Goal: Task Accomplishment & Management: Manage account settings

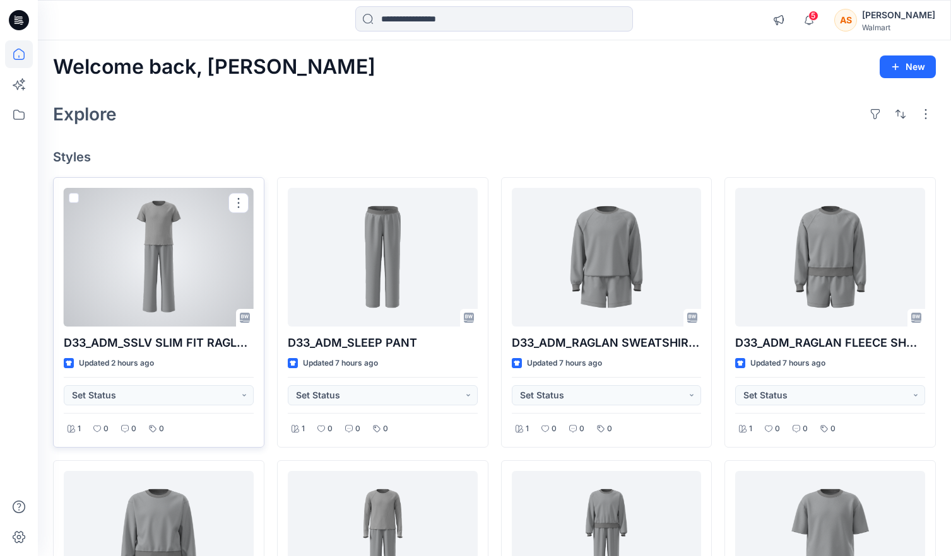
click at [179, 228] on div at bounding box center [159, 257] width 190 height 139
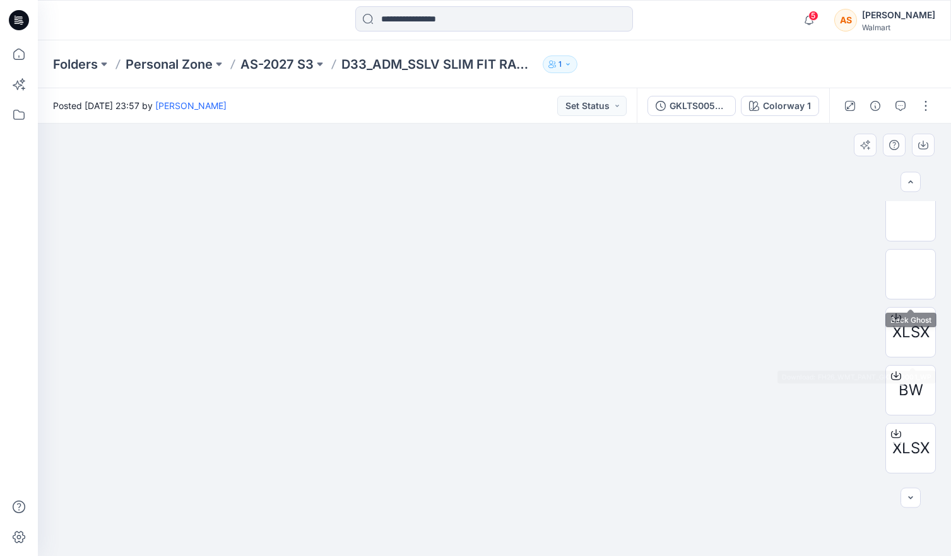
scroll to position [873, 0]
click at [915, 234] on img at bounding box center [910, 224] width 49 height 26
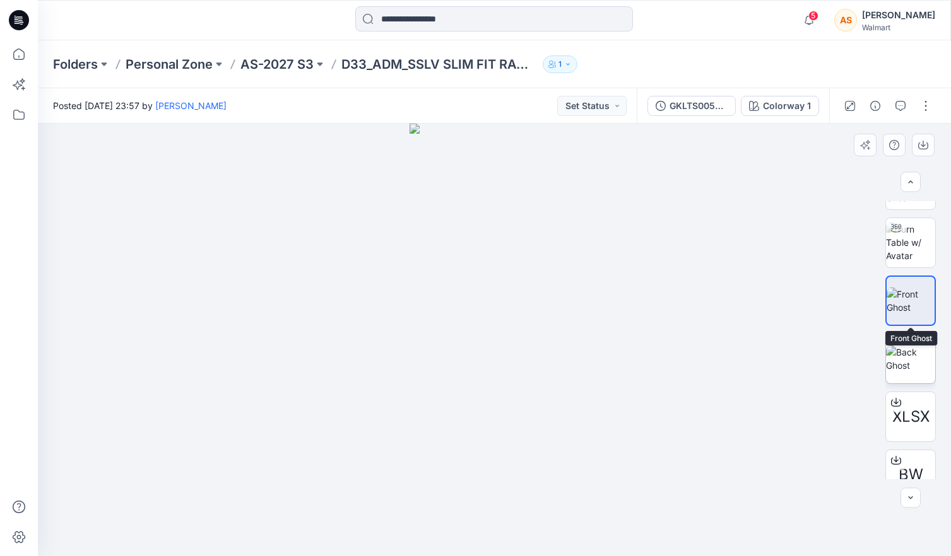
scroll to position [789, 0]
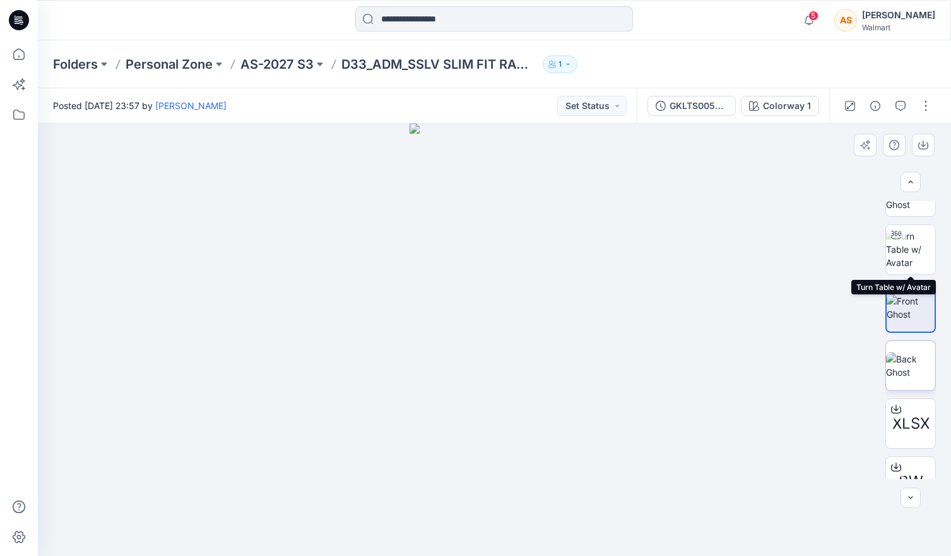
click at [912, 264] on img at bounding box center [910, 250] width 49 height 40
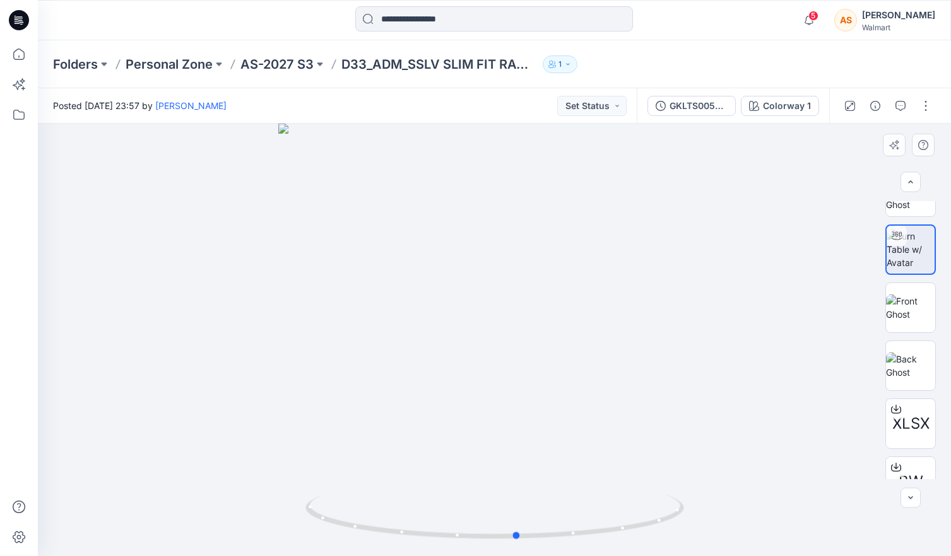
drag, startPoint x: 636, startPoint y: 502, endPoint x: 626, endPoint y: 545, distance: 44.5
click at [626, 545] on div at bounding box center [494, 340] width 913 height 433
click at [920, 105] on button "button" at bounding box center [925, 106] width 20 height 20
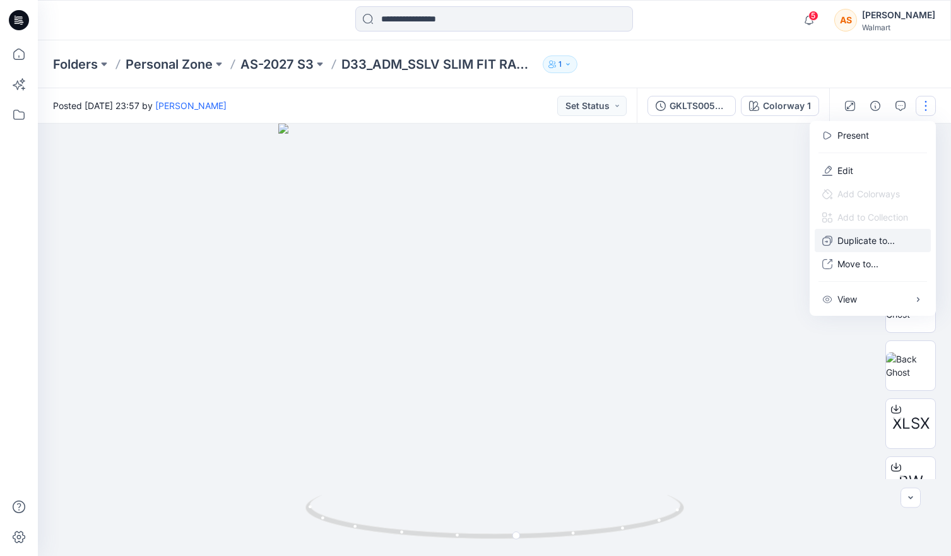
click at [889, 245] on p "Duplicate to..." at bounding box center [865, 240] width 57 height 13
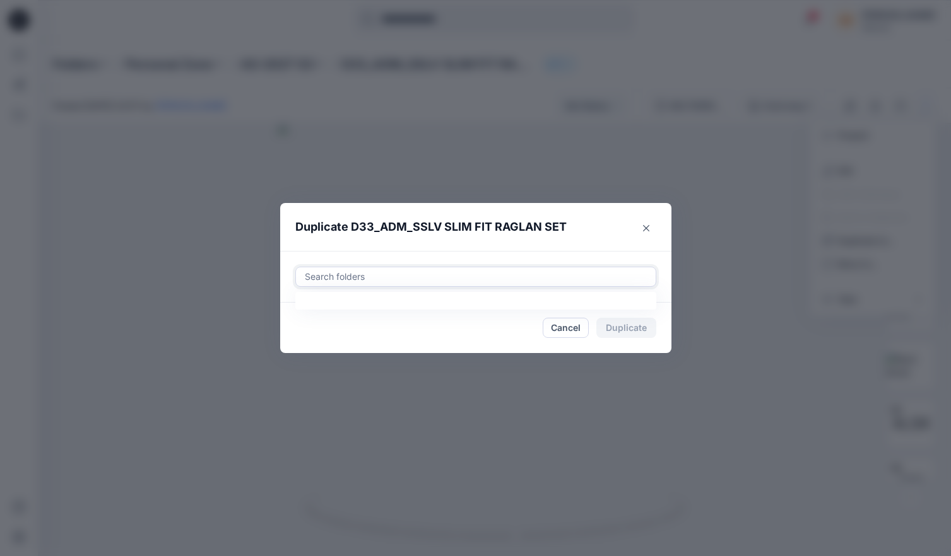
click at [379, 279] on div at bounding box center [475, 276] width 344 height 15
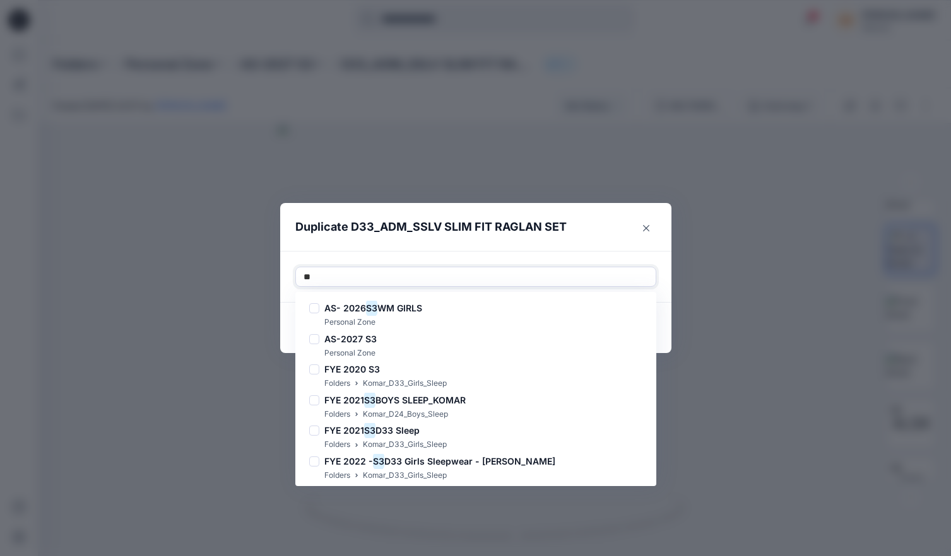
type input "*"
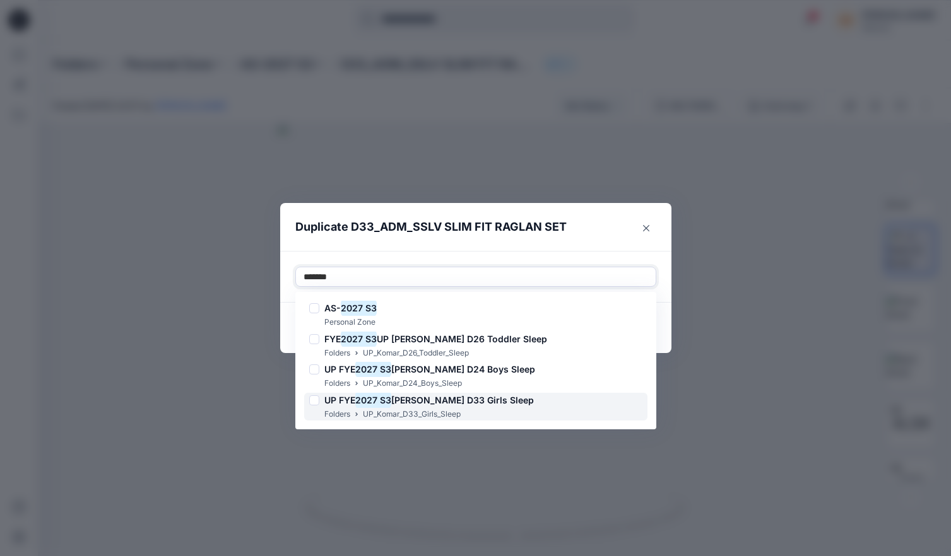
click at [496, 411] on div "UP FYE 2027 S3 Komar D33 Girls Sleep Folders UP_Komar_D33_Girls_Sleep" at bounding box center [475, 407] width 343 height 28
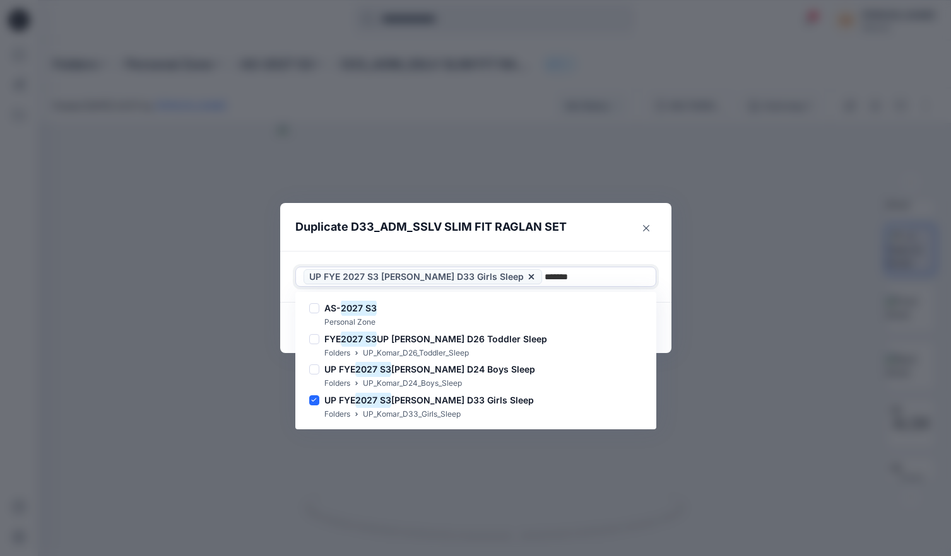
type input "*******"
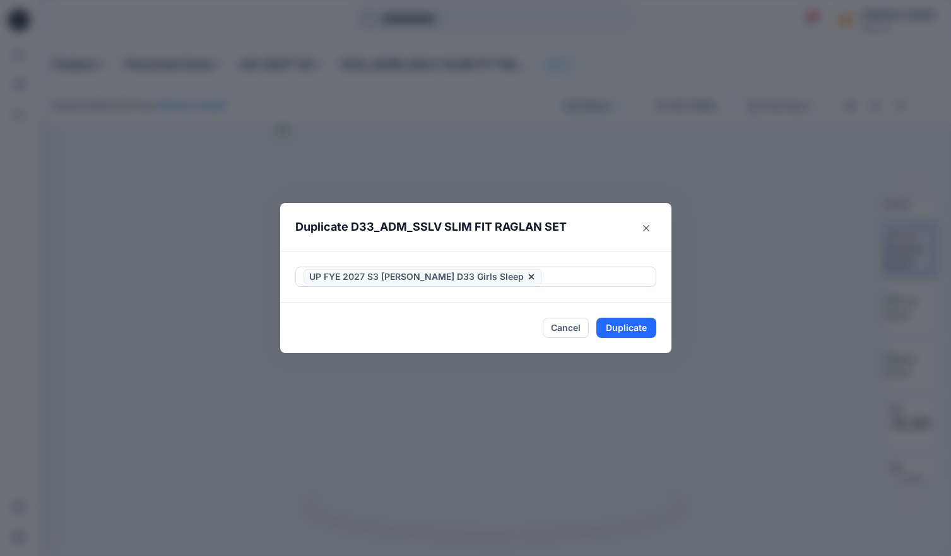
click at [540, 257] on div "UP FYE 2027 S3 Komar D33 Girls Sleep" at bounding box center [475, 277] width 391 height 52
click at [633, 327] on button "Duplicate" at bounding box center [626, 328] width 60 height 20
click at [633, 327] on button "Close" at bounding box center [635, 328] width 41 height 20
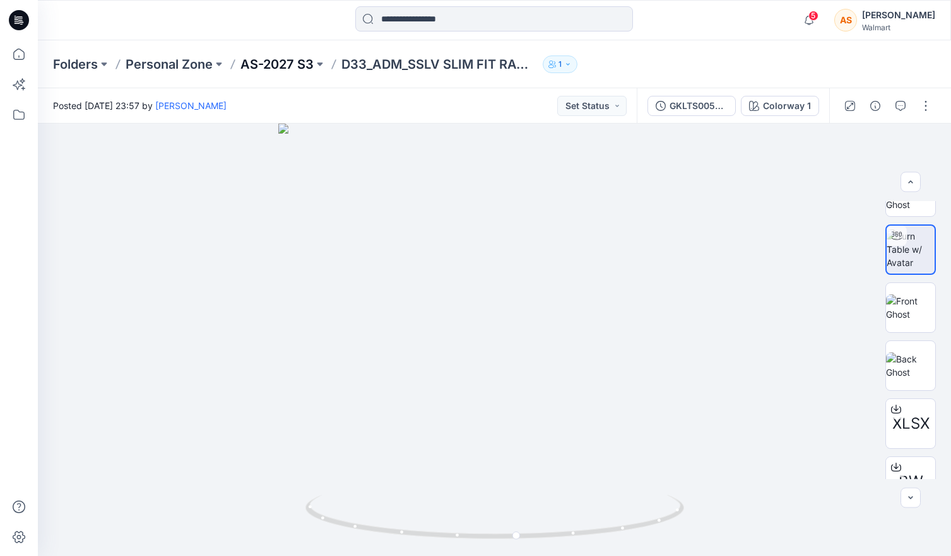
click at [279, 68] on p "AS-2027 S3" at bounding box center [276, 65] width 73 height 18
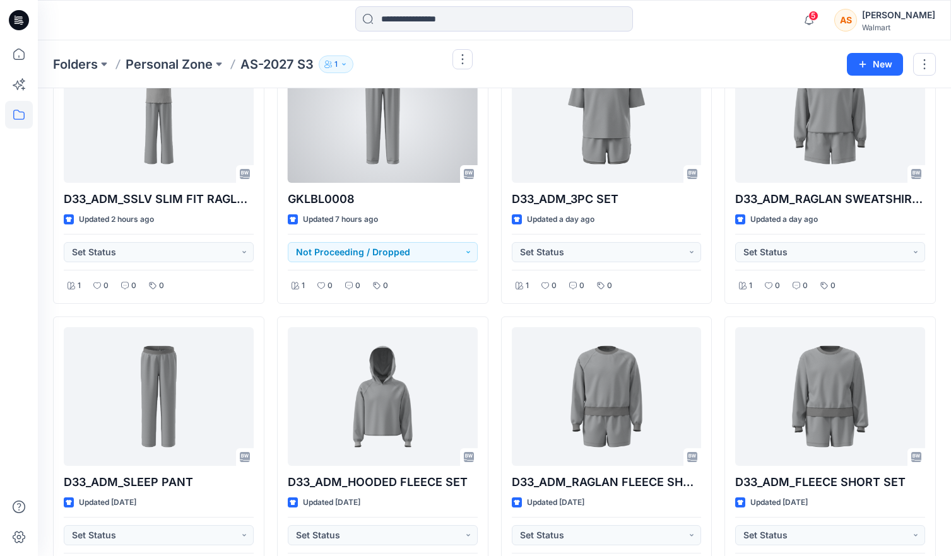
scroll to position [117, 0]
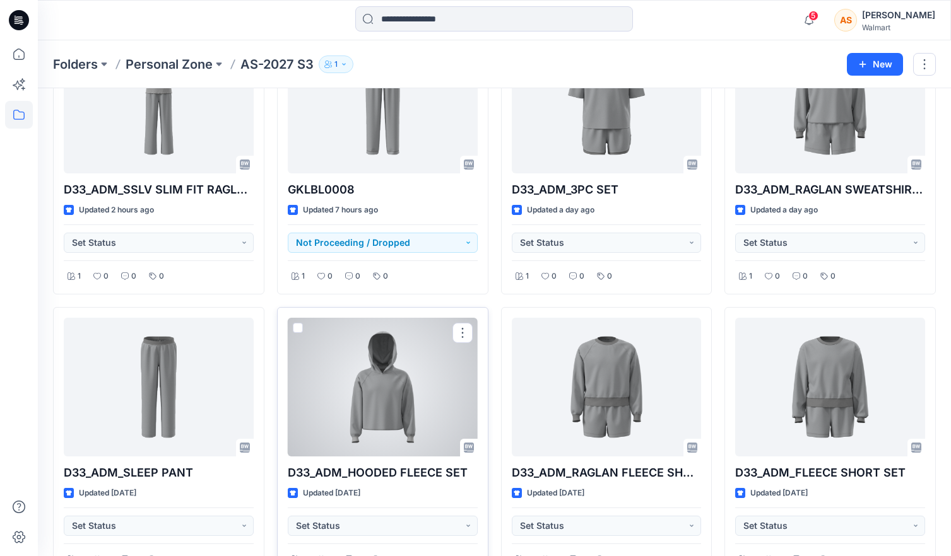
click at [409, 432] on div at bounding box center [383, 387] width 190 height 139
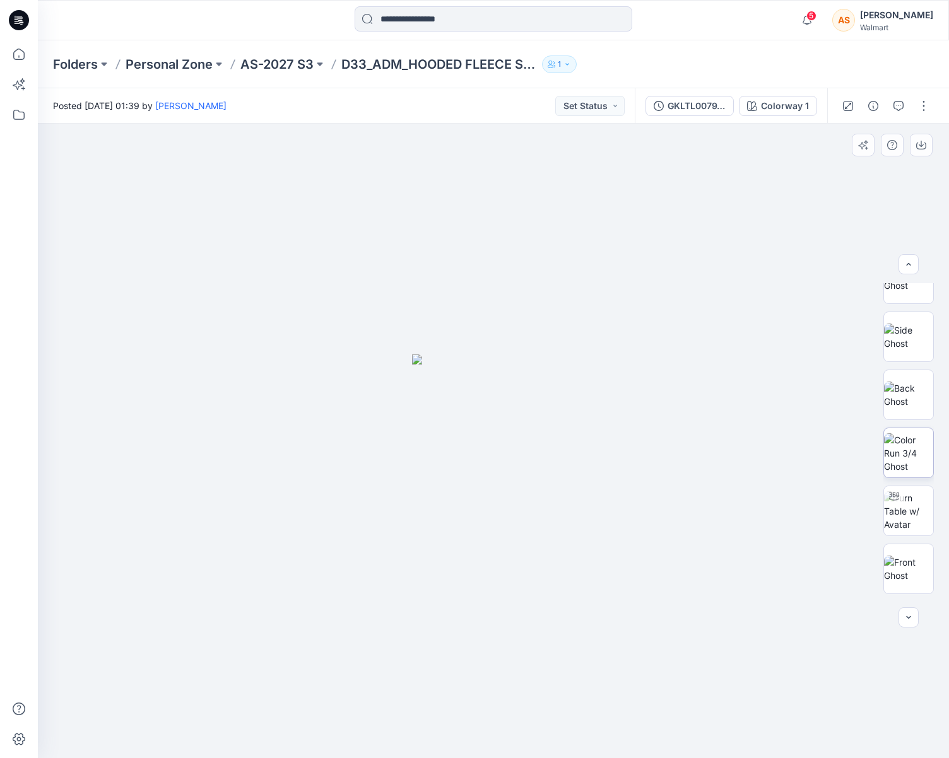
scroll to position [161, 0]
click at [911, 443] on img at bounding box center [908, 438] width 49 height 40
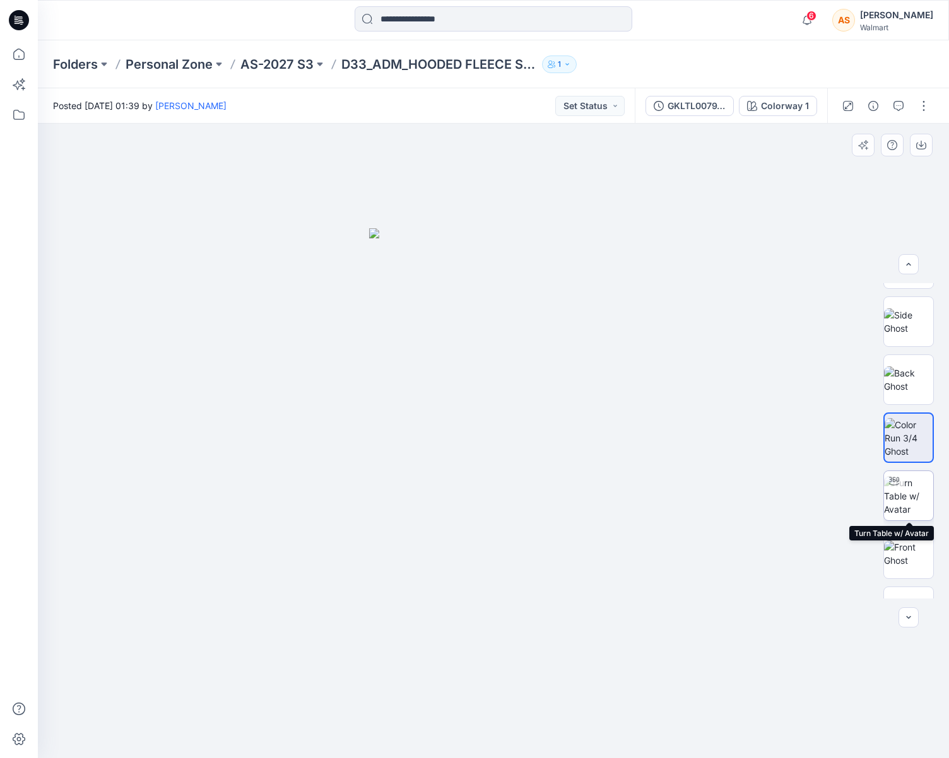
click at [914, 486] on img at bounding box center [908, 496] width 49 height 40
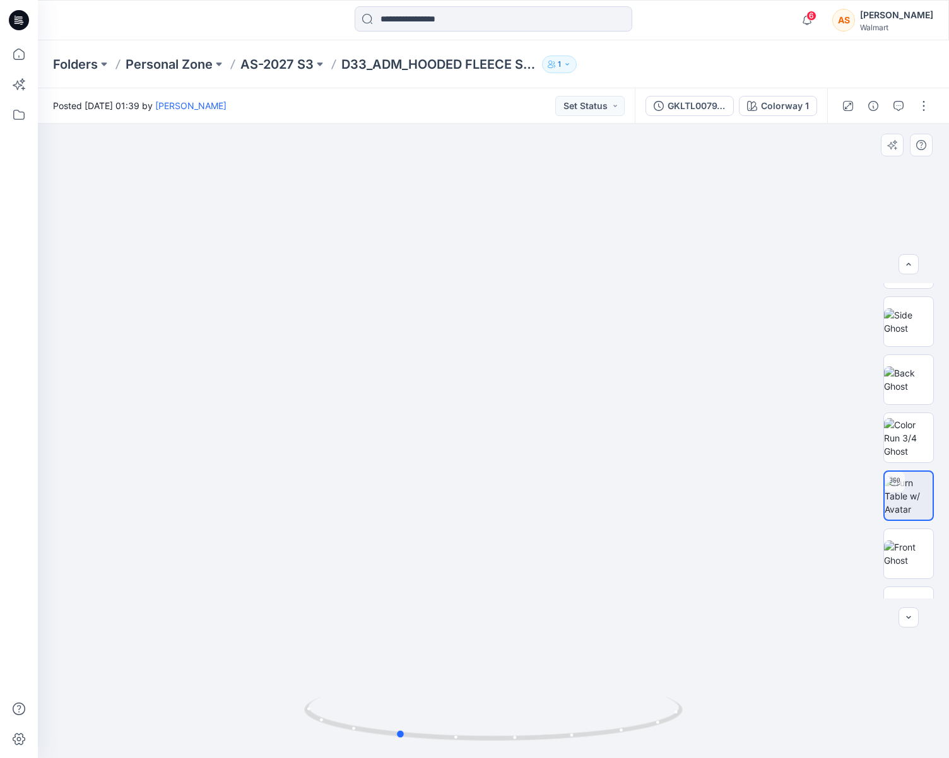
drag, startPoint x: 619, startPoint y: 606, endPoint x: 523, endPoint y: 608, distance: 95.9
click at [523, 556] on div at bounding box center [493, 441] width 911 height 635
click at [924, 110] on button "button" at bounding box center [924, 106] width 20 height 20
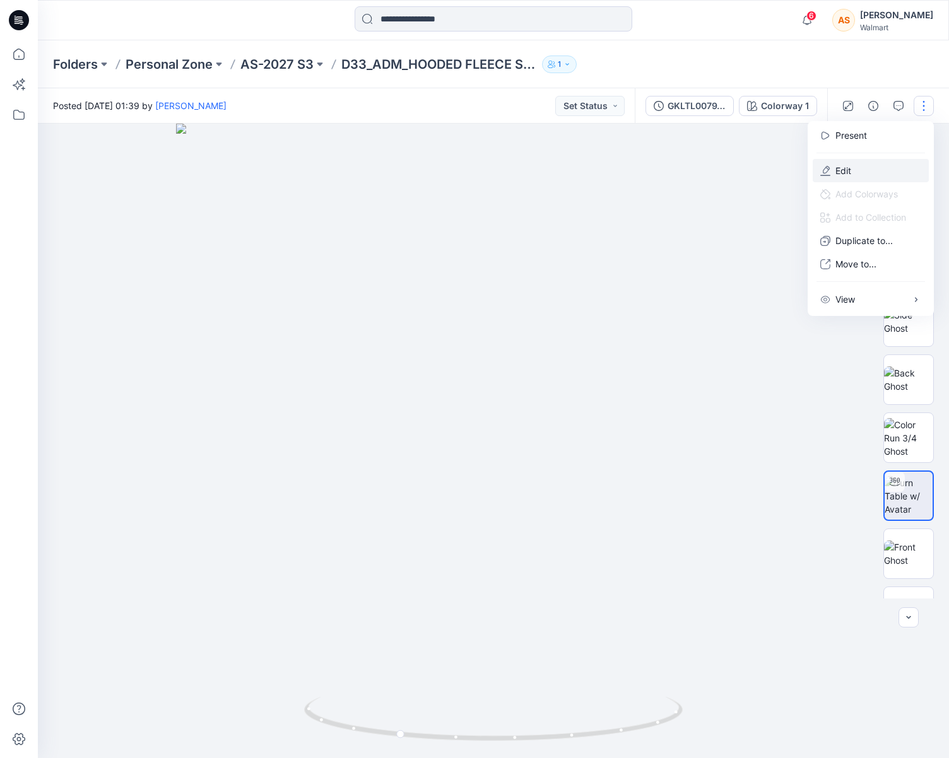
click at [867, 174] on button "Edit" at bounding box center [871, 170] width 116 height 23
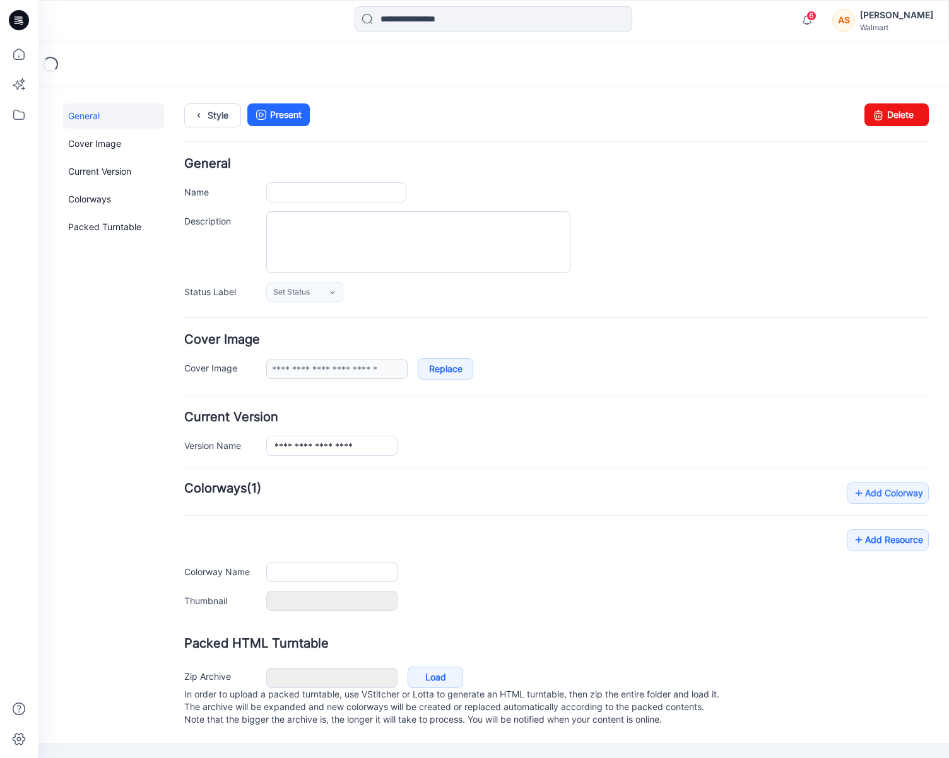
type input "**********"
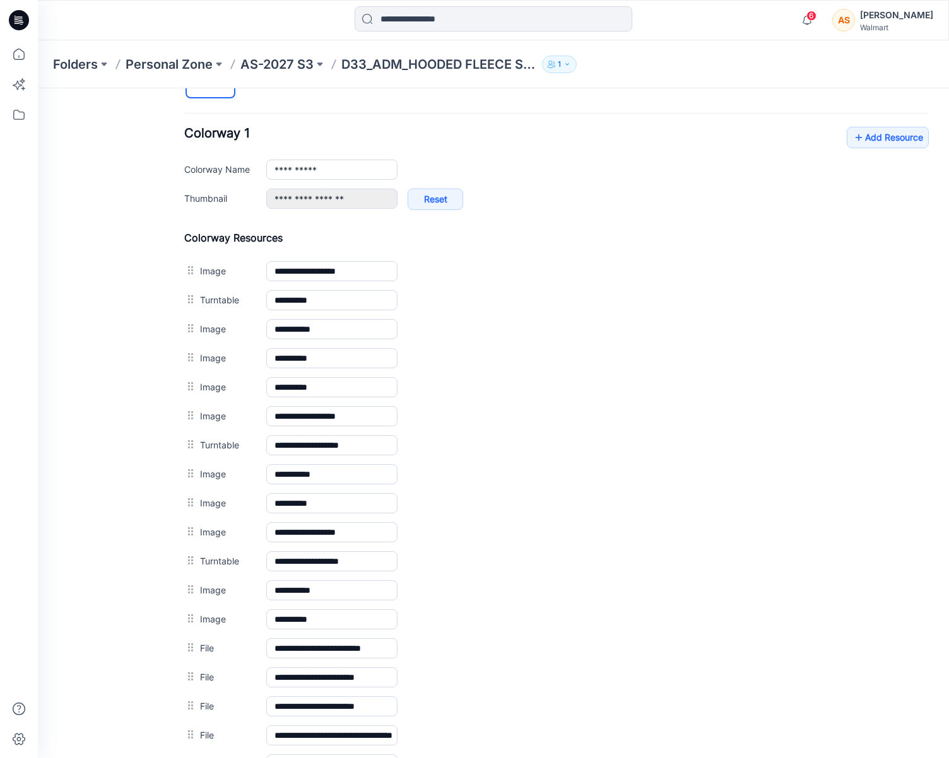
scroll to position [632, 0]
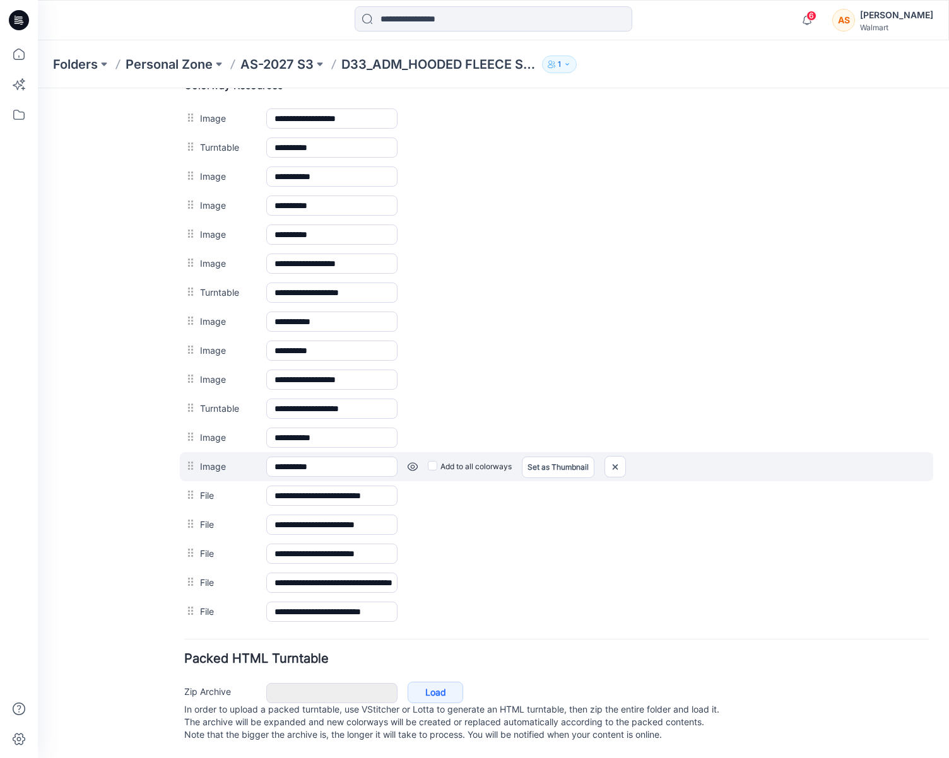
click at [38, 88] on link at bounding box center [38, 88] width 0 height 0
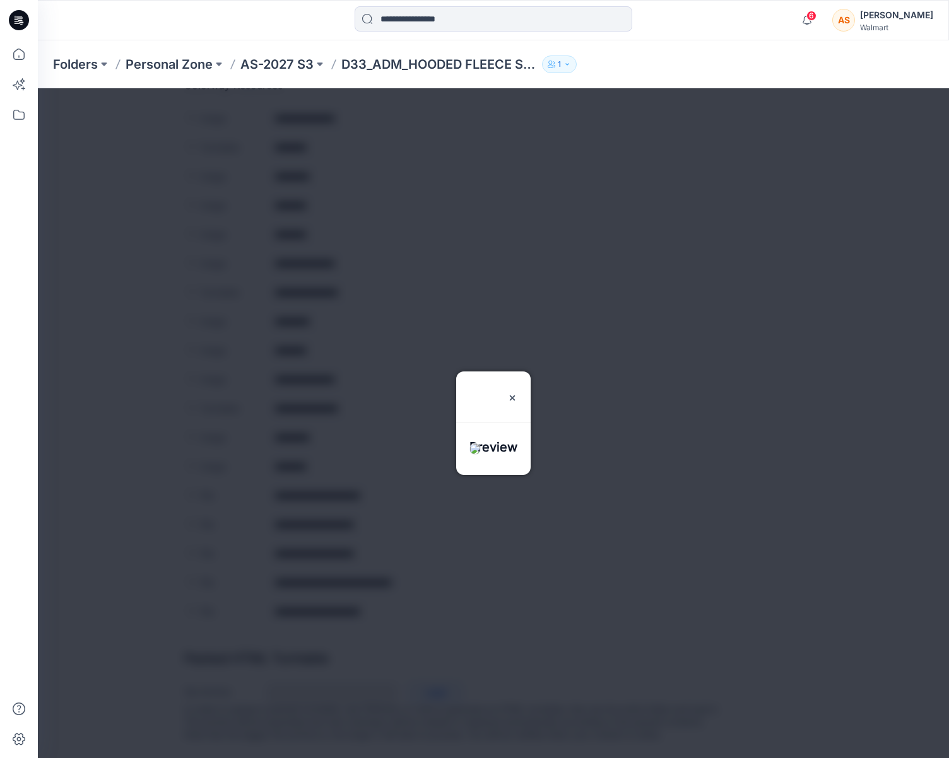
click at [443, 555] on div at bounding box center [493, 423] width 911 height 670
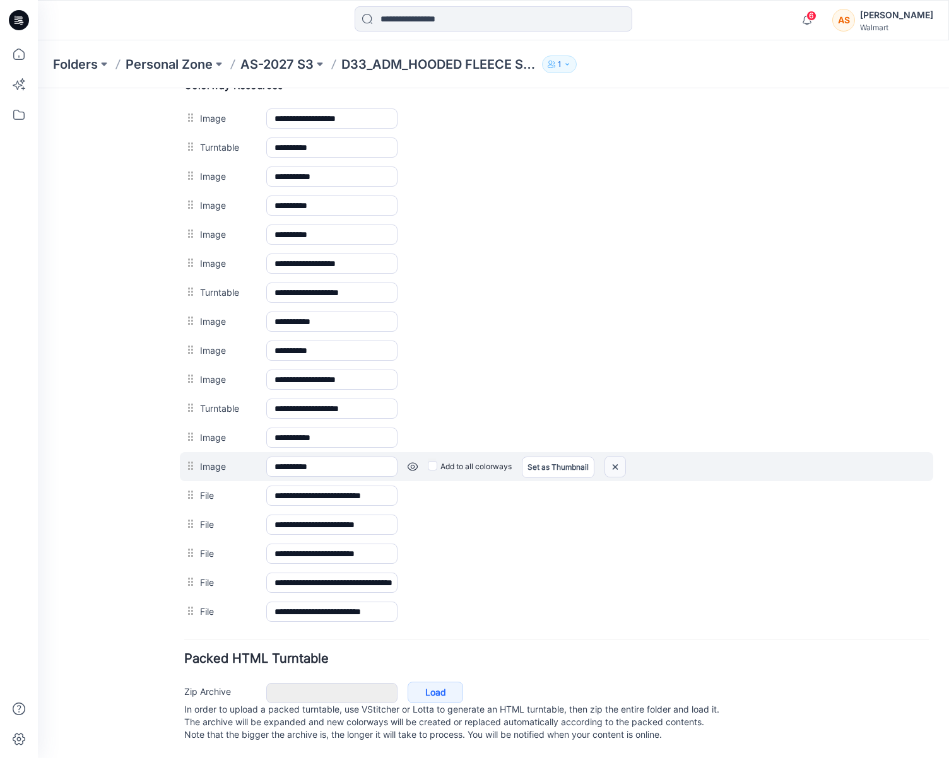
click at [38, 88] on img at bounding box center [38, 88] width 0 height 0
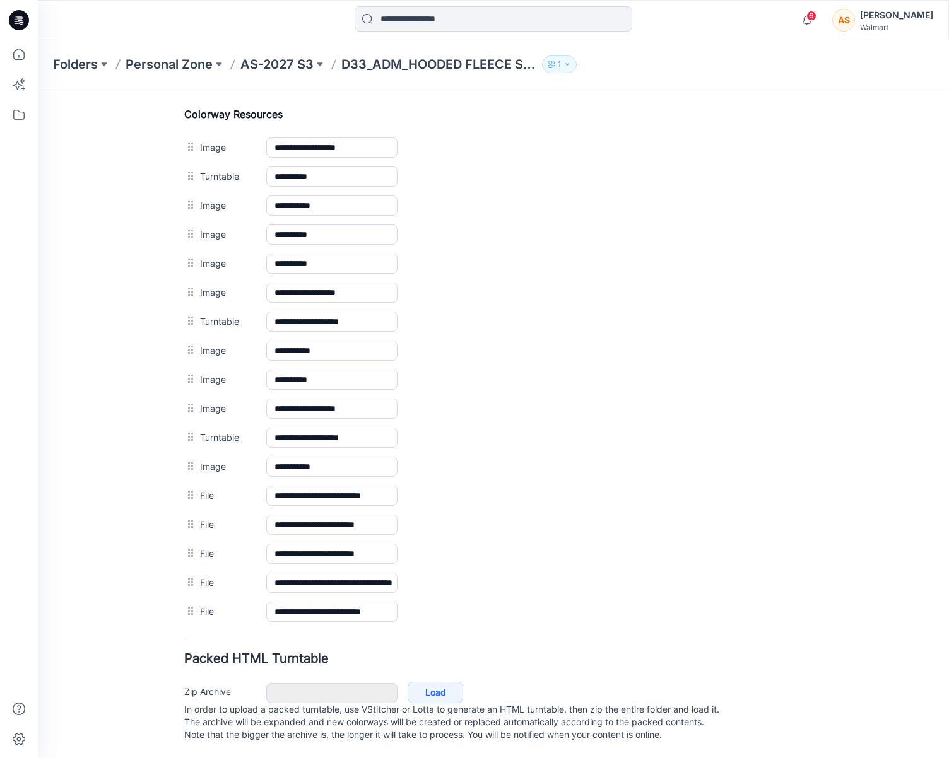
scroll to position [603, 0]
click at [38, 88] on img at bounding box center [38, 88] width 0 height 0
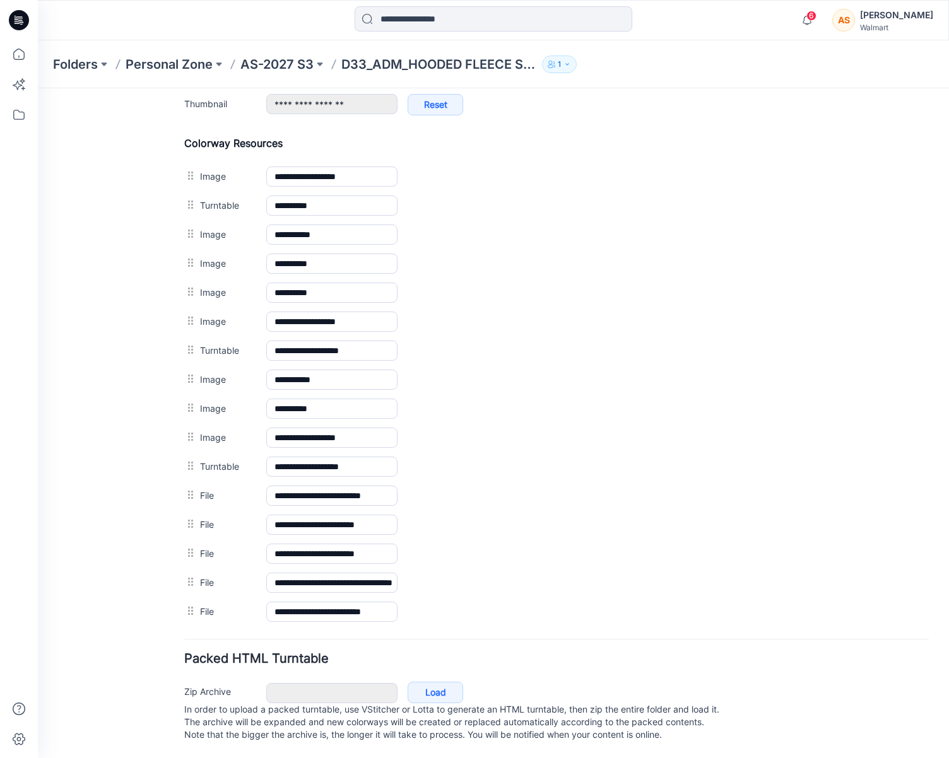
scroll to position [574, 0]
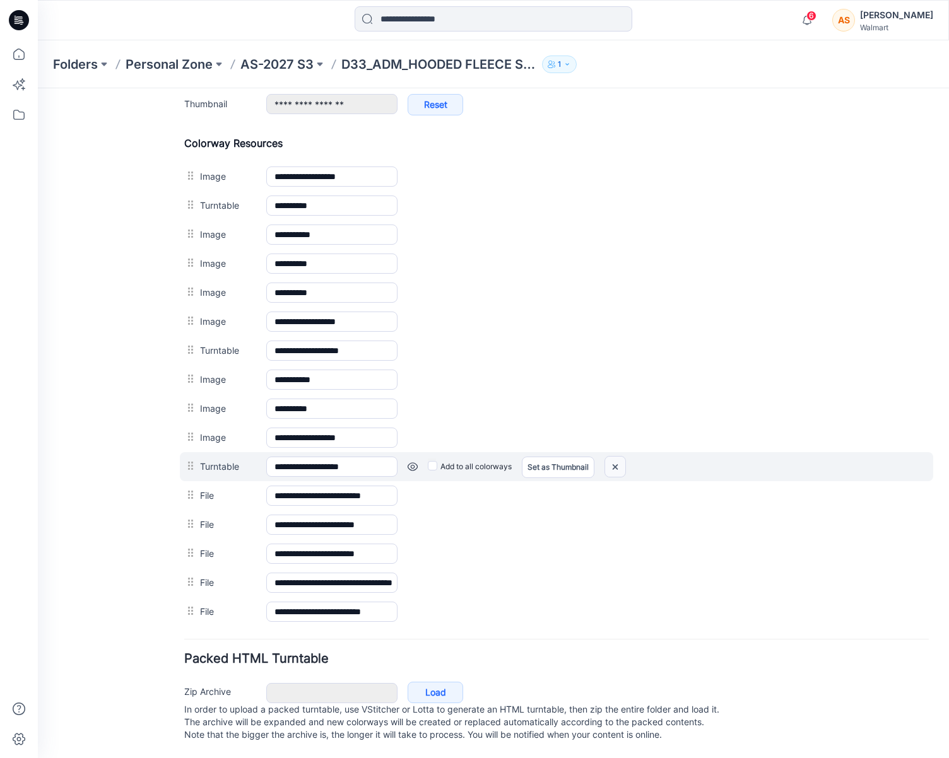
click at [38, 88] on img at bounding box center [38, 88] width 0 height 0
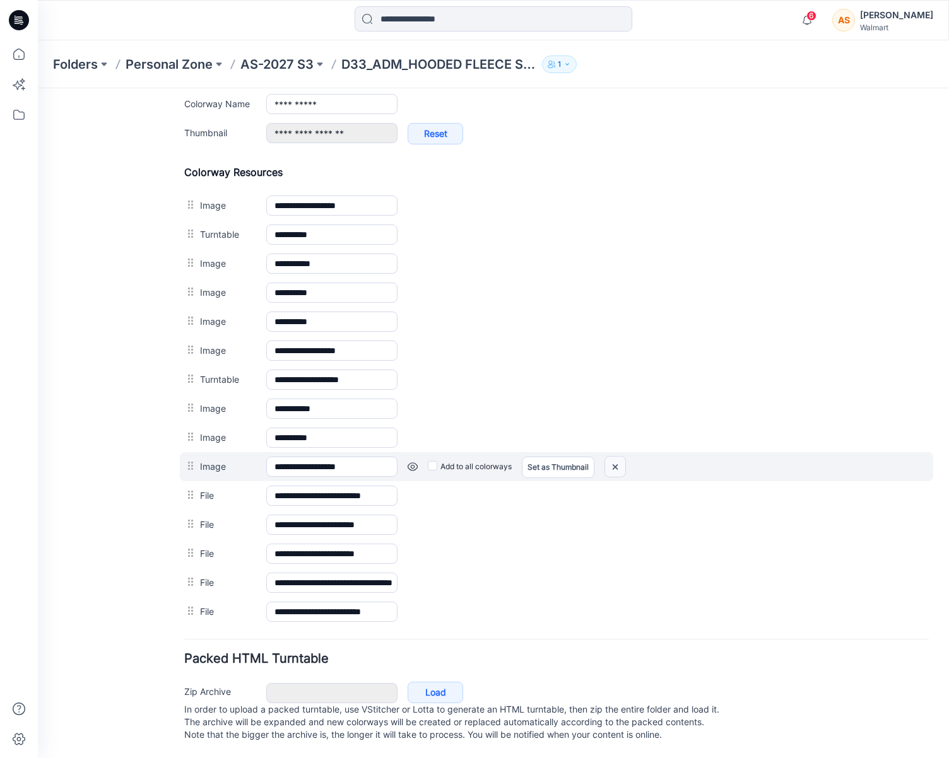
click at [38, 88] on img at bounding box center [38, 88] width 0 height 0
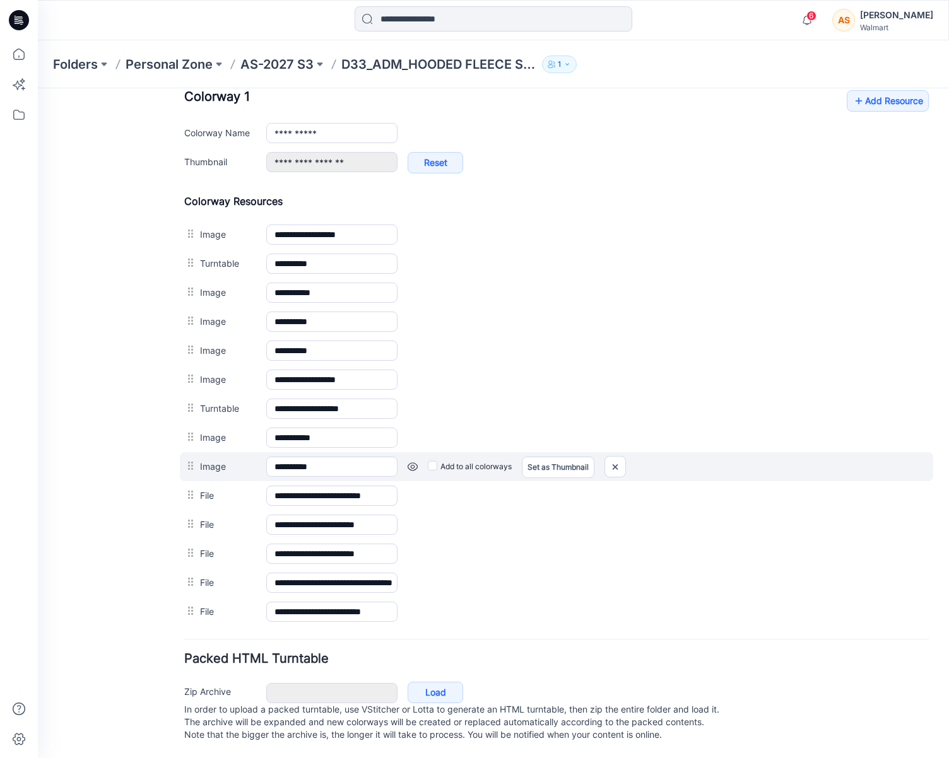
click at [38, 88] on link at bounding box center [38, 88] width 0 height 0
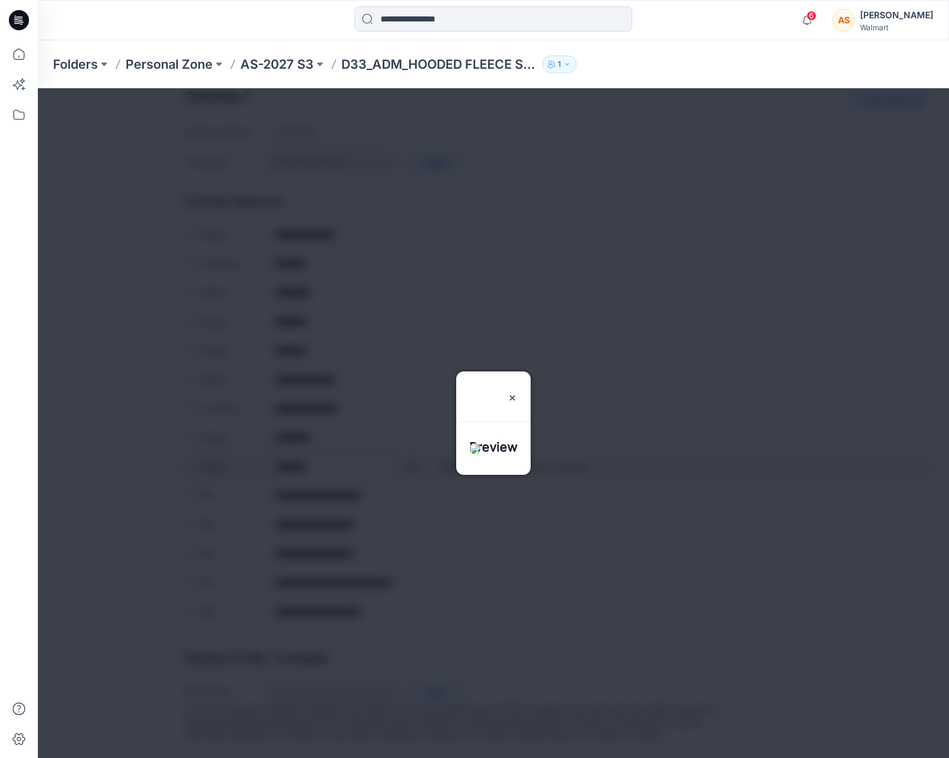
click at [409, 457] on div at bounding box center [493, 423] width 911 height 670
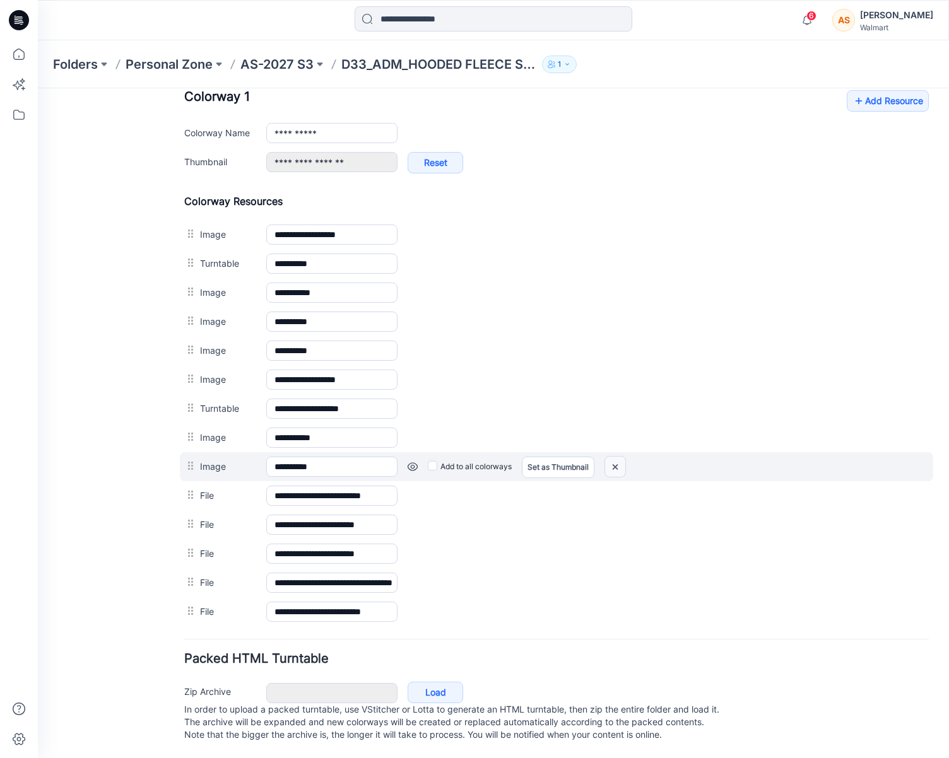
click at [38, 88] on img at bounding box center [38, 88] width 0 height 0
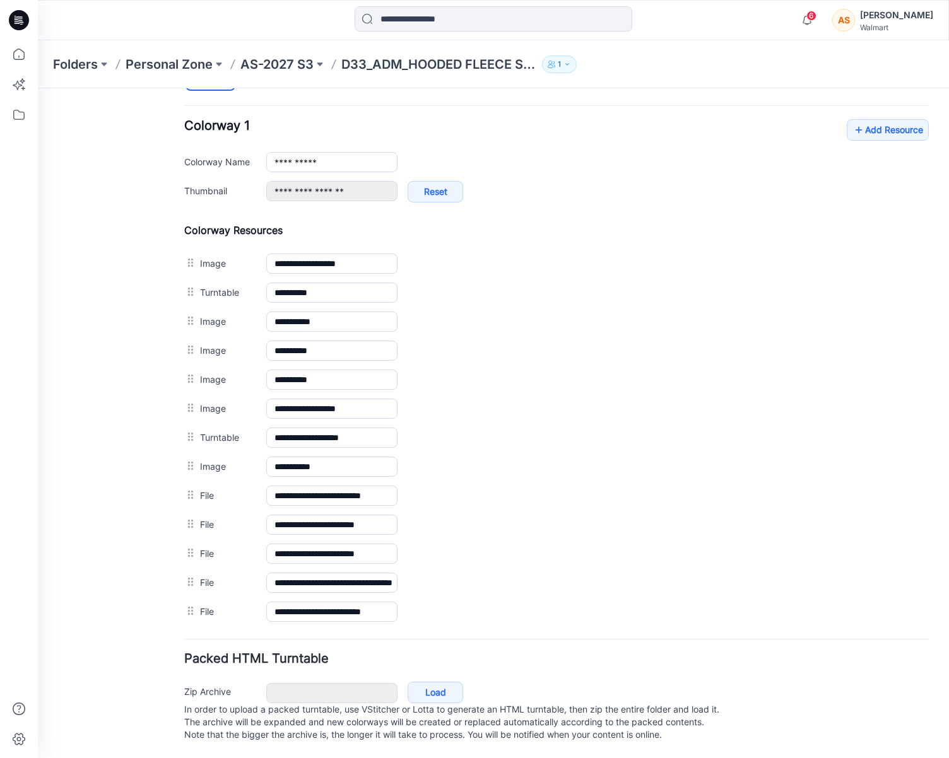
scroll to position [487, 0]
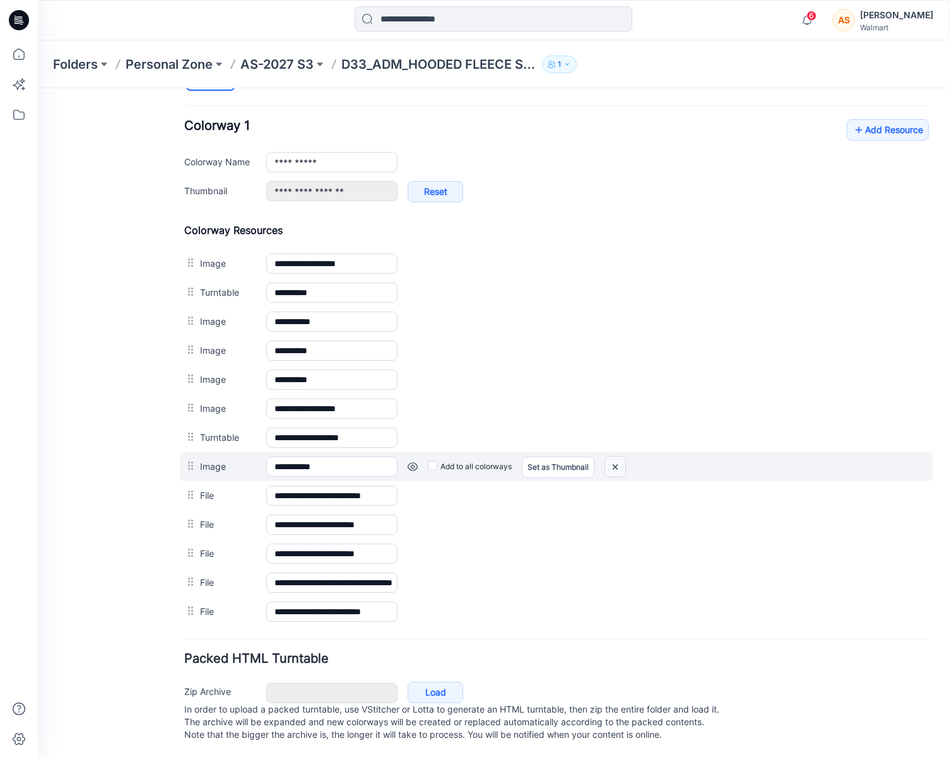
click at [38, 88] on img at bounding box center [38, 88] width 0 height 0
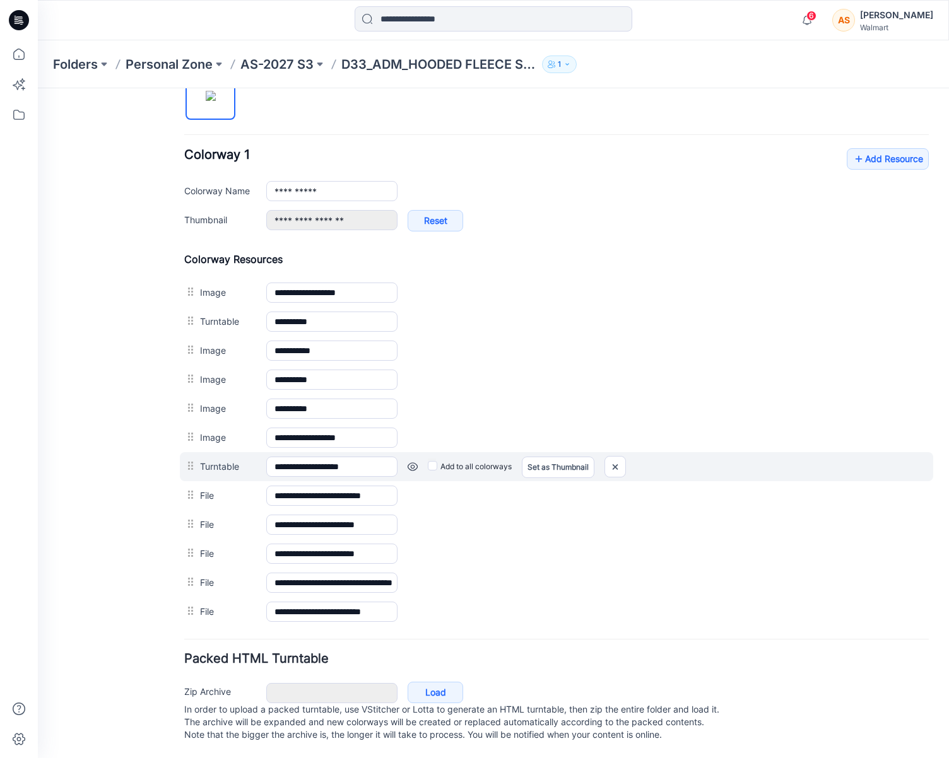
click at [38, 88] on link at bounding box center [38, 88] width 0 height 0
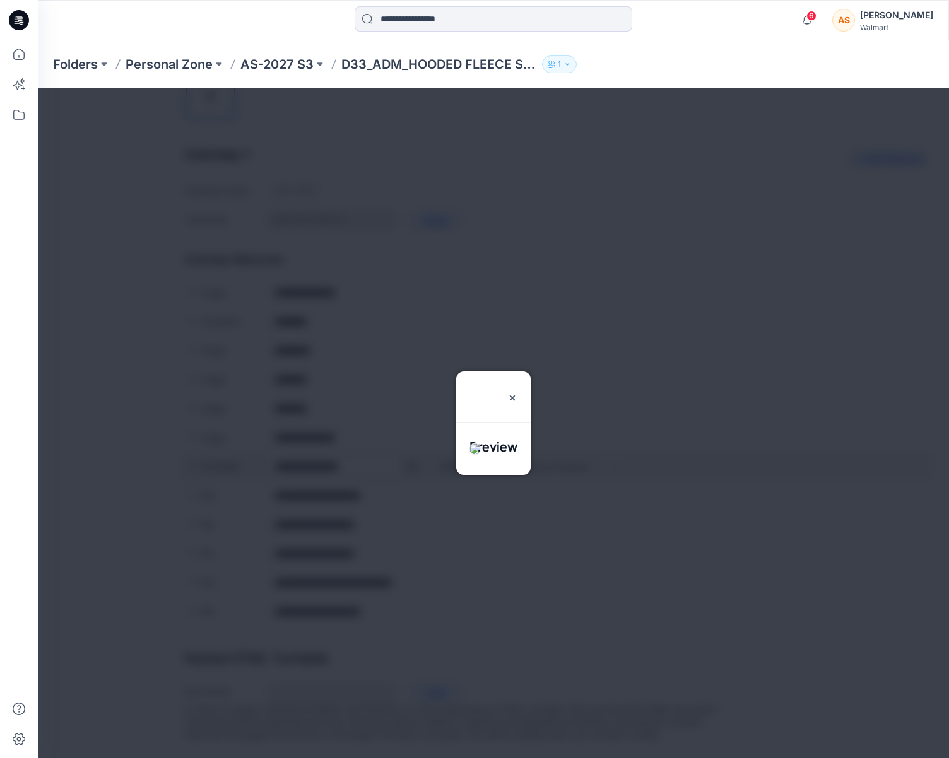
click at [411, 456] on div at bounding box center [493, 423] width 911 height 670
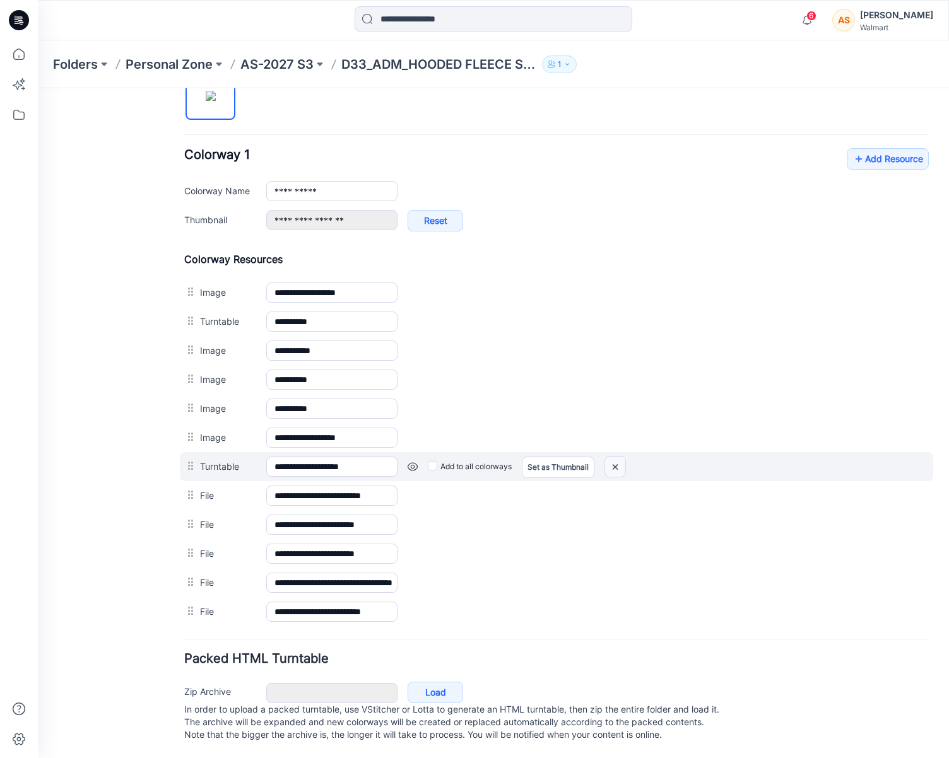
click at [38, 88] on img at bounding box center [38, 88] width 0 height 0
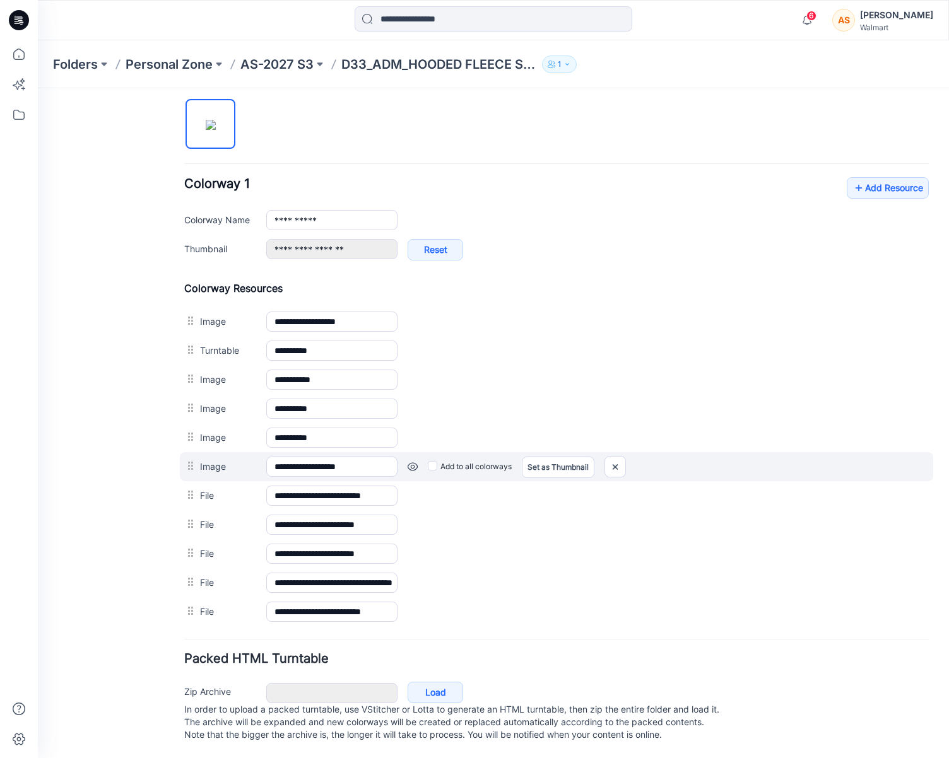
click at [38, 88] on link at bounding box center [38, 88] width 0 height 0
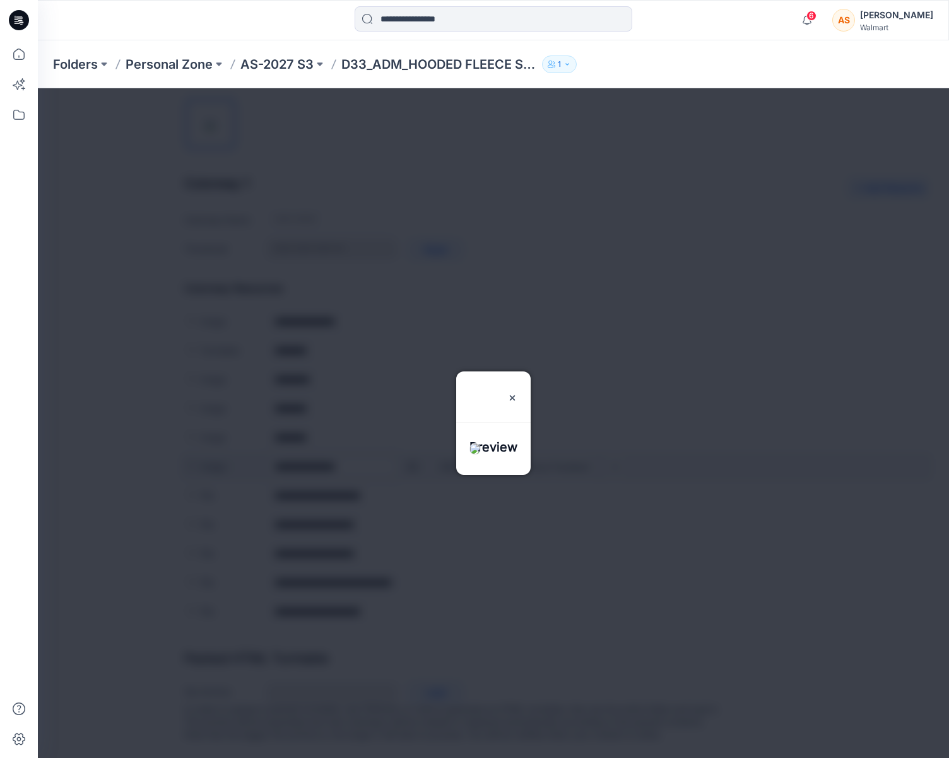
click at [408, 454] on div at bounding box center [493, 423] width 911 height 670
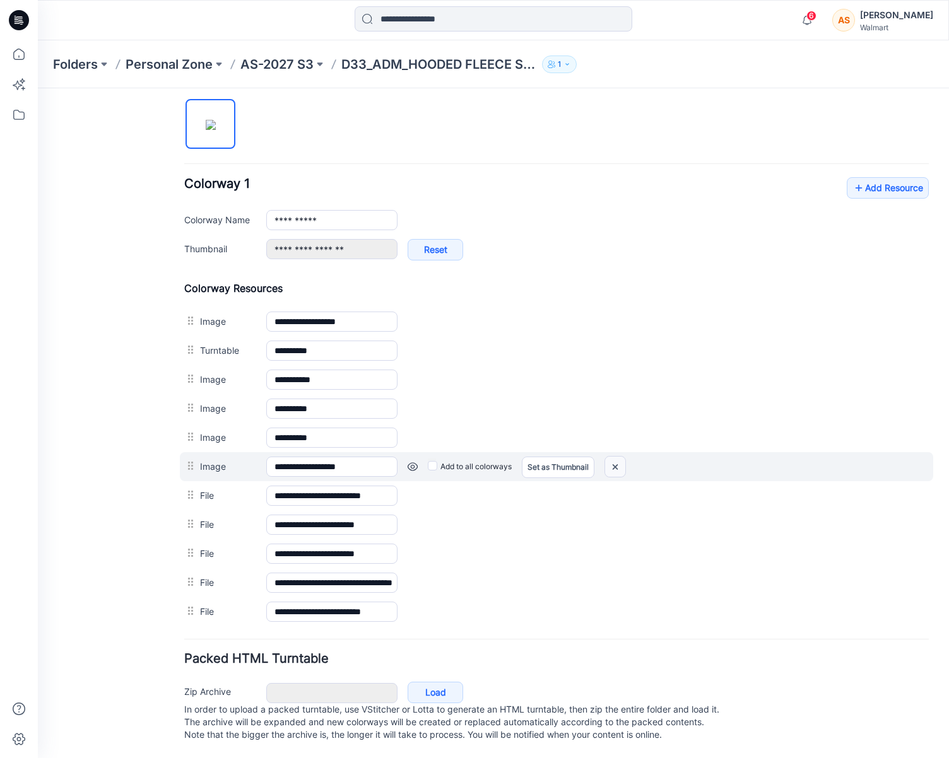
click at [38, 88] on img at bounding box center [38, 88] width 0 height 0
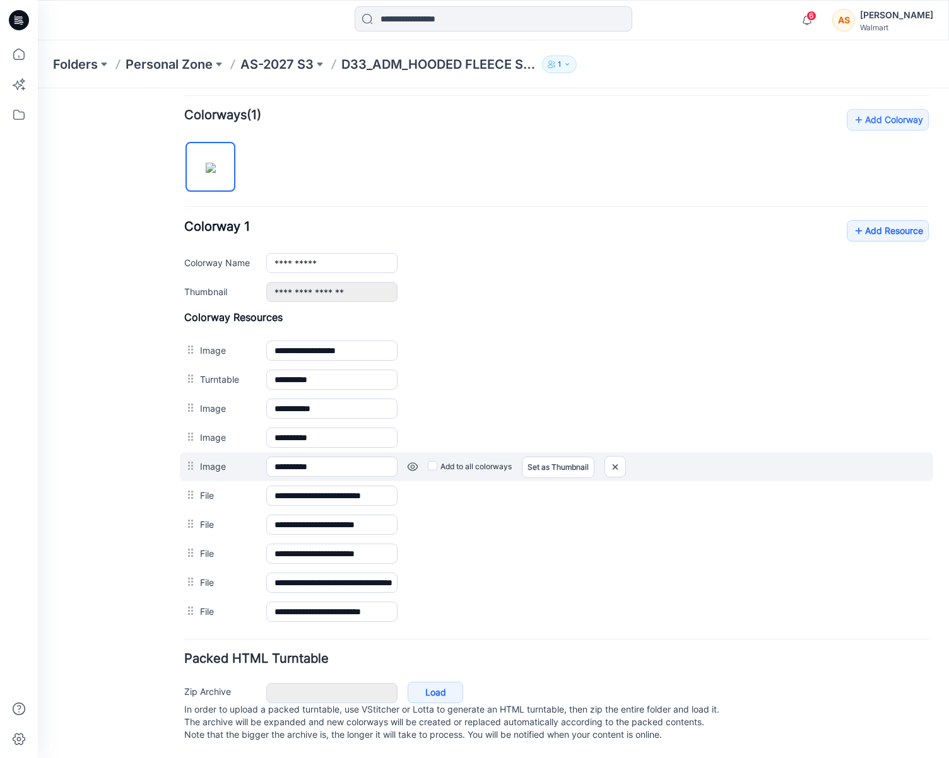
scroll to position [386, 0]
click at [38, 88] on link at bounding box center [38, 88] width 0 height 0
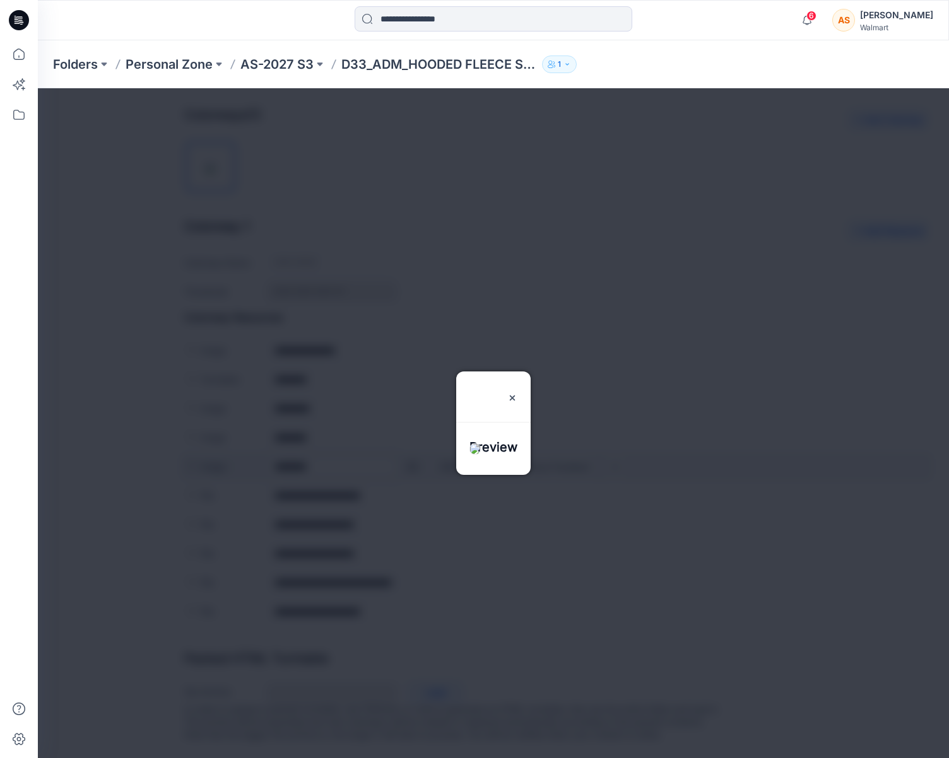
click at [412, 454] on div at bounding box center [493, 423] width 911 height 670
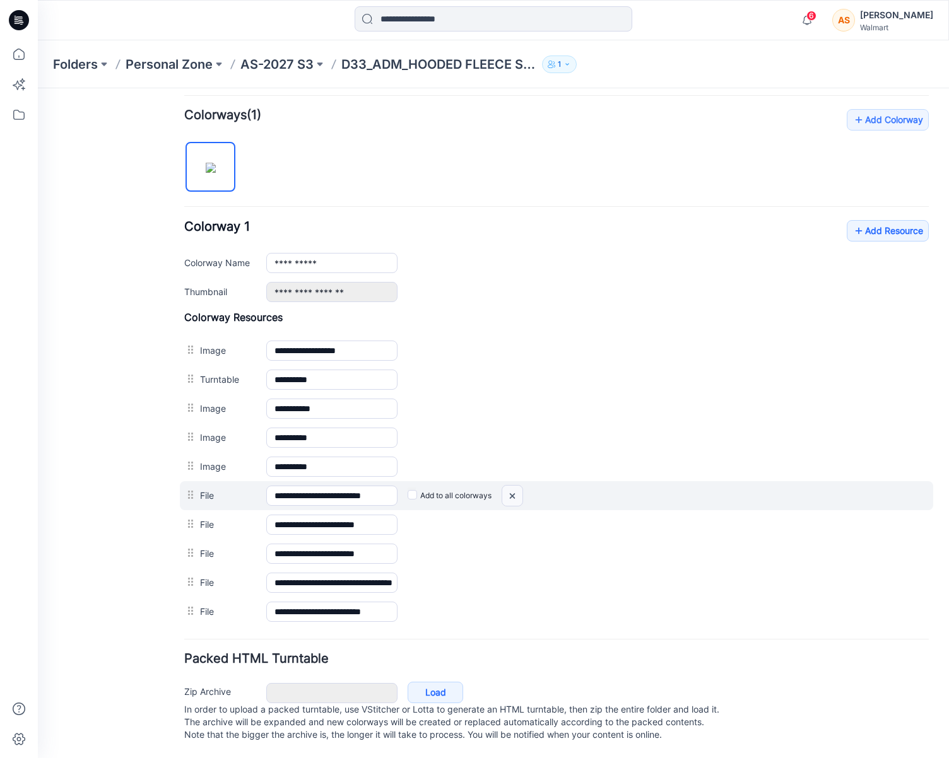
click at [38, 88] on img at bounding box center [38, 88] width 0 height 0
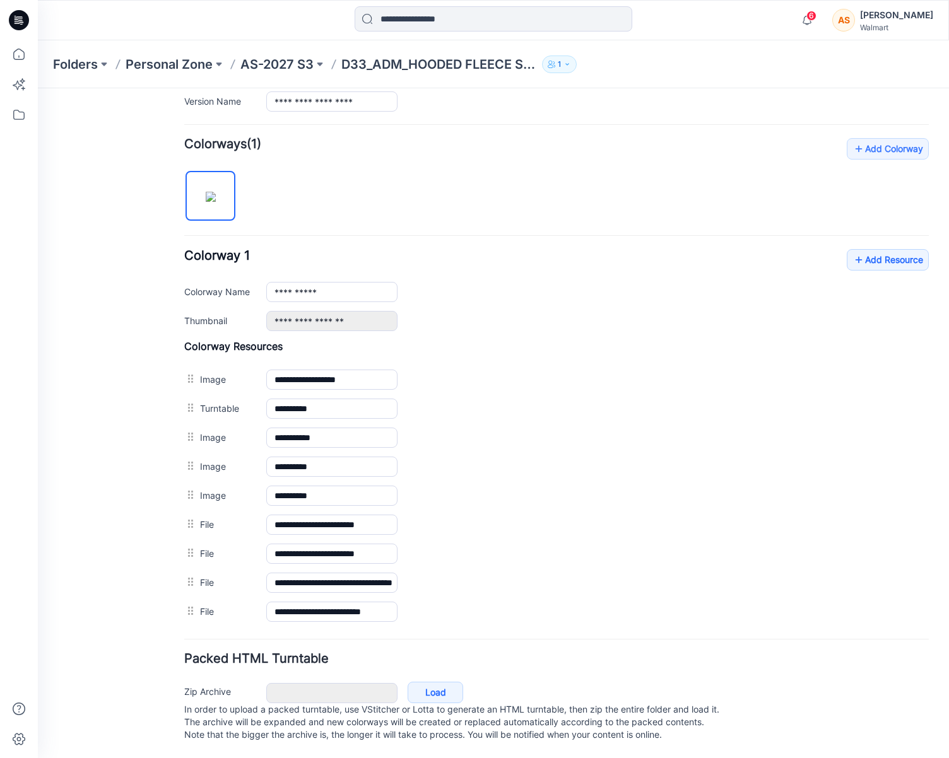
scroll to position [0, 0]
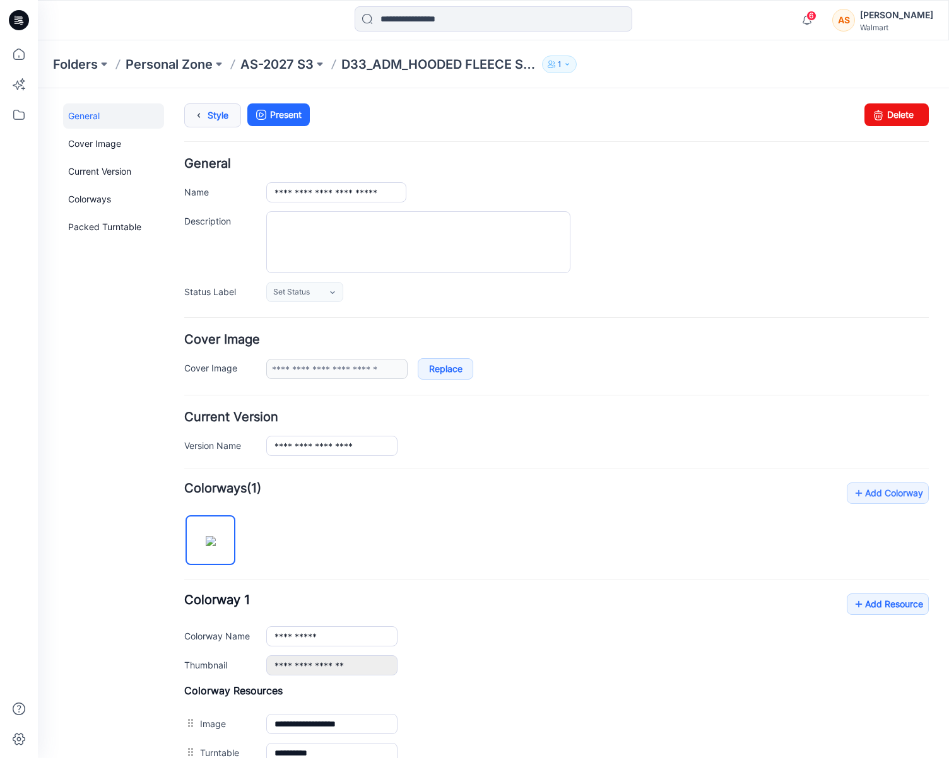
click at [194, 114] on icon at bounding box center [199, 115] width 18 height 23
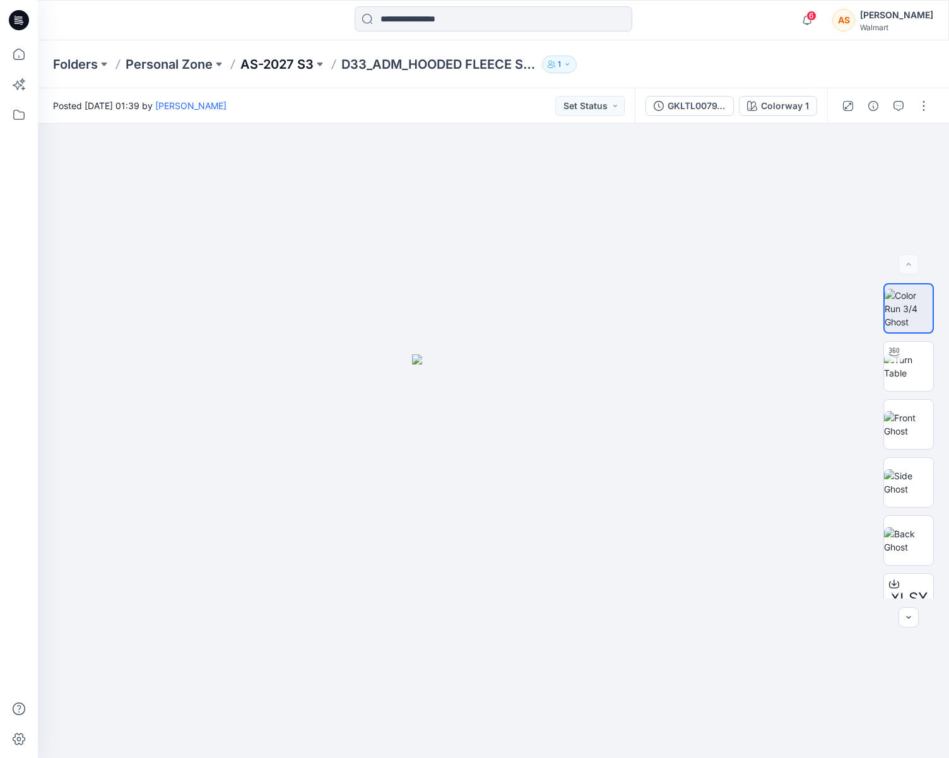
click at [269, 60] on p "AS-2027 S3" at bounding box center [276, 65] width 73 height 18
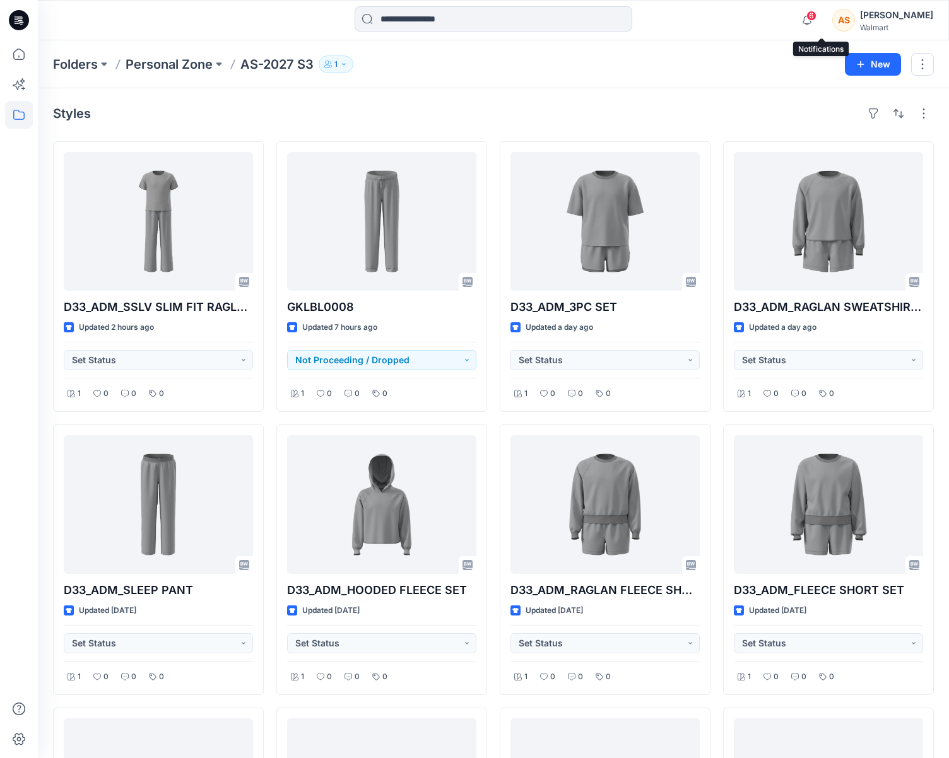
click at [816, 13] on span "6" at bounding box center [811, 16] width 10 height 10
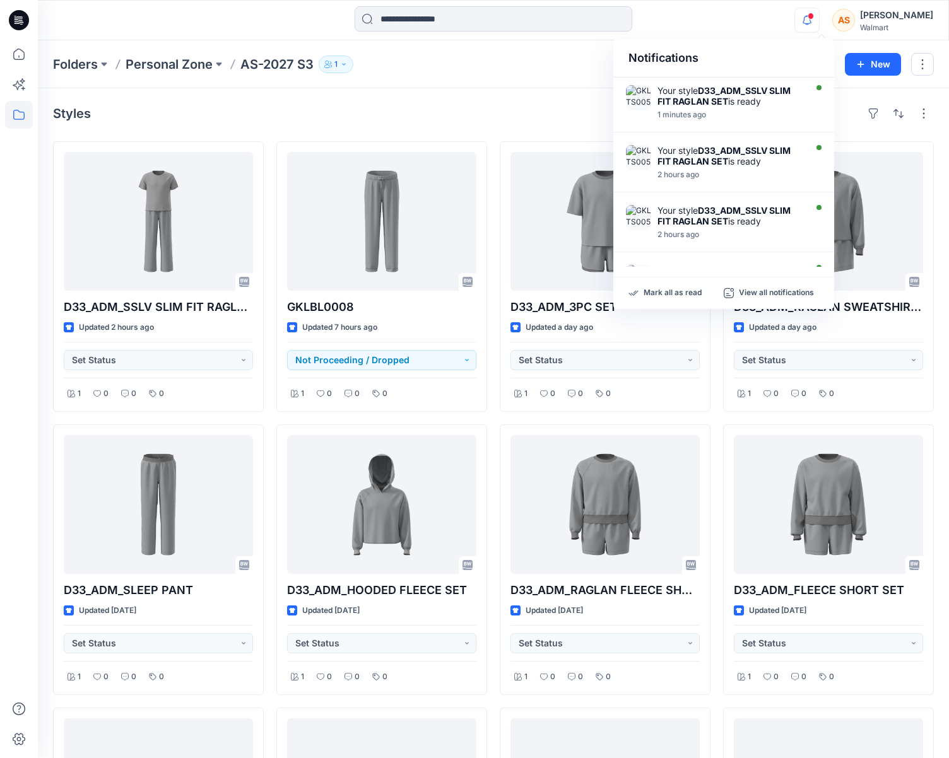
click at [679, 286] on div "Mark all as read View all notifications" at bounding box center [723, 294] width 221 height 32
click at [672, 289] on p "Mark all as read" at bounding box center [673, 293] width 58 height 11
click at [701, 11] on div at bounding box center [494, 20] width 456 height 28
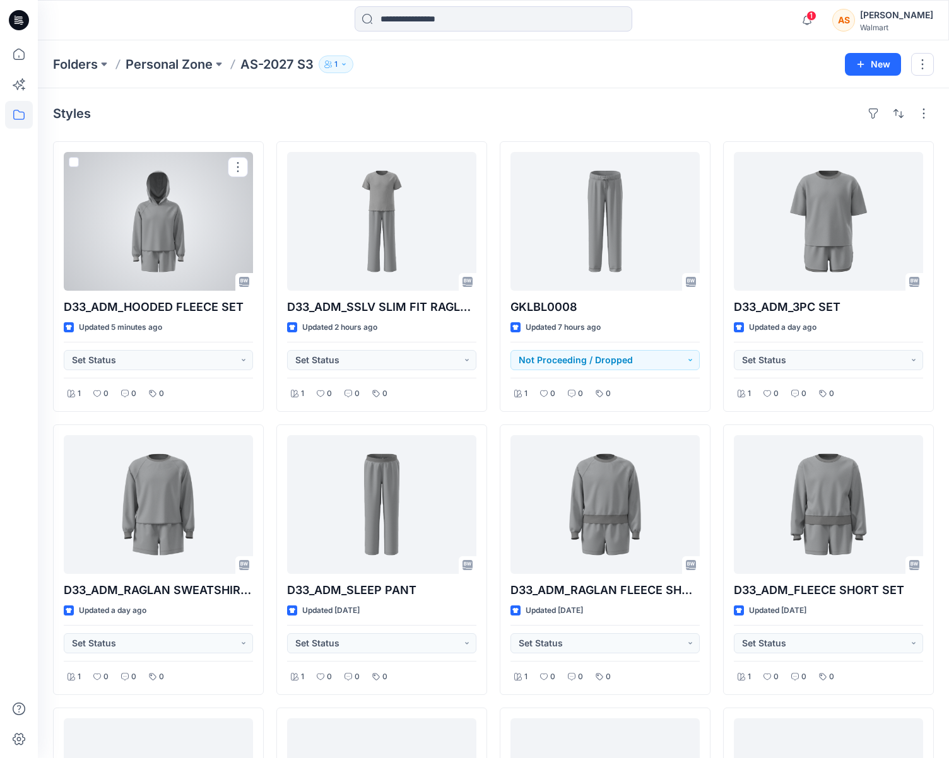
click at [209, 245] on div at bounding box center [158, 221] width 189 height 139
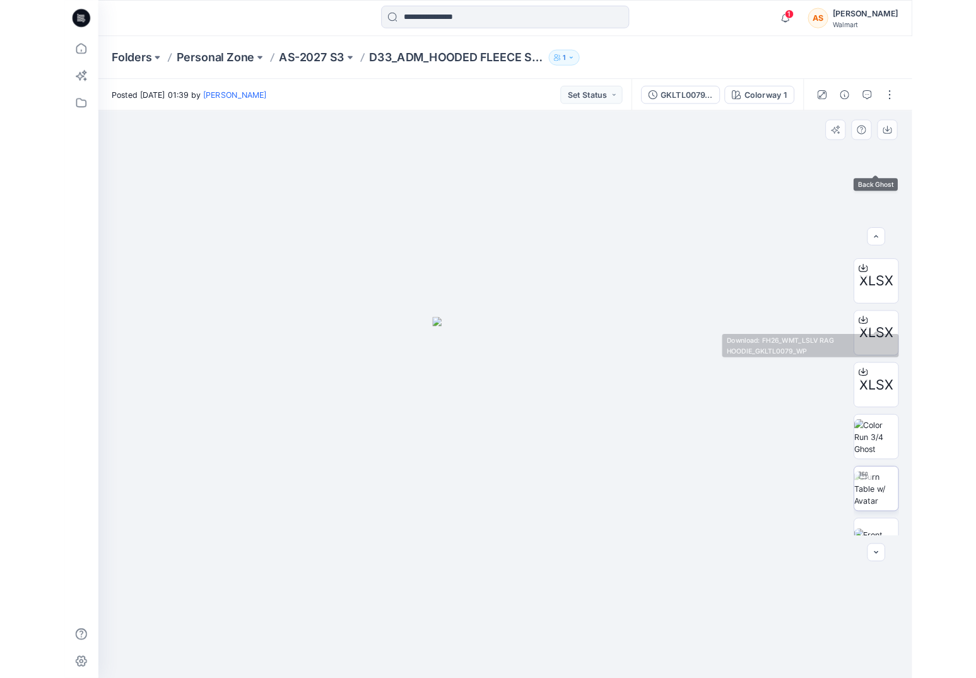
scroll to position [372, 0]
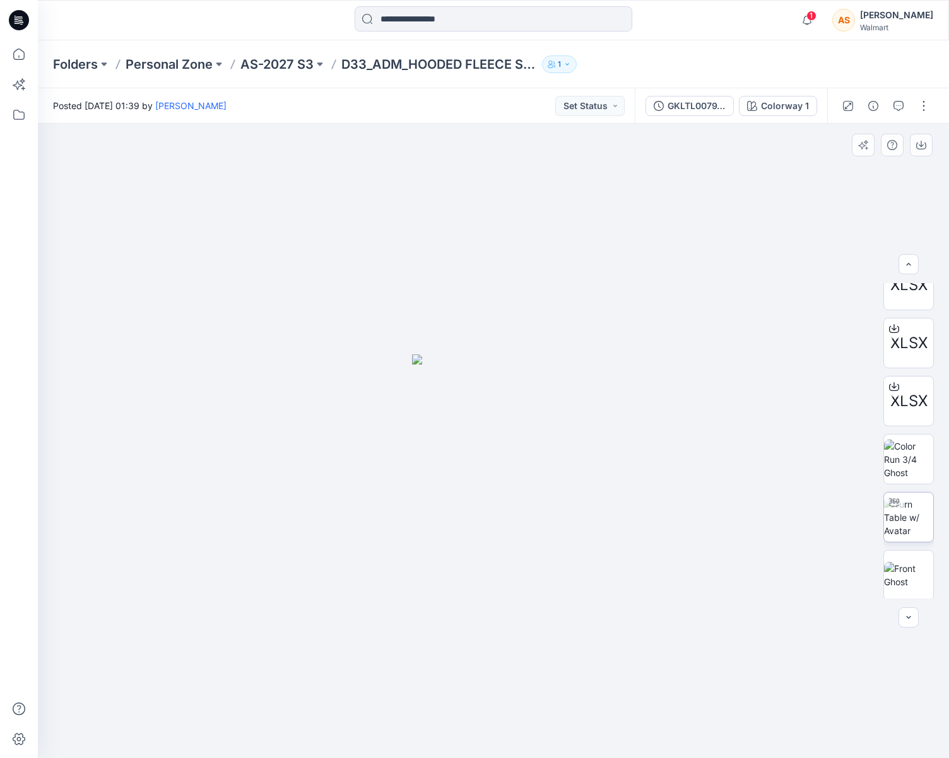
click at [914, 524] on img at bounding box center [908, 518] width 49 height 40
click at [700, 691] on img at bounding box center [491, 283] width 1271 height 951
drag, startPoint x: 673, startPoint y: 710, endPoint x: 585, endPoint y: 714, distance: 87.1
click at [585, 714] on icon at bounding box center [495, 720] width 382 height 47
drag, startPoint x: 481, startPoint y: 718, endPoint x: 471, endPoint y: 728, distance: 13.8
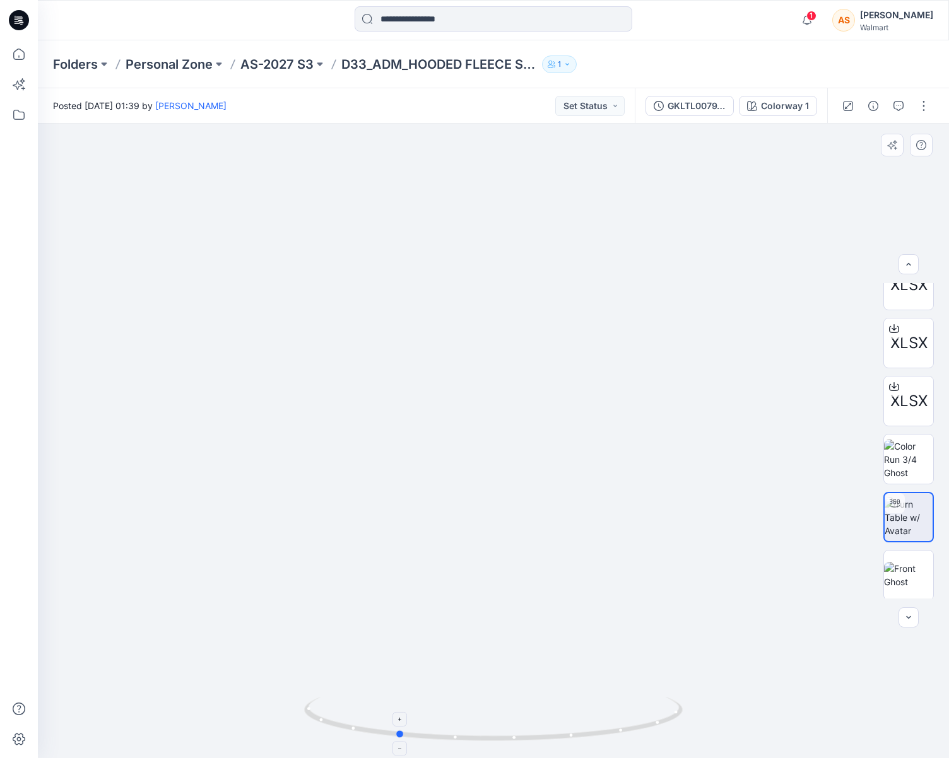
click at [471, 728] on icon at bounding box center [495, 720] width 382 height 47
click at [266, 61] on p "AS-2027 S3" at bounding box center [276, 65] width 73 height 18
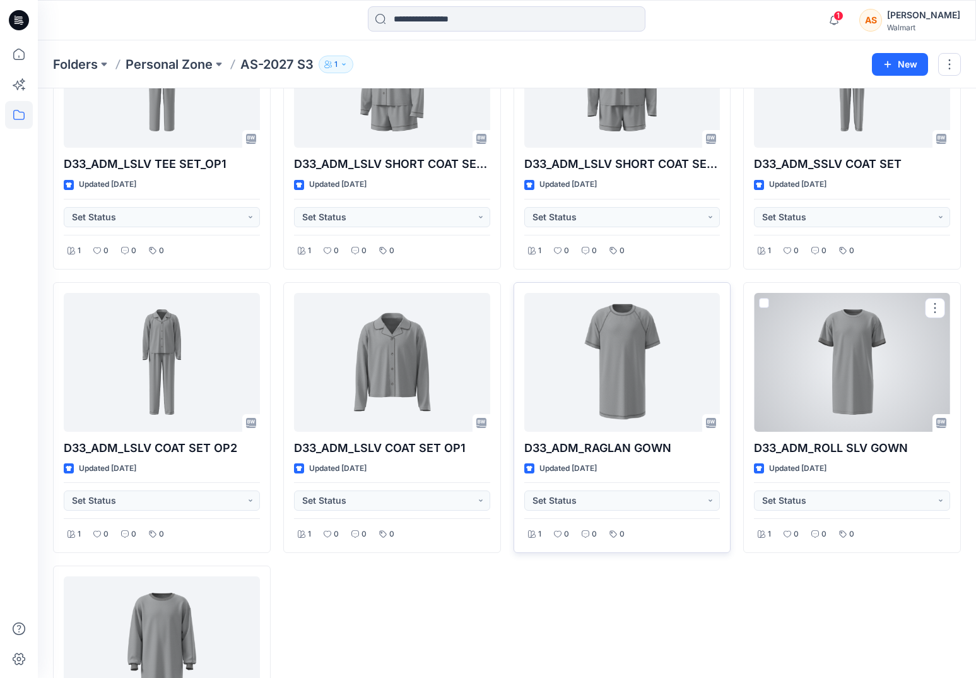
scroll to position [1275, 0]
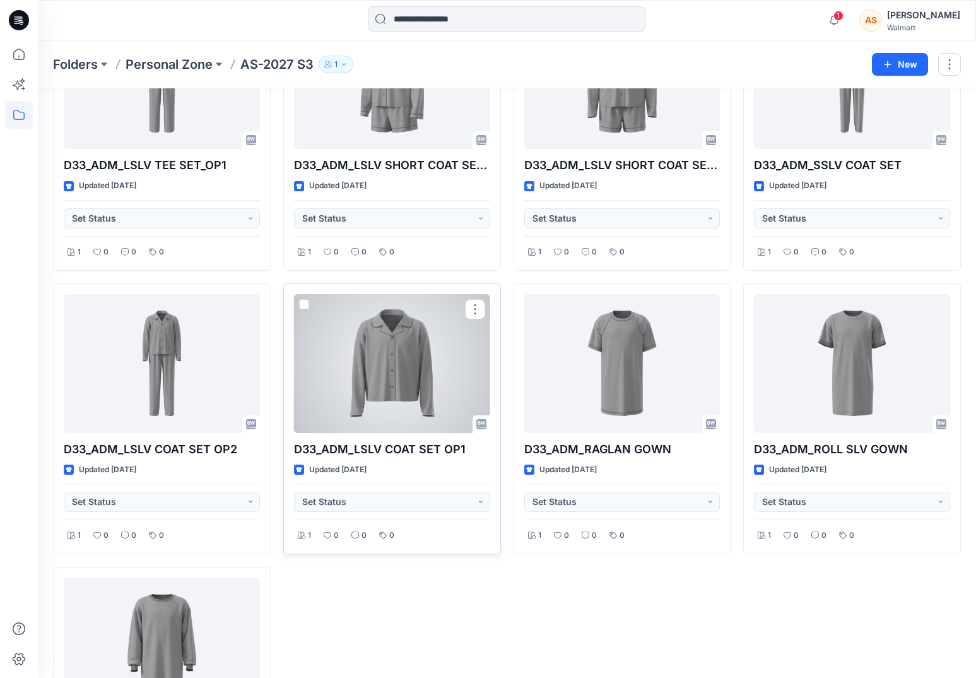
click at [456, 385] on div at bounding box center [392, 363] width 196 height 139
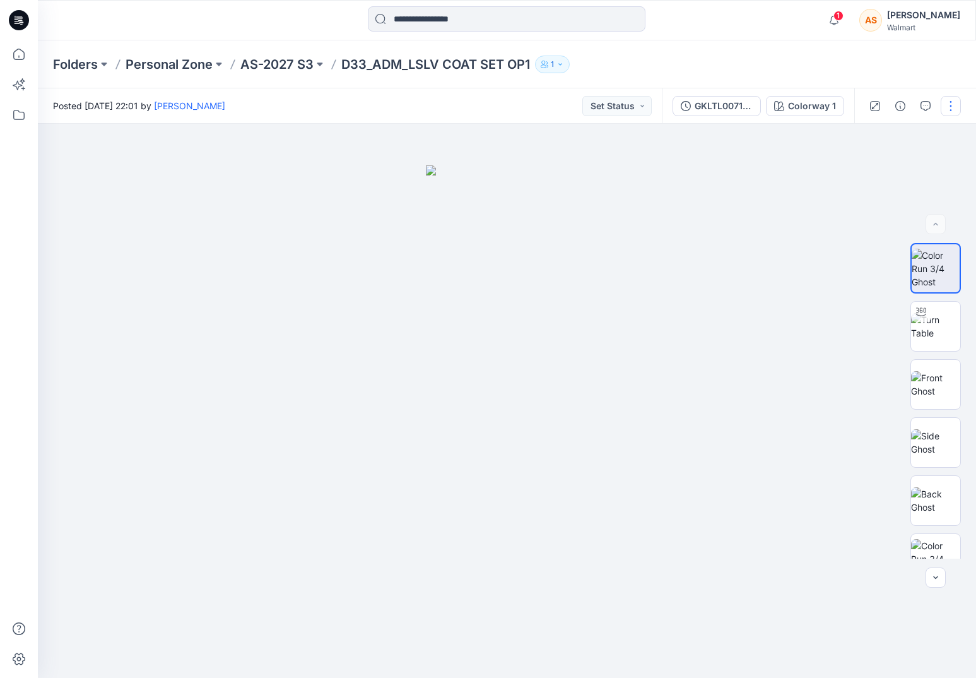
click at [948, 112] on button "button" at bounding box center [951, 106] width 20 height 20
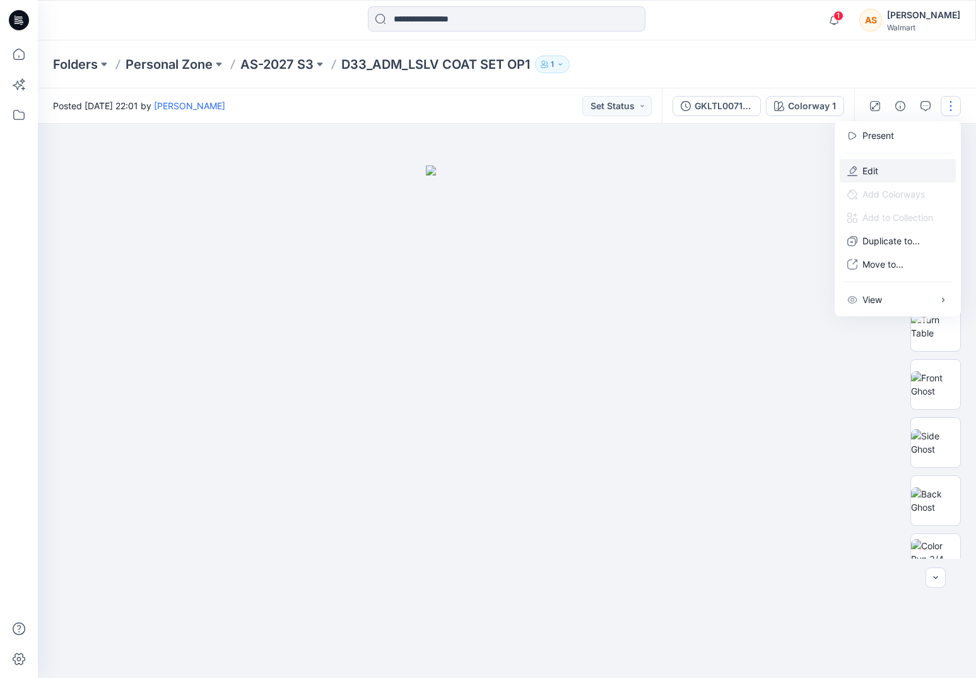
click at [922, 165] on button "Edit" at bounding box center [898, 170] width 116 height 23
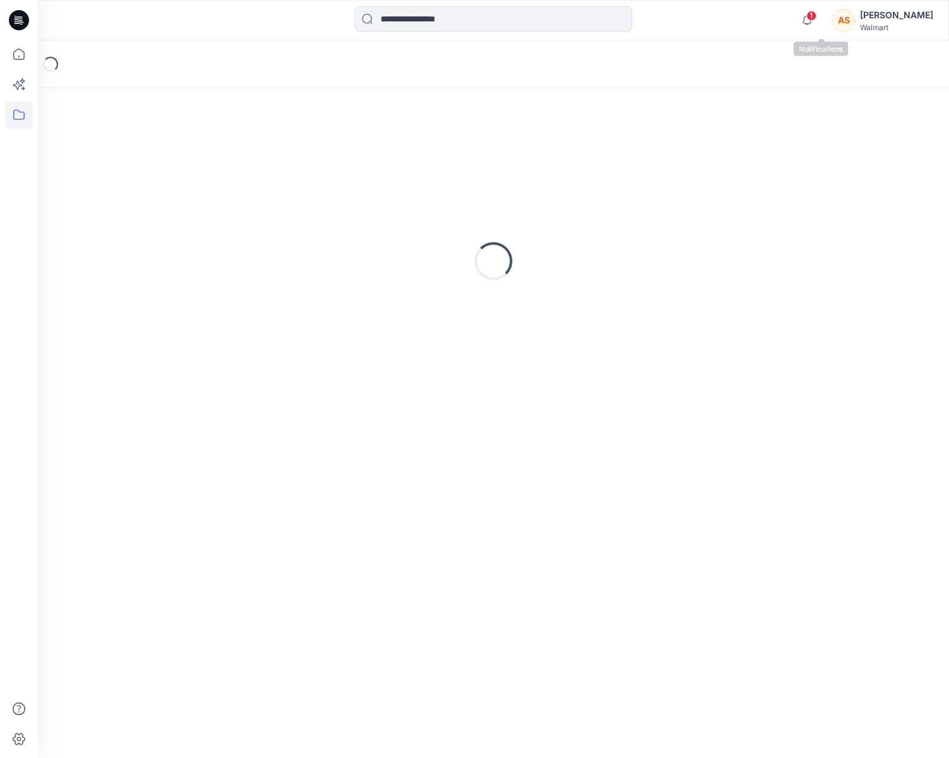
click at [816, 14] on span "1" at bounding box center [811, 16] width 10 height 10
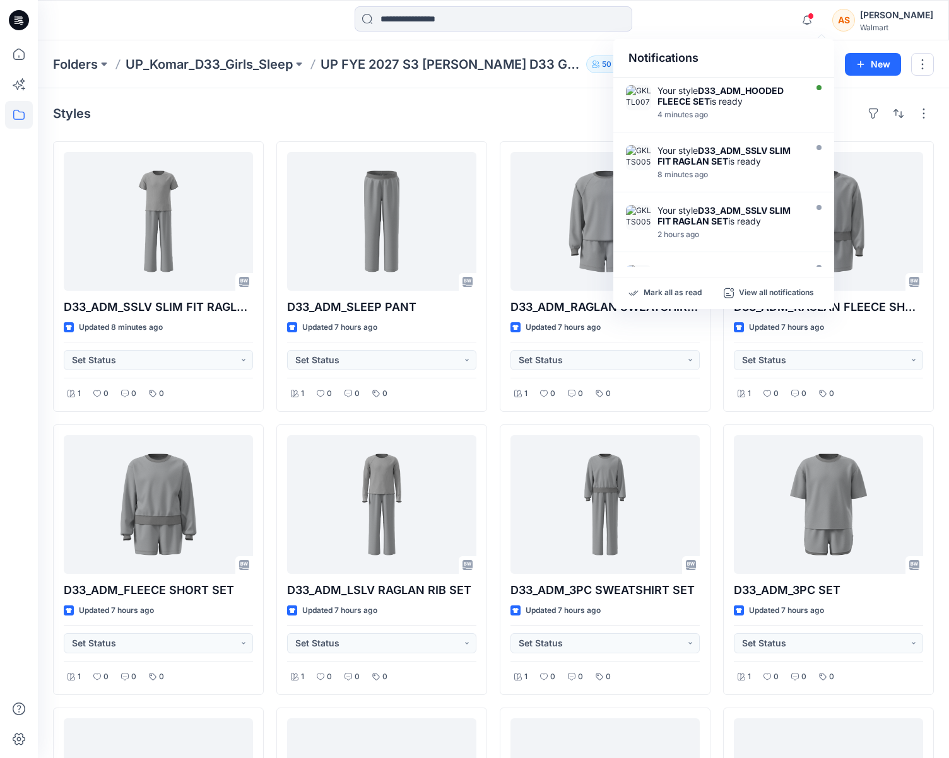
click at [683, 285] on div "Mark all as read View all notifications" at bounding box center [723, 294] width 221 height 32
click at [679, 288] on p "Mark all as read" at bounding box center [673, 293] width 58 height 11
click at [714, 20] on div at bounding box center [494, 20] width 456 height 28
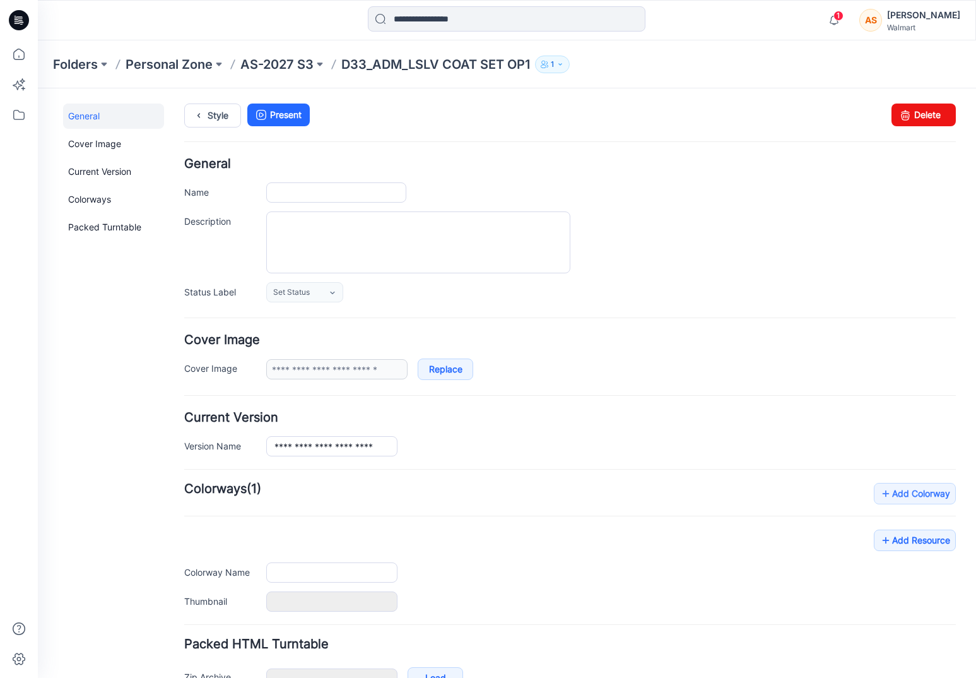
type input "**********"
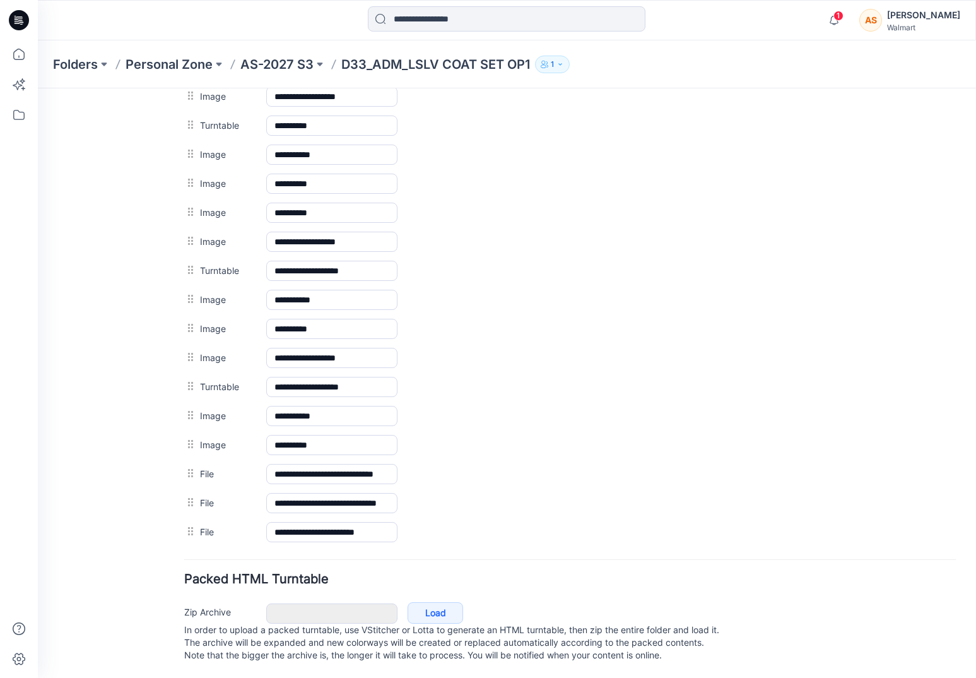
scroll to position [648, 0]
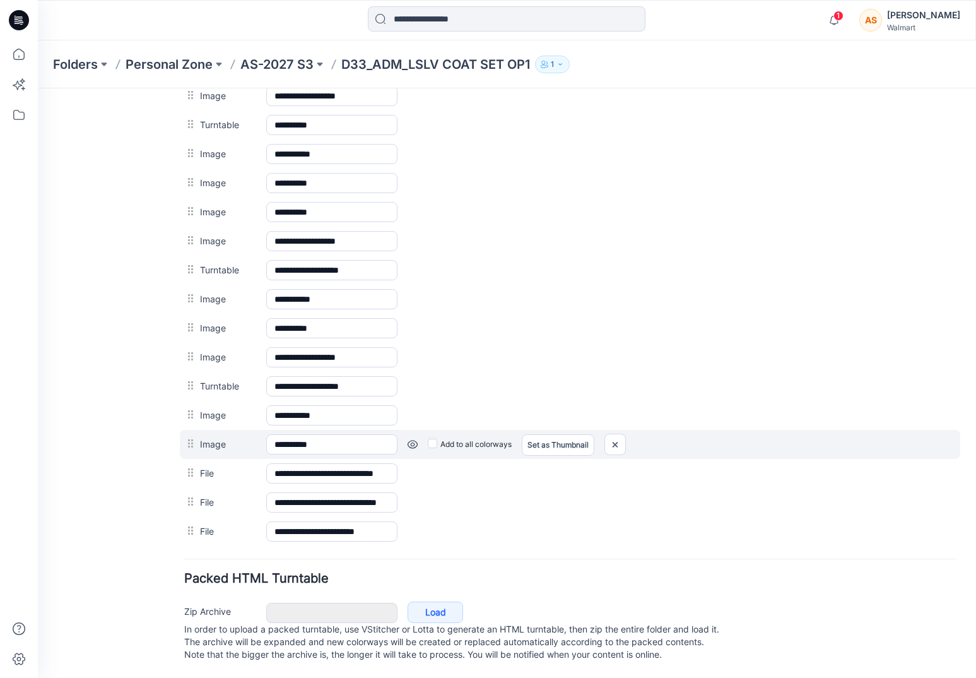
click at [38, 88] on link at bounding box center [38, 88] width 0 height 0
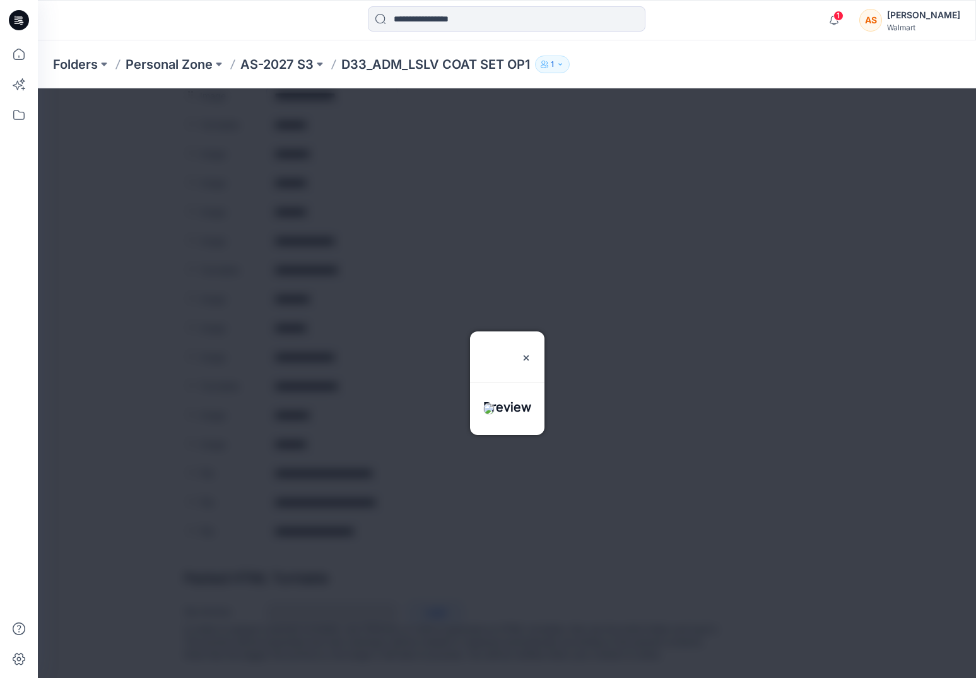
click at [411, 445] on div at bounding box center [507, 382] width 938 height 589
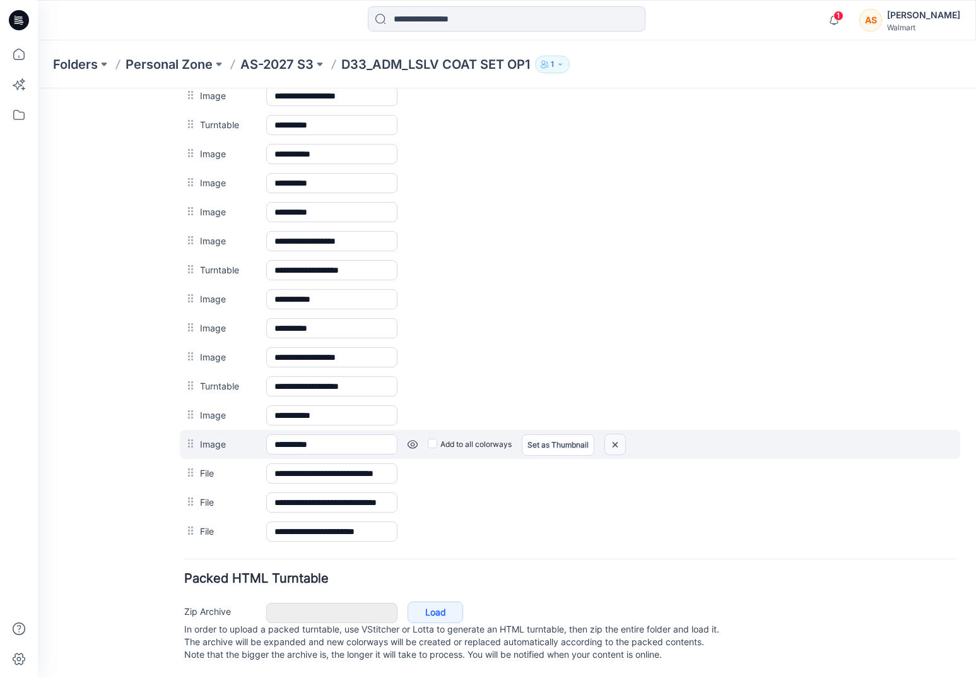
click at [38, 88] on img at bounding box center [38, 88] width 0 height 0
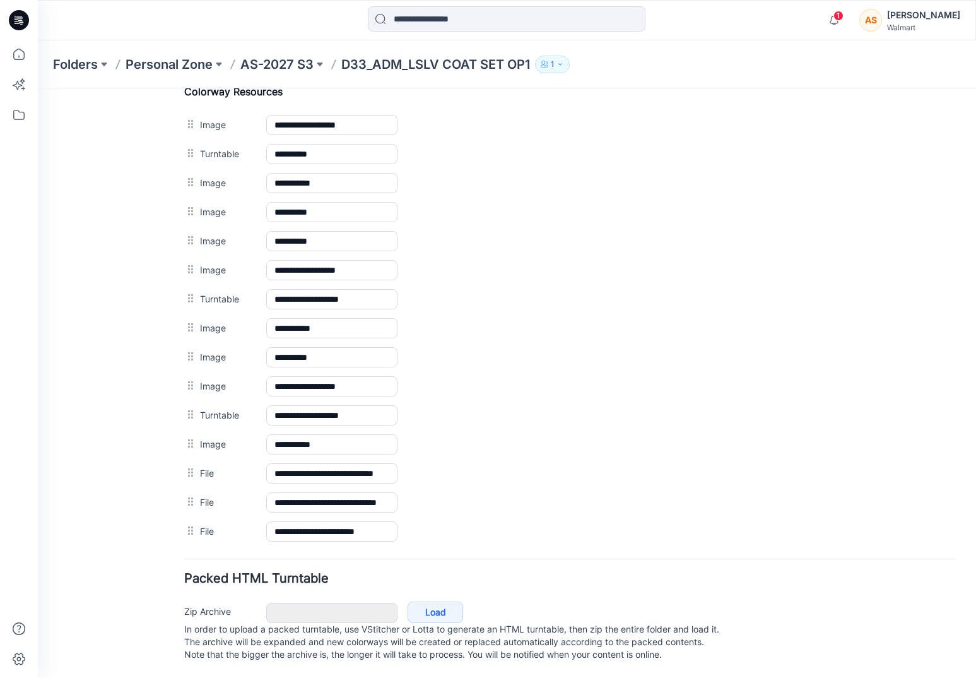
scroll to position [626, 0]
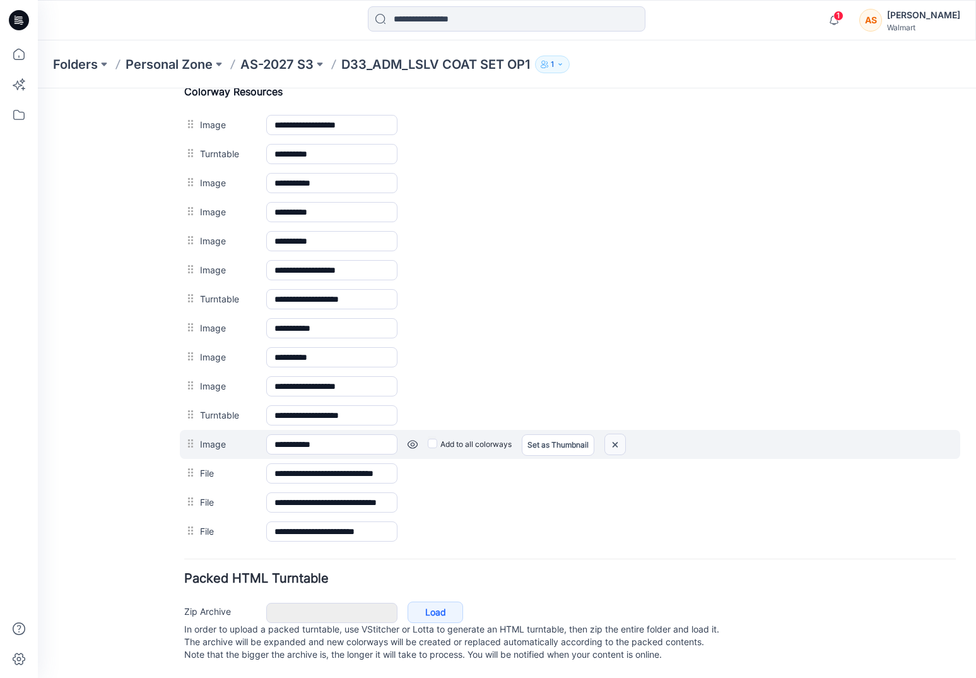
click at [38, 88] on img at bounding box center [38, 88] width 0 height 0
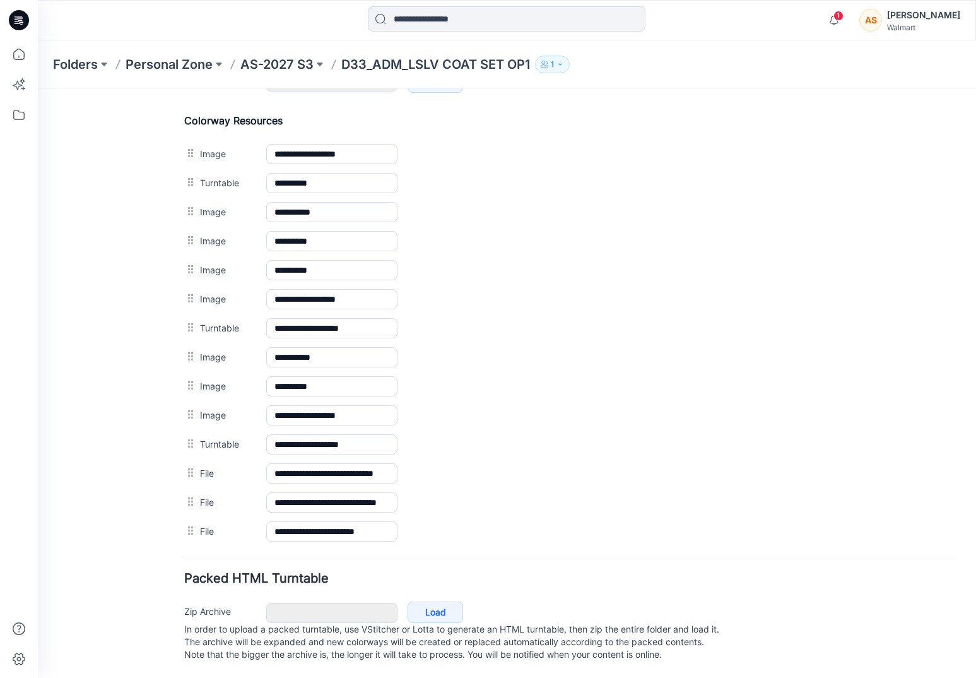
scroll to position [597, 0]
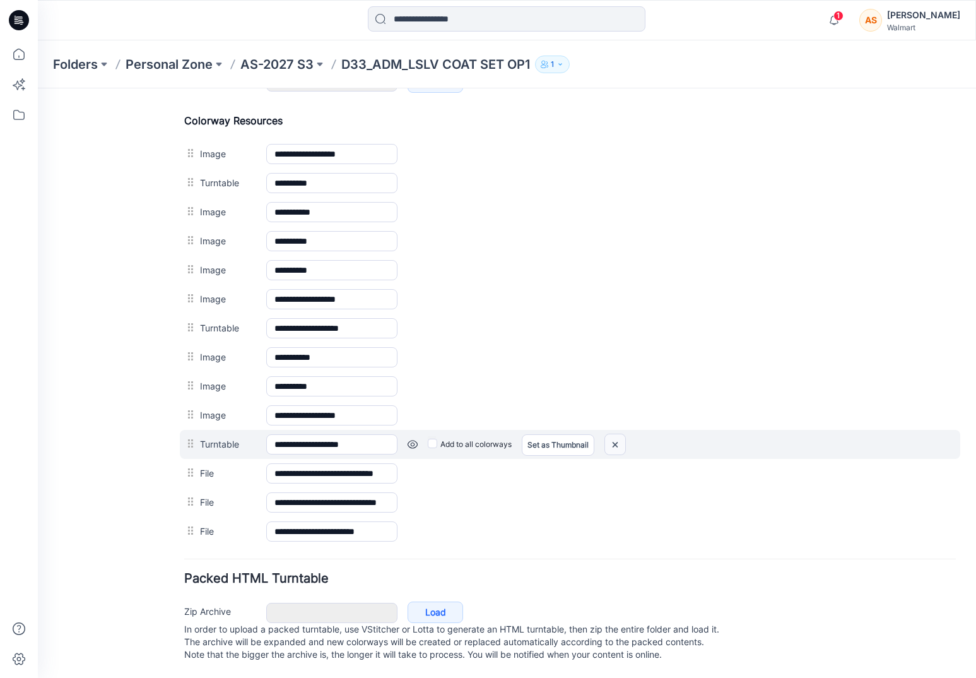
click at [38, 88] on img at bounding box center [38, 88] width 0 height 0
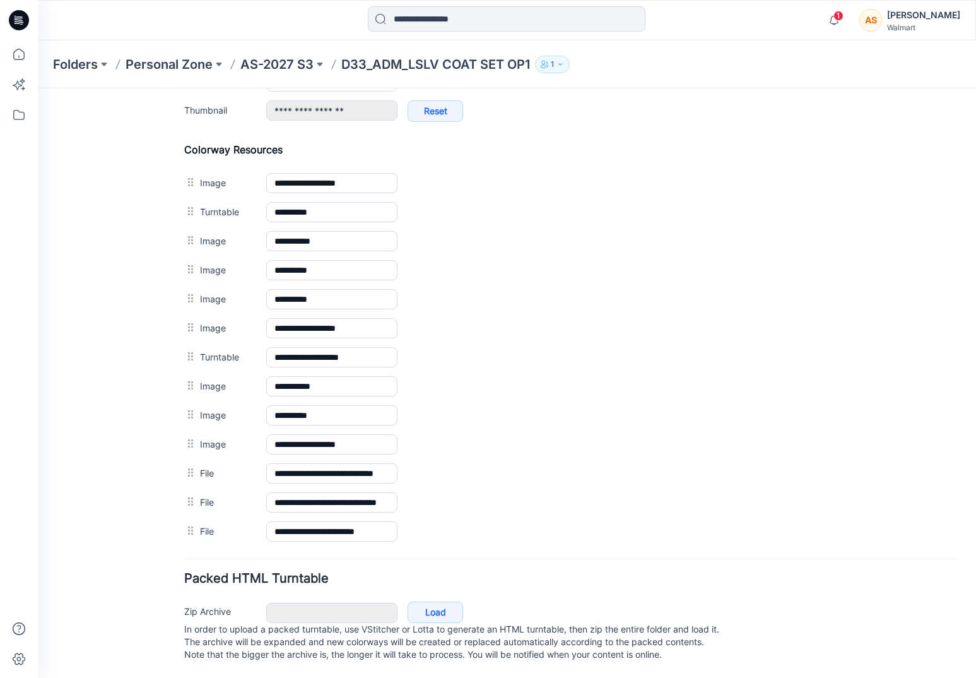
click at [38, 88] on img at bounding box center [38, 88] width 0 height 0
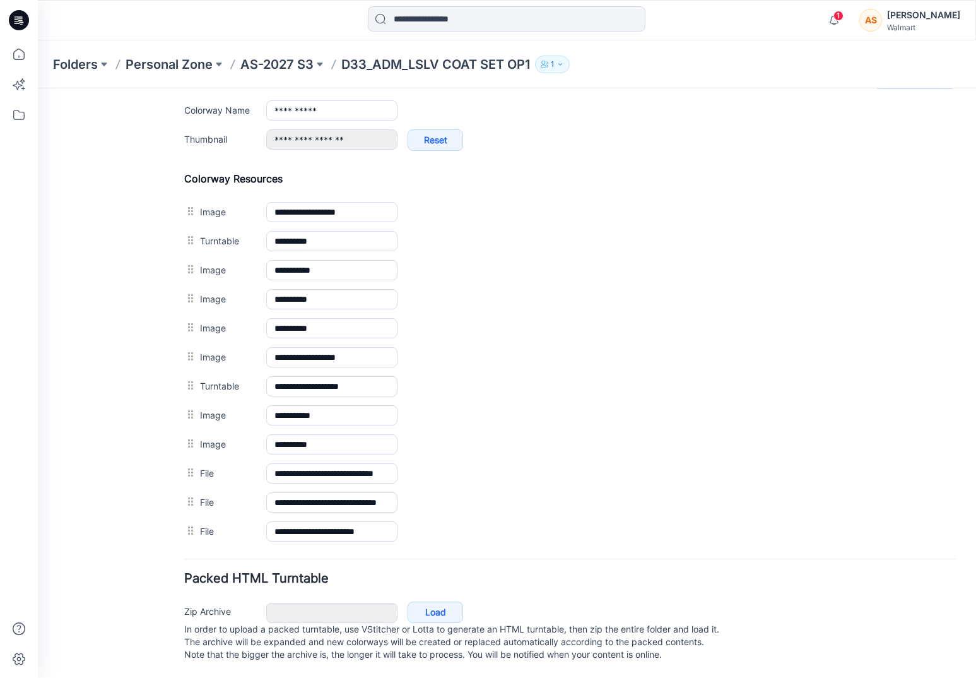
scroll to position [539, 0]
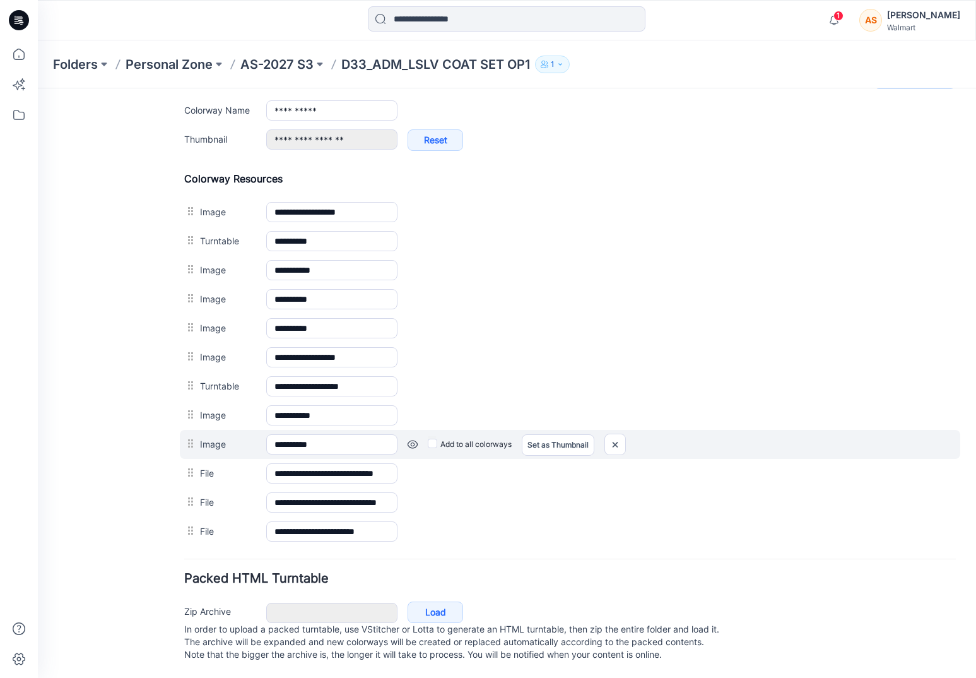
click at [38, 88] on link at bounding box center [38, 88] width 0 height 0
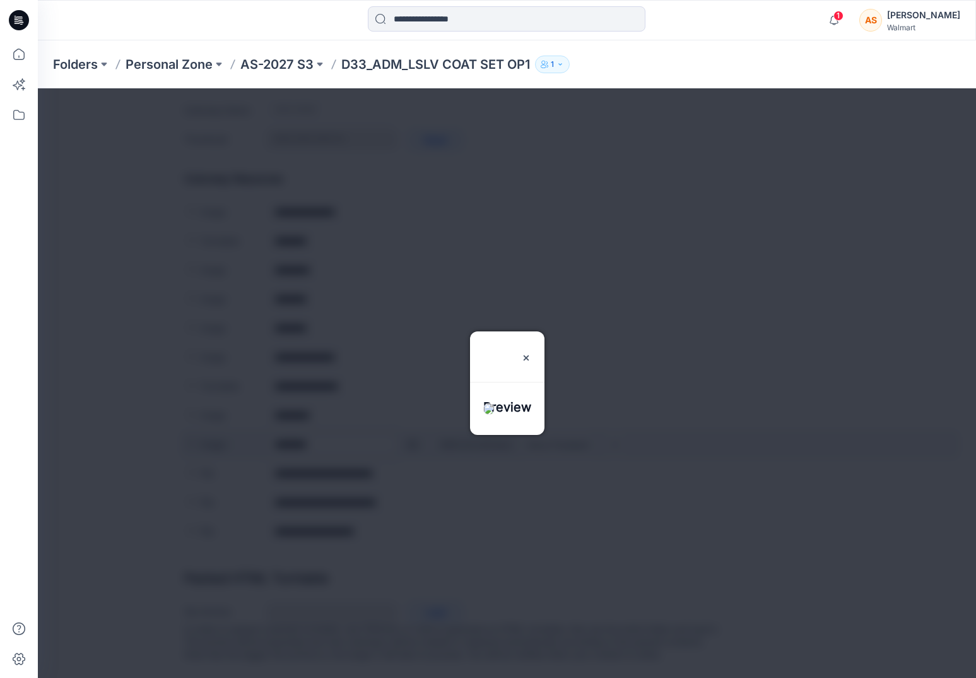
click at [412, 432] on div at bounding box center [507, 382] width 938 height 589
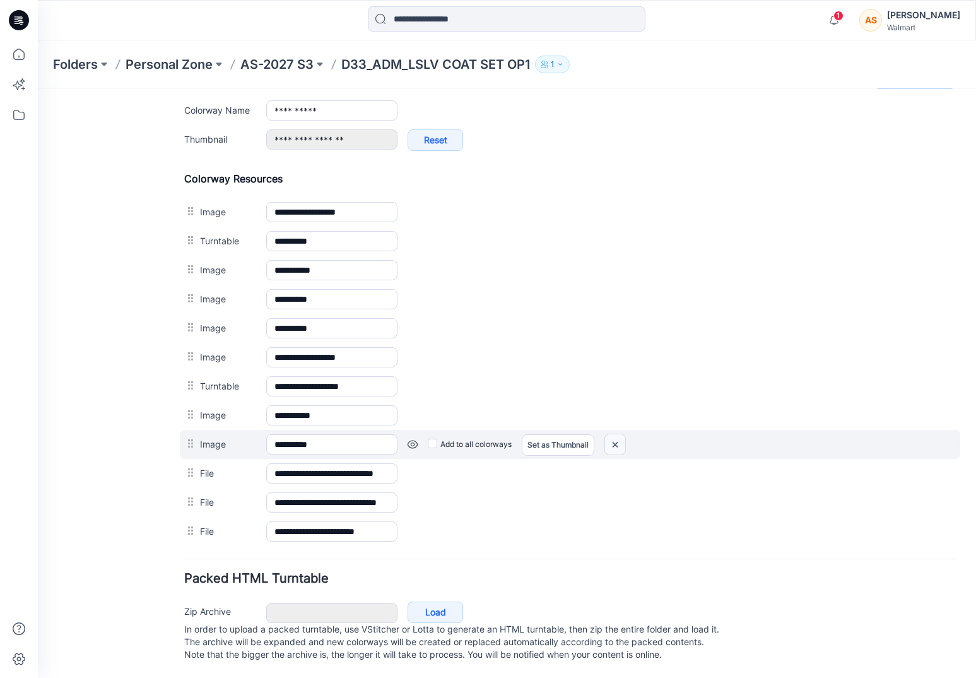
click at [38, 88] on img at bounding box center [38, 88] width 0 height 0
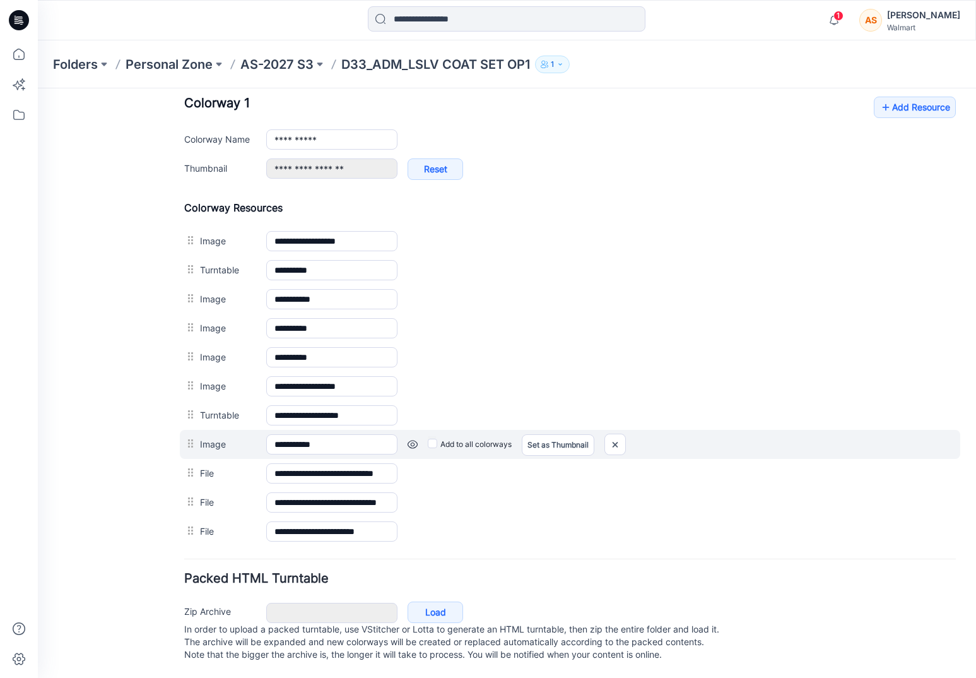
click at [38, 88] on link at bounding box center [38, 88] width 0 height 0
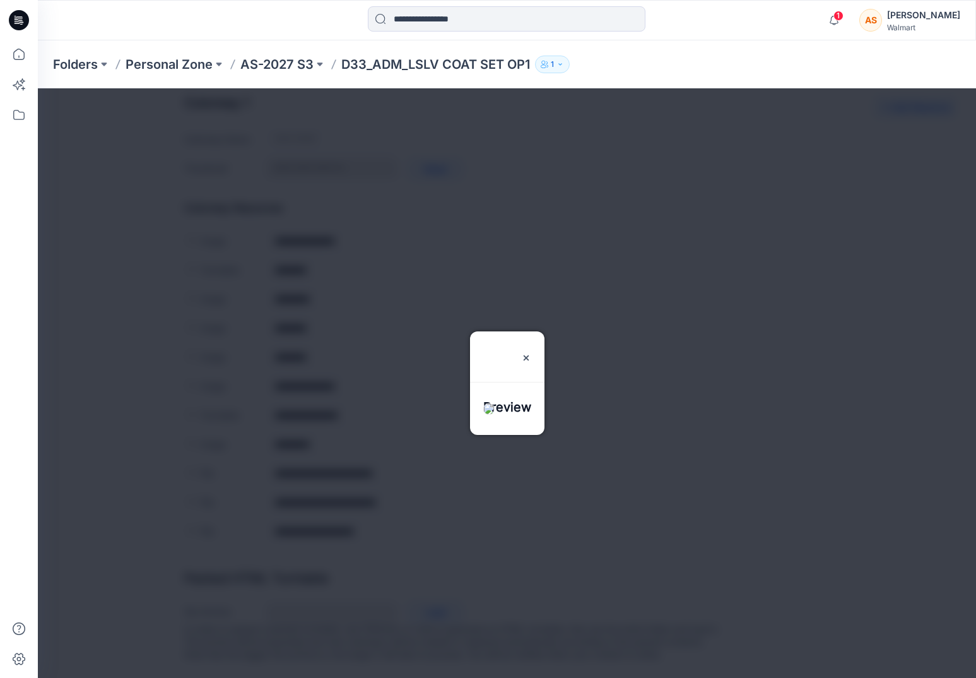
click at [416, 429] on div at bounding box center [507, 382] width 938 height 589
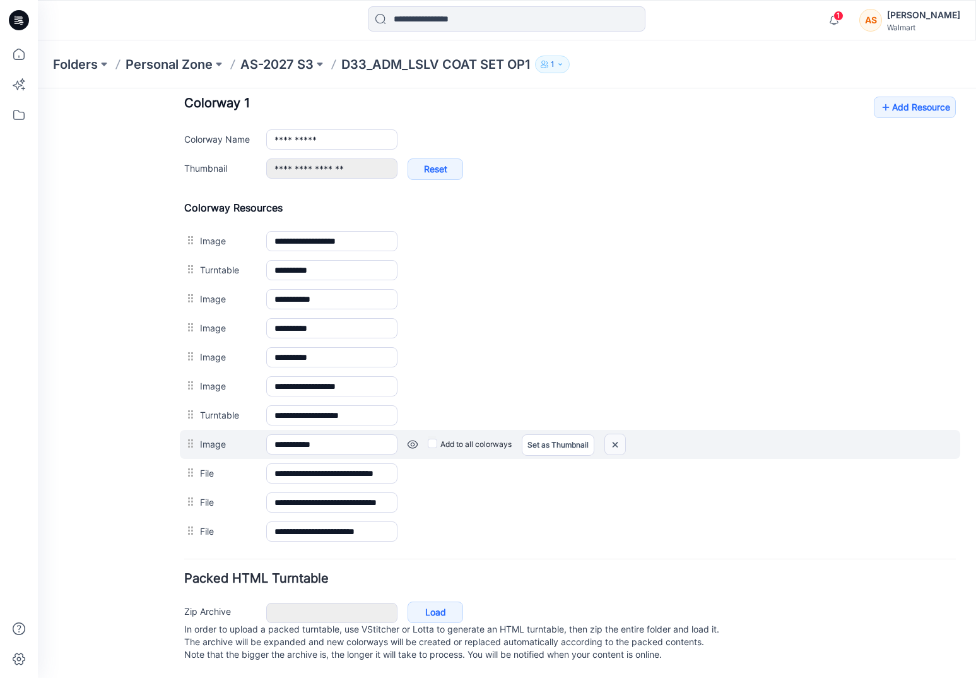
click at [38, 88] on img at bounding box center [38, 88] width 0 height 0
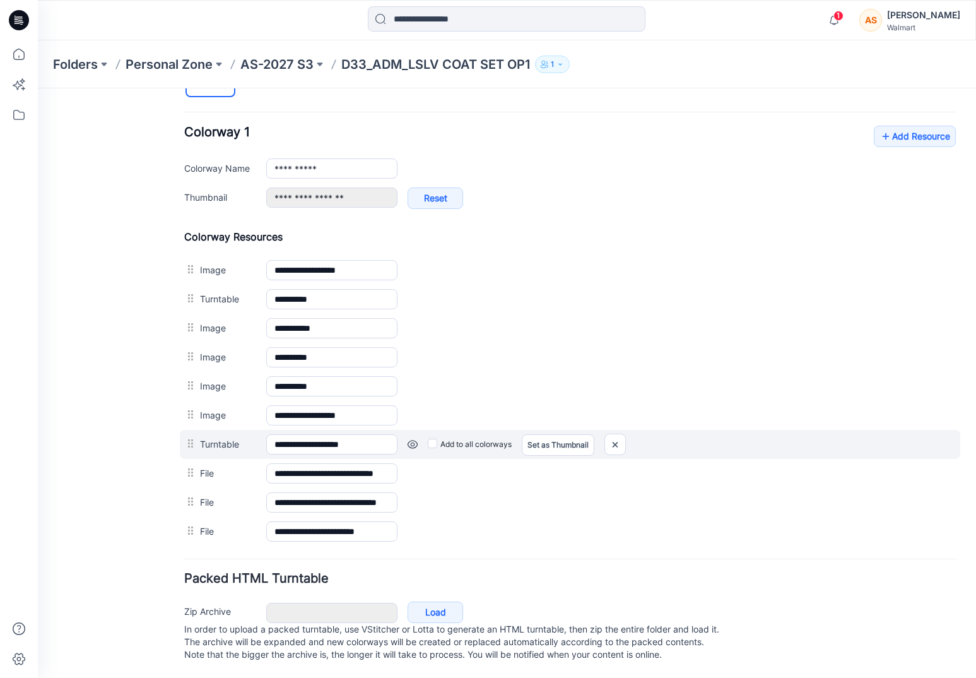
click at [38, 88] on link at bounding box center [38, 88] width 0 height 0
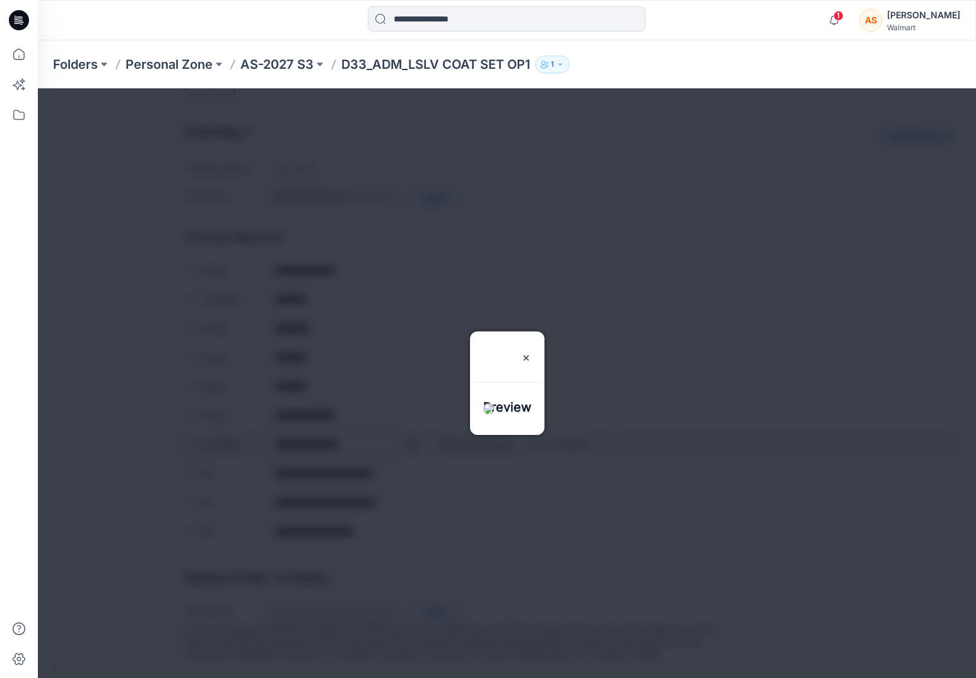
click at [410, 435] on div at bounding box center [507, 382] width 938 height 589
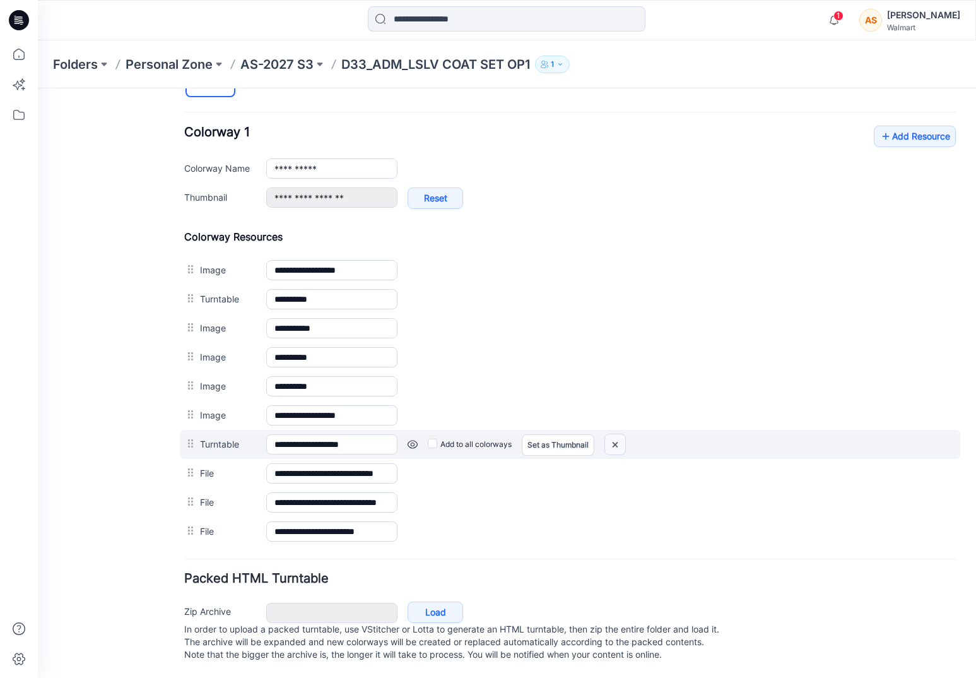
click at [38, 88] on img at bounding box center [38, 88] width 0 height 0
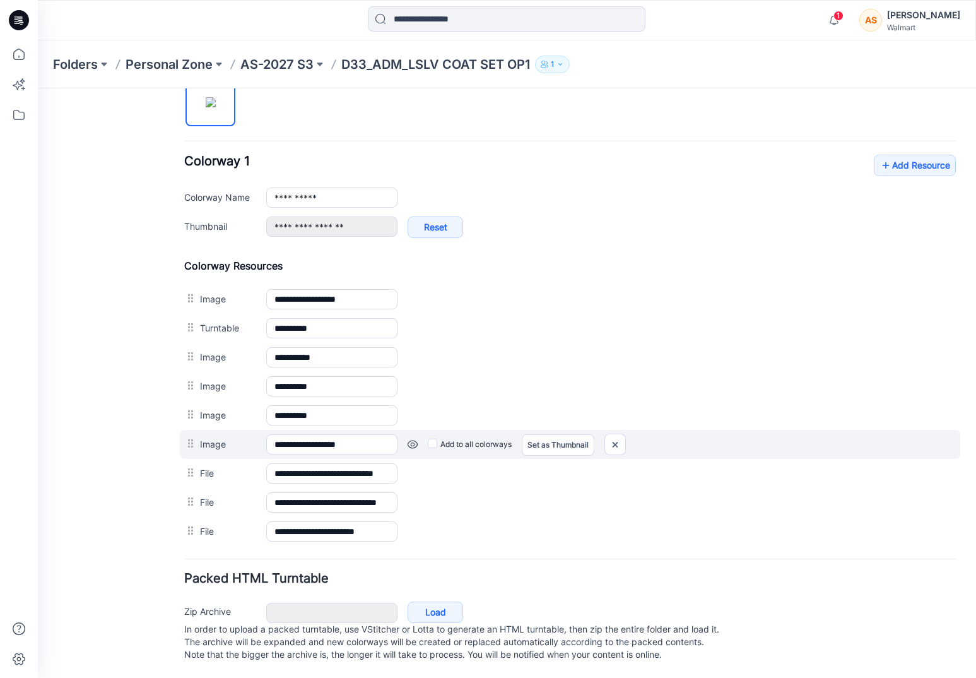
click at [38, 88] on div "Add to all colorways Set as Thumbnail Unset as Thumbnail" at bounding box center [38, 88] width 0 height 0
click at [38, 88] on link at bounding box center [38, 88] width 0 height 0
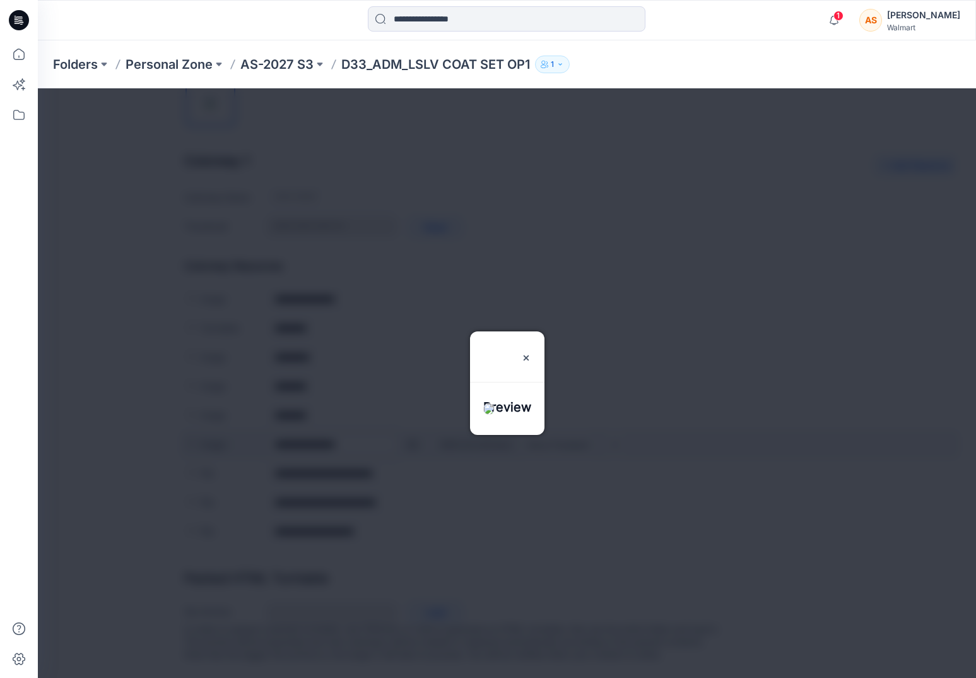
click at [413, 432] on div at bounding box center [507, 382] width 938 height 589
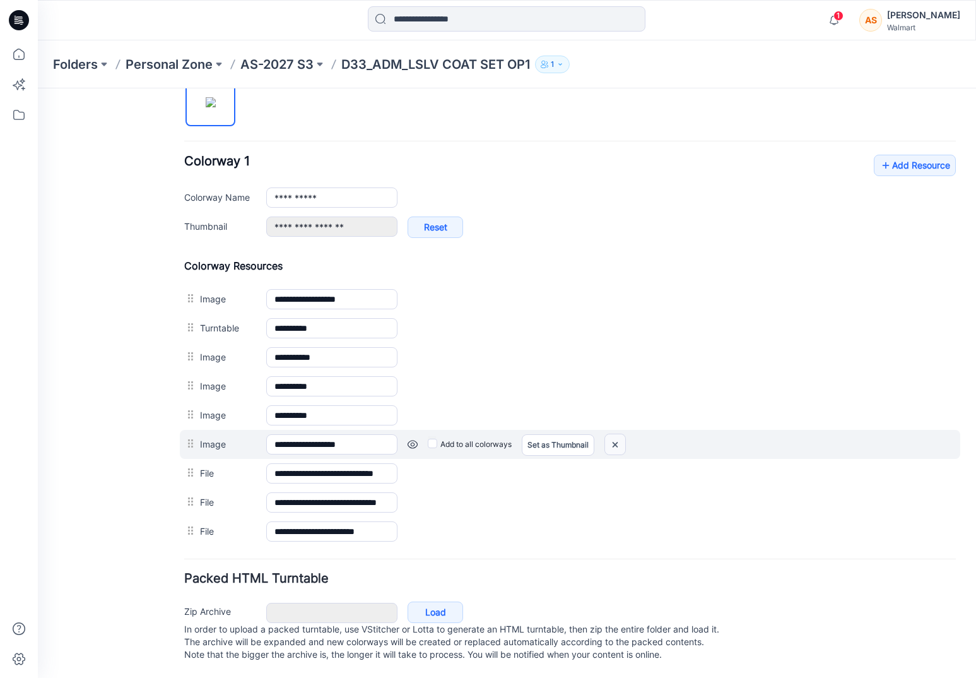
click at [38, 88] on img at bounding box center [38, 88] width 0 height 0
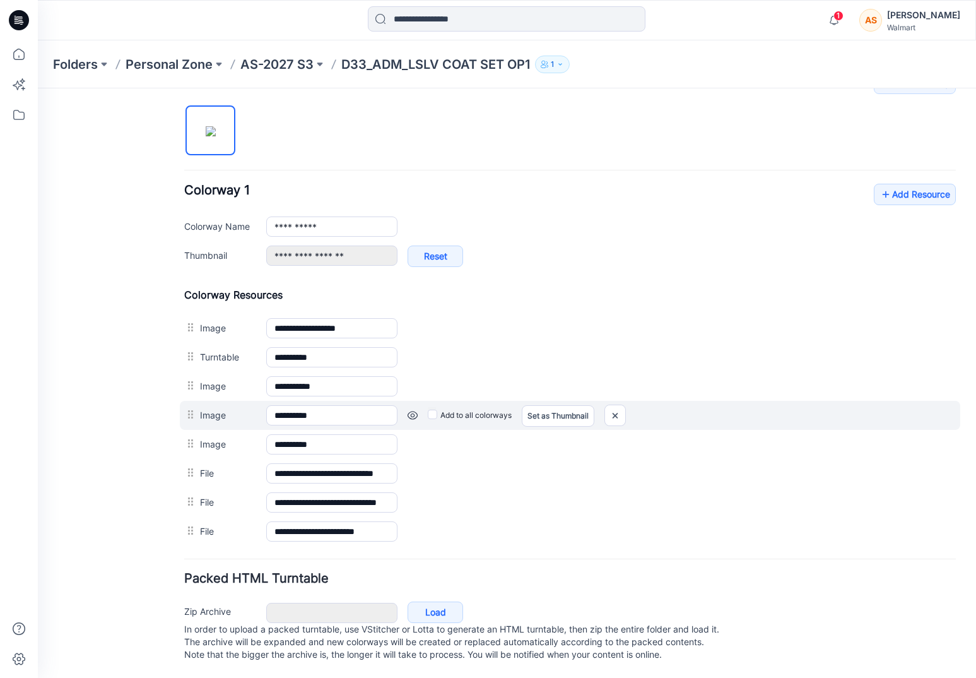
scroll to position [409, 0]
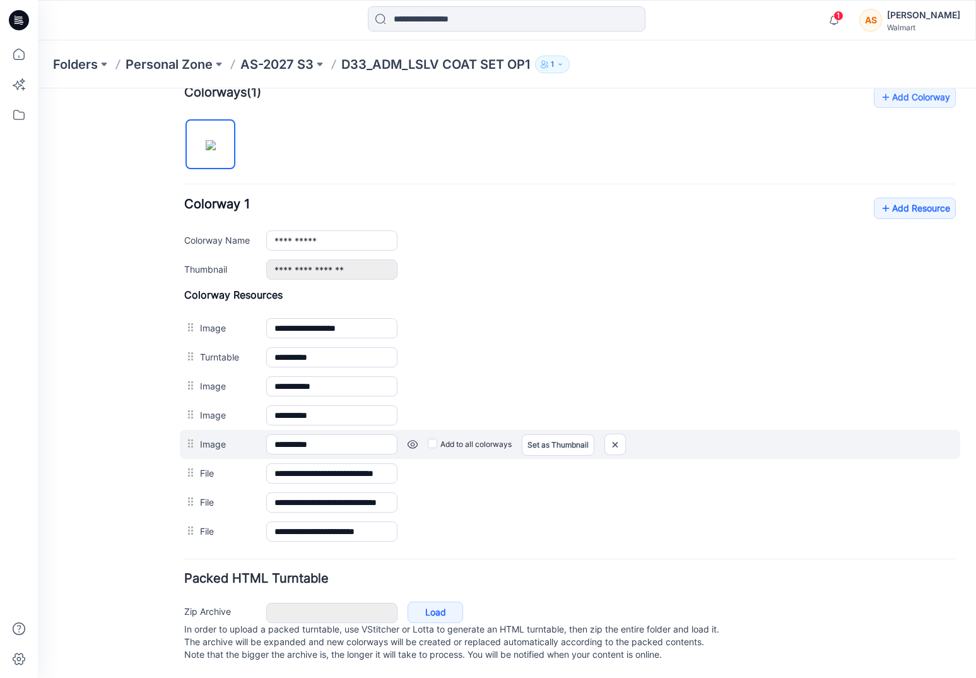
click at [38, 88] on div "Add to all colorways Set as Thumbnail Unset as Thumbnail" at bounding box center [38, 88] width 0 height 0
click at [38, 88] on link at bounding box center [38, 88] width 0 height 0
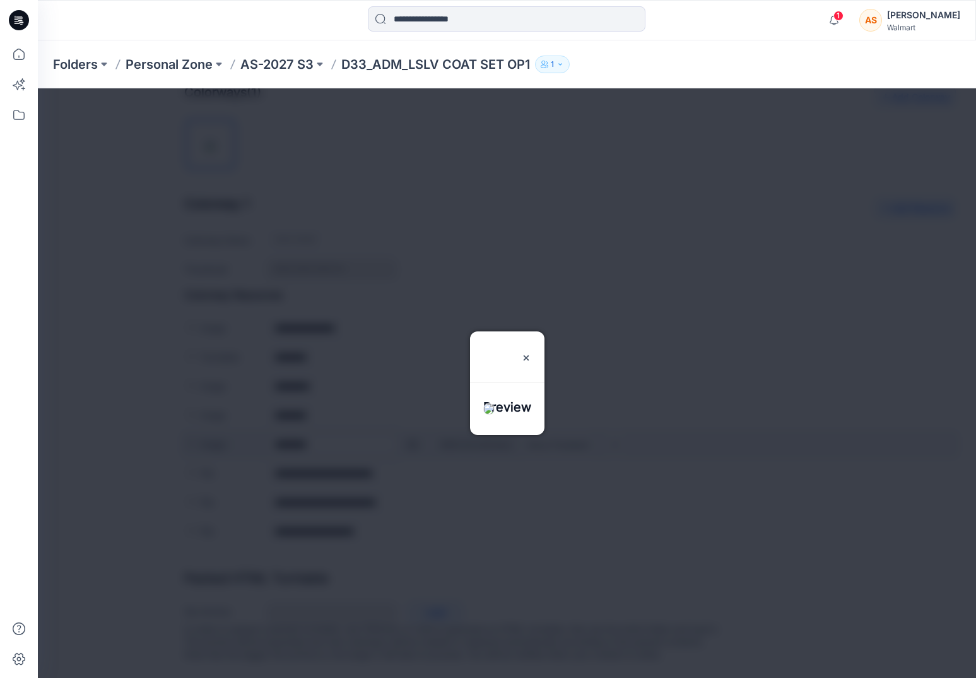
click at [415, 435] on div at bounding box center [507, 382] width 938 height 589
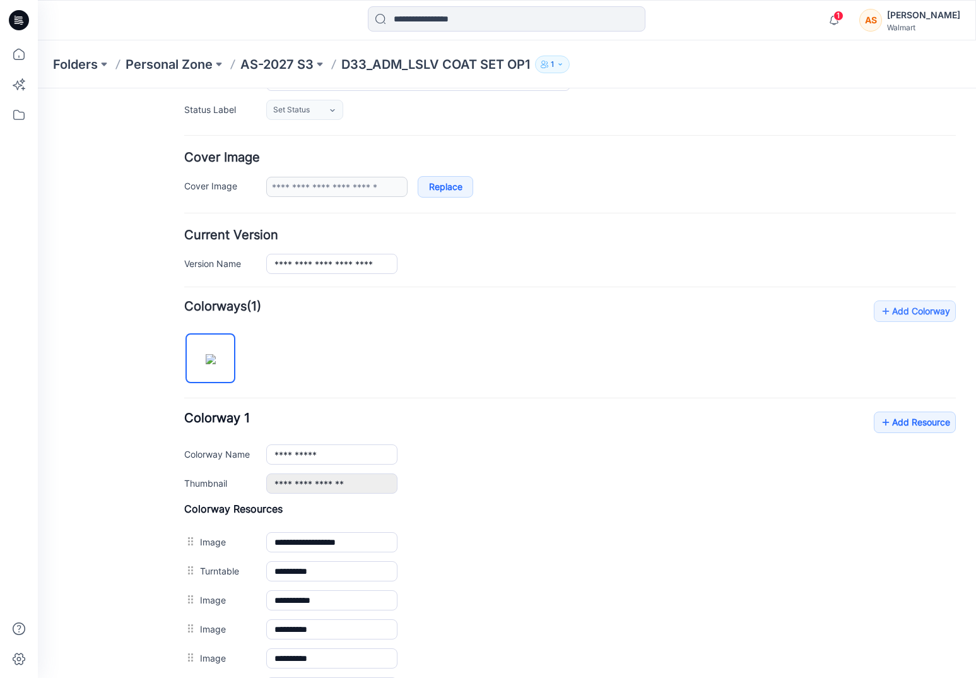
scroll to position [0, 0]
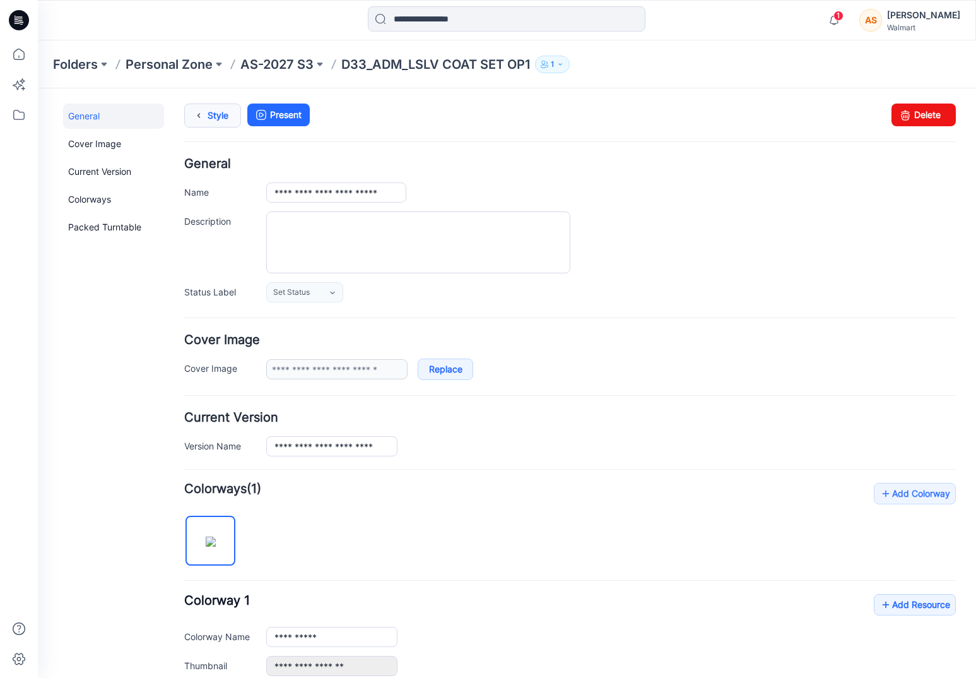
click at [207, 122] on link "Style" at bounding box center [212, 115] width 57 height 24
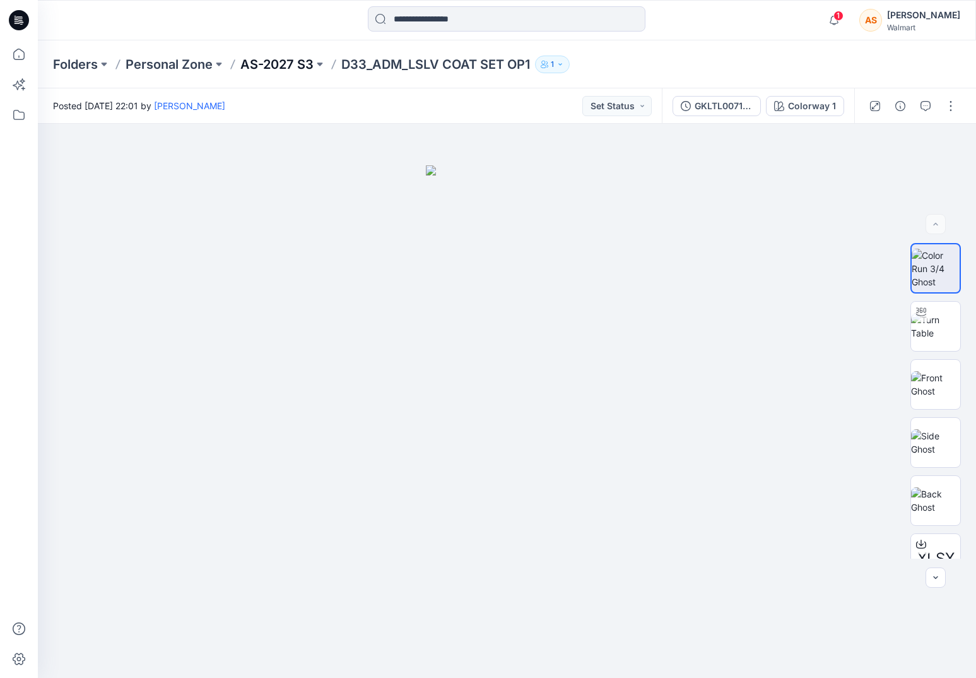
click at [305, 62] on p "AS-2027 S3" at bounding box center [276, 65] width 73 height 18
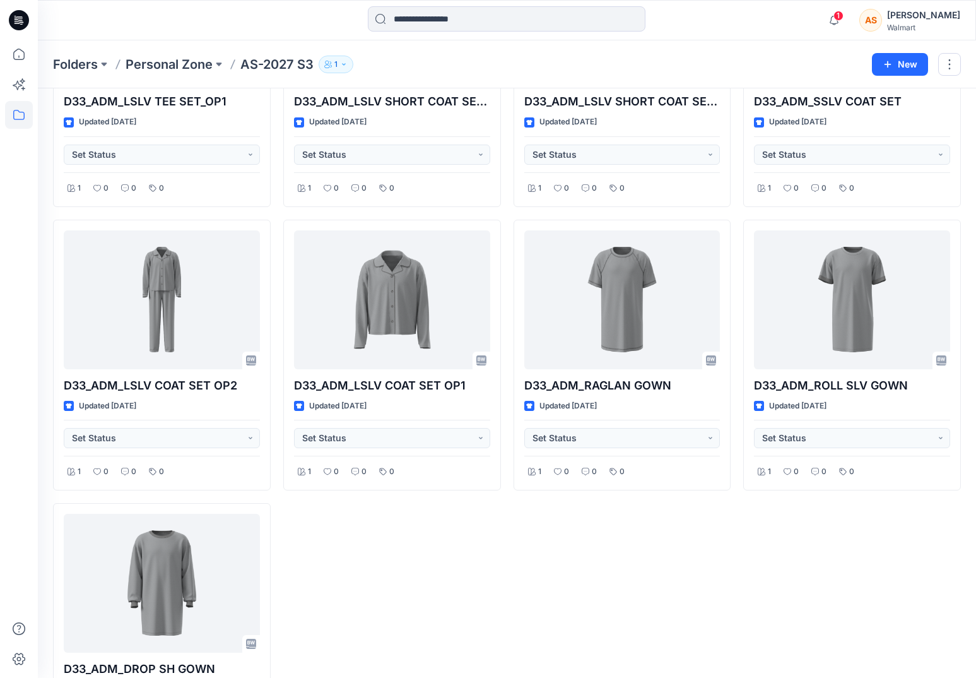
scroll to position [1356, 0]
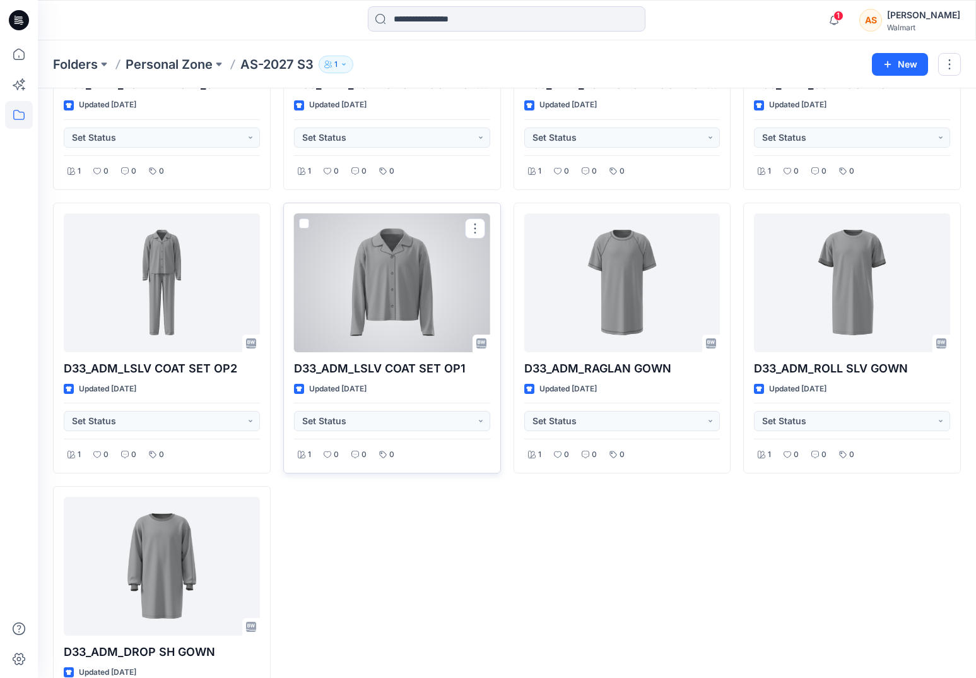
click at [450, 259] on div at bounding box center [392, 282] width 196 height 139
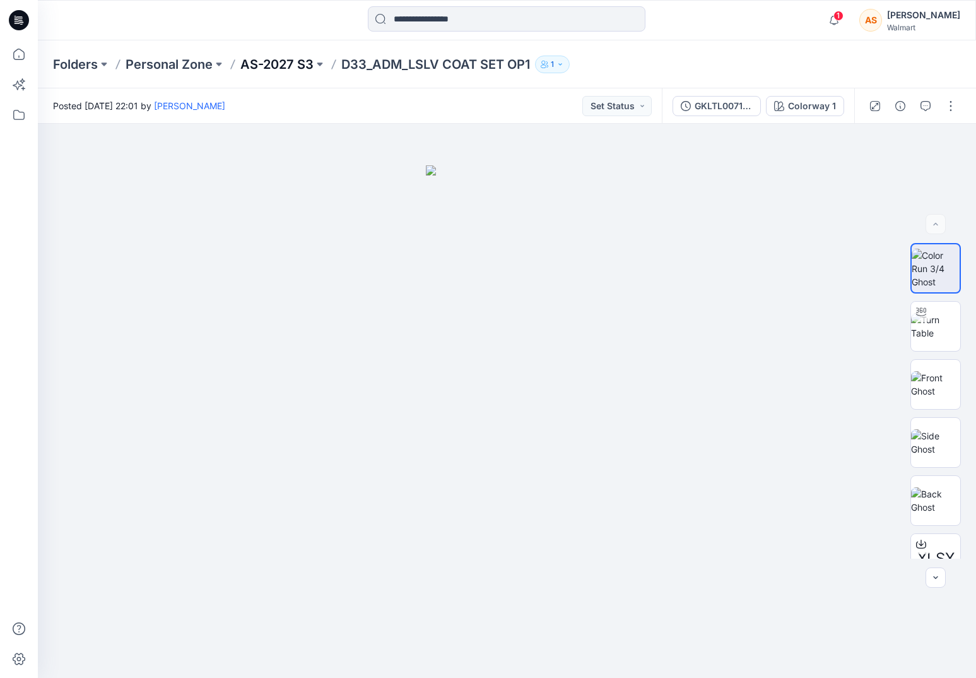
click at [276, 71] on p "AS-2027 S3" at bounding box center [276, 65] width 73 height 18
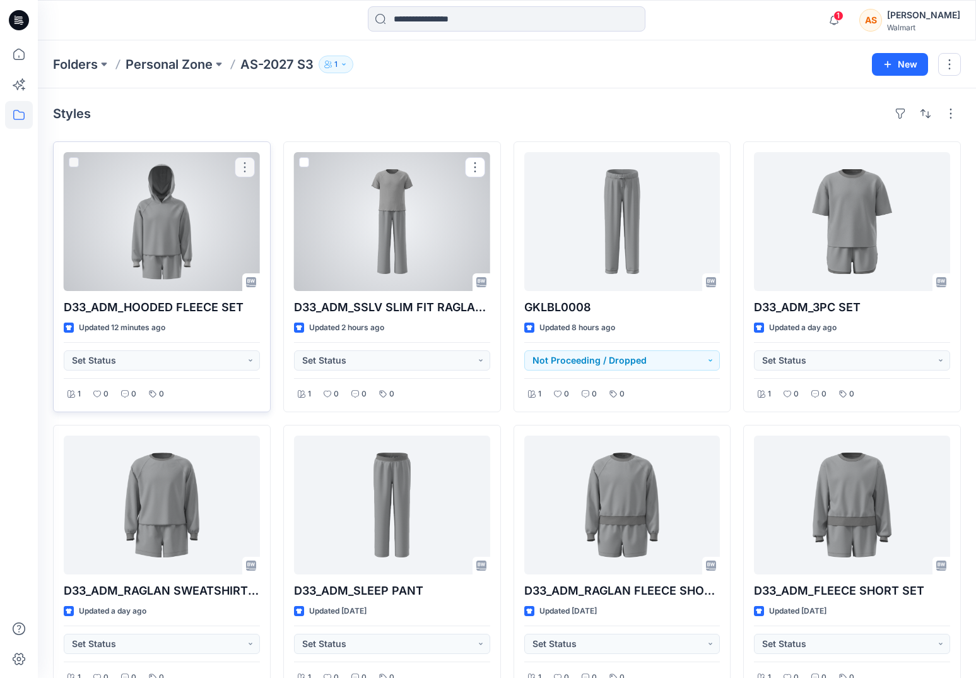
click at [180, 220] on div at bounding box center [162, 221] width 196 height 139
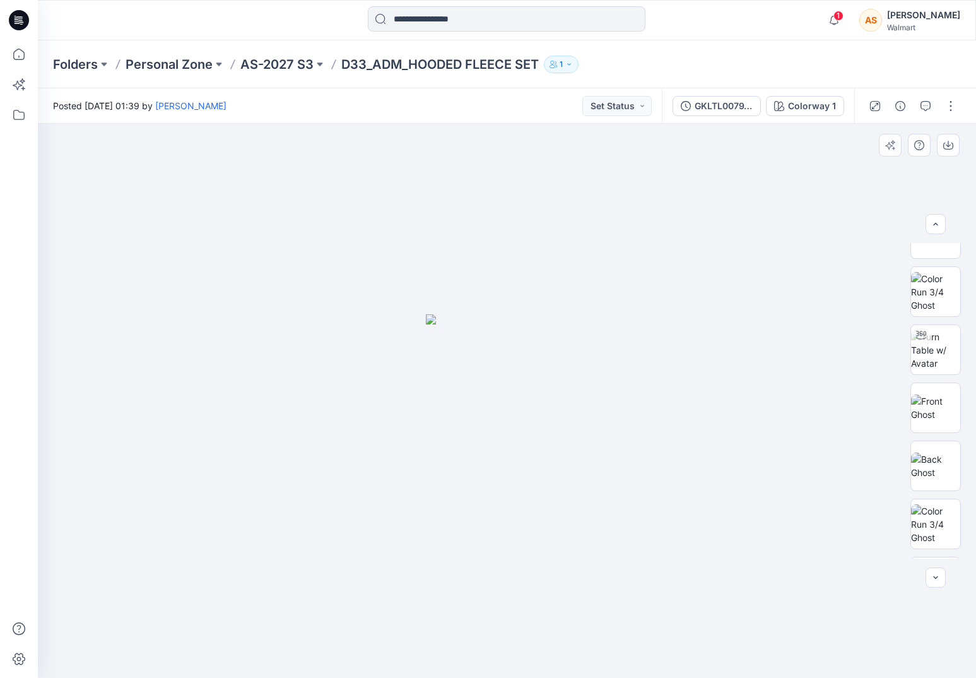
scroll to position [514, 0]
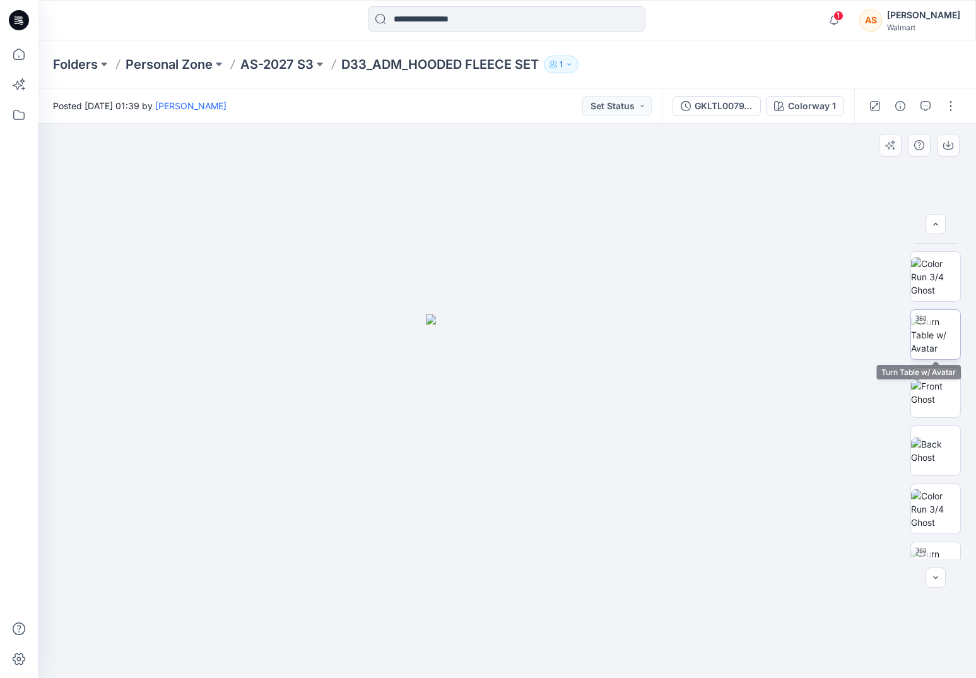
click at [936, 326] on img at bounding box center [935, 335] width 49 height 40
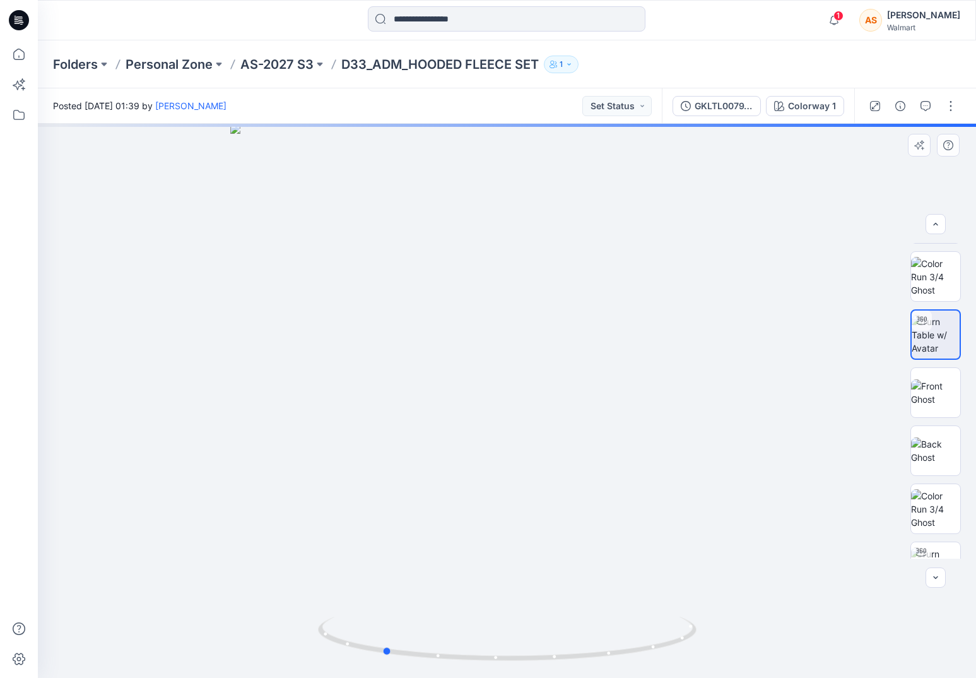
drag, startPoint x: 689, startPoint y: 582, endPoint x: 550, endPoint y: 594, distance: 139.3
click at [550, 594] on div at bounding box center [507, 401] width 938 height 554
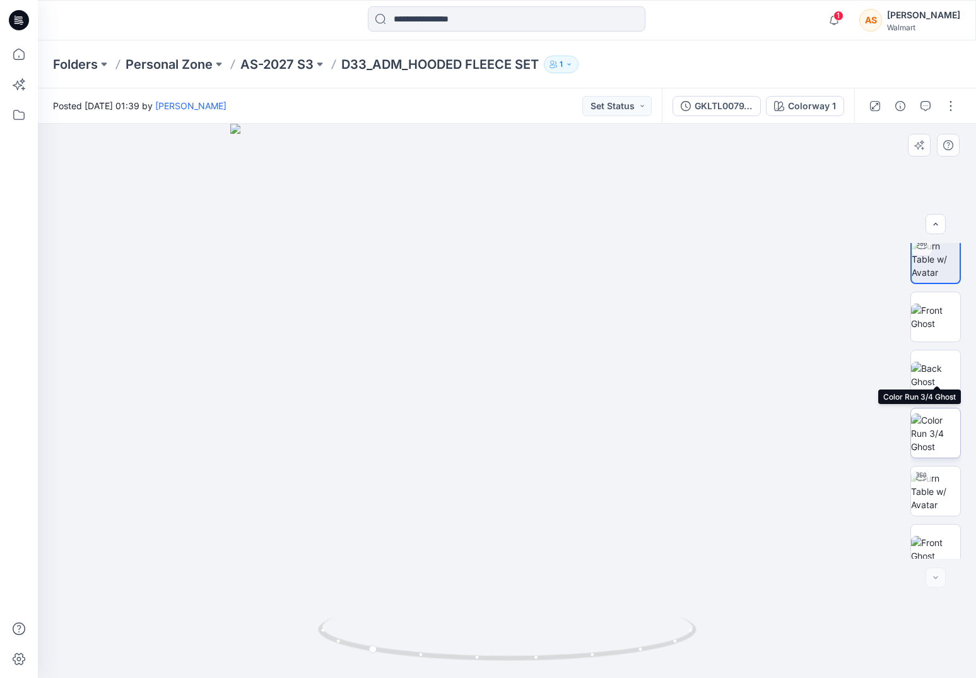
scroll to position [664, 0]
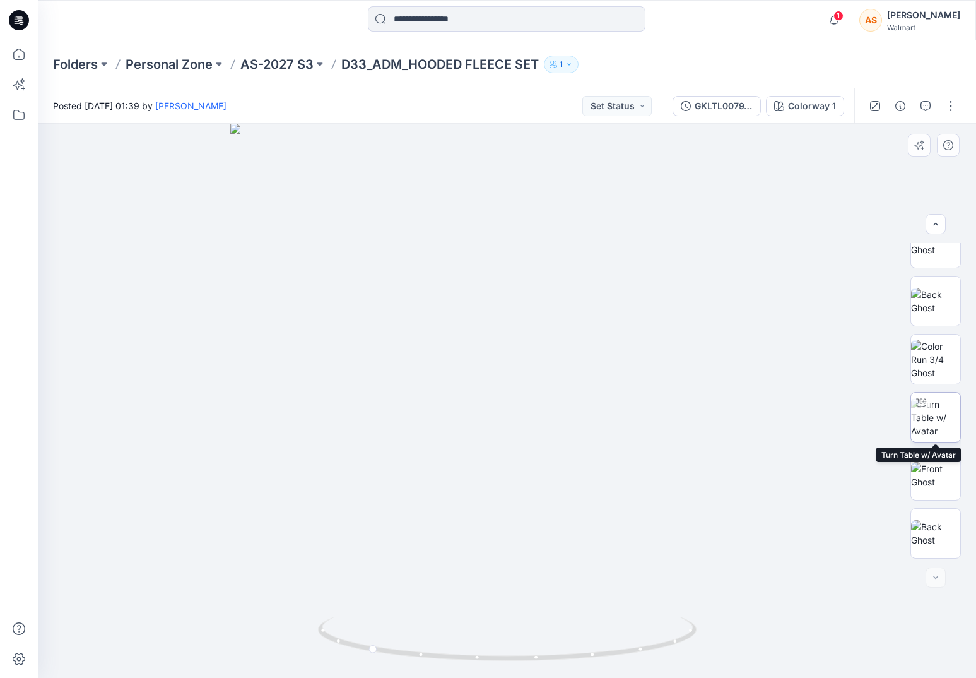
click at [930, 418] on img at bounding box center [935, 417] width 49 height 40
drag, startPoint x: 698, startPoint y: 622, endPoint x: 712, endPoint y: 633, distance: 17.9
click at [712, 633] on div at bounding box center [507, 401] width 938 height 554
click at [948, 102] on button "button" at bounding box center [951, 106] width 20 height 20
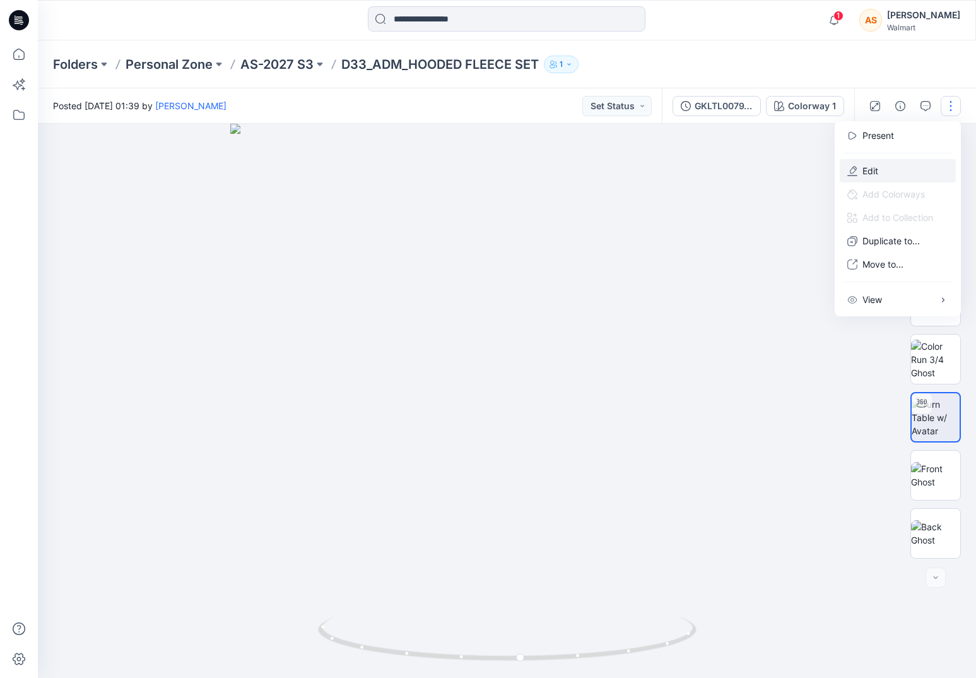
click at [888, 167] on button "Edit" at bounding box center [898, 170] width 116 height 23
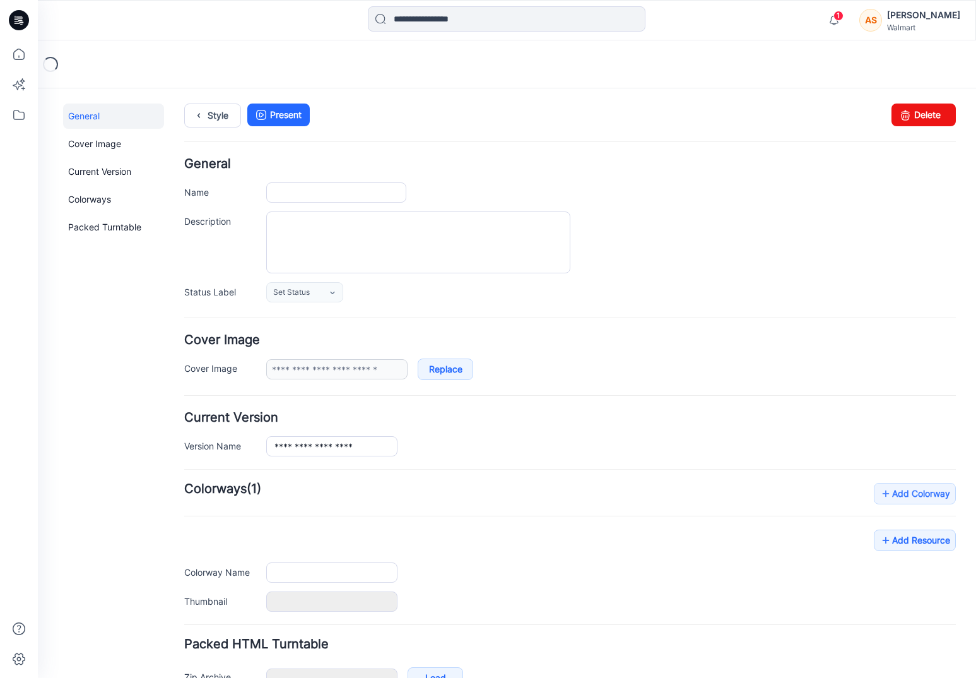
type input "**********"
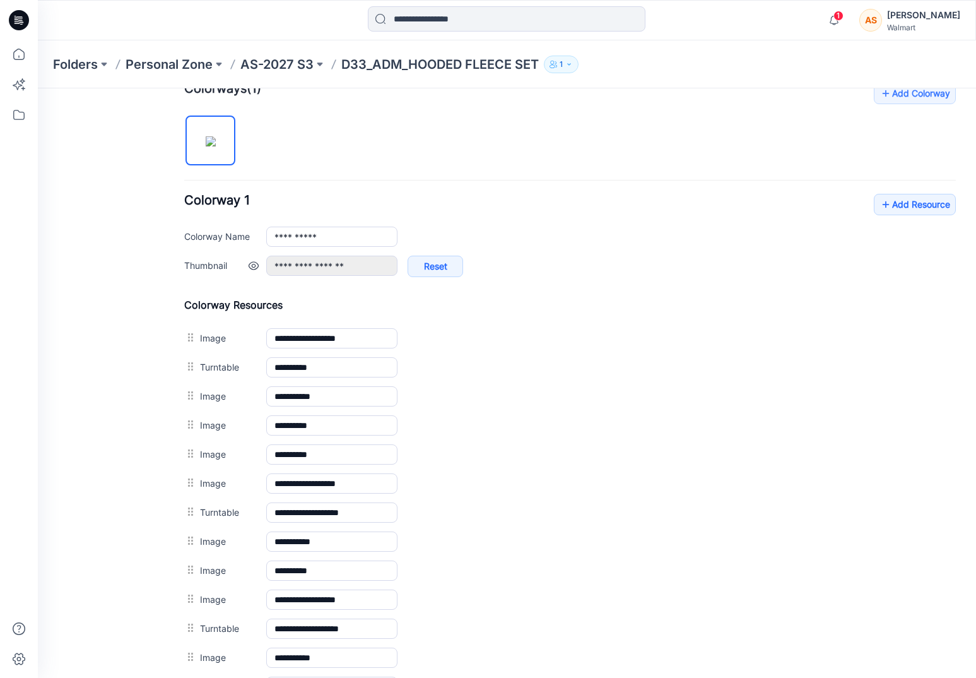
scroll to position [364, 0]
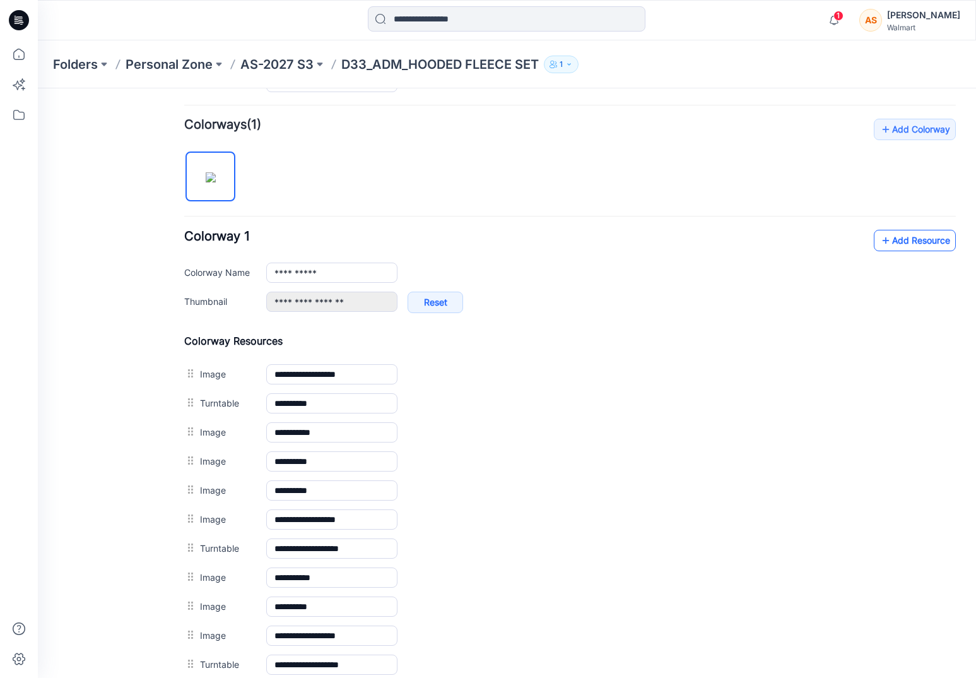
click at [897, 238] on link "Add Resource" at bounding box center [915, 240] width 82 height 21
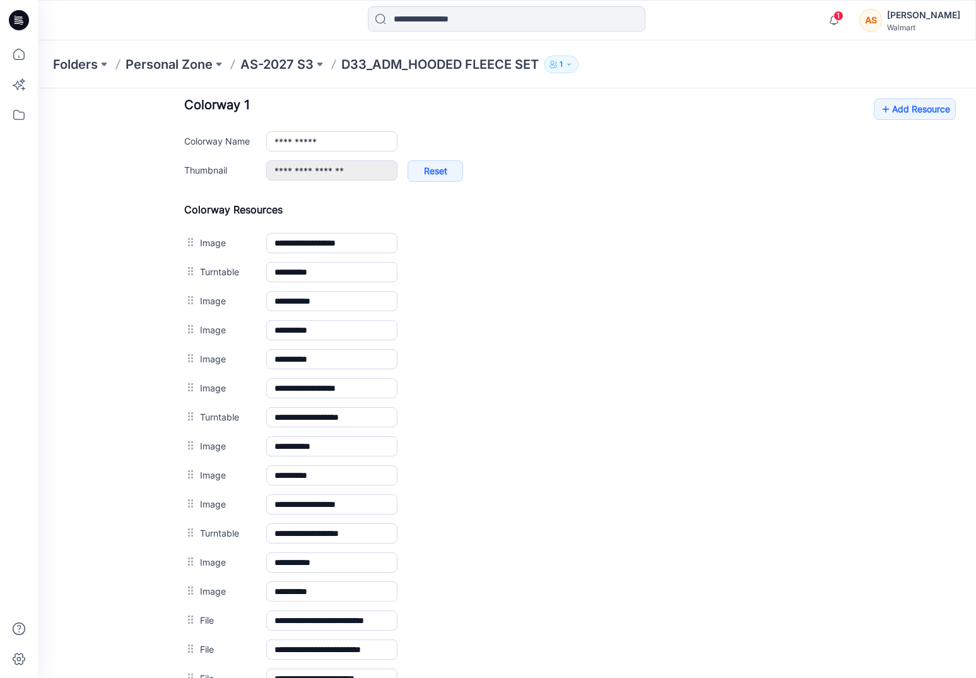
scroll to position [0, 0]
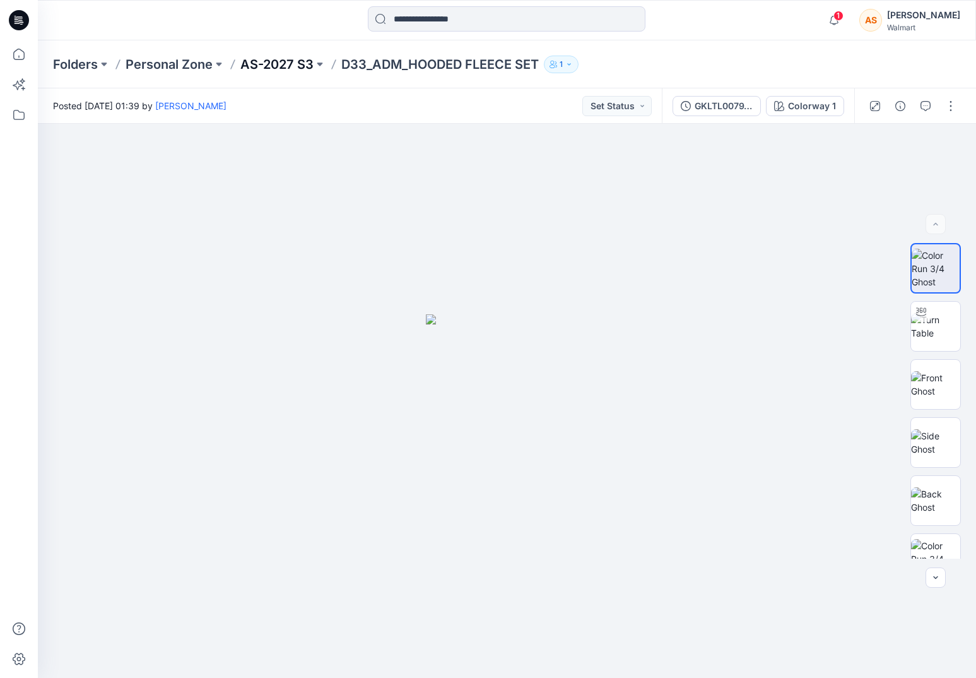
click at [279, 71] on p "AS-2027 S3" at bounding box center [276, 65] width 73 height 18
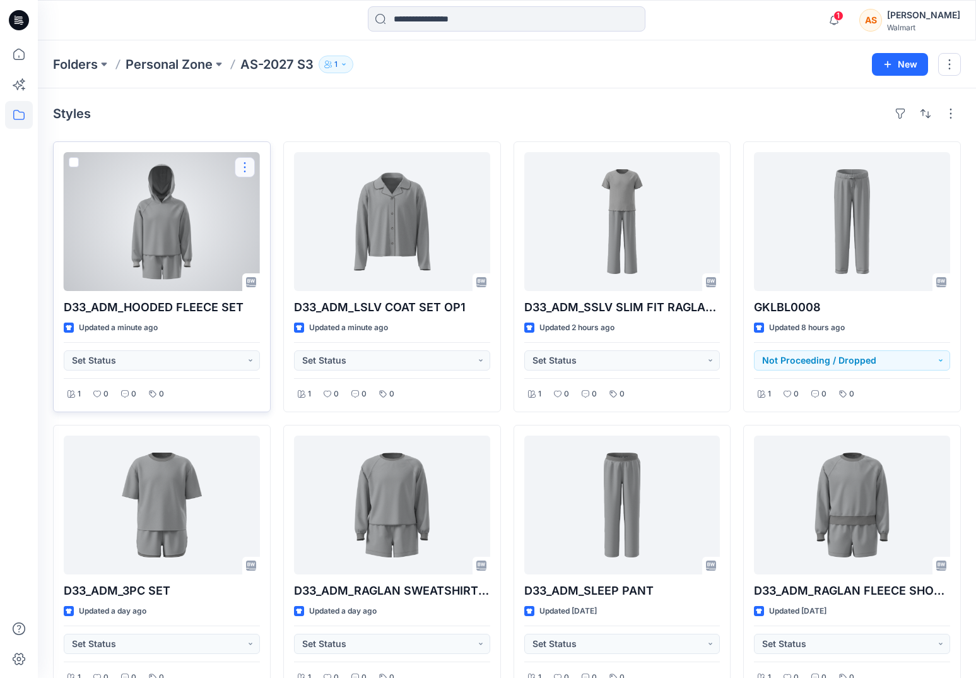
click at [245, 167] on button "button" at bounding box center [245, 167] width 20 height 20
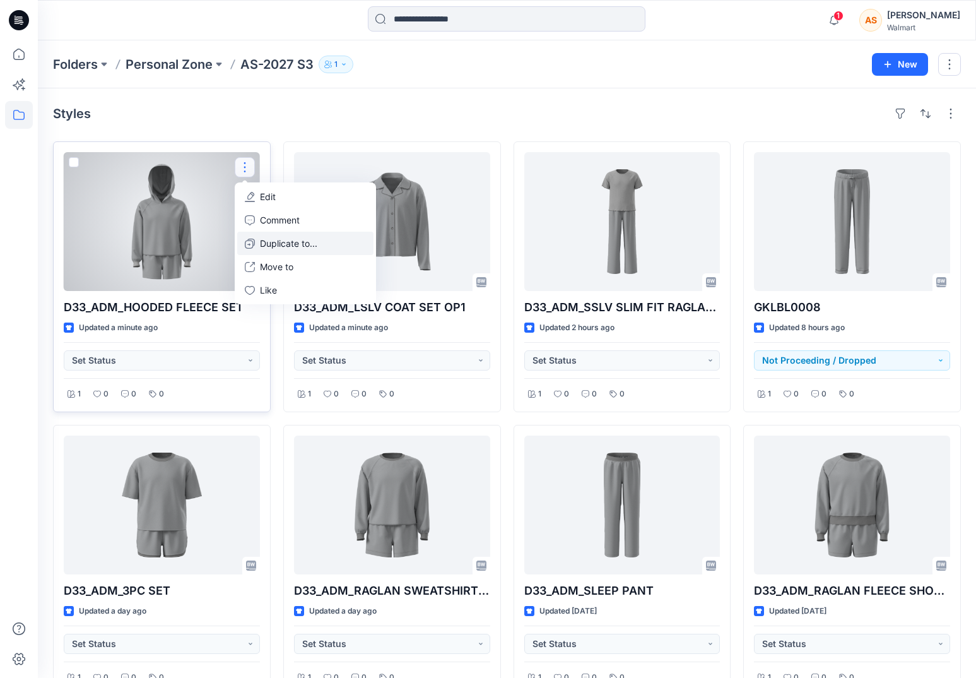
click at [317, 240] on p "Duplicate to..." at bounding box center [288, 243] width 57 height 13
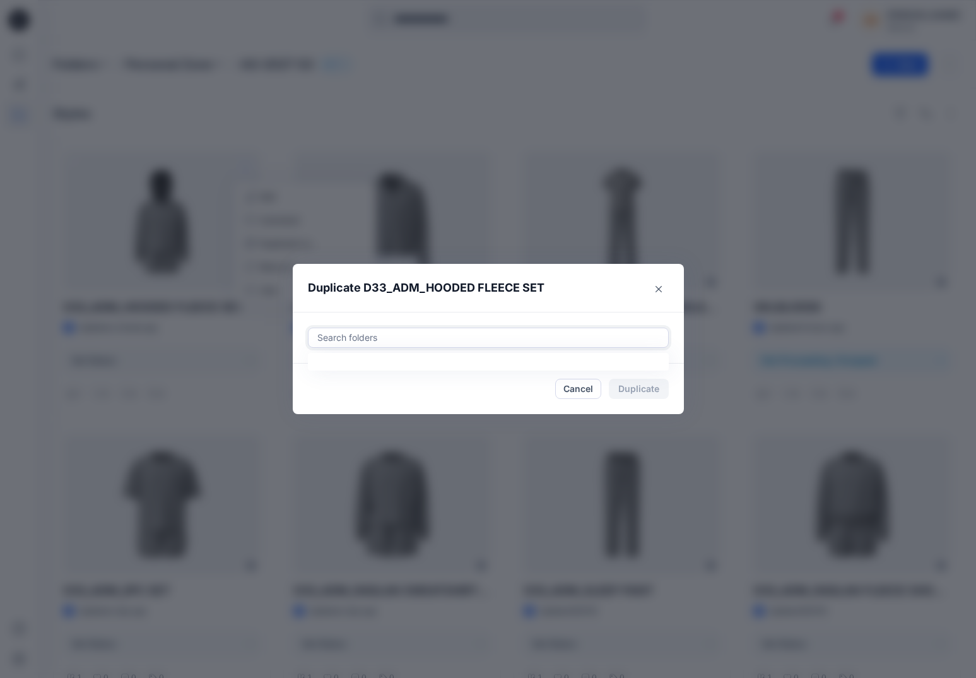
click at [399, 339] on div at bounding box center [488, 337] width 344 height 15
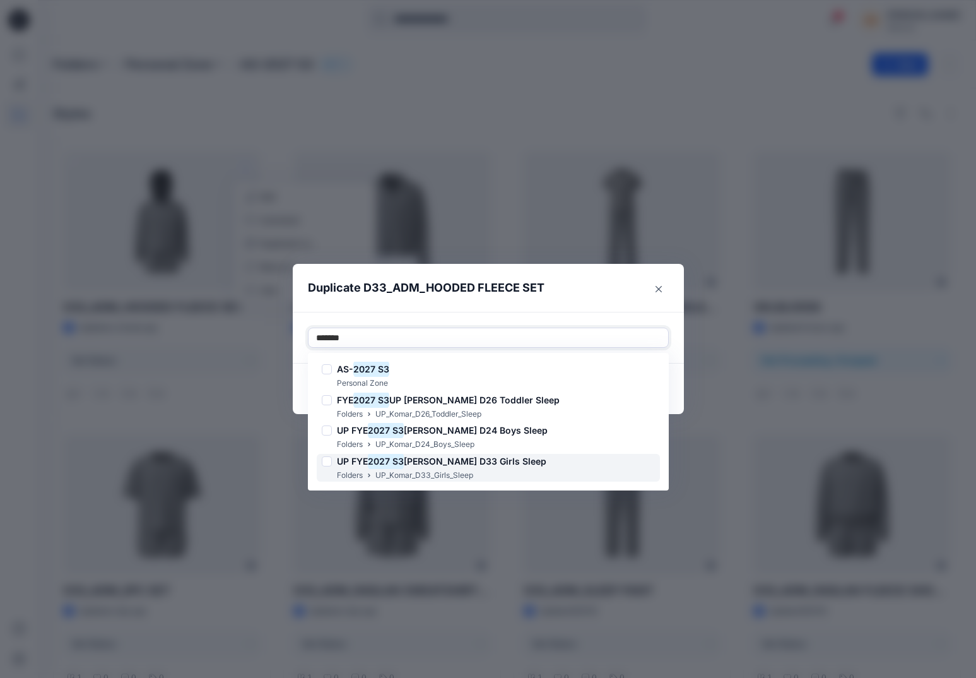
click at [442, 466] on span "[PERSON_NAME] D33 Girls Sleep" at bounding box center [475, 461] width 143 height 11
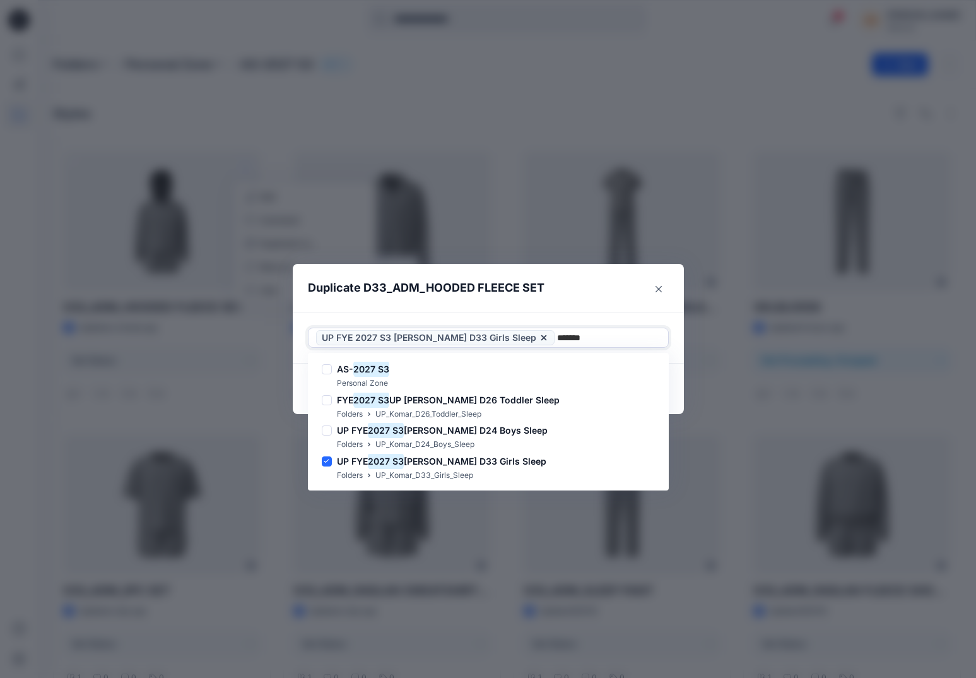
type input "*******"
click at [600, 304] on header "Duplicate D33_ADM_HOODED FLEECE SET" at bounding box center [476, 288] width 366 height 48
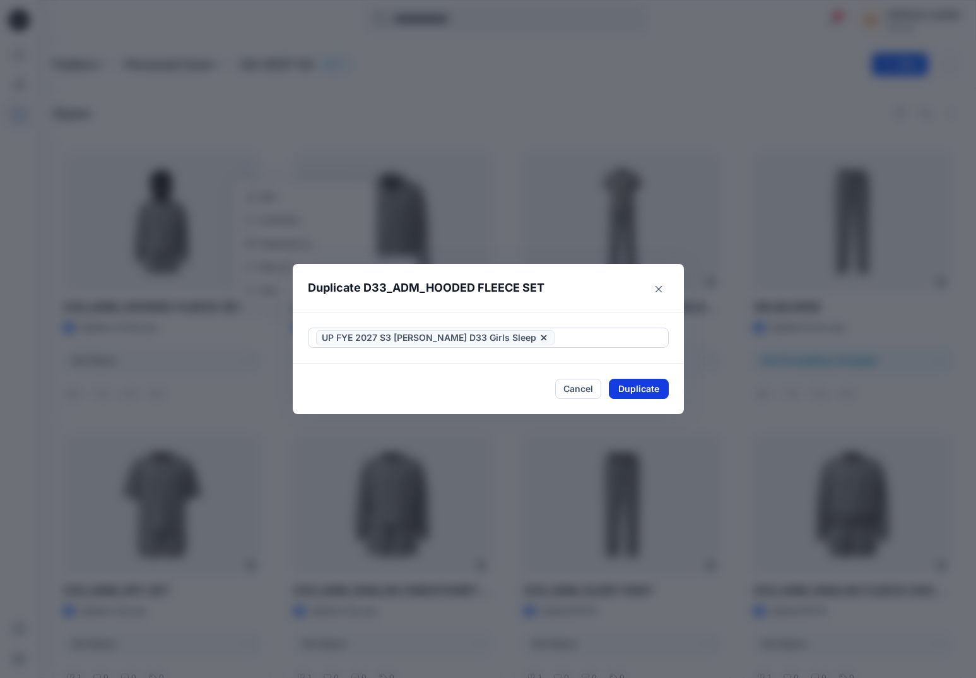
click at [649, 389] on button "Duplicate" at bounding box center [639, 389] width 60 height 20
click at [642, 388] on button "Close" at bounding box center [648, 389] width 41 height 20
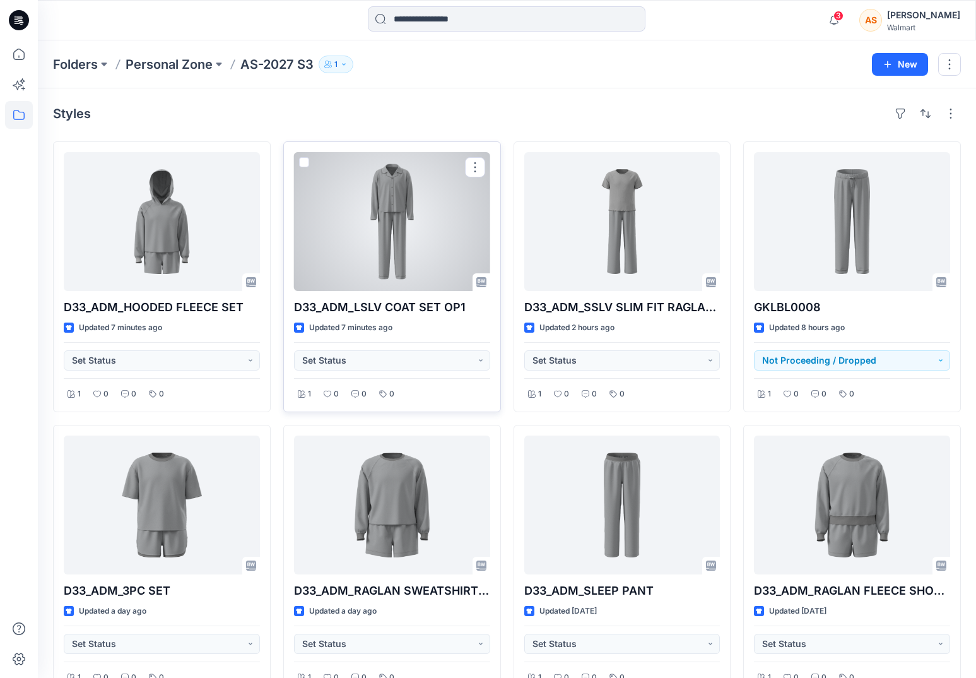
click at [449, 221] on div at bounding box center [392, 221] width 196 height 139
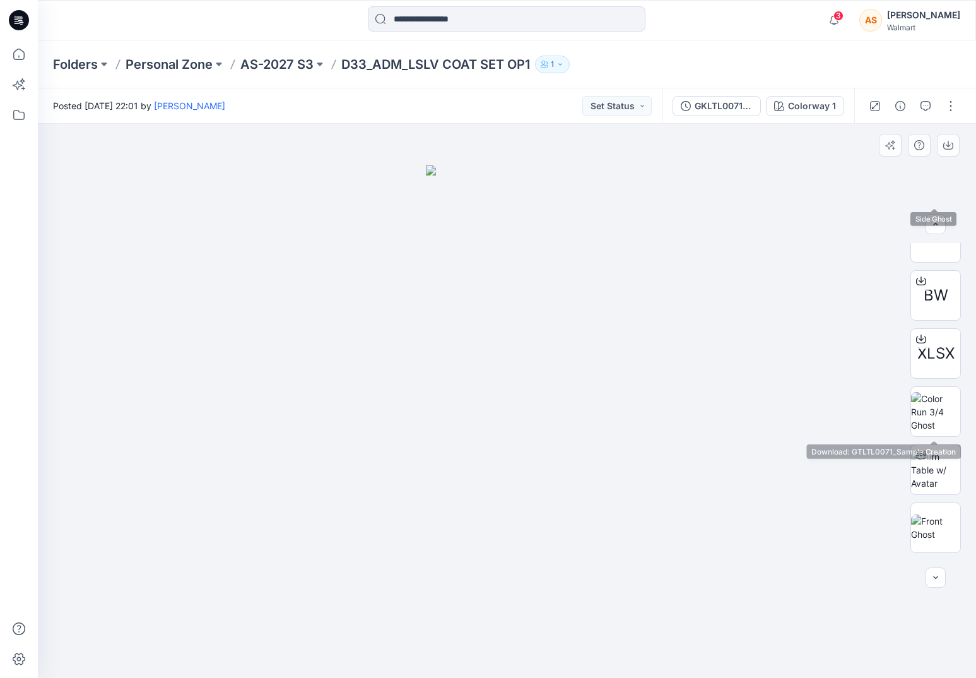
scroll to position [350, 0]
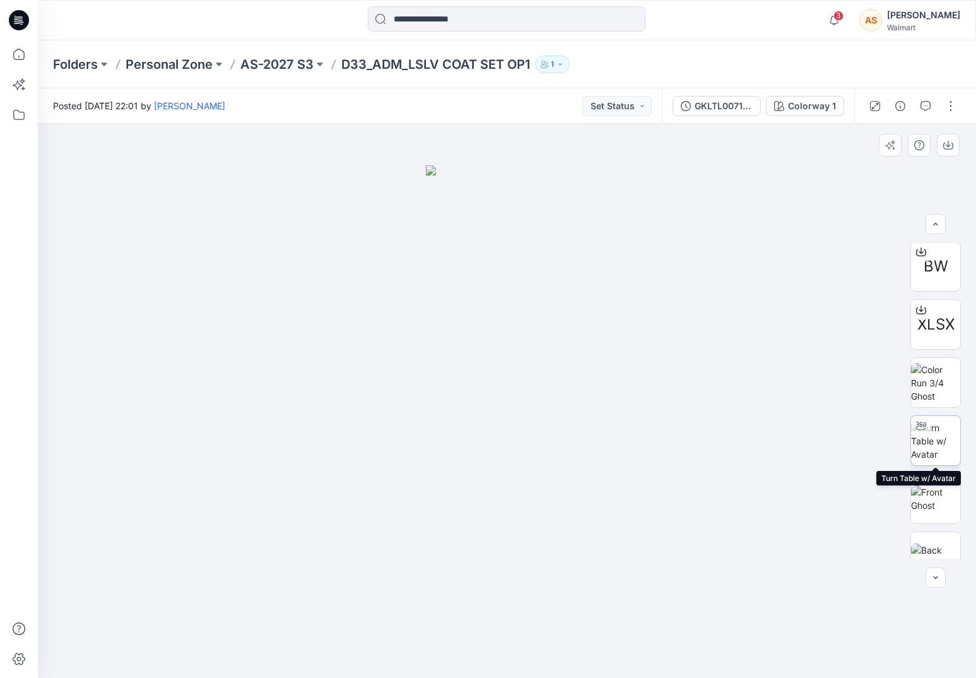
click at [934, 440] on img at bounding box center [935, 441] width 49 height 40
drag, startPoint x: 675, startPoint y: 641, endPoint x: 688, endPoint y: 642, distance: 13.3
click at [688, 642] on icon at bounding box center [509, 639] width 382 height 47
drag, startPoint x: 576, startPoint y: 318, endPoint x: 579, endPoint y: 432, distance: 114.2
click at [579, 432] on img at bounding box center [510, 2] width 2377 height 1351
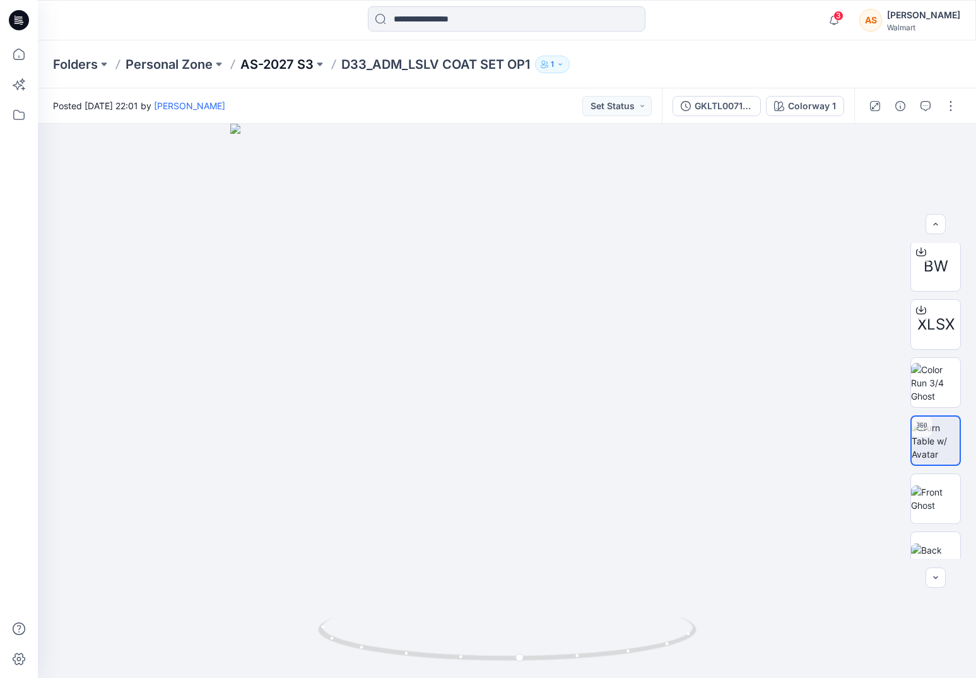
click at [283, 62] on p "AS-2027 S3" at bounding box center [276, 65] width 73 height 18
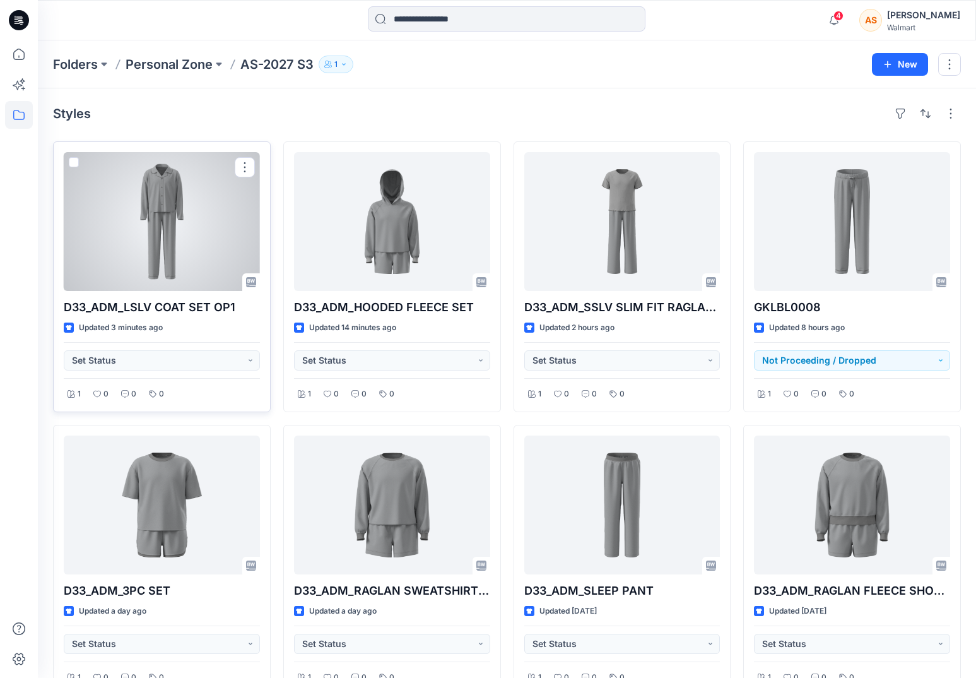
click at [228, 248] on div at bounding box center [162, 221] width 196 height 139
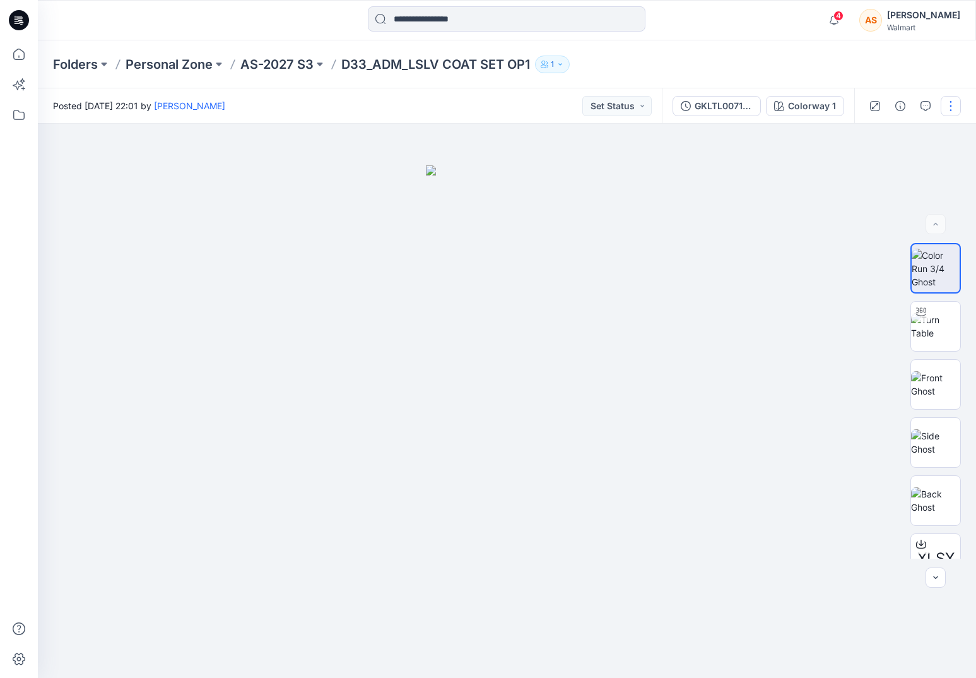
click at [946, 109] on button "button" at bounding box center [951, 106] width 20 height 20
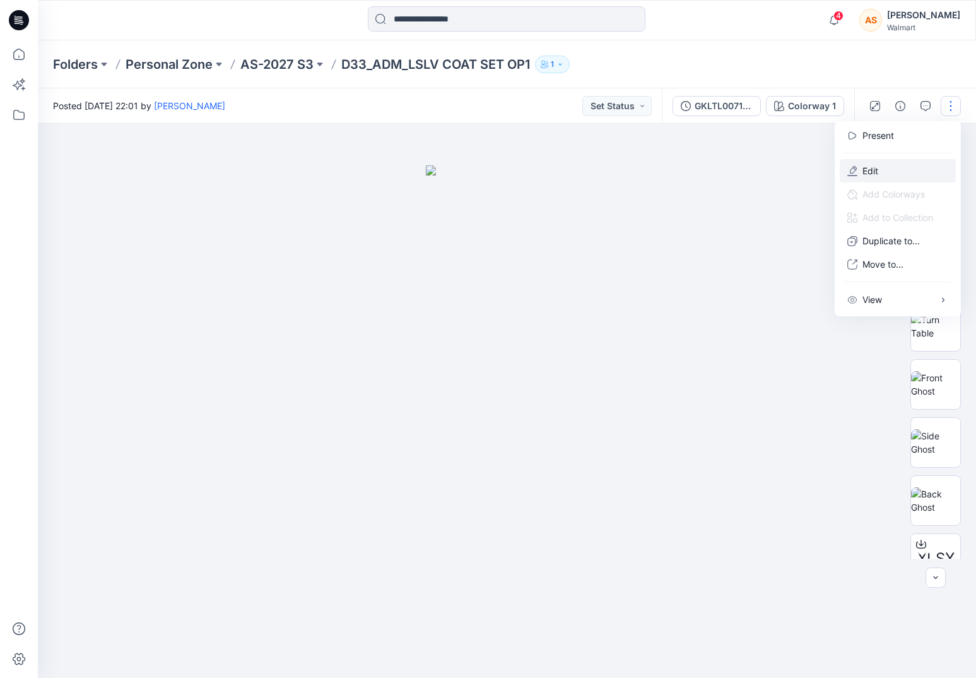
click at [888, 172] on button "Edit" at bounding box center [898, 170] width 116 height 23
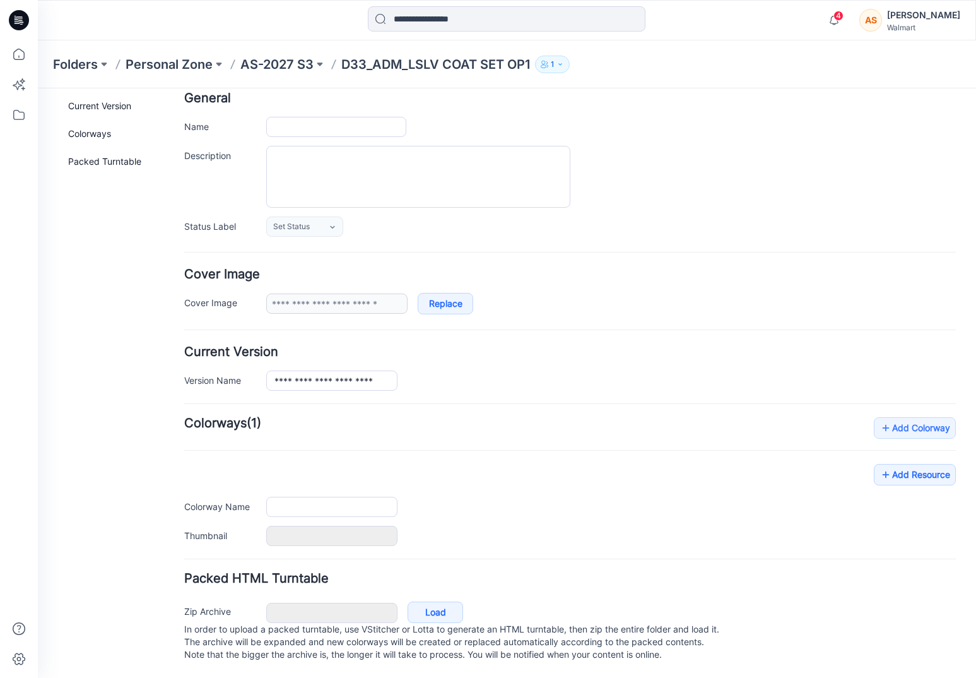
type input "**********"
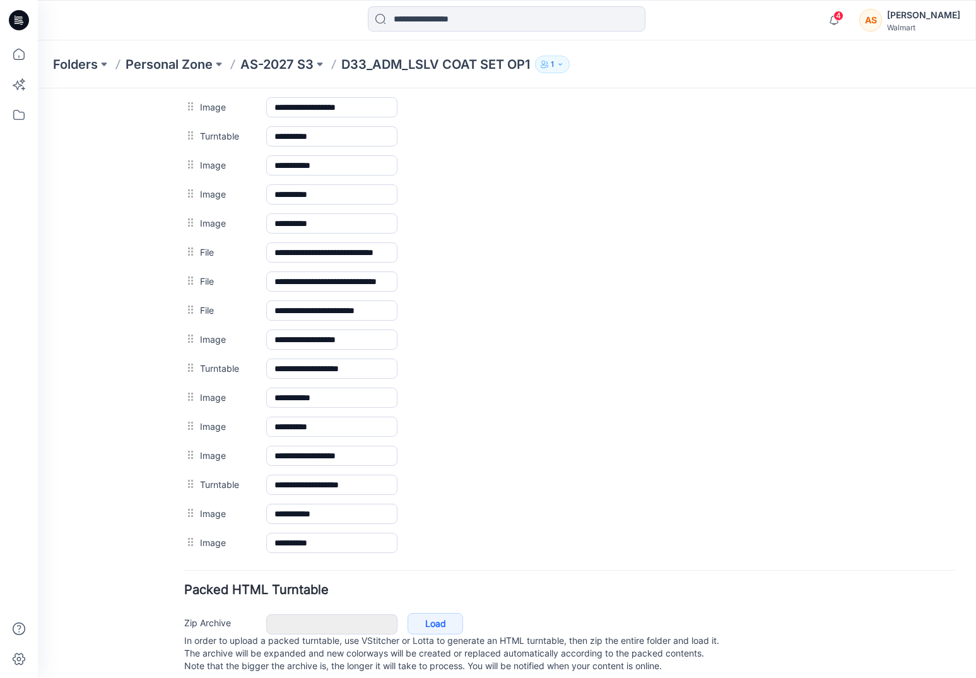
scroll to position [655, 0]
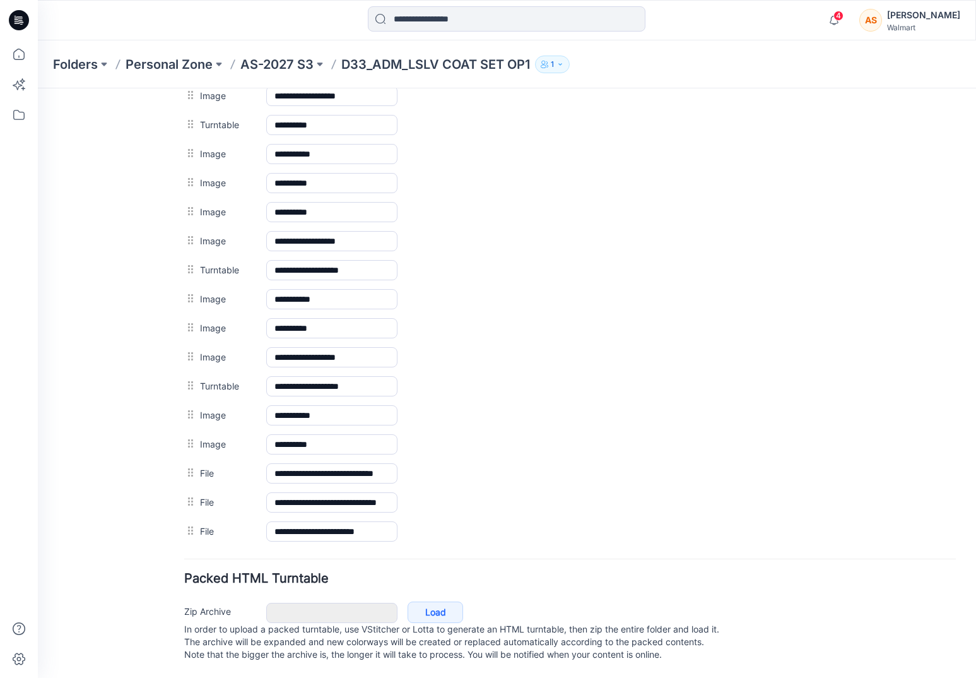
drag, startPoint x: 187, startPoint y: 218, endPoint x: 187, endPoint y: 230, distance: 12.0
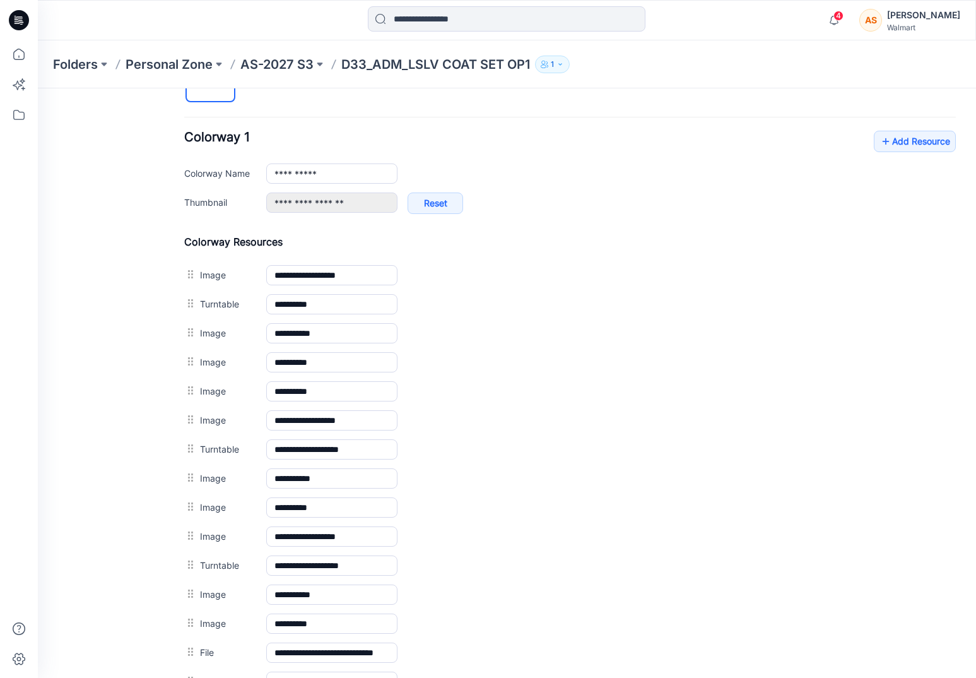
scroll to position [457, 0]
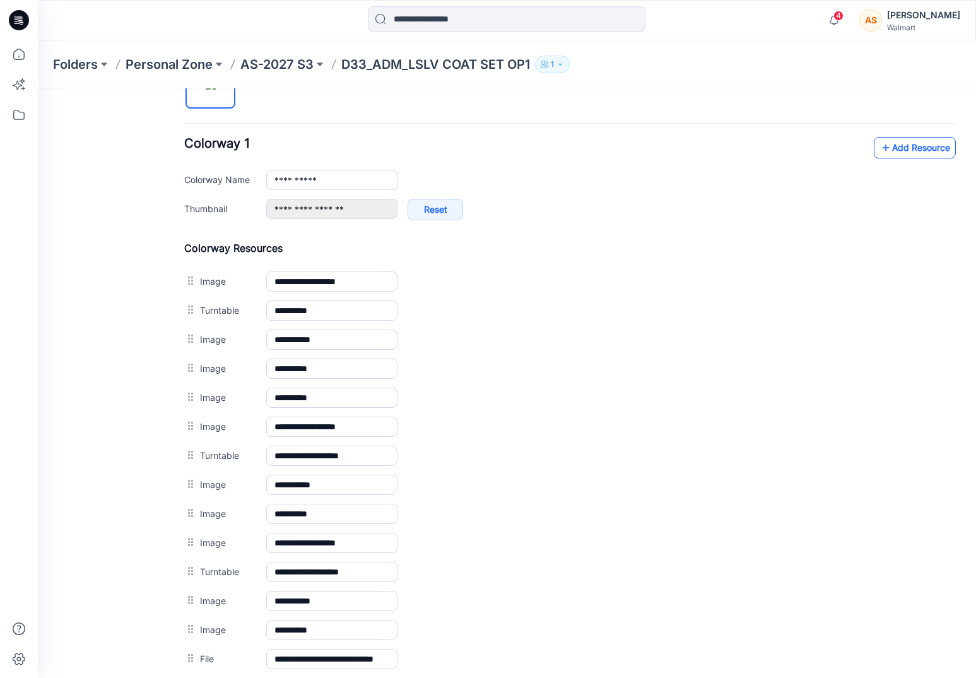
click at [891, 147] on link "Add Resource" at bounding box center [915, 147] width 82 height 21
click at [888, 144] on icon at bounding box center [885, 148] width 13 height 20
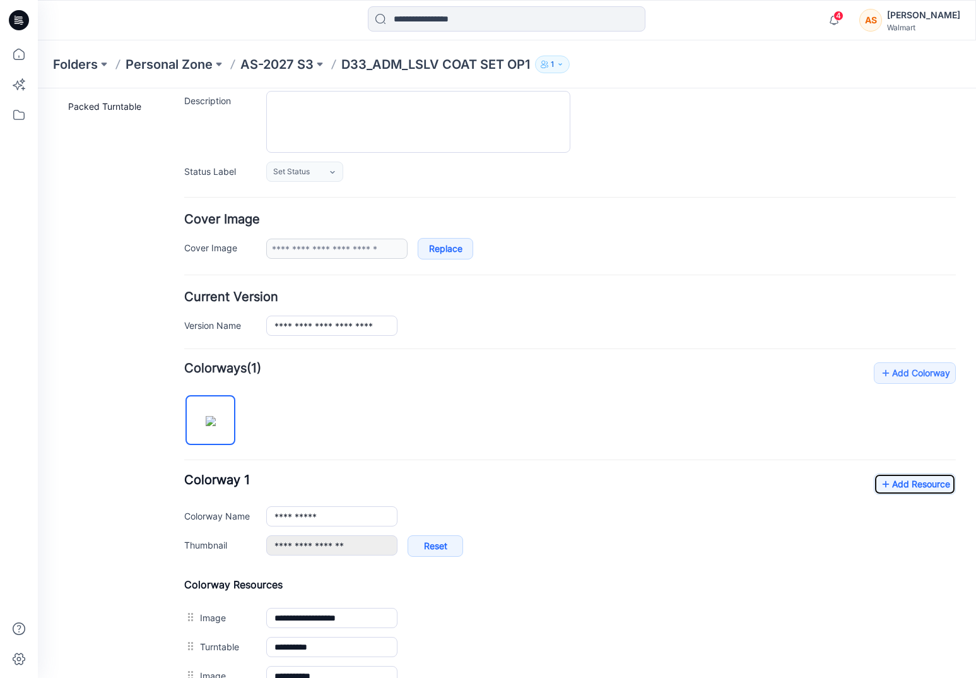
scroll to position [0, 0]
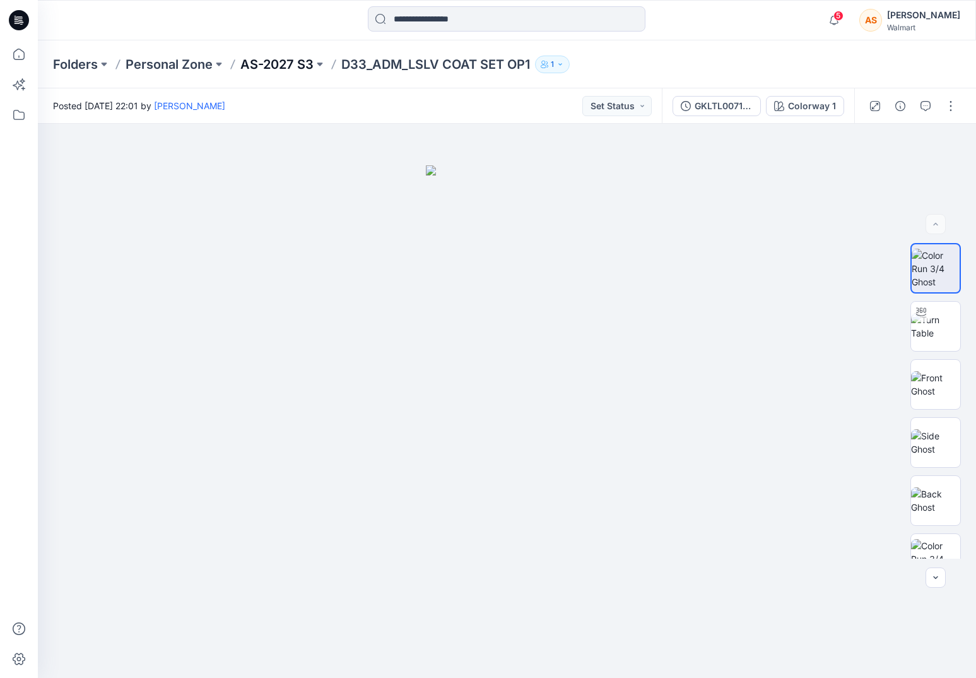
click at [274, 69] on p "AS-2027 S3" at bounding box center [276, 65] width 73 height 18
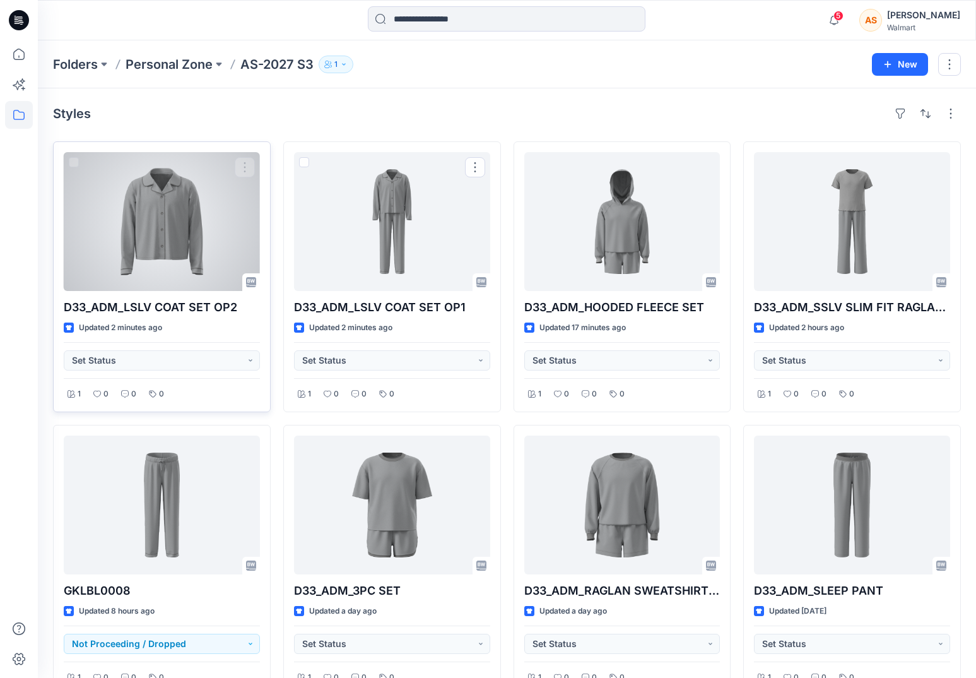
click at [185, 244] on div at bounding box center [162, 221] width 196 height 139
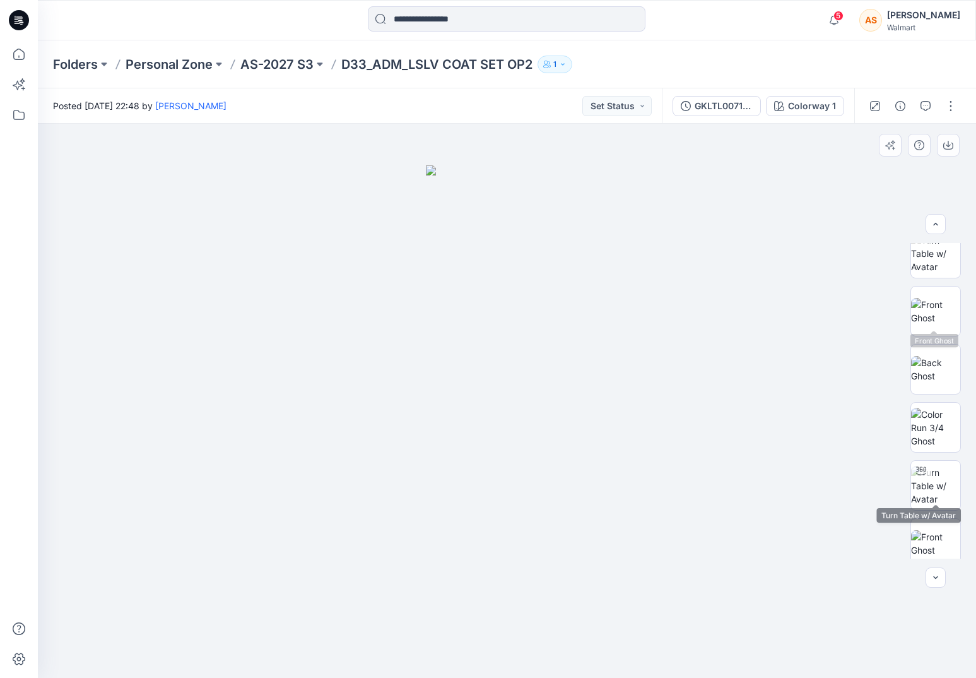
scroll to position [381, 0]
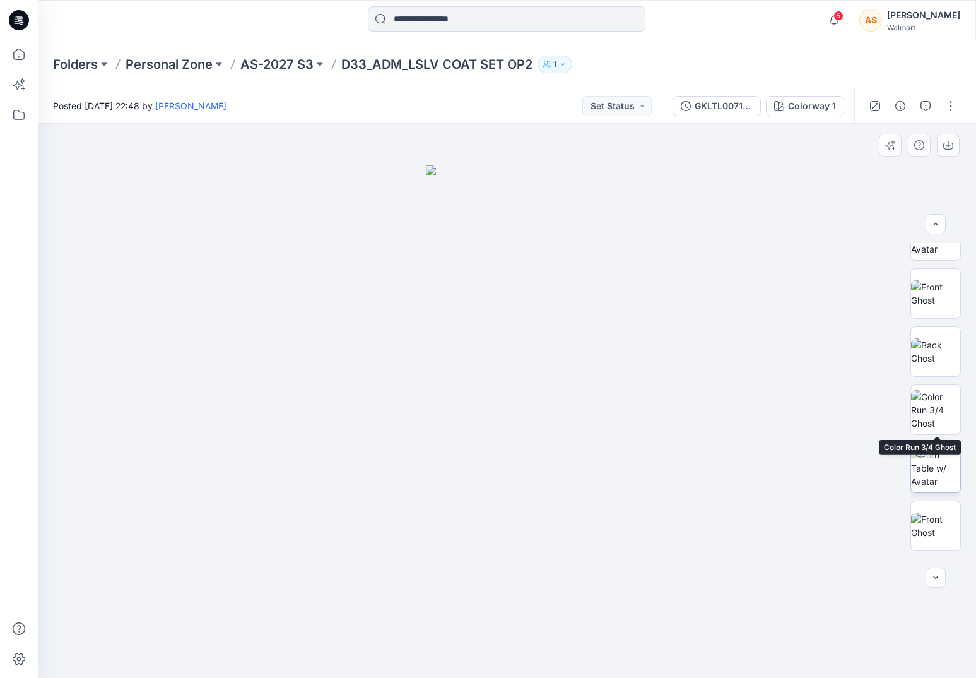
click at [939, 456] on img at bounding box center [935, 468] width 49 height 40
drag, startPoint x: 673, startPoint y: 608, endPoint x: 675, endPoint y: 620, distance: 11.6
click at [675, 620] on div at bounding box center [507, 401] width 938 height 554
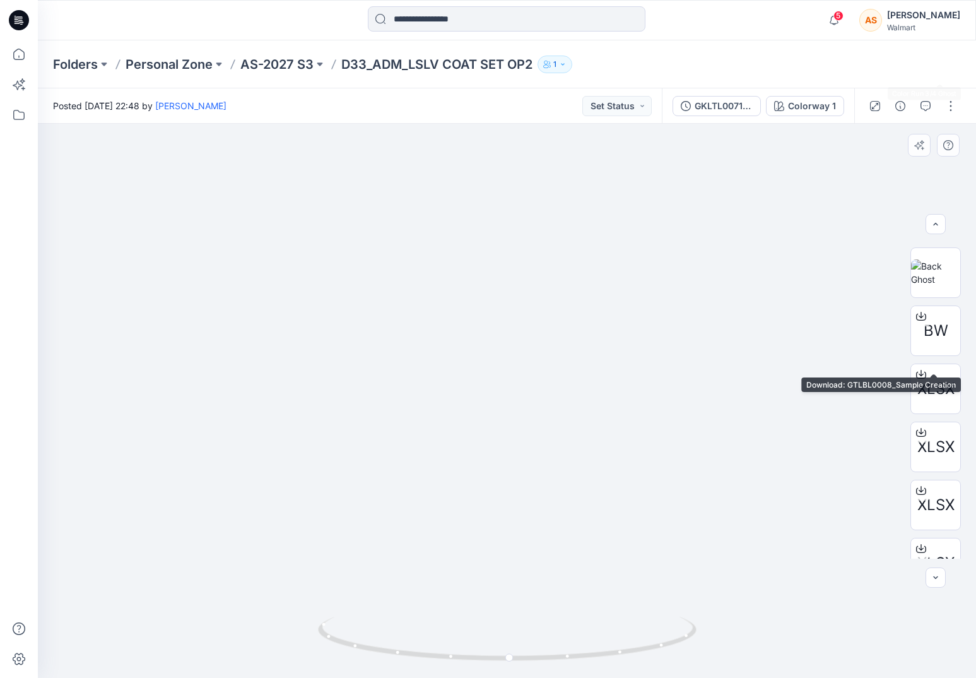
scroll to position [954, 0]
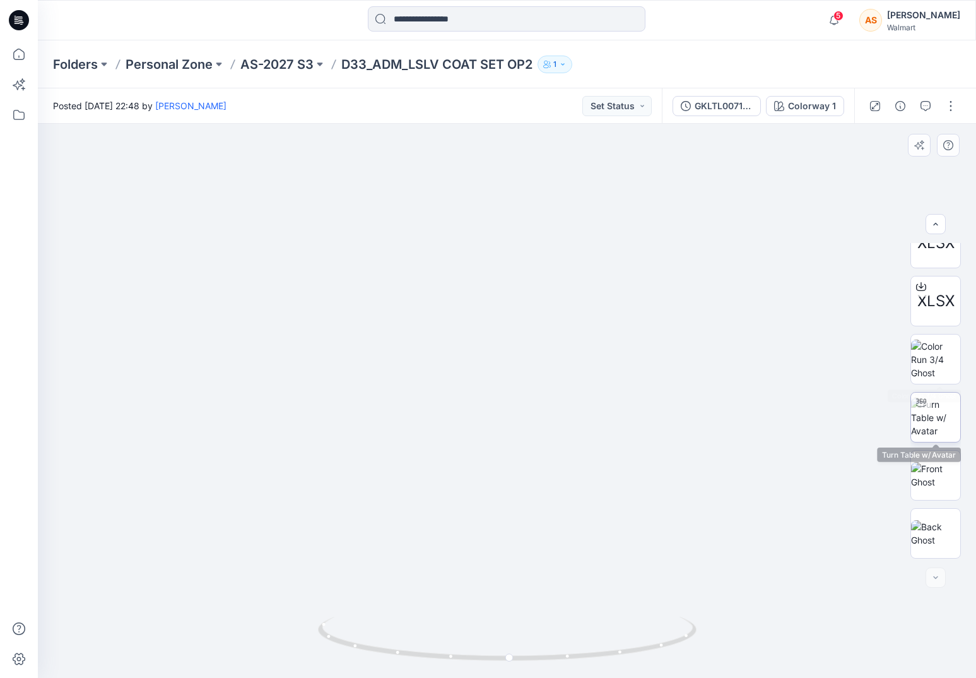
click at [938, 397] on img at bounding box center [935, 417] width 49 height 40
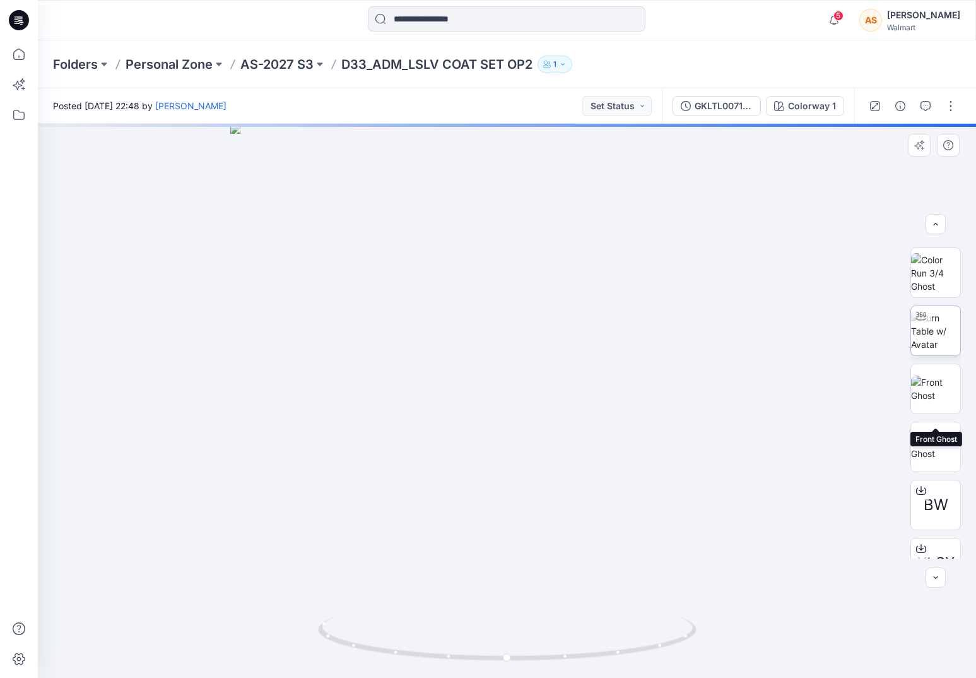
scroll to position [505, 0]
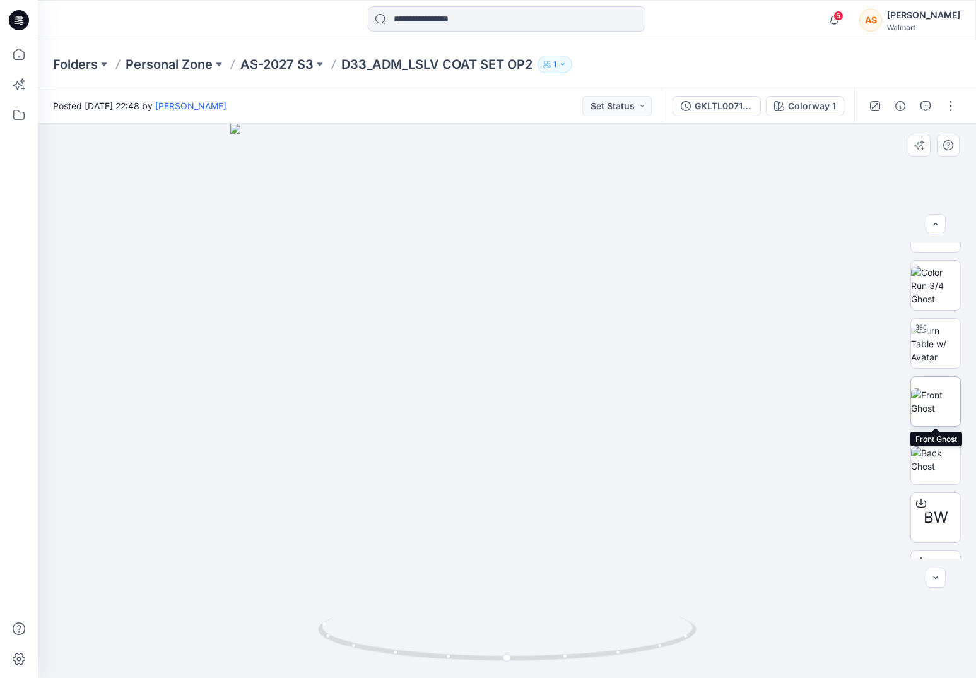
click at [944, 394] on img at bounding box center [935, 401] width 49 height 26
click at [944, 353] on img at bounding box center [935, 344] width 49 height 40
click at [951, 401] on img at bounding box center [935, 401] width 49 height 26
click at [948, 453] on img at bounding box center [935, 459] width 49 height 26
click at [951, 103] on button "button" at bounding box center [951, 106] width 20 height 20
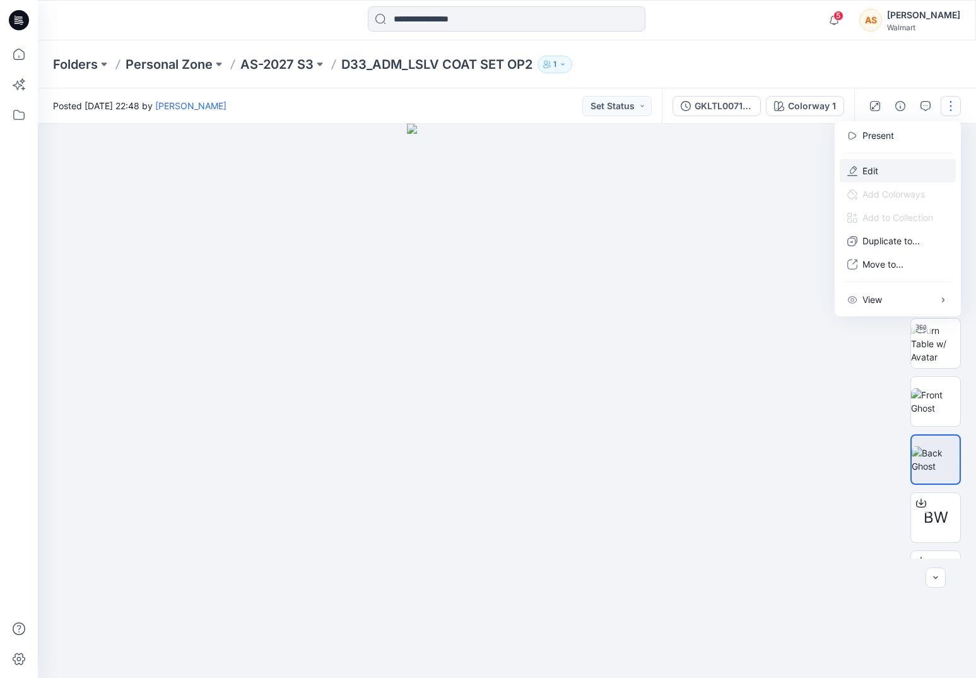
click at [907, 172] on button "Edit" at bounding box center [898, 170] width 116 height 23
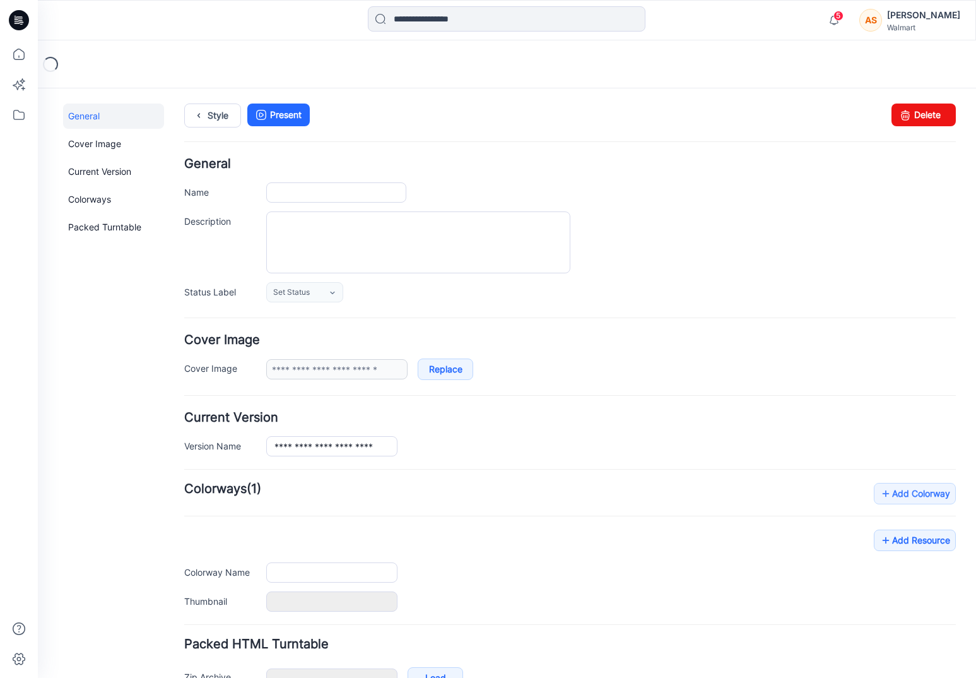
scroll to position [78, 0]
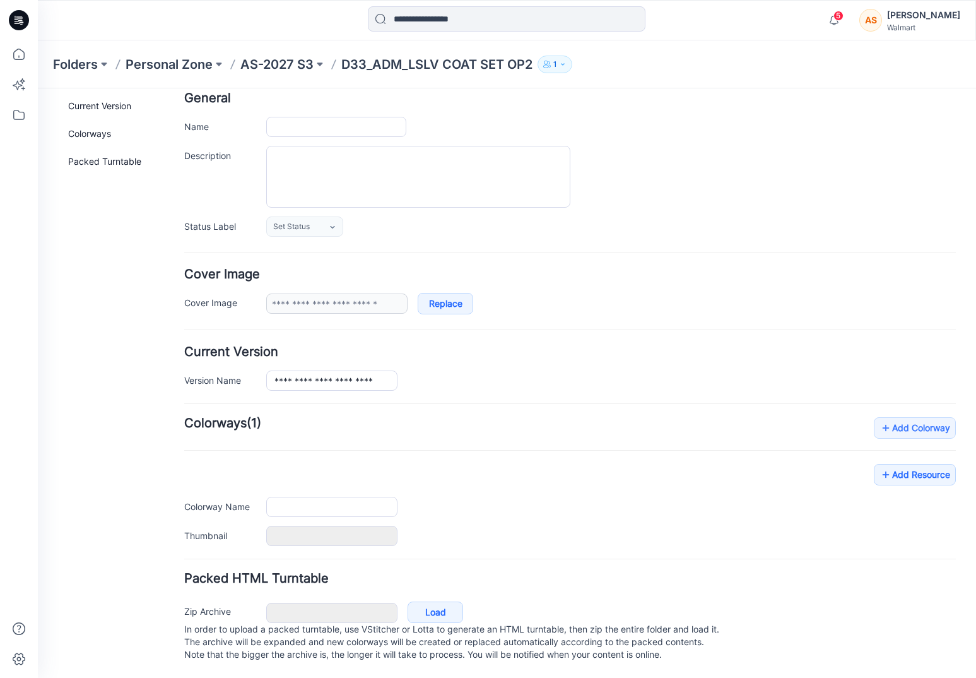
type input "**********"
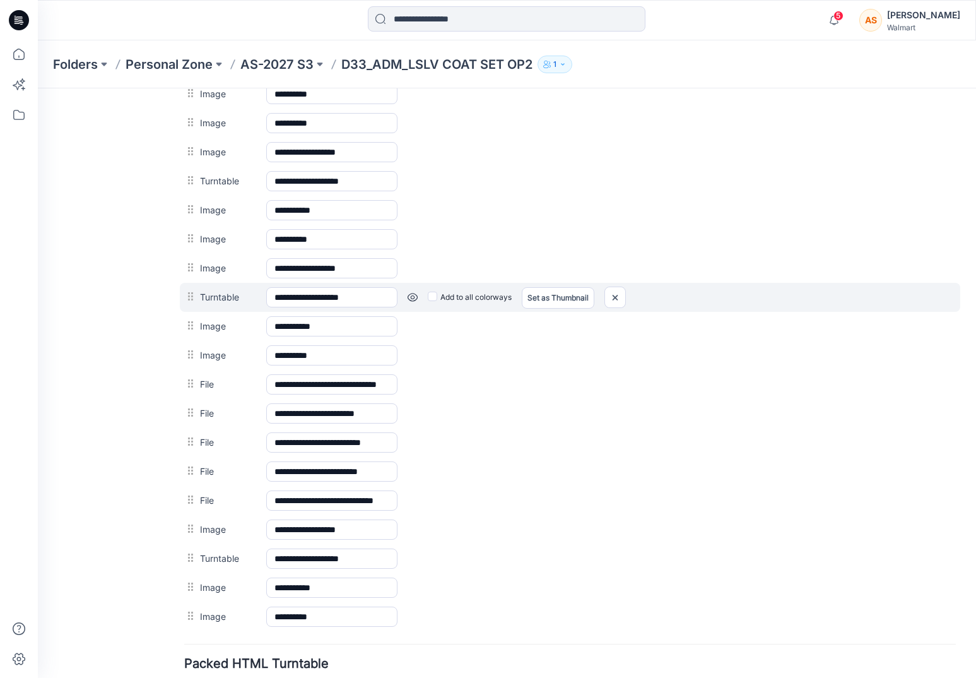
scroll to position [736, 0]
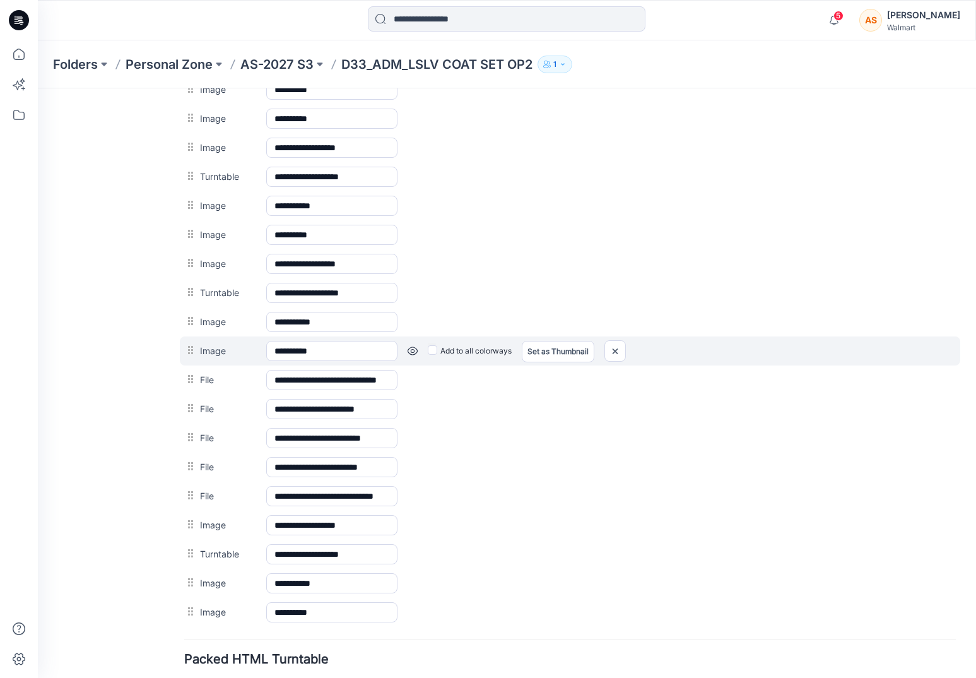
click at [38, 88] on link at bounding box center [38, 88] width 0 height 0
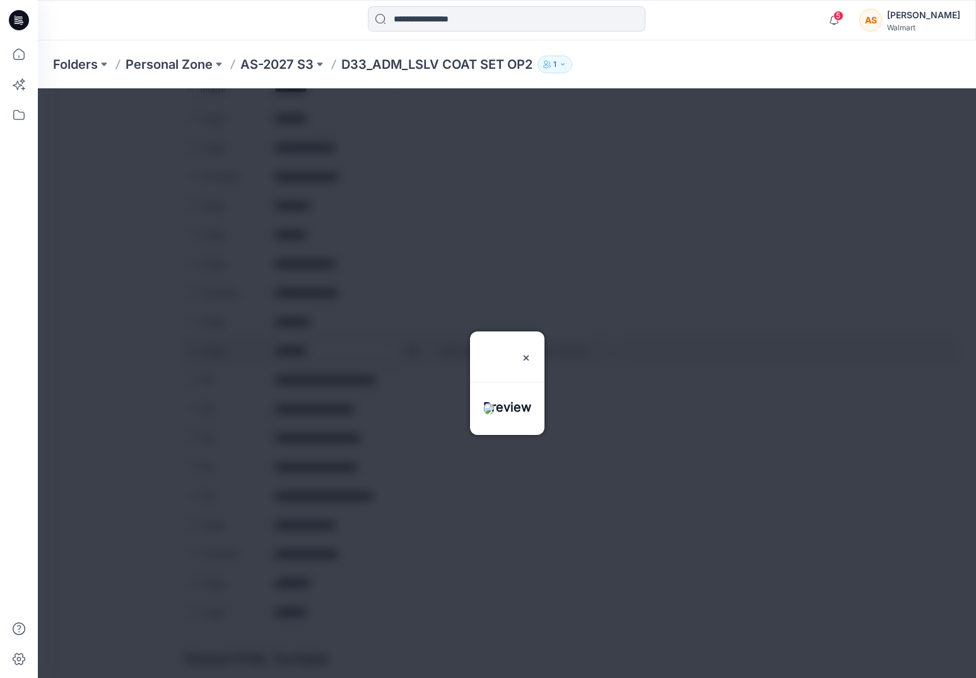
click at [410, 353] on div at bounding box center [507, 382] width 938 height 589
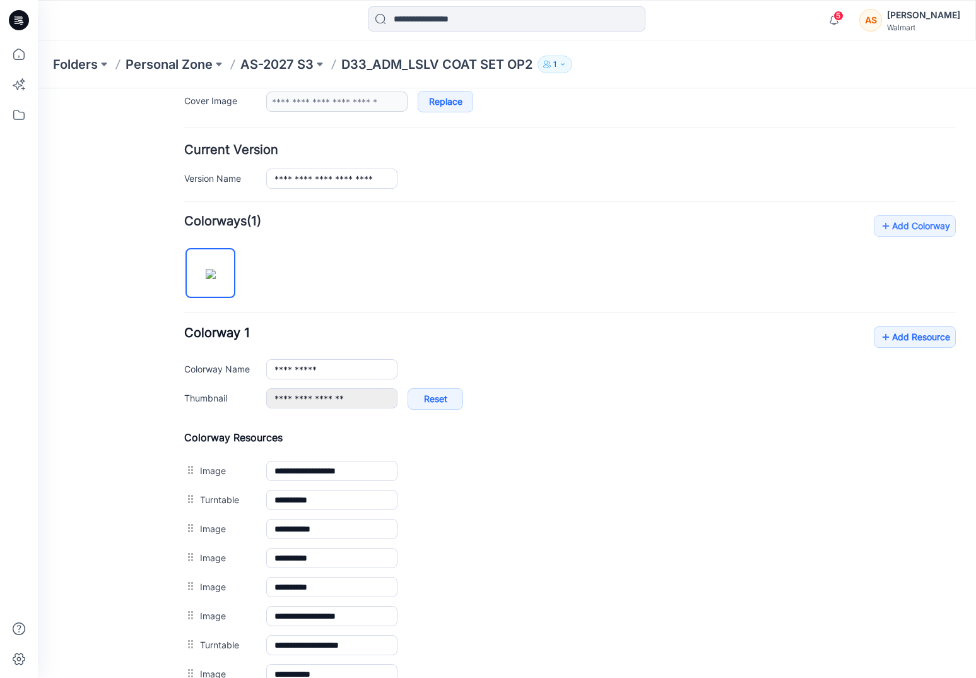
scroll to position [261, 0]
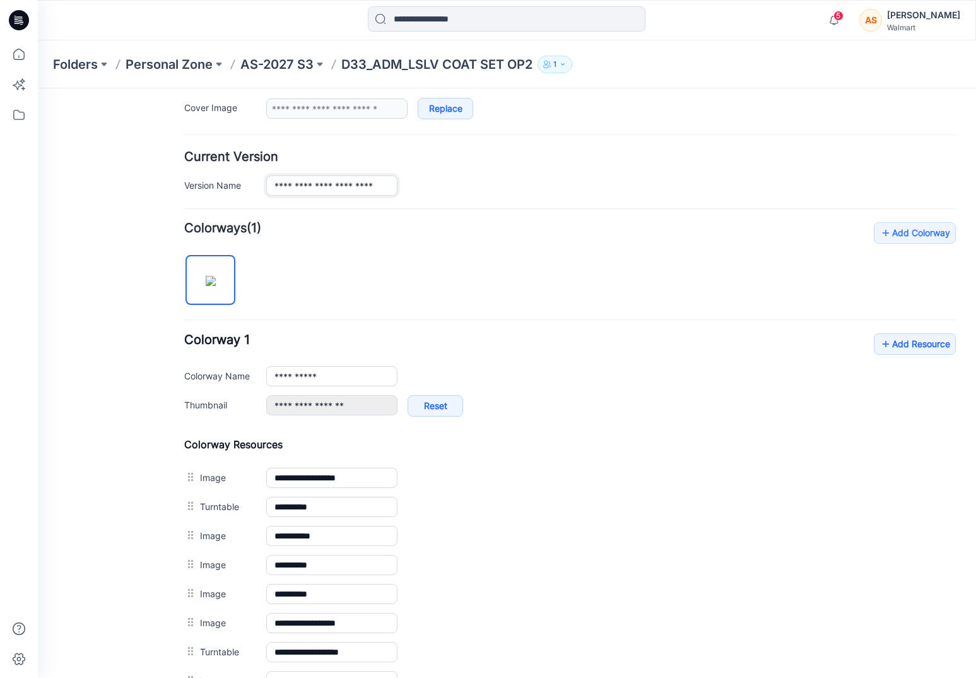
click at [387, 183] on input "**********" at bounding box center [331, 185] width 131 height 20
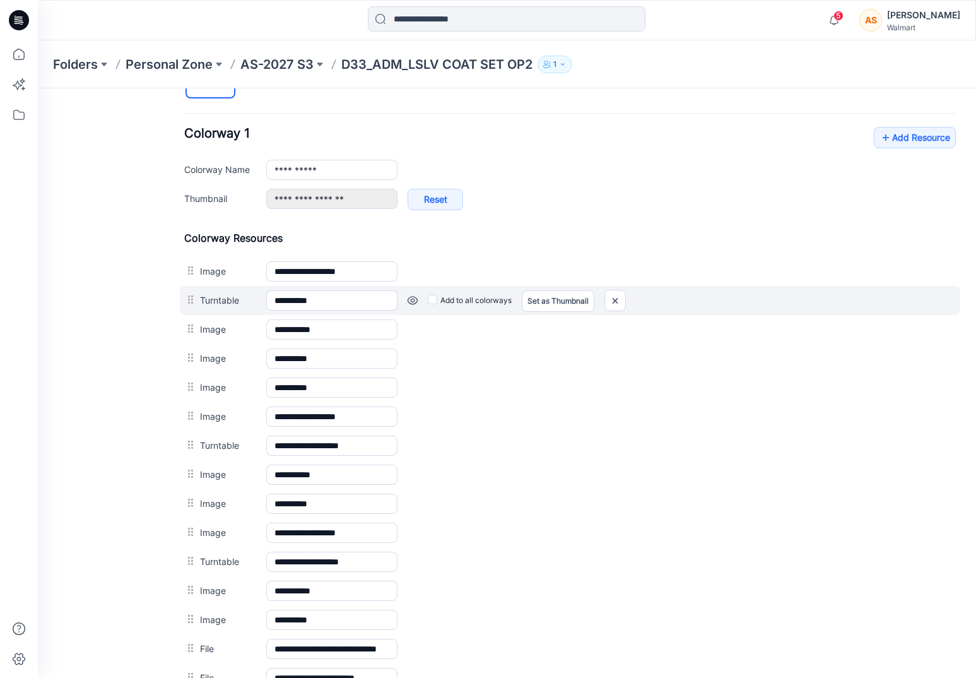
scroll to position [482, 0]
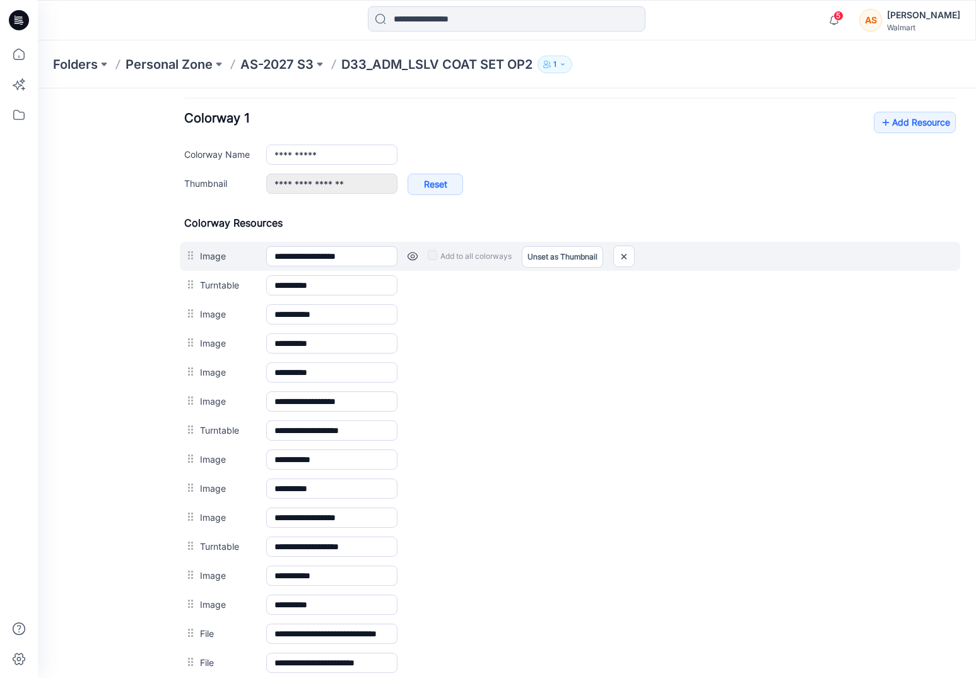
click at [412, 257] on link at bounding box center [413, 256] width 10 height 10
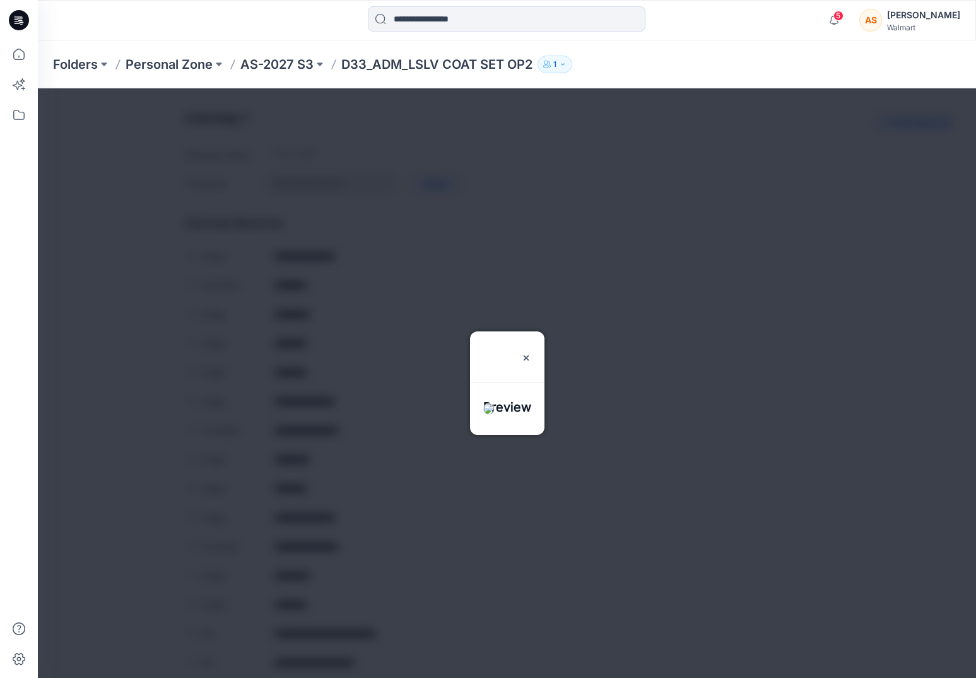
click at [139, 274] on div at bounding box center [507, 382] width 938 height 589
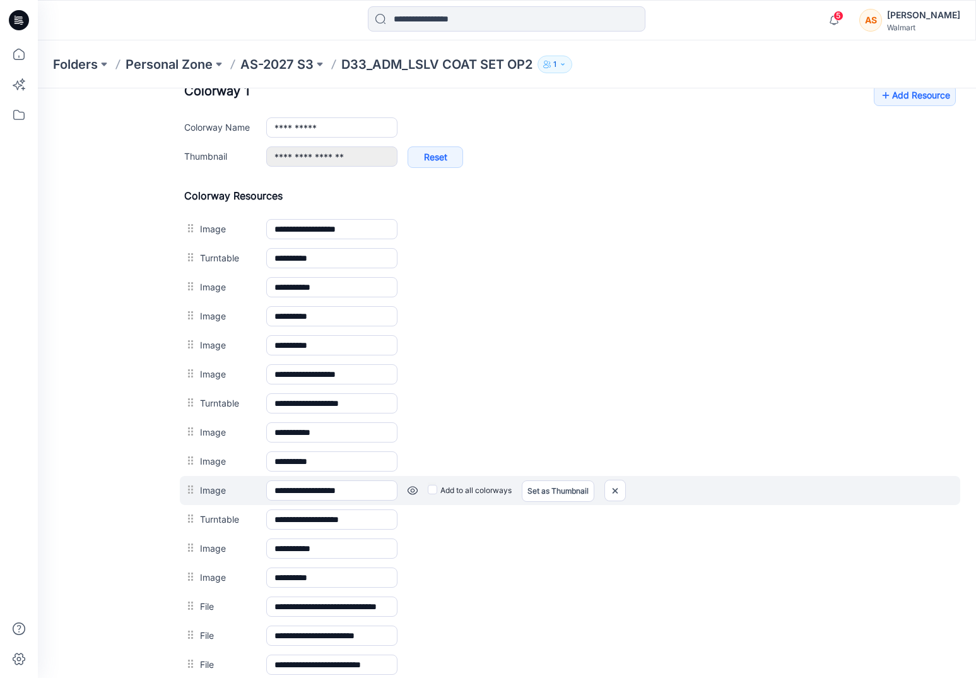
scroll to position [510, 0]
click at [38, 88] on link at bounding box center [38, 88] width 0 height 0
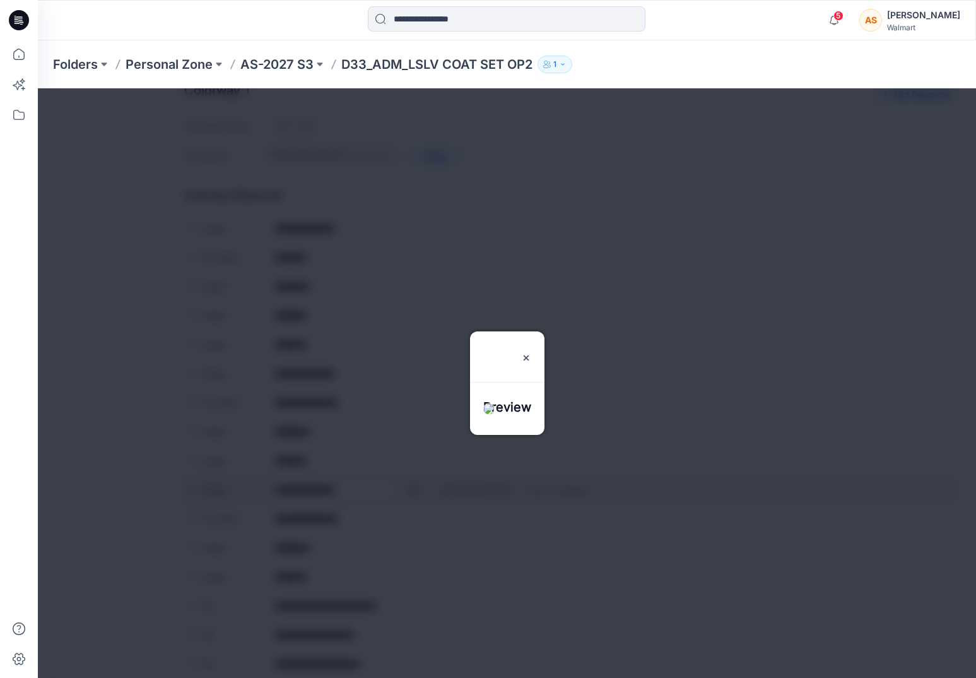
click at [409, 490] on div at bounding box center [507, 382] width 938 height 589
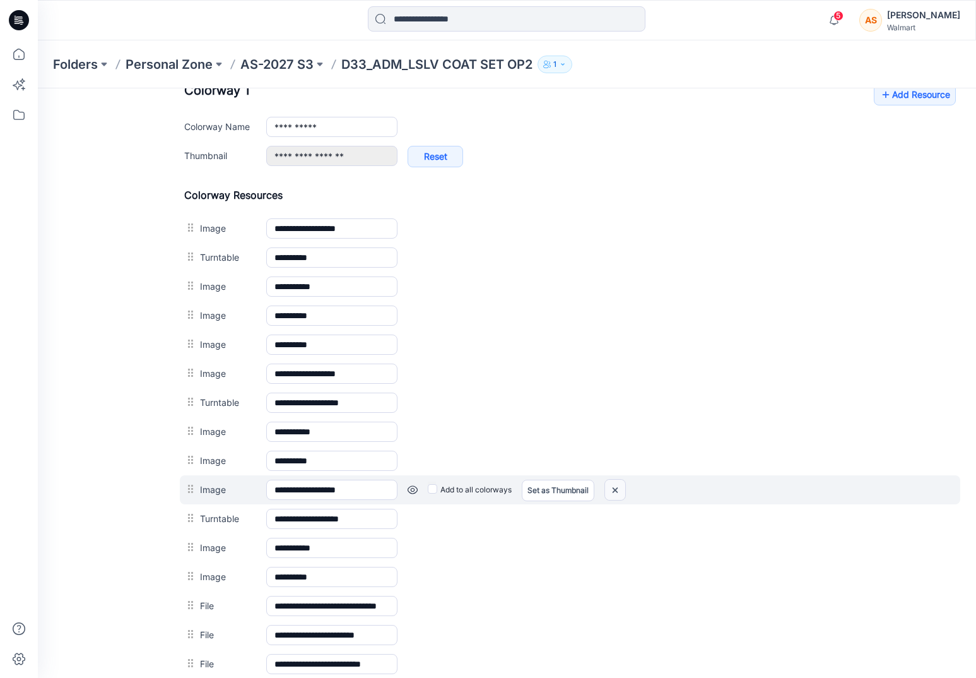
click at [38, 88] on img at bounding box center [38, 88] width 0 height 0
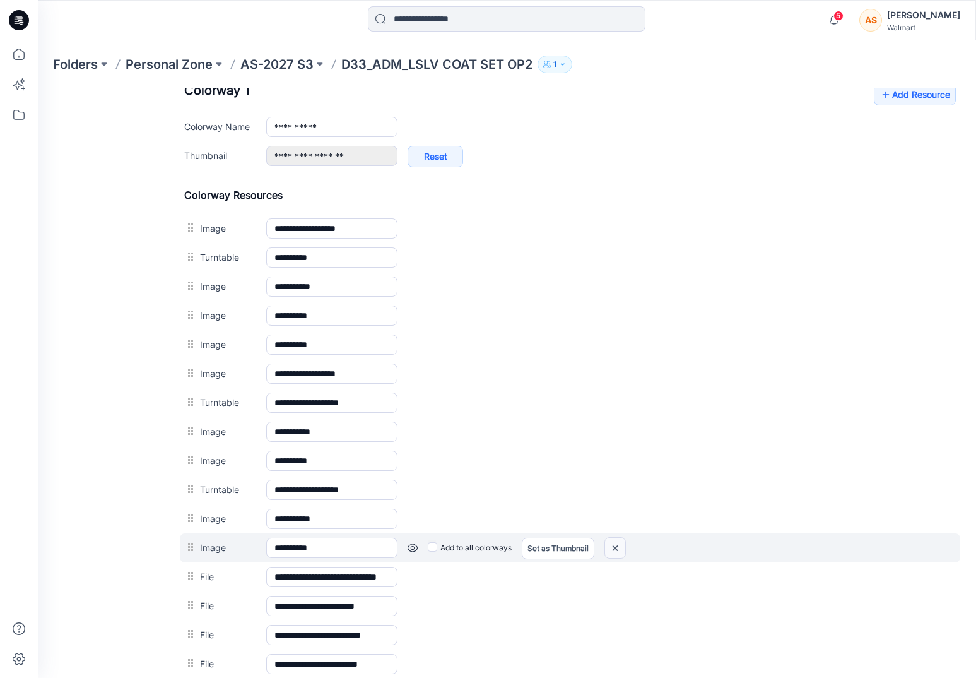
click at [38, 88] on img at bounding box center [38, 88] width 0 height 0
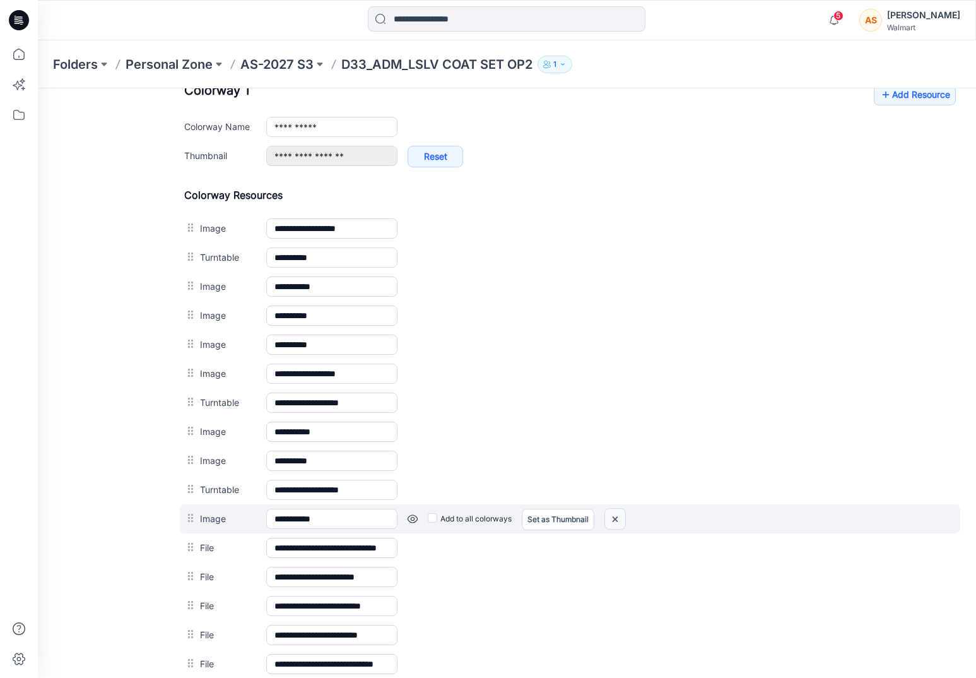
click at [38, 88] on img at bounding box center [38, 88] width 0 height 0
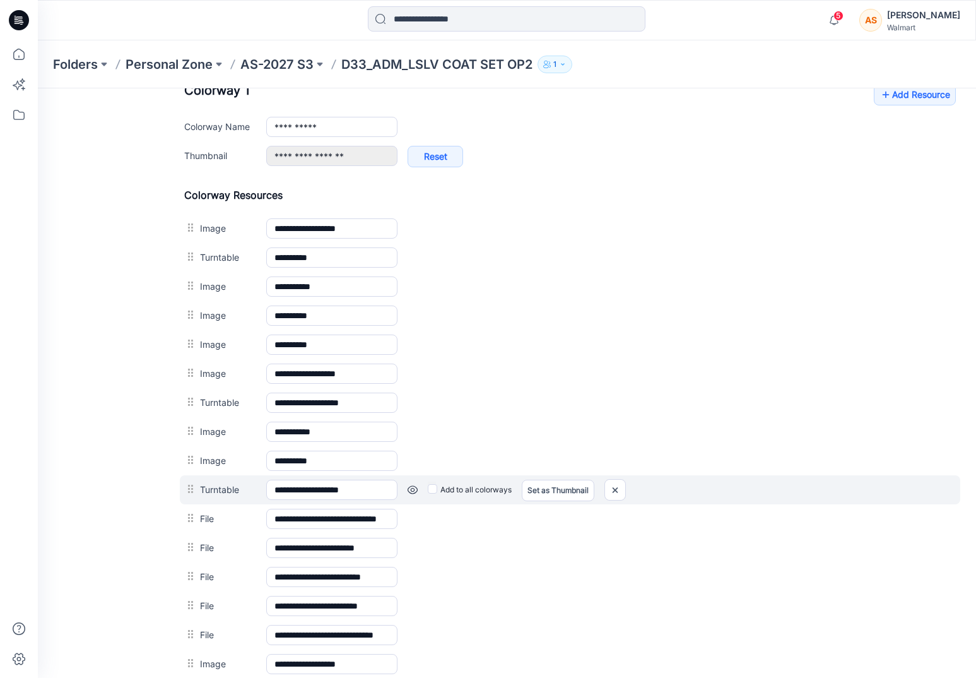
click at [38, 88] on link at bounding box center [38, 88] width 0 height 0
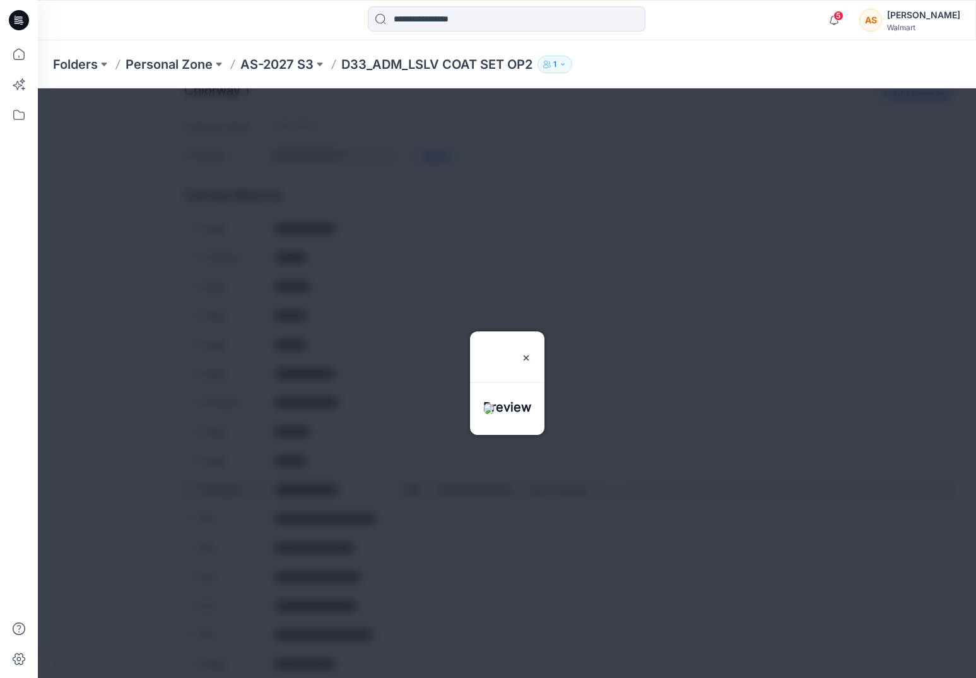
click at [409, 490] on div at bounding box center [507, 382] width 938 height 589
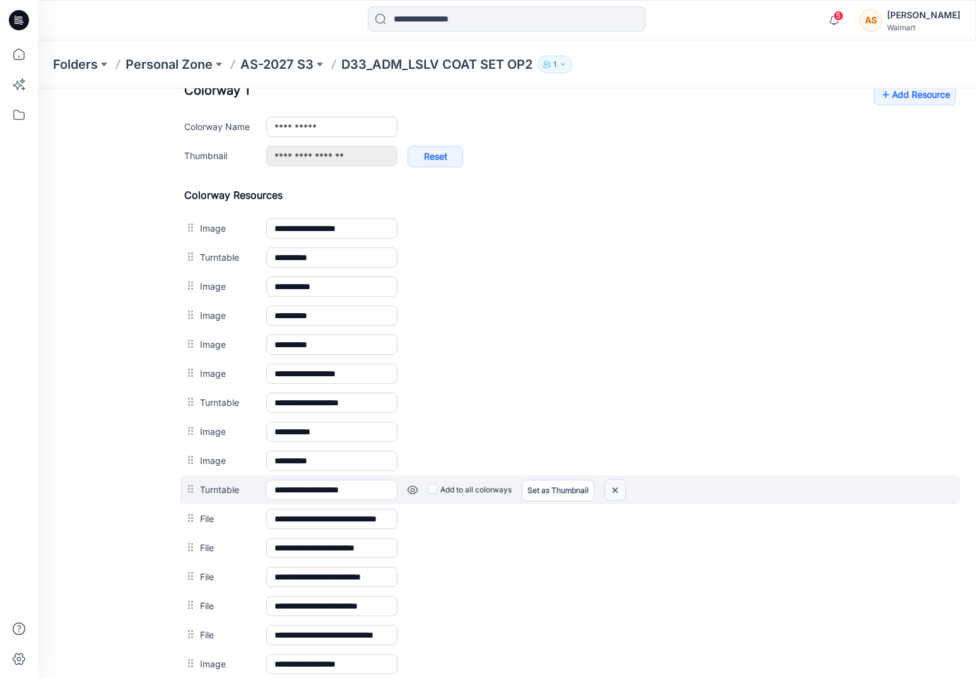
click at [38, 88] on img at bounding box center [38, 88] width 0 height 0
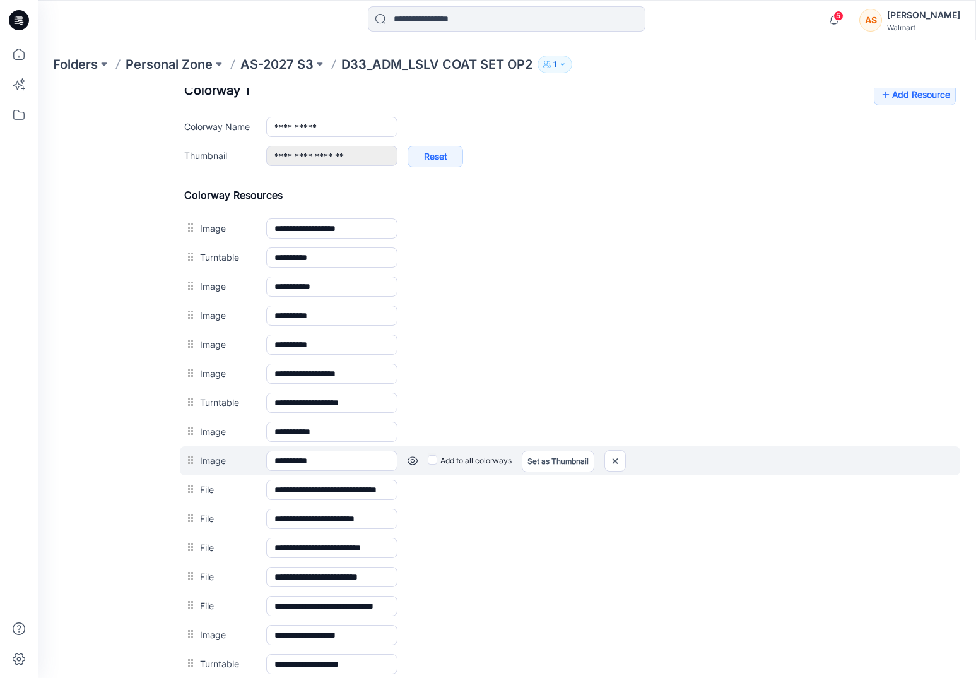
click at [38, 88] on link at bounding box center [38, 88] width 0 height 0
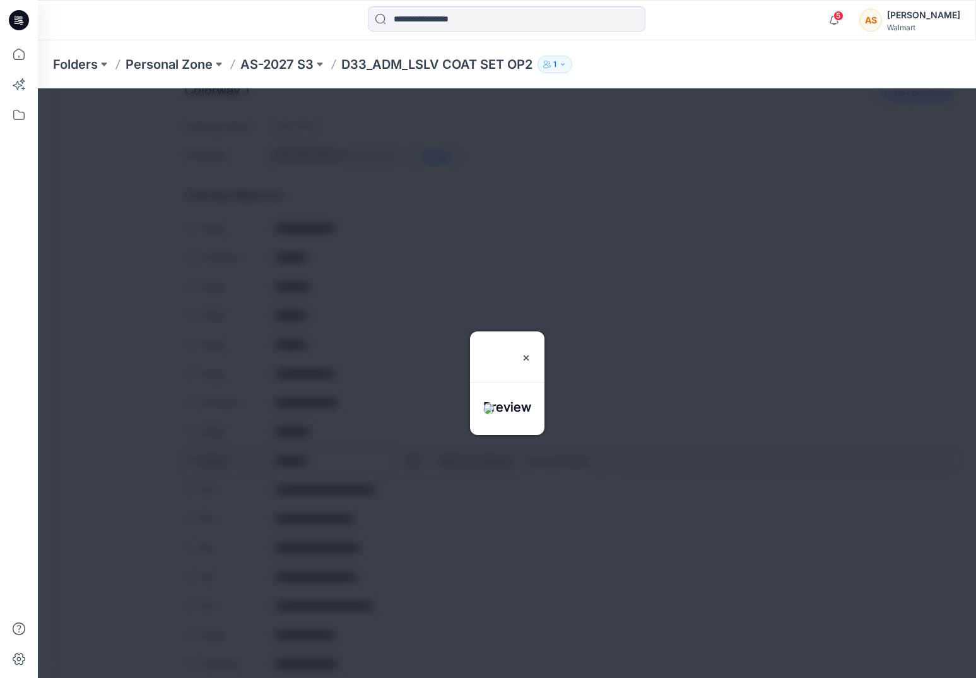
click at [416, 459] on div at bounding box center [507, 382] width 938 height 589
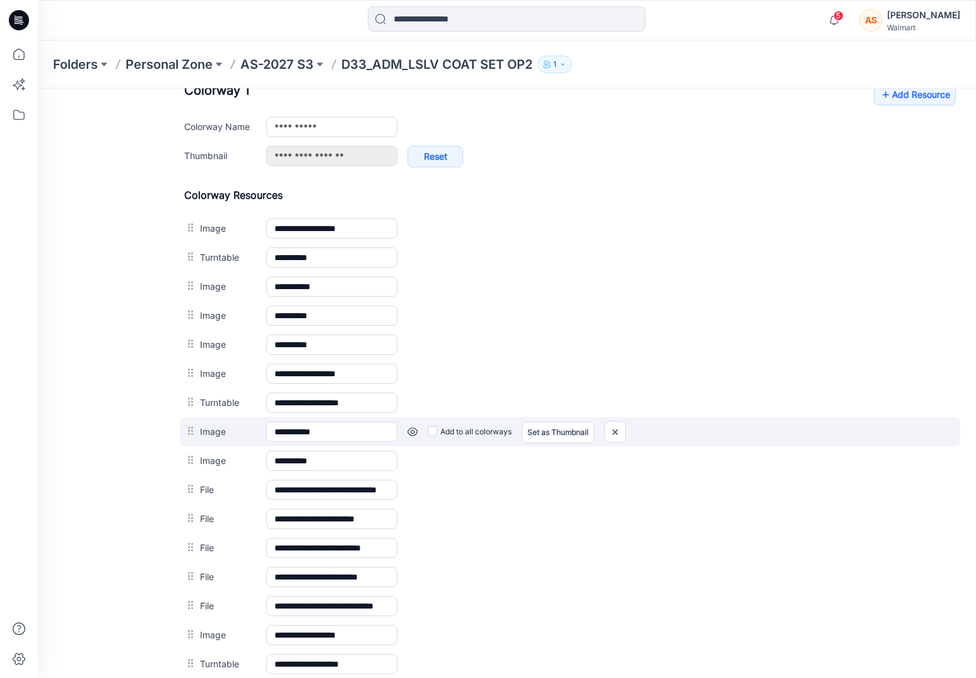
click at [38, 88] on link at bounding box center [38, 88] width 0 height 0
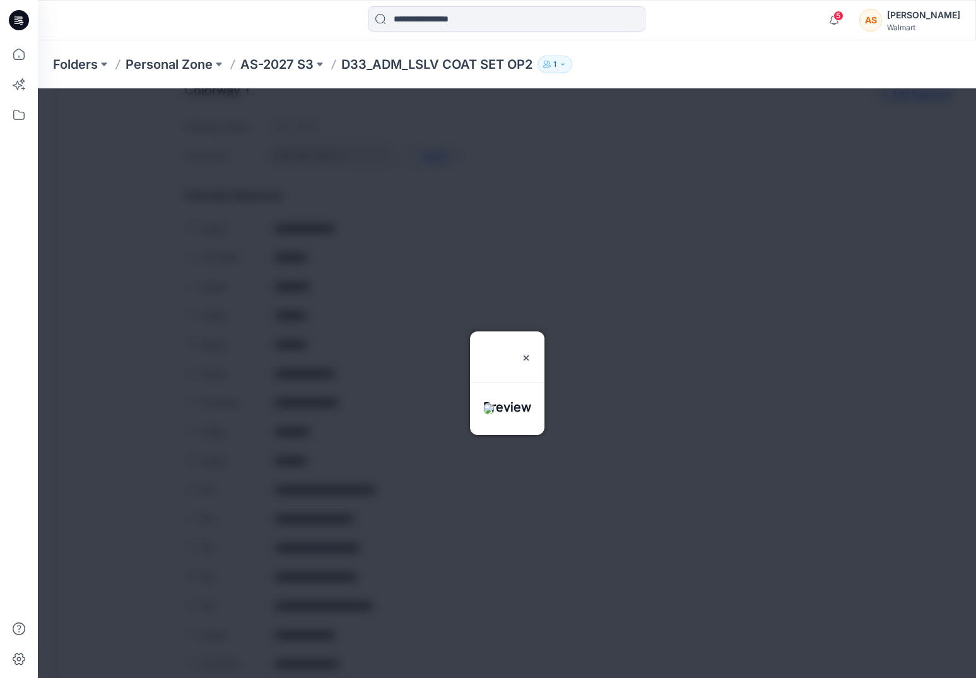
click at [409, 432] on div at bounding box center [507, 382] width 938 height 589
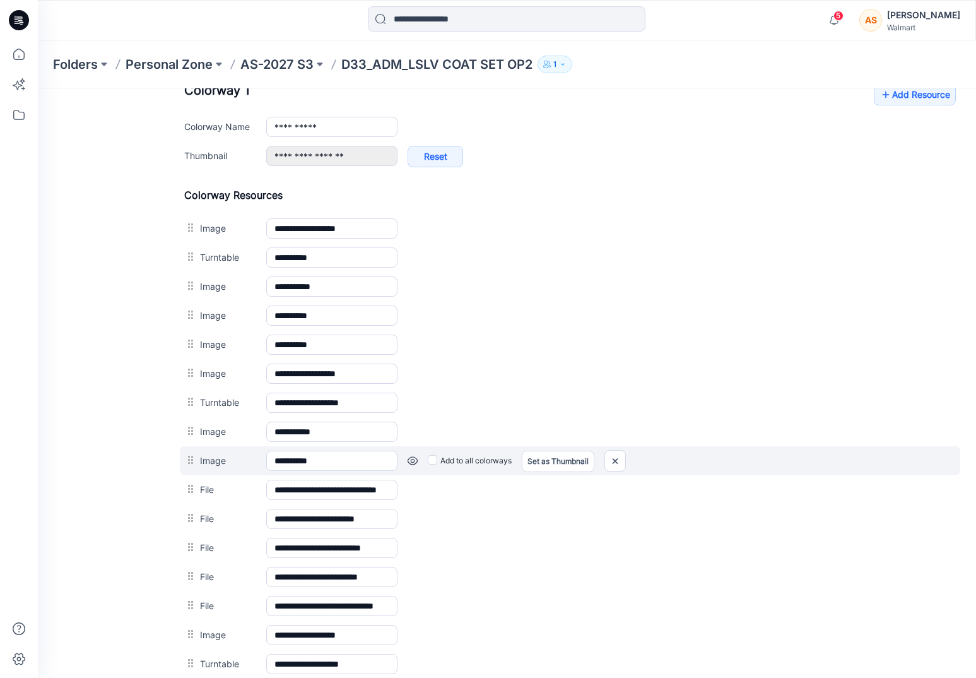
click at [38, 88] on link at bounding box center [38, 88] width 0 height 0
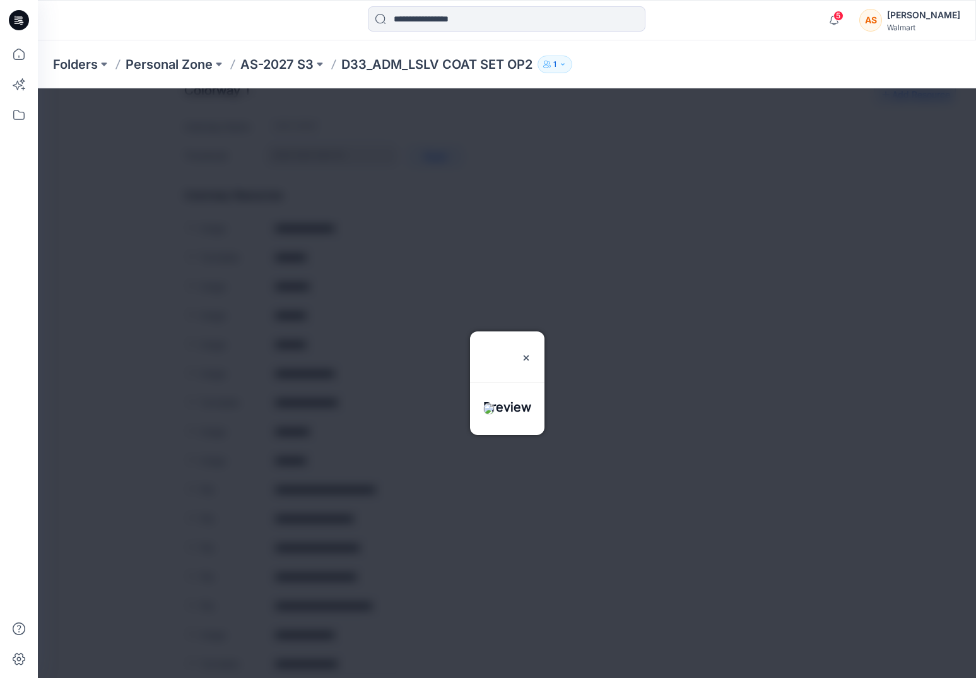
scroll to position [505, 0]
click at [531, 353] on img at bounding box center [526, 358] width 10 height 10
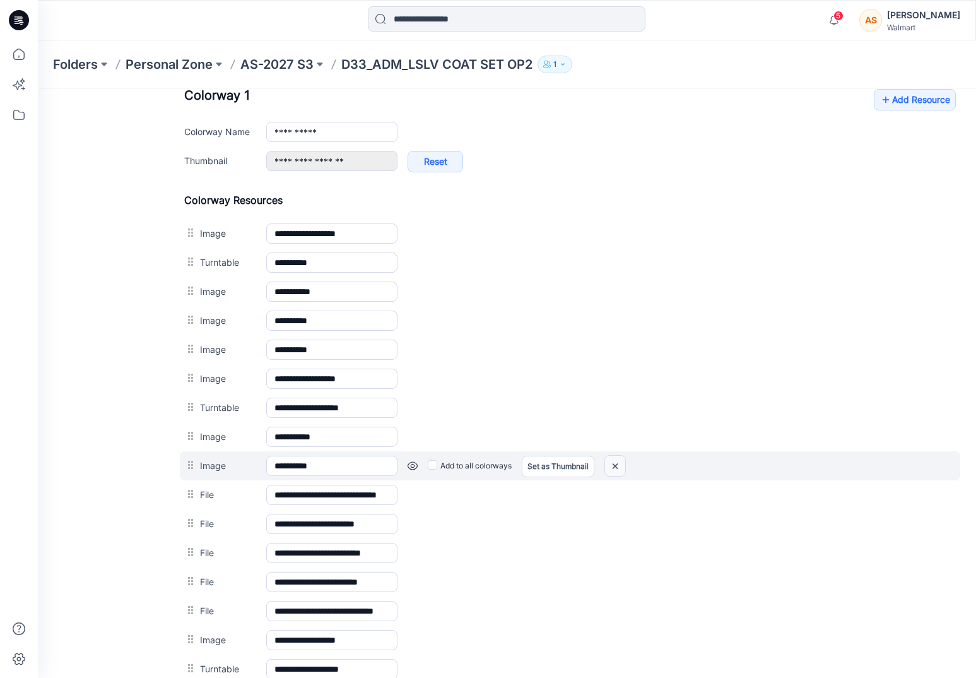
click at [38, 88] on img at bounding box center [38, 88] width 0 height 0
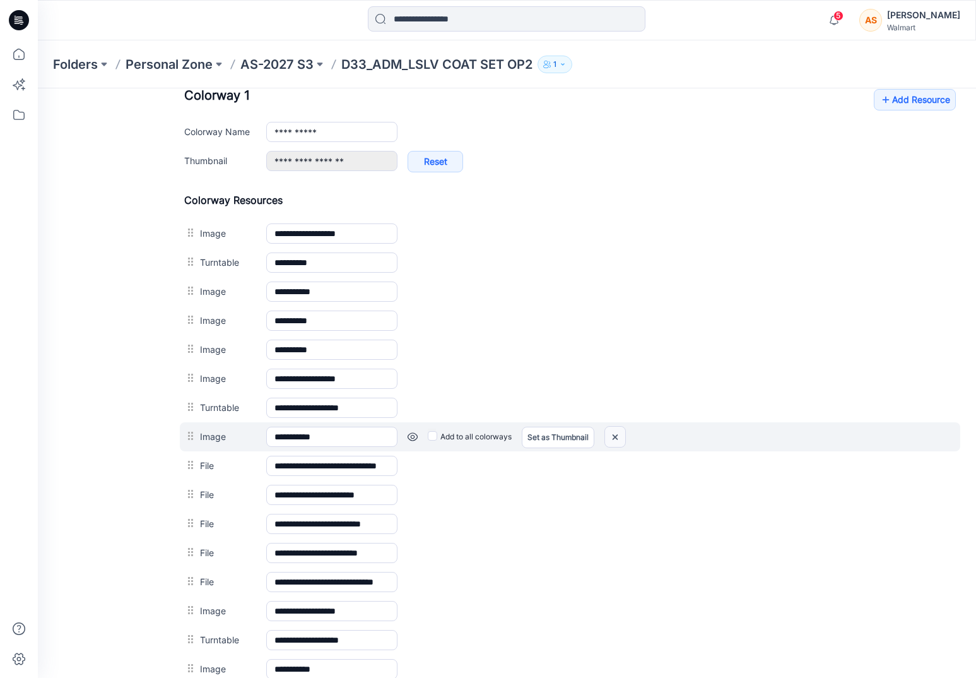
click at [38, 88] on img at bounding box center [38, 88] width 0 height 0
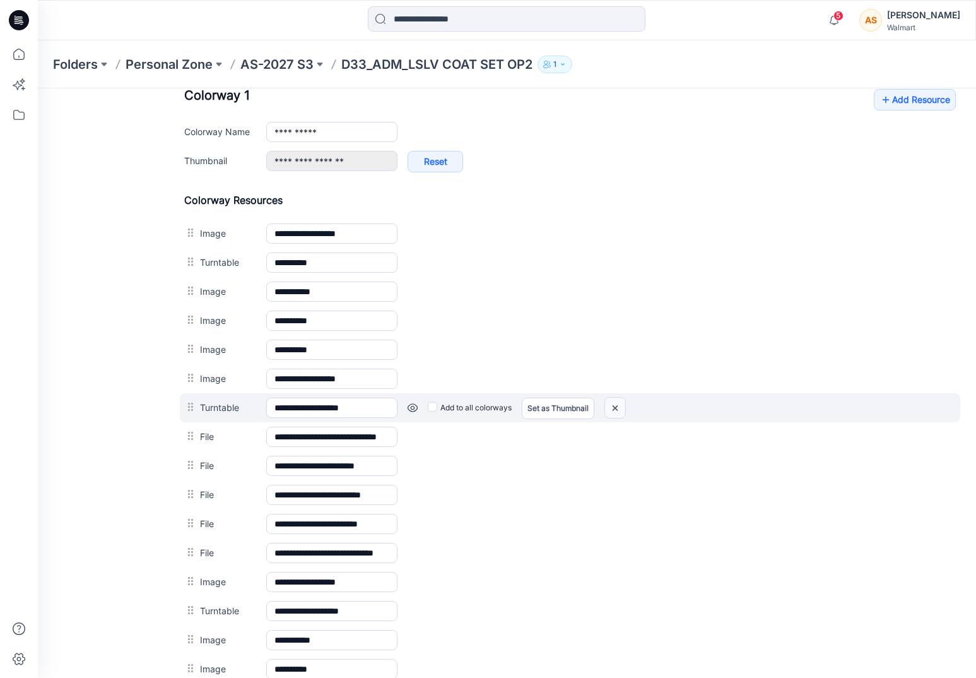
click at [38, 88] on img at bounding box center [38, 88] width 0 height 0
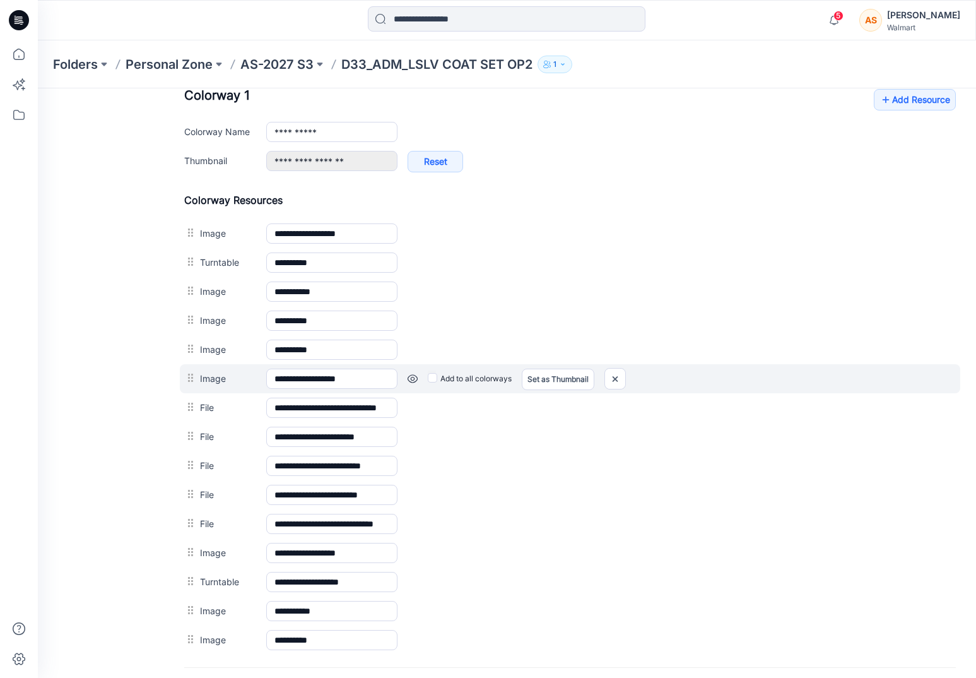
click at [38, 88] on link at bounding box center [38, 88] width 0 height 0
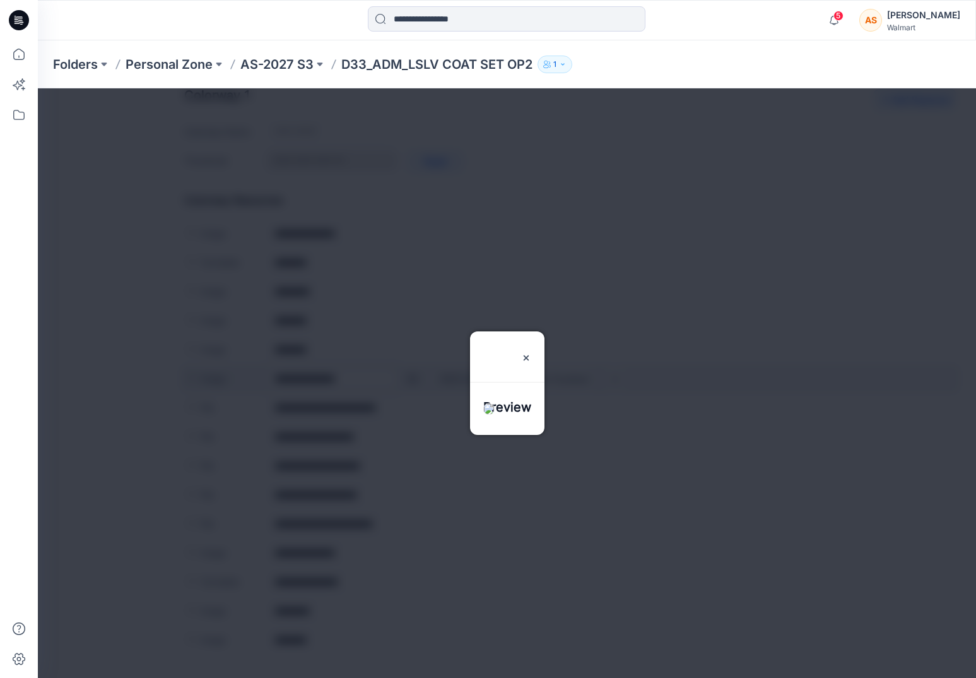
click at [412, 378] on div at bounding box center [507, 382] width 938 height 589
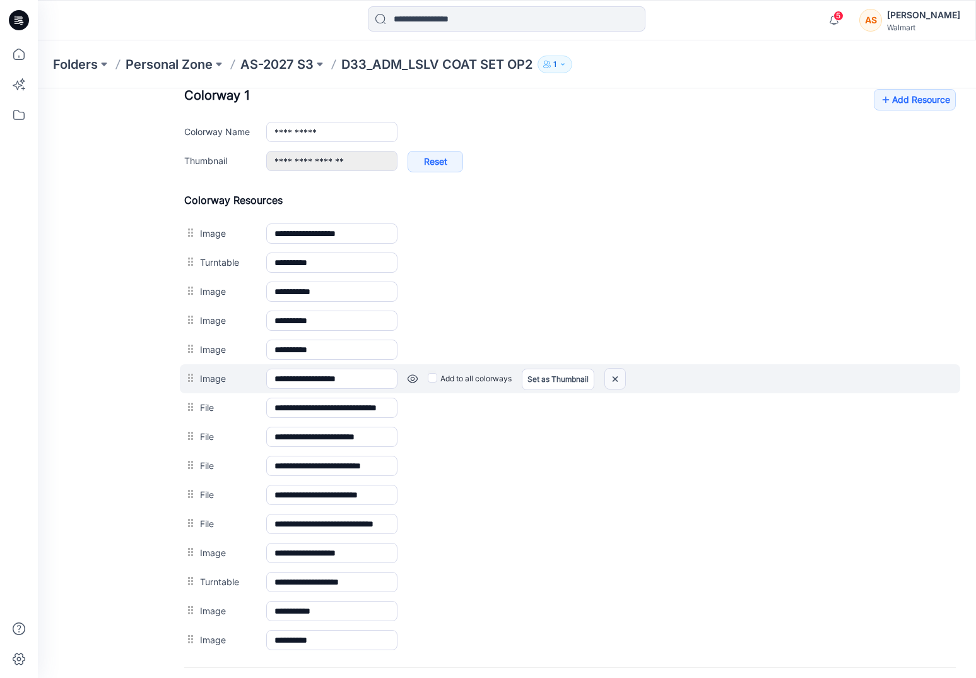
click at [38, 88] on img at bounding box center [38, 88] width 0 height 0
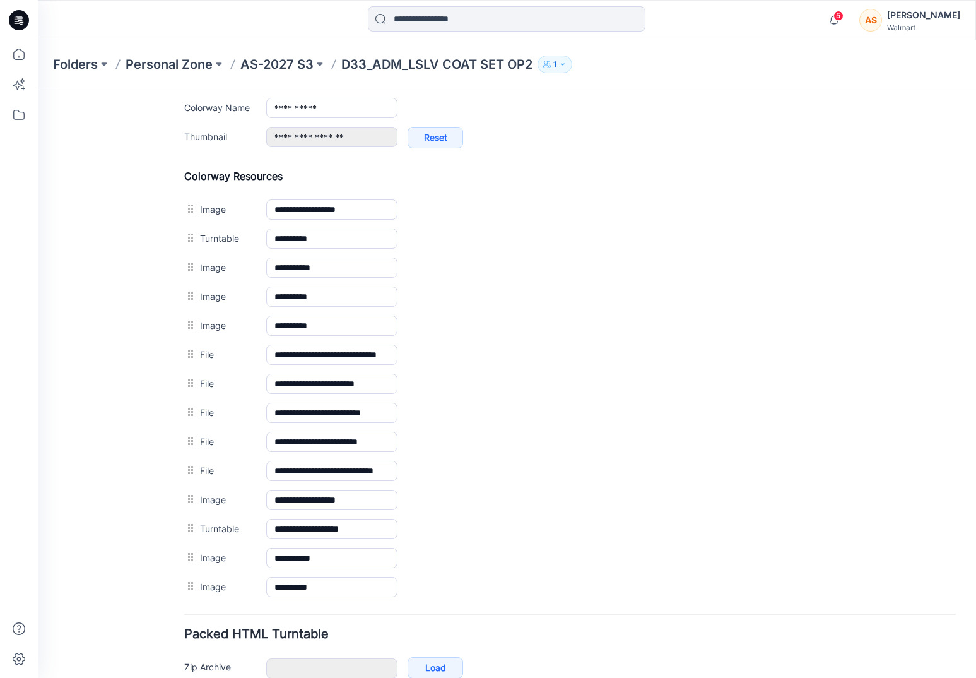
scroll to position [555, 0]
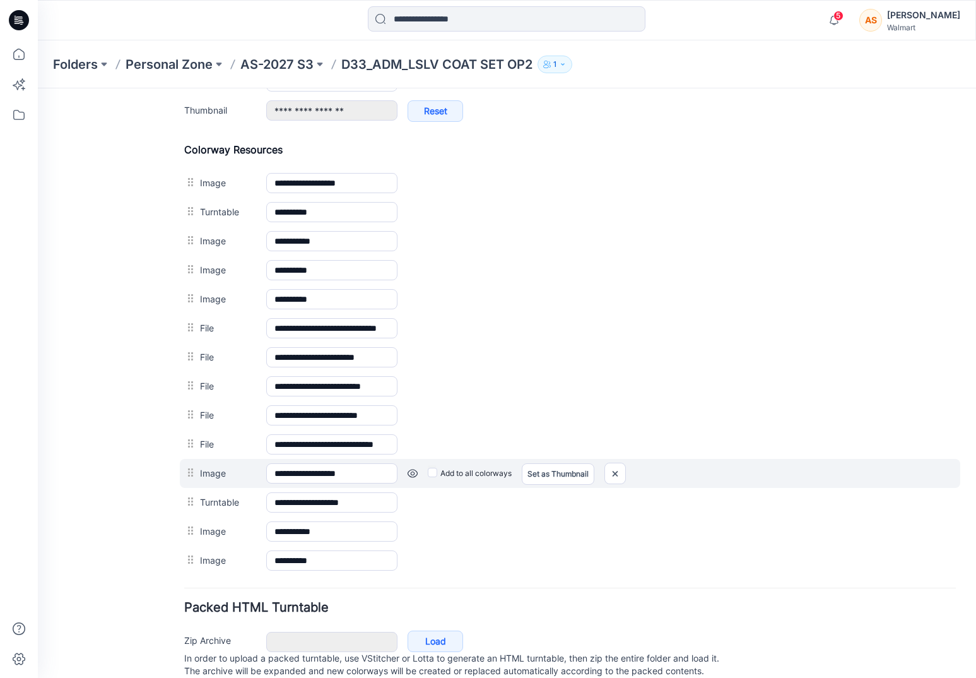
click at [38, 88] on link at bounding box center [38, 88] width 0 height 0
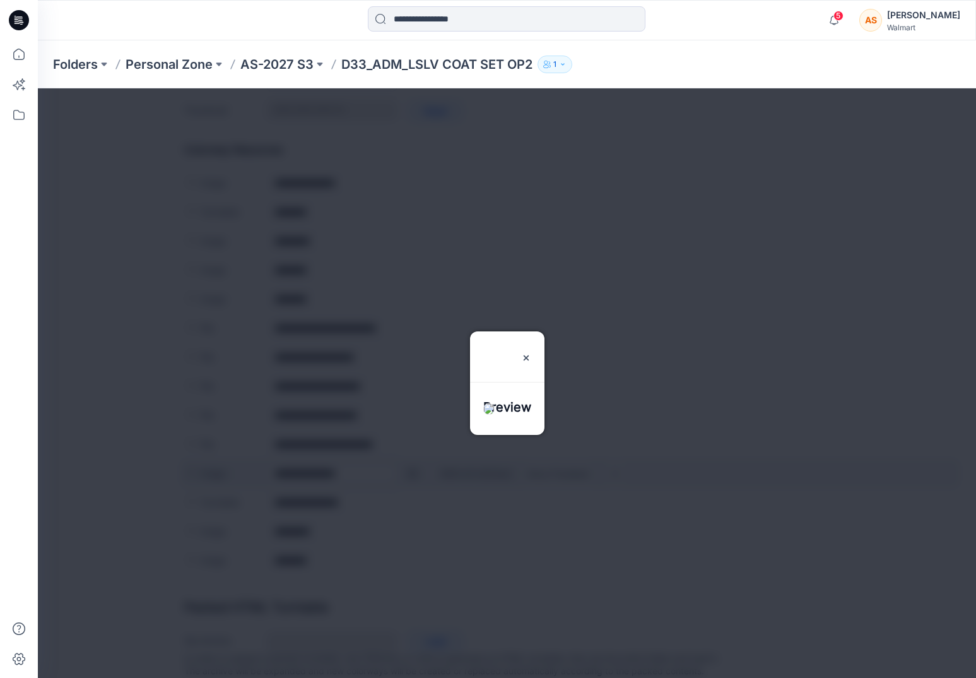
click at [410, 475] on div at bounding box center [507, 382] width 938 height 589
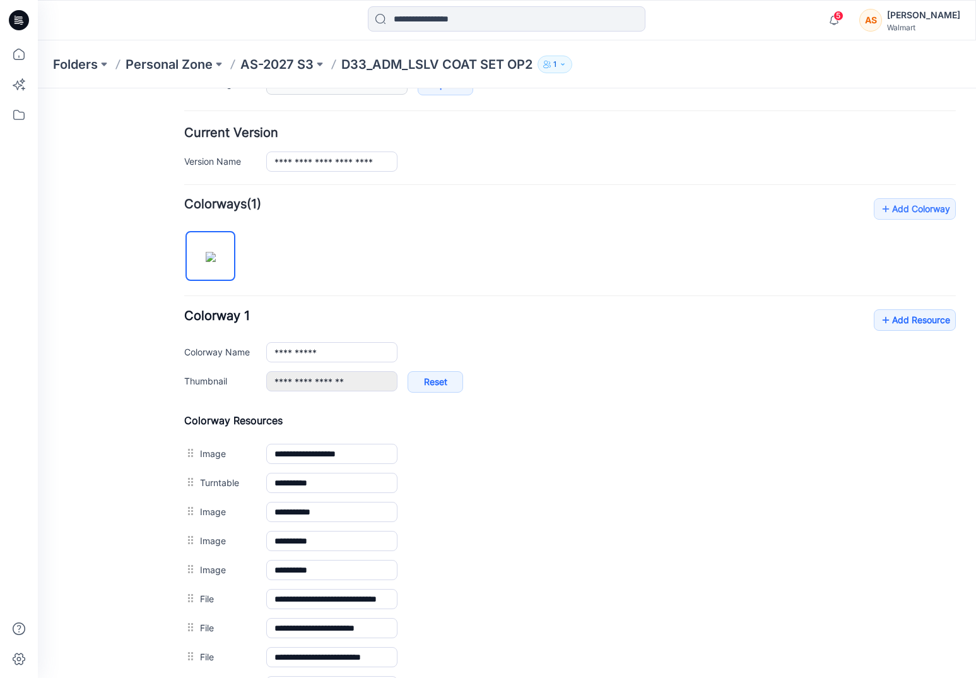
scroll to position [0, 0]
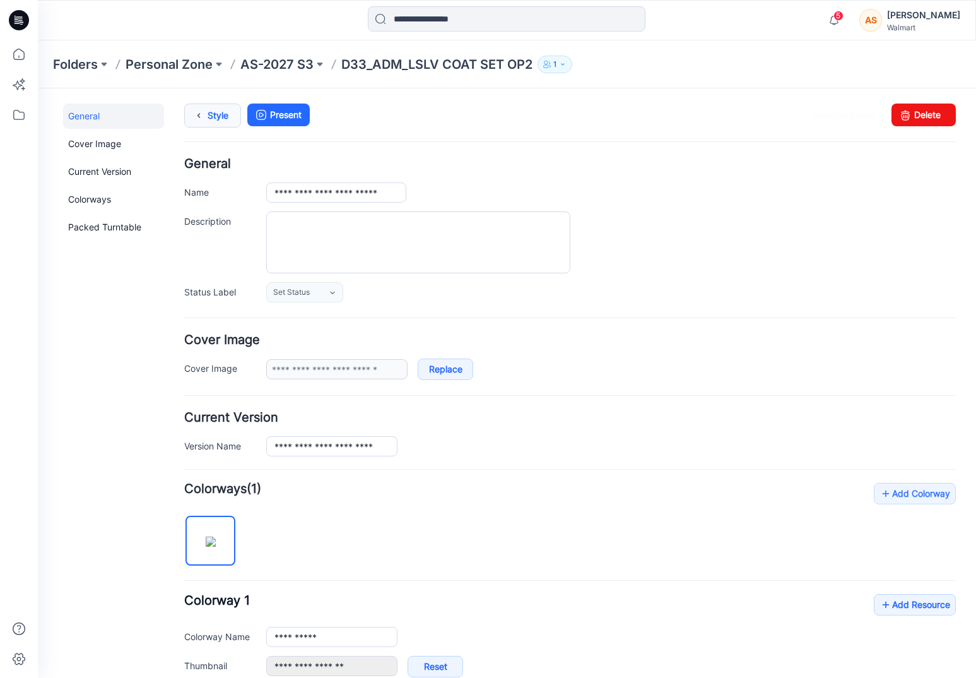
click at [202, 121] on icon at bounding box center [199, 115] width 18 height 23
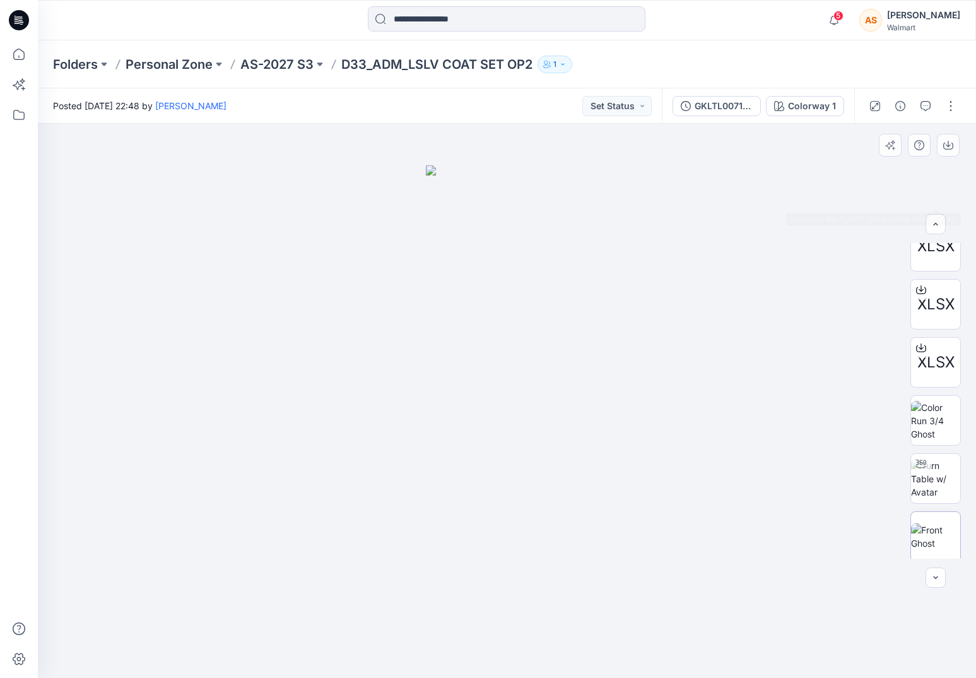
scroll to position [490, 0]
click at [936, 415] on img at bounding box center [935, 417] width 49 height 40
click at [674, 627] on icon at bounding box center [509, 639] width 382 height 47
click at [275, 65] on p "AS-2027 S3" at bounding box center [276, 65] width 73 height 18
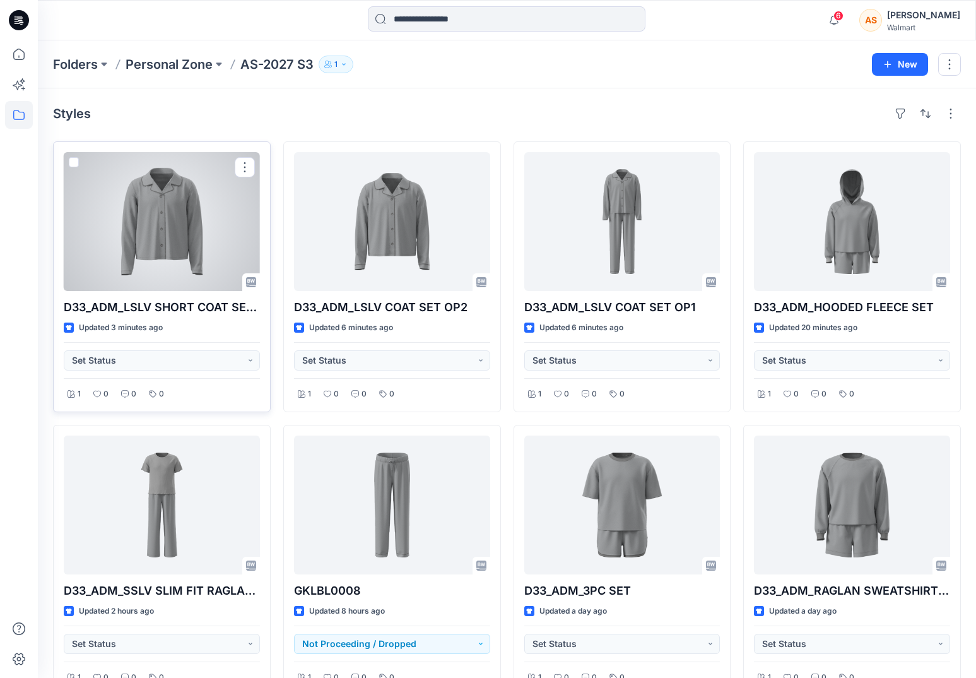
click at [222, 221] on div at bounding box center [162, 221] width 196 height 139
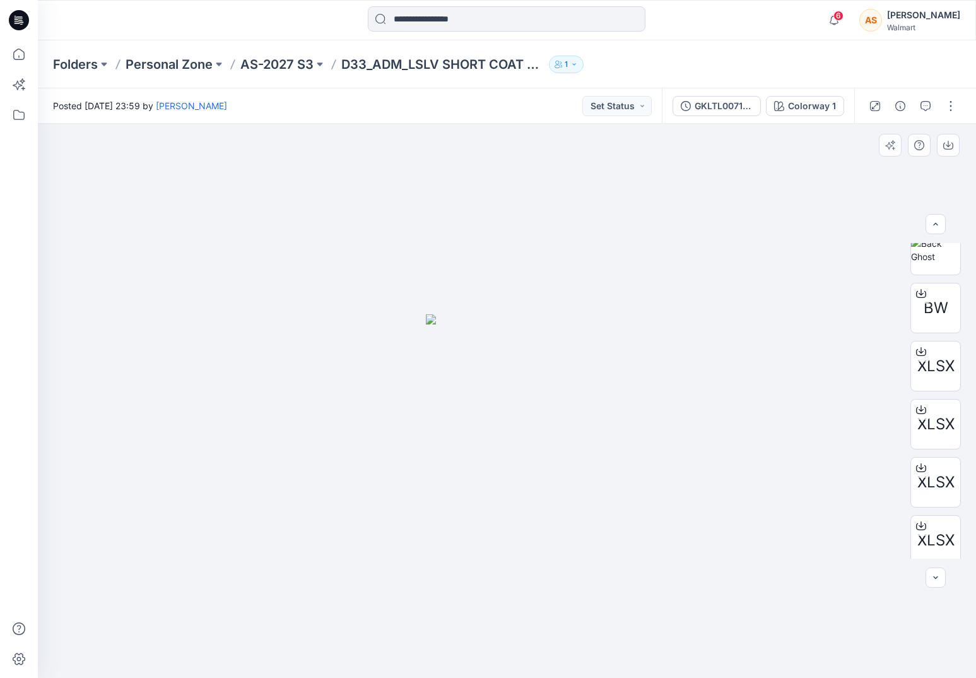
scroll to position [954, 0]
click at [936, 405] on img at bounding box center [935, 417] width 49 height 40
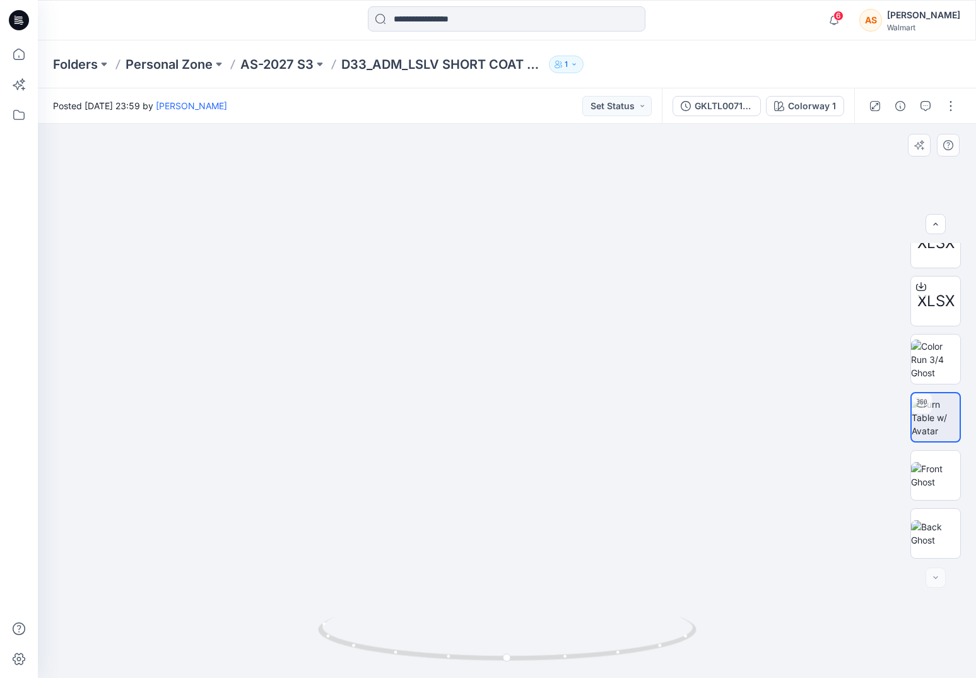
drag, startPoint x: 705, startPoint y: 611, endPoint x: 668, endPoint y: 567, distance: 57.3
click at [668, 567] on img at bounding box center [574, 212] width 1217 height 929
drag, startPoint x: 677, startPoint y: 630, endPoint x: 483, endPoint y: 650, distance: 195.4
click at [483, 650] on icon at bounding box center [509, 639] width 382 height 47
click at [952, 103] on button "button" at bounding box center [951, 106] width 20 height 20
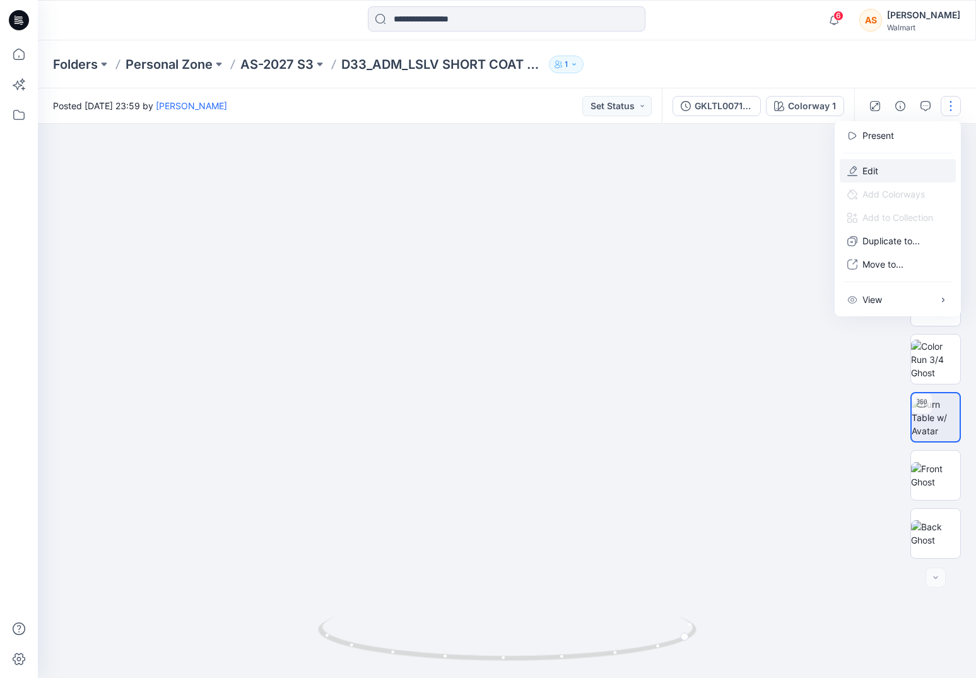
click at [893, 169] on button "Edit" at bounding box center [898, 170] width 116 height 23
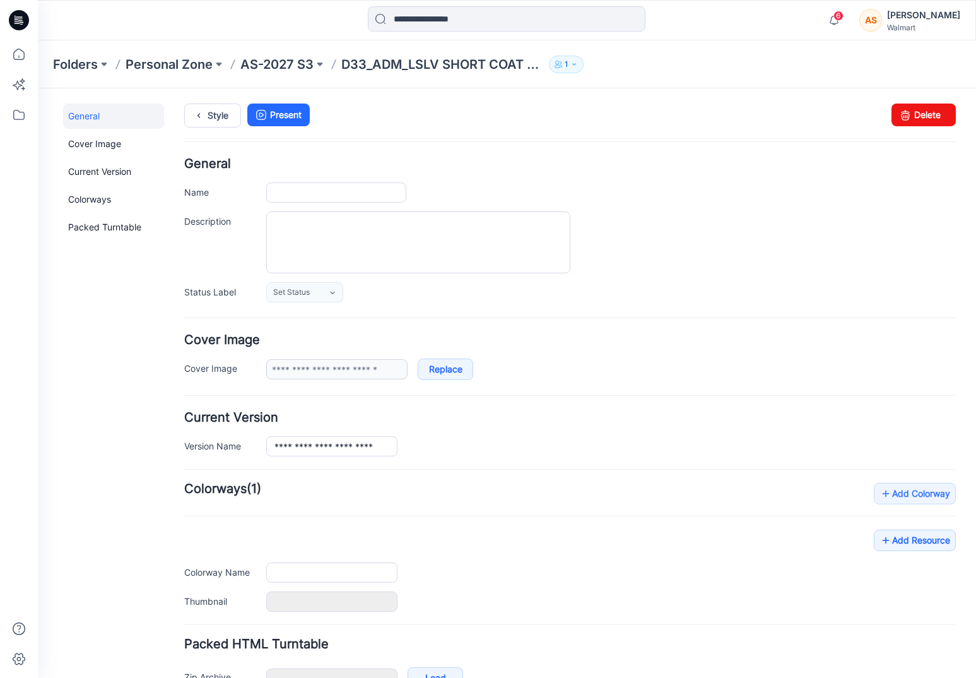
type input "**********"
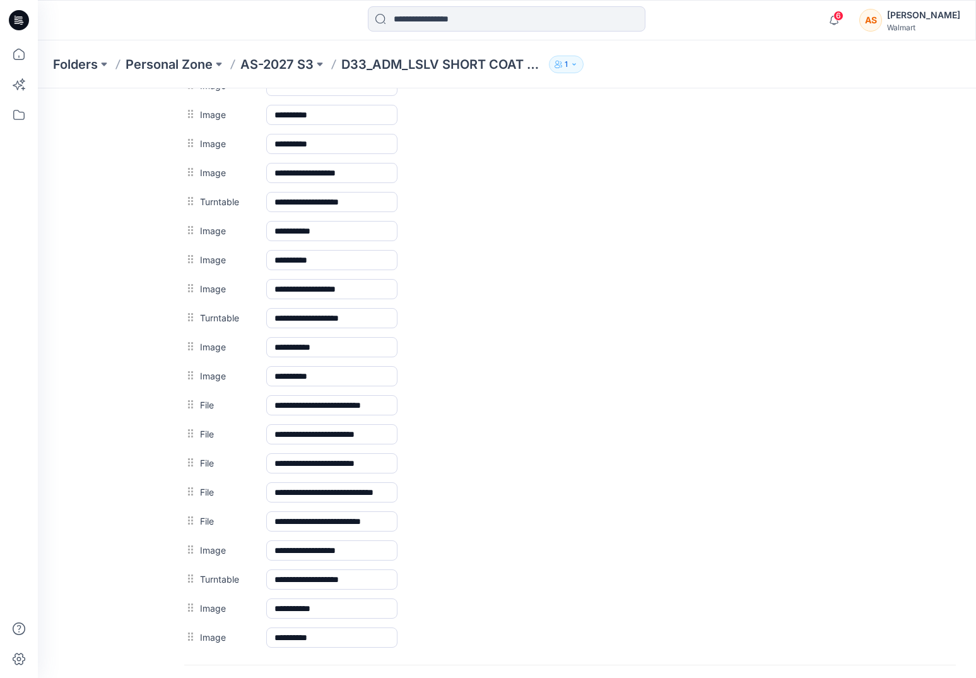
scroll to position [748, 0]
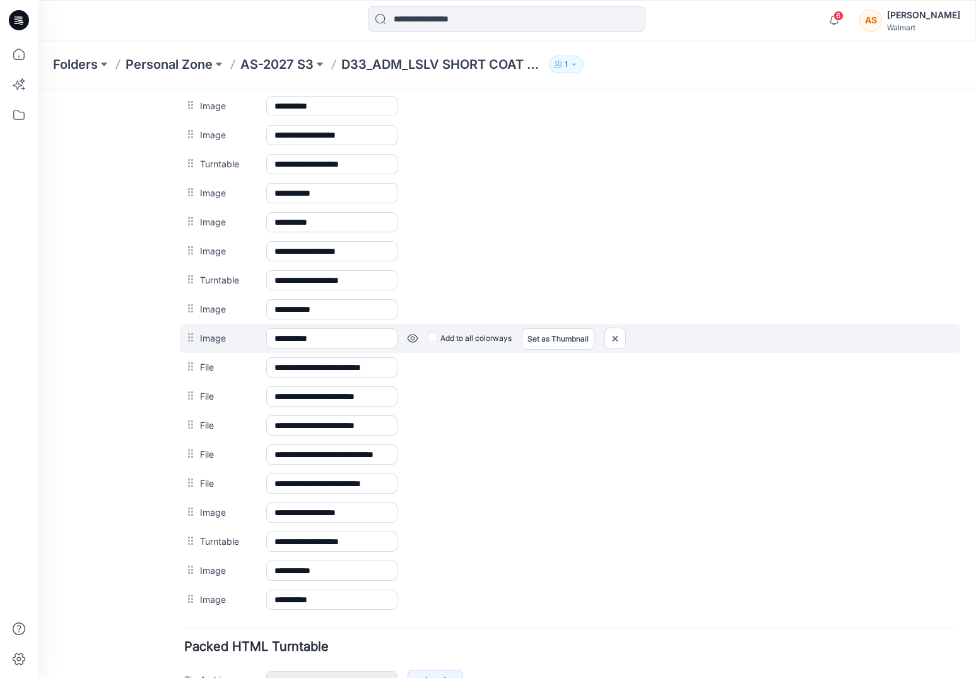
click at [38, 88] on link at bounding box center [38, 88] width 0 height 0
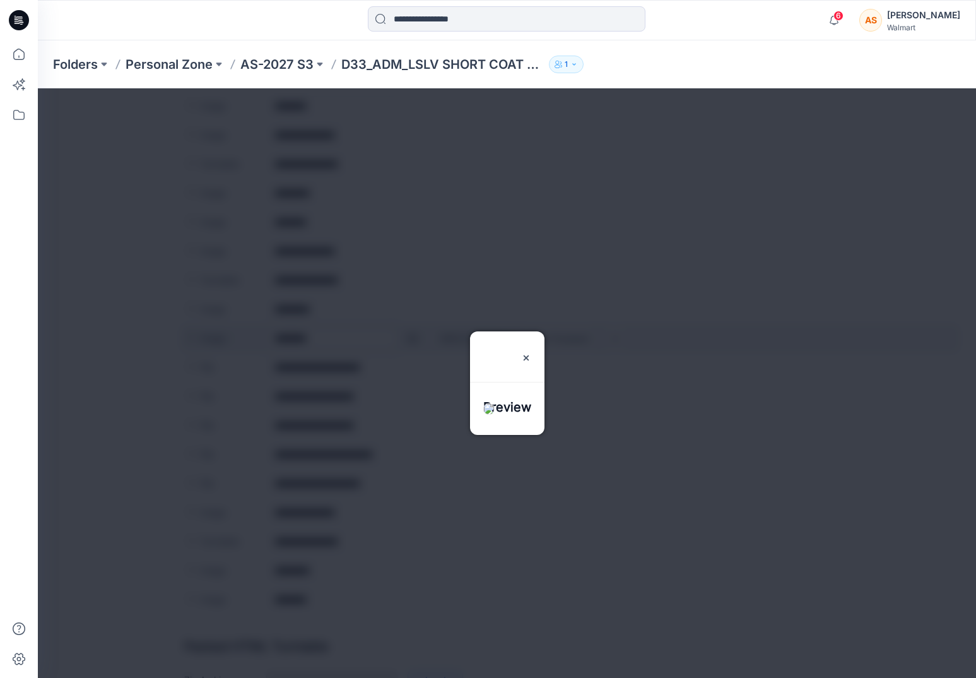
click at [409, 339] on div at bounding box center [507, 382] width 938 height 589
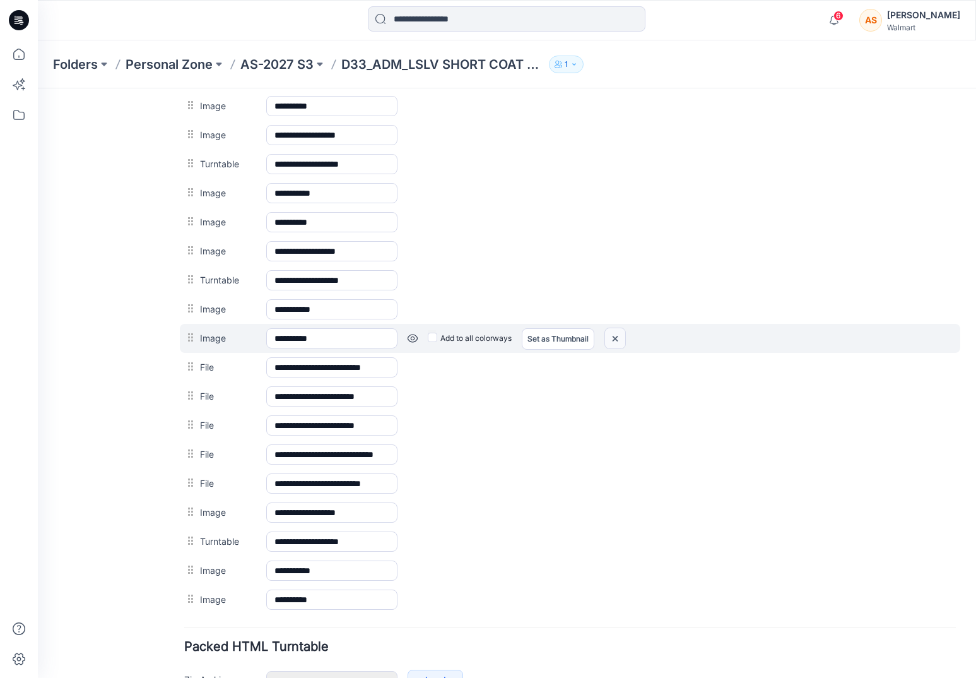
click at [38, 88] on img at bounding box center [38, 88] width 0 height 0
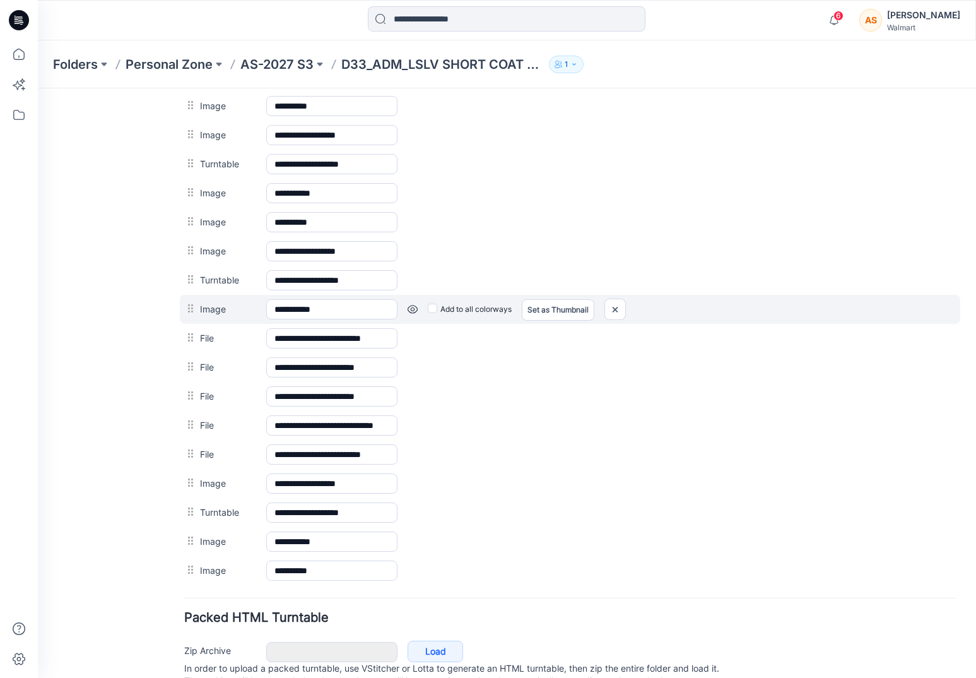
click at [38, 88] on div "Add to all colorways Set as Thumbnail Unset as Thumbnail" at bounding box center [38, 88] width 0 height 0
click at [38, 88] on link at bounding box center [38, 88] width 0 height 0
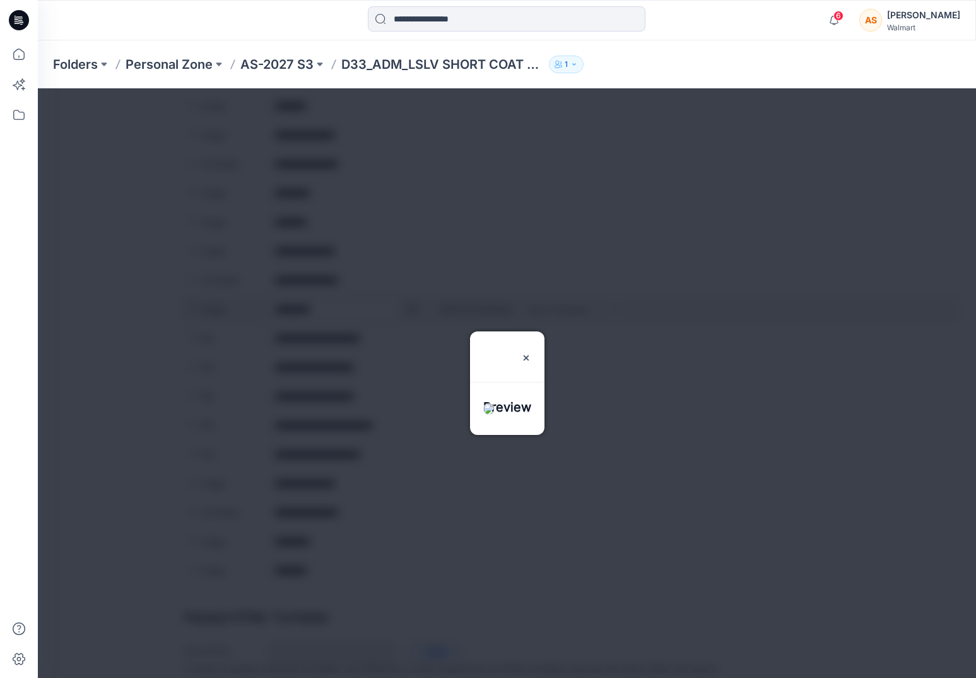
click at [413, 310] on div at bounding box center [507, 382] width 938 height 589
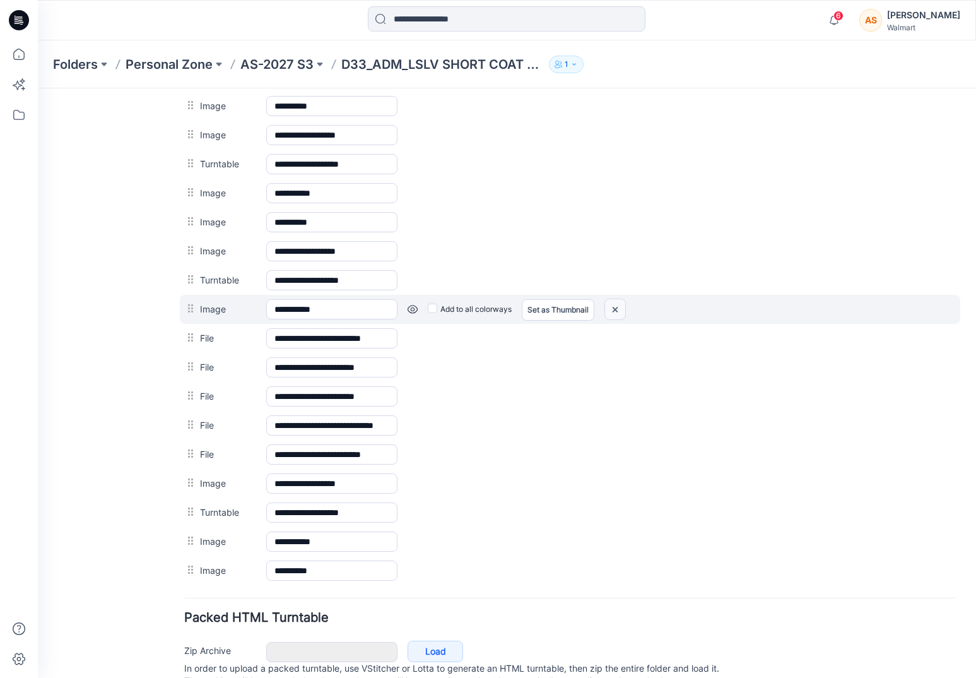
click at [38, 88] on img at bounding box center [38, 88] width 0 height 0
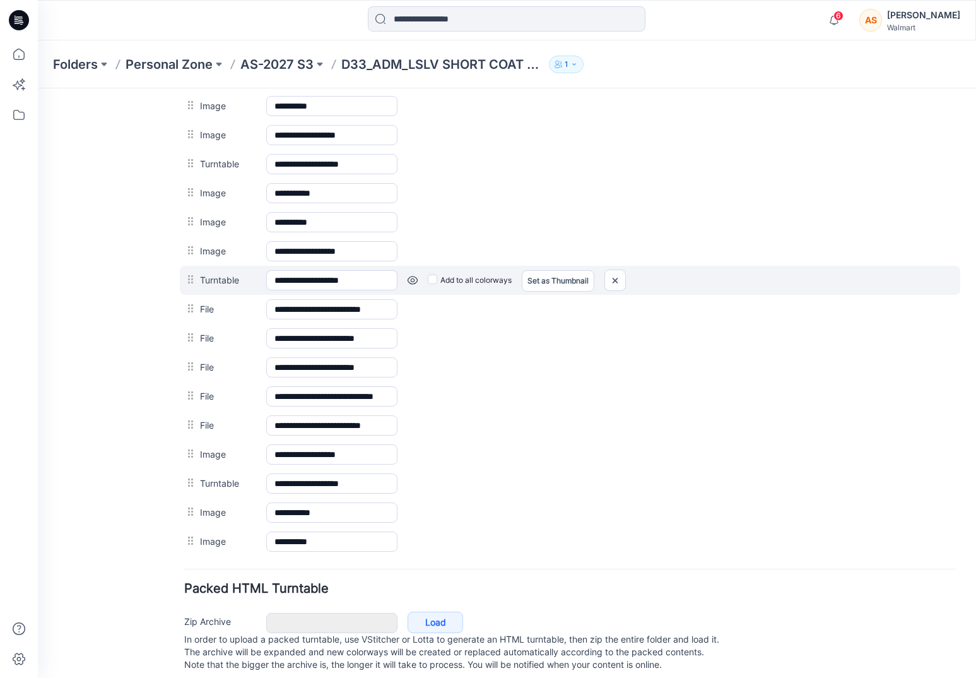
click at [38, 88] on link at bounding box center [38, 88] width 0 height 0
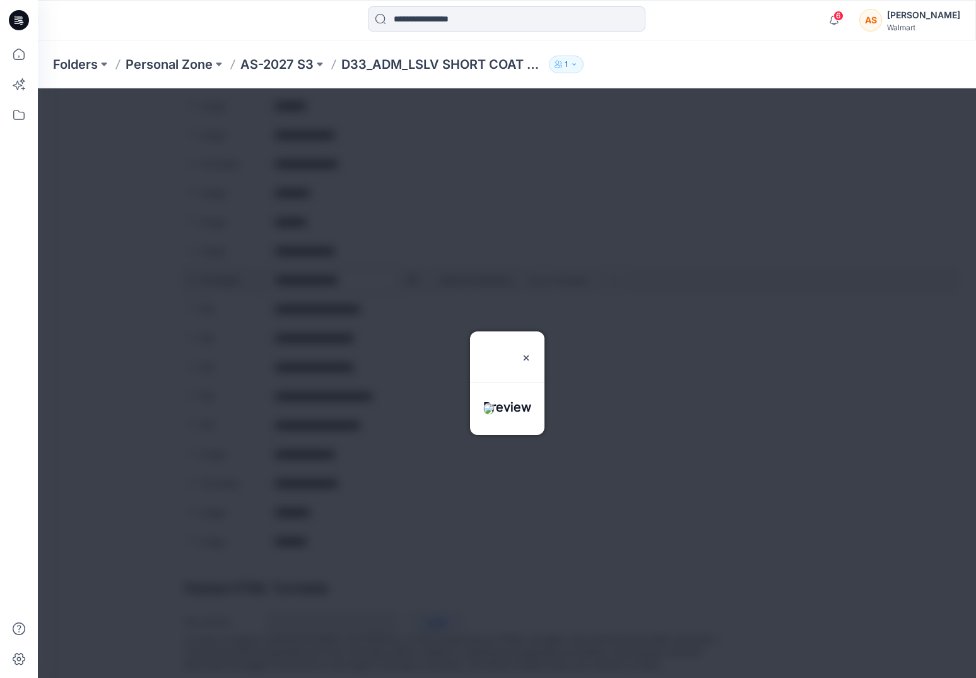
click at [409, 281] on div at bounding box center [507, 382] width 938 height 589
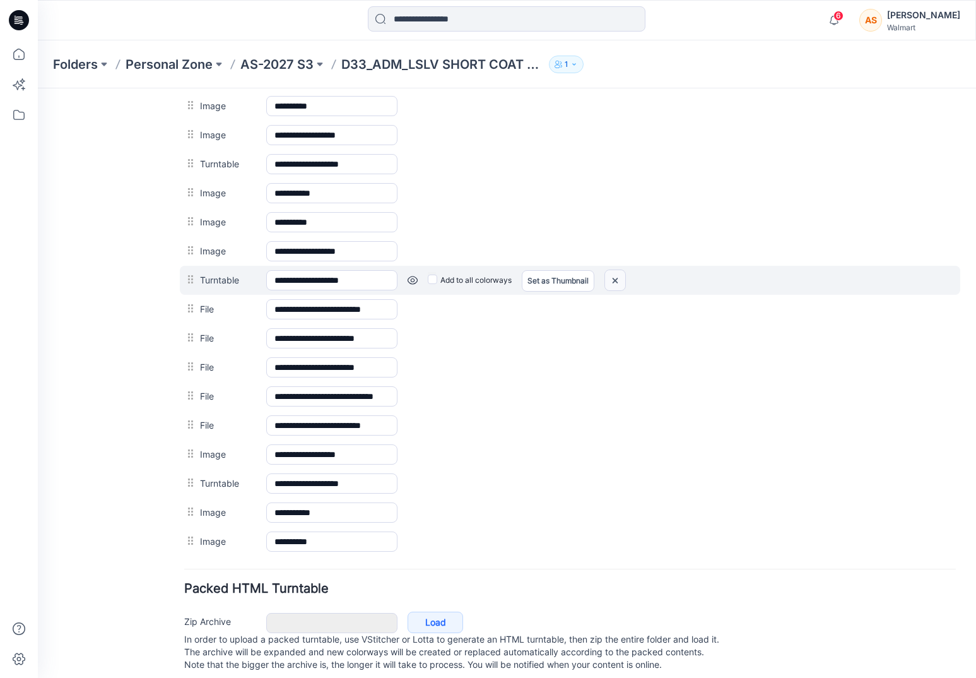
click at [38, 88] on img at bounding box center [38, 88] width 0 height 0
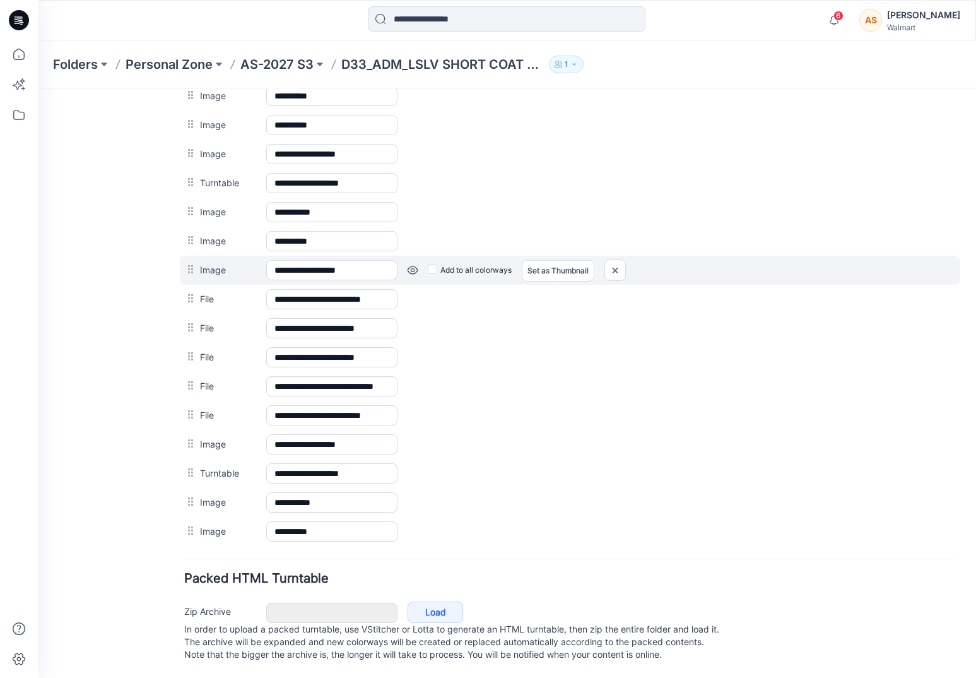
click at [38, 88] on link at bounding box center [38, 88] width 0 height 0
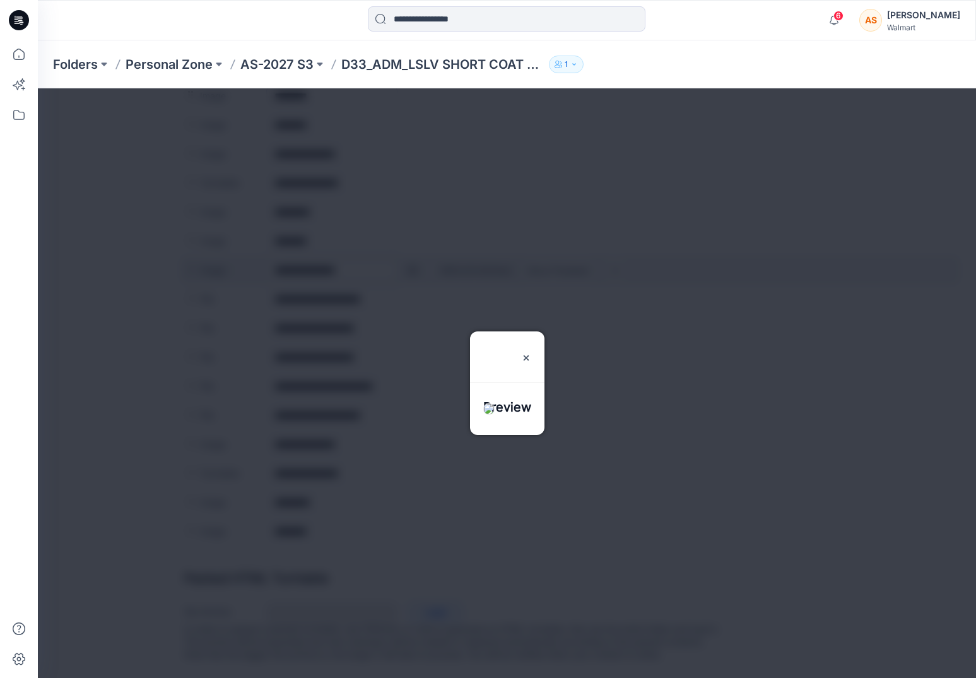
click at [415, 256] on div at bounding box center [507, 382] width 938 height 589
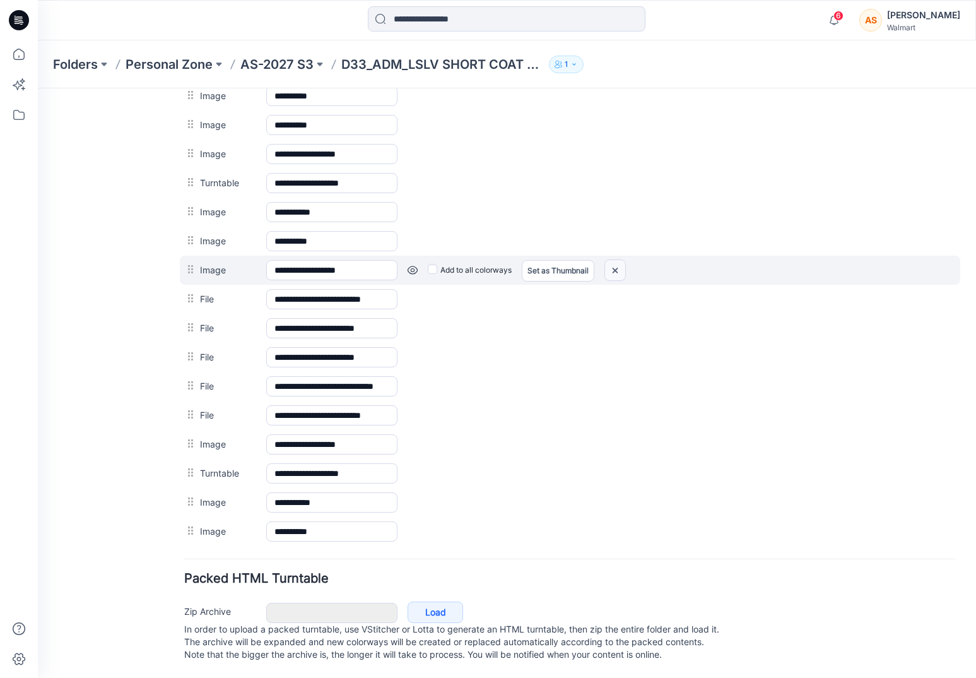
click at [38, 88] on img at bounding box center [38, 88] width 0 height 0
click at [38, 88] on link at bounding box center [38, 88] width 0 height 0
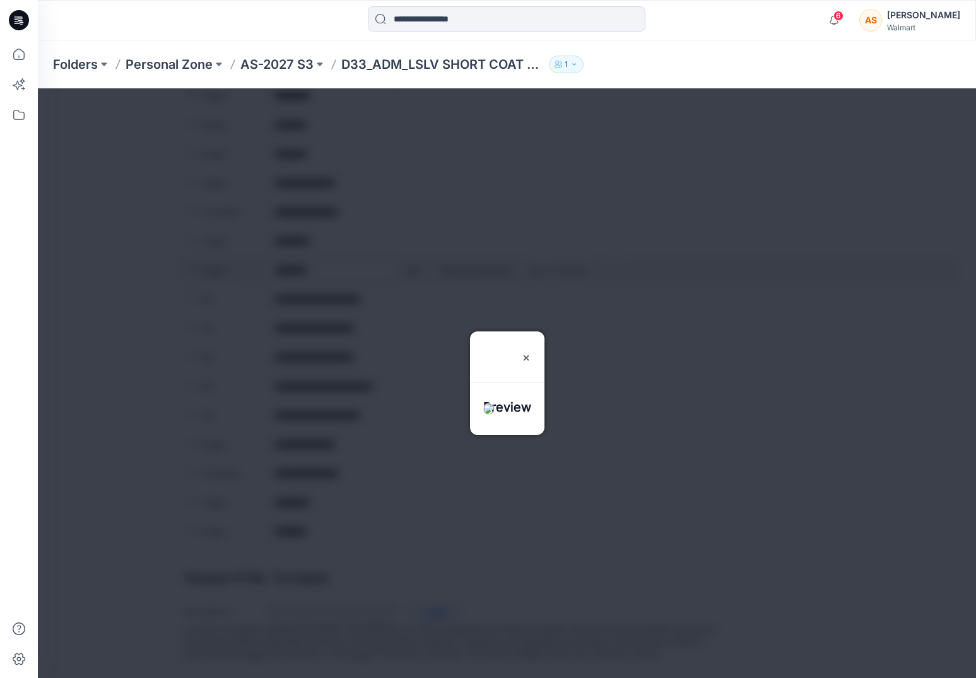
click at [409, 258] on div at bounding box center [507, 382] width 938 height 589
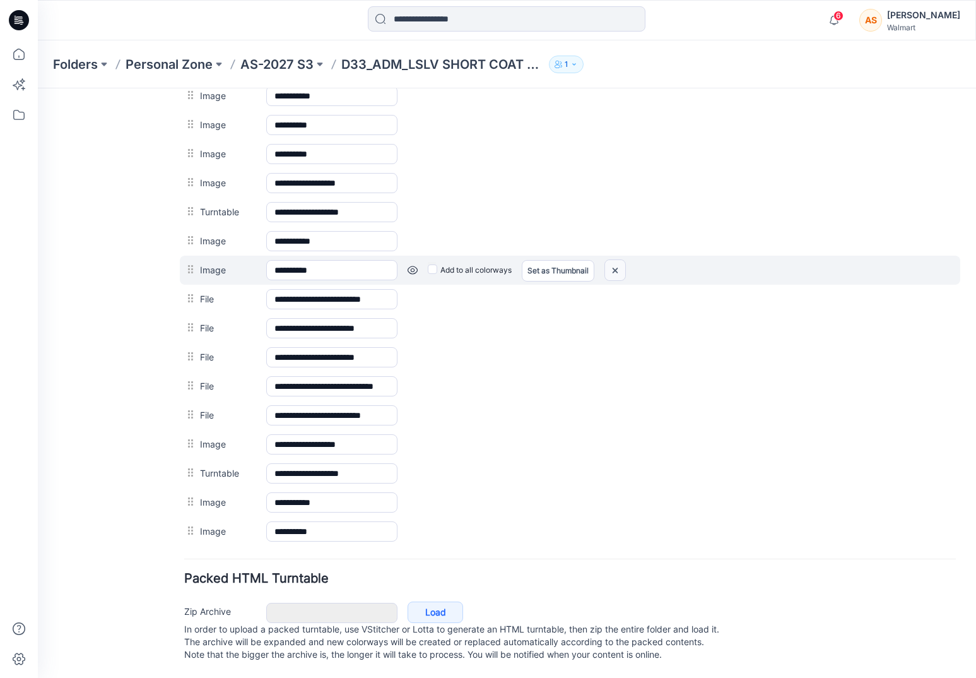
click at [38, 88] on img at bounding box center [38, 88] width 0 height 0
click at [38, 88] on link at bounding box center [38, 88] width 0 height 0
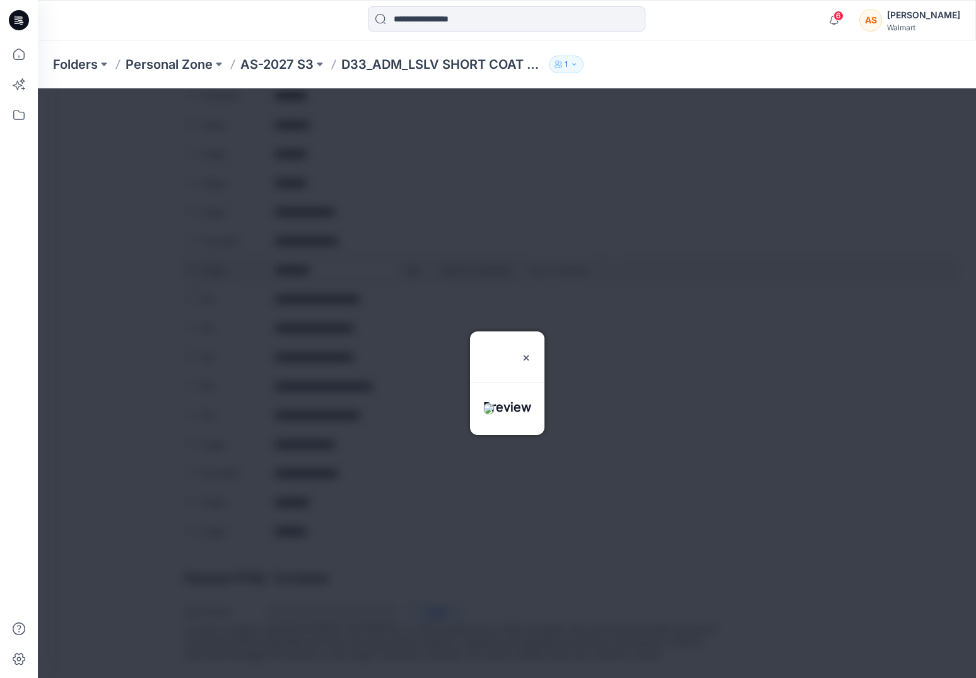
click at [413, 261] on div at bounding box center [507, 382] width 938 height 589
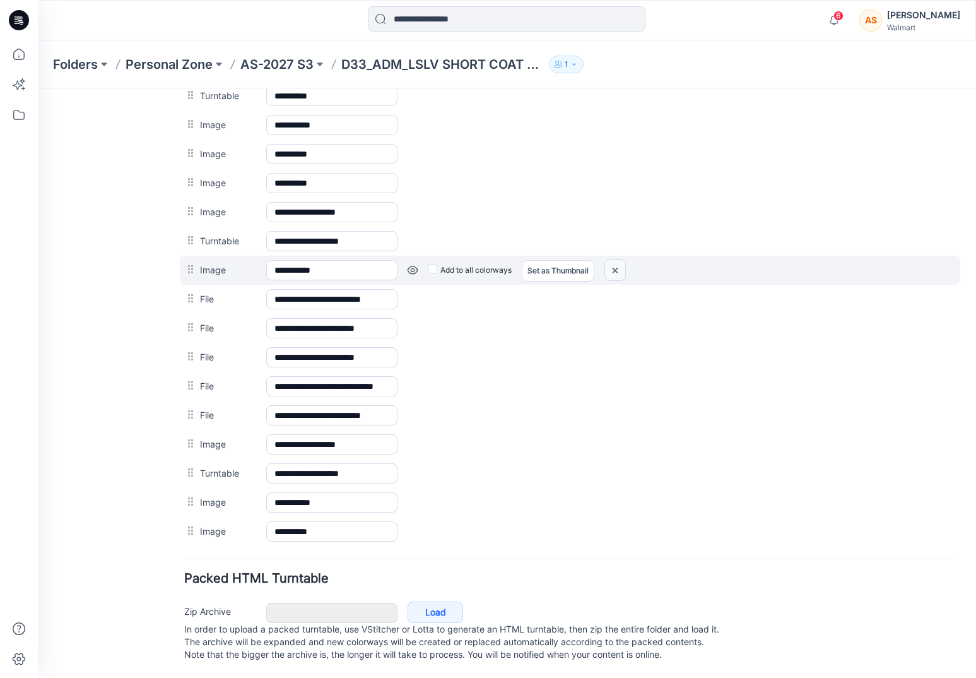
click at [38, 88] on img at bounding box center [38, 88] width 0 height 0
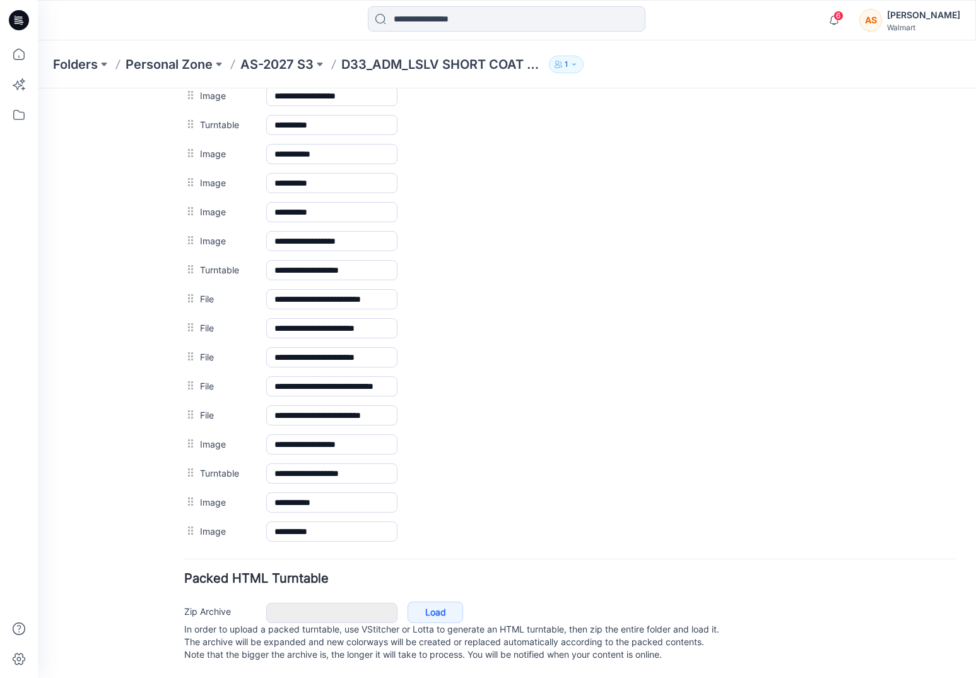
click at [38, 88] on img at bounding box center [38, 88] width 0 height 0
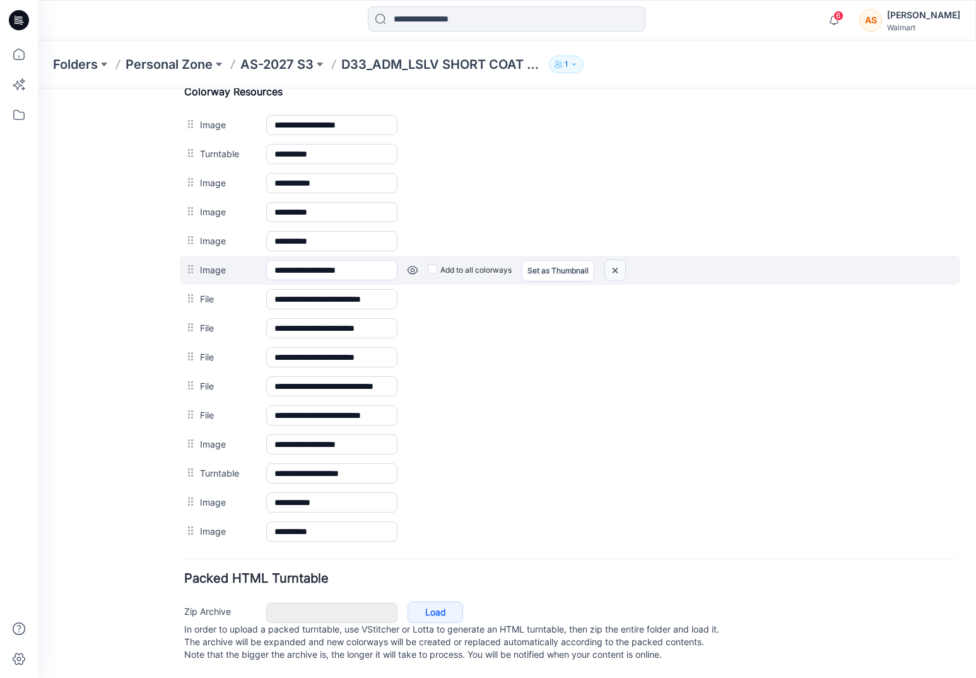
click at [38, 88] on img at bounding box center [38, 88] width 0 height 0
click at [38, 88] on link at bounding box center [38, 88] width 0 height 0
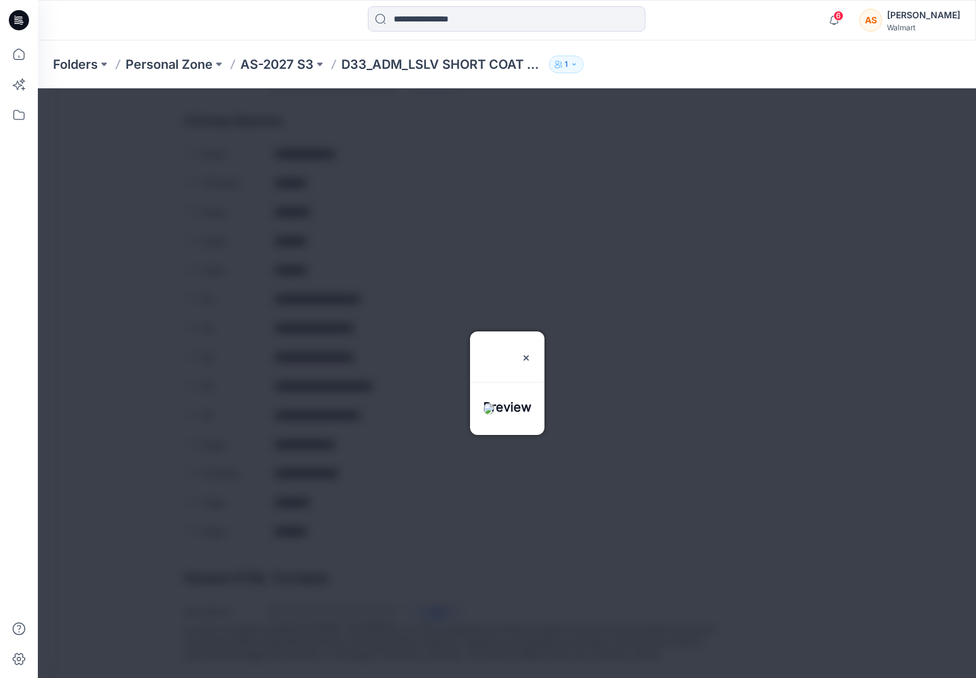
click at [439, 389] on div at bounding box center [507, 382] width 938 height 589
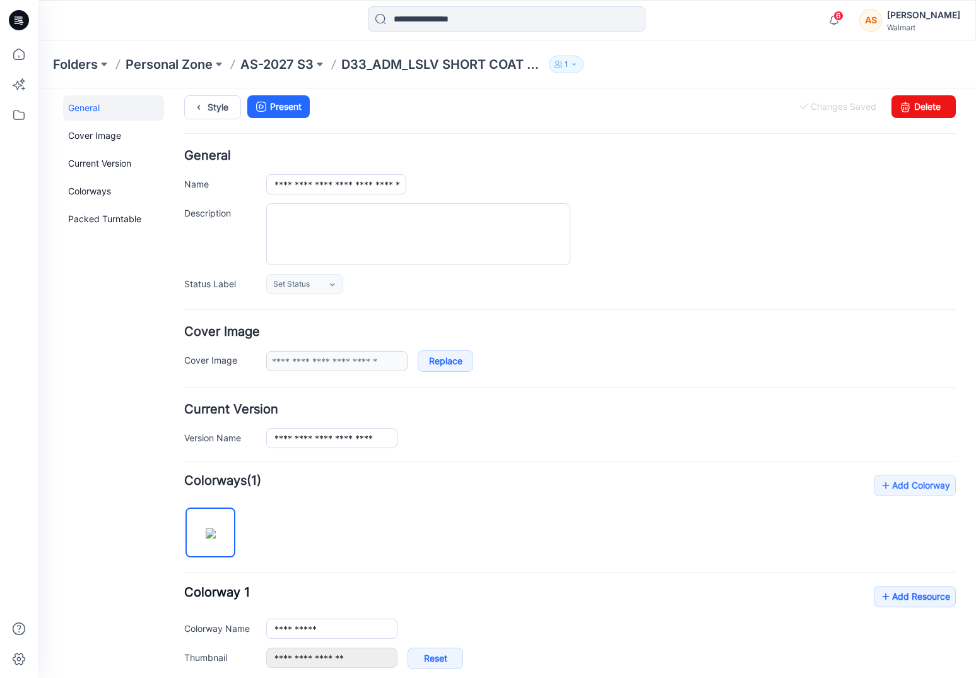
scroll to position [0, 0]
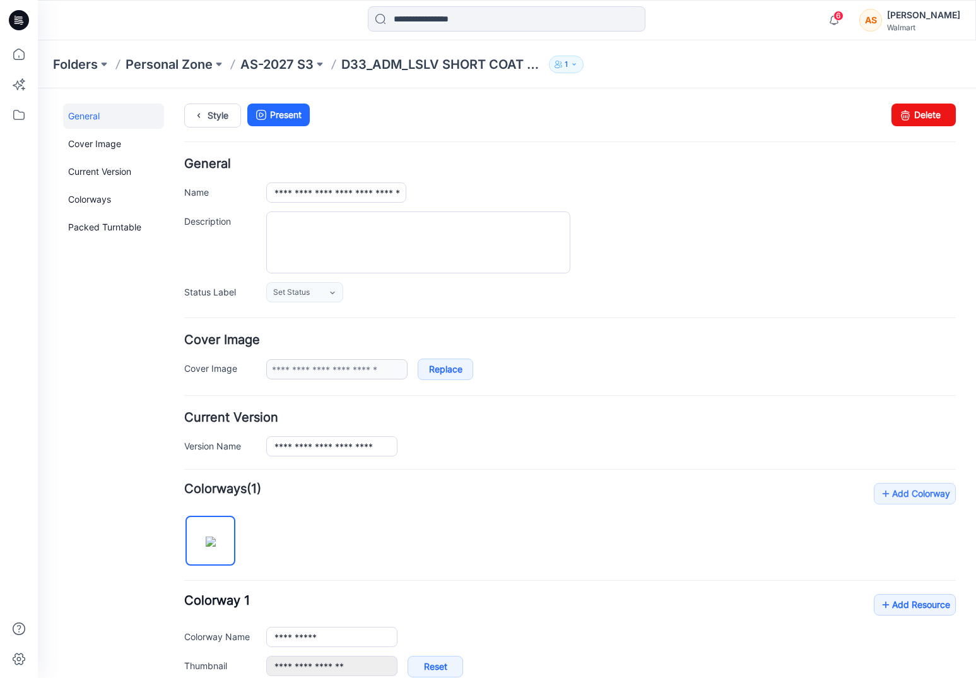
click at [208, 101] on div "**********" at bounding box center [499, 674] width 923 height 1173
click at [205, 119] on icon at bounding box center [199, 115] width 18 height 23
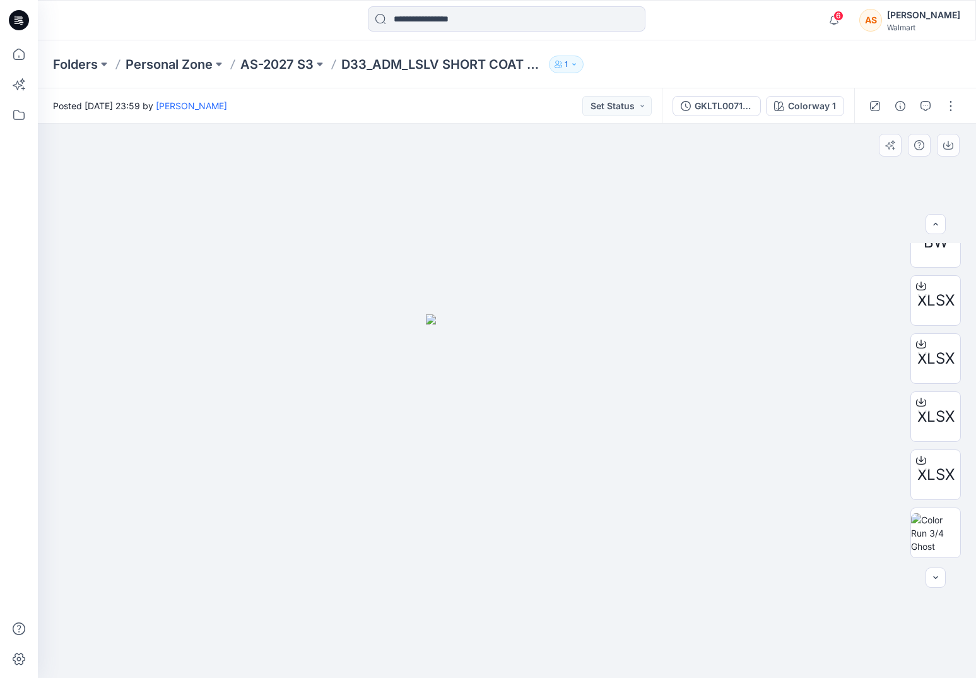
scroll to position [490, 0]
click at [936, 428] on img at bounding box center [935, 417] width 49 height 40
drag, startPoint x: 668, startPoint y: 633, endPoint x: 445, endPoint y: 640, distance: 222.2
click at [445, 640] on icon at bounding box center [509, 639] width 382 height 47
click at [301, 71] on p "AS-2027 S3" at bounding box center [276, 65] width 73 height 18
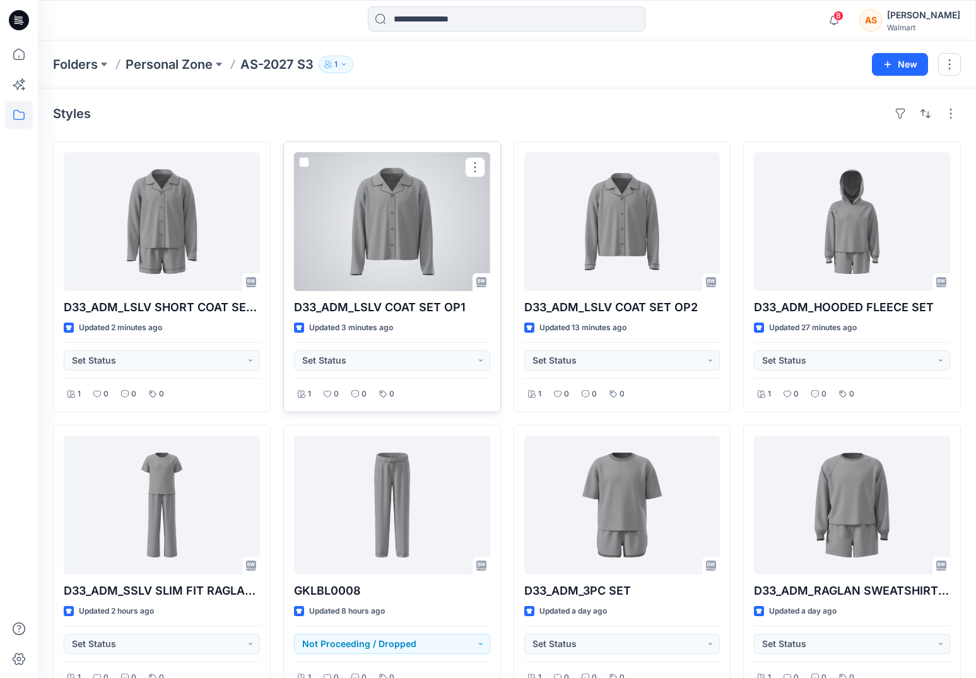
click at [384, 228] on div at bounding box center [392, 221] width 196 height 139
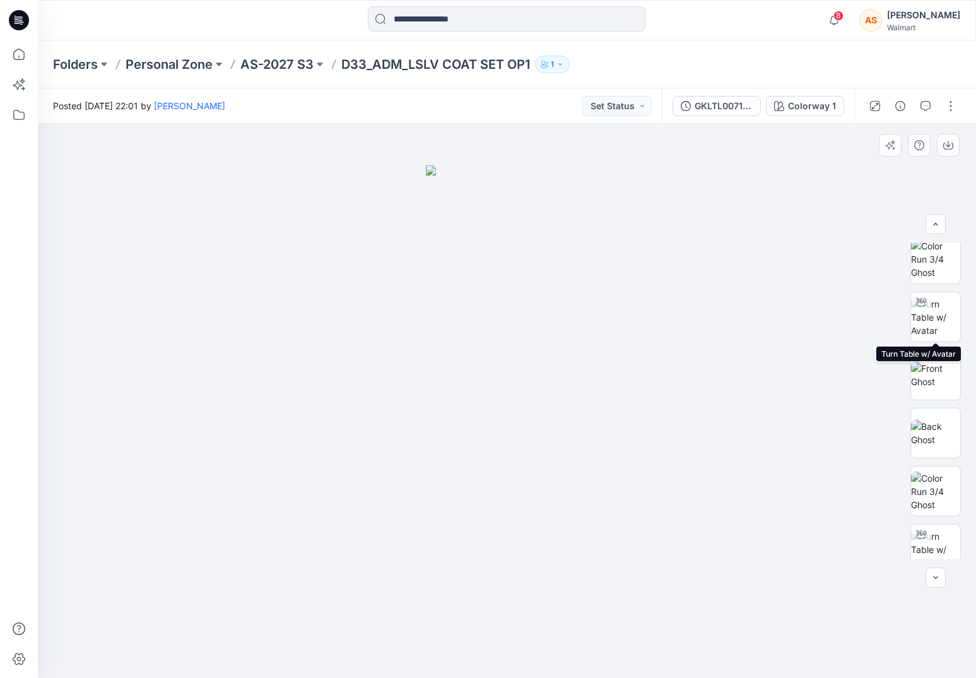
scroll to position [302, 0]
click at [946, 363] on img at bounding box center [935, 372] width 49 height 26
click at [932, 326] on img at bounding box center [935, 315] width 49 height 40
drag, startPoint x: 698, startPoint y: 607, endPoint x: 527, endPoint y: 642, distance: 173.8
click at [527, 642] on div at bounding box center [507, 401] width 938 height 554
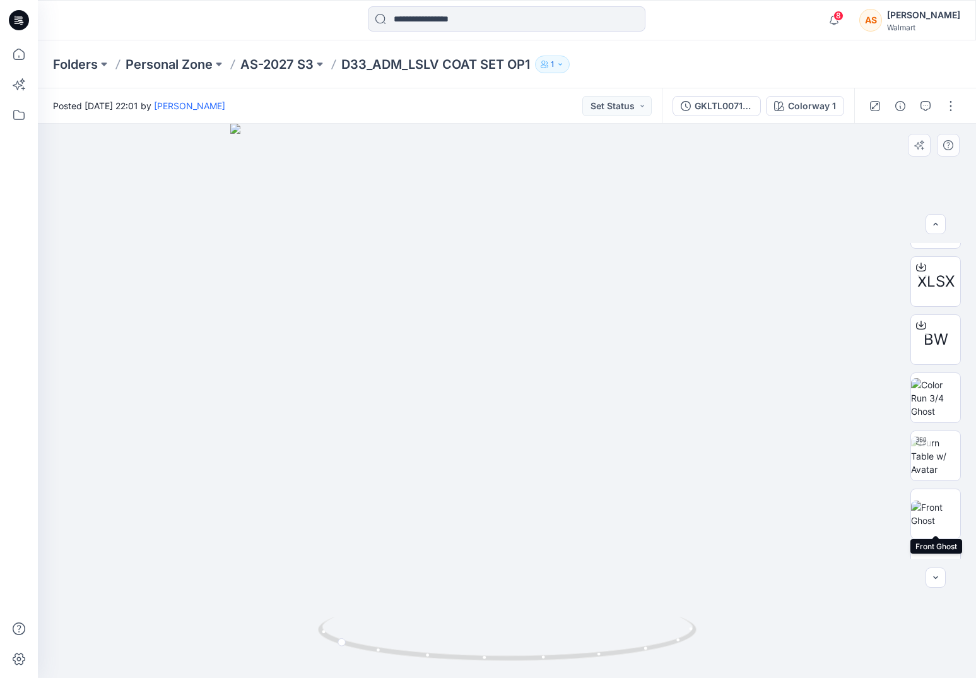
scroll to position [853, 0]
click at [937, 465] on img at bounding box center [935, 460] width 49 height 40
drag, startPoint x: 695, startPoint y: 610, endPoint x: 714, endPoint y: 615, distance: 19.0
click at [714, 615] on div at bounding box center [507, 401] width 938 height 554
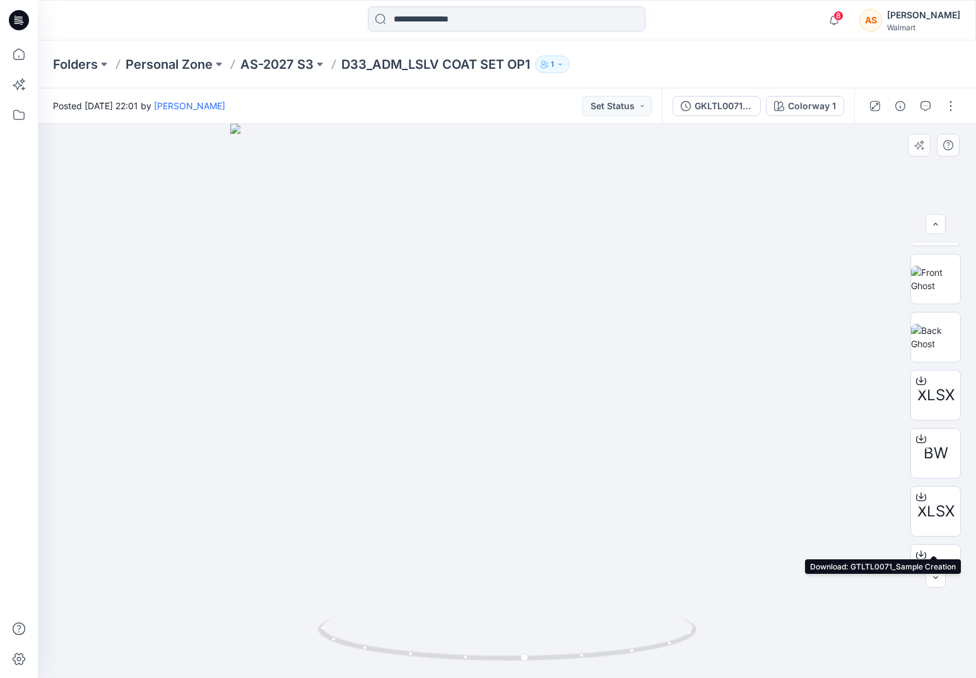
scroll to position [587, 0]
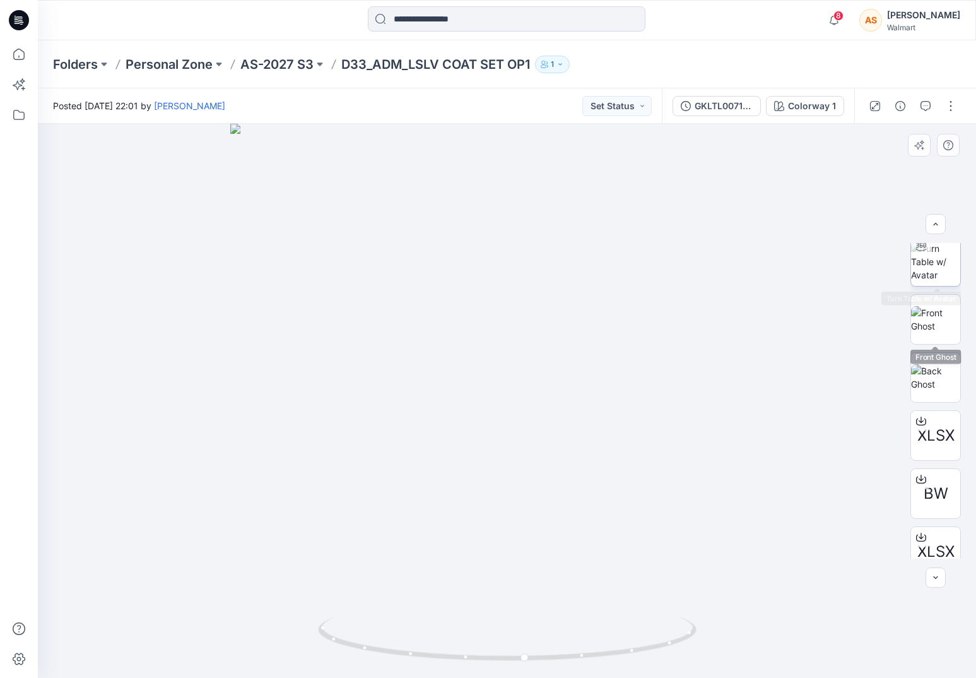
click at [936, 264] on img at bounding box center [935, 262] width 49 height 40
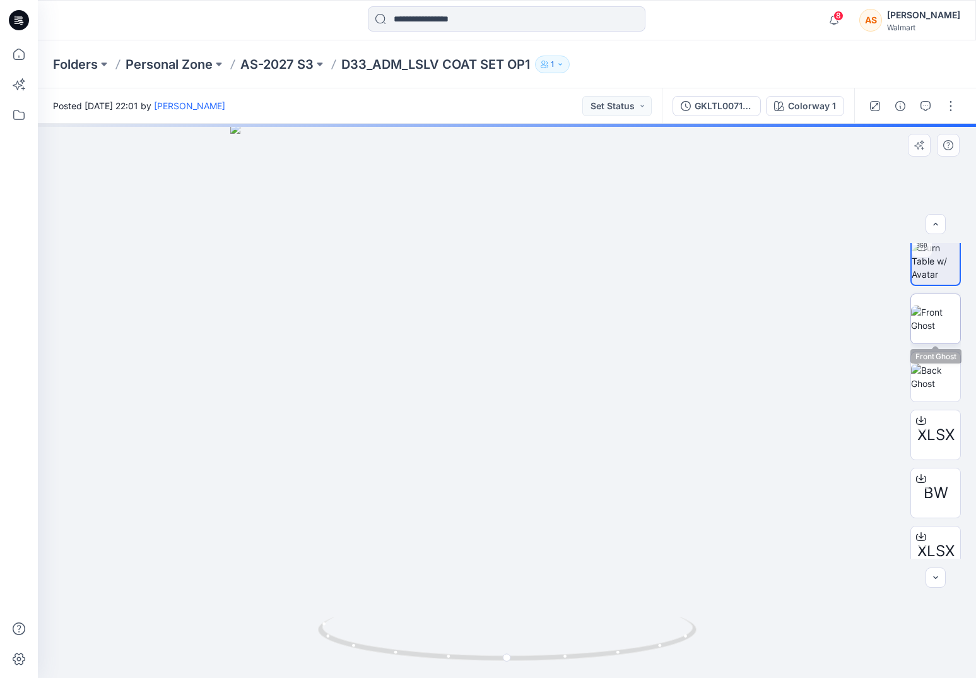
click at [936, 330] on img at bounding box center [935, 318] width 49 height 26
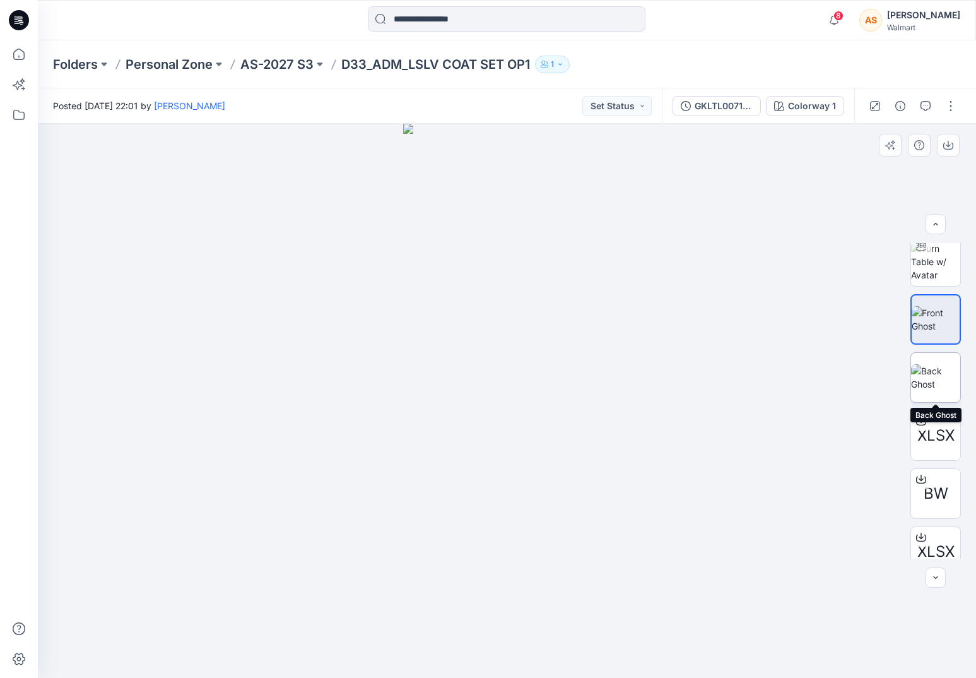
click at [934, 377] on img at bounding box center [935, 377] width 49 height 26
click at [951, 110] on button "button" at bounding box center [951, 106] width 20 height 20
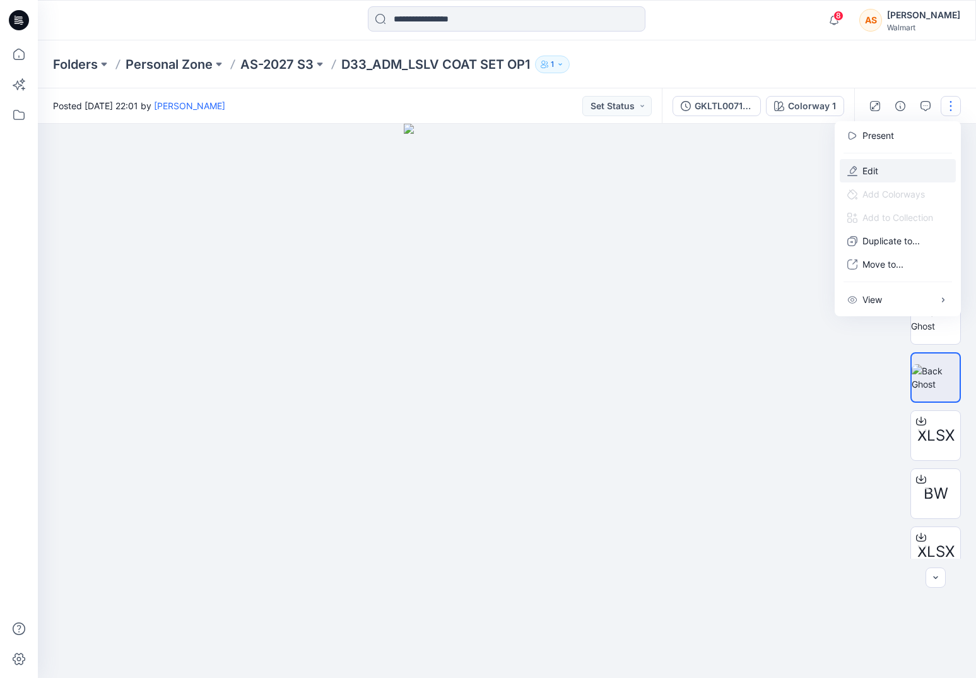
click at [902, 166] on button "Edit" at bounding box center [898, 170] width 116 height 23
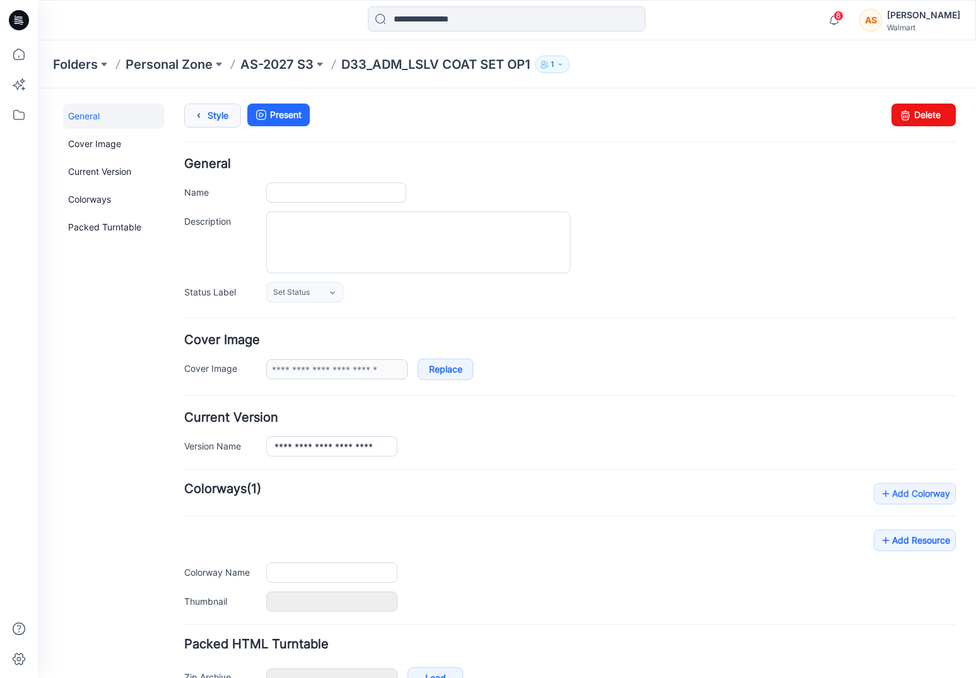
type input "**********"
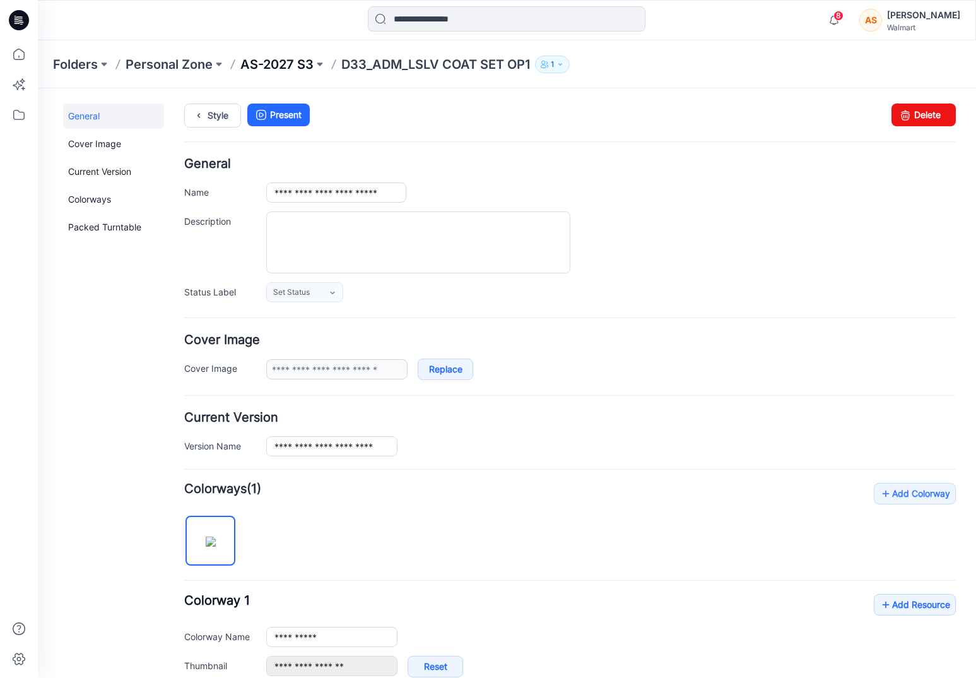
click at [263, 57] on p "AS-2027 S3" at bounding box center [276, 65] width 73 height 18
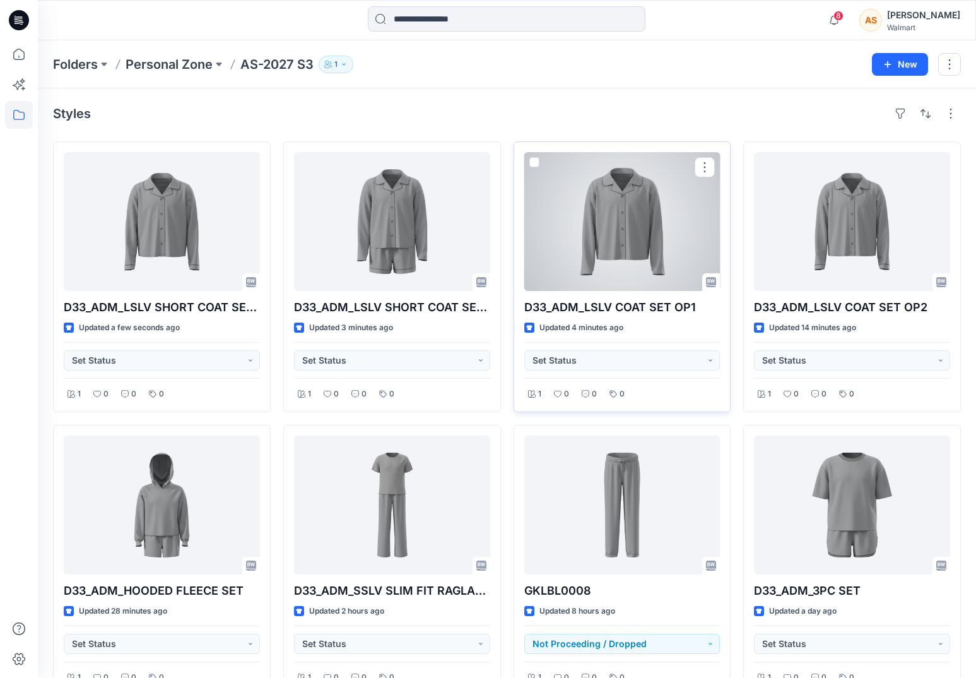
click at [604, 252] on div at bounding box center [622, 221] width 196 height 139
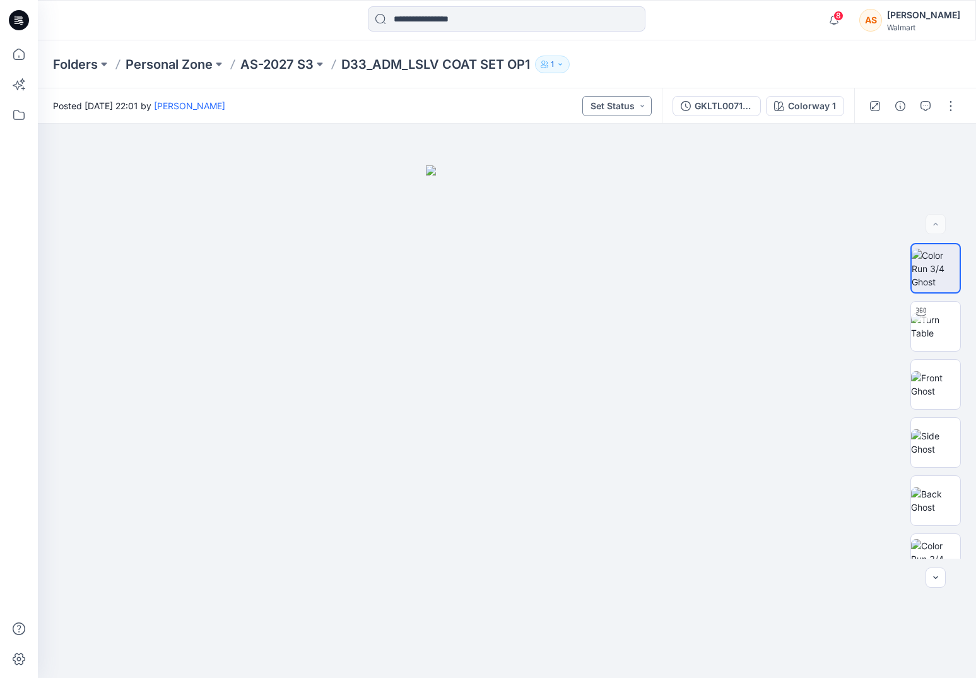
click at [644, 102] on button "Set Status" at bounding box center [616, 106] width 69 height 20
click at [603, 227] on span "On Hold" at bounding box center [578, 229] width 57 height 18
click at [947, 102] on button "button" at bounding box center [951, 106] width 20 height 20
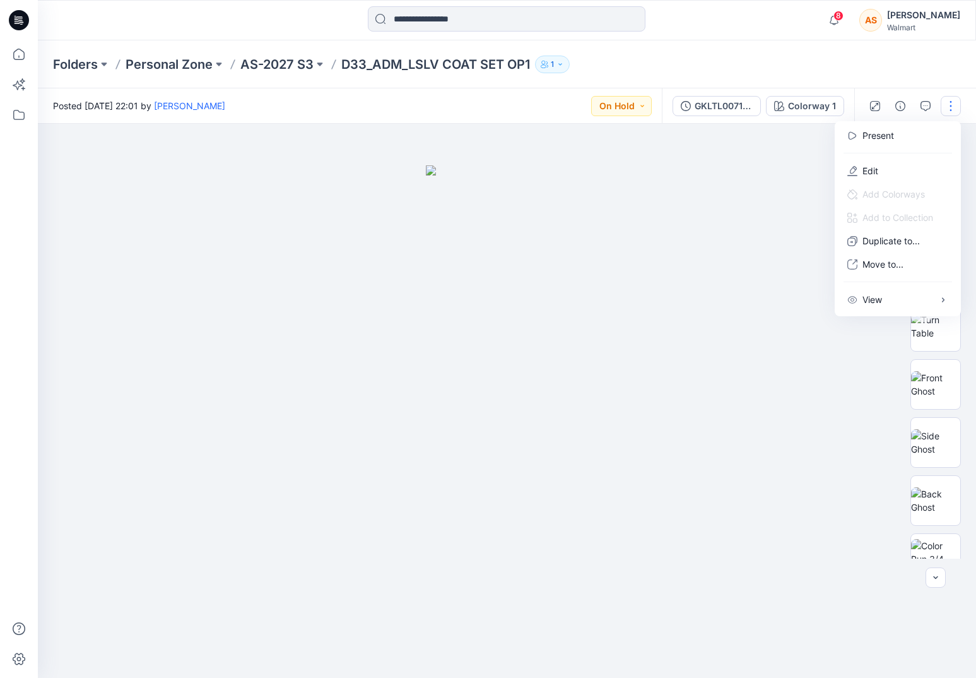
click at [785, 53] on div "Folders Personal Zone AS-2027 S3 D33_ADM_LSLV COAT SET OP1 1" at bounding box center [507, 64] width 938 height 48
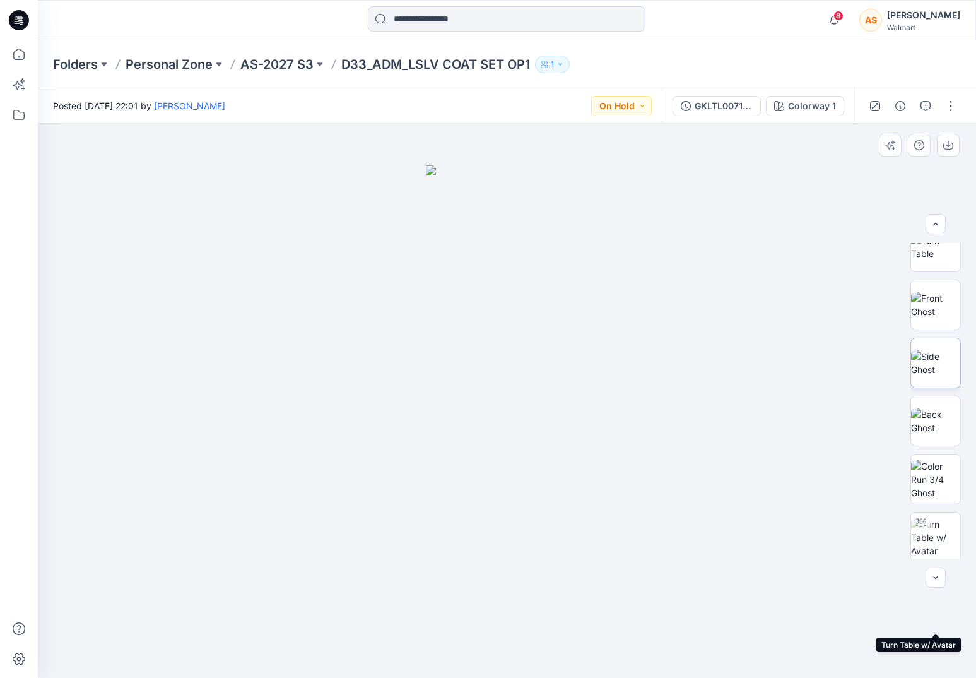
scroll to position [0, 0]
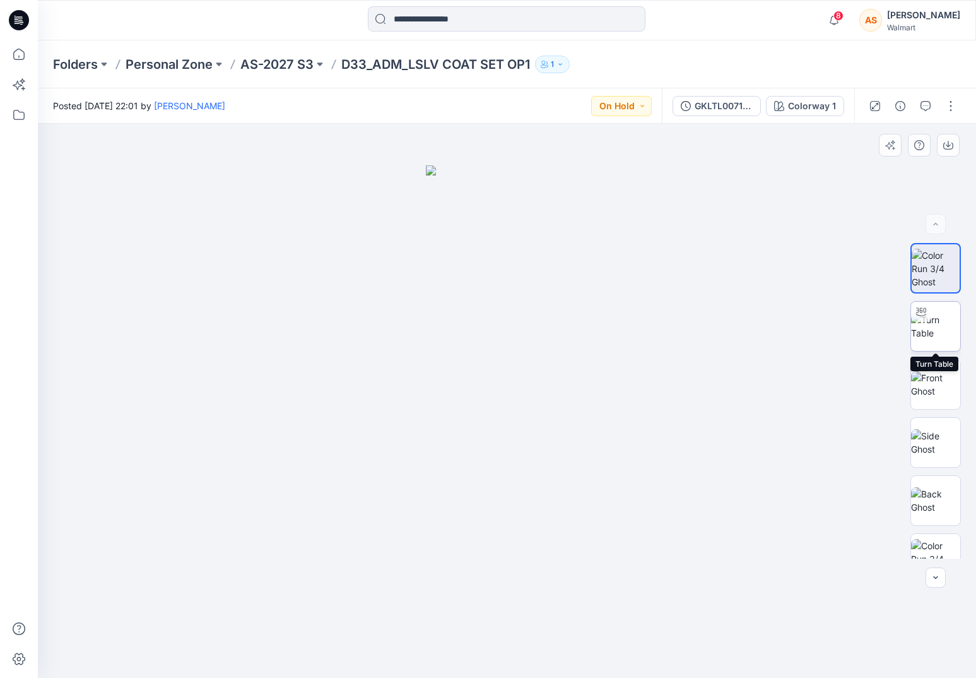
click at [935, 334] on img at bounding box center [935, 326] width 49 height 26
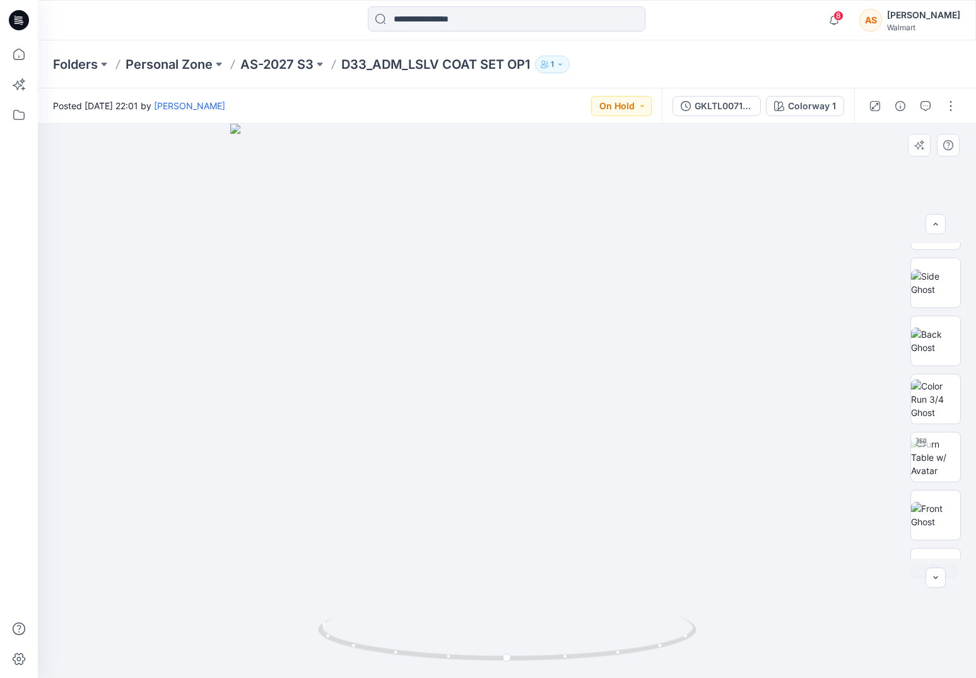
scroll to position [212, 0]
click at [943, 421] on img at bounding box center [935, 405] width 49 height 40
drag, startPoint x: 699, startPoint y: 621, endPoint x: 526, endPoint y: 634, distance: 173.4
click at [526, 634] on icon at bounding box center [509, 639] width 382 height 47
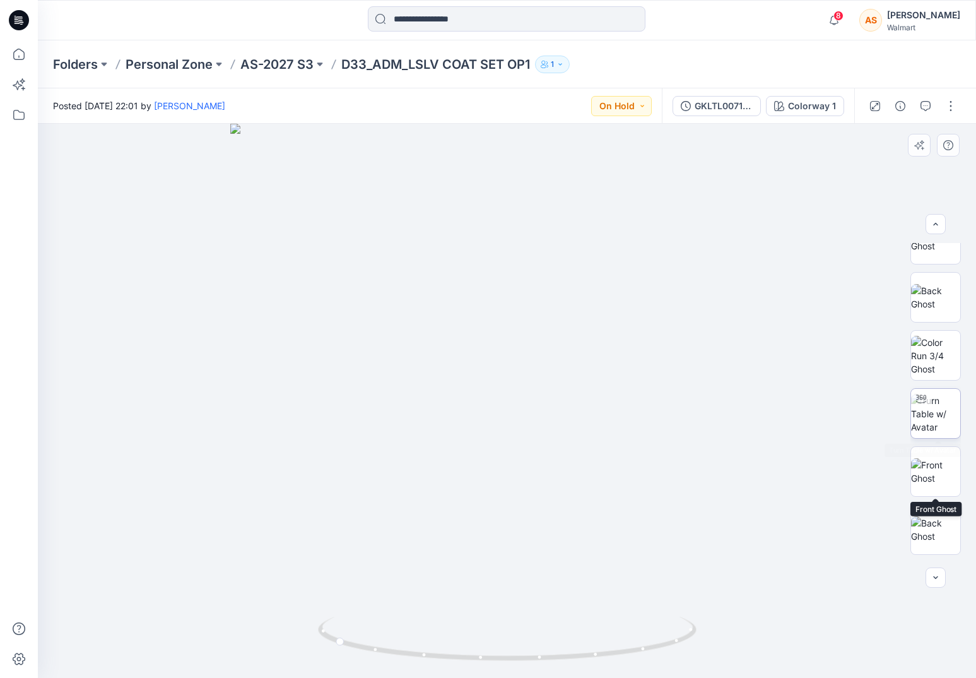
click at [929, 409] on img at bounding box center [935, 414] width 49 height 40
drag, startPoint x: 685, startPoint y: 626, endPoint x: 522, endPoint y: 646, distance: 164.6
click at [522, 646] on icon at bounding box center [509, 639] width 382 height 47
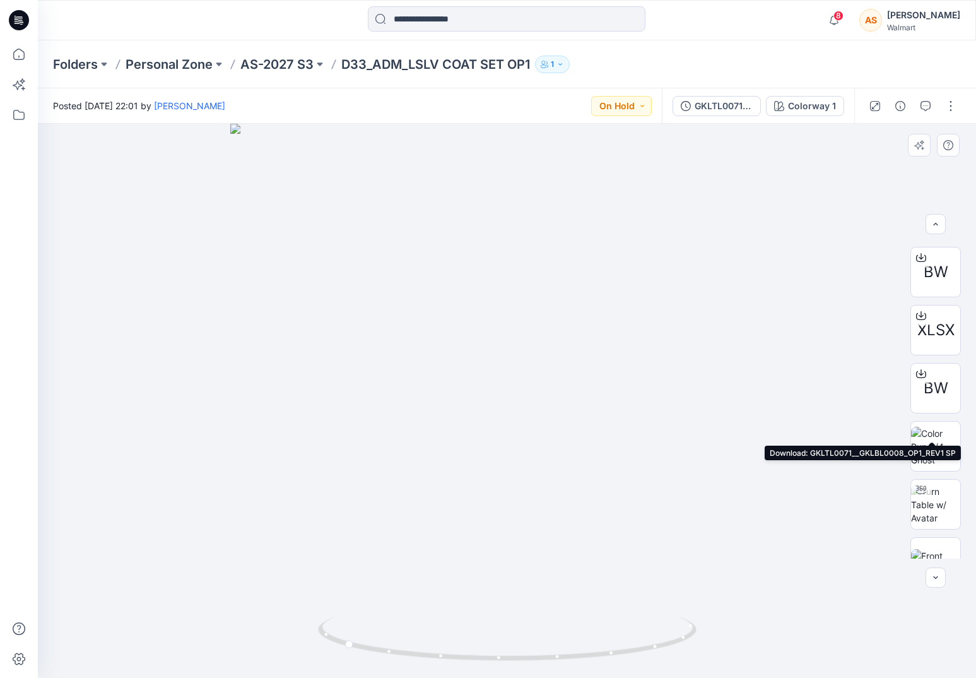
scroll to position [813, 0]
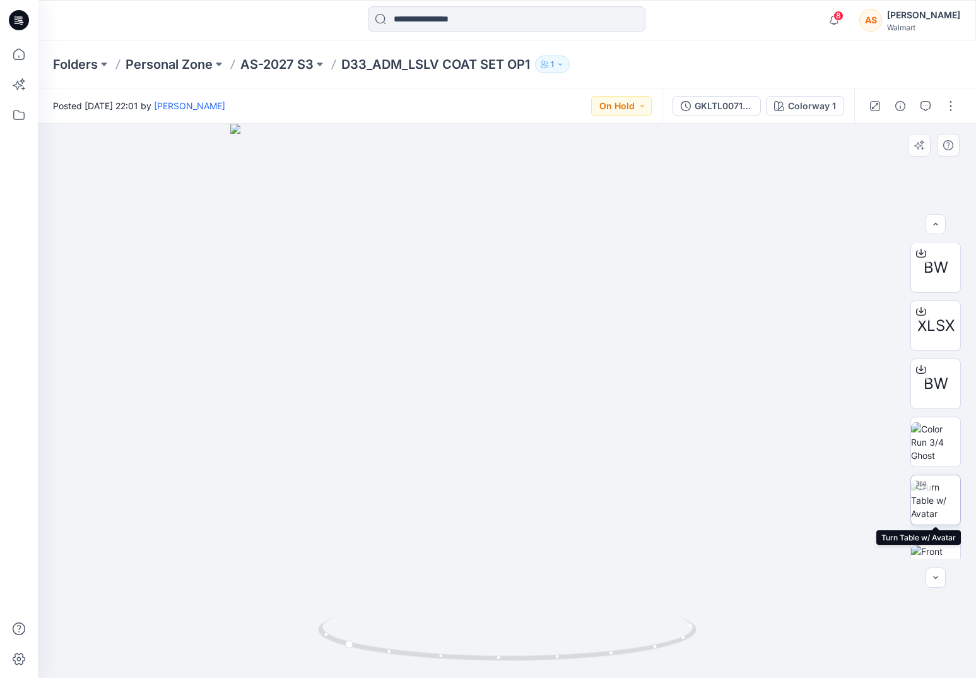
click at [942, 486] on img at bounding box center [935, 500] width 49 height 40
drag, startPoint x: 681, startPoint y: 618, endPoint x: 513, endPoint y: 626, distance: 168.0
click at [513, 626] on icon at bounding box center [509, 639] width 382 height 47
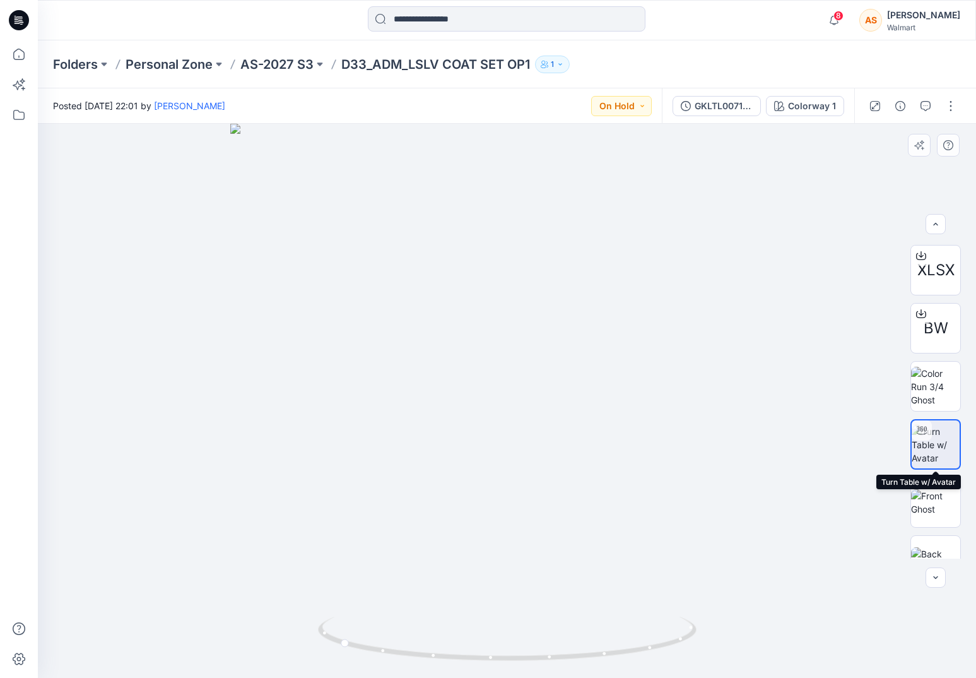
scroll to position [896, 0]
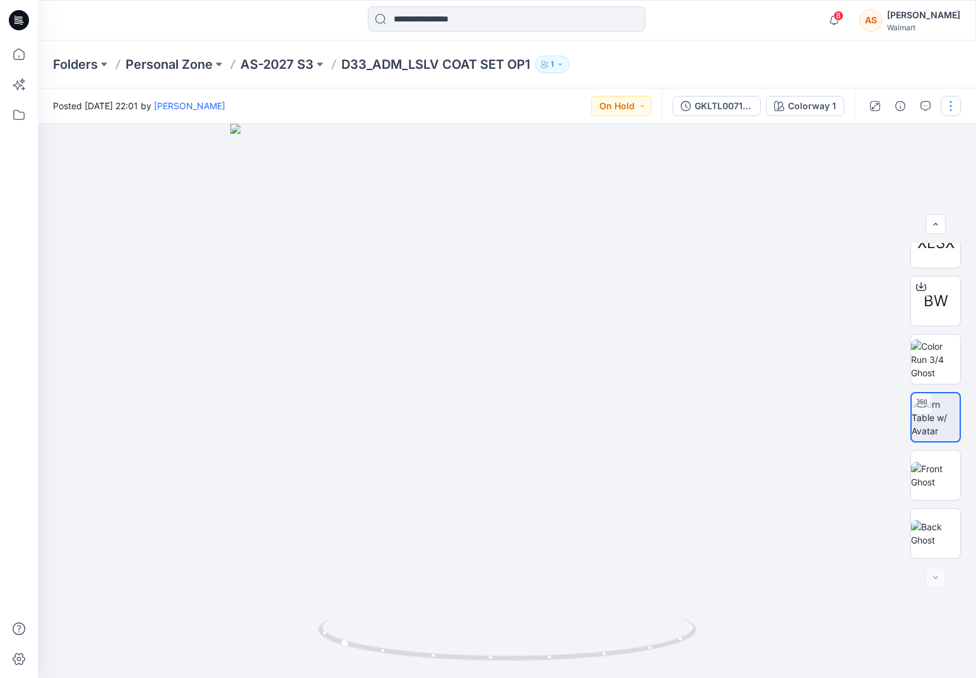
click at [950, 98] on button "button" at bounding box center [951, 106] width 20 height 20
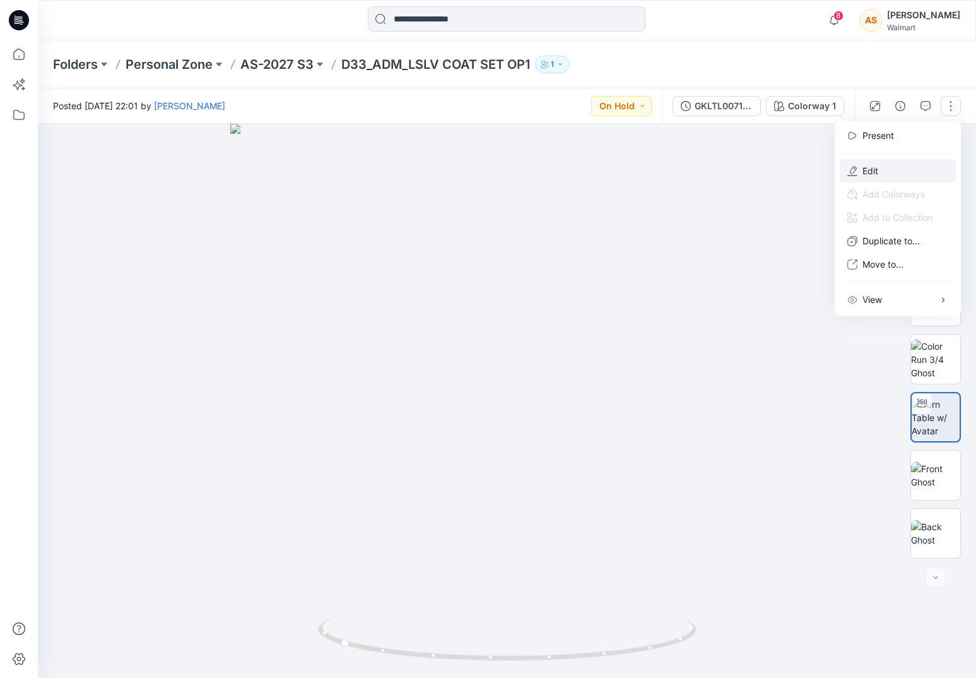
click at [891, 168] on button "Edit" at bounding box center [898, 170] width 116 height 23
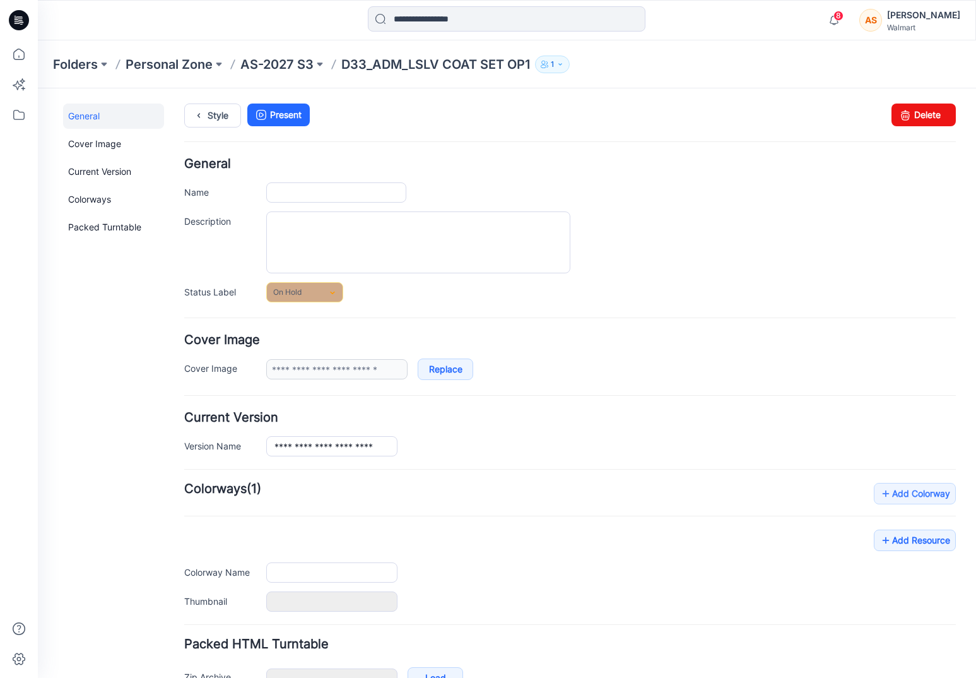
type input "**********"
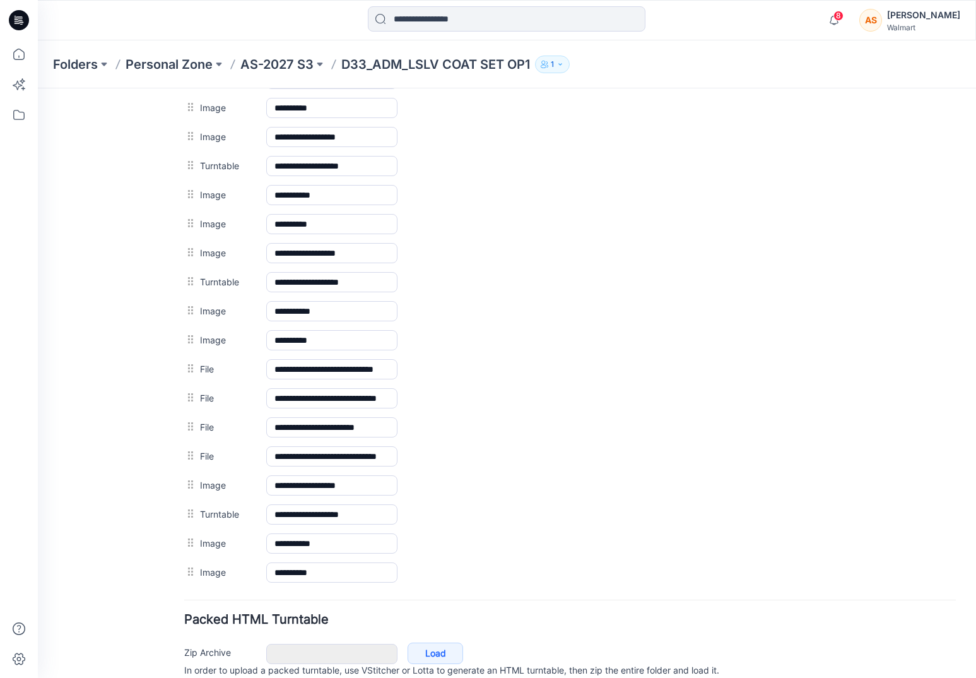
scroll to position [800, 0]
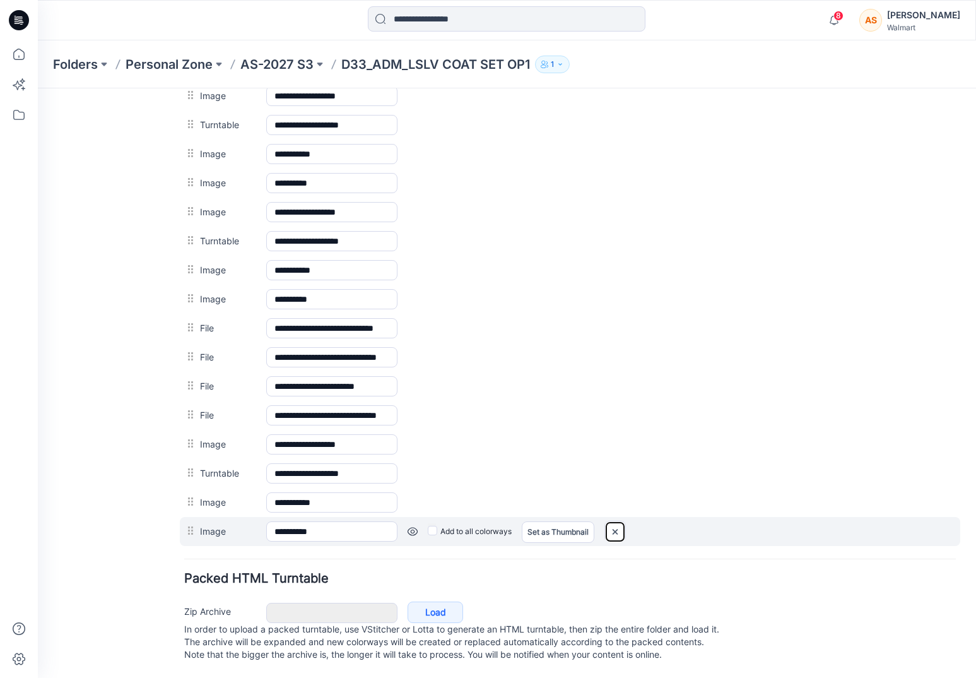
click at [38, 88] on img at bounding box center [38, 88] width 0 height 0
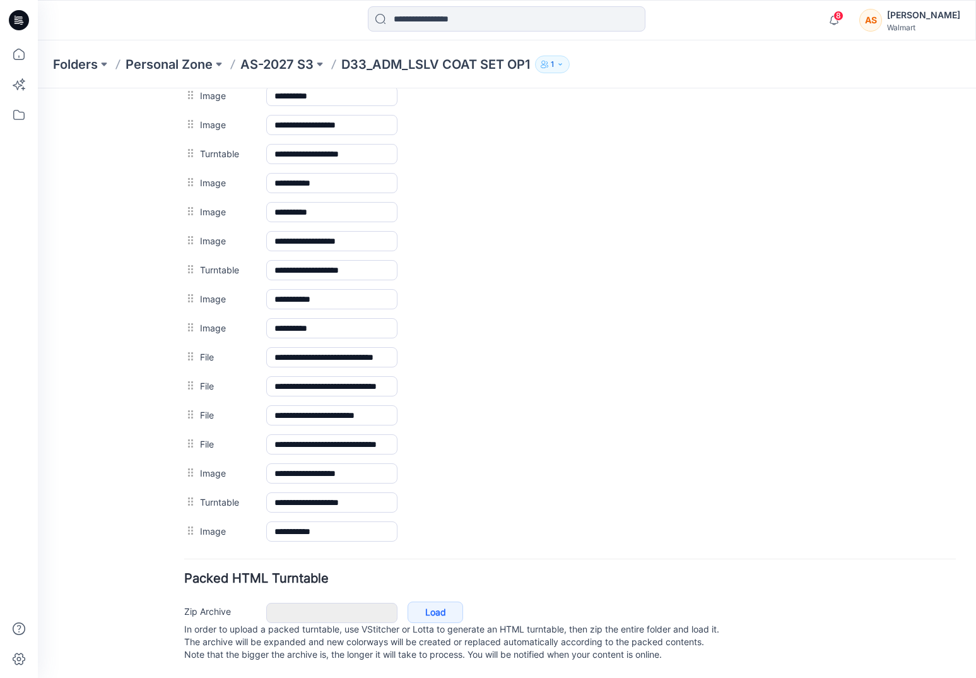
scroll to position [771, 0]
click at [38, 88] on img at bounding box center [38, 88] width 0 height 0
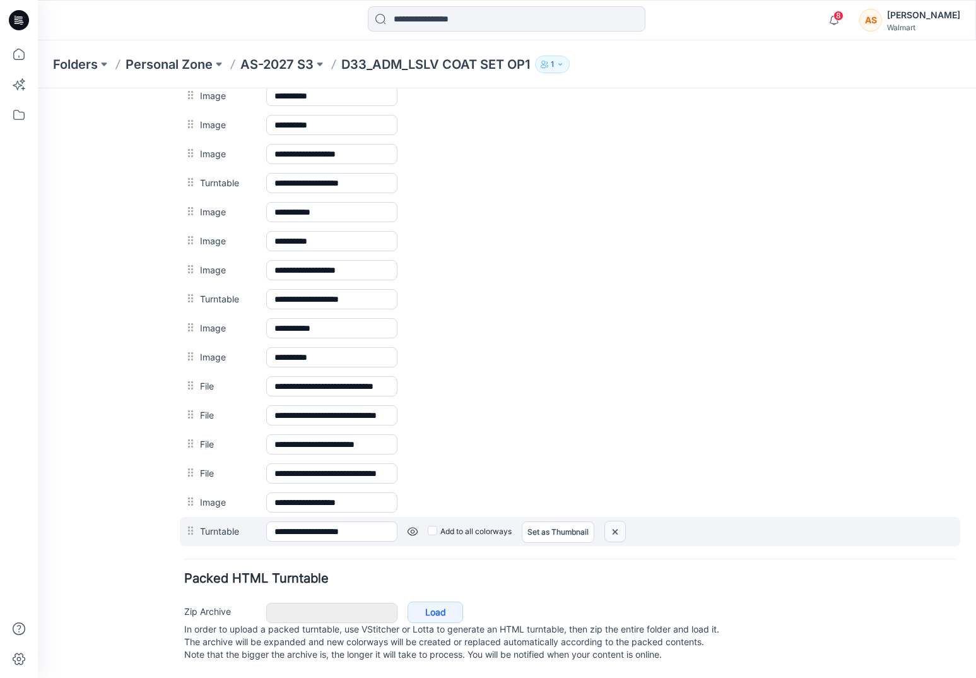
click at [38, 88] on img at bounding box center [38, 88] width 0 height 0
click at [38, 88] on link at bounding box center [38, 88] width 0 height 0
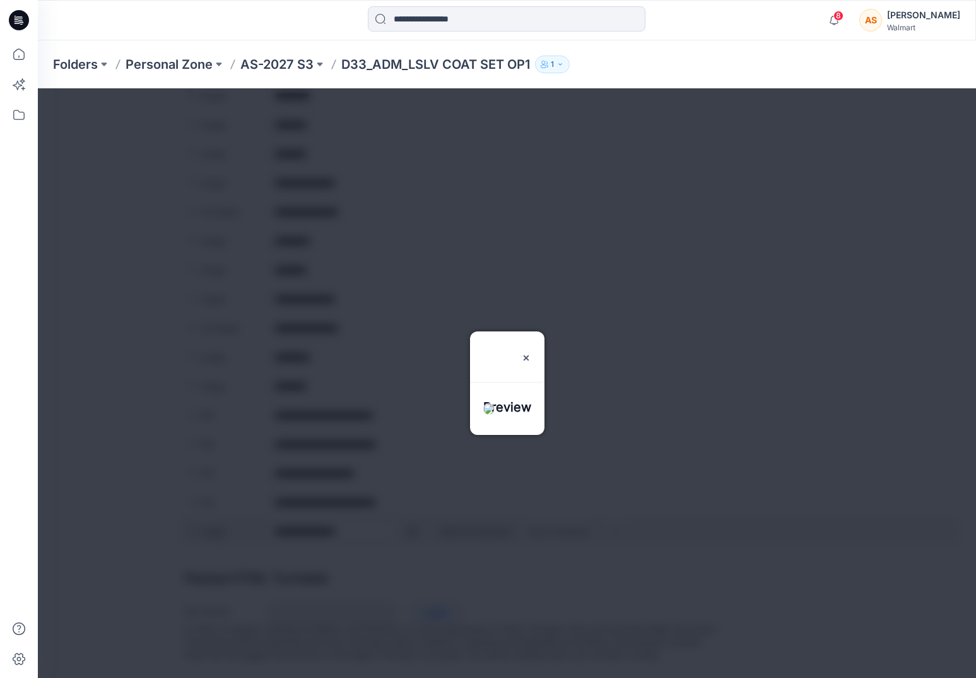
click at [416, 523] on div at bounding box center [507, 382] width 938 height 589
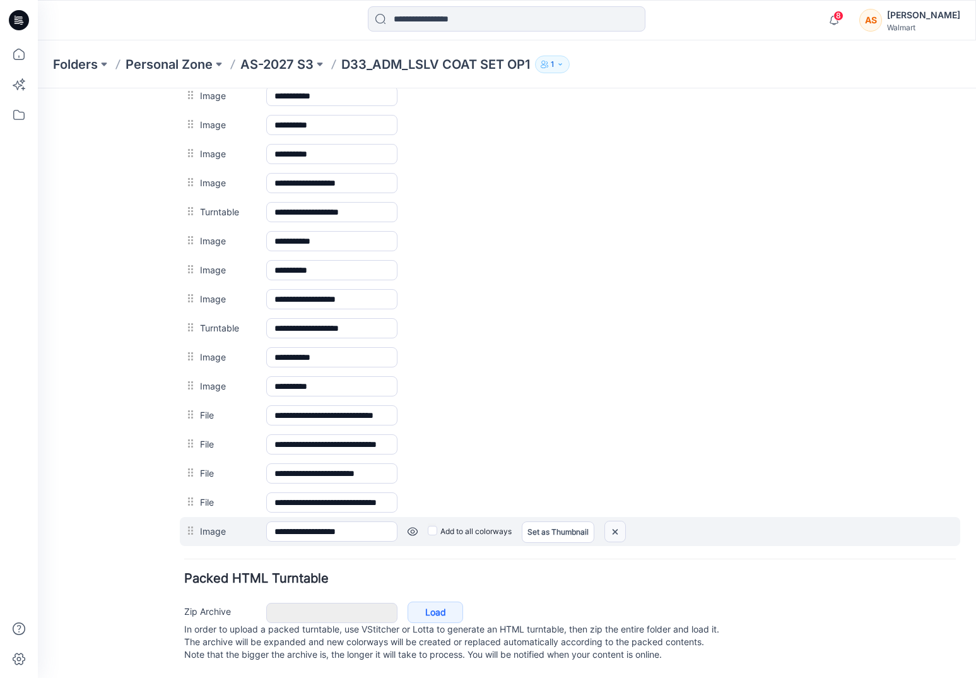
click at [38, 88] on img at bounding box center [38, 88] width 0 height 0
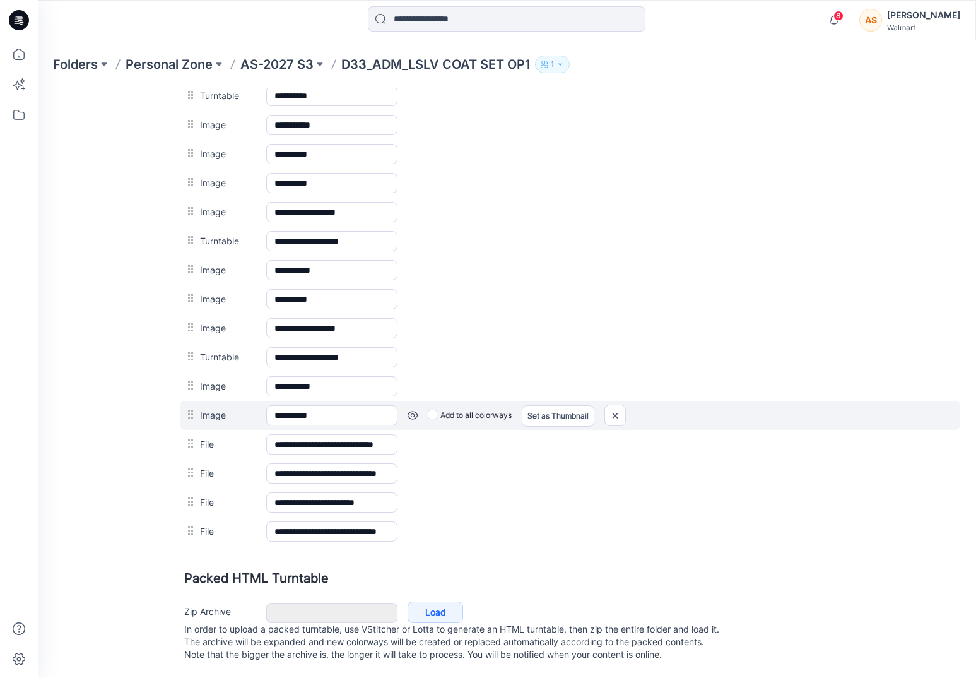
click at [38, 88] on link at bounding box center [38, 88] width 0 height 0
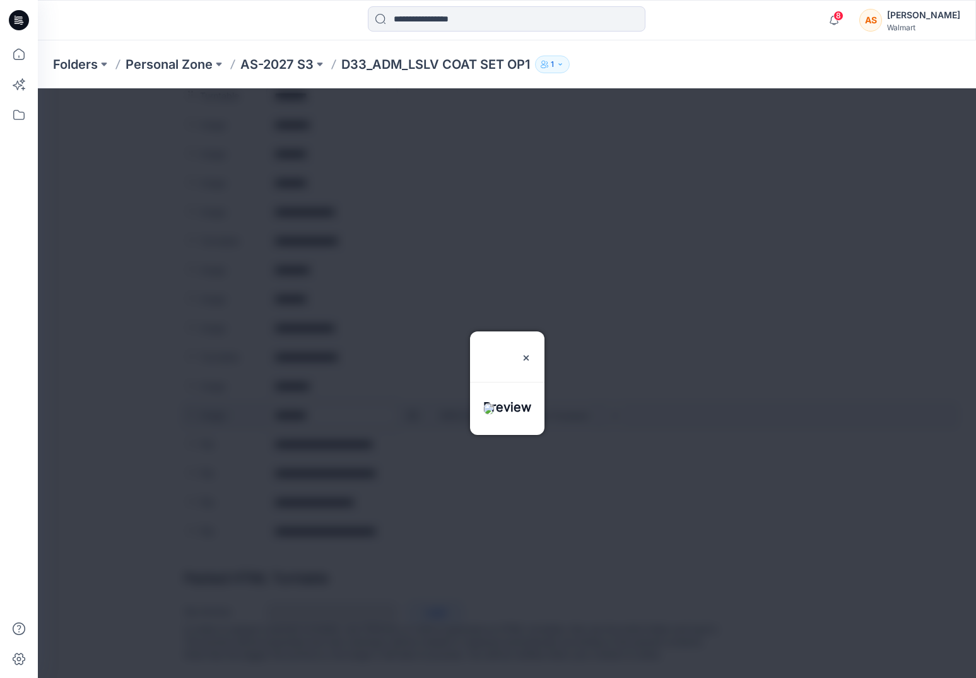
click at [412, 400] on div at bounding box center [507, 382] width 938 height 589
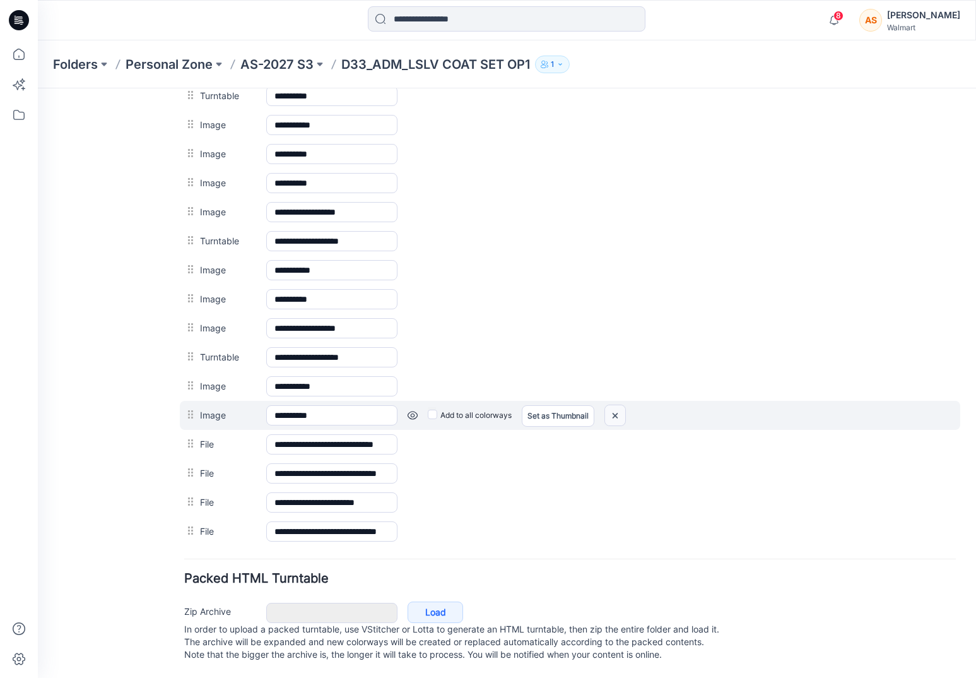
click at [38, 88] on img at bounding box center [38, 88] width 0 height 0
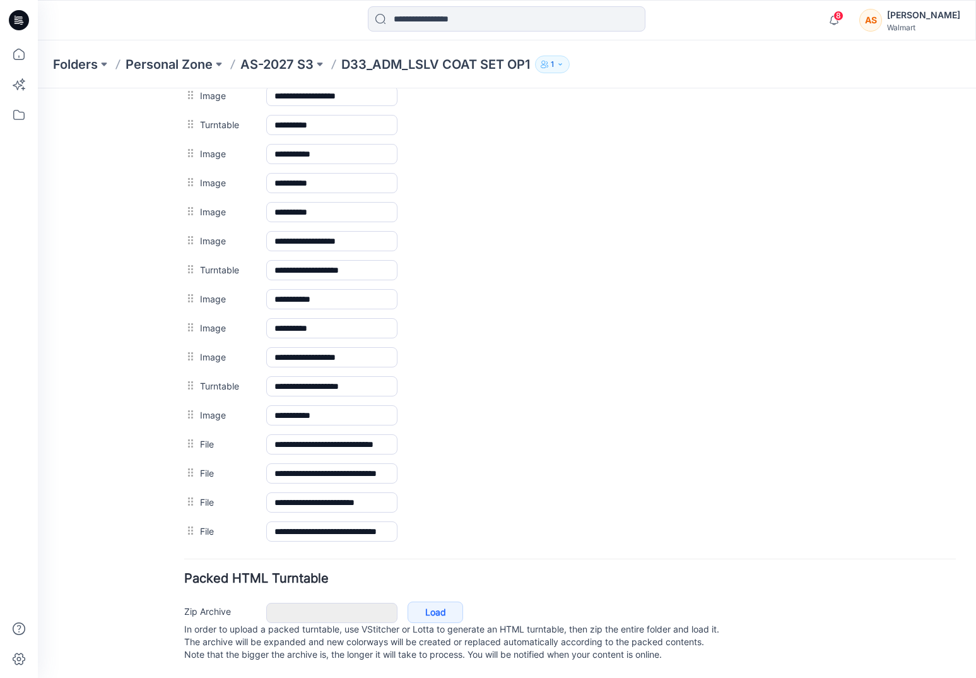
scroll to position [626, 0]
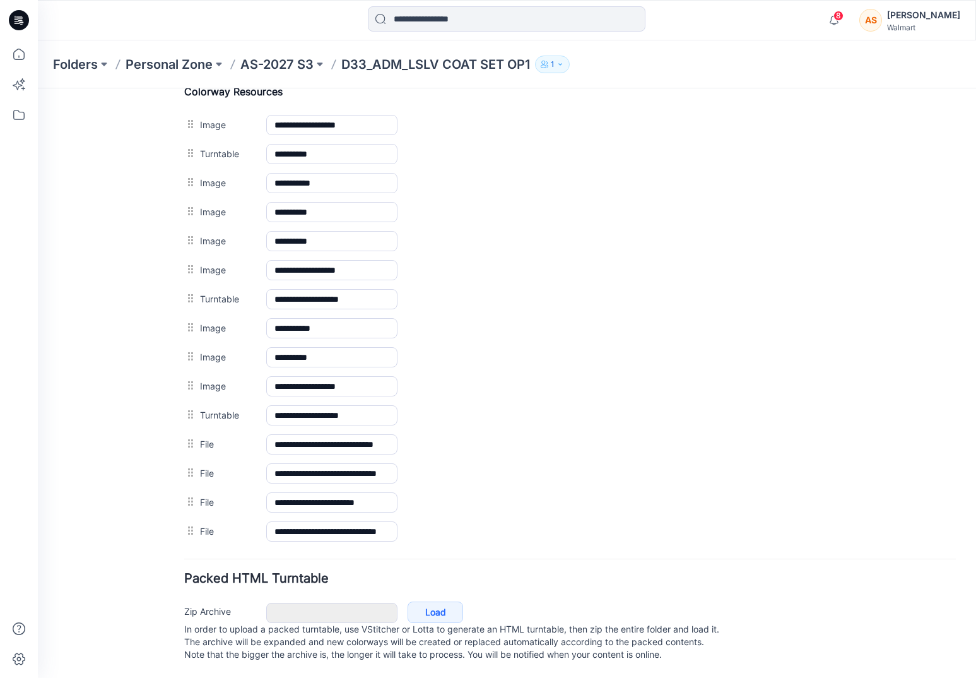
click at [38, 88] on img at bounding box center [38, 88] width 0 height 0
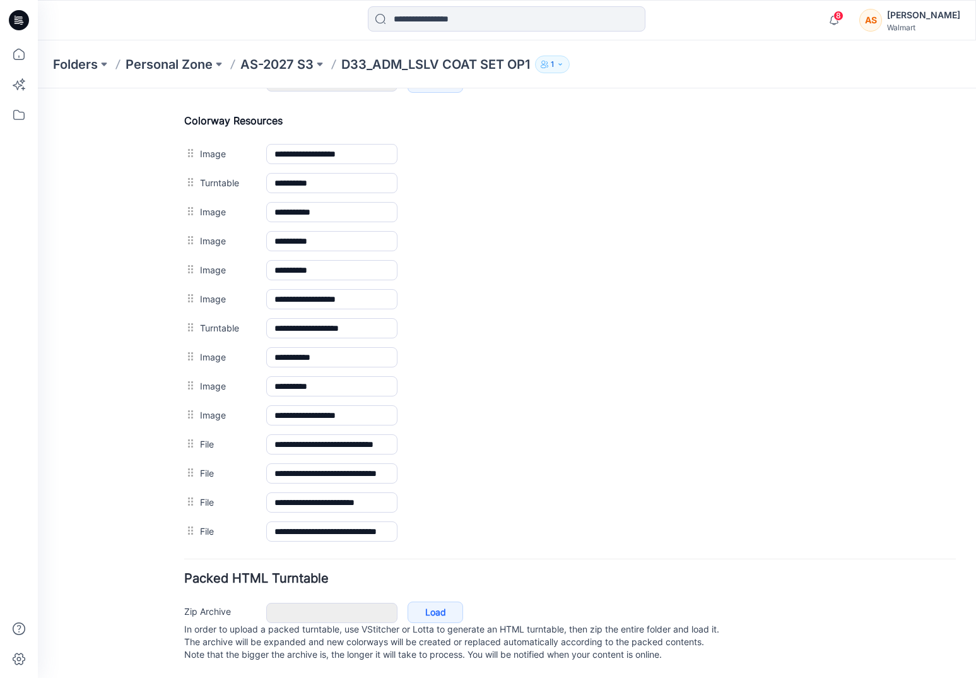
click at [38, 88] on img at bounding box center [38, 88] width 0 height 0
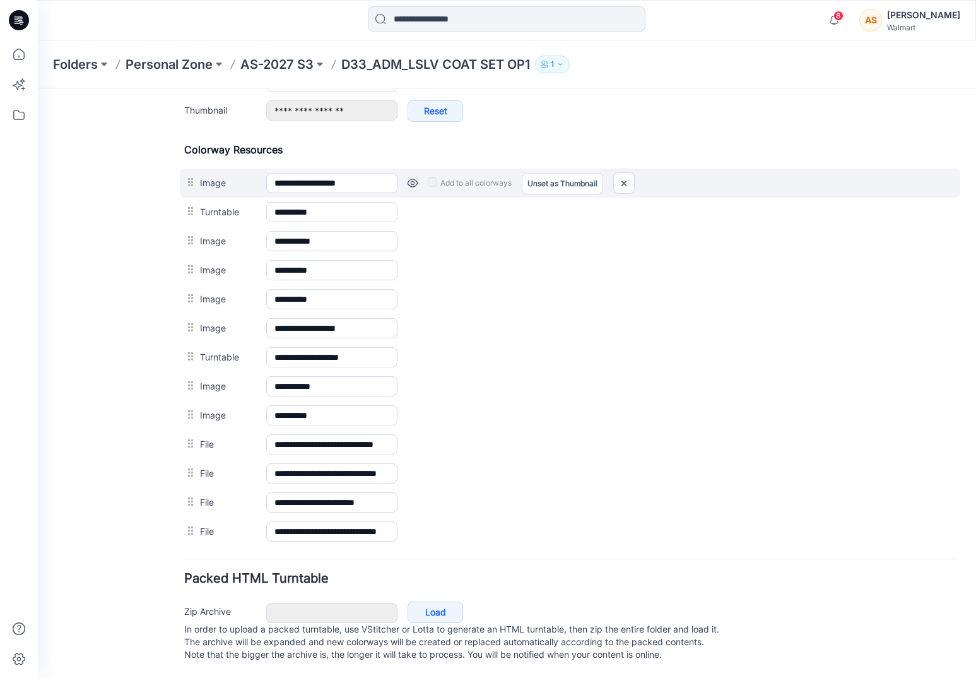
scroll to position [0, 0]
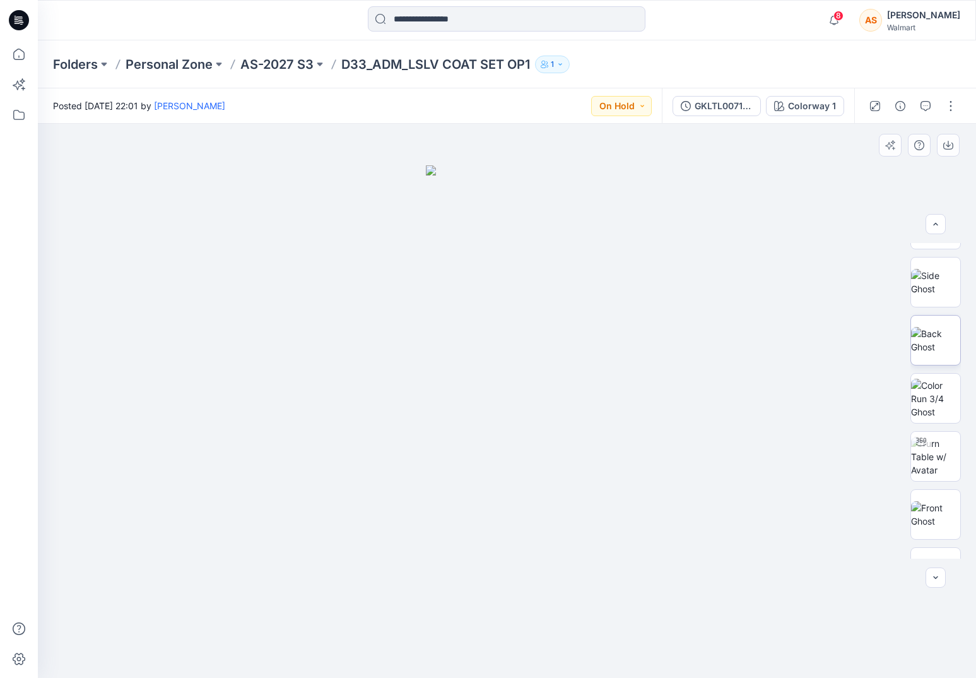
scroll to position [170, 0]
click at [937, 452] on img at bounding box center [935, 447] width 49 height 40
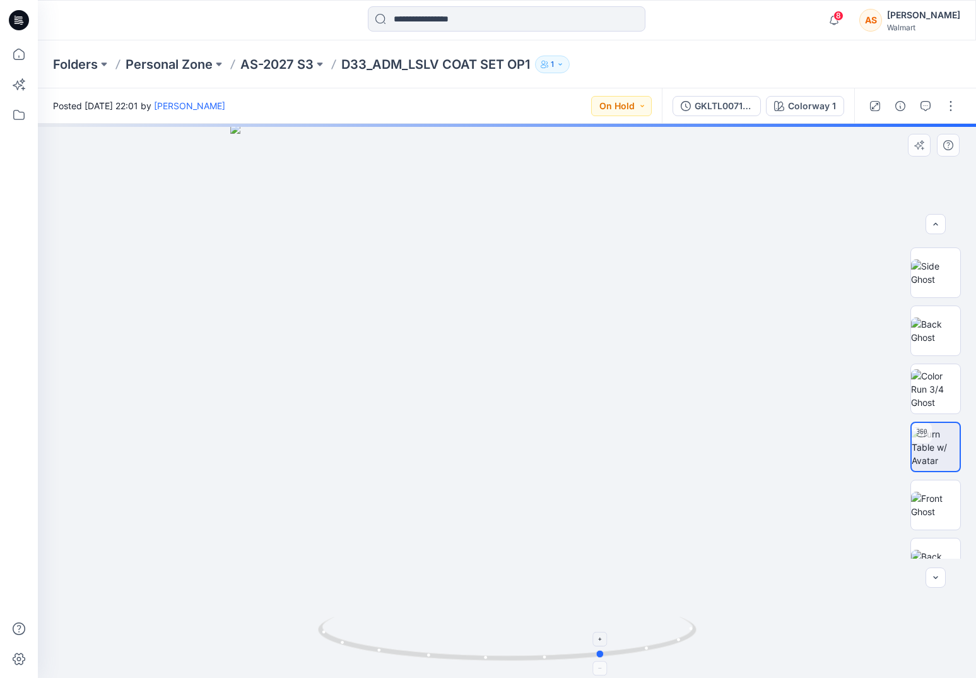
drag, startPoint x: 646, startPoint y: 636, endPoint x: 391, endPoint y: 632, distance: 254.9
click at [391, 632] on icon at bounding box center [509, 639] width 382 height 47
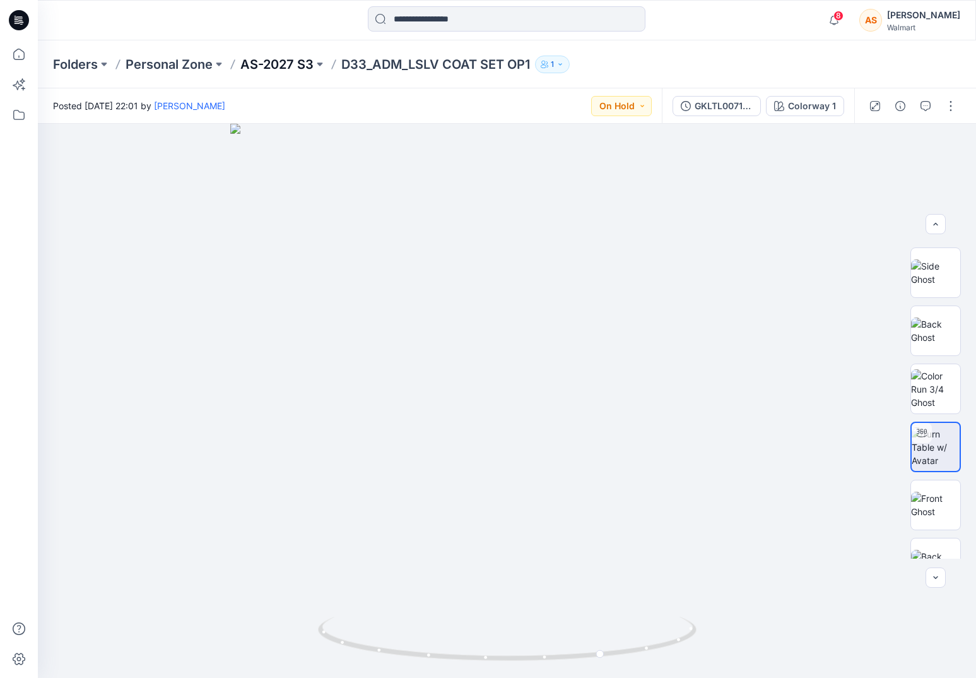
click at [271, 64] on p "AS-2027 S3" at bounding box center [276, 65] width 73 height 18
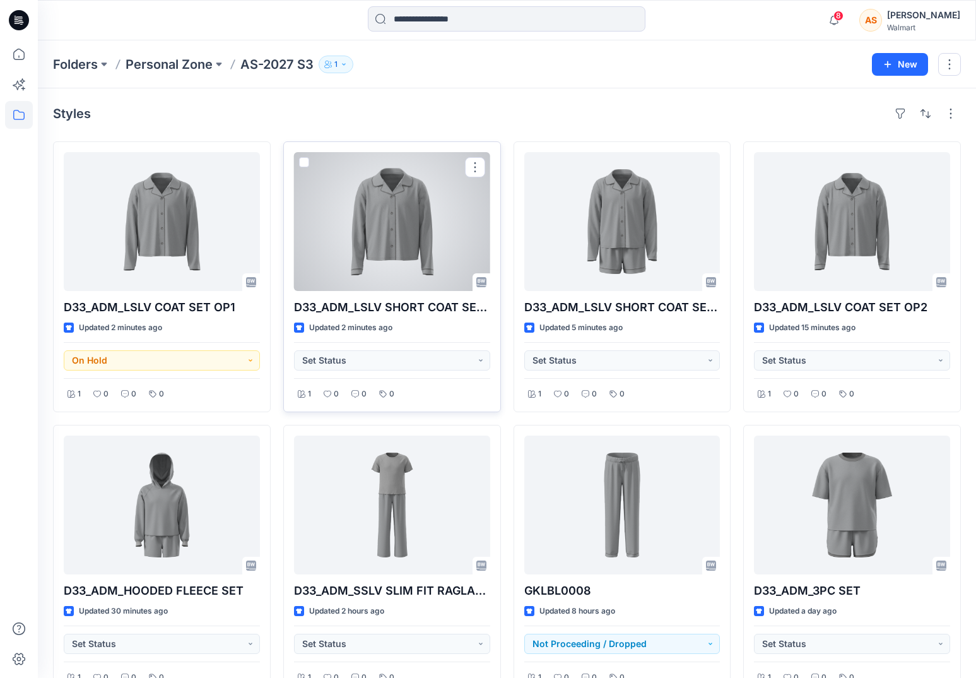
click at [413, 192] on div at bounding box center [392, 221] width 196 height 139
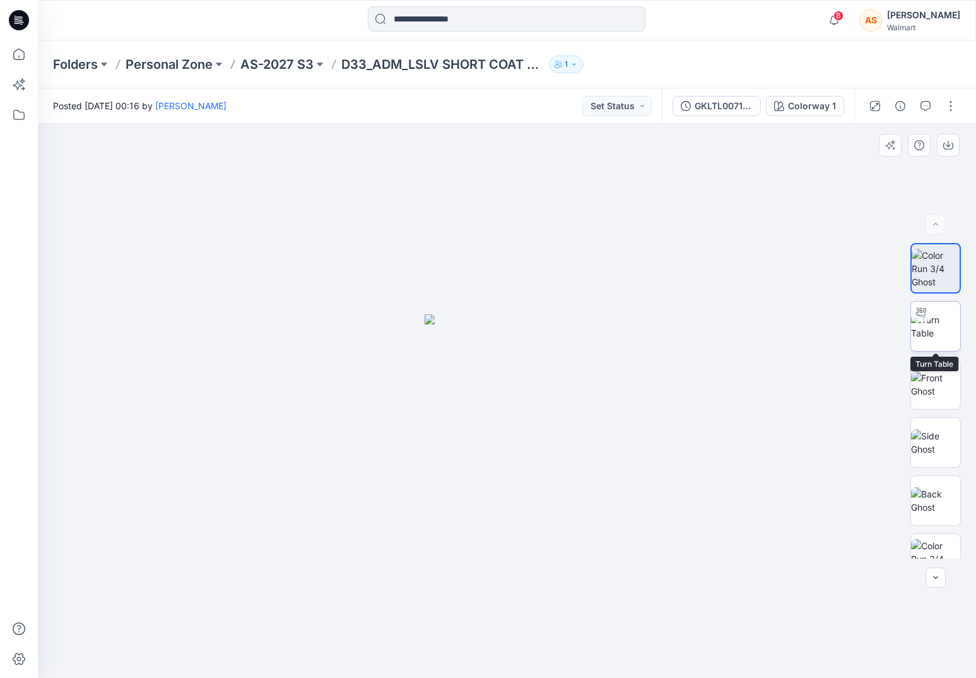
click at [941, 326] on img at bounding box center [935, 326] width 49 height 26
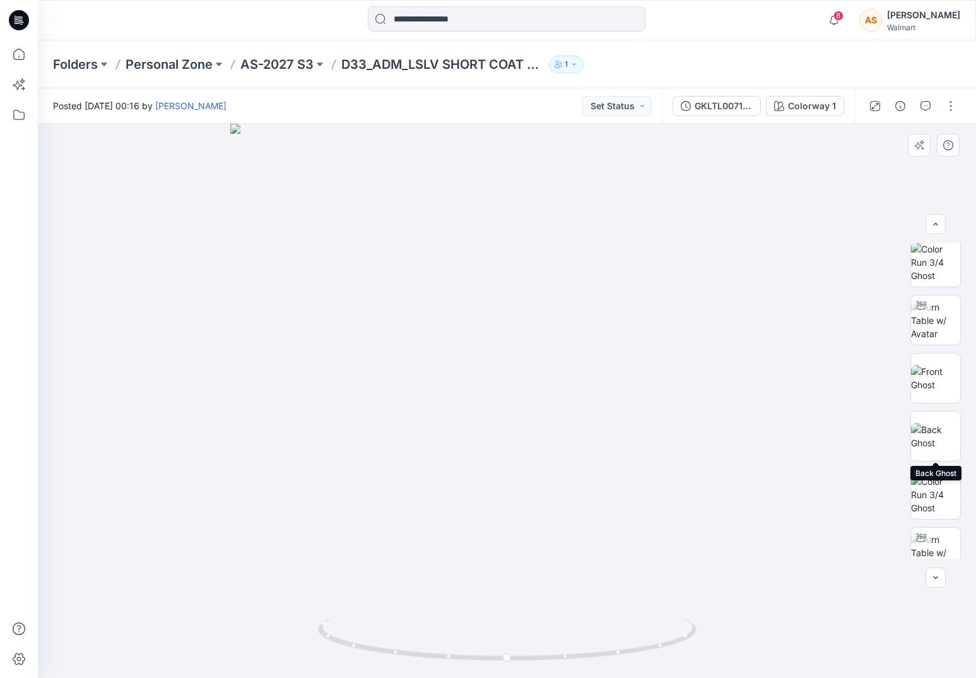
scroll to position [298, 0]
click at [943, 328] on img at bounding box center [935, 319] width 49 height 40
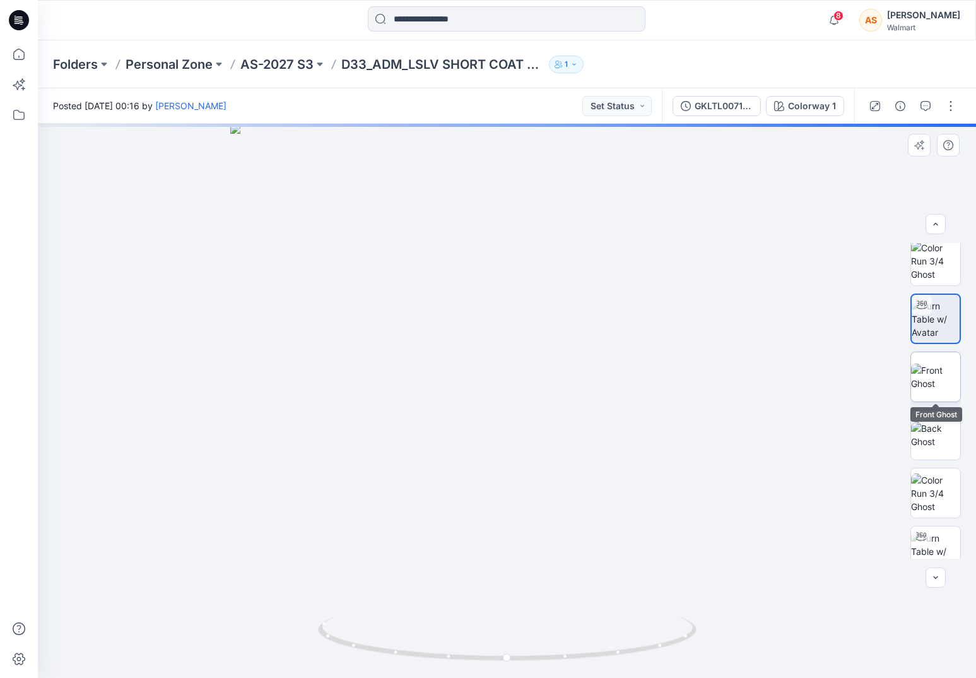
click at [943, 387] on img at bounding box center [935, 376] width 49 height 26
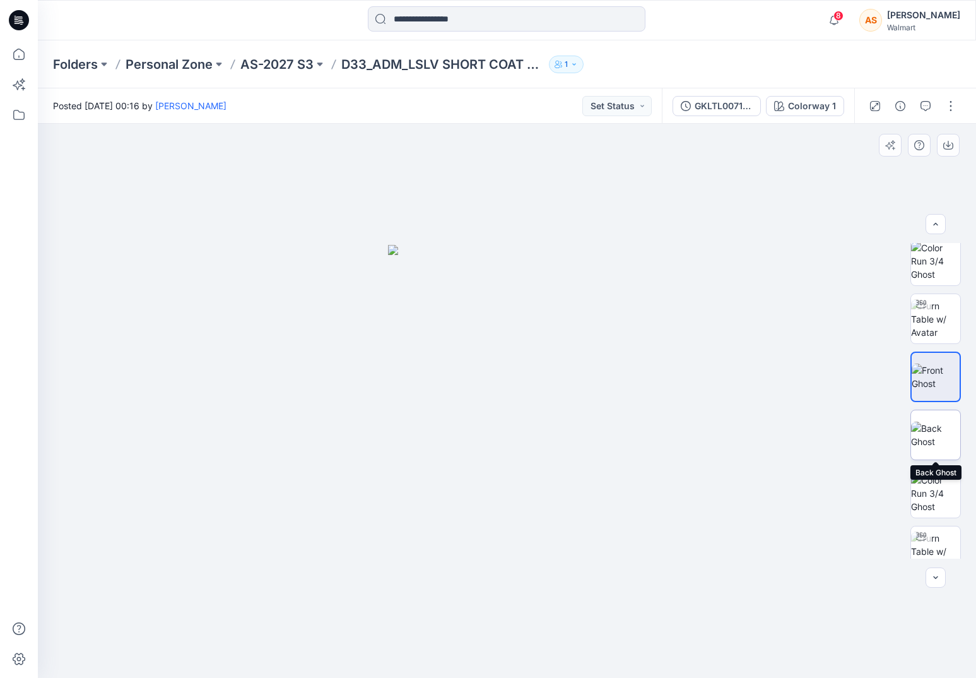
click at [932, 439] on img at bounding box center [935, 434] width 49 height 26
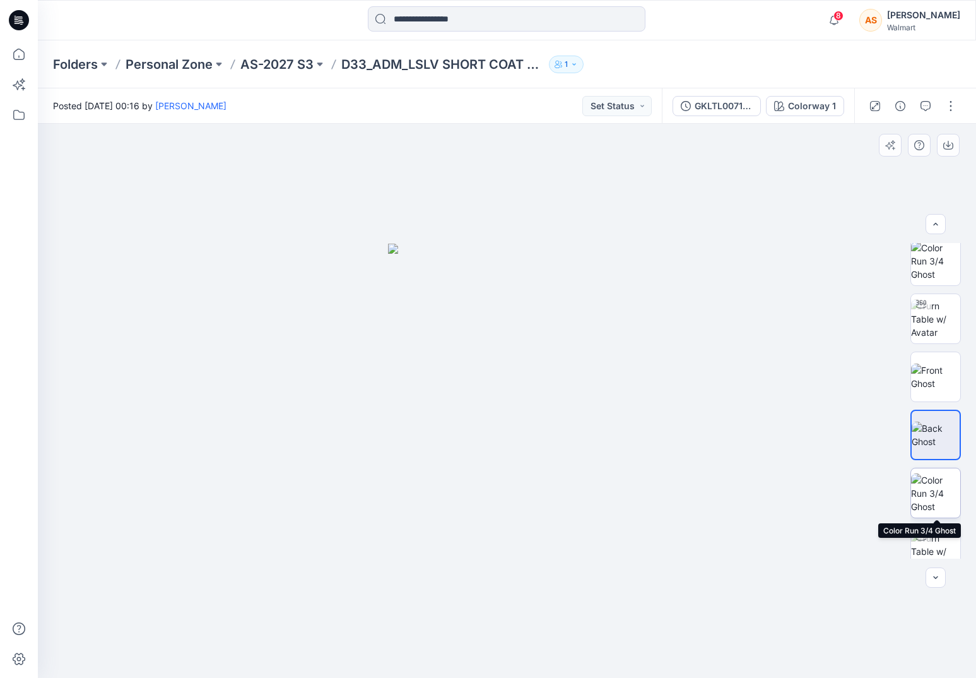
click at [940, 502] on img at bounding box center [935, 493] width 49 height 40
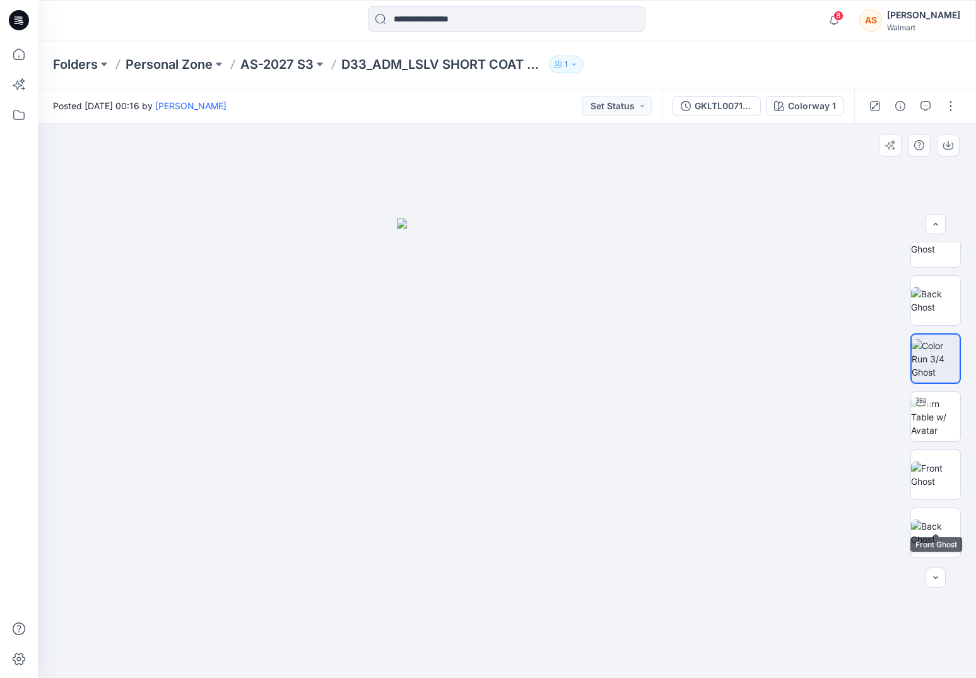
scroll to position [444, 0]
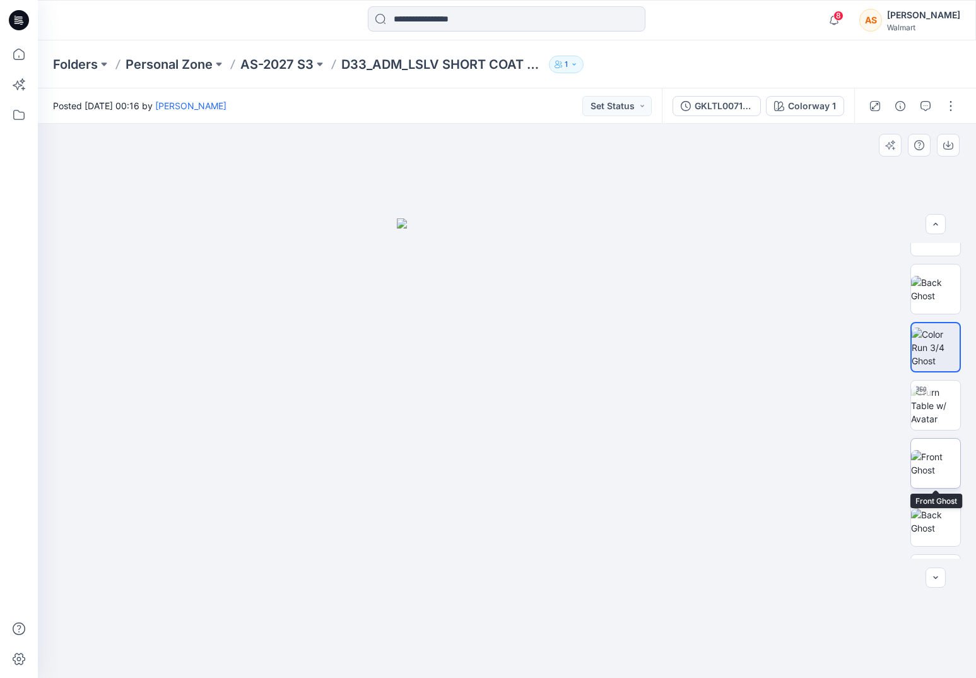
click at [940, 476] on img at bounding box center [935, 463] width 49 height 26
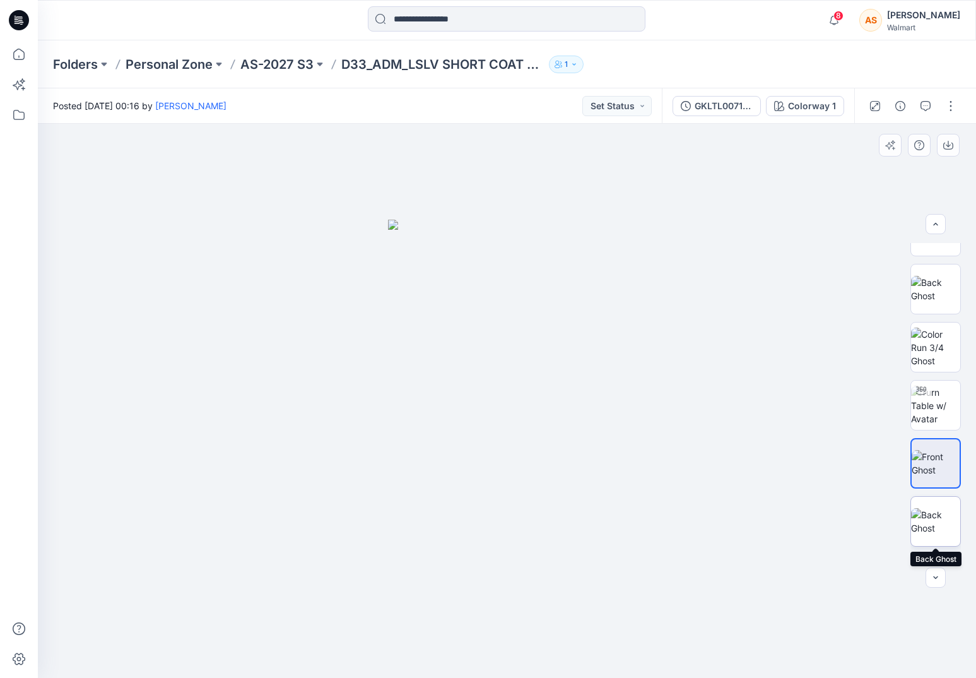
click at [929, 524] on img at bounding box center [935, 521] width 49 height 26
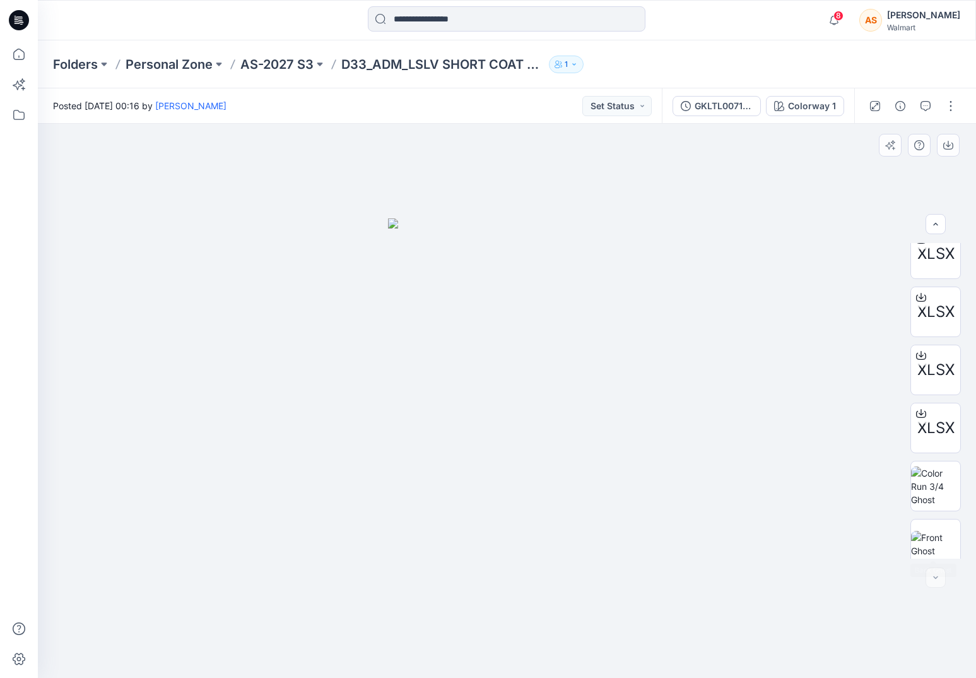
scroll to position [896, 0]
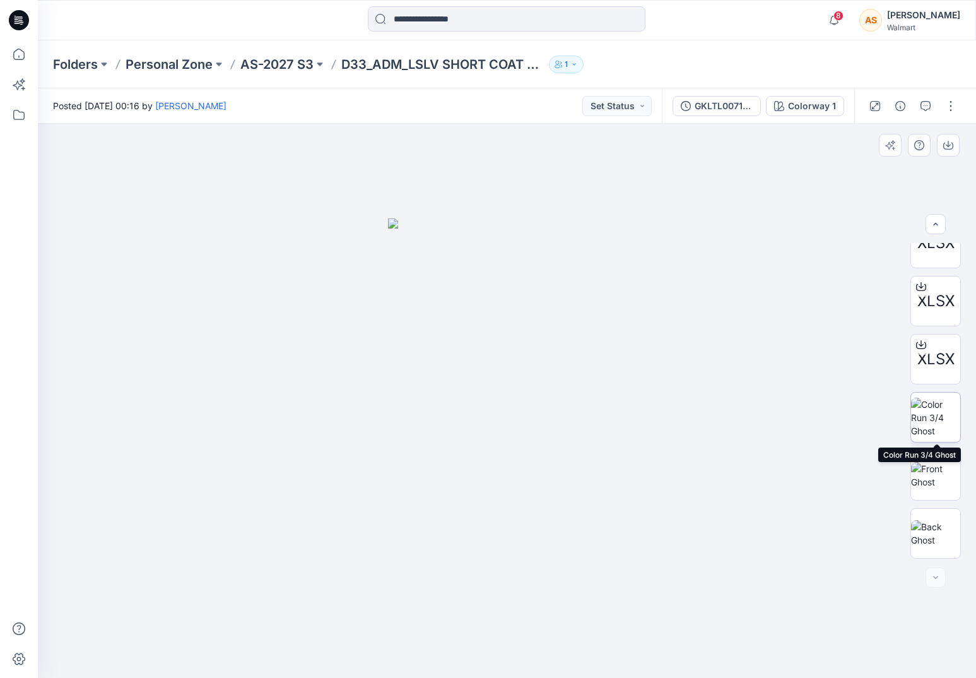
click at [934, 412] on img at bounding box center [935, 417] width 49 height 40
click at [933, 477] on img at bounding box center [935, 475] width 49 height 26
click at [936, 530] on img at bounding box center [935, 533] width 49 height 26
click at [952, 107] on button "button" at bounding box center [951, 106] width 20 height 20
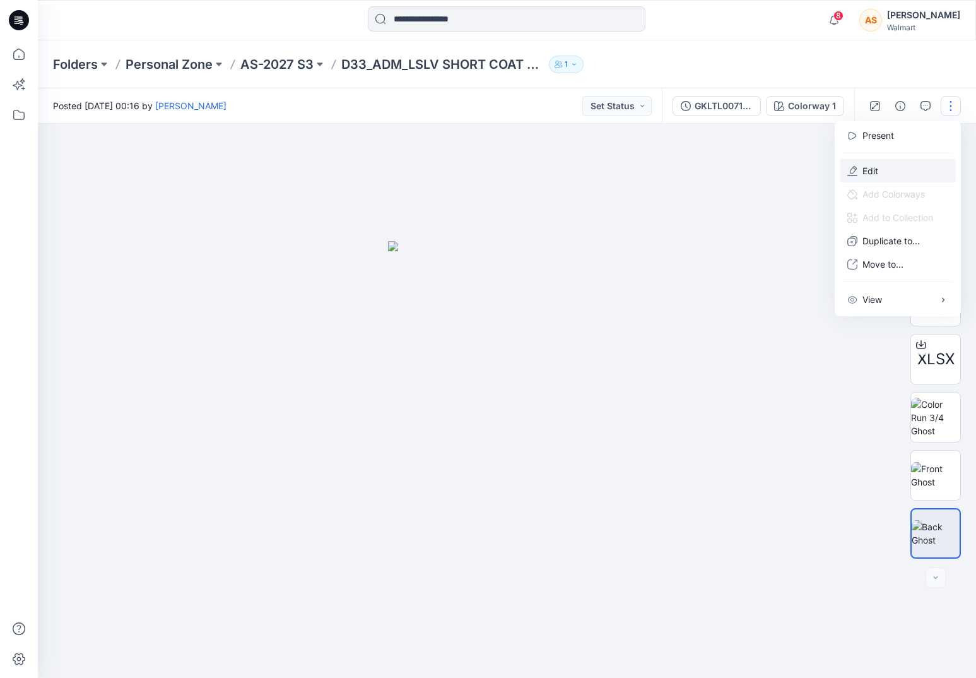
click at [887, 172] on button "Edit" at bounding box center [898, 170] width 116 height 23
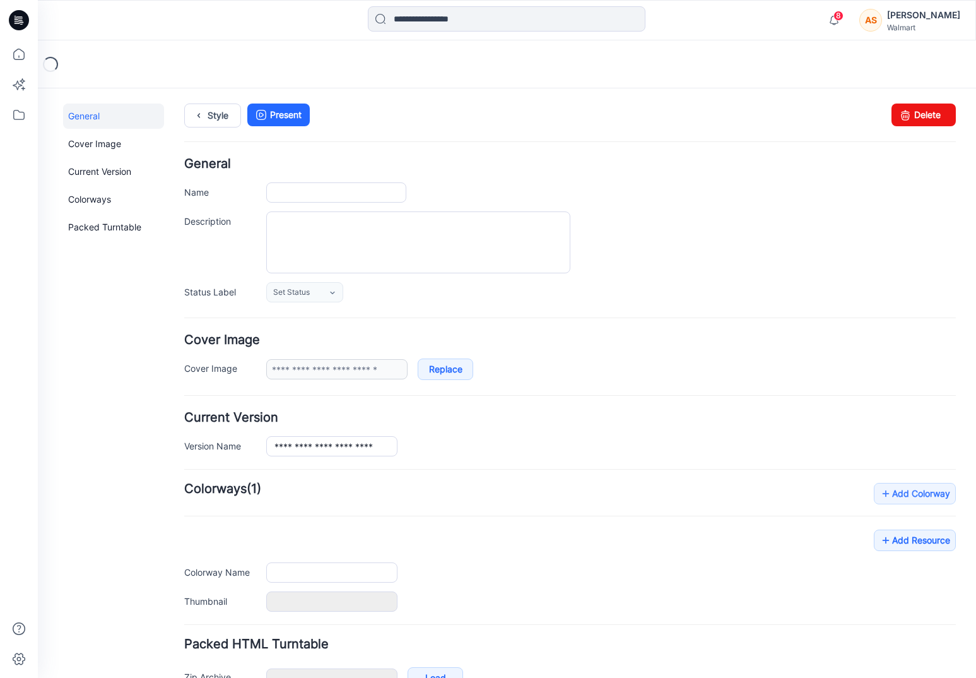
scroll to position [78, 0]
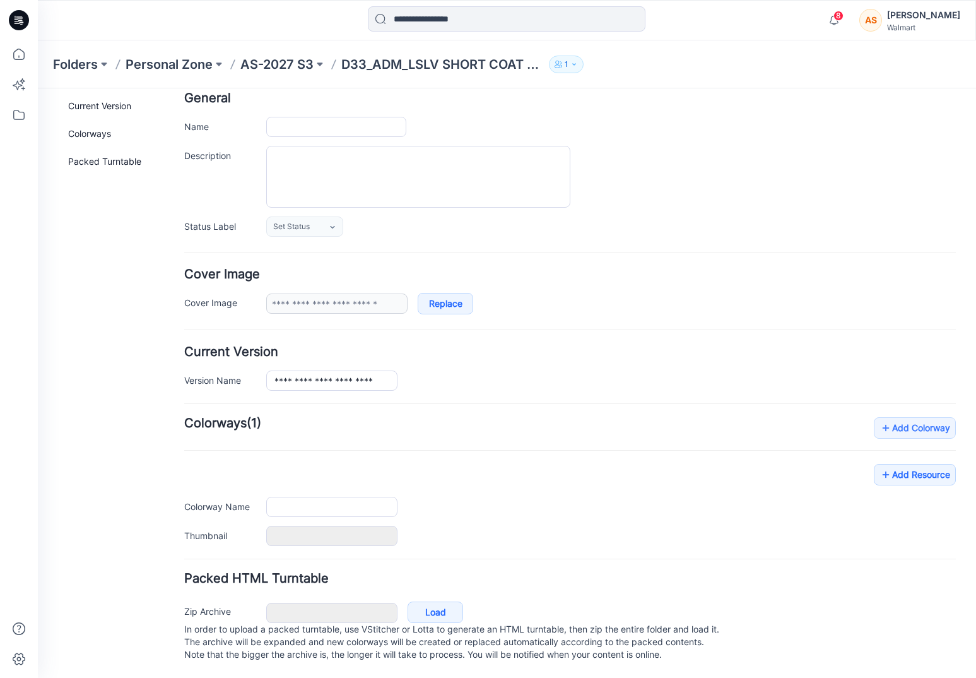
type input "**********"
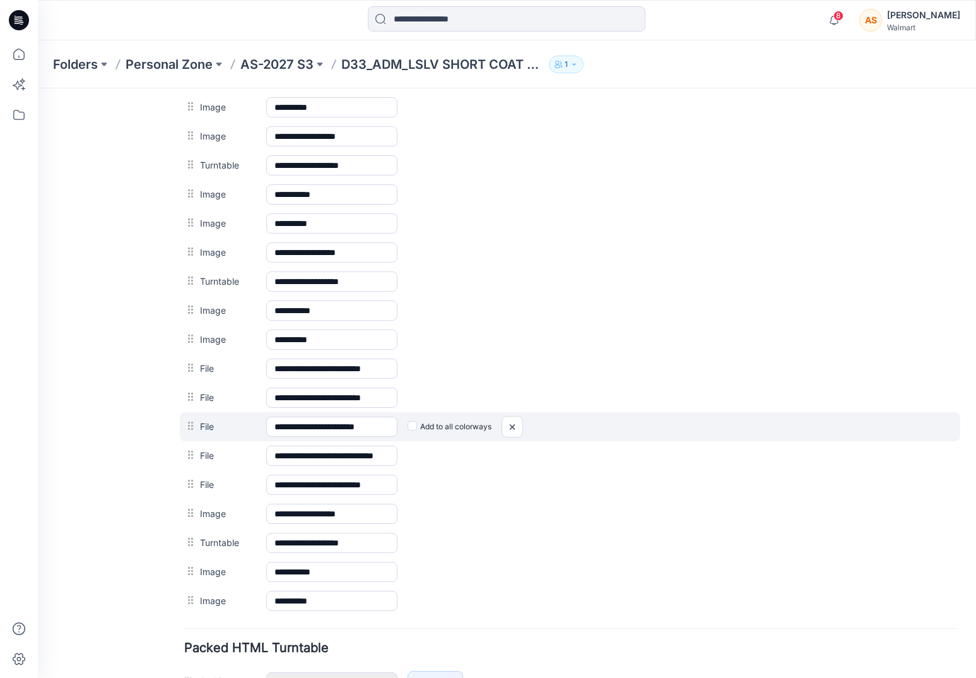
scroll to position [748, 0]
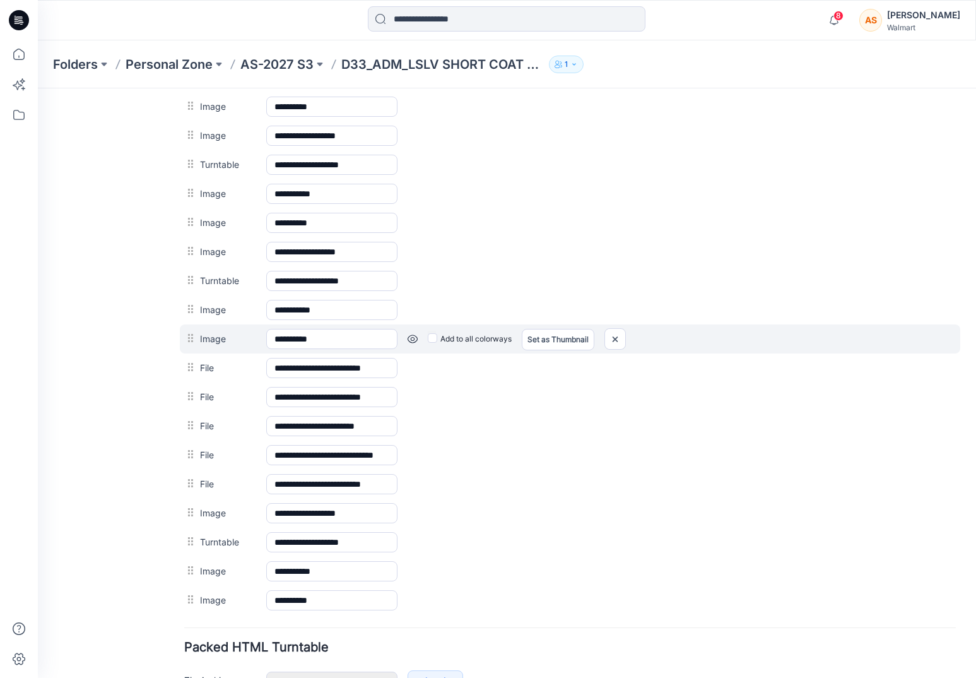
click at [38, 88] on link at bounding box center [38, 88] width 0 height 0
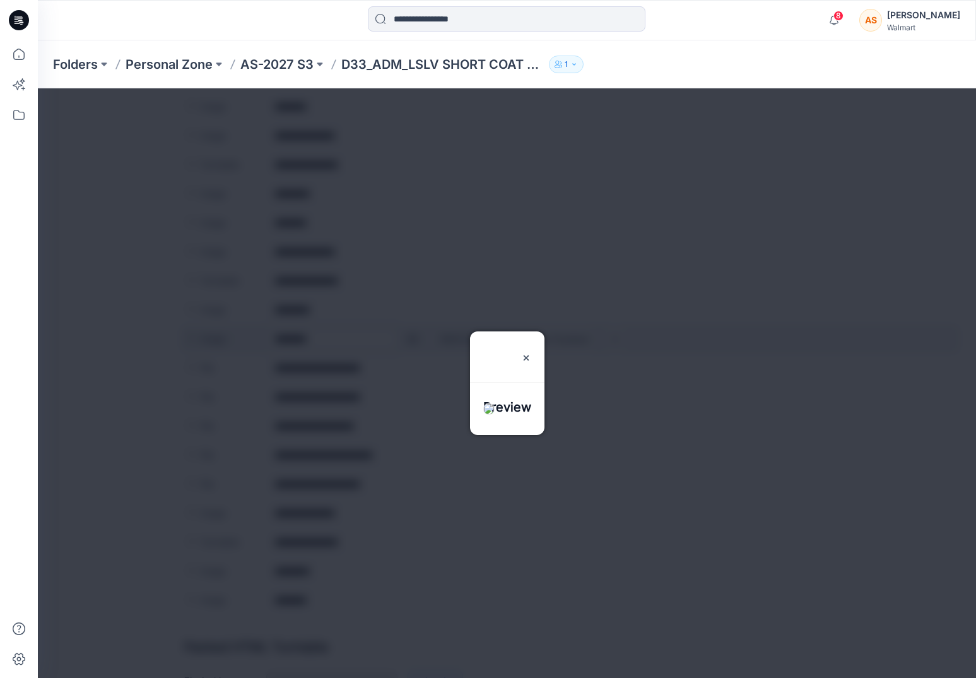
click at [411, 341] on div at bounding box center [507, 382] width 938 height 589
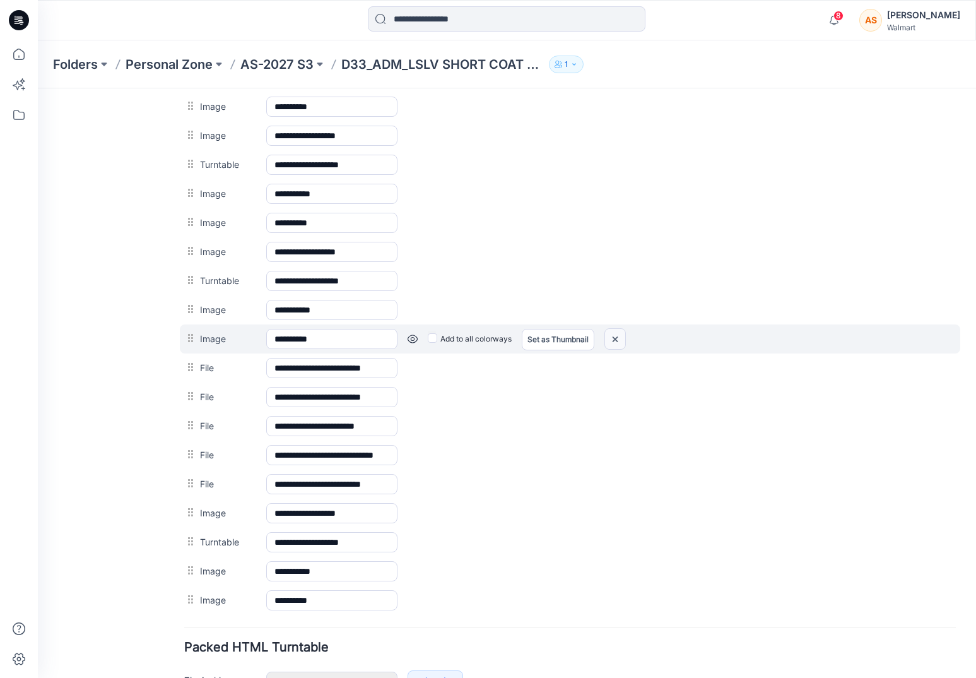
click at [38, 88] on img at bounding box center [38, 88] width 0 height 0
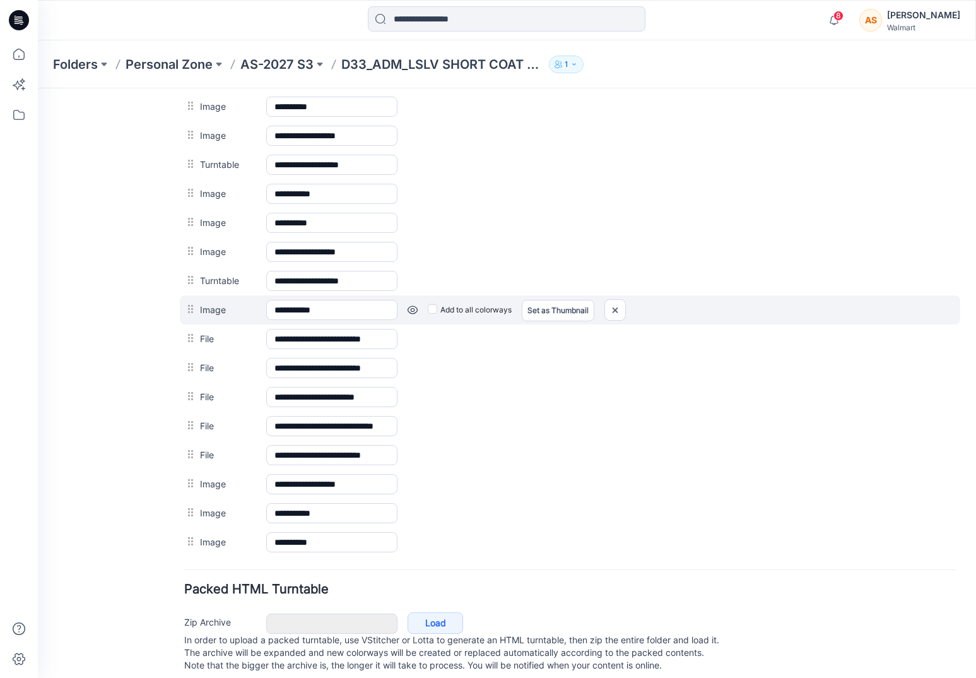
click at [38, 88] on div "Add to all colorways Set as Thumbnail Unset as Thumbnail" at bounding box center [38, 88] width 0 height 0
click at [38, 88] on link at bounding box center [38, 88] width 0 height 0
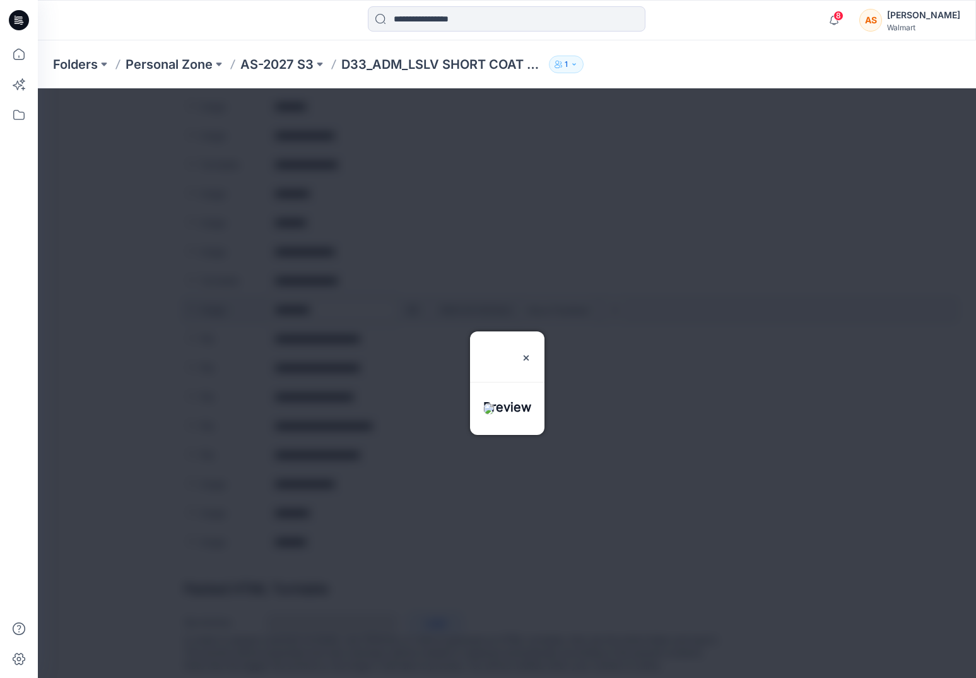
click at [415, 310] on div at bounding box center [507, 382] width 938 height 589
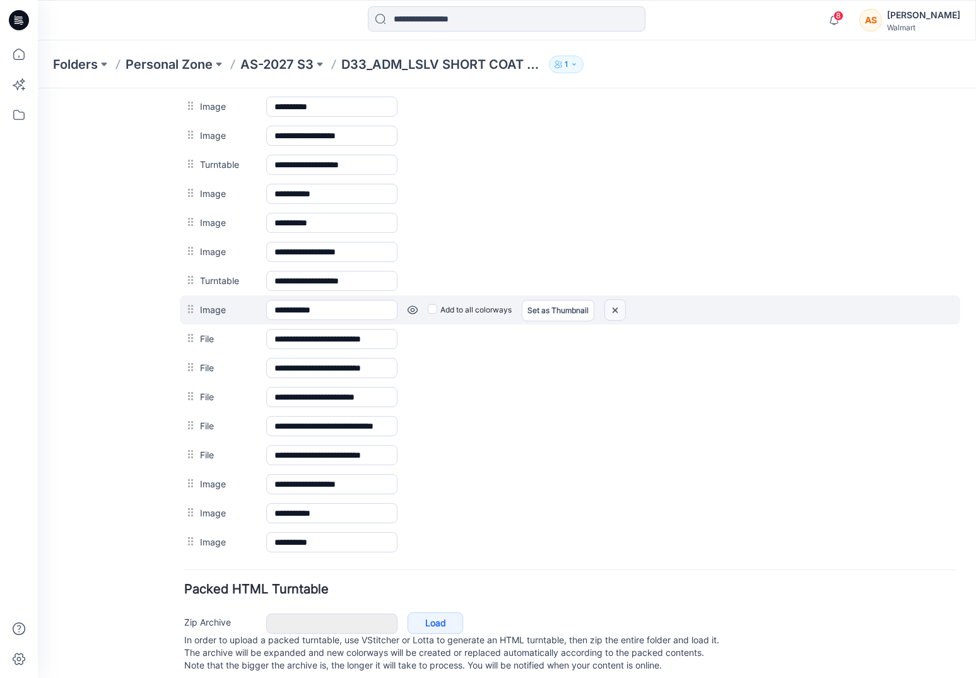
click at [38, 88] on img at bounding box center [38, 88] width 0 height 0
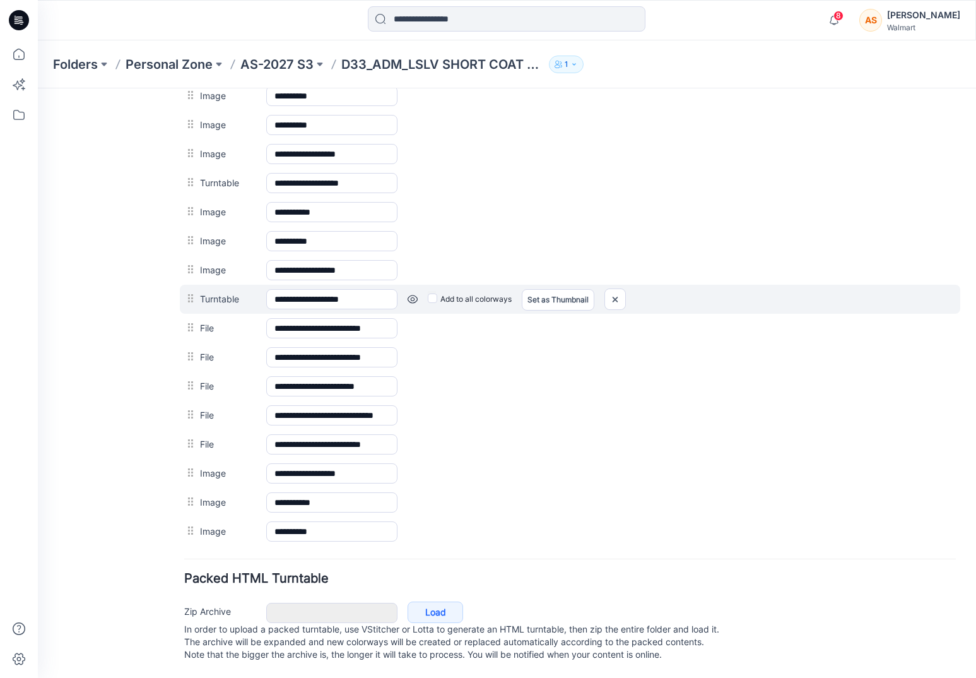
click at [38, 88] on link at bounding box center [38, 88] width 0 height 0
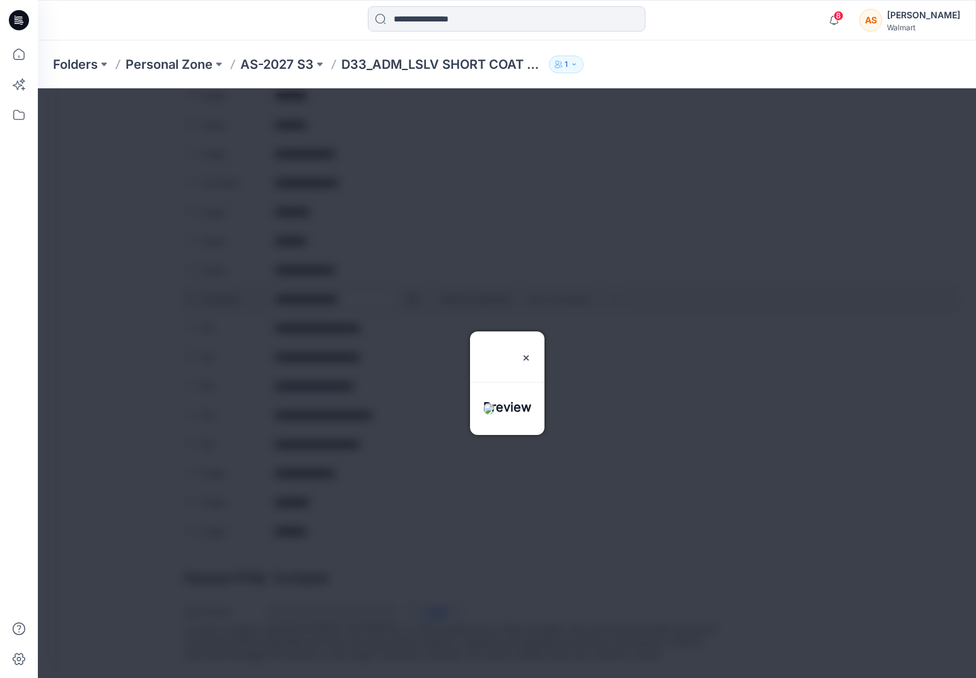
click at [410, 286] on div at bounding box center [507, 382] width 938 height 589
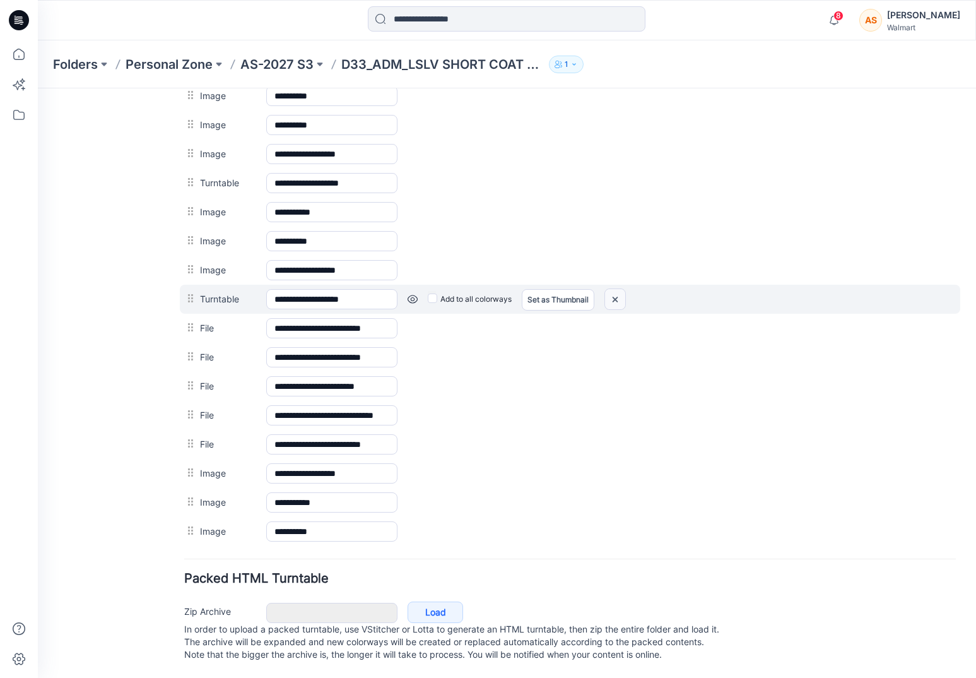
click at [38, 88] on img at bounding box center [38, 88] width 0 height 0
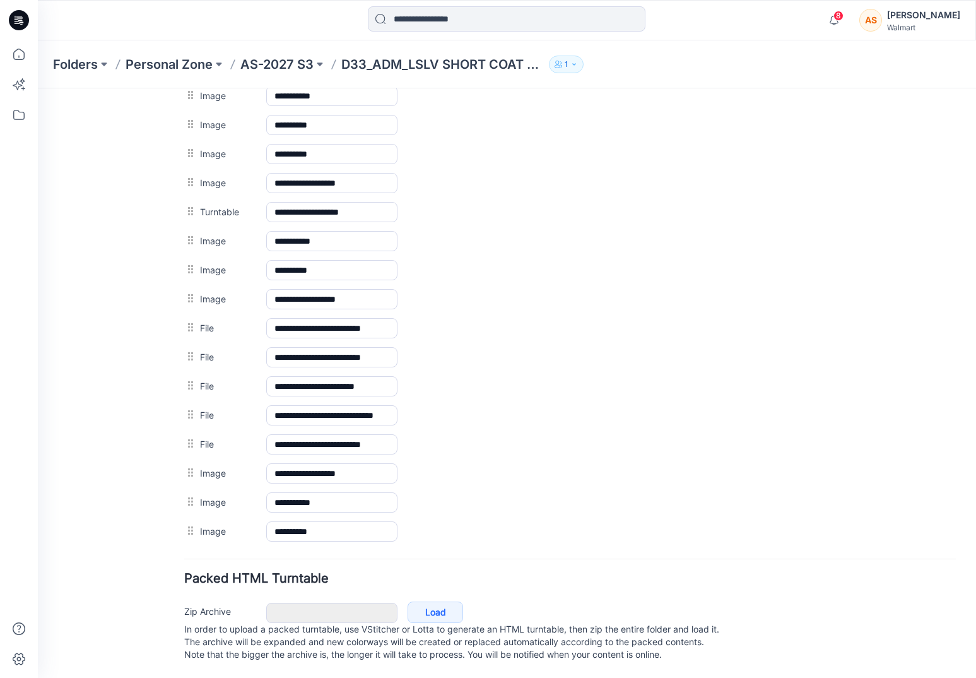
scroll to position [713, 0]
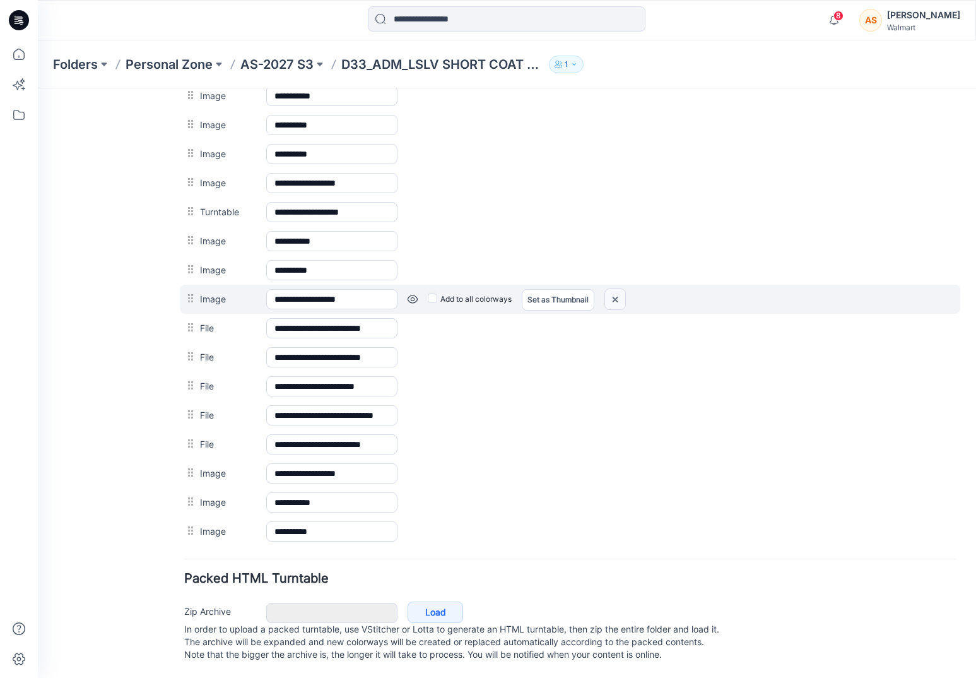
click at [38, 88] on img at bounding box center [38, 88] width 0 height 0
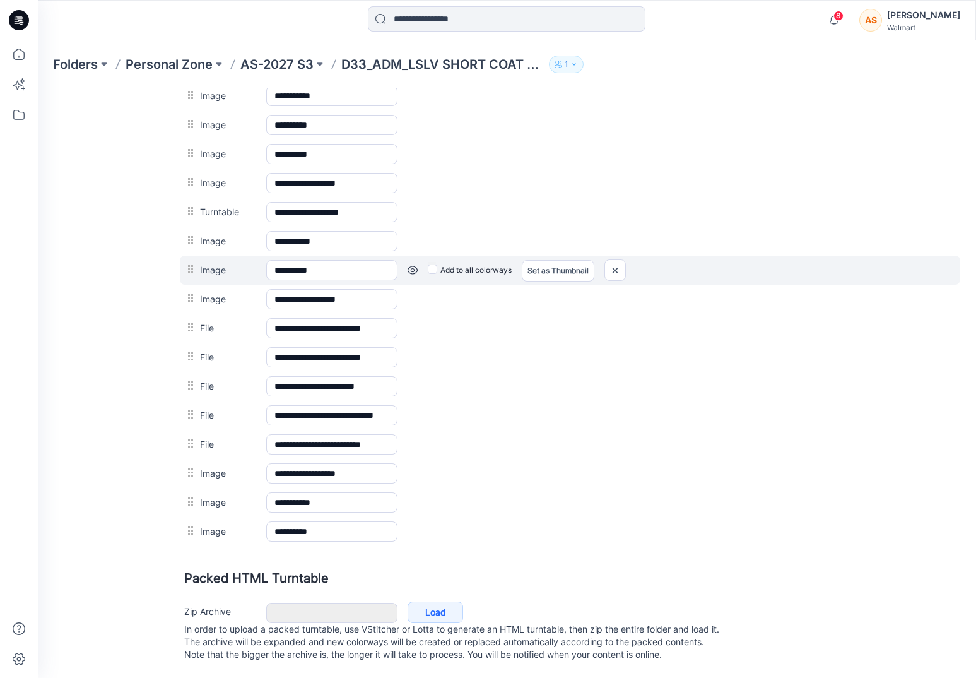
scroll to position [684, 0]
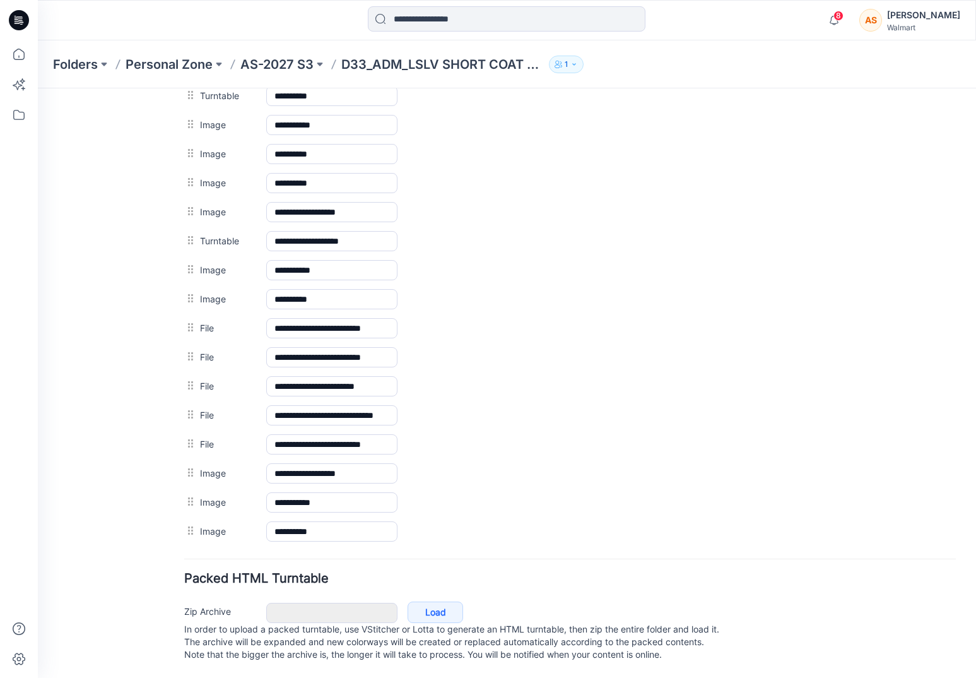
click at [38, 88] on link at bounding box center [38, 88] width 0 height 0
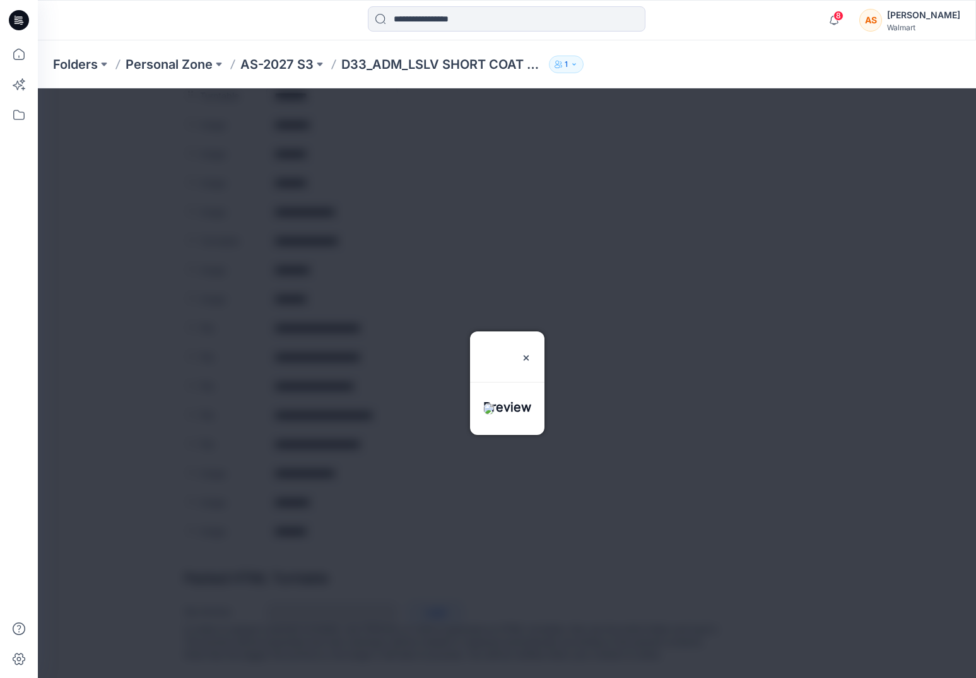
click at [410, 289] on div at bounding box center [507, 382] width 938 height 589
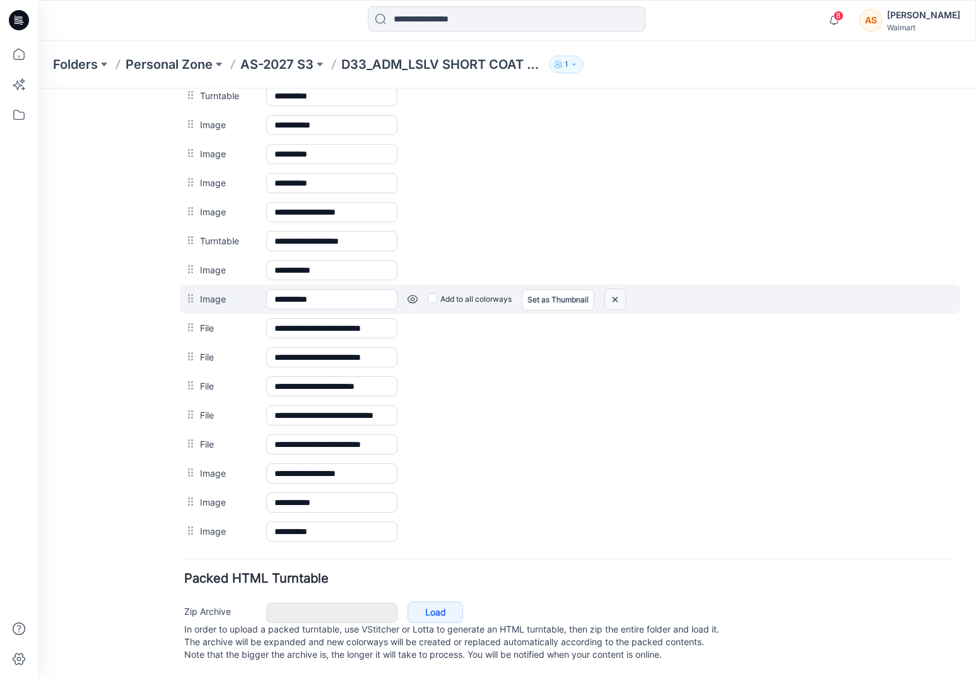
click at [38, 88] on img at bounding box center [38, 88] width 0 height 0
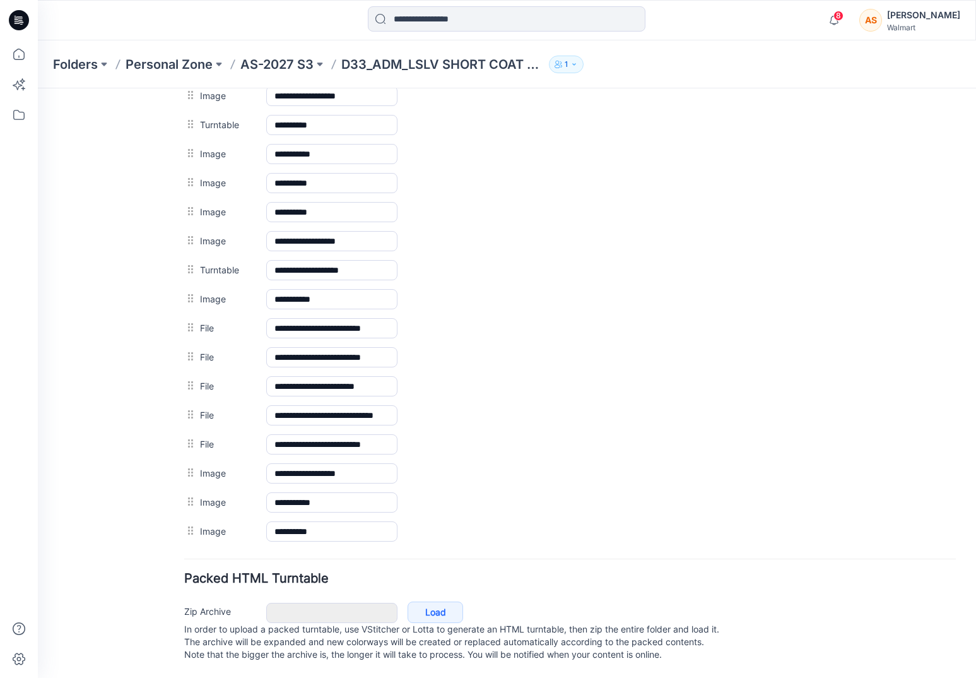
click at [38, 88] on img at bounding box center [38, 88] width 0 height 0
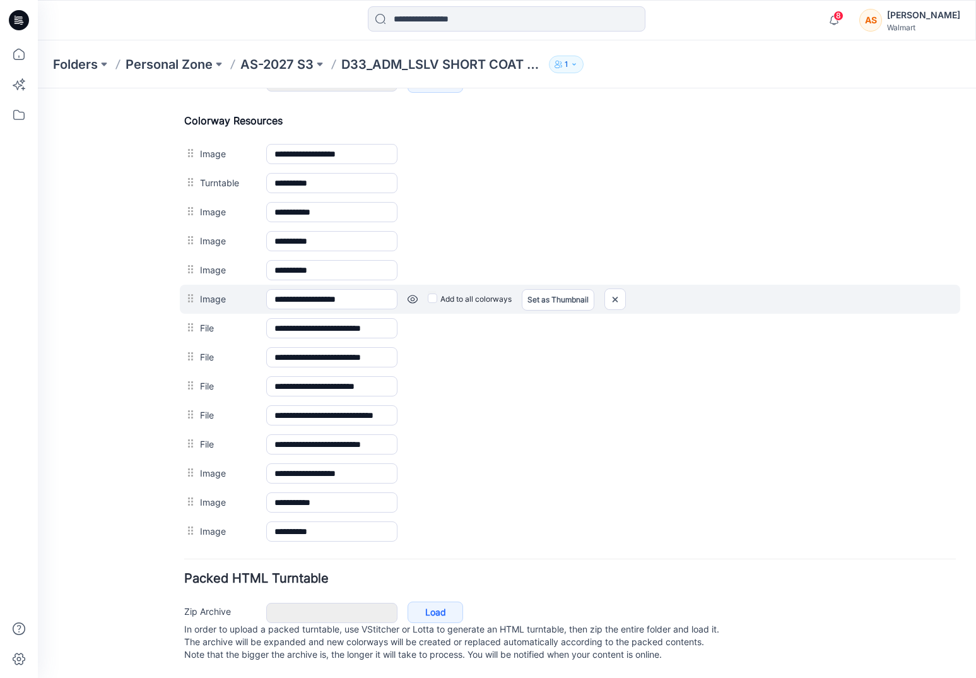
click at [38, 88] on link at bounding box center [38, 88] width 0 height 0
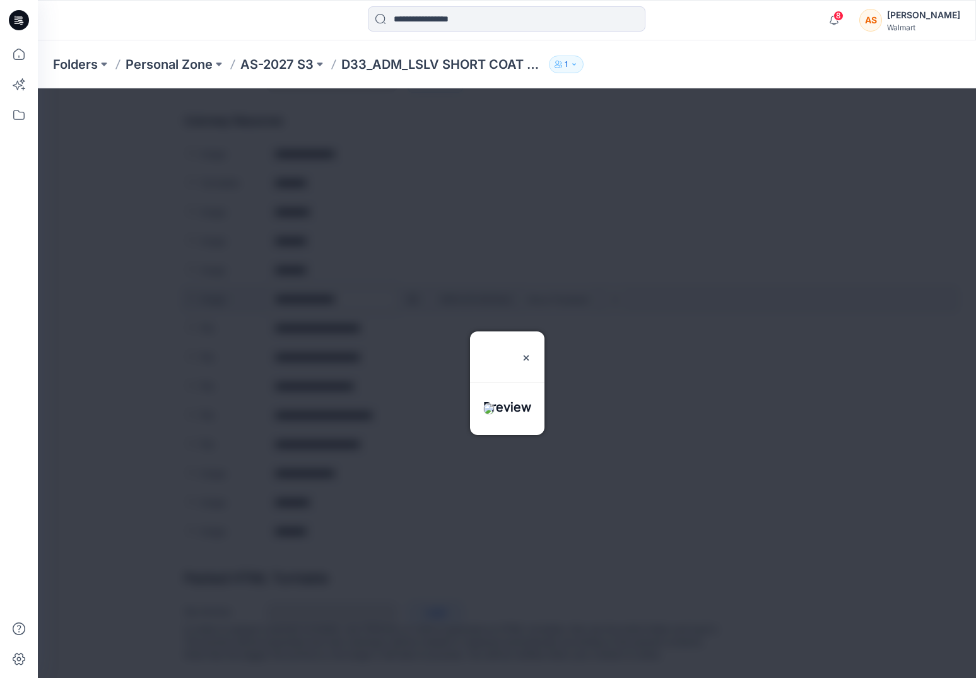
click at [409, 286] on div at bounding box center [507, 382] width 938 height 589
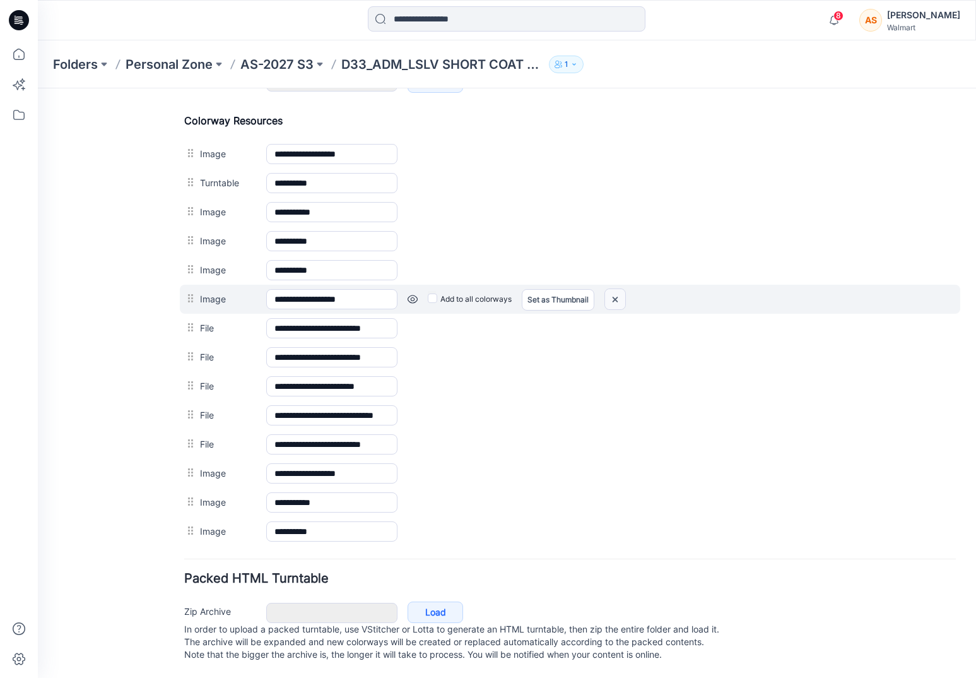
click at [38, 88] on img at bounding box center [38, 88] width 0 height 0
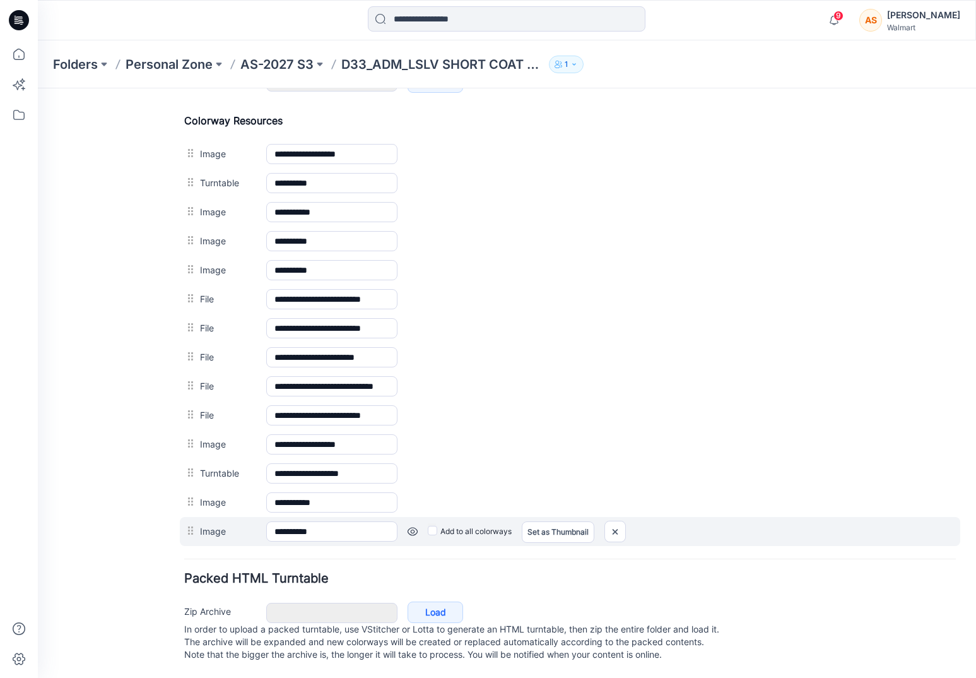
click at [38, 88] on link at bounding box center [38, 88] width 0 height 0
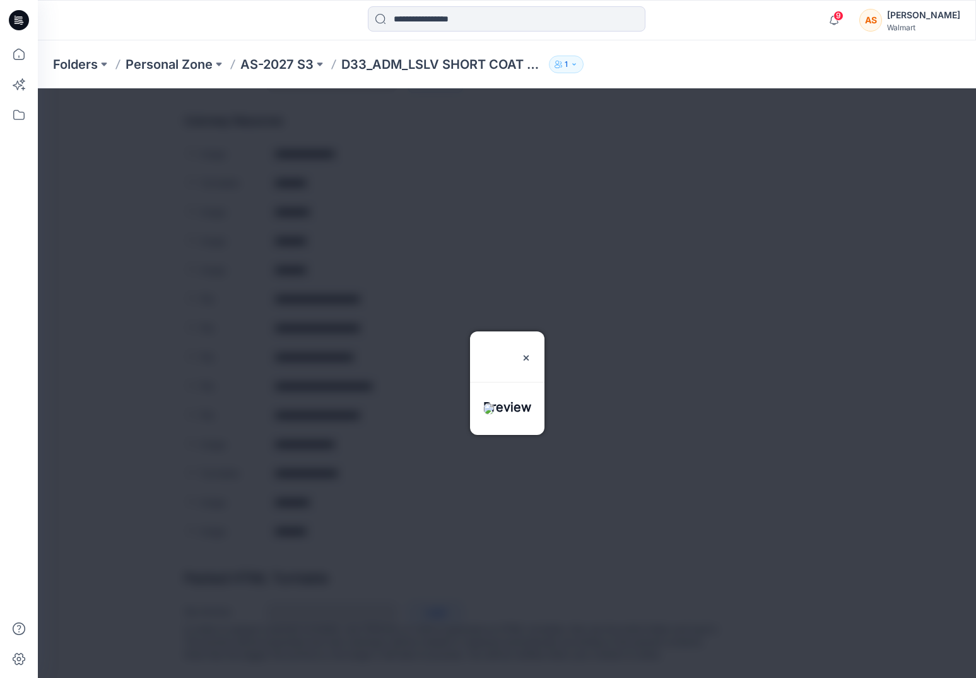
click at [232, 561] on div at bounding box center [507, 382] width 938 height 589
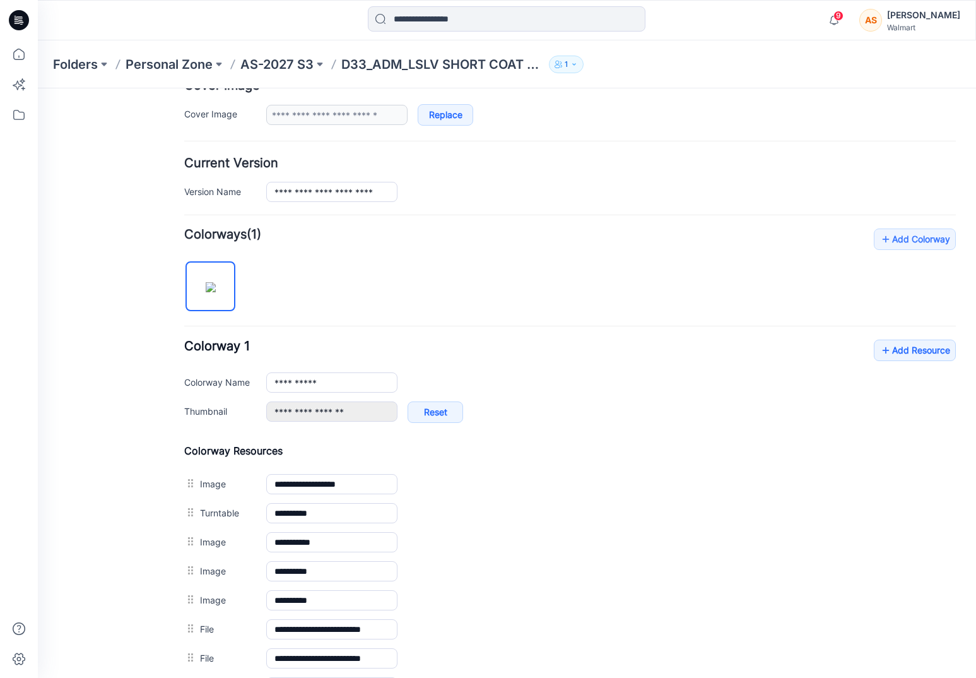
scroll to position [0, 0]
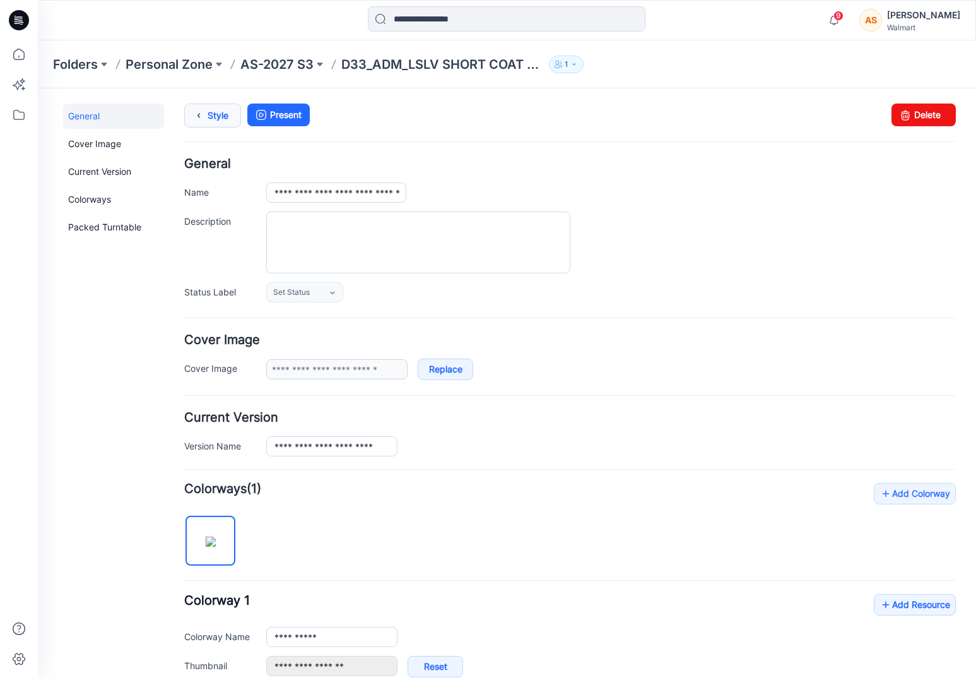
click at [208, 110] on link "Style" at bounding box center [212, 115] width 57 height 24
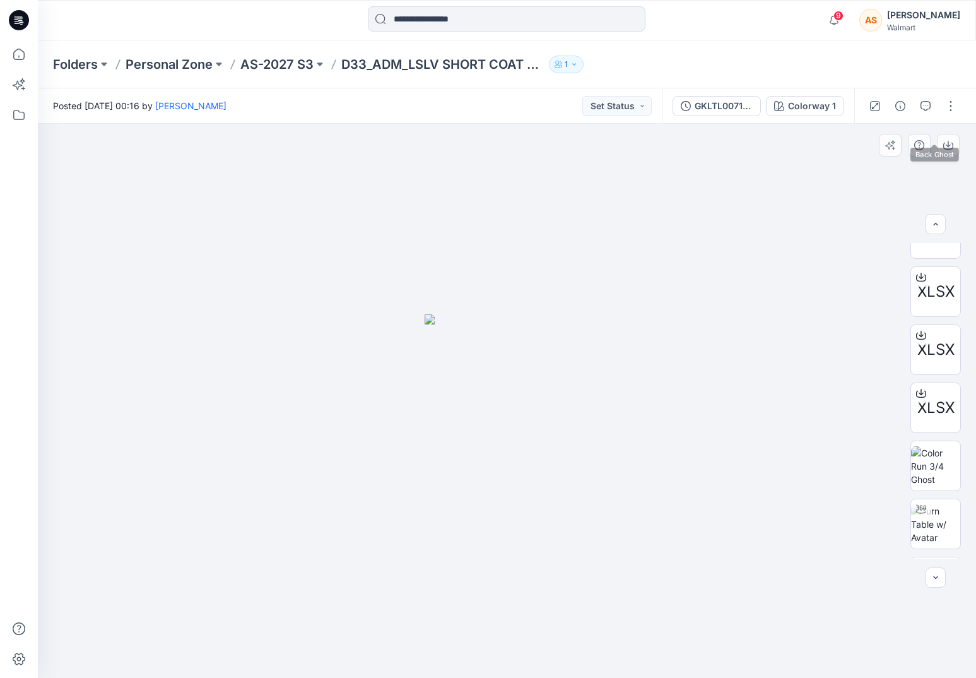
scroll to position [490, 0]
click at [944, 421] on img at bounding box center [935, 417] width 49 height 40
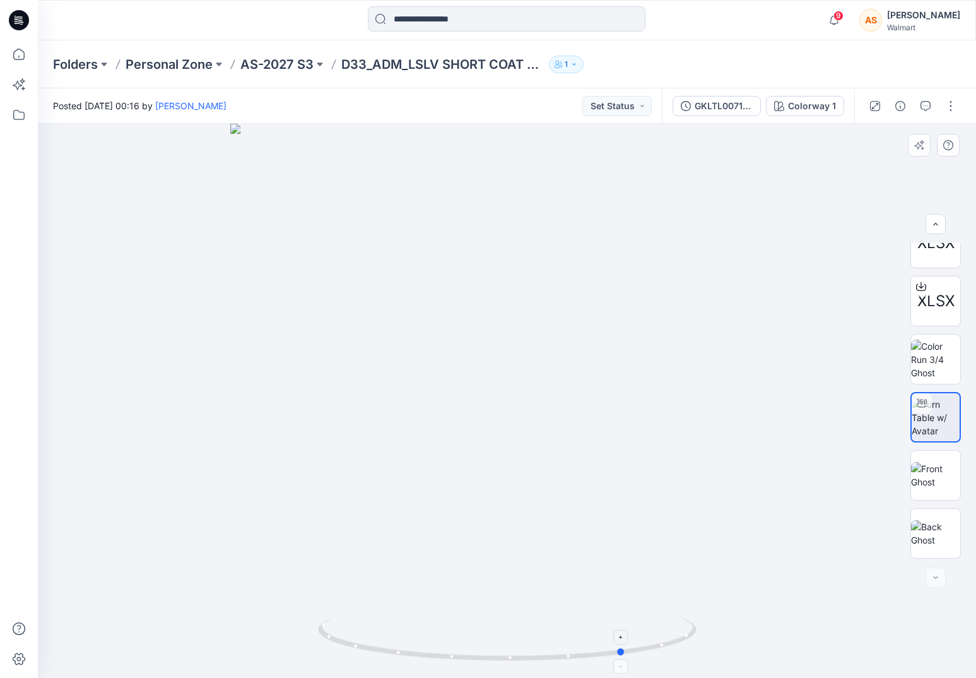
drag, startPoint x: 640, startPoint y: 630, endPoint x: 380, endPoint y: 638, distance: 260.7
click at [380, 638] on icon at bounding box center [509, 639] width 382 height 47
drag, startPoint x: 379, startPoint y: 642, endPoint x: 623, endPoint y: 644, distance: 243.5
click at [623, 644] on icon at bounding box center [509, 639] width 382 height 47
click at [637, 104] on button "Set Status" at bounding box center [616, 106] width 69 height 20
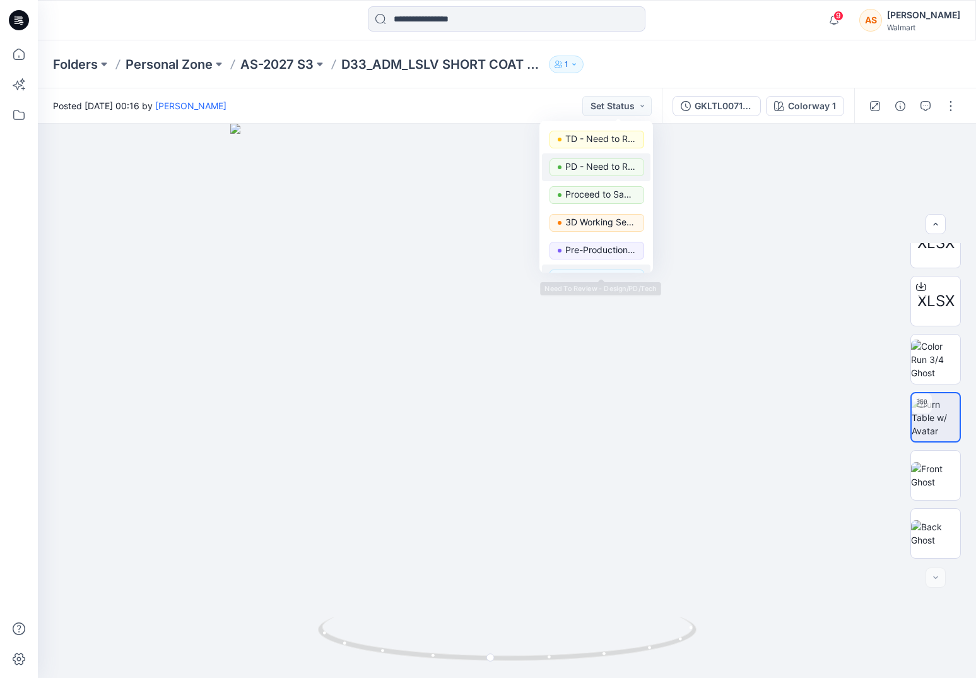
scroll to position [44, 0]
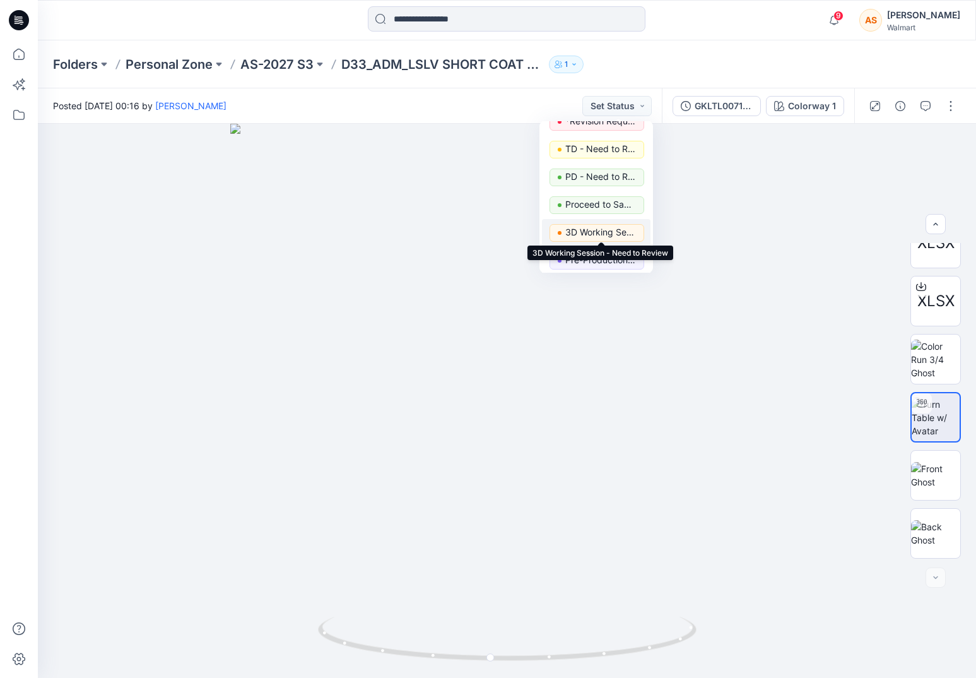
click at [609, 226] on p "3D Working Session - Need to Review" at bounding box center [600, 232] width 71 height 16
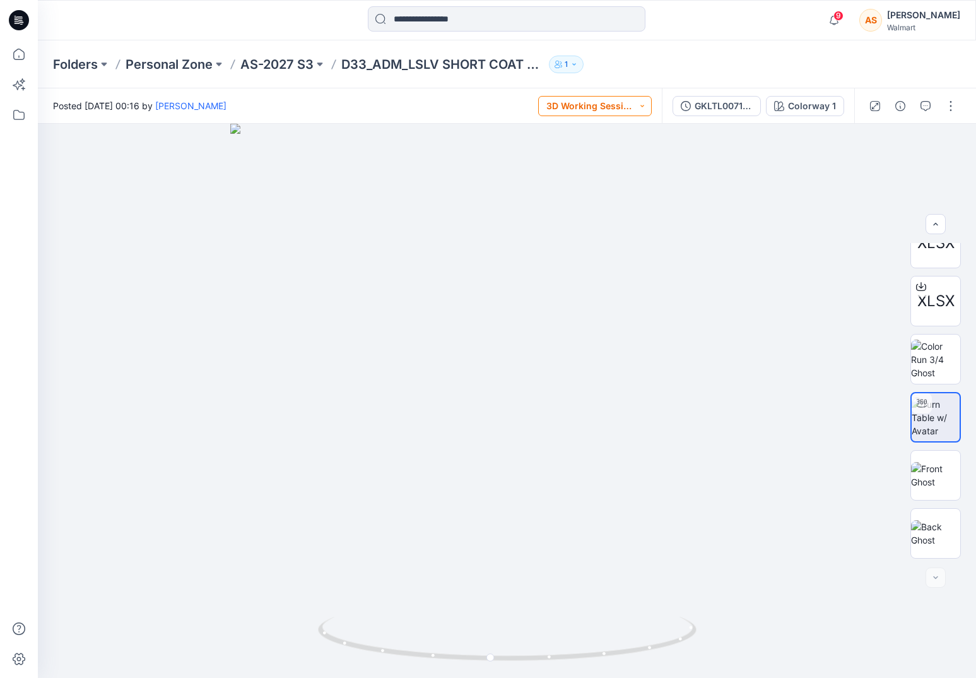
click at [575, 107] on button "3D Working Session - Need to Review" at bounding box center [595, 106] width 114 height 20
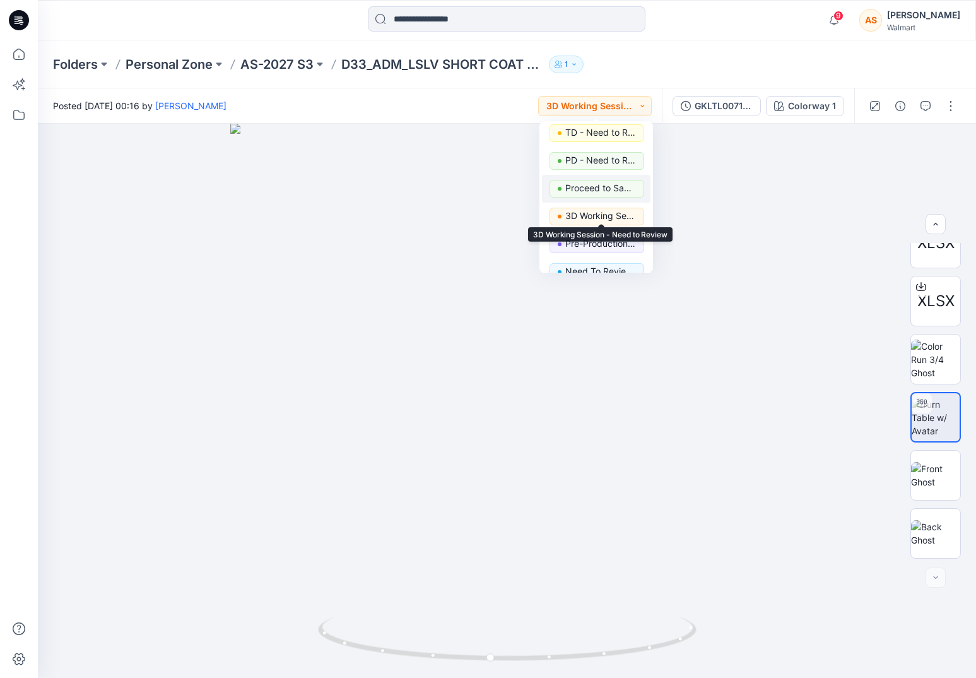
scroll to position [62, 0]
click at [611, 240] on p "Pre-Production Approved" at bounding box center [600, 241] width 71 height 16
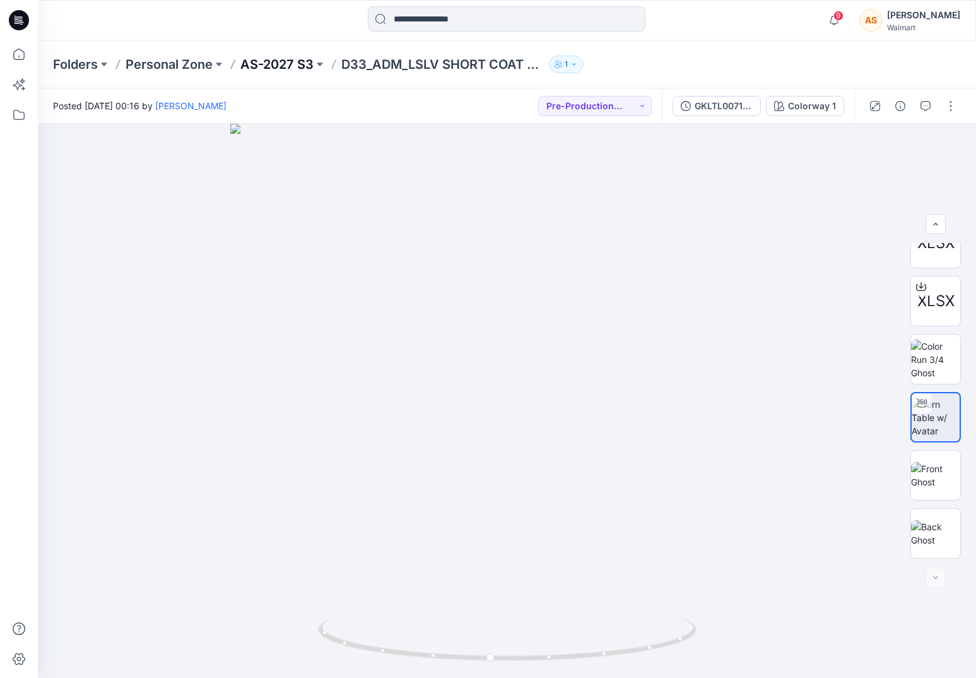
click at [291, 67] on p "AS-2027 S3" at bounding box center [276, 65] width 73 height 18
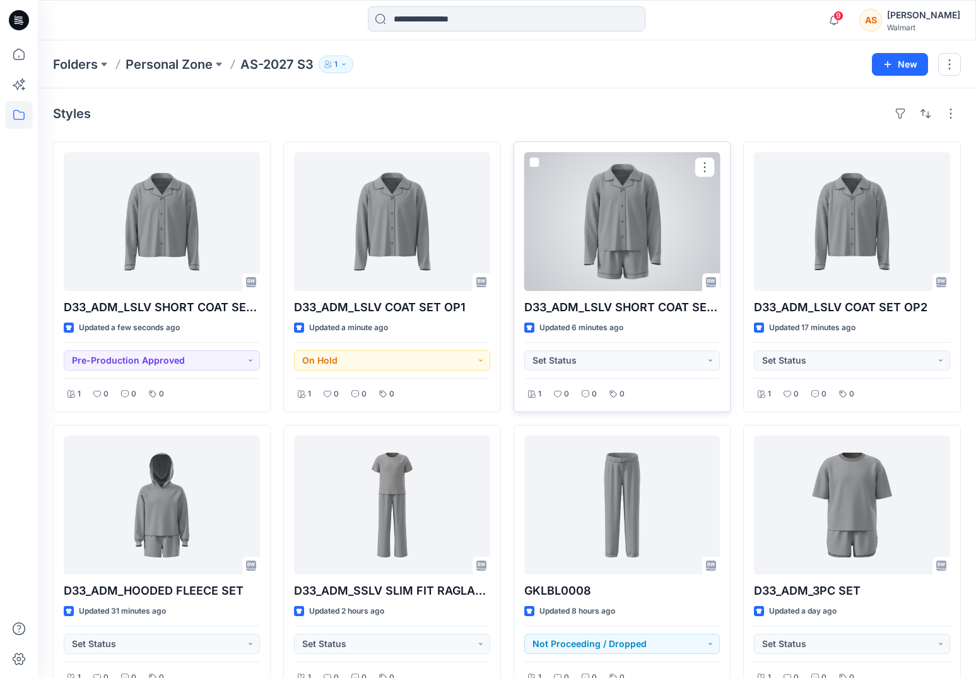
click at [685, 231] on div at bounding box center [622, 221] width 196 height 139
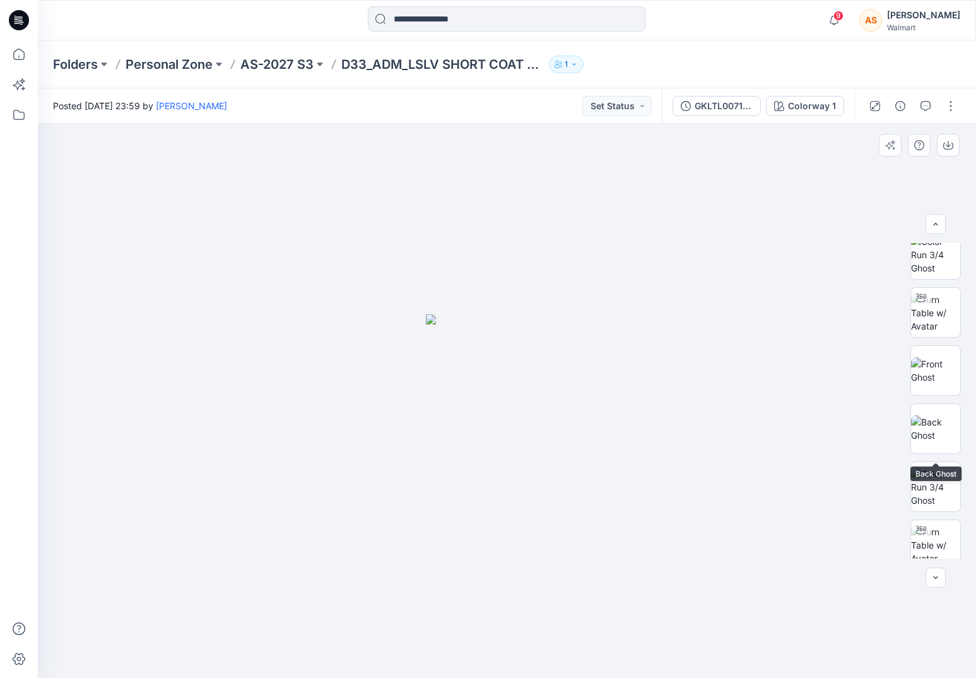
scroll to position [597, 0]
click at [934, 310] on img at bounding box center [935, 310] width 49 height 40
drag, startPoint x: 644, startPoint y: 592, endPoint x: 692, endPoint y: 587, distance: 48.8
click at [692, 587] on div at bounding box center [507, 401] width 938 height 554
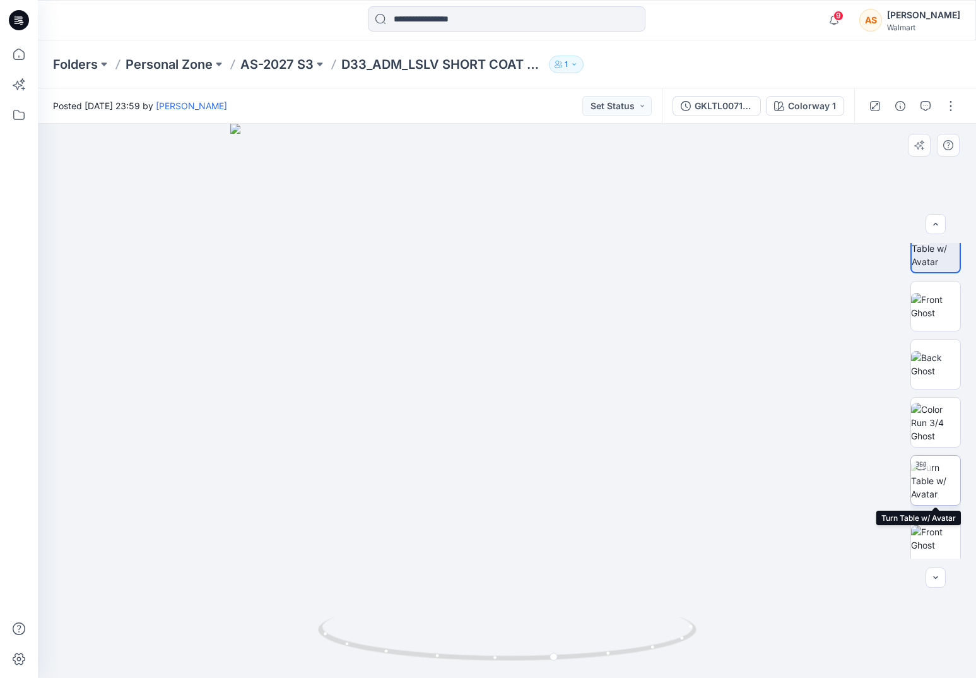
click at [942, 492] on img at bounding box center [935, 481] width 49 height 40
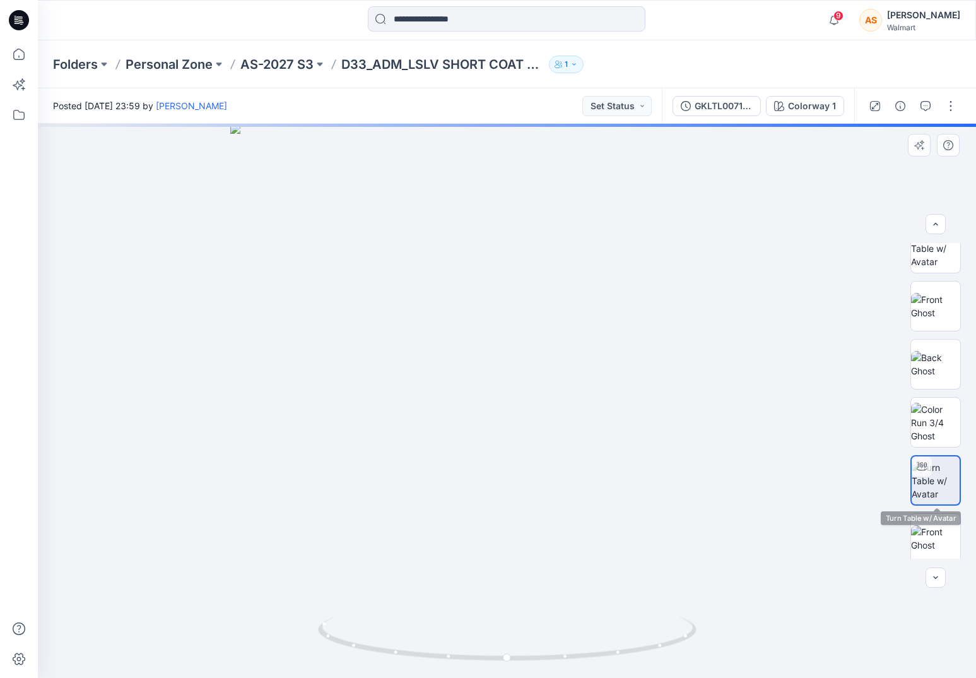
scroll to position [658, 0]
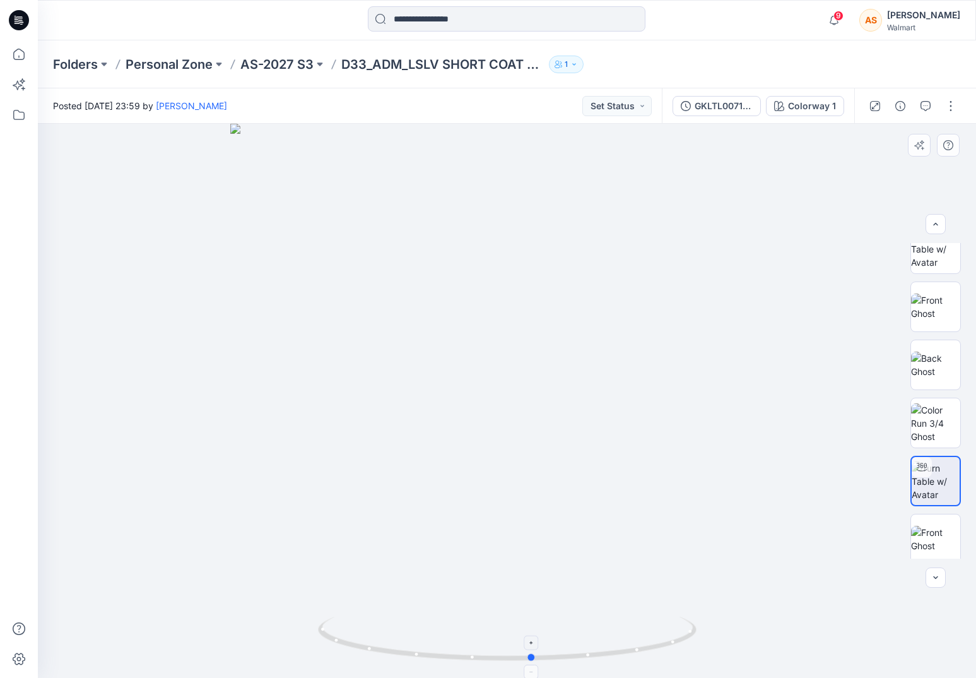
drag, startPoint x: 656, startPoint y: 623, endPoint x: 682, endPoint y: 633, distance: 28.0
click at [682, 633] on icon at bounding box center [509, 639] width 382 height 47
click at [958, 102] on button "button" at bounding box center [951, 106] width 20 height 20
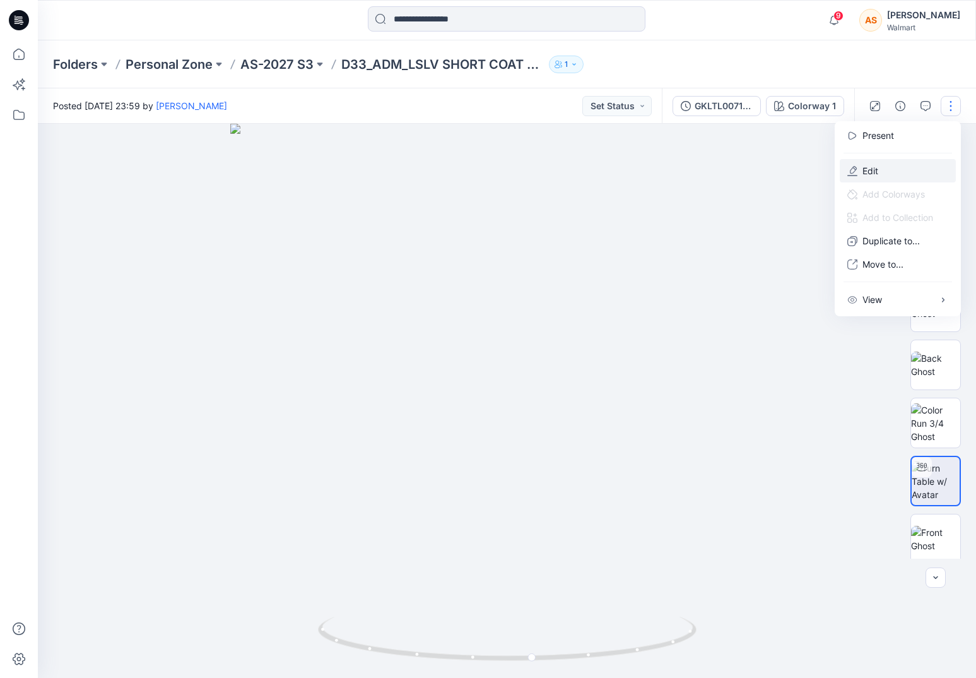
click at [899, 175] on button "Edit" at bounding box center [898, 170] width 116 height 23
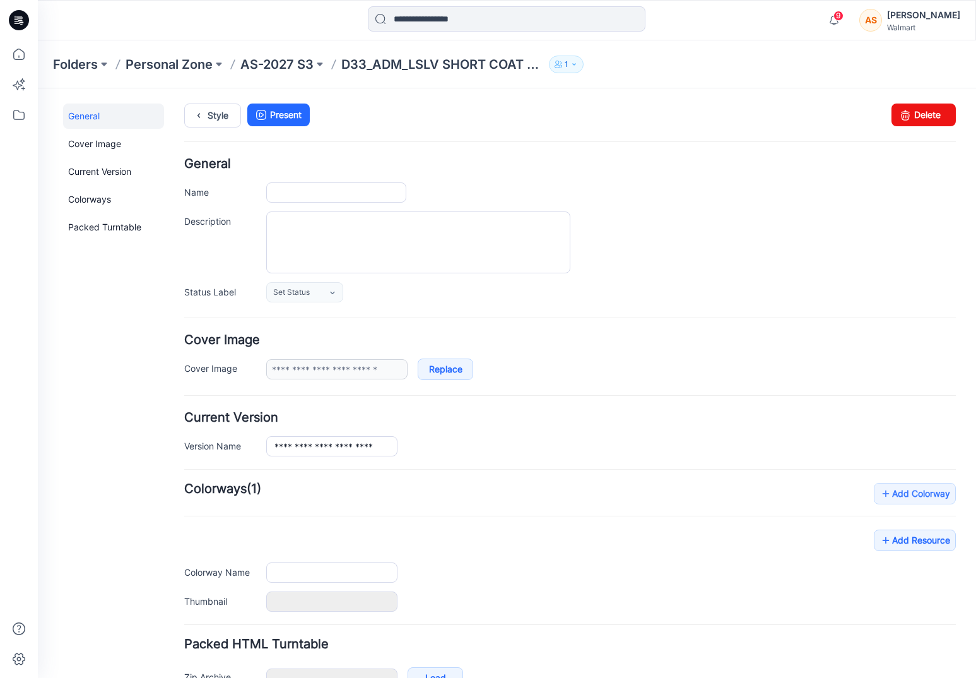
type input "**********"
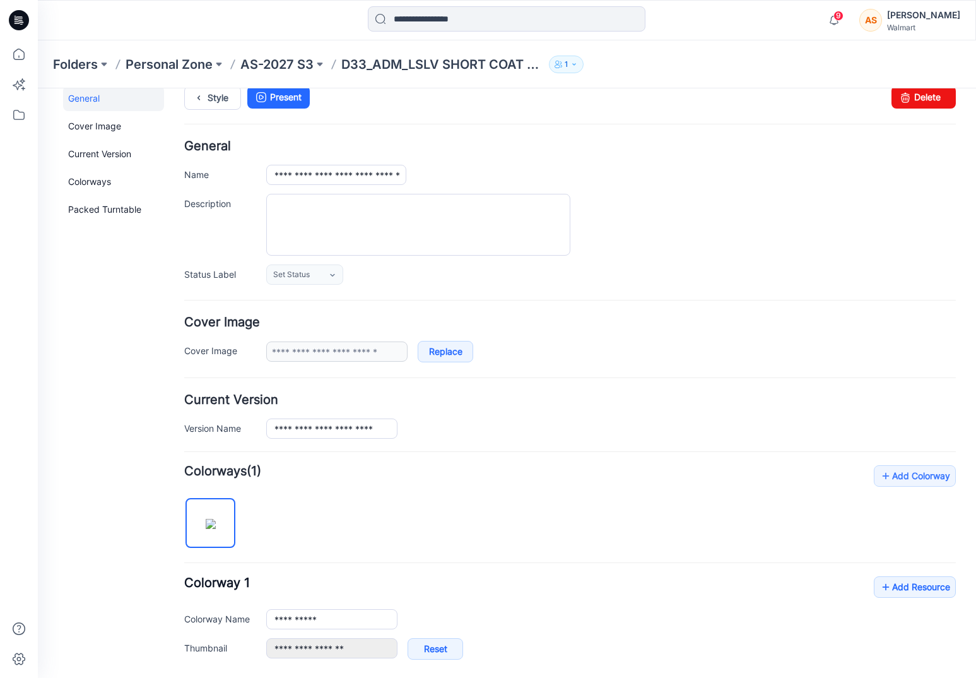
scroll to position [21, 0]
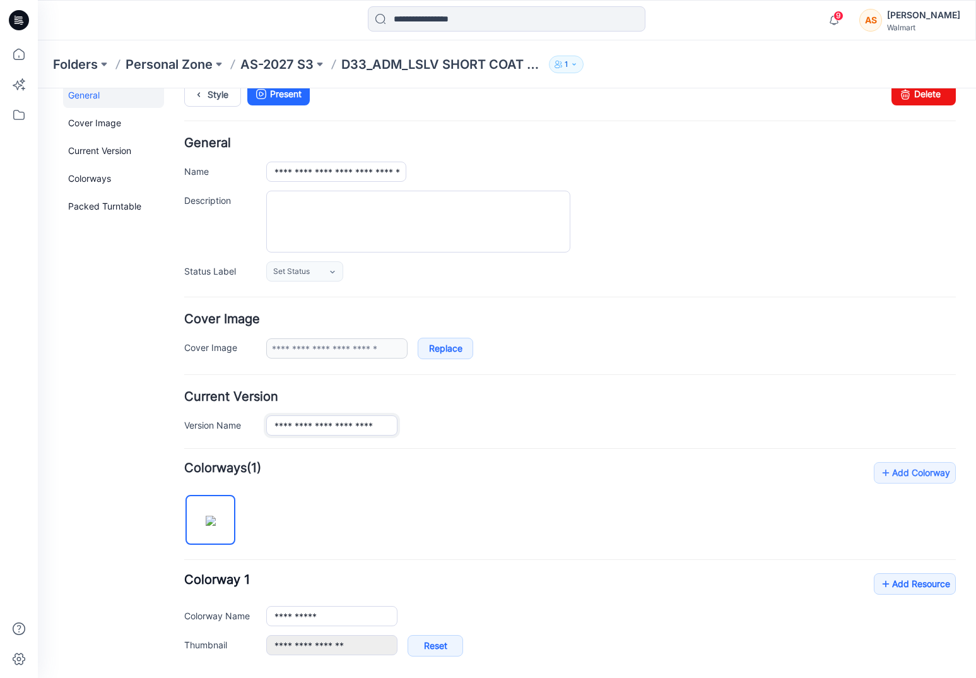
click at [385, 429] on input "**********" at bounding box center [331, 425] width 131 height 20
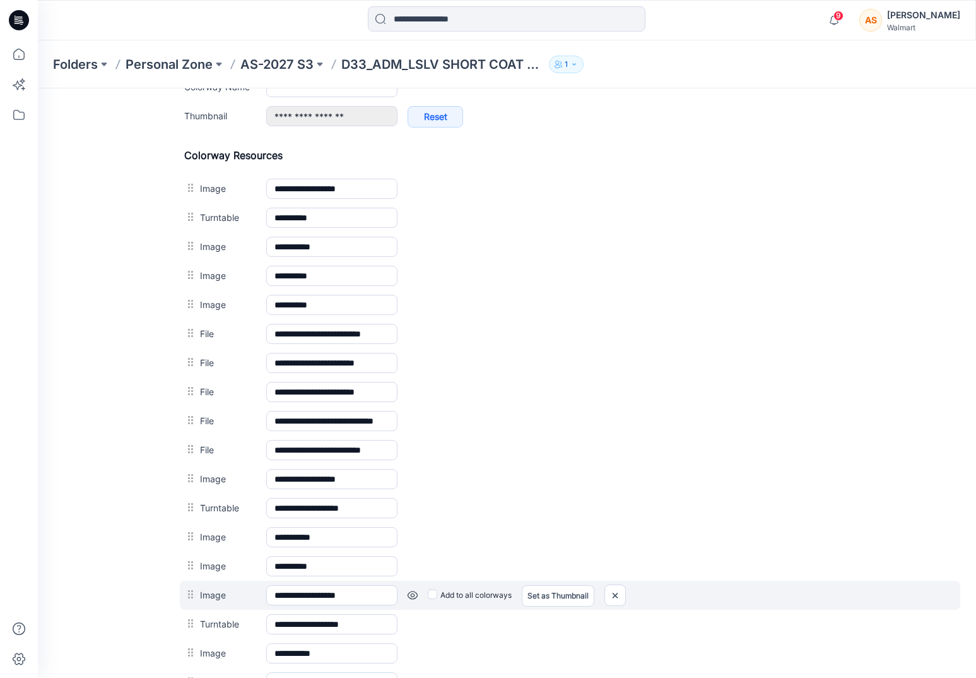
scroll to position [564, 0]
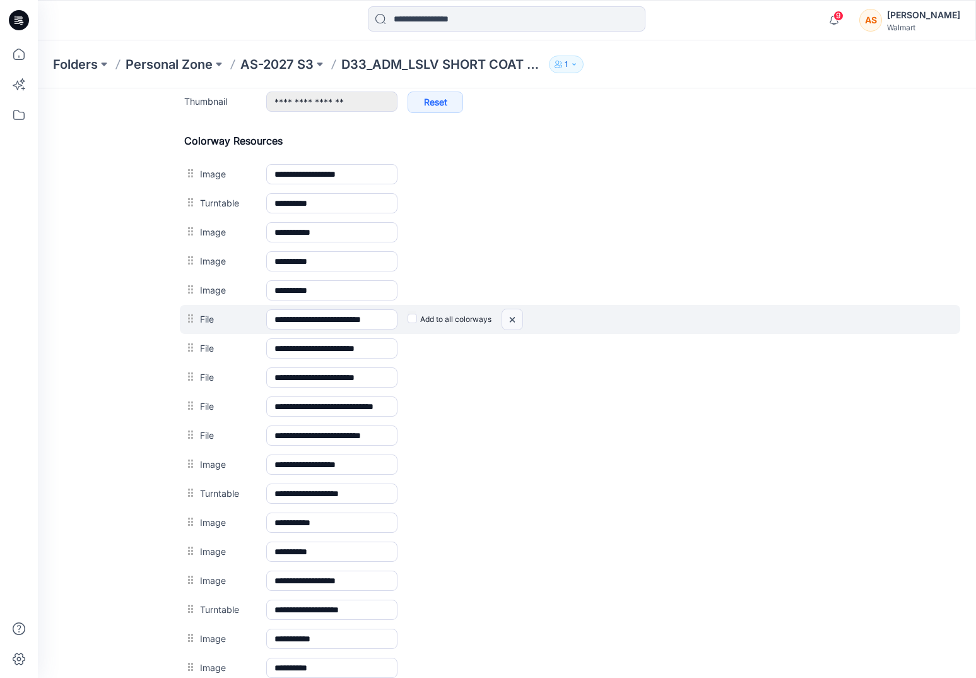
click at [38, 88] on img at bounding box center [38, 88] width 0 height 0
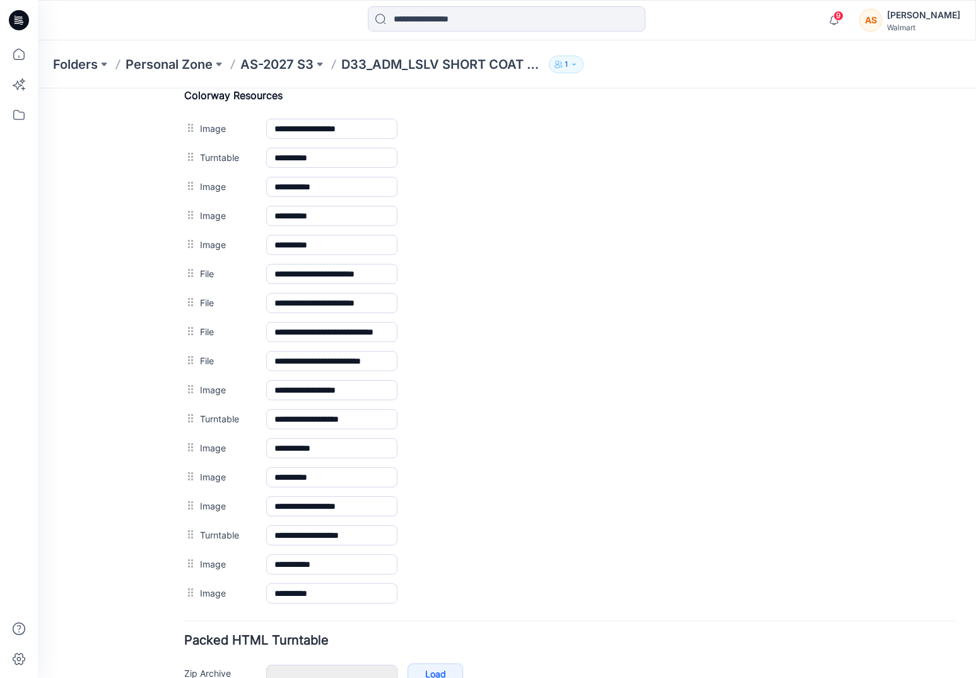
scroll to position [676, 0]
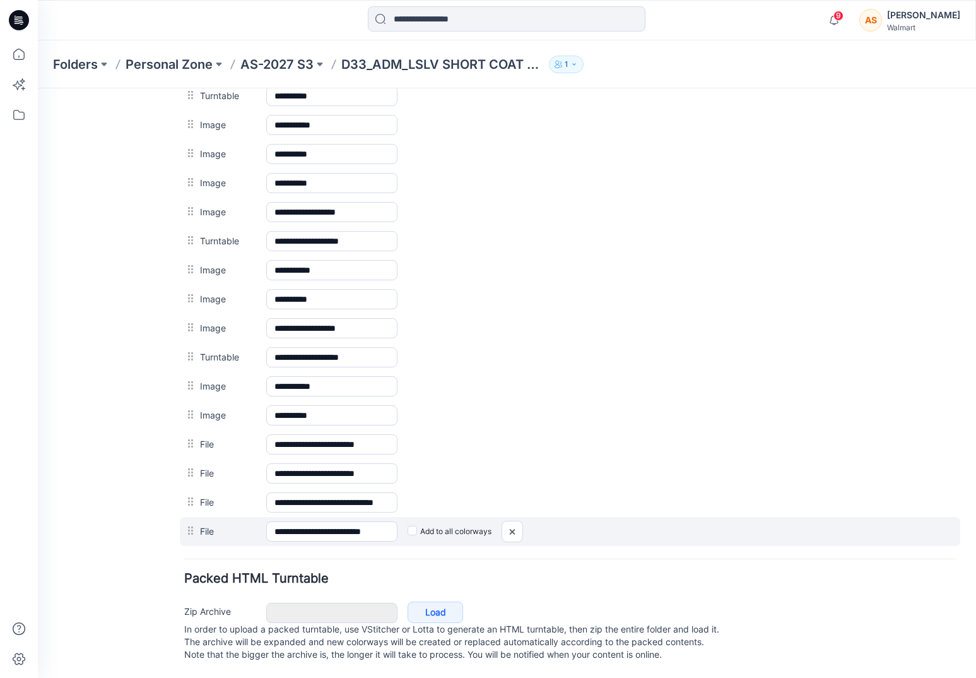
drag, startPoint x: 193, startPoint y: 207, endPoint x: 196, endPoint y: 532, distance: 324.9
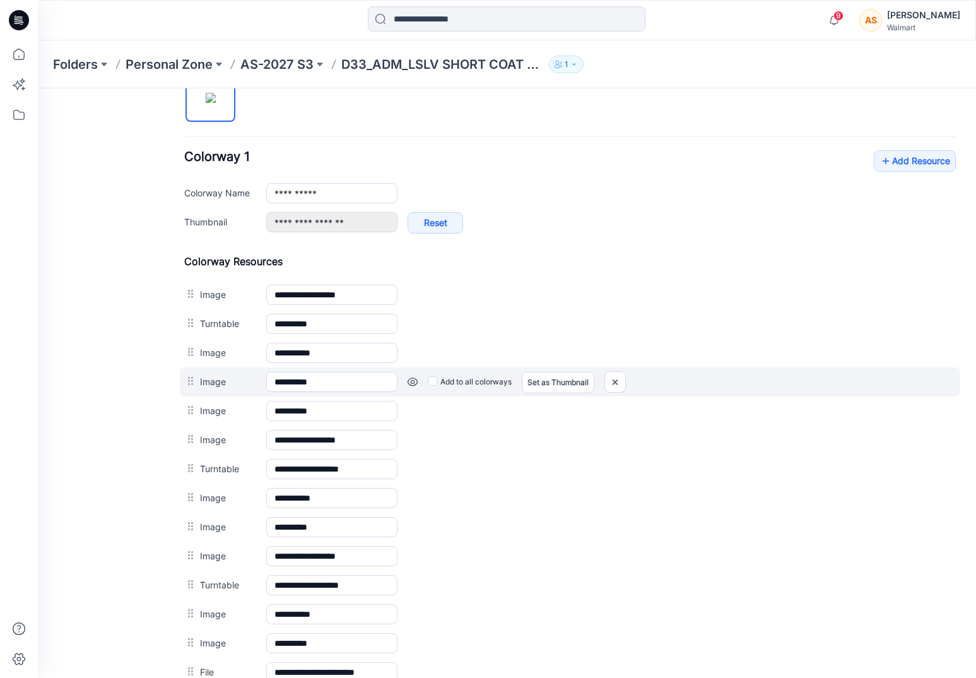
scroll to position [384, 0]
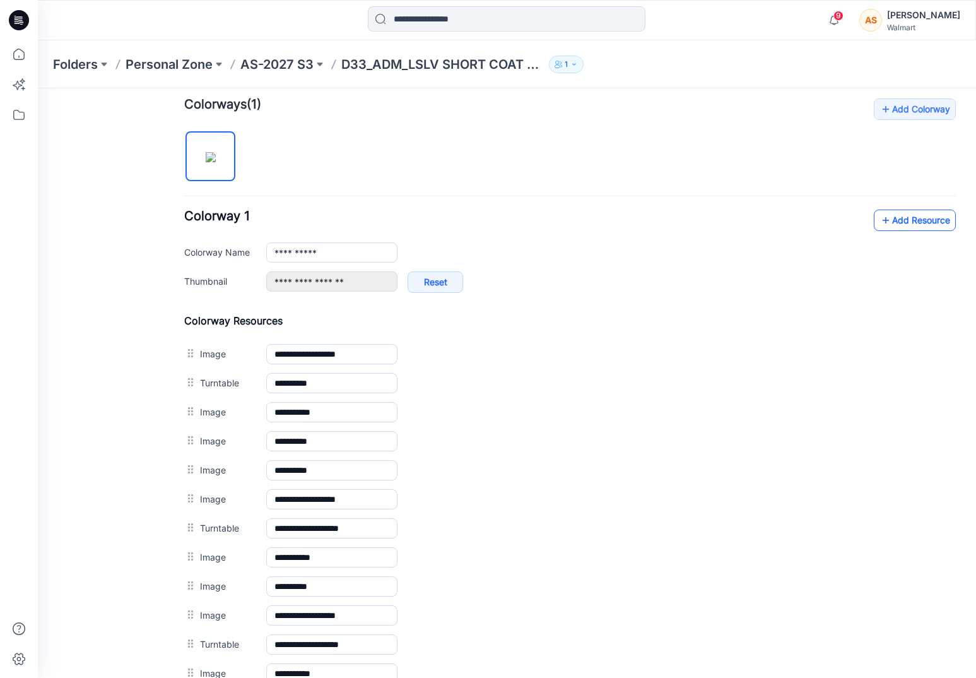
click at [901, 215] on link "Add Resource" at bounding box center [915, 219] width 82 height 21
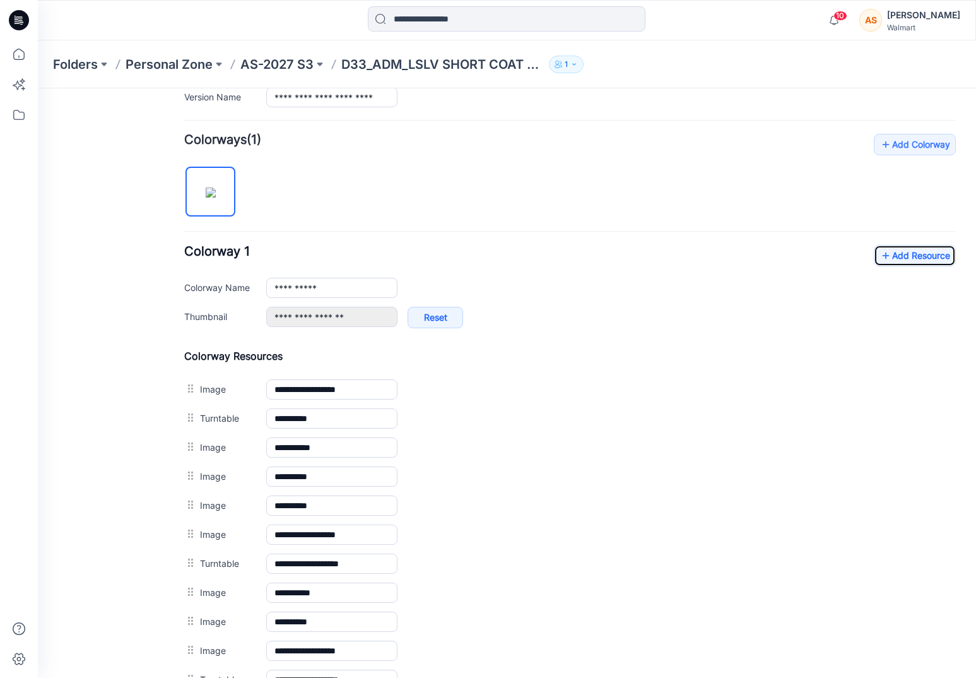
scroll to position [0, 0]
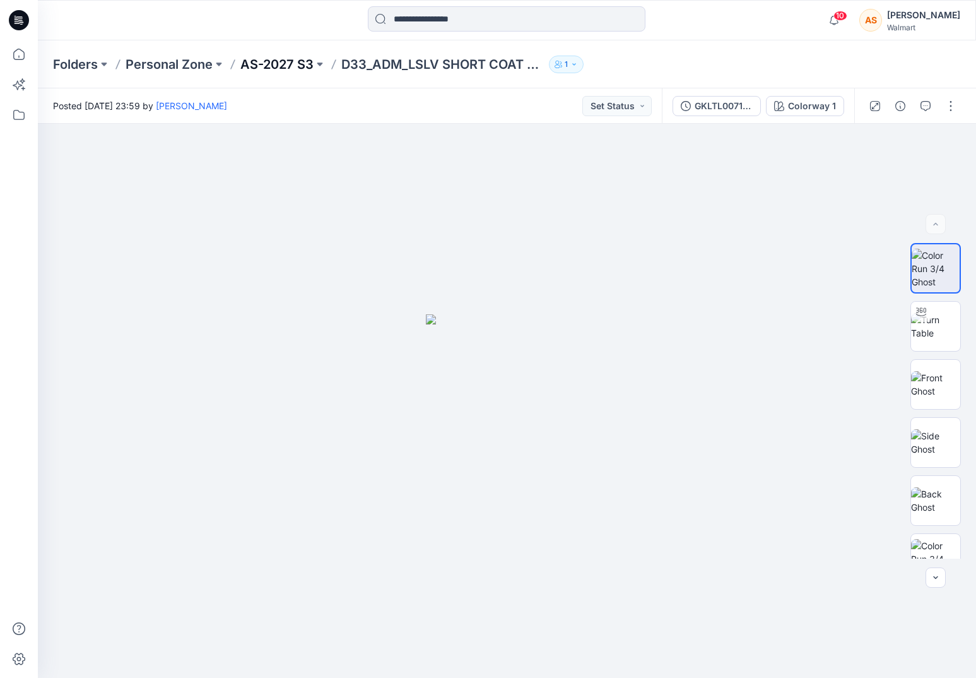
click at [278, 64] on p "AS-2027 S3" at bounding box center [276, 65] width 73 height 18
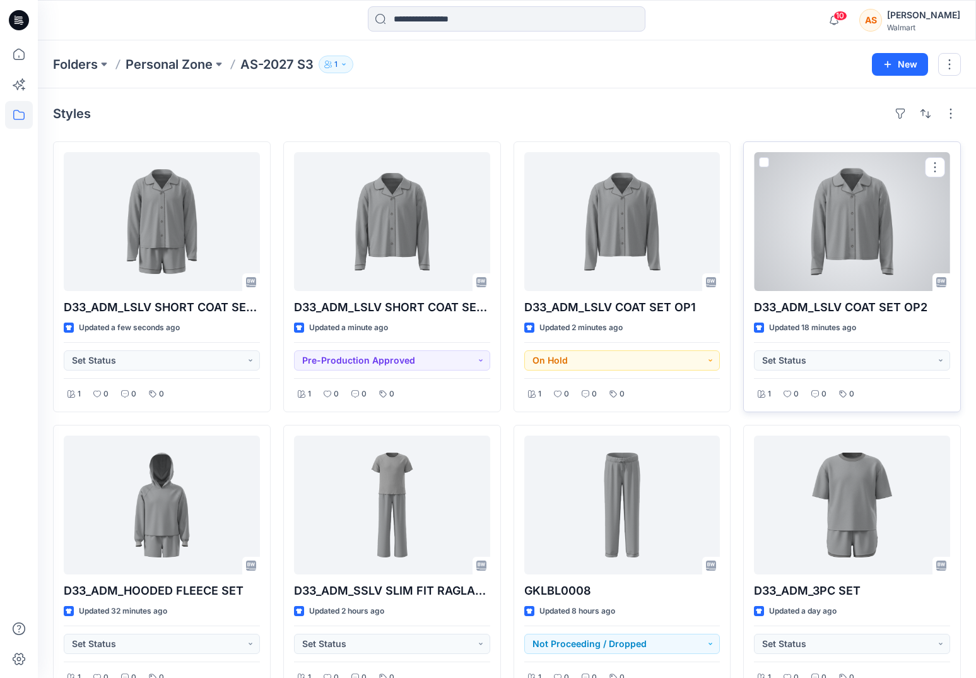
click at [797, 273] on div at bounding box center [852, 221] width 196 height 139
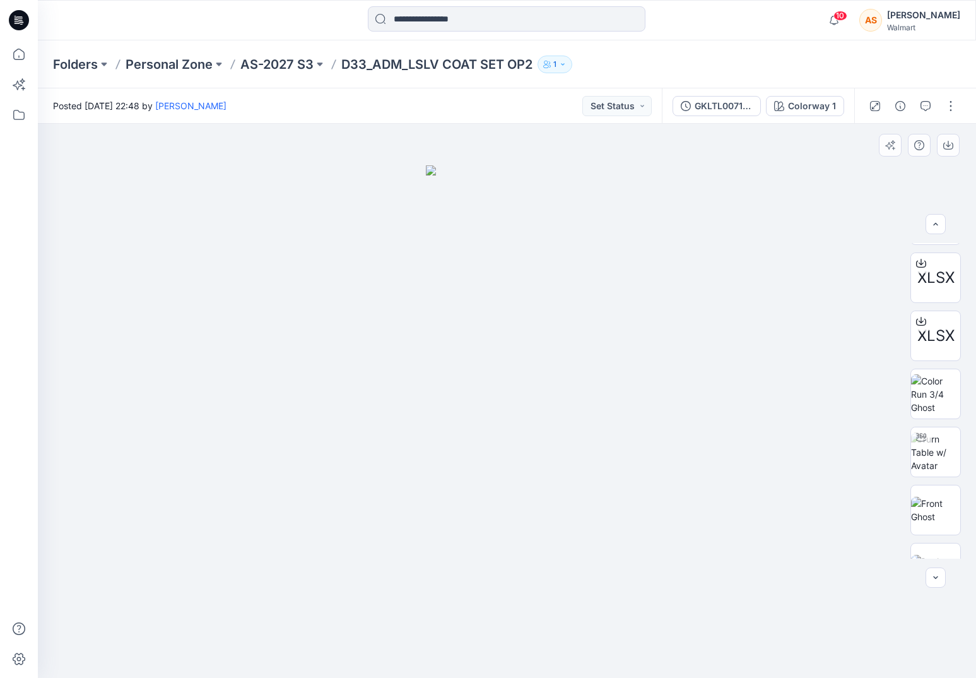
scroll to position [464, 0]
click at [935, 434] on img at bounding box center [935, 443] width 49 height 40
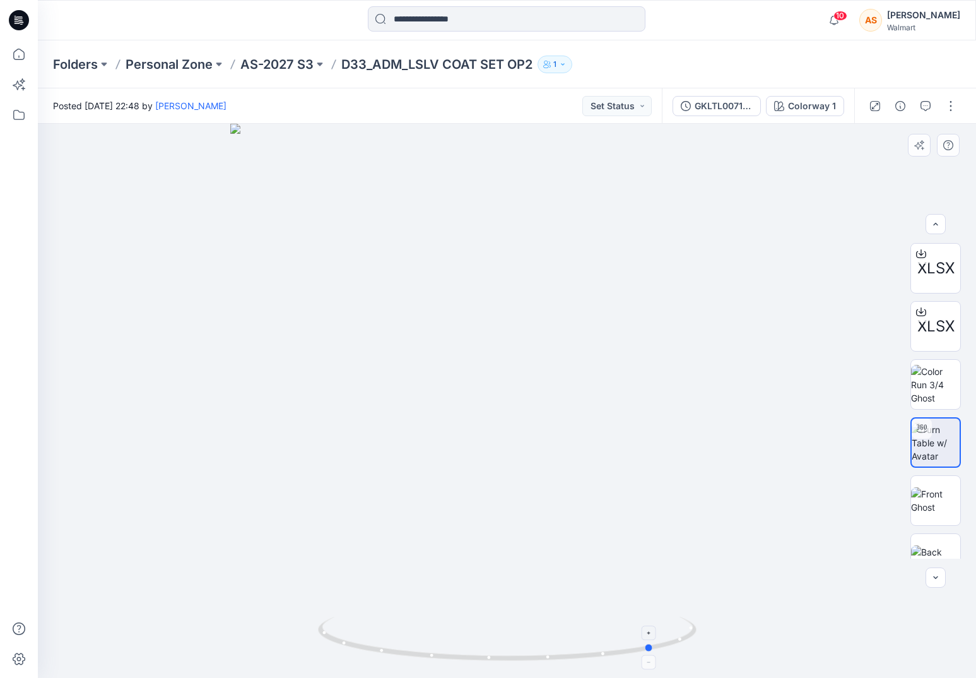
drag, startPoint x: 690, startPoint y: 630, endPoint x: 458, endPoint y: 638, distance: 231.7
click at [458, 638] on icon at bounding box center [509, 639] width 382 height 47
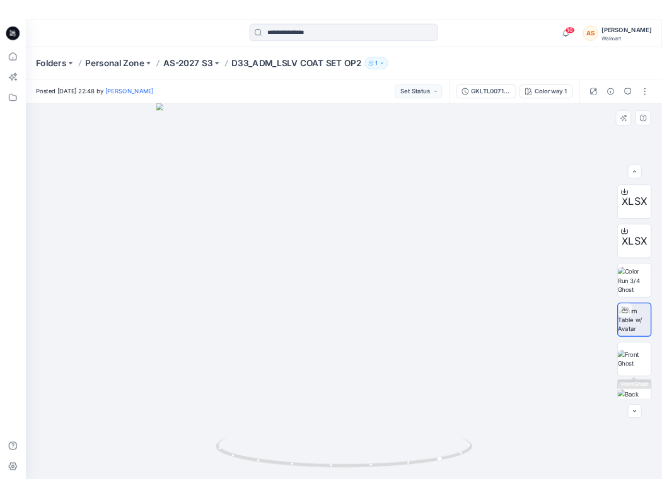
scroll to position [490, 0]
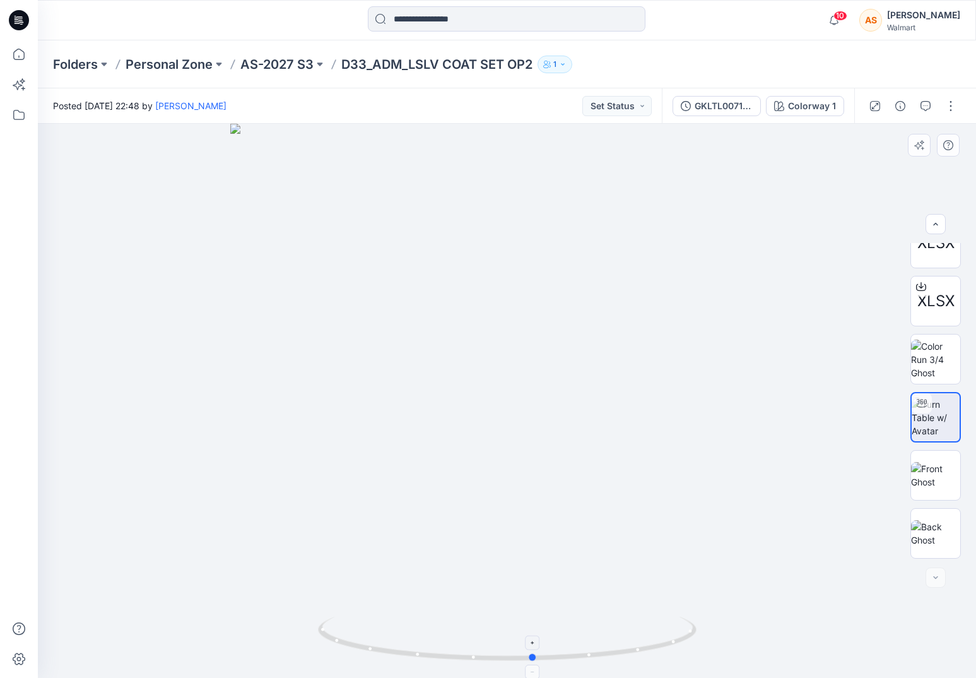
drag, startPoint x: 682, startPoint y: 635, endPoint x: 562, endPoint y: 654, distance: 121.5
click at [562, 654] on icon at bounding box center [509, 639] width 382 height 47
click at [298, 69] on p "AS-2027 S3" at bounding box center [276, 65] width 73 height 18
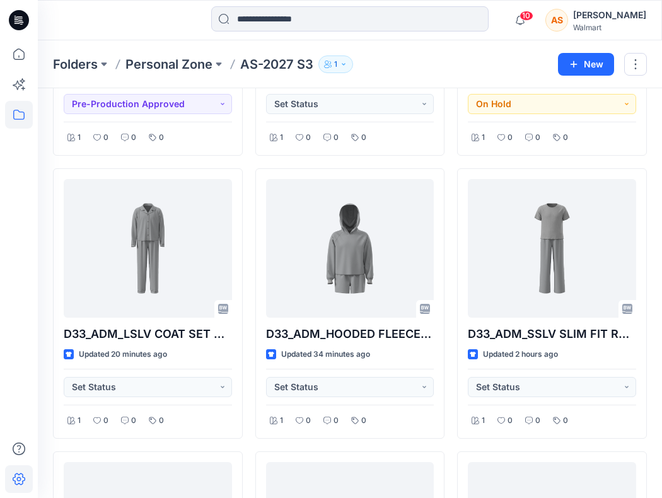
scroll to position [257, 0]
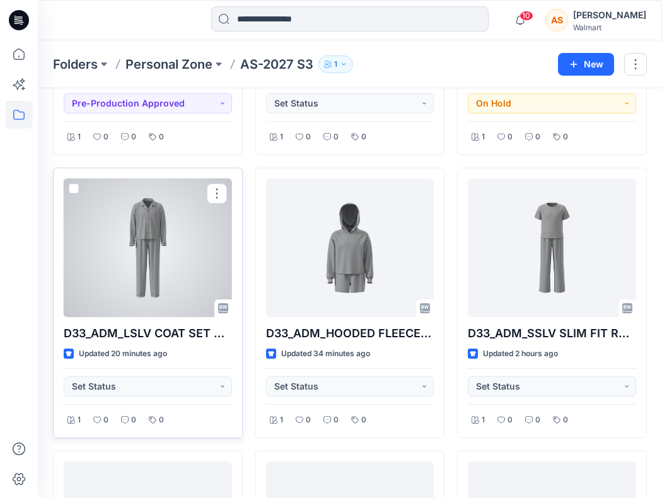
click at [148, 288] on div at bounding box center [148, 248] width 168 height 139
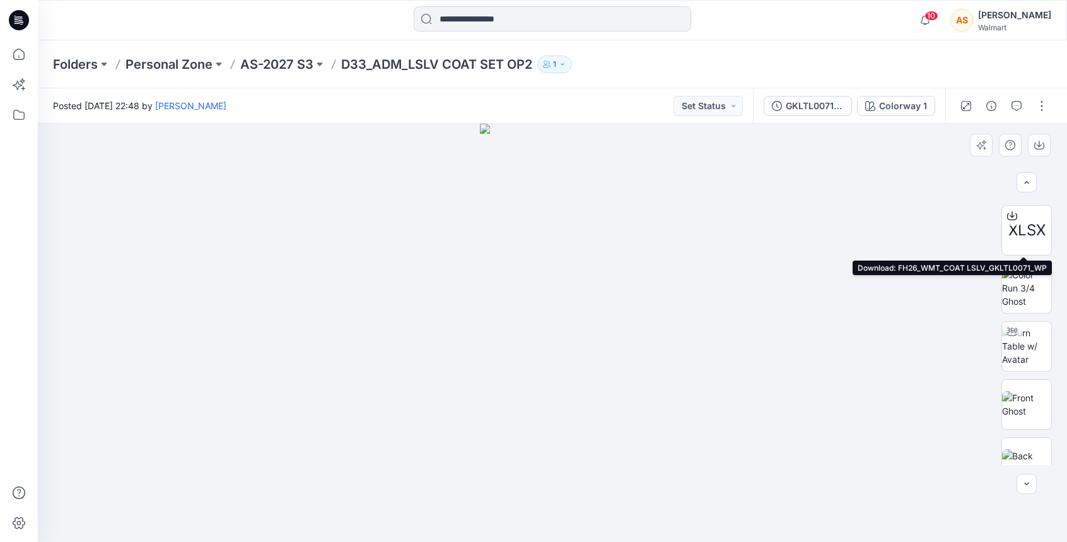
scroll to position [541, 0]
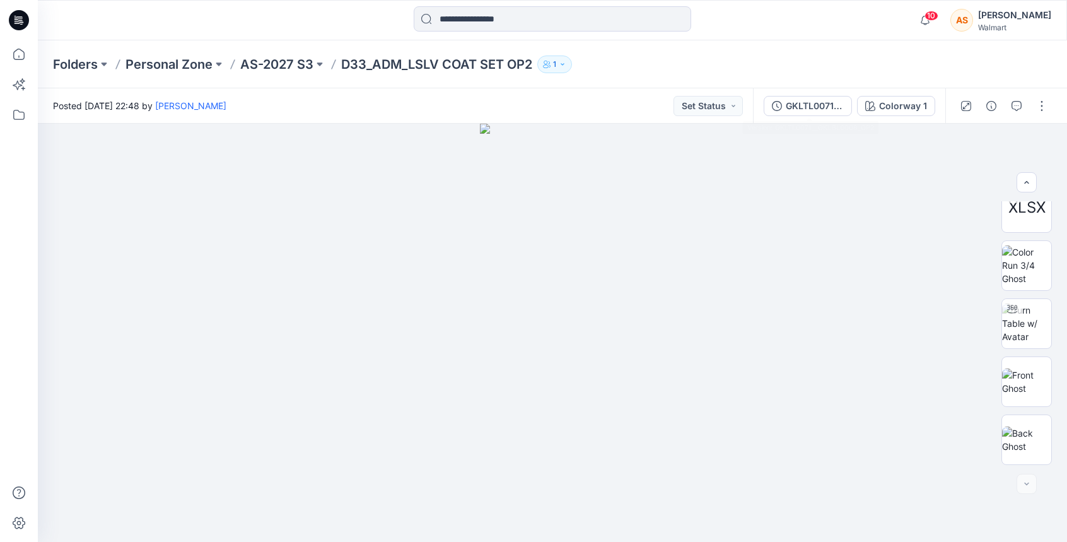
click at [662, 115] on div "Posted [DATE] 22:48 by [PERSON_NAME] Set Status" at bounding box center [395, 105] width 715 height 35
click at [662, 109] on button "Set Status" at bounding box center [708, 106] width 69 height 20
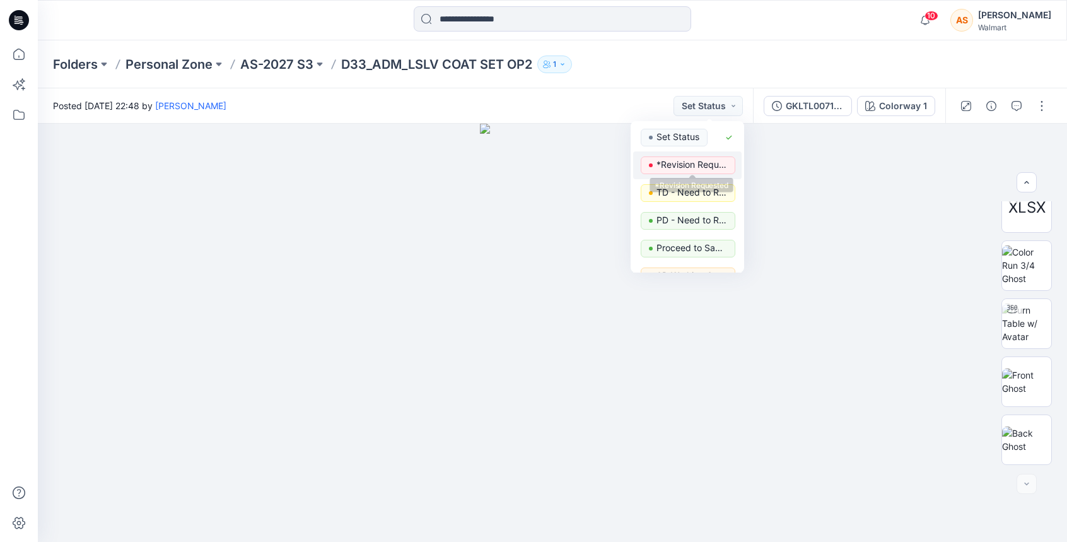
click at [662, 168] on p "*Revision Requested" at bounding box center [692, 164] width 71 height 16
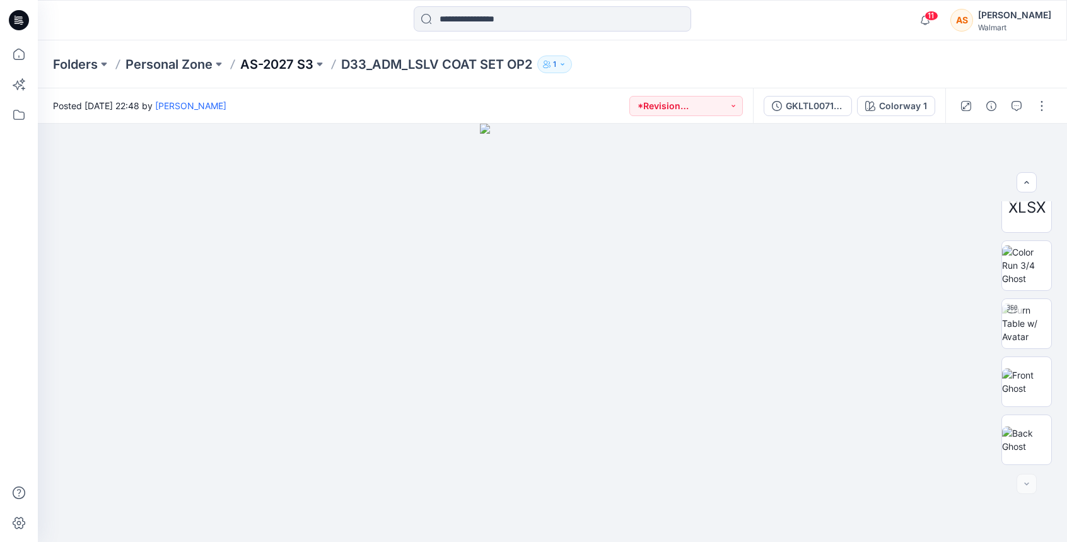
click at [276, 70] on p "AS-2027 S3" at bounding box center [276, 65] width 73 height 18
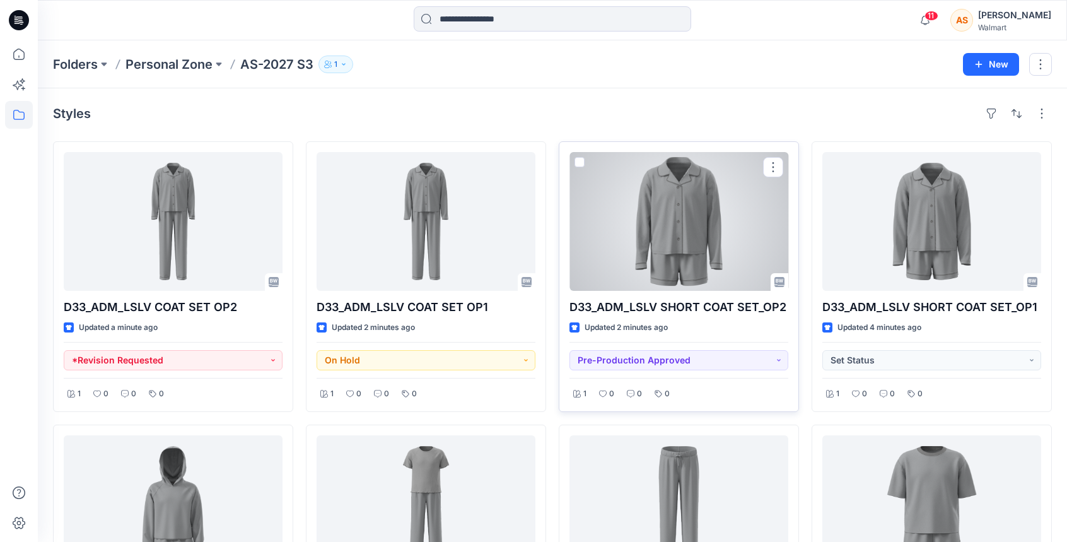
click at [662, 245] on div at bounding box center [679, 221] width 219 height 139
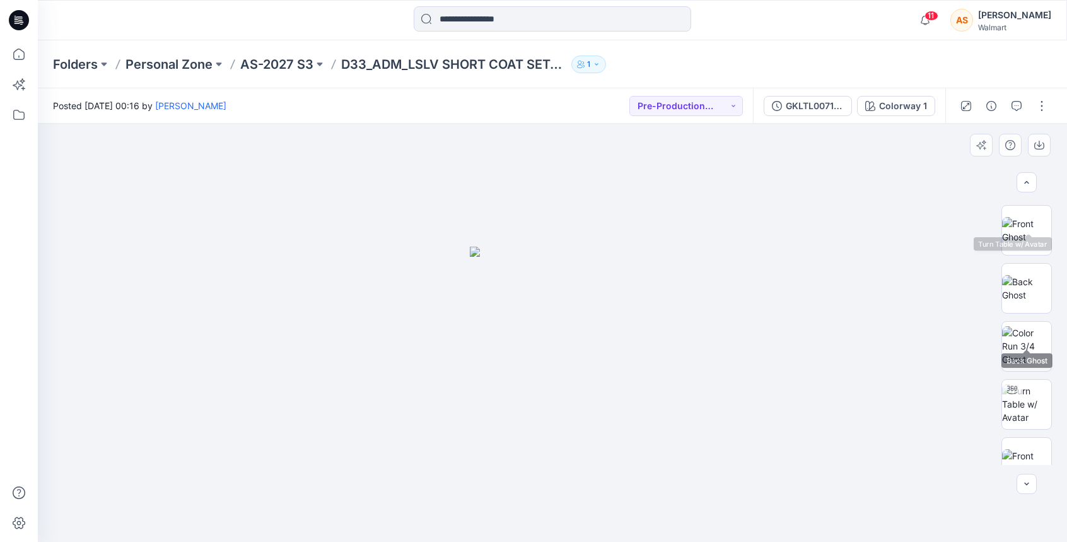
scroll to position [773, 0]
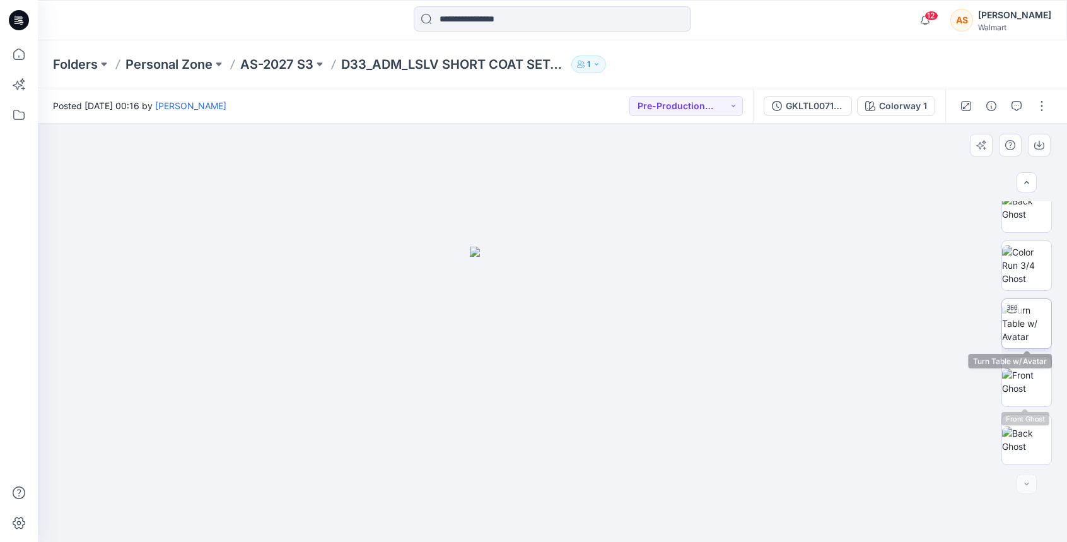
click at [662, 327] on img at bounding box center [1027, 323] width 49 height 40
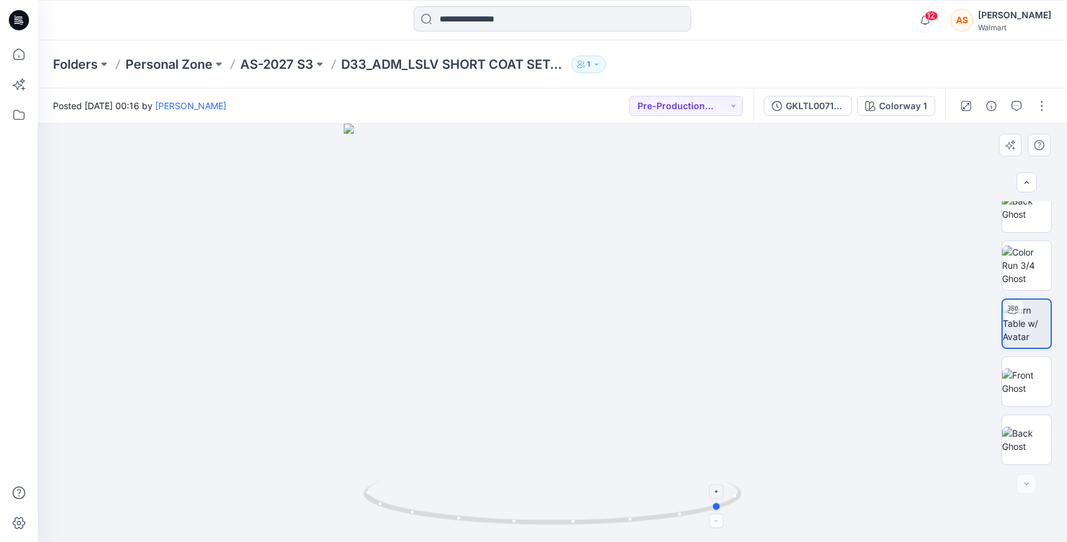
drag, startPoint x: 710, startPoint y: 489, endPoint x: 502, endPoint y: 506, distance: 208.9
click at [502, 498] on icon at bounding box center [554, 504] width 382 height 47
click at [662, 102] on button "button" at bounding box center [1042, 106] width 20 height 20
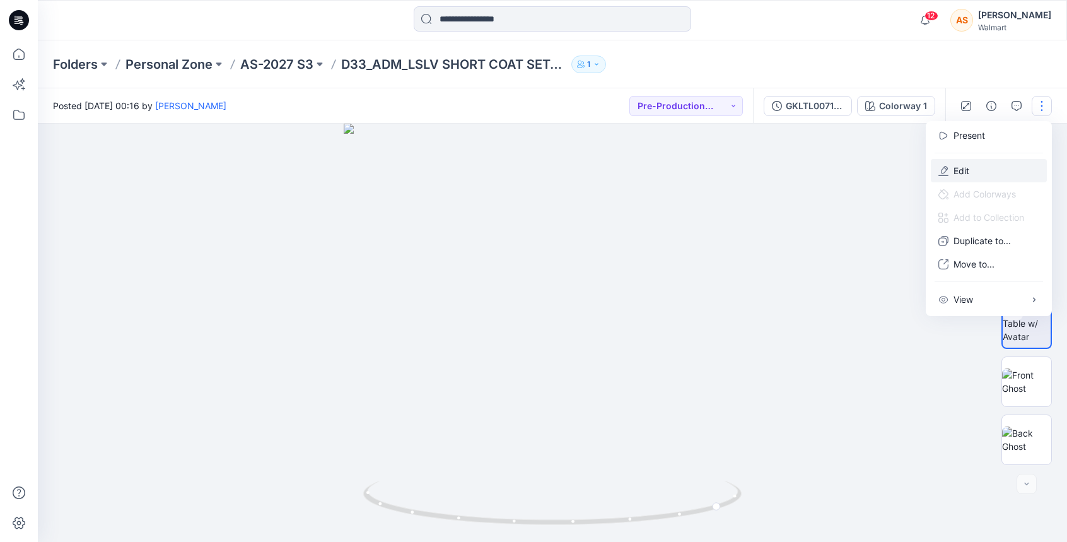
click at [662, 169] on button "Edit" at bounding box center [989, 170] width 116 height 23
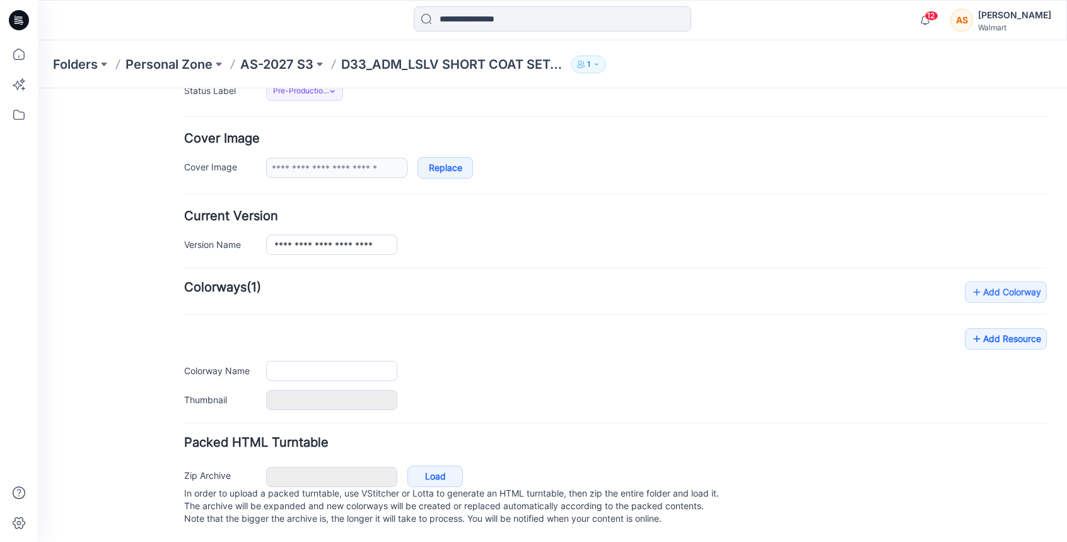
type input "**********"
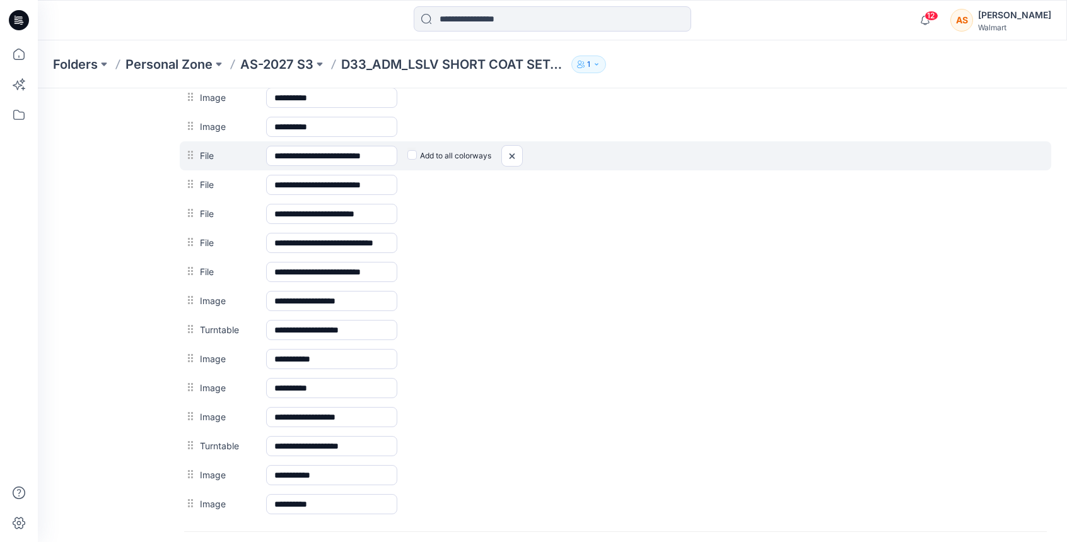
scroll to position [721, 0]
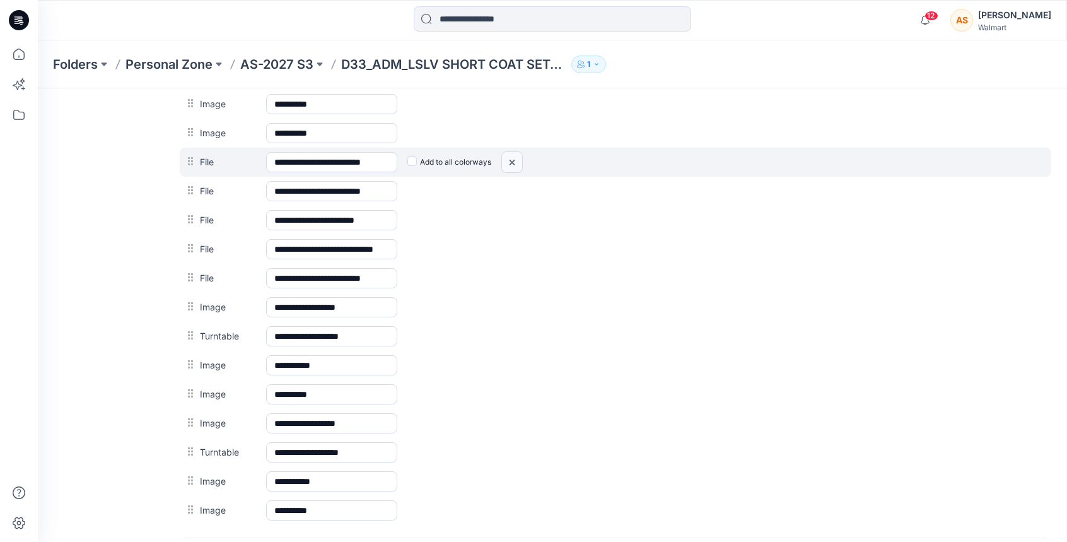
click at [38, 88] on img at bounding box center [38, 88] width 0 height 0
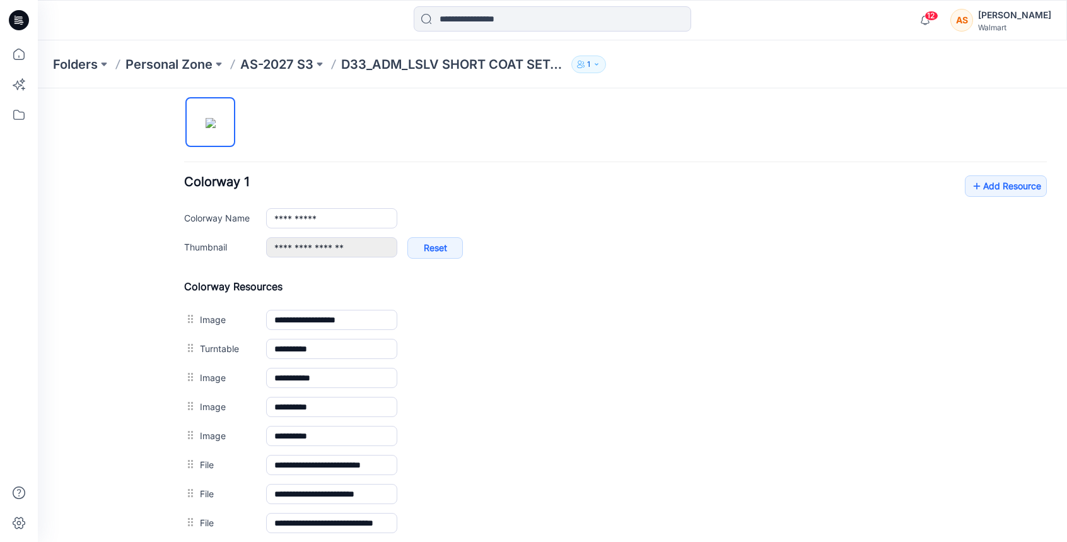
scroll to position [227, 0]
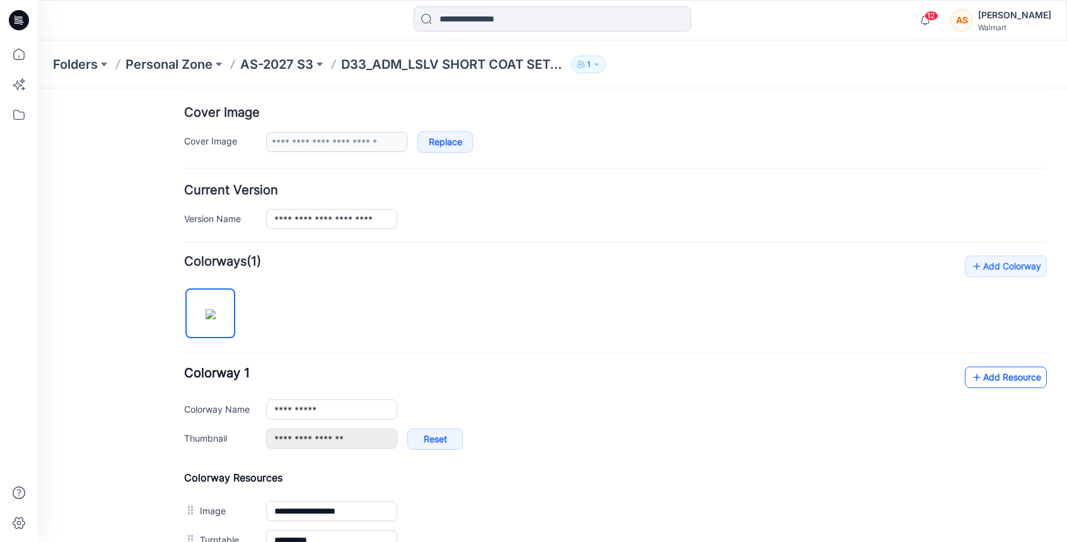
click at [975, 385] on icon at bounding box center [977, 377] width 13 height 20
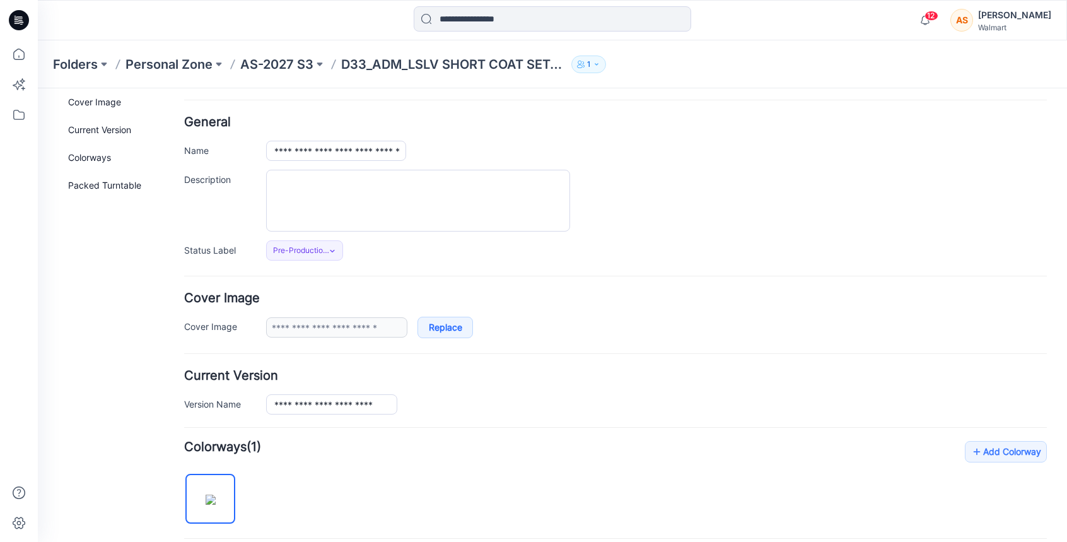
scroll to position [51, 0]
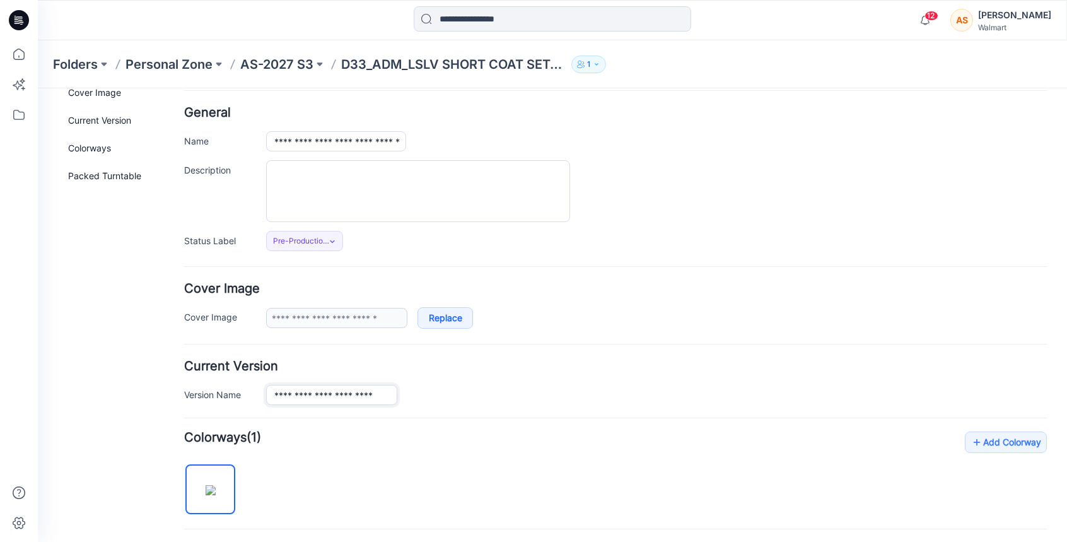
click at [389, 396] on input "**********" at bounding box center [331, 395] width 131 height 20
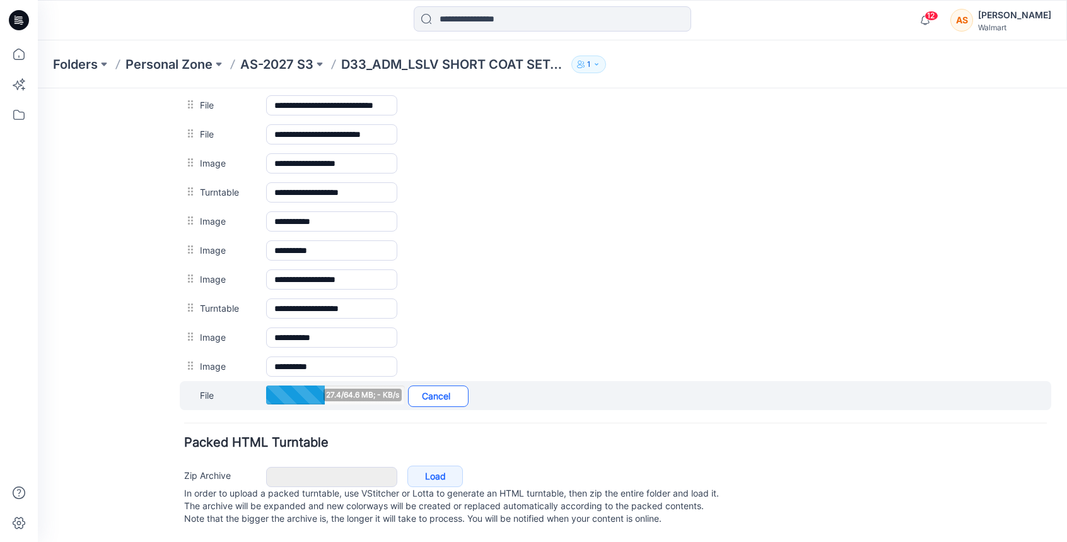
scroll to position [0, 0]
click at [453, 385] on link "Cancel" at bounding box center [438, 395] width 61 height 21
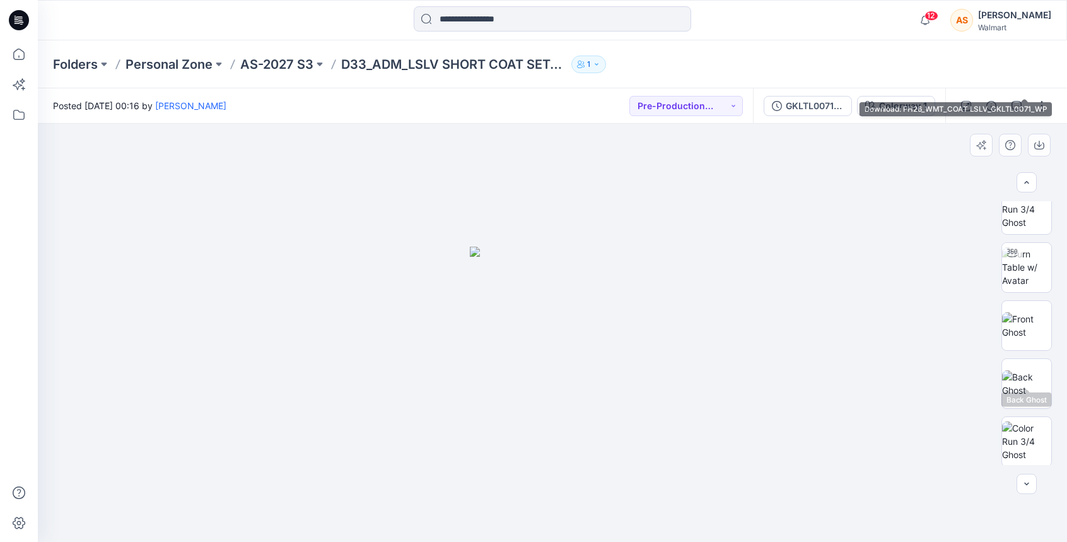
scroll to position [561, 0]
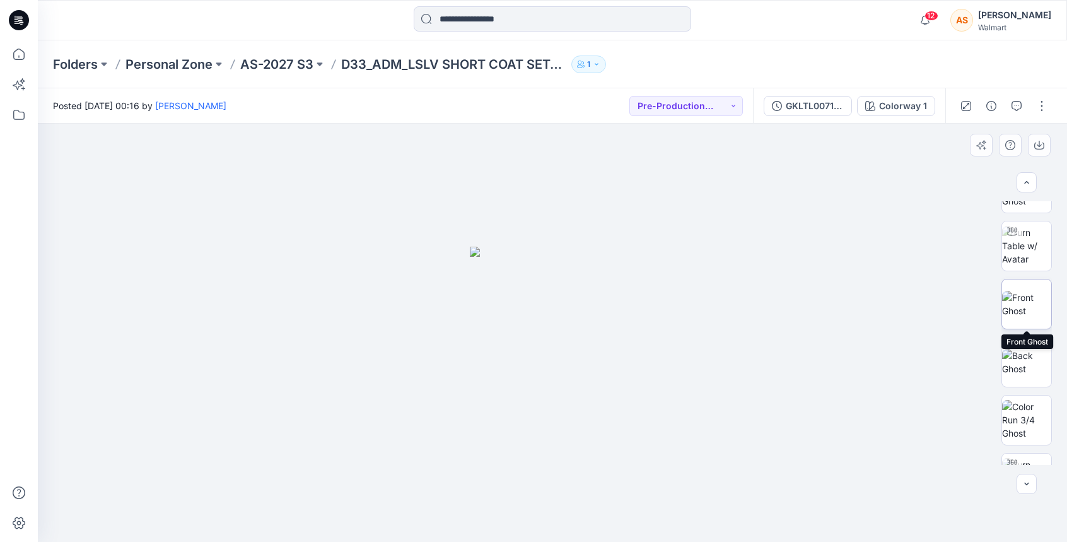
click at [1035, 311] on img at bounding box center [1027, 304] width 49 height 26
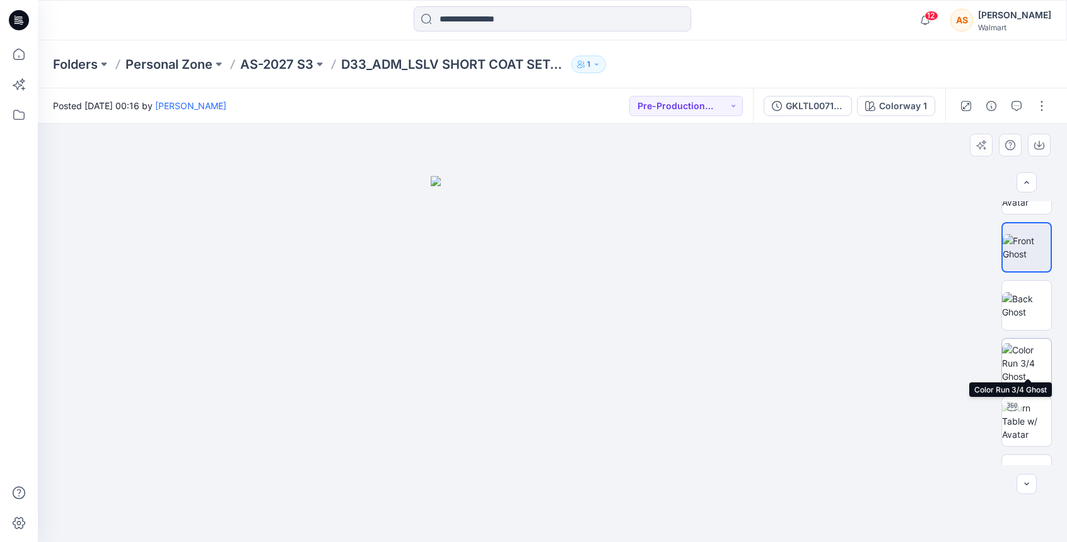
scroll to position [693, 0]
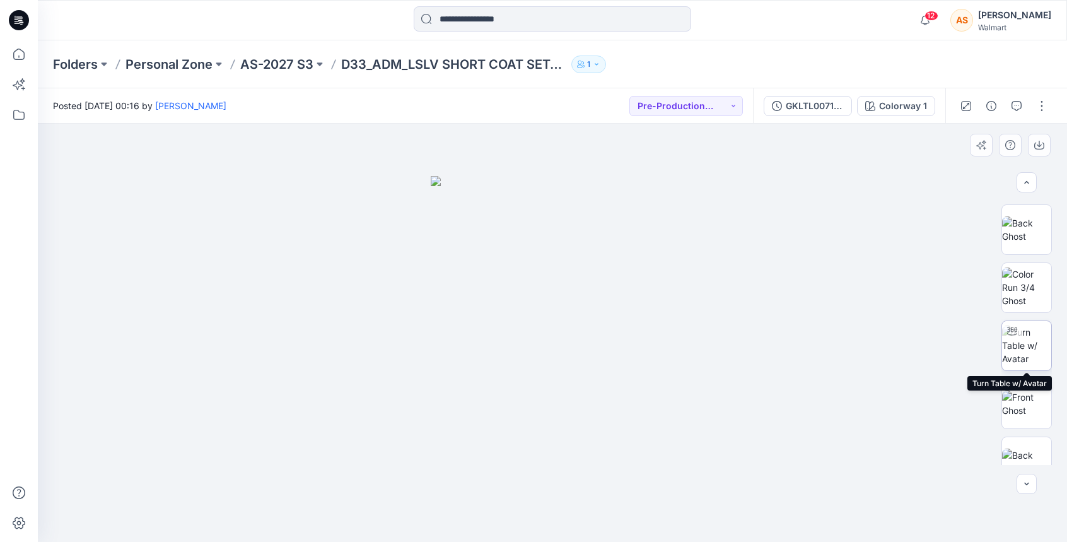
click at [1035, 356] on img at bounding box center [1027, 346] width 49 height 40
click at [1047, 105] on button "button" at bounding box center [1042, 106] width 20 height 20
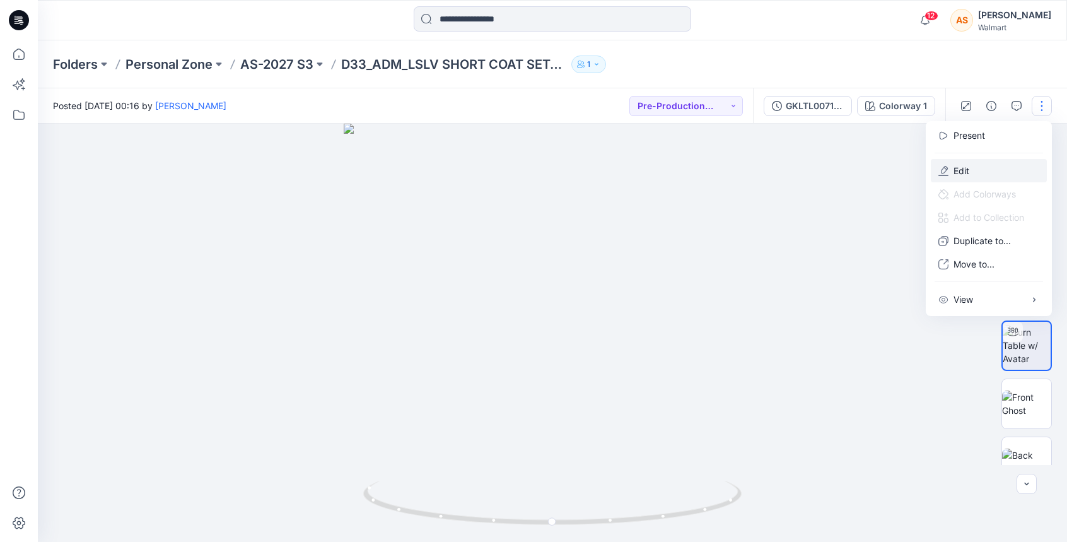
click at [984, 175] on button "Edit" at bounding box center [989, 170] width 116 height 23
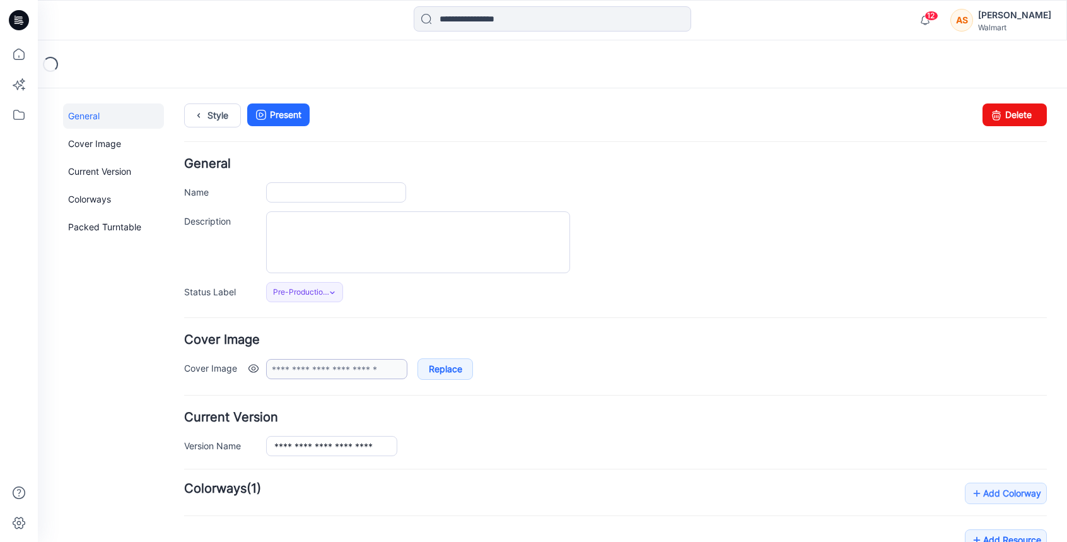
type input "**********"
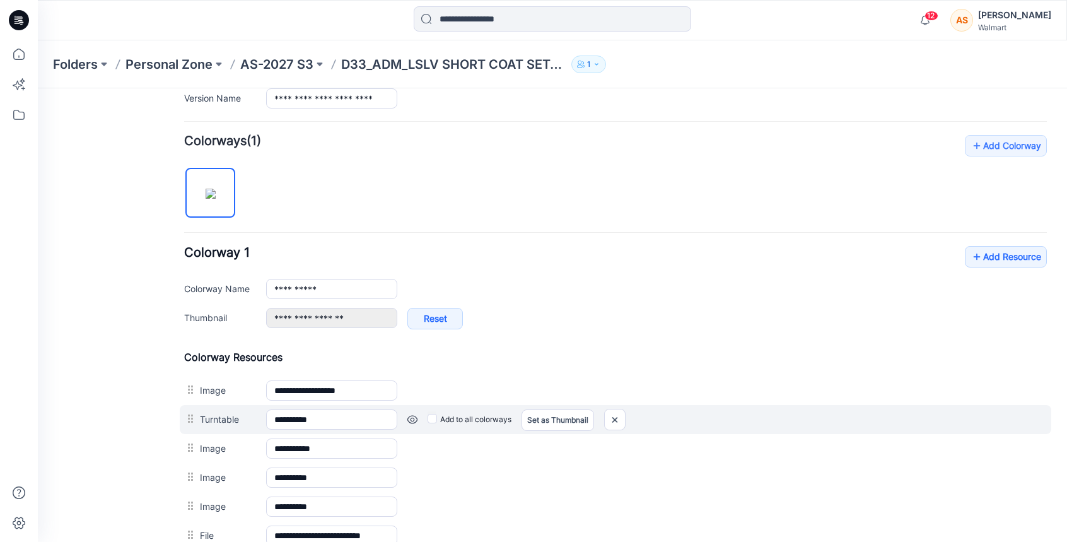
scroll to position [400, 0]
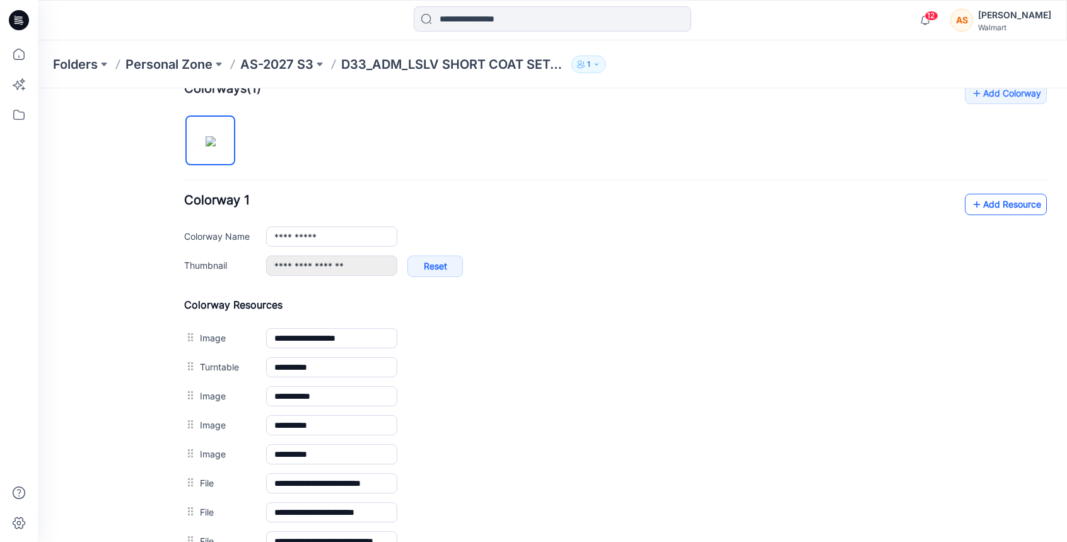
click at [994, 206] on link "Add Resource" at bounding box center [1006, 204] width 82 height 21
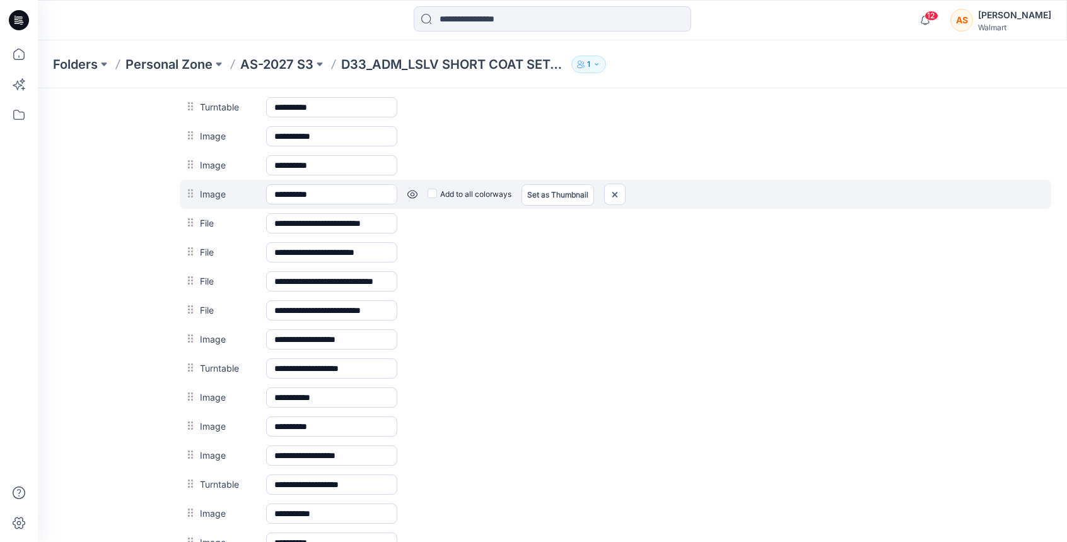
scroll to position [730, 0]
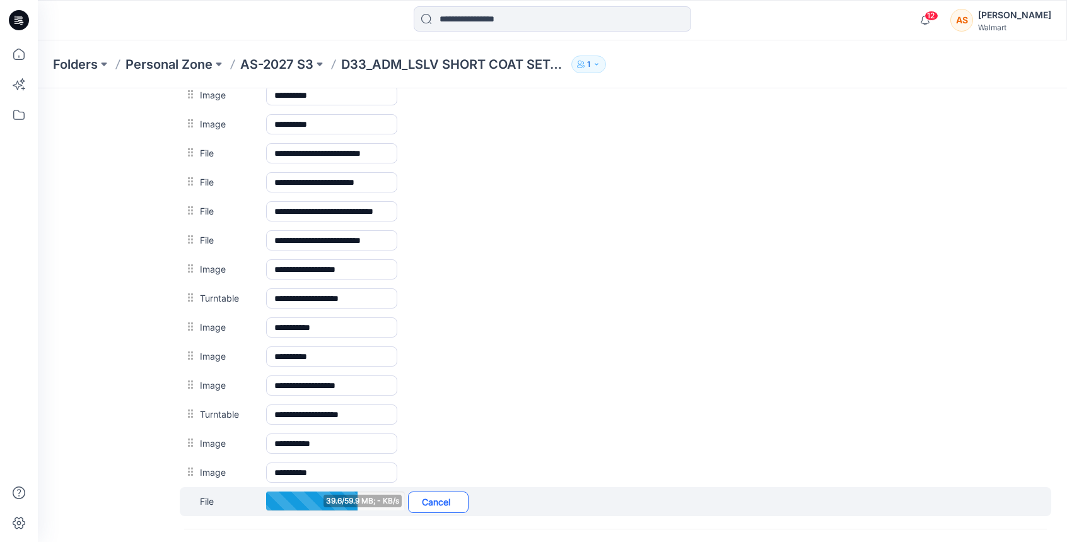
click at [441, 502] on link "Cancel" at bounding box center [438, 501] width 61 height 21
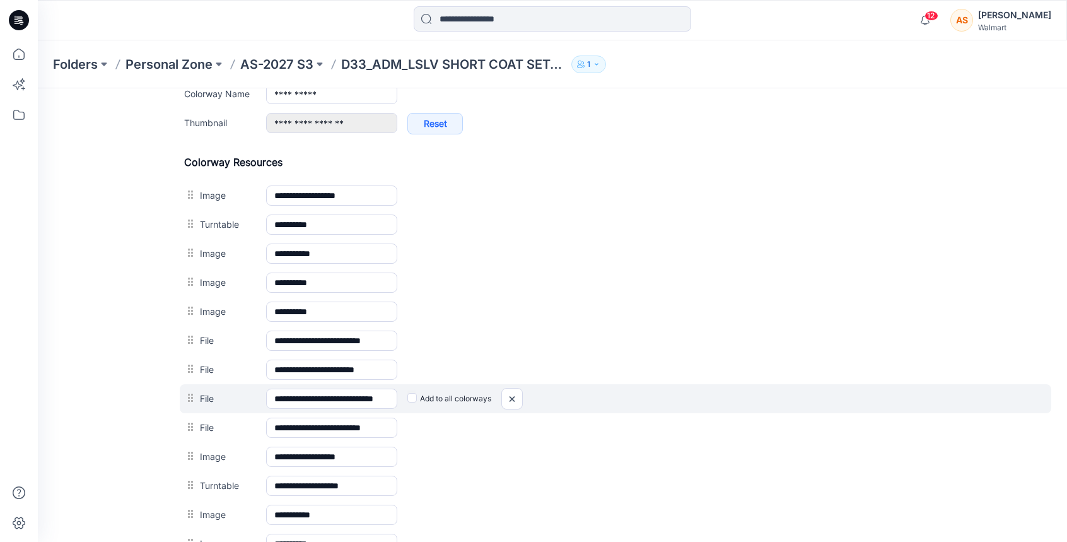
scroll to position [271, 0]
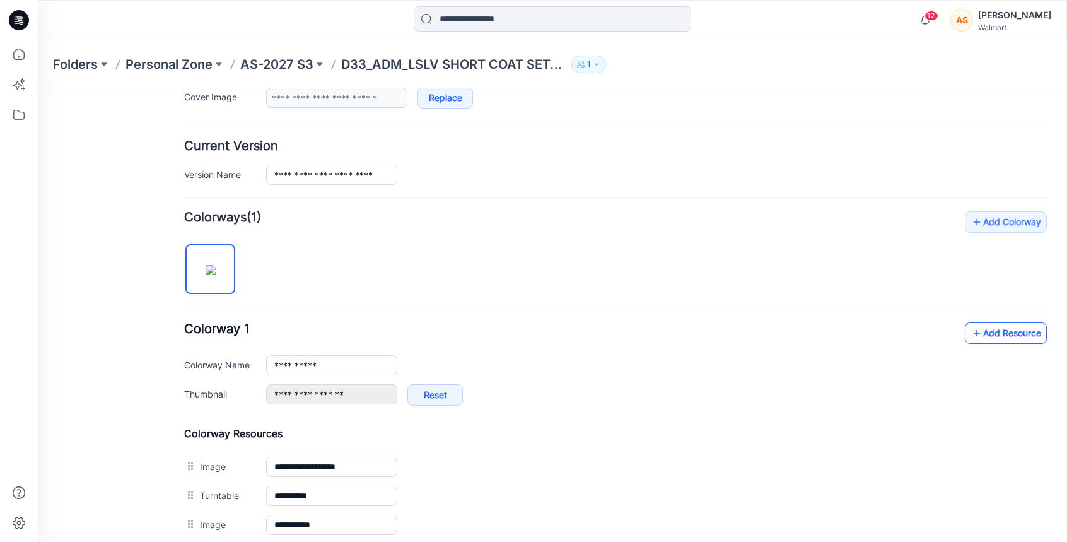
click at [998, 335] on link "Add Resource" at bounding box center [1006, 332] width 82 height 21
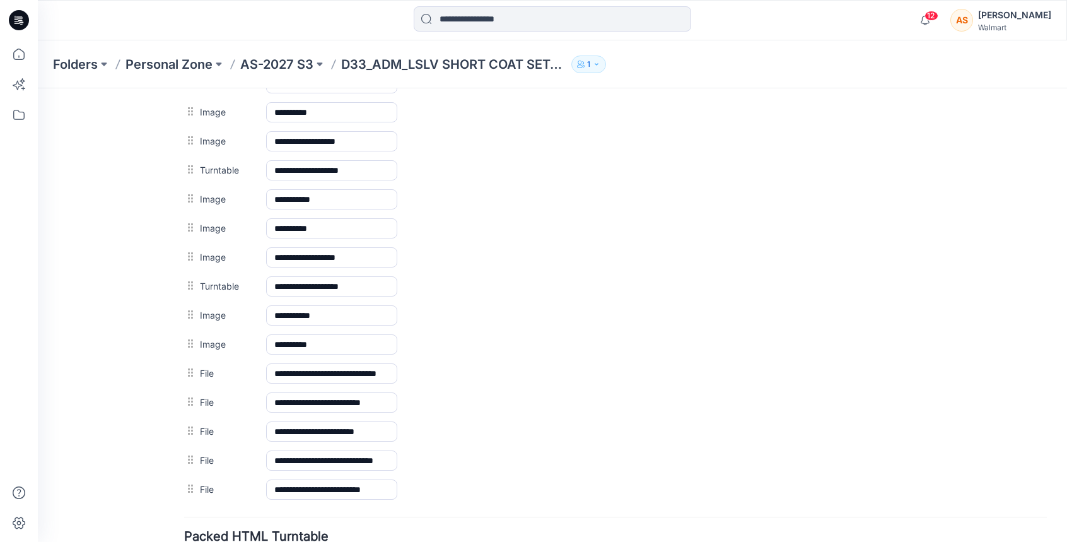
scroll to position [0, 0]
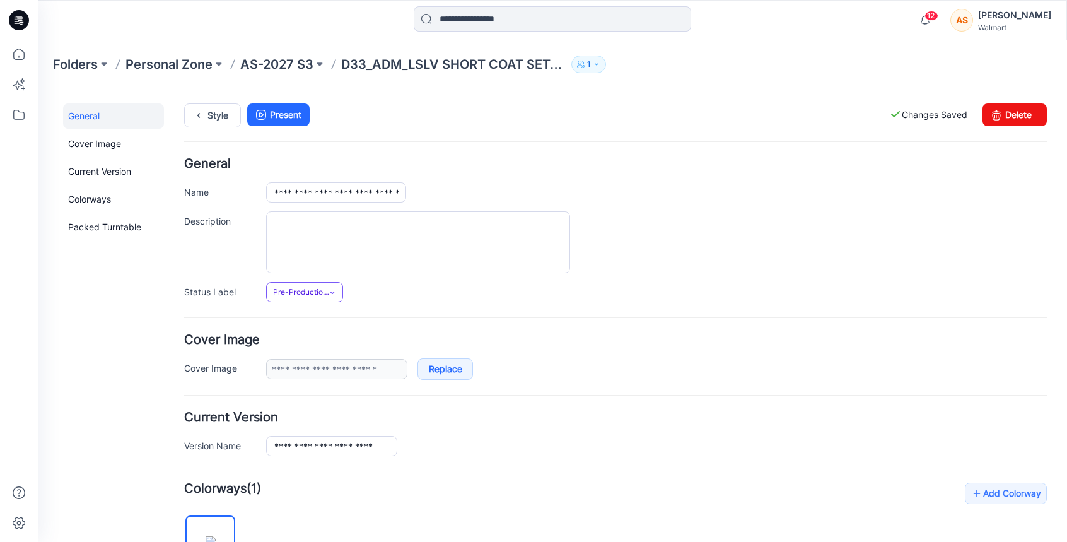
click at [314, 296] on span "Pre-Production Approved" at bounding box center [301, 292] width 57 height 13
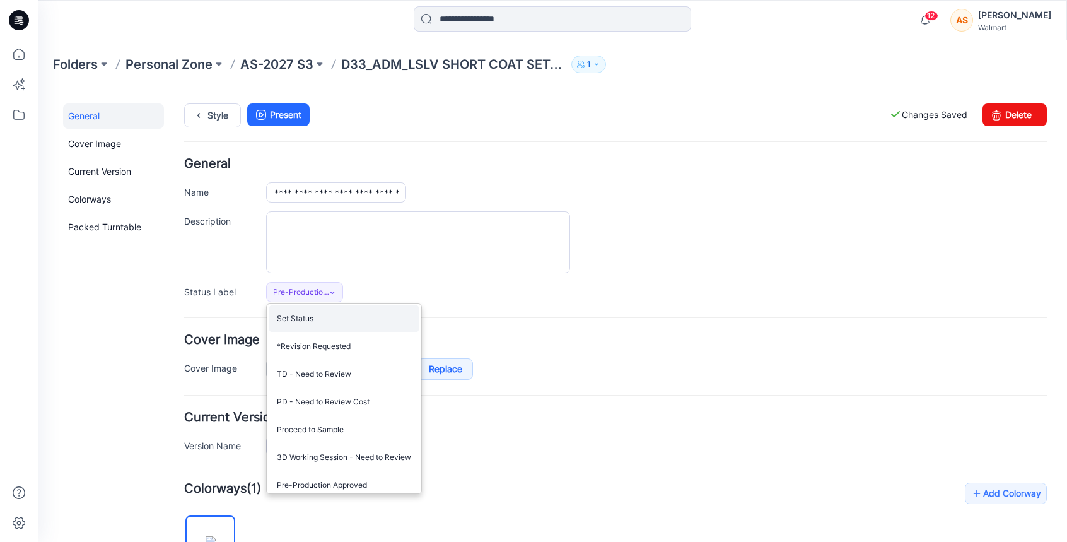
click at [314, 321] on link "Set Status" at bounding box center [344, 318] width 150 height 26
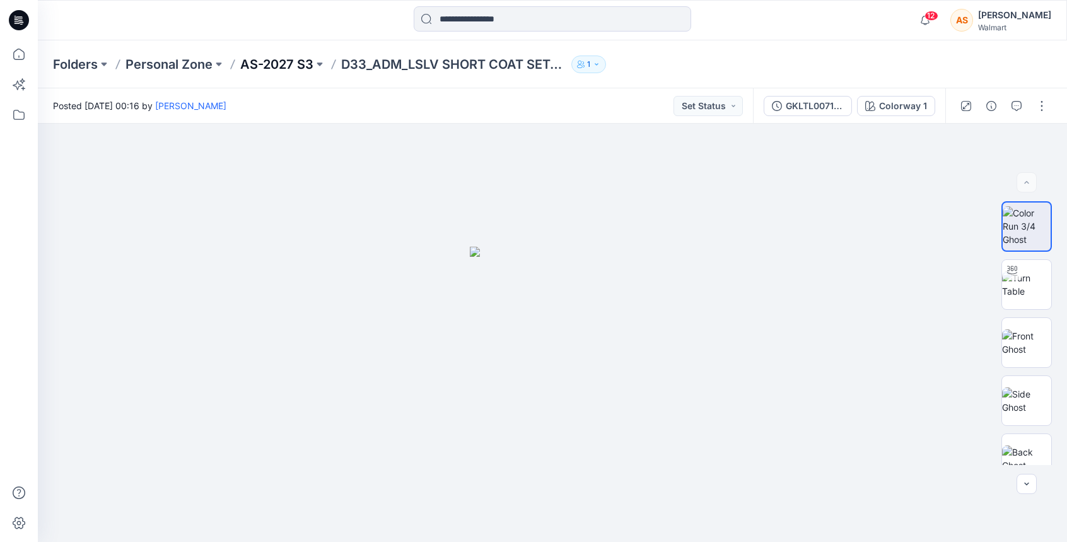
click at [299, 62] on p "AS-2027 S3" at bounding box center [276, 65] width 73 height 18
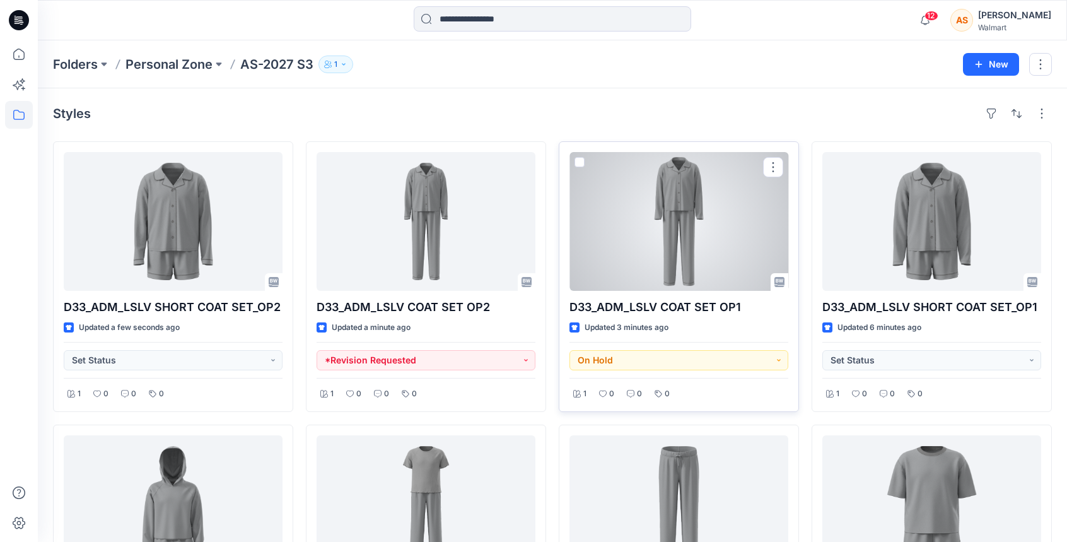
click at [714, 257] on div at bounding box center [679, 221] width 219 height 139
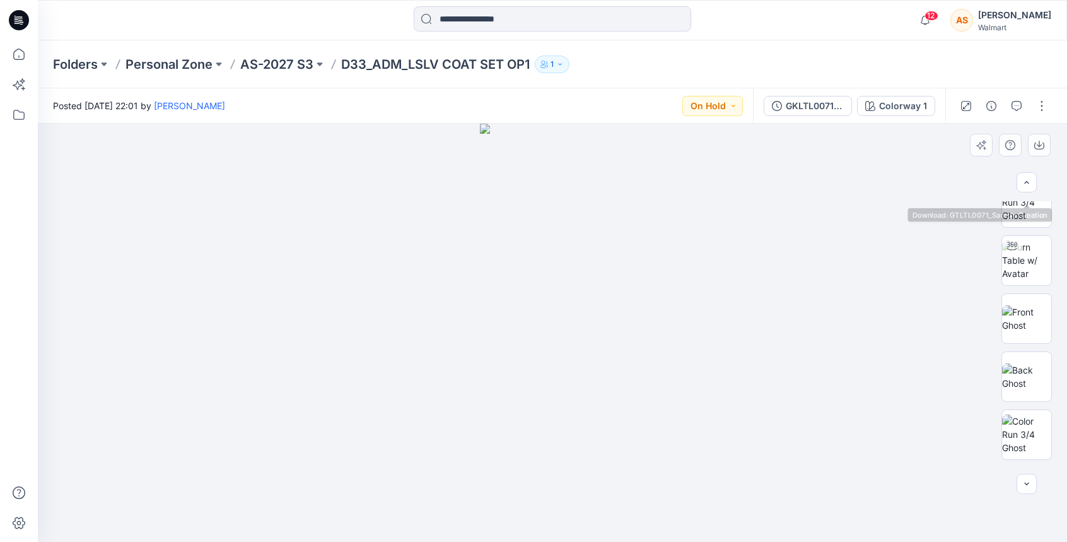
scroll to position [888, 0]
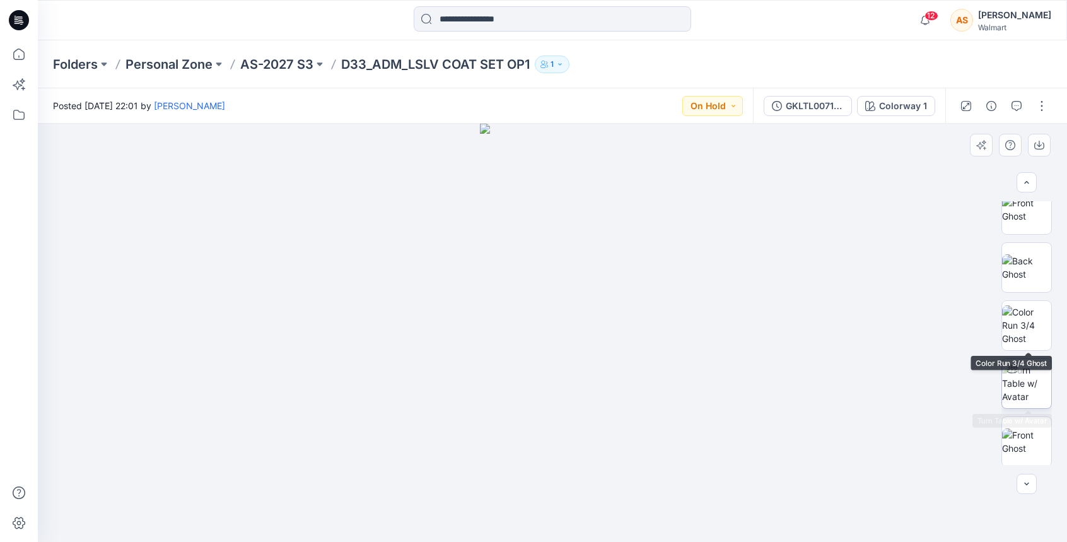
click at [1030, 372] on img at bounding box center [1027, 383] width 49 height 40
drag, startPoint x: 707, startPoint y: 481, endPoint x: 770, endPoint y: 444, distance: 72.4
click at [770, 444] on div at bounding box center [553, 333] width 1030 height 418
click at [1033, 107] on button "button" at bounding box center [1042, 106] width 20 height 20
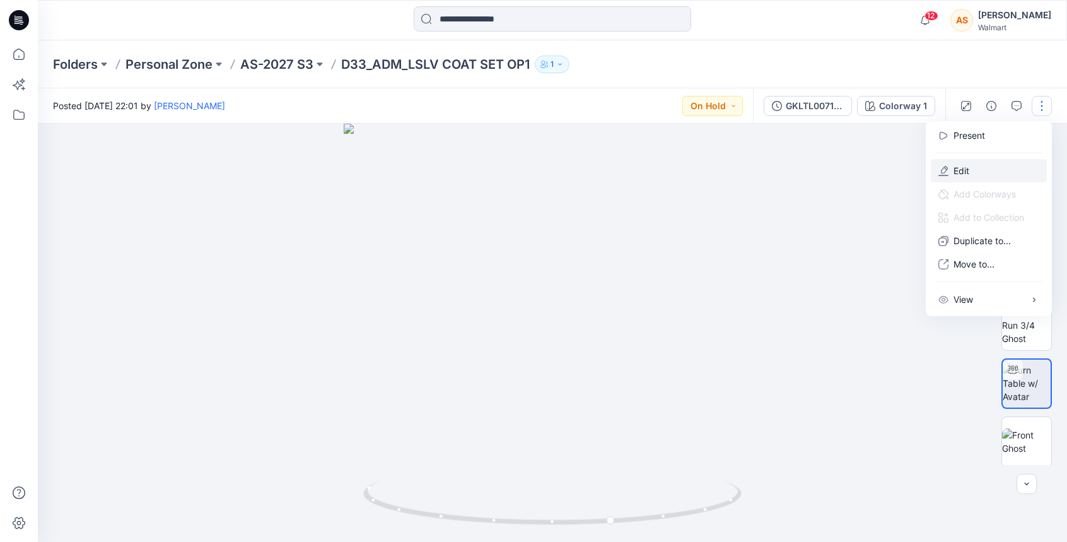
click at [966, 170] on p "Edit" at bounding box center [962, 170] width 16 height 13
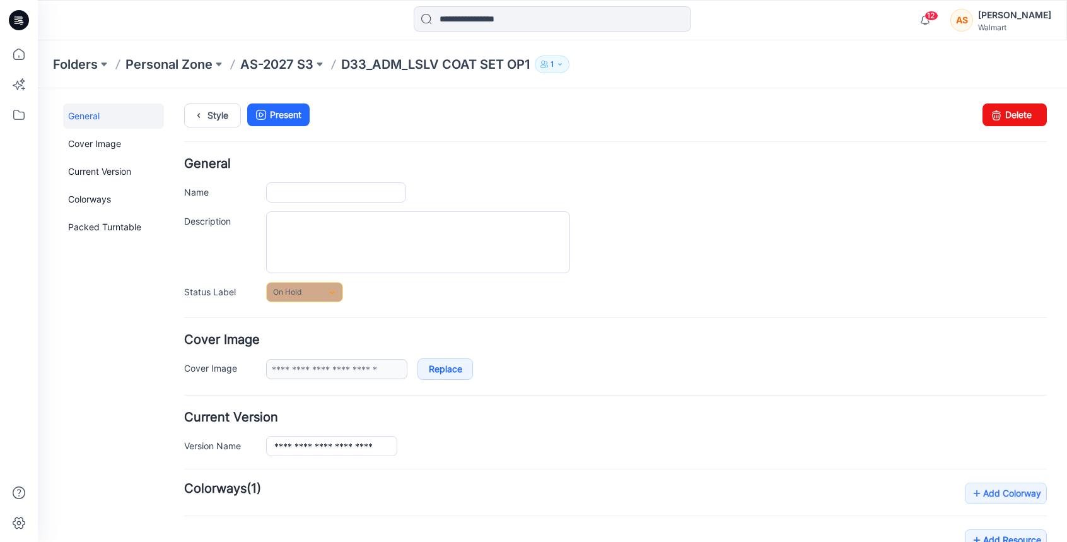
type input "**********"
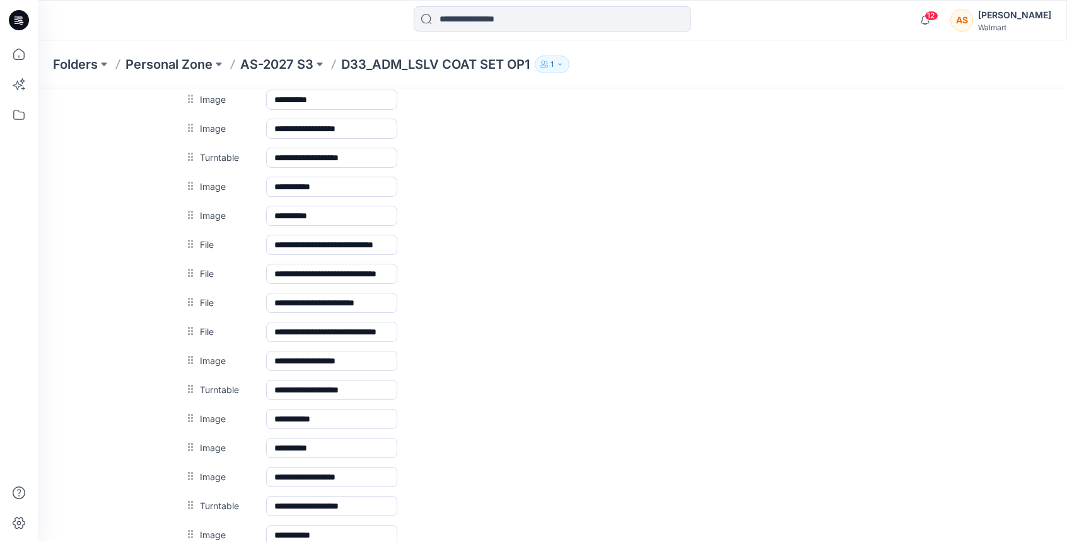
scroll to position [755, 0]
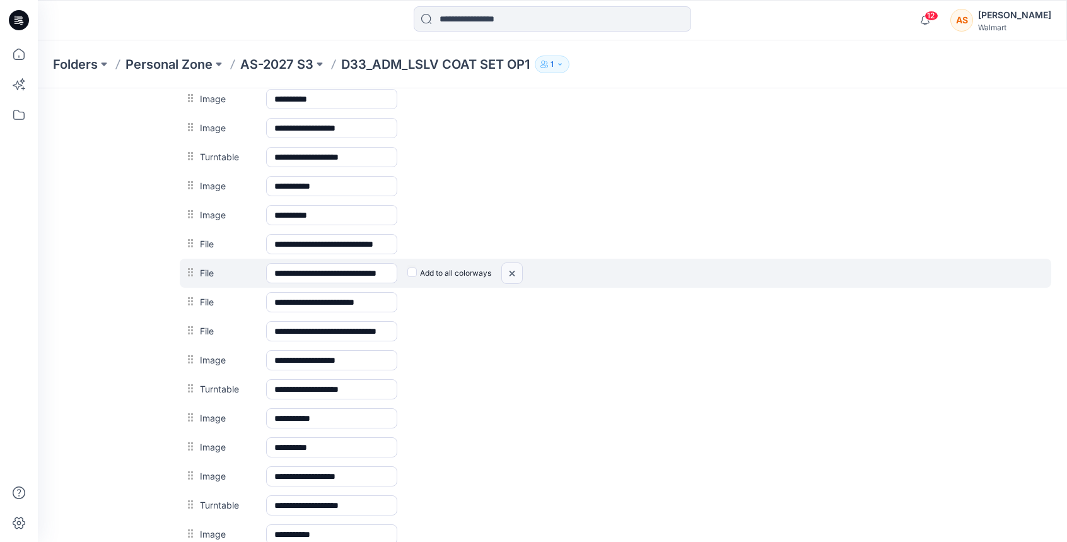
click at [38, 88] on img at bounding box center [38, 88] width 0 height 0
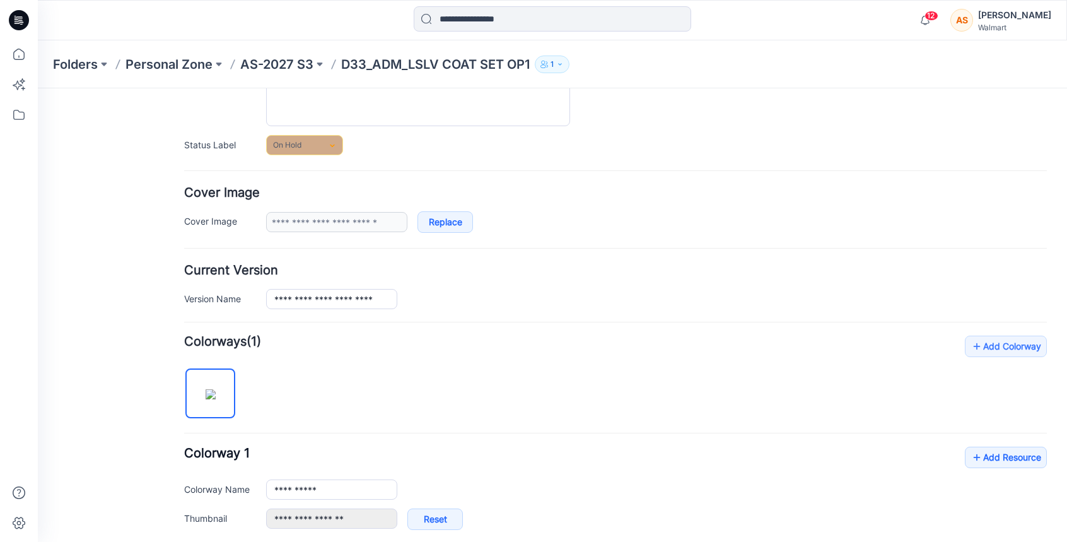
scroll to position [128, 0]
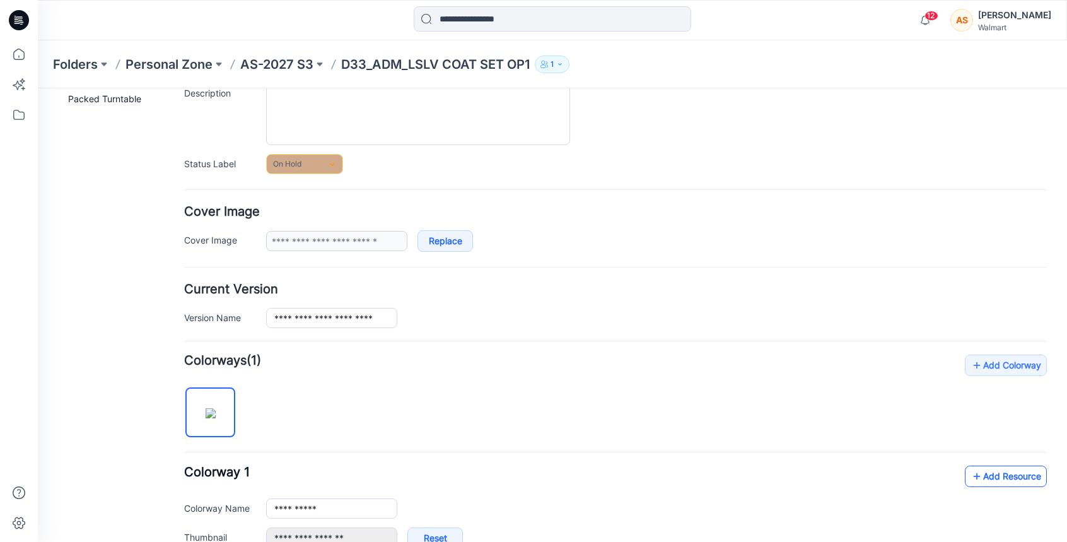
click at [979, 471] on icon at bounding box center [977, 476] width 13 height 20
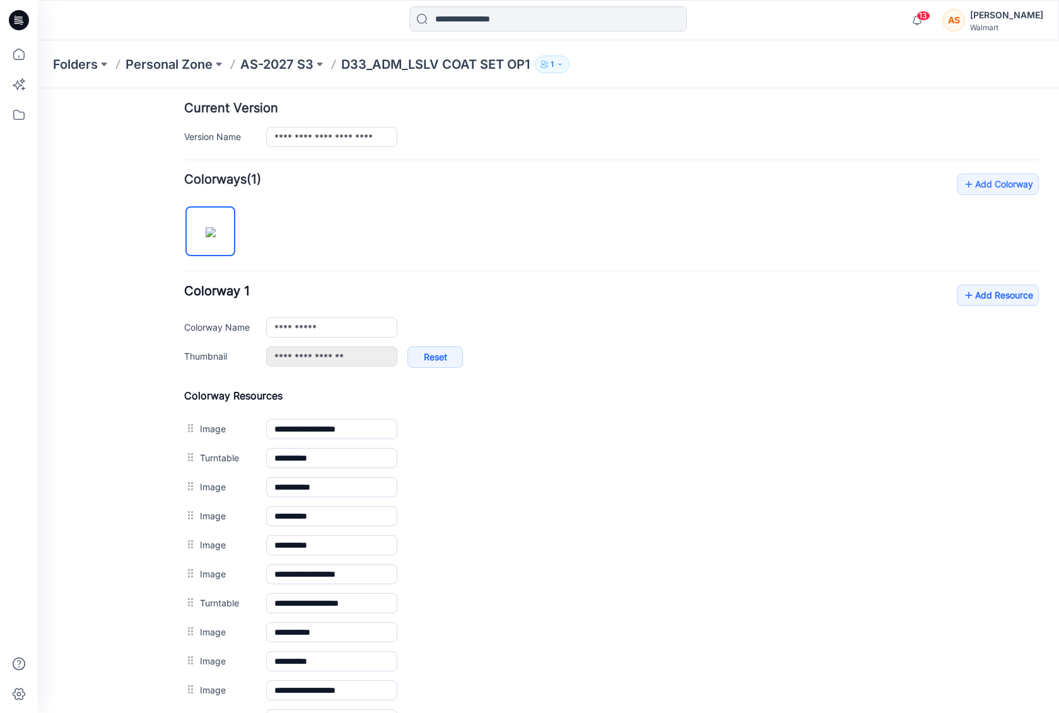
scroll to position [0, 0]
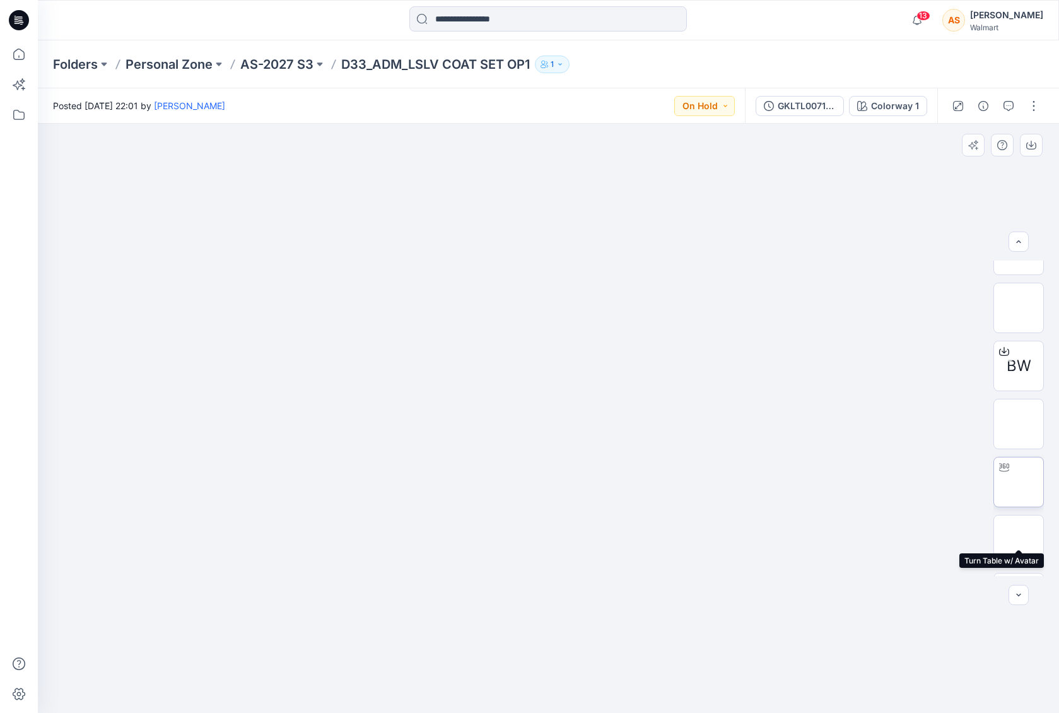
scroll to position [379, 0]
click at [1031, 106] on button "button" at bounding box center [1034, 106] width 20 height 20
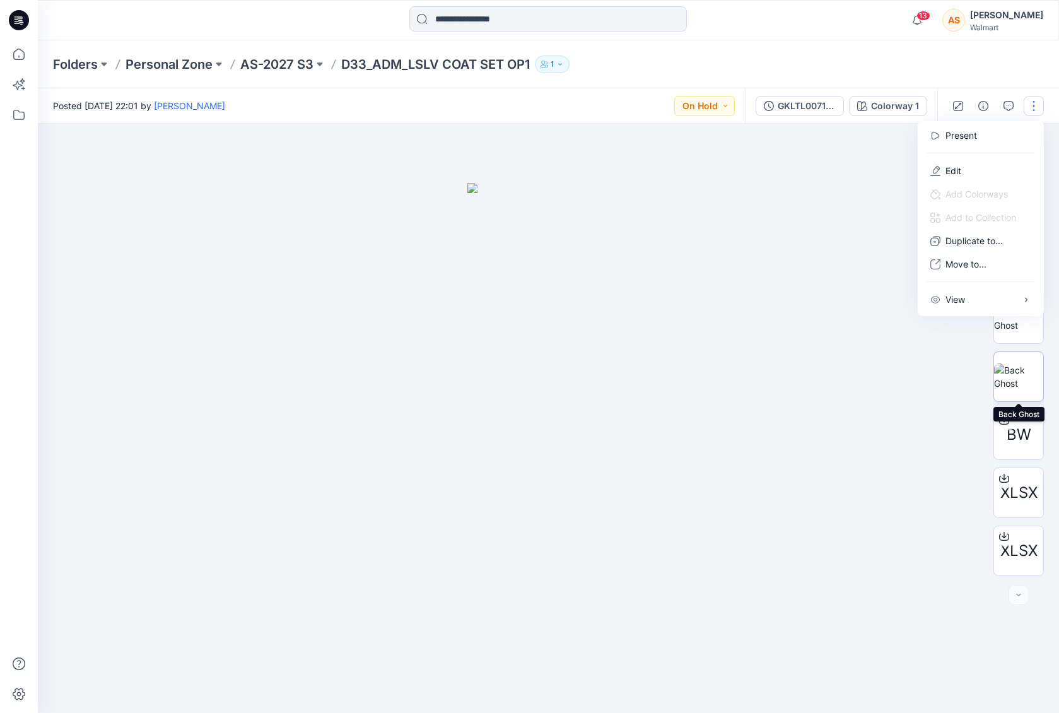
scroll to position [666, 0]
click at [988, 171] on button "Edit" at bounding box center [981, 170] width 116 height 23
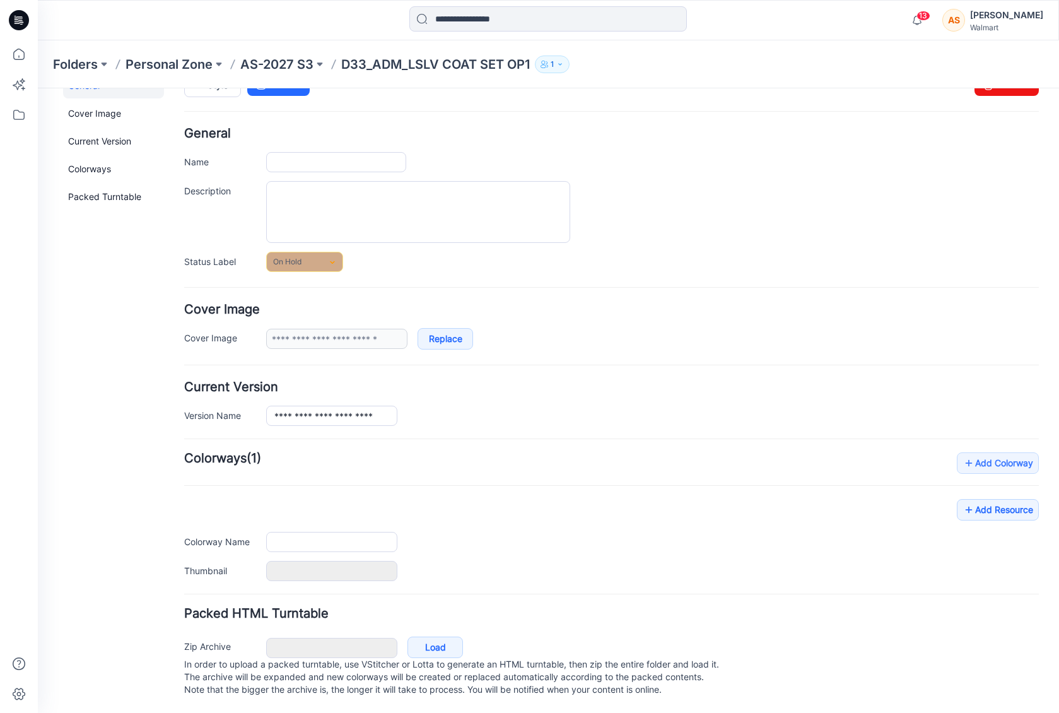
type input "**********"
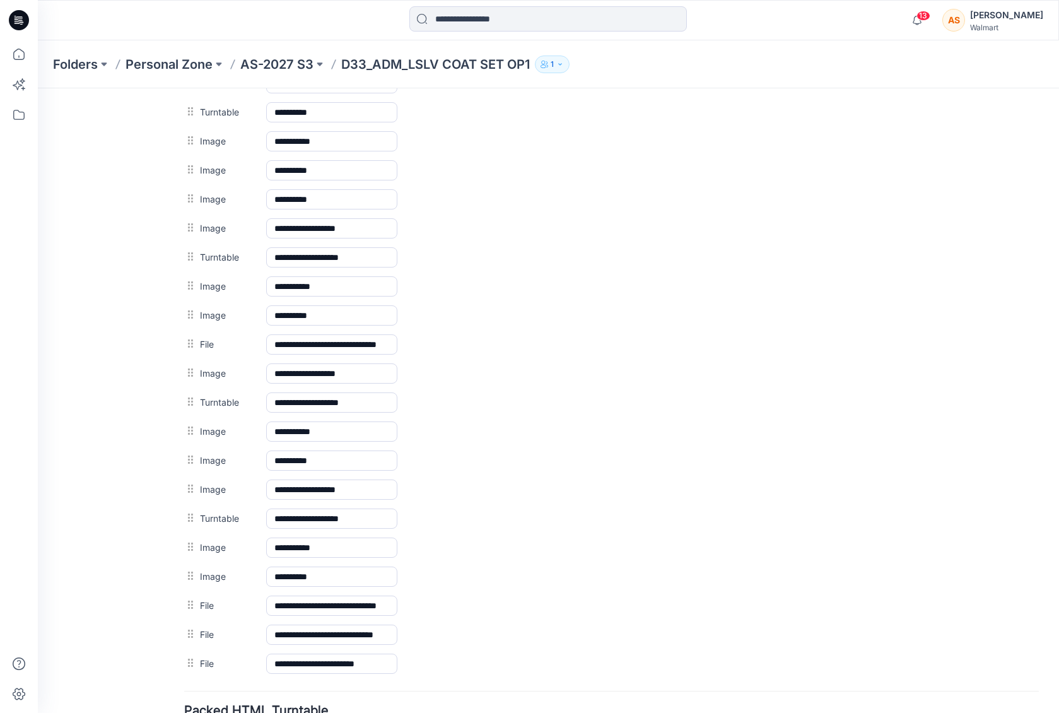
scroll to position [656, 0]
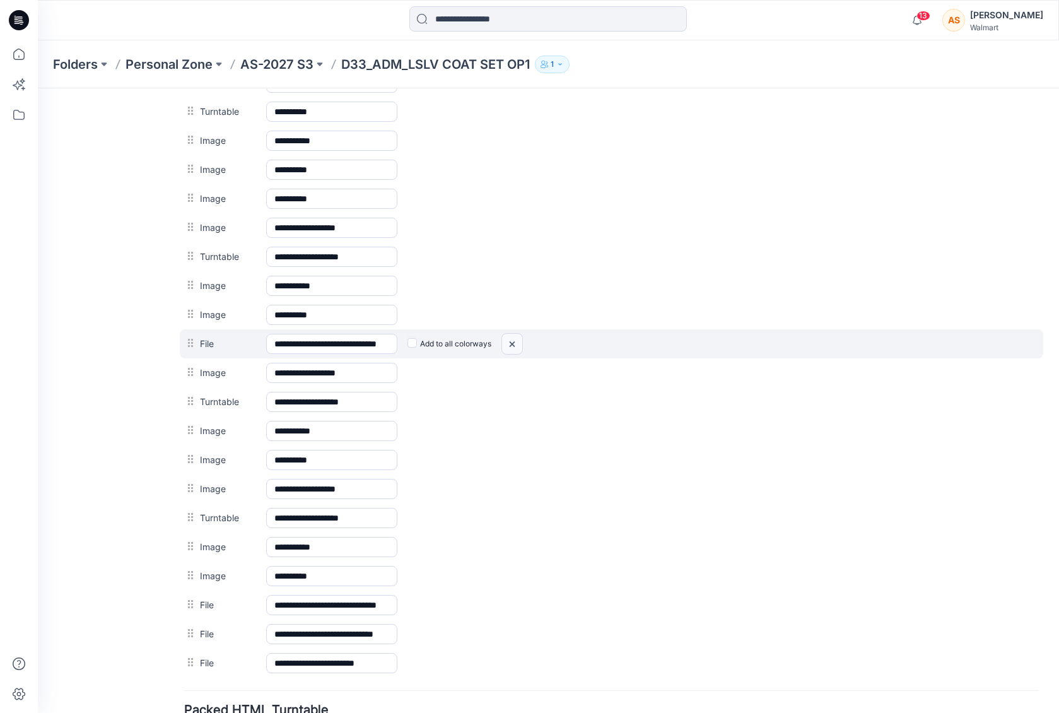
click at [38, 88] on img at bounding box center [38, 88] width 0 height 0
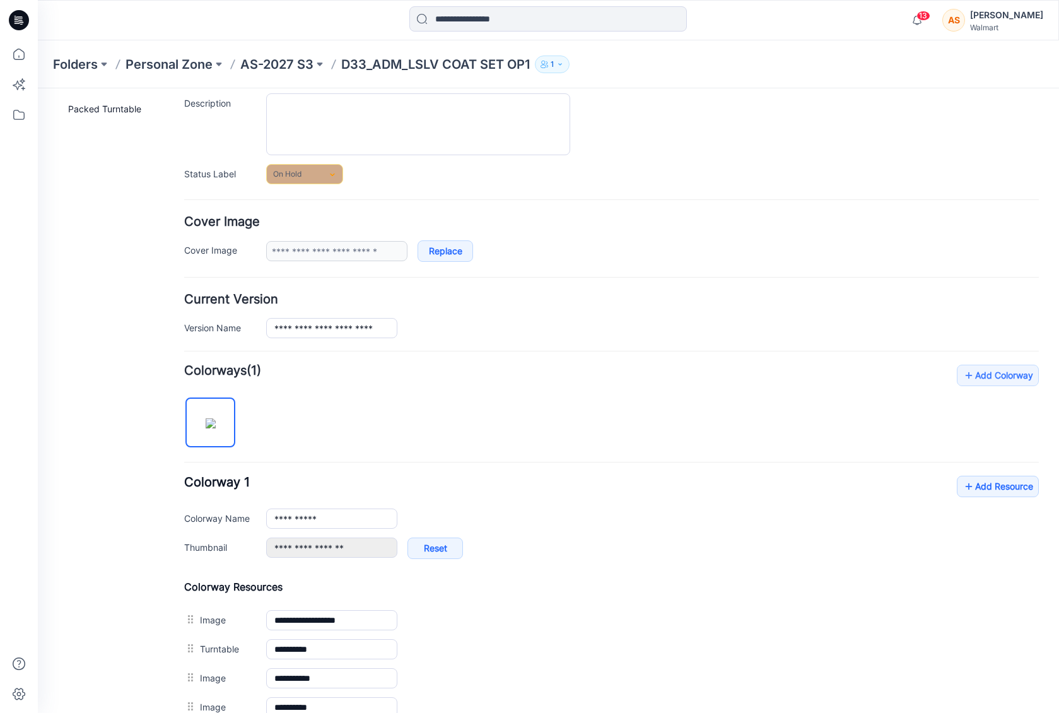
scroll to position [126, 0]
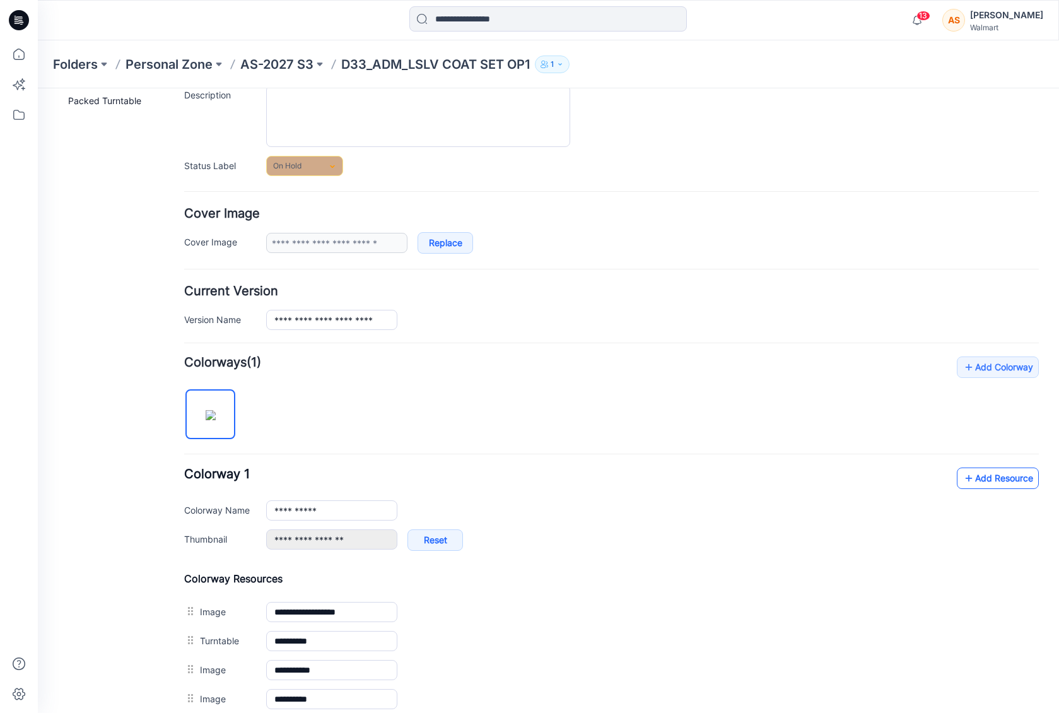
click at [999, 481] on link "Add Resource" at bounding box center [998, 478] width 82 height 21
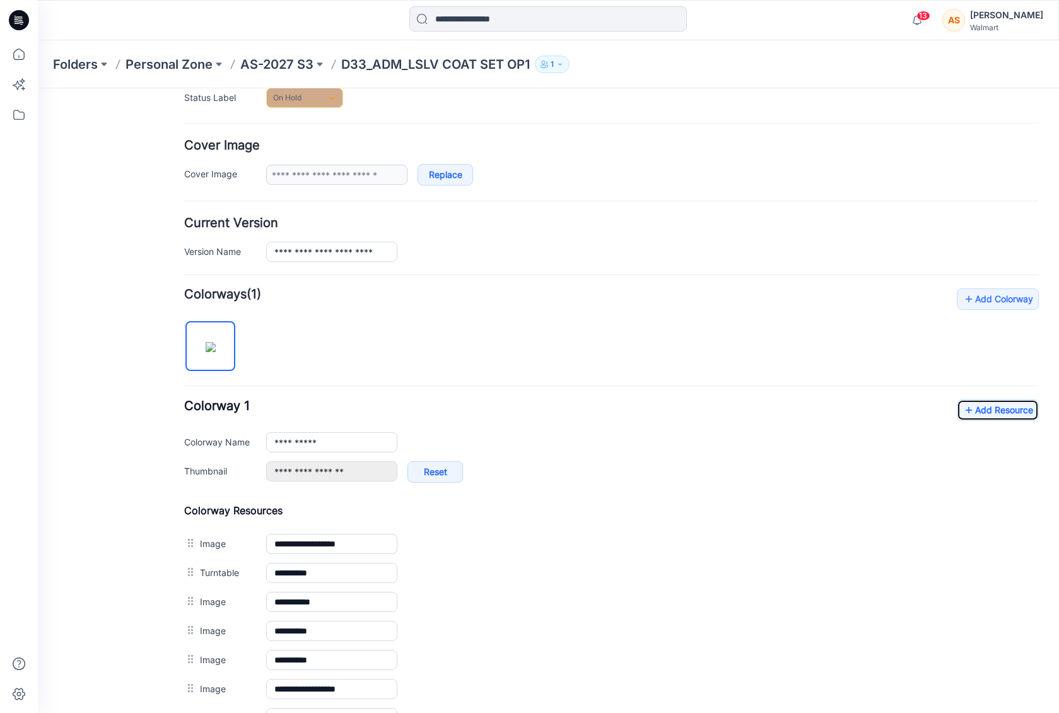
scroll to position [100, 0]
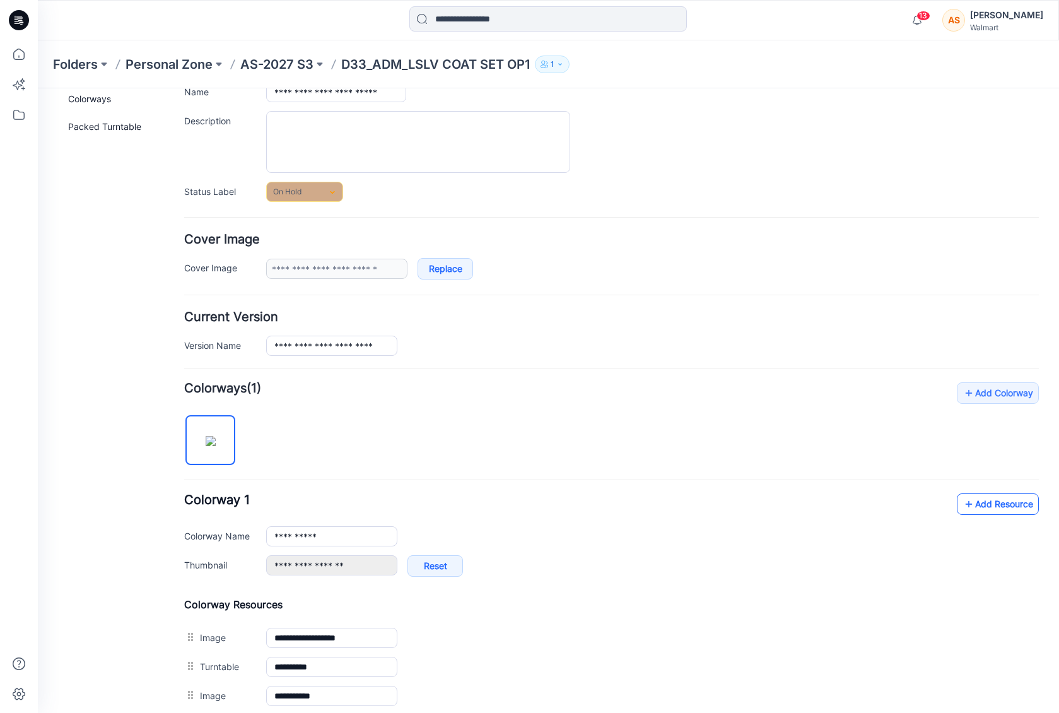
click at [976, 498] on link "Add Resource" at bounding box center [998, 503] width 82 height 21
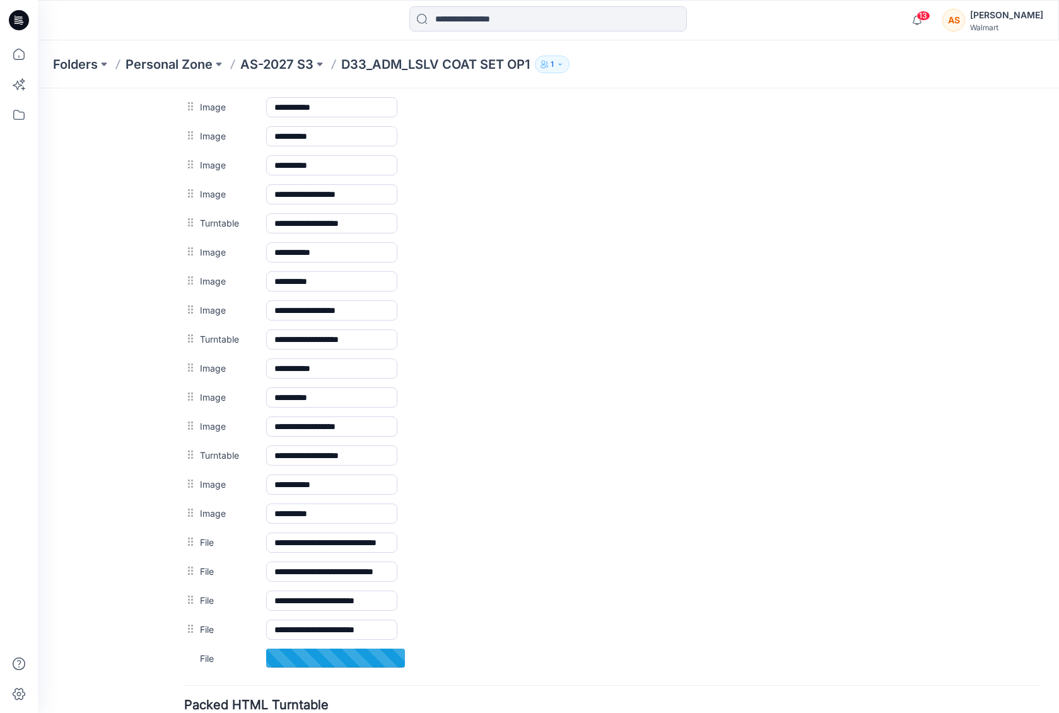
scroll to position [793, 0]
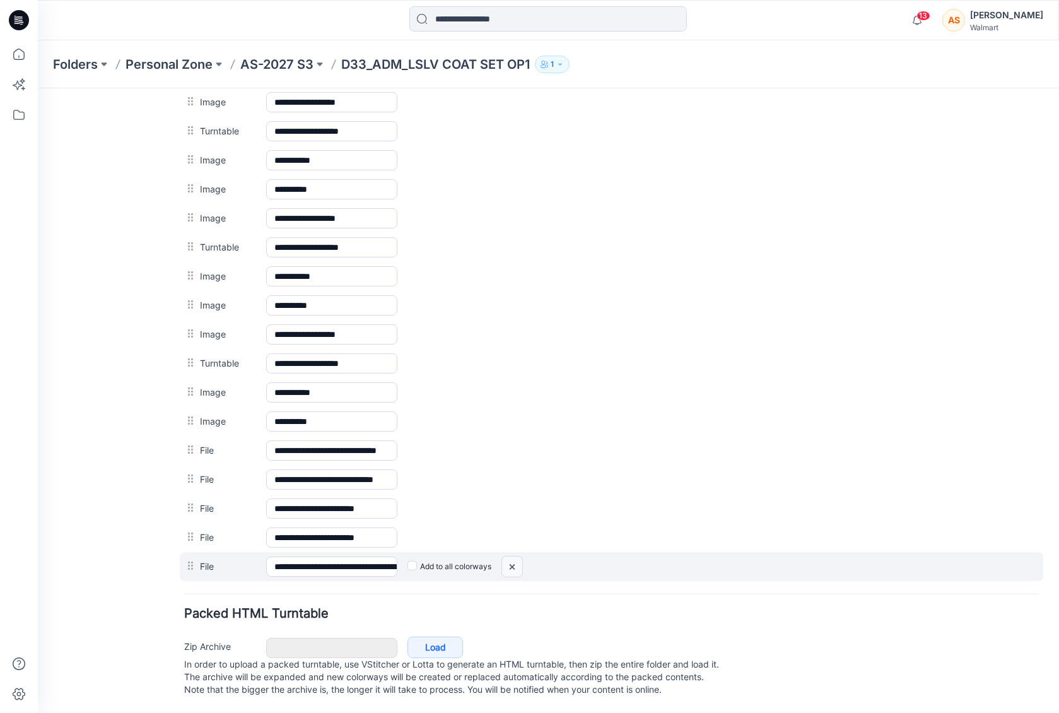
click at [38, 88] on img at bounding box center [38, 88] width 0 height 0
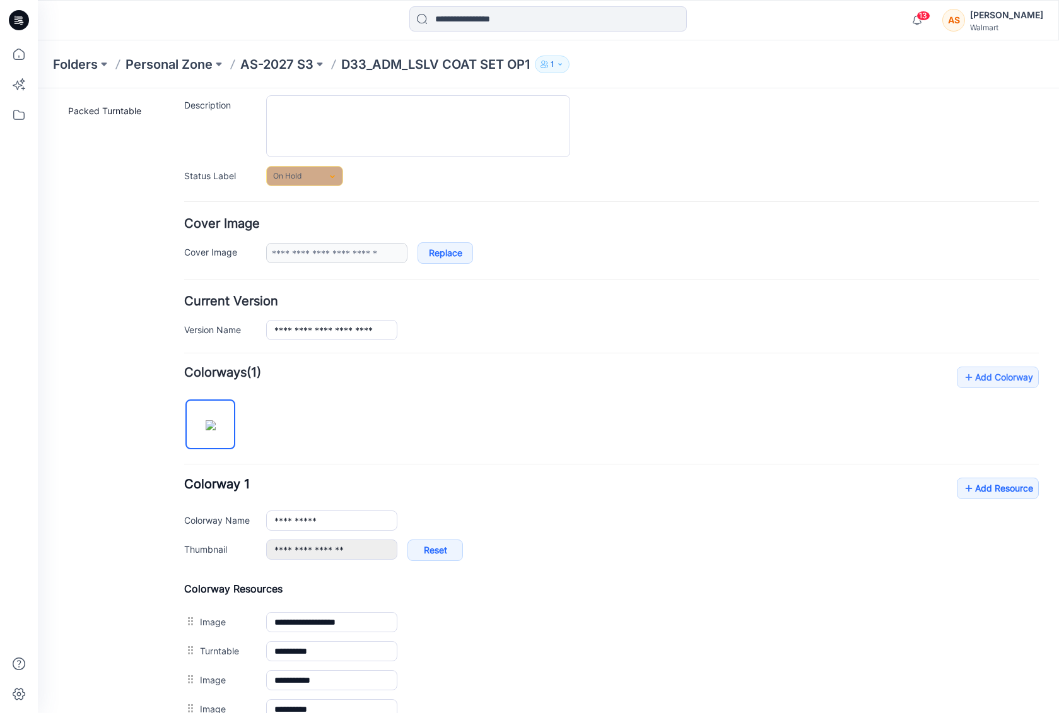
scroll to position [0, 0]
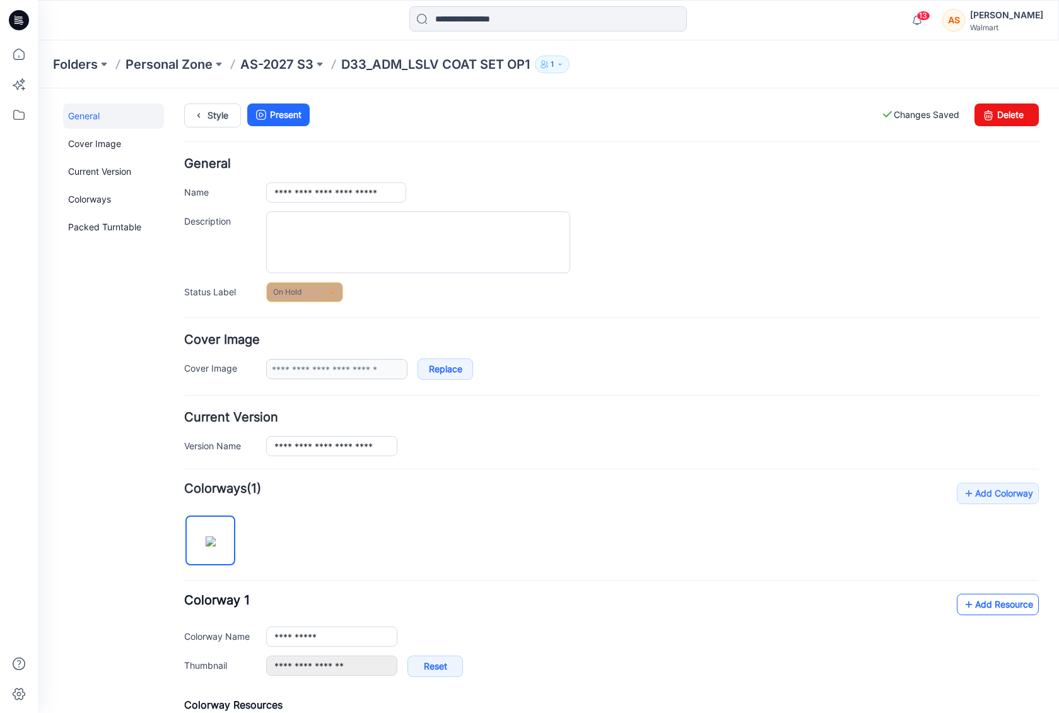
click at [982, 603] on link "Add Resource" at bounding box center [998, 604] width 82 height 21
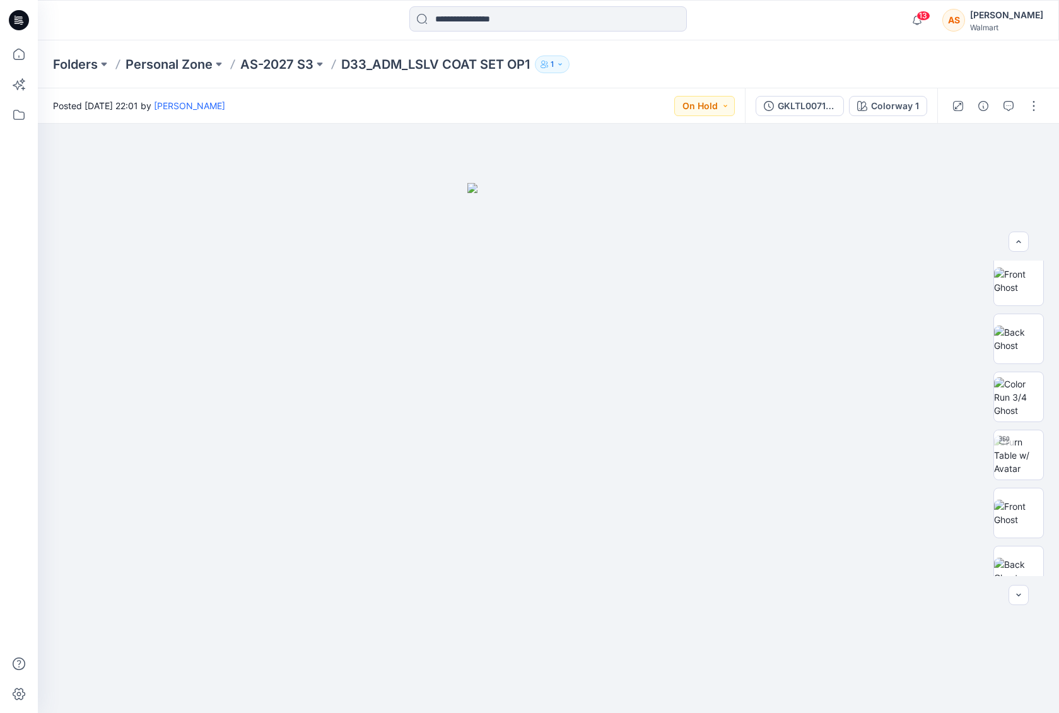
scroll to position [515, 0]
click at [1017, 361] on img at bounding box center [1018, 352] width 49 height 40
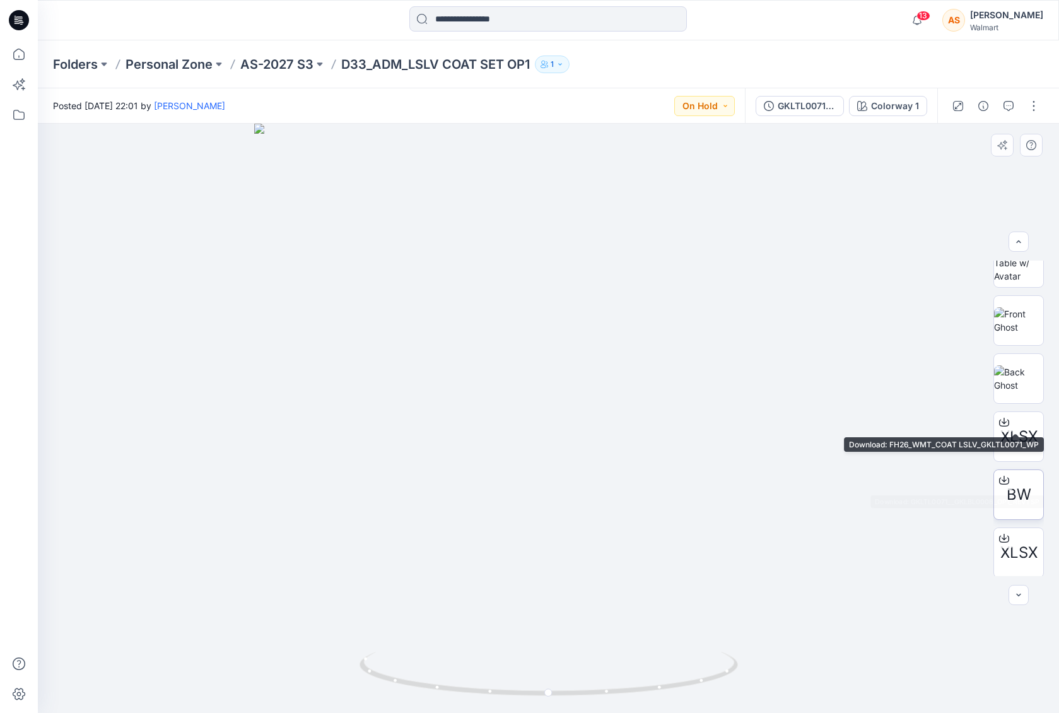
scroll to position [798, 0]
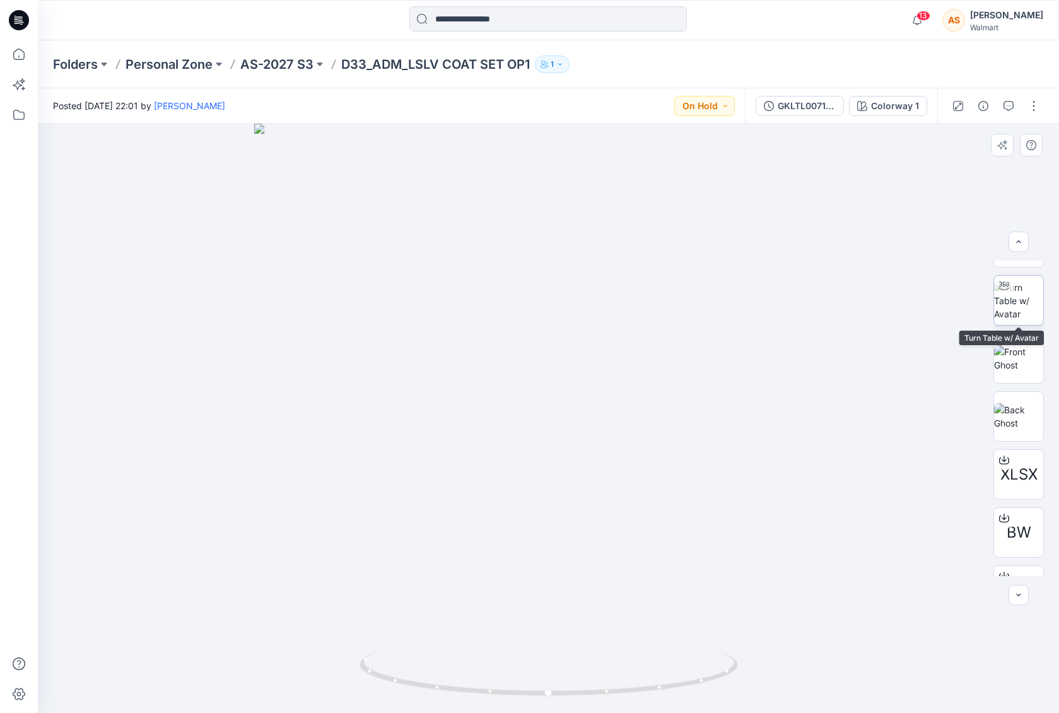
click at [1018, 294] on img at bounding box center [1018, 301] width 49 height 40
drag, startPoint x: 700, startPoint y: 649, endPoint x: 486, endPoint y: 685, distance: 216.3
click at [486, 685] on div at bounding box center [548, 418] width 1021 height 589
click at [712, 115] on button "On Hold" at bounding box center [704, 106] width 61 height 20
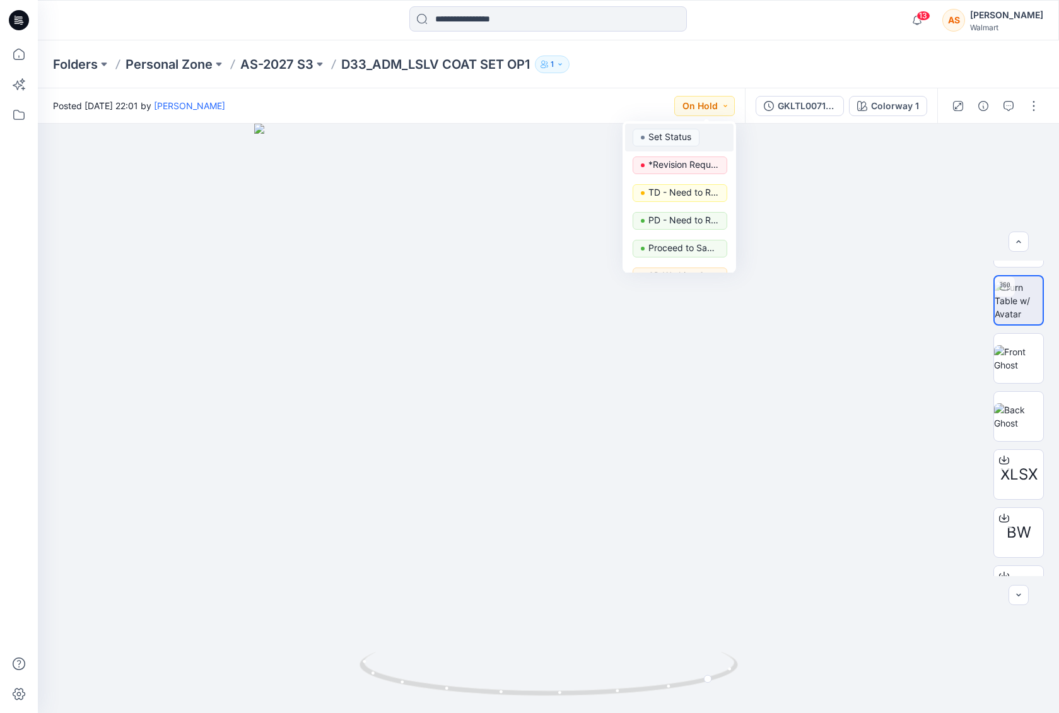
click at [701, 139] on div "Set Status" at bounding box center [679, 138] width 93 height 18
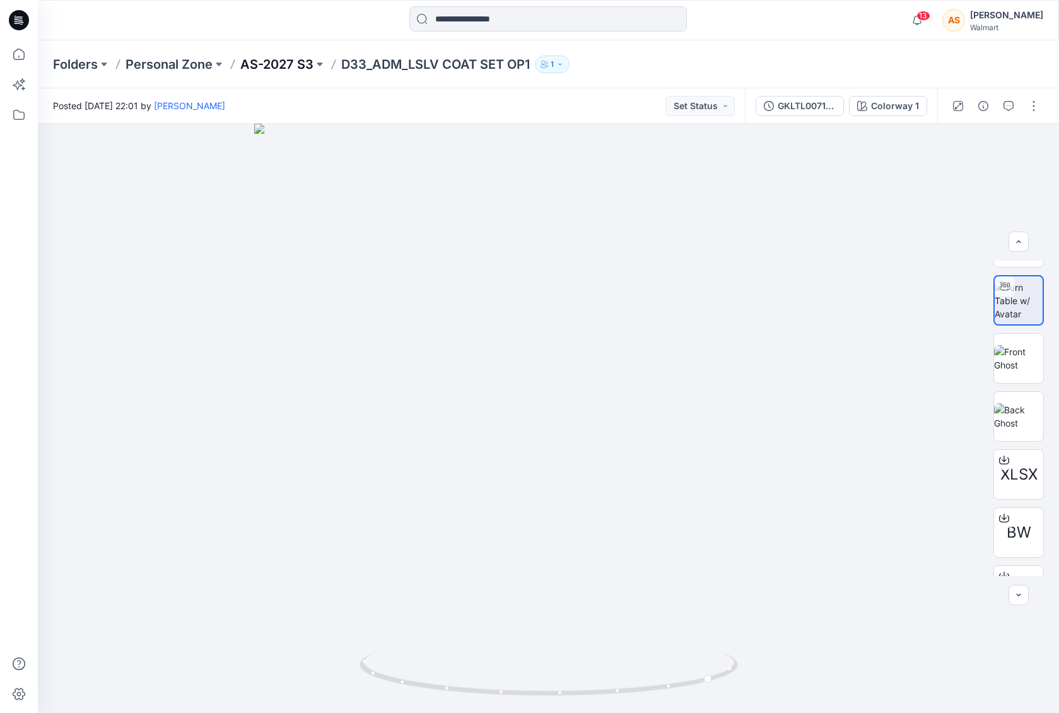
click at [301, 65] on p "AS-2027 S3" at bounding box center [276, 65] width 73 height 18
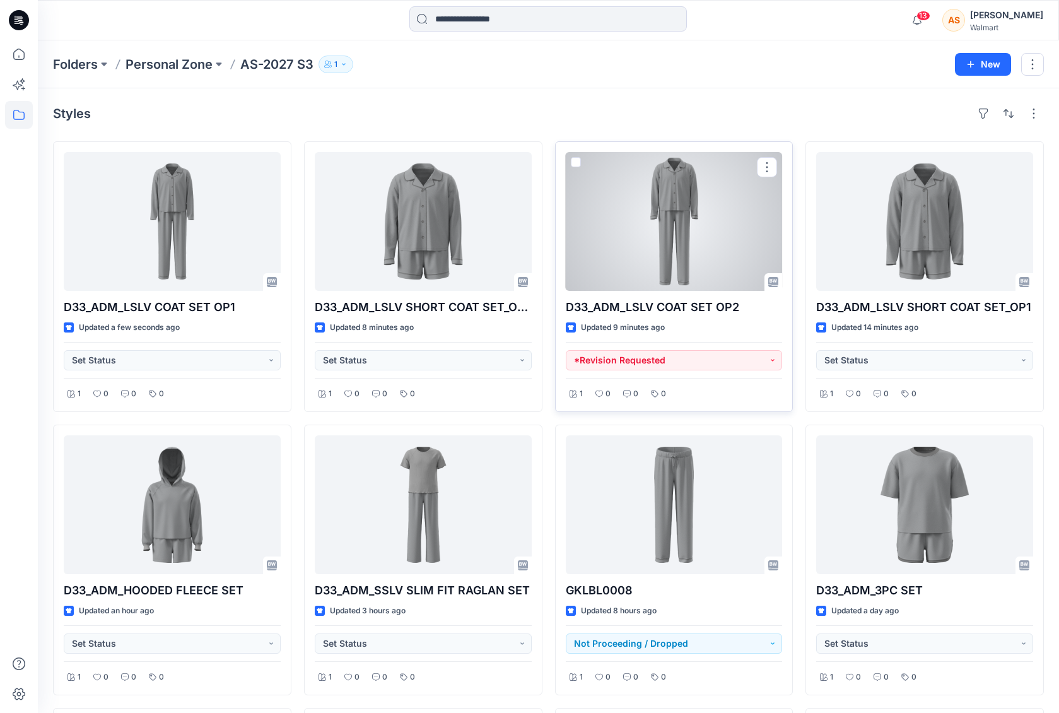
click at [700, 269] on div at bounding box center [674, 221] width 217 height 139
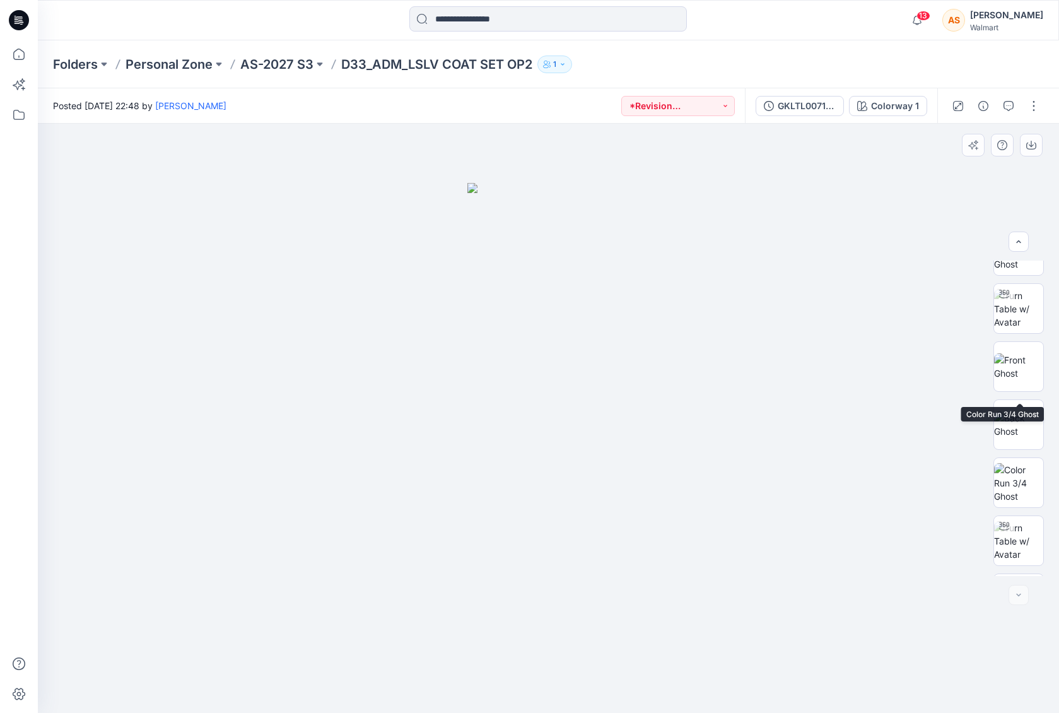
scroll to position [722, 0]
click at [1023, 430] on img at bounding box center [1018, 435] width 49 height 40
drag, startPoint x: 682, startPoint y: 638, endPoint x: 583, endPoint y: 629, distance: 99.4
click at [583, 629] on div at bounding box center [548, 418] width 1021 height 589
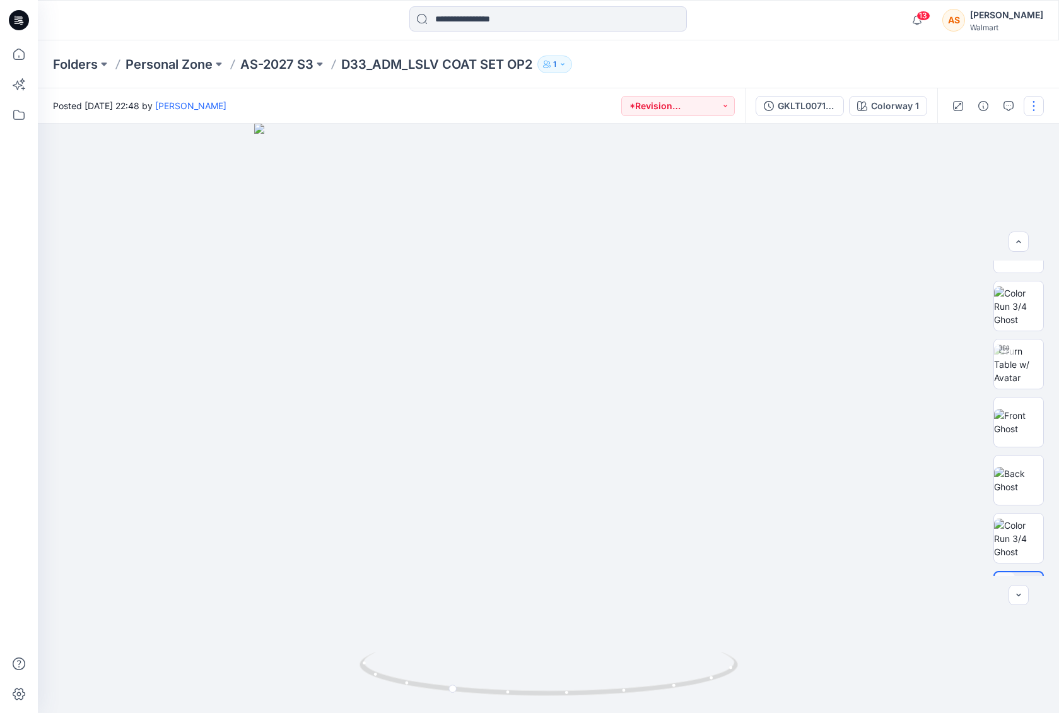
click at [1042, 112] on button "button" at bounding box center [1034, 106] width 20 height 20
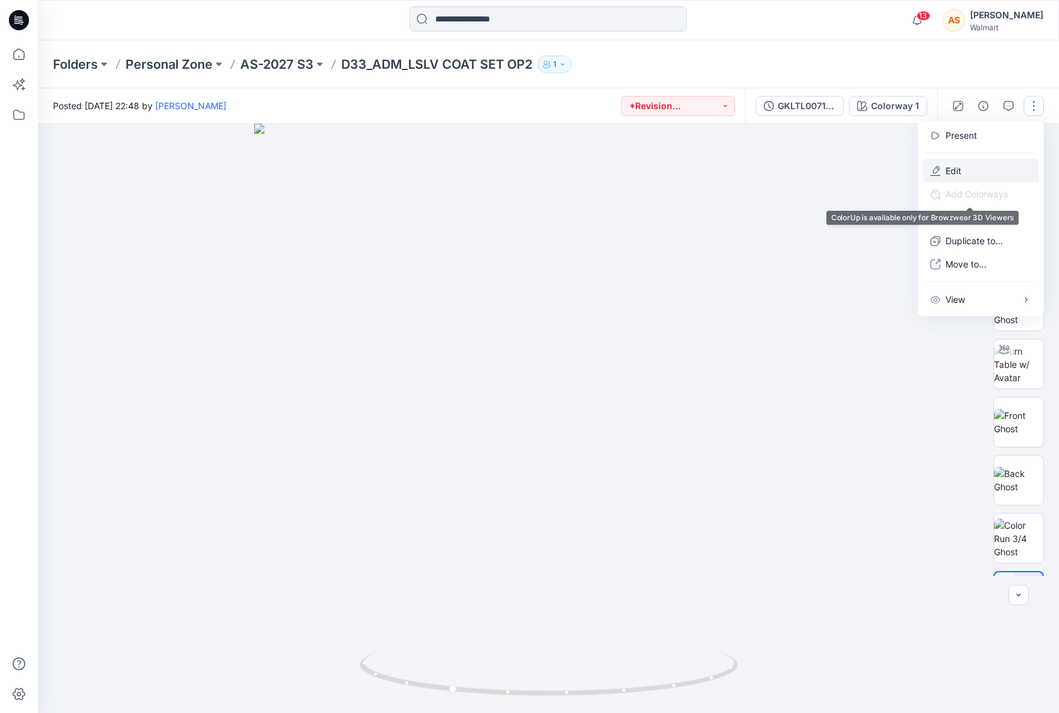
click at [972, 170] on button "Edit" at bounding box center [981, 170] width 116 height 23
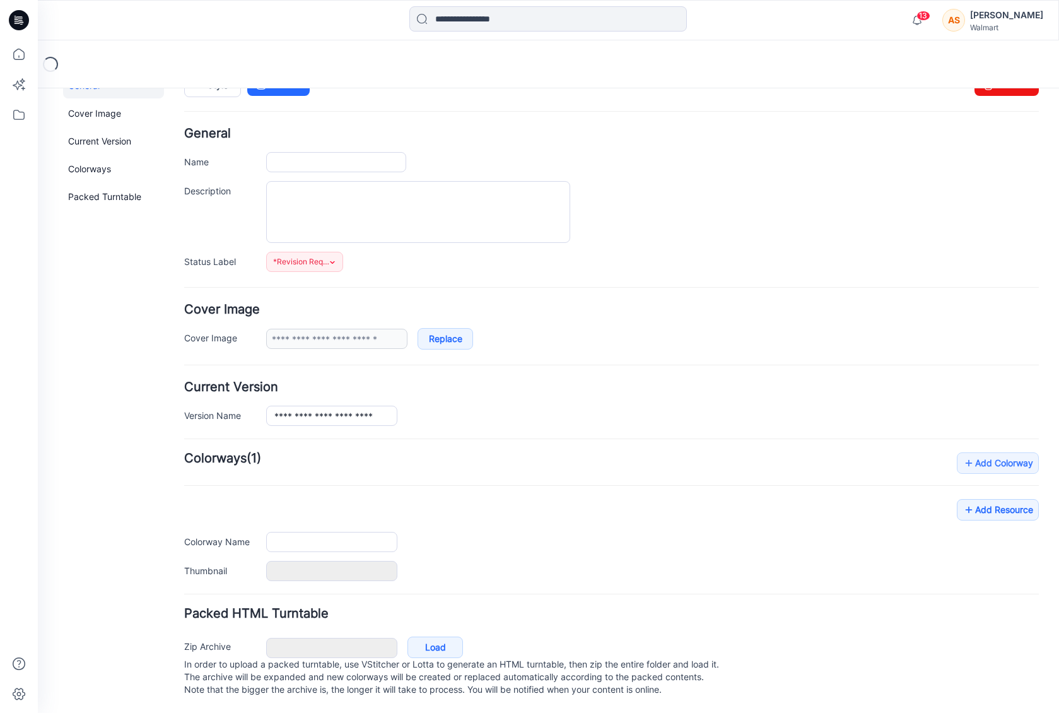
type input "**********"
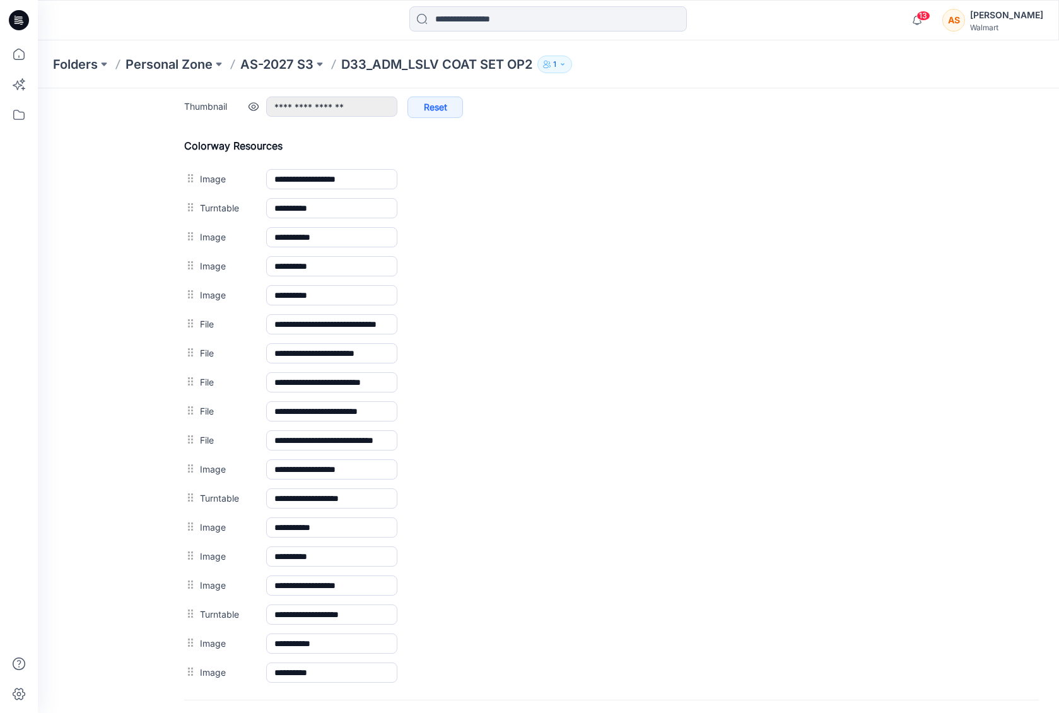
scroll to position [678, 0]
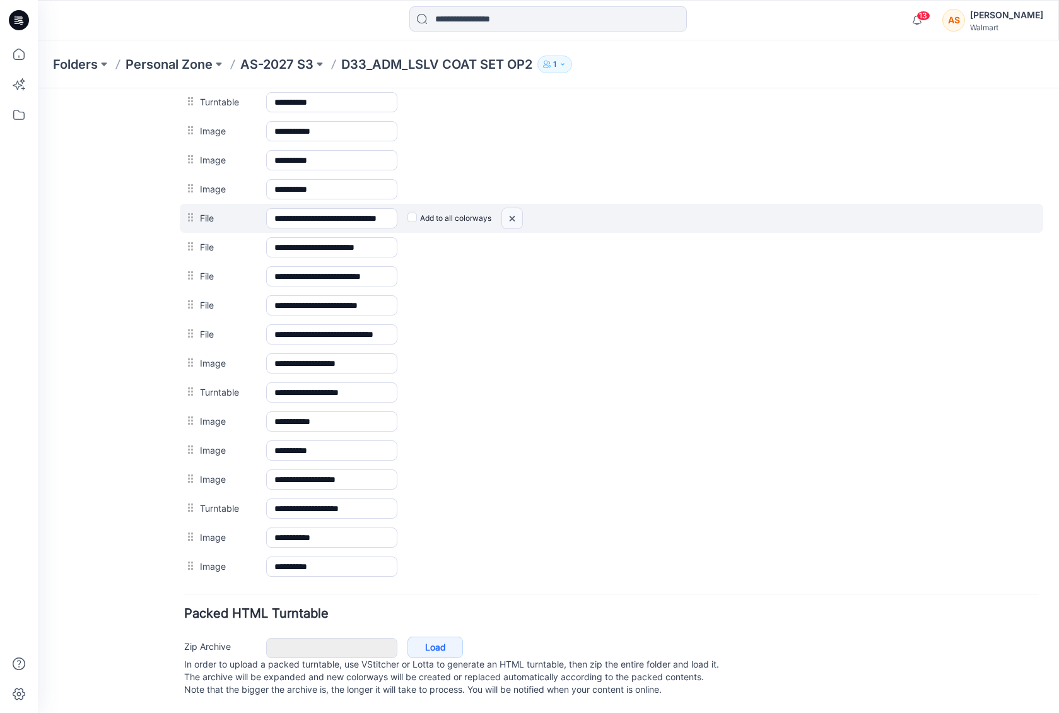
click at [38, 88] on img at bounding box center [38, 88] width 0 height 0
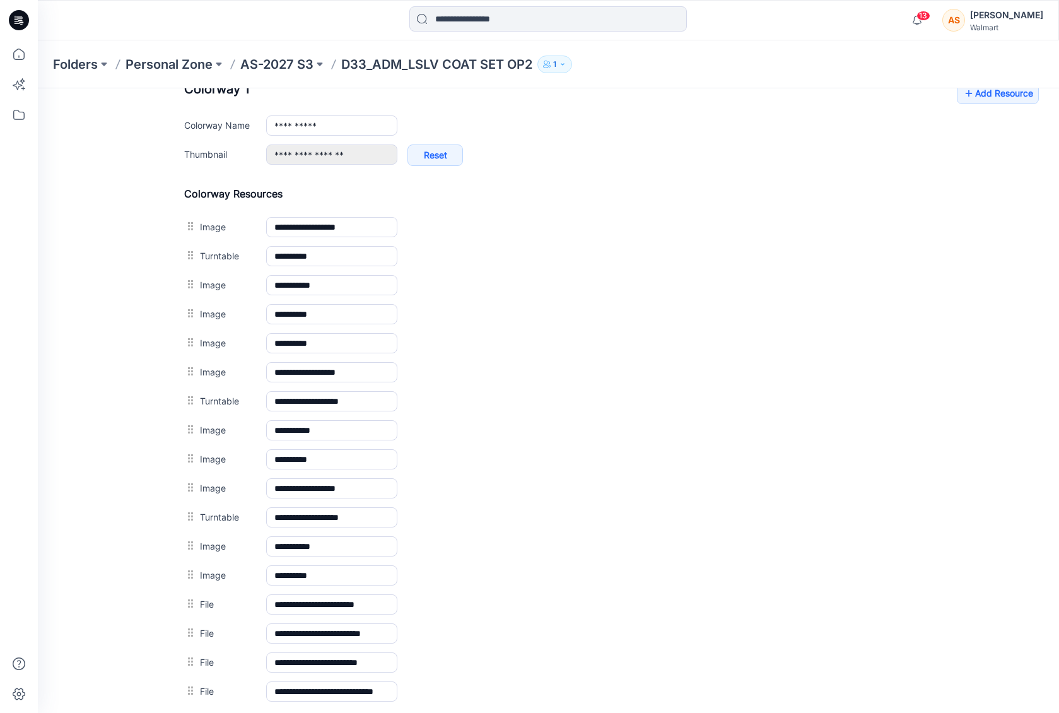
scroll to position [307, 0]
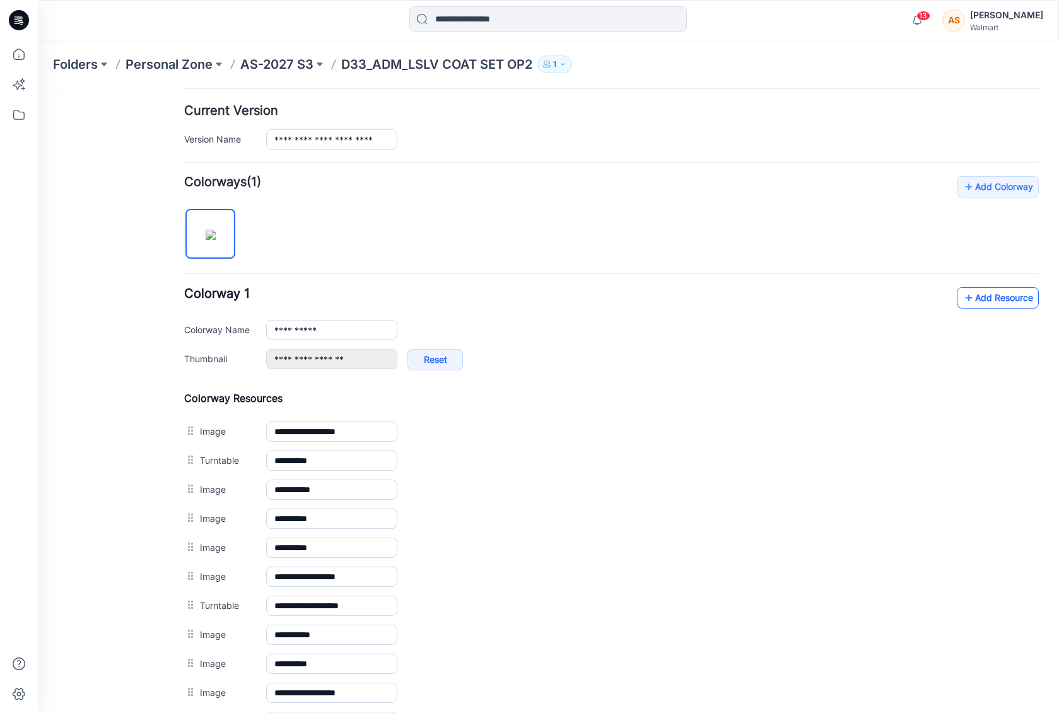
click at [980, 297] on link "Add Resource" at bounding box center [998, 297] width 82 height 21
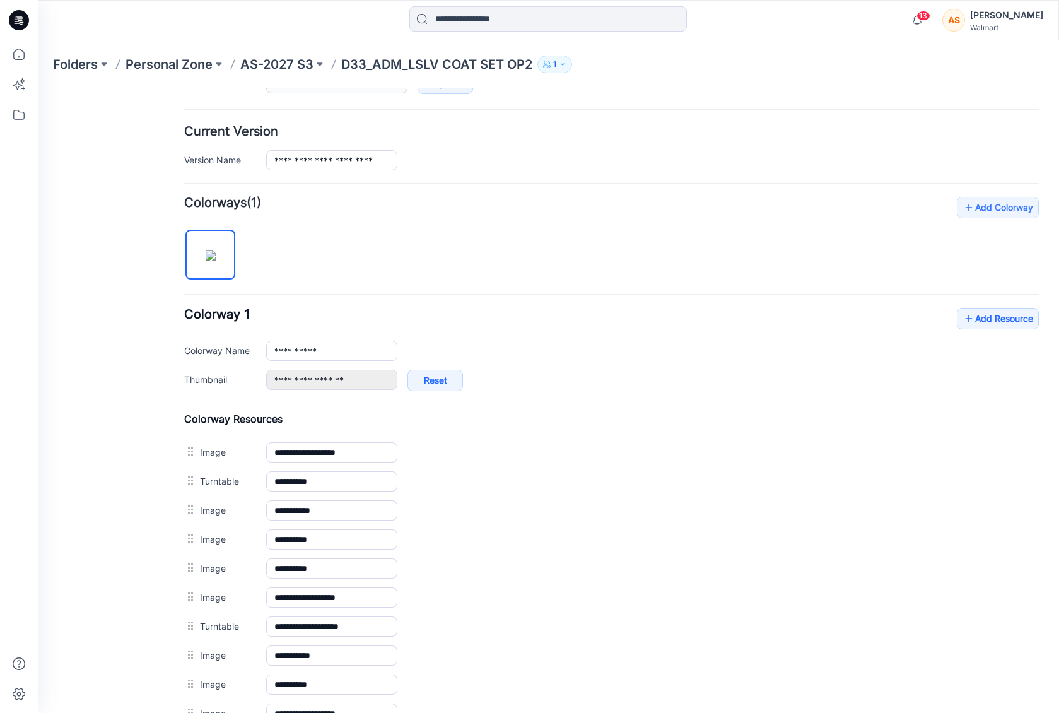
scroll to position [0, 0]
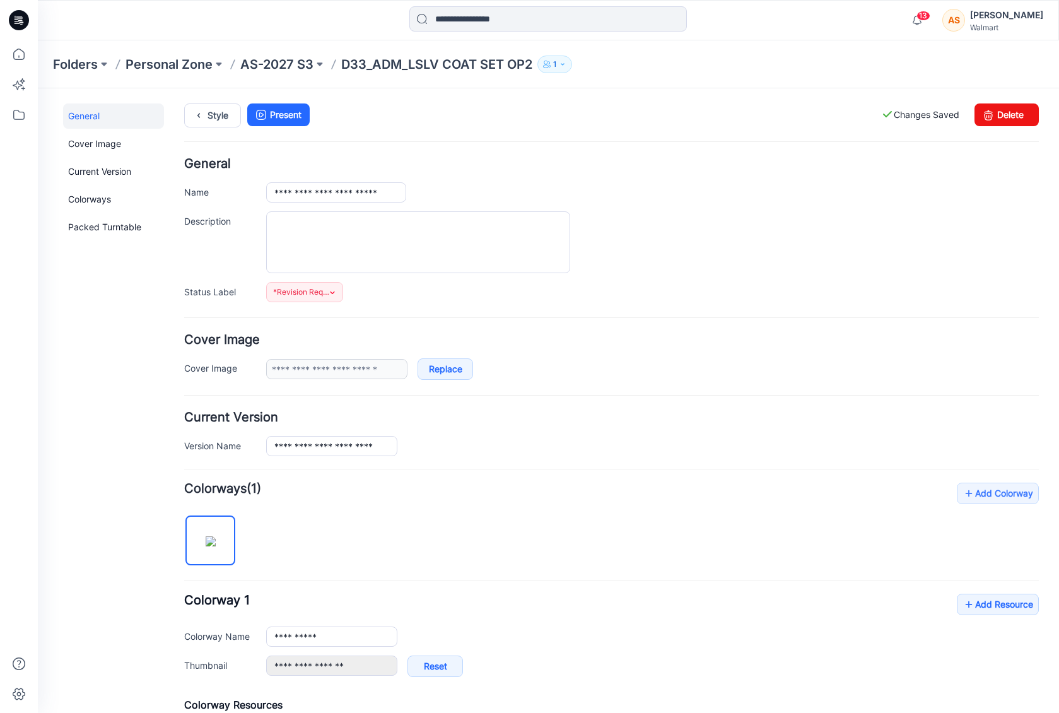
click at [320, 296] on span "*Revision Requested" at bounding box center [301, 292] width 57 height 13
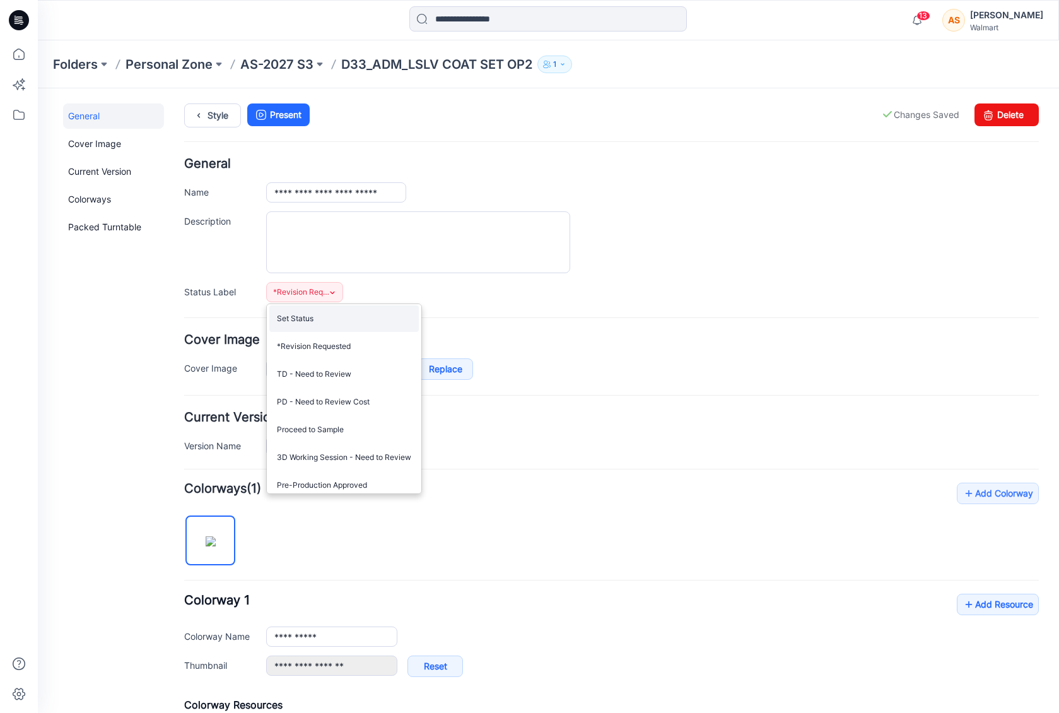
click at [329, 319] on link "Set Status" at bounding box center [344, 318] width 150 height 26
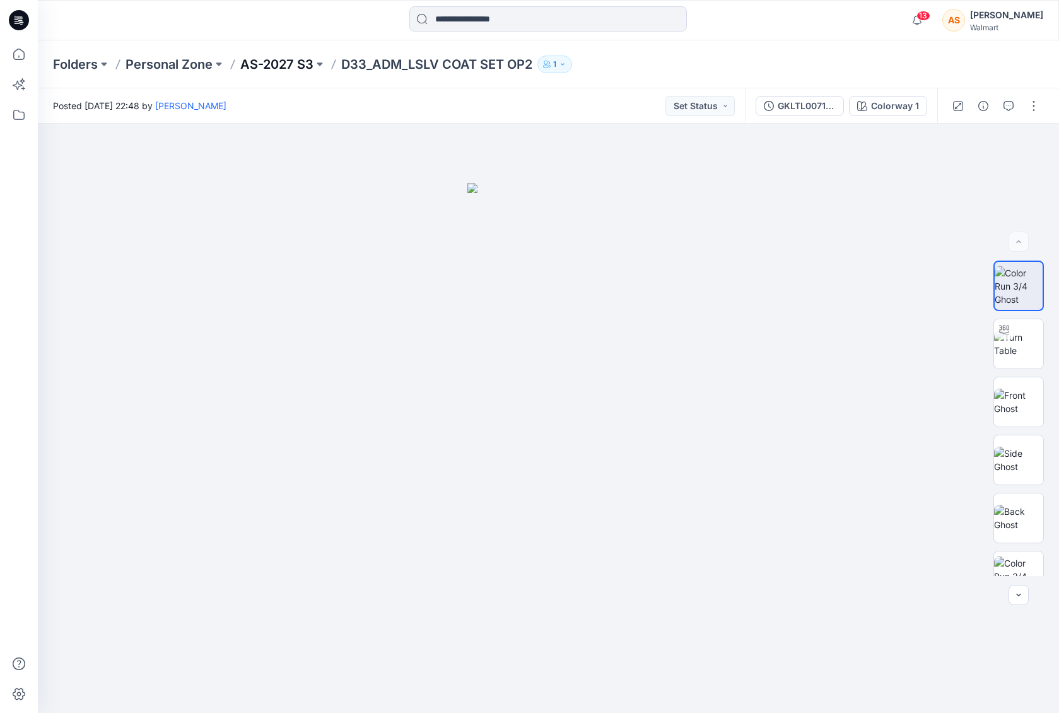
click at [291, 65] on p "AS-2027 S3" at bounding box center [276, 65] width 73 height 18
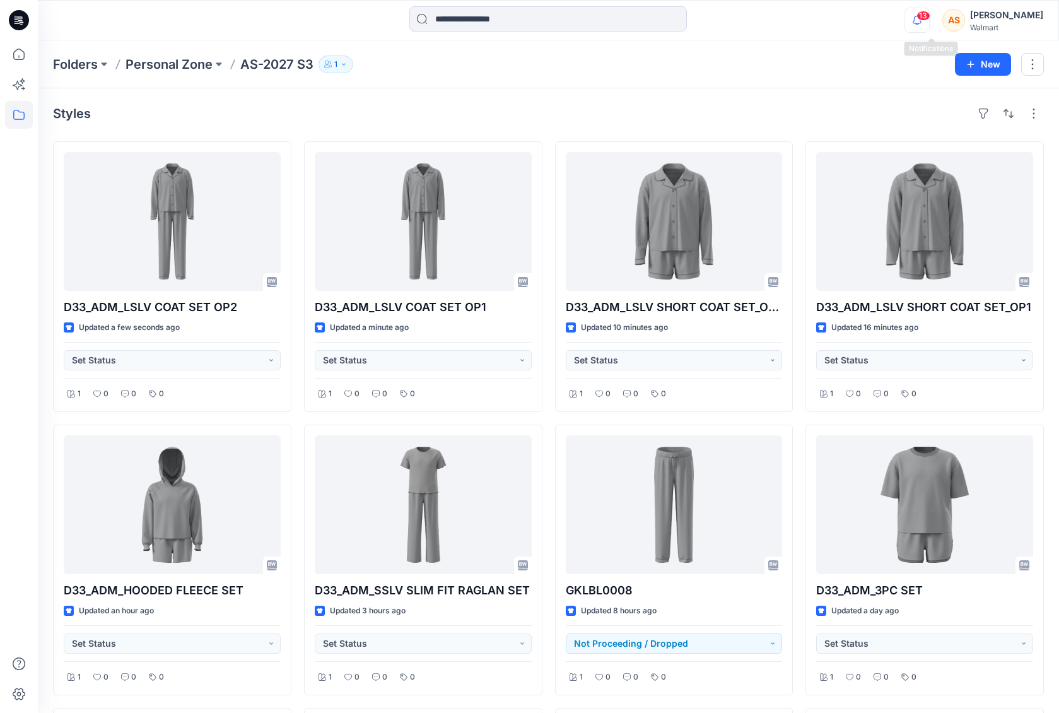
click at [919, 24] on icon "button" at bounding box center [917, 24] width 4 height 2
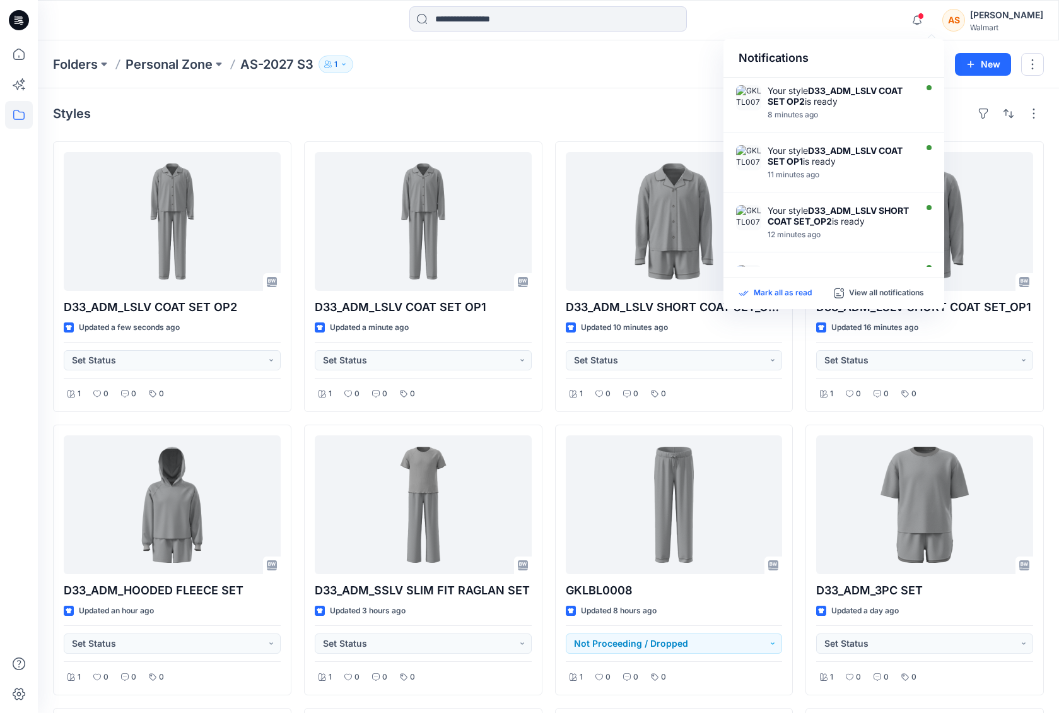
click at [796, 290] on p "Mark all as read" at bounding box center [783, 293] width 58 height 11
click at [587, 88] on div "Styles D33_ADM_LSLV COAT SET OP2 Updated a few seconds ago Set Status 1 0 0 0 D…" at bounding box center [548, 563] width 1021 height 951
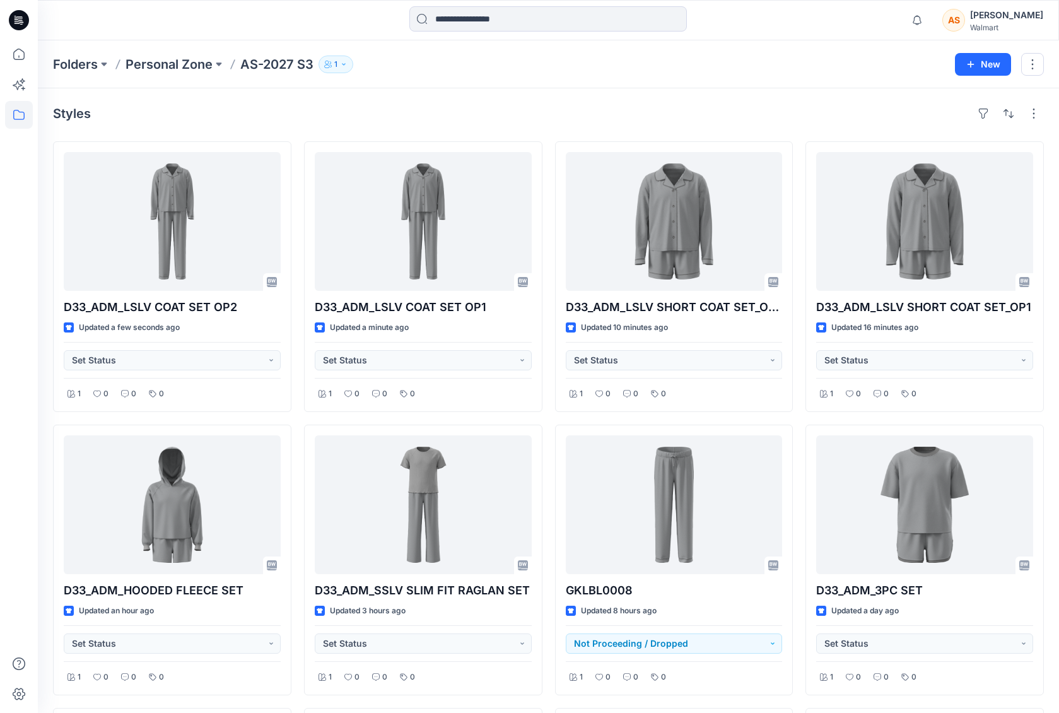
click at [520, 139] on div "Styles D33_ADM_LSLV COAT SET OP2 Updated a few seconds ago Set Status 1 0 0 0 D…" at bounding box center [548, 563] width 1021 height 951
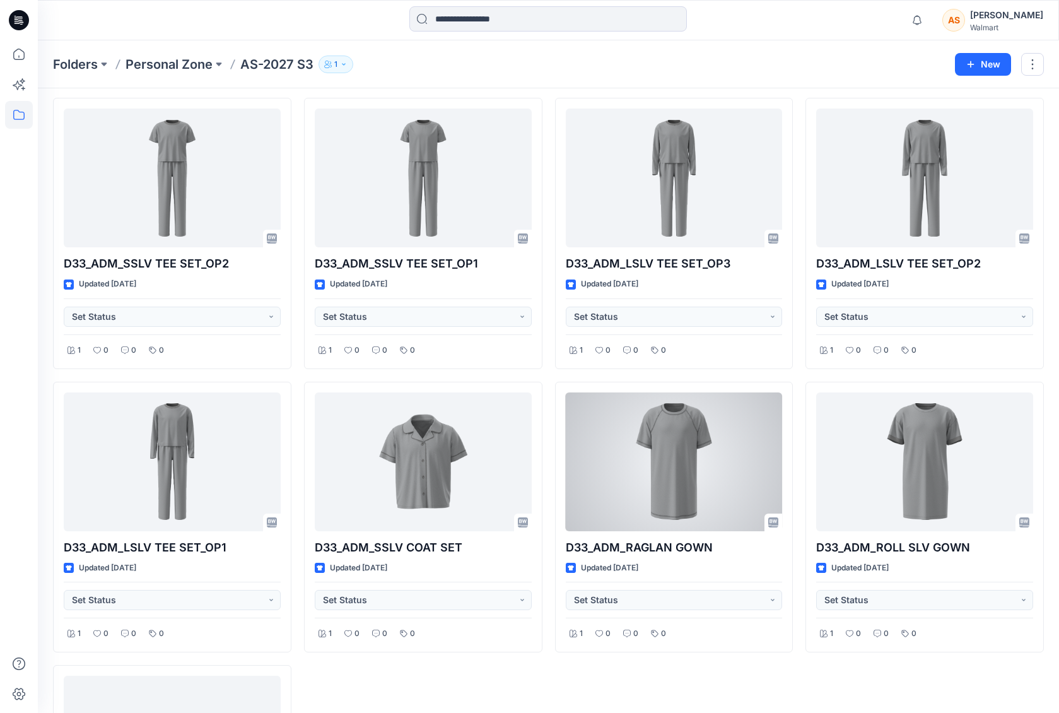
scroll to position [1188, 0]
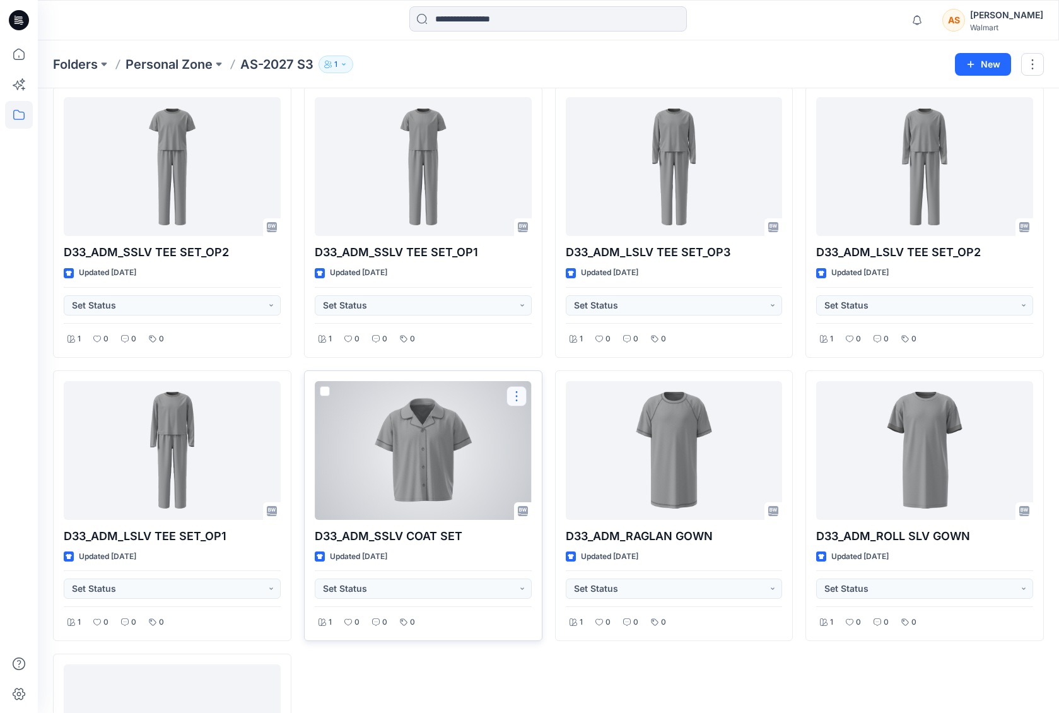
click at [525, 397] on button "button" at bounding box center [517, 396] width 20 height 20
click at [566, 429] on button "Edit" at bounding box center [577, 425] width 136 height 23
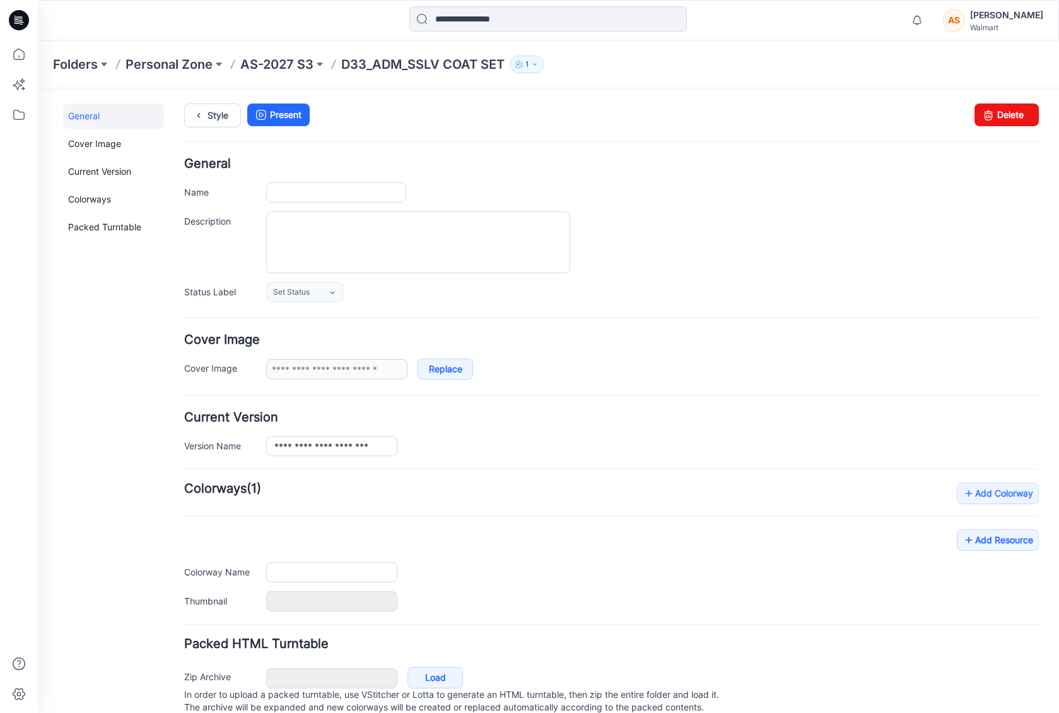
type input "**********"
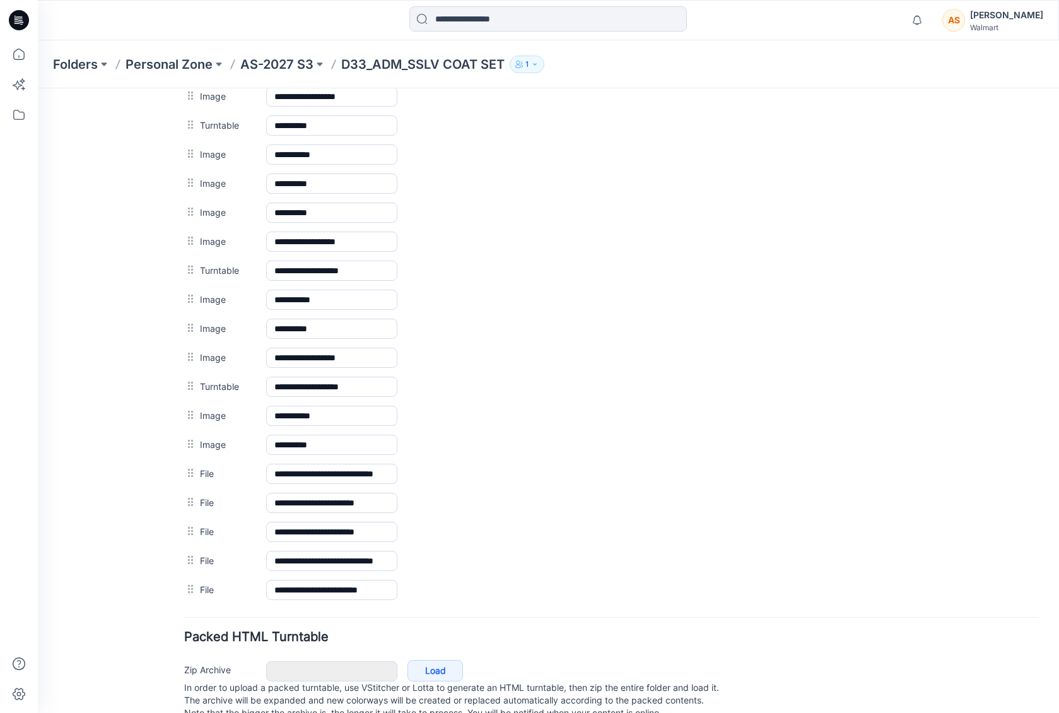
scroll to position [678, 0]
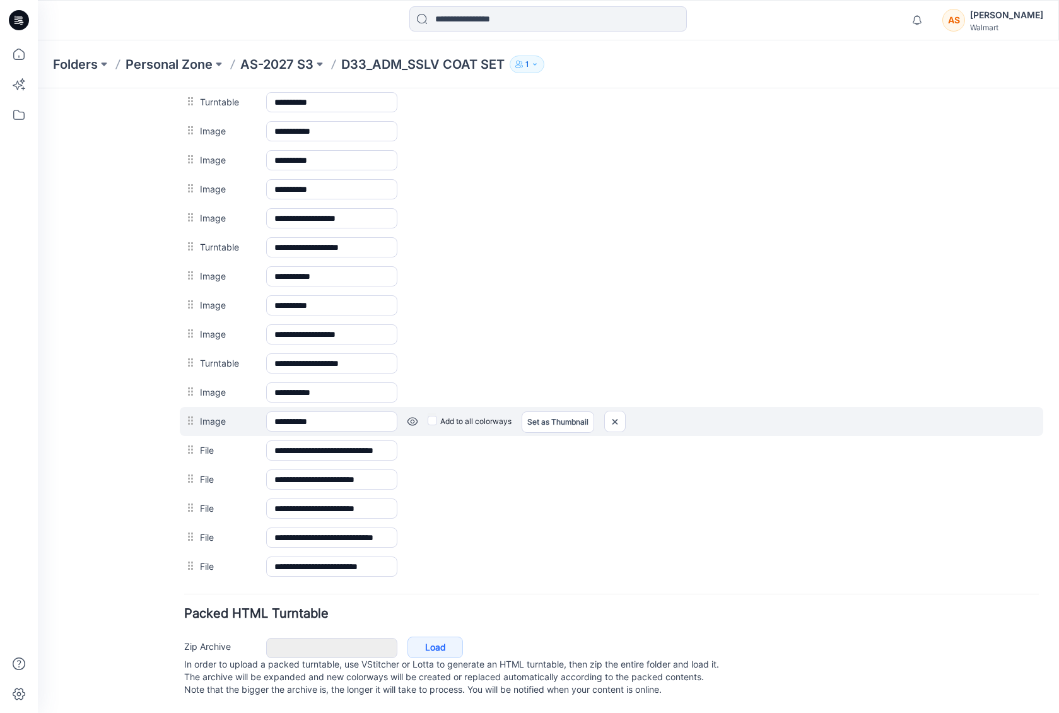
click at [38, 88] on link at bounding box center [38, 88] width 0 height 0
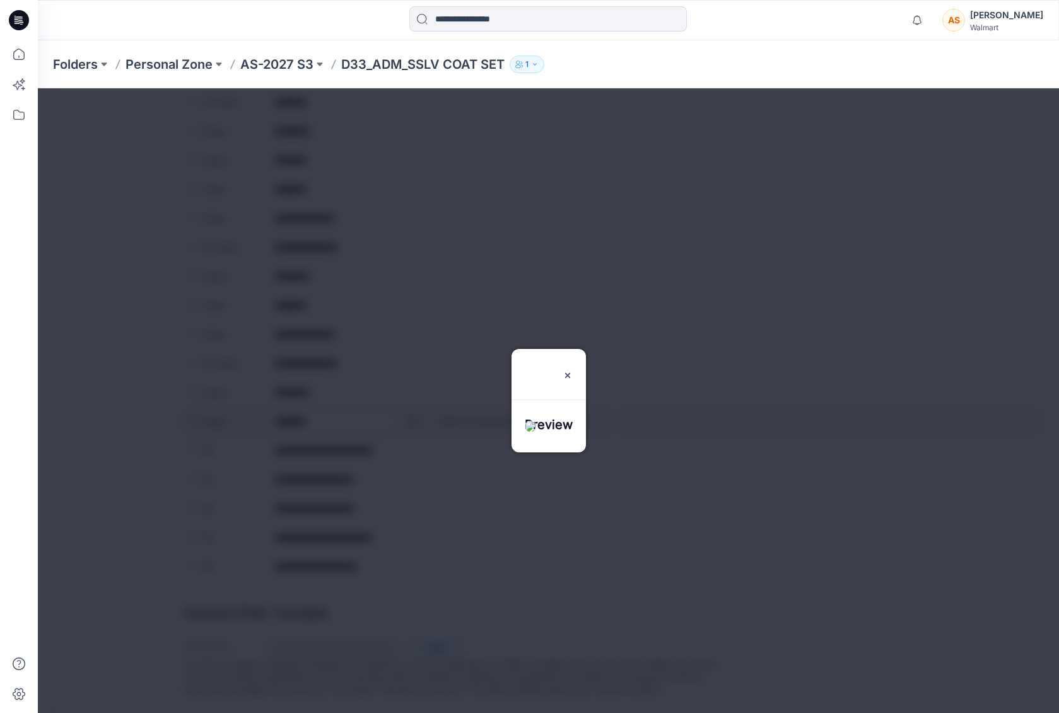
click at [415, 409] on div at bounding box center [548, 400] width 1021 height 625
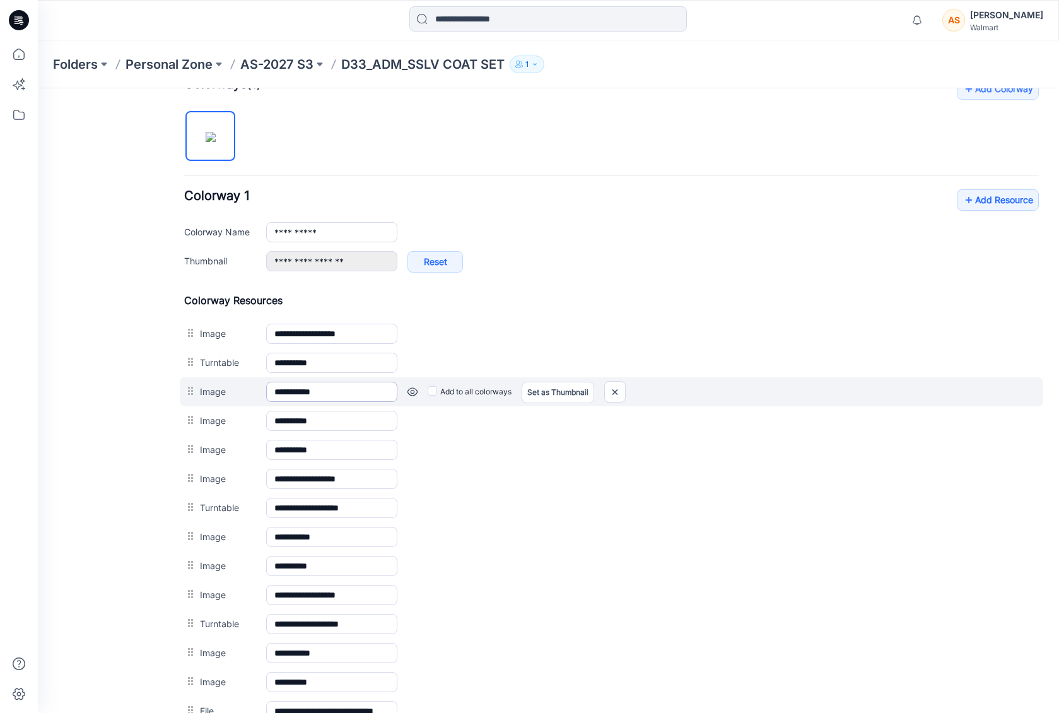
scroll to position [0, 0]
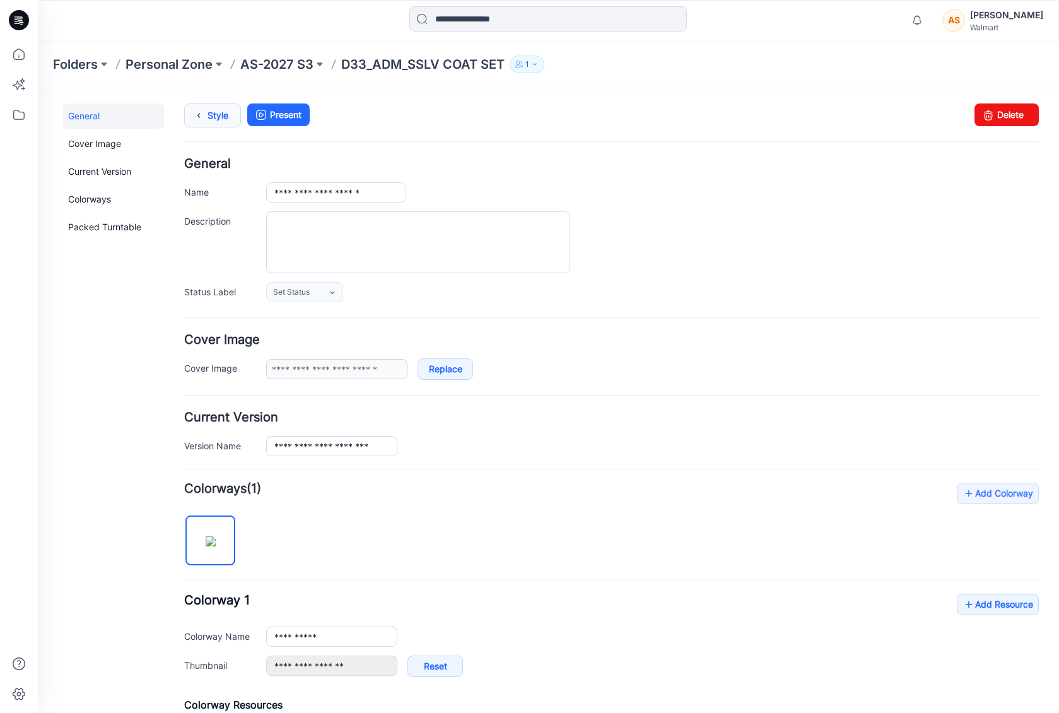
click at [211, 115] on link "Style" at bounding box center [212, 115] width 57 height 24
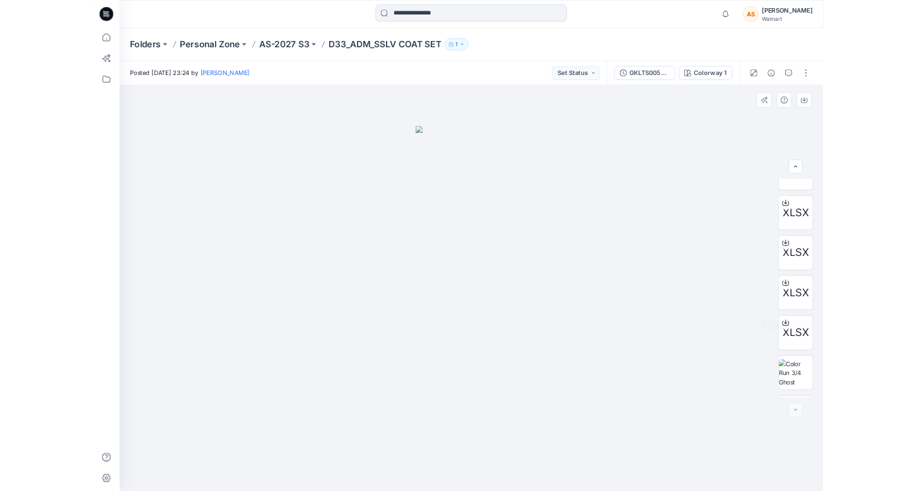
scroll to position [896, 0]
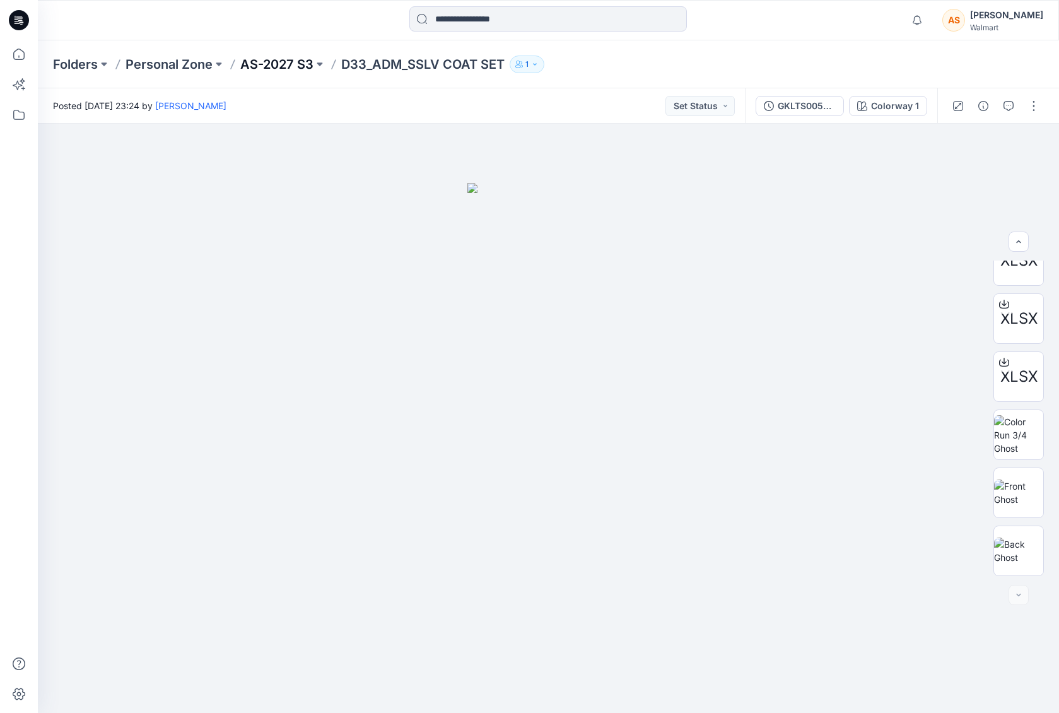
click at [293, 70] on p "AS-2027 S3" at bounding box center [276, 65] width 73 height 18
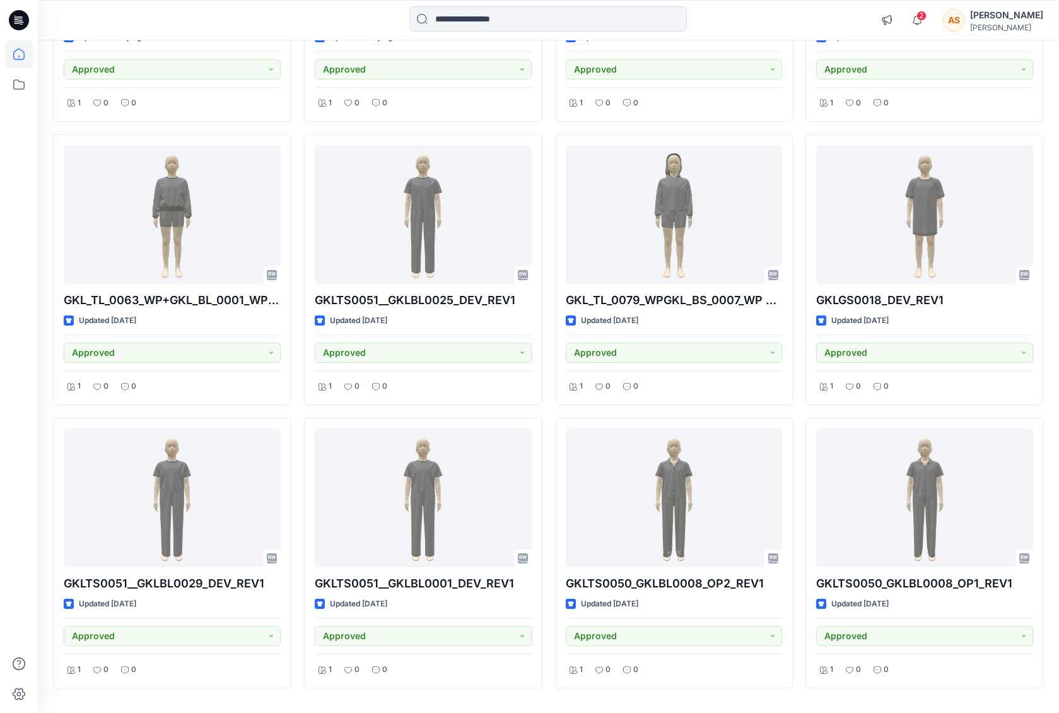
scroll to position [362, 0]
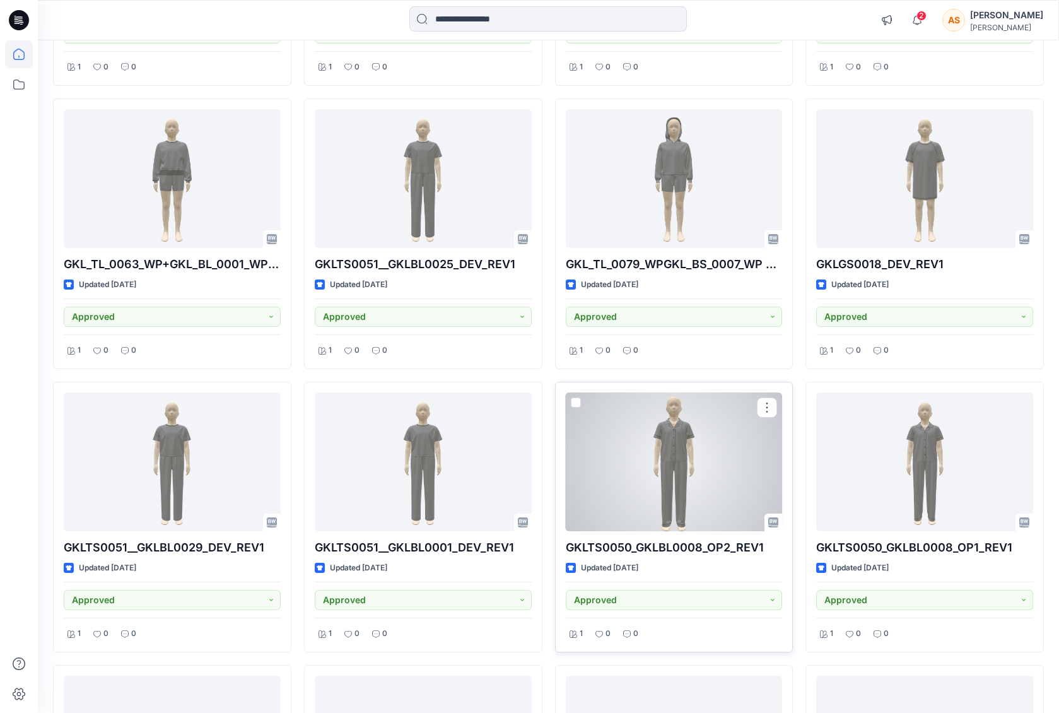
click at [714, 483] on div at bounding box center [674, 461] width 217 height 139
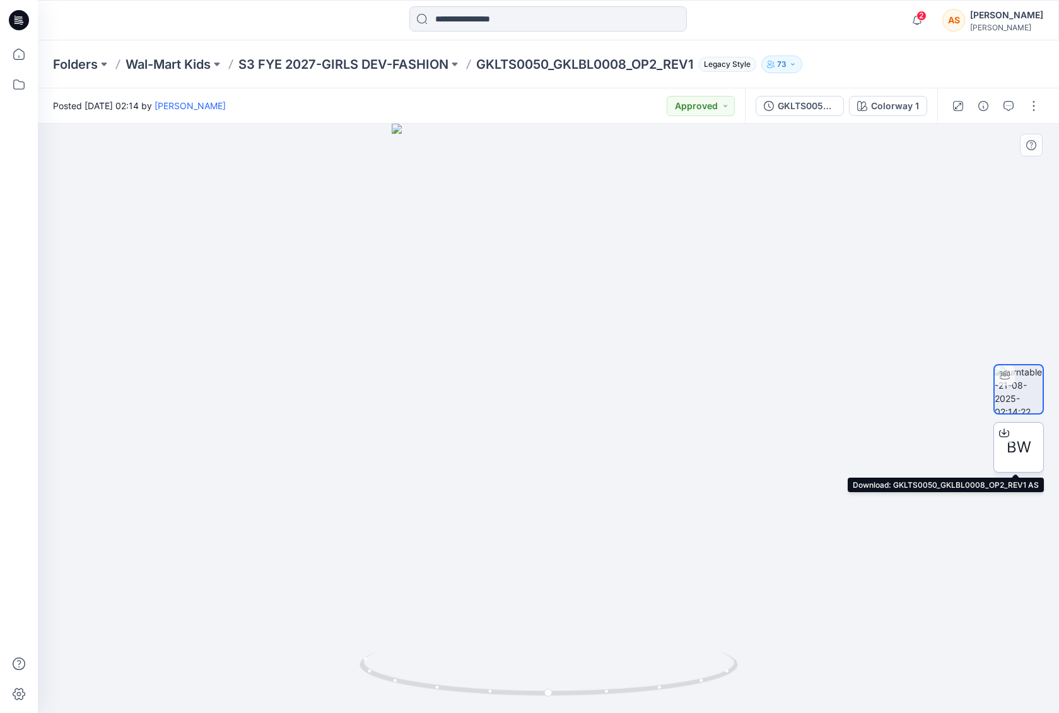
click at [1011, 449] on span "BW" at bounding box center [1019, 447] width 25 height 23
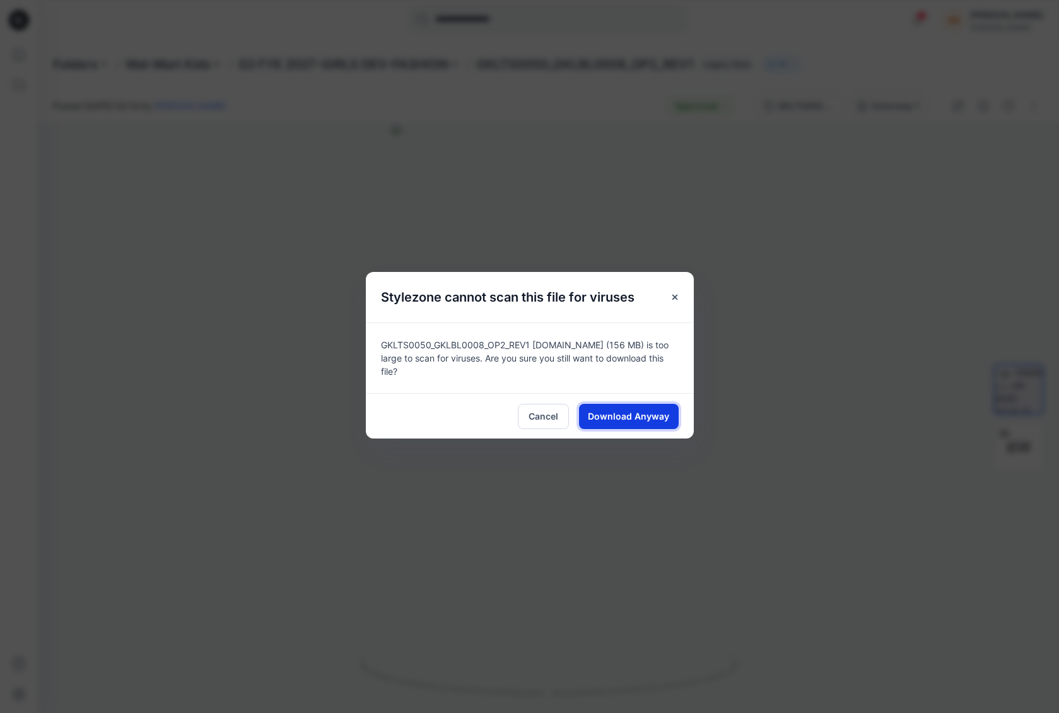
click at [637, 410] on span "Download Anyway" at bounding box center [628, 415] width 81 height 13
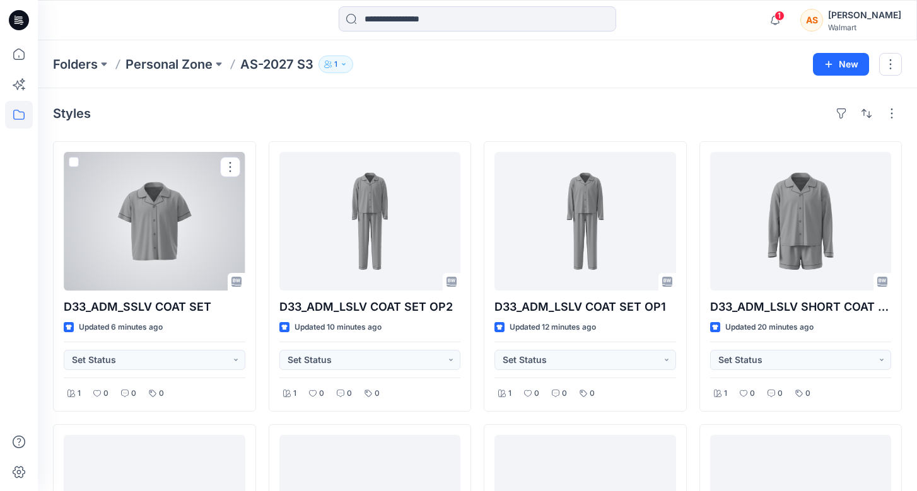
click at [183, 217] on div at bounding box center [155, 221] width 182 height 139
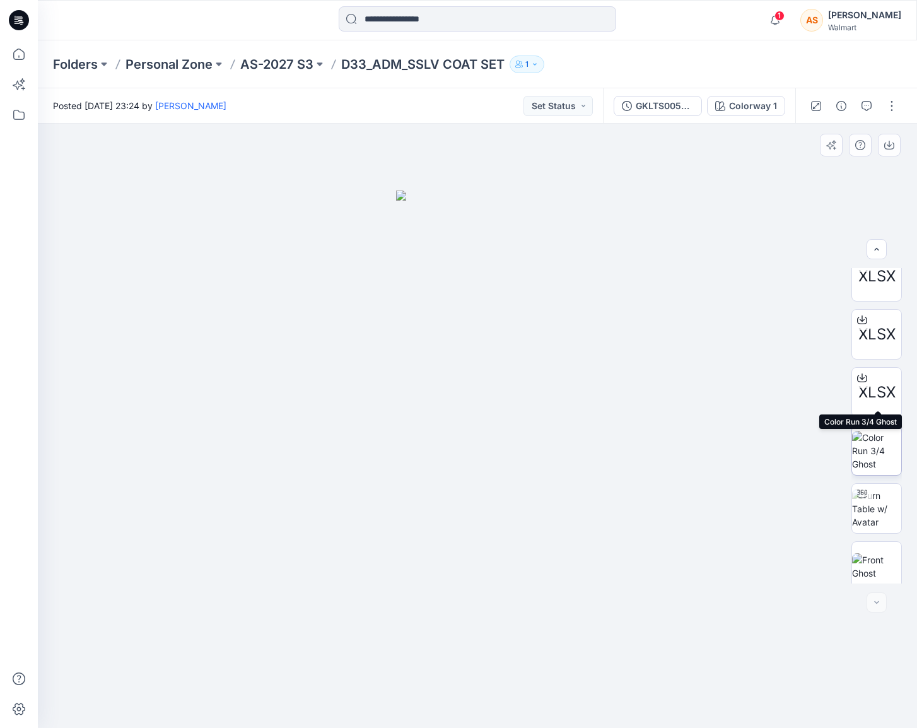
scroll to position [954, 0]
click at [879, 443] on img at bounding box center [876, 443] width 49 height 40
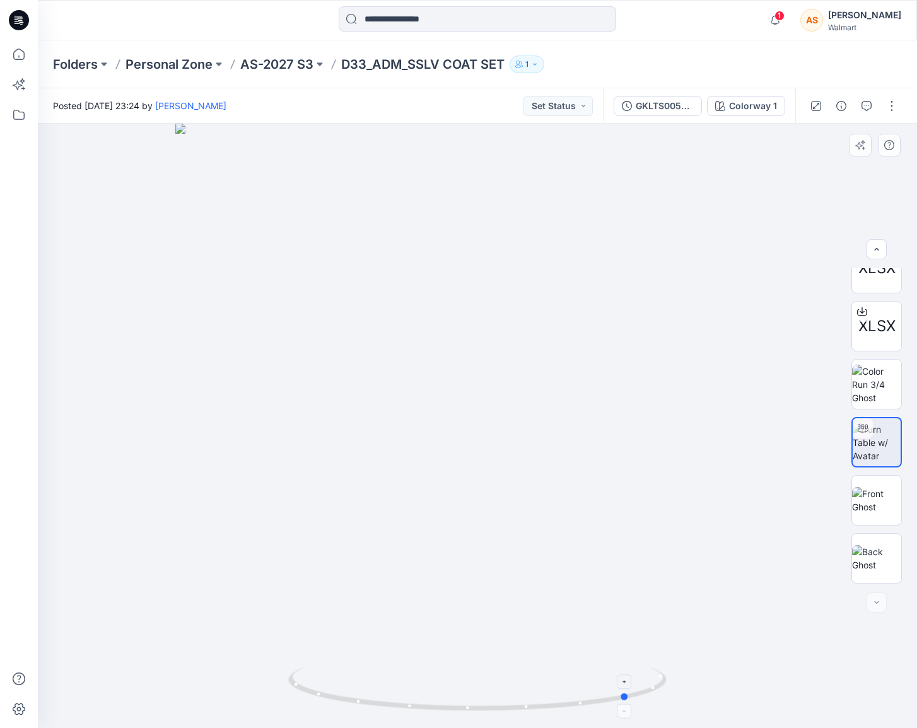
drag, startPoint x: 597, startPoint y: 673, endPoint x: 368, endPoint y: 669, distance: 229.1
click at [368, 491] on icon at bounding box center [479, 690] width 382 height 47
click at [883, 109] on button "button" at bounding box center [892, 106] width 20 height 20
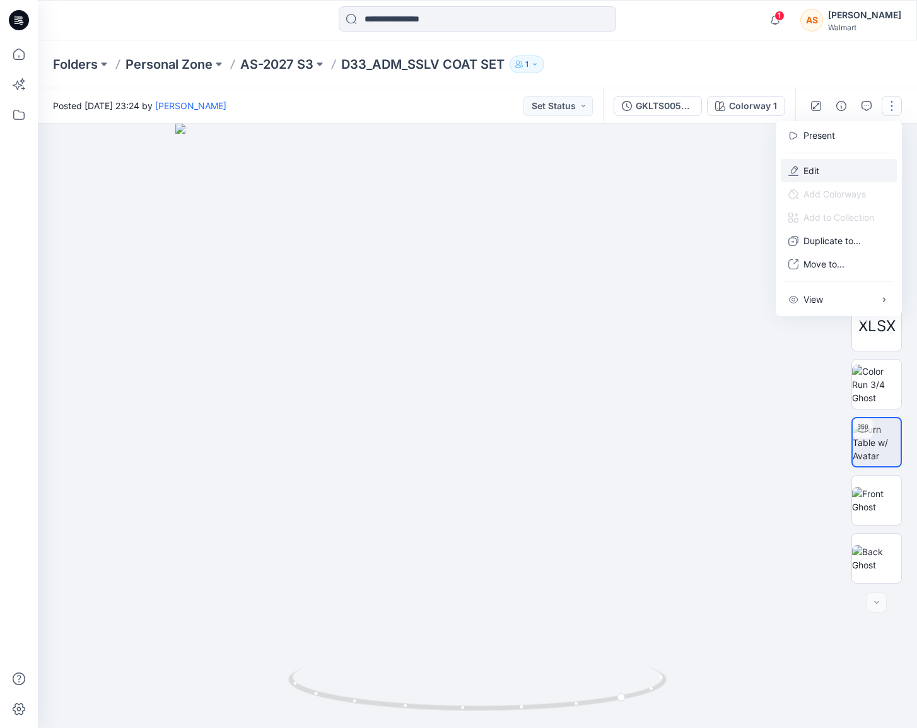
click at [838, 167] on button "Edit" at bounding box center [839, 170] width 116 height 23
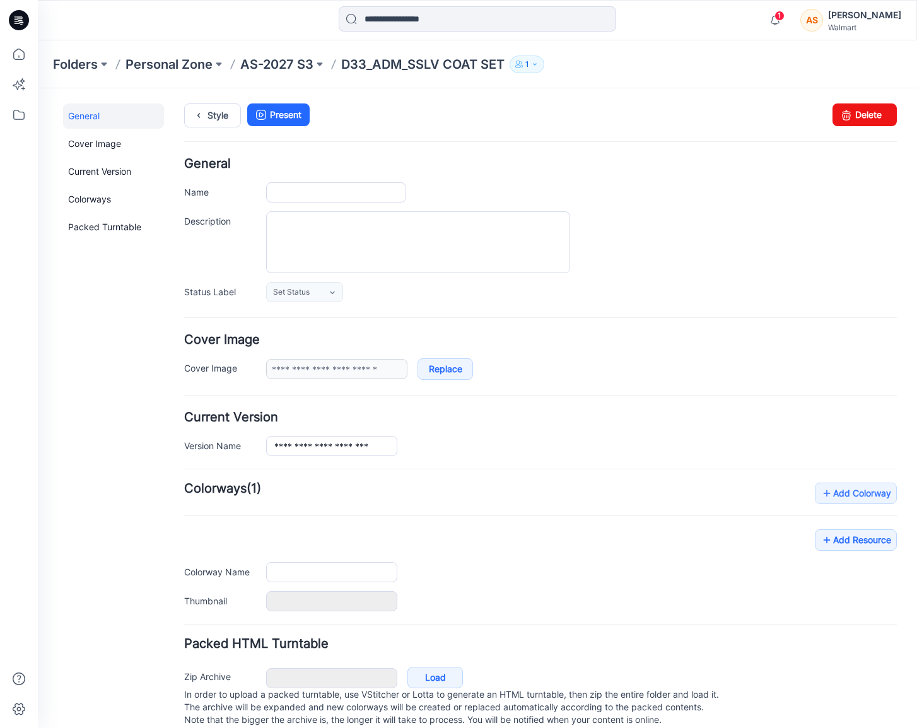
type input "**********"
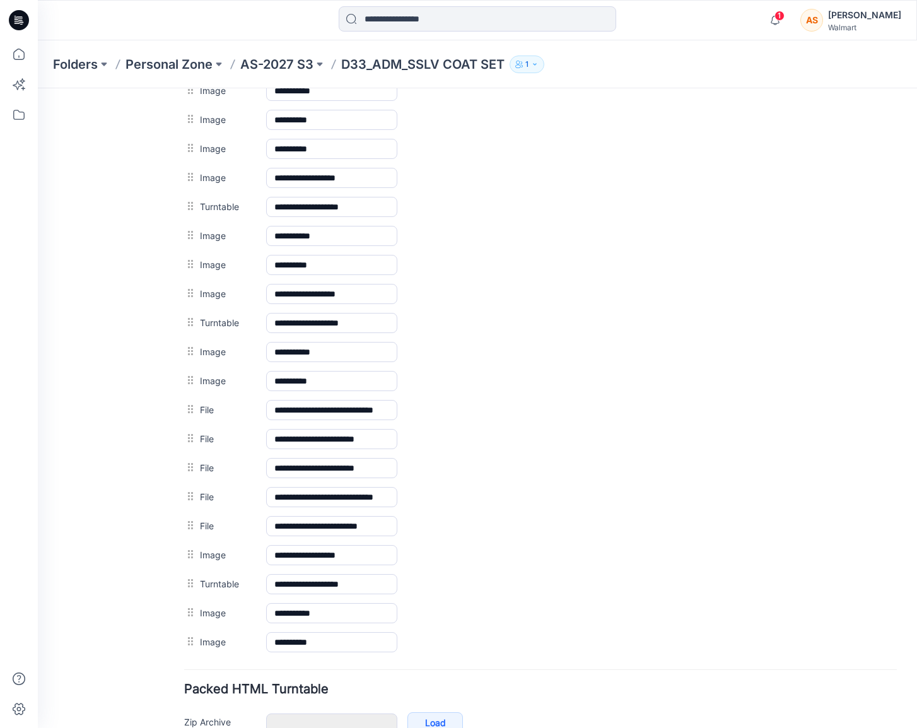
scroll to position [707, 0]
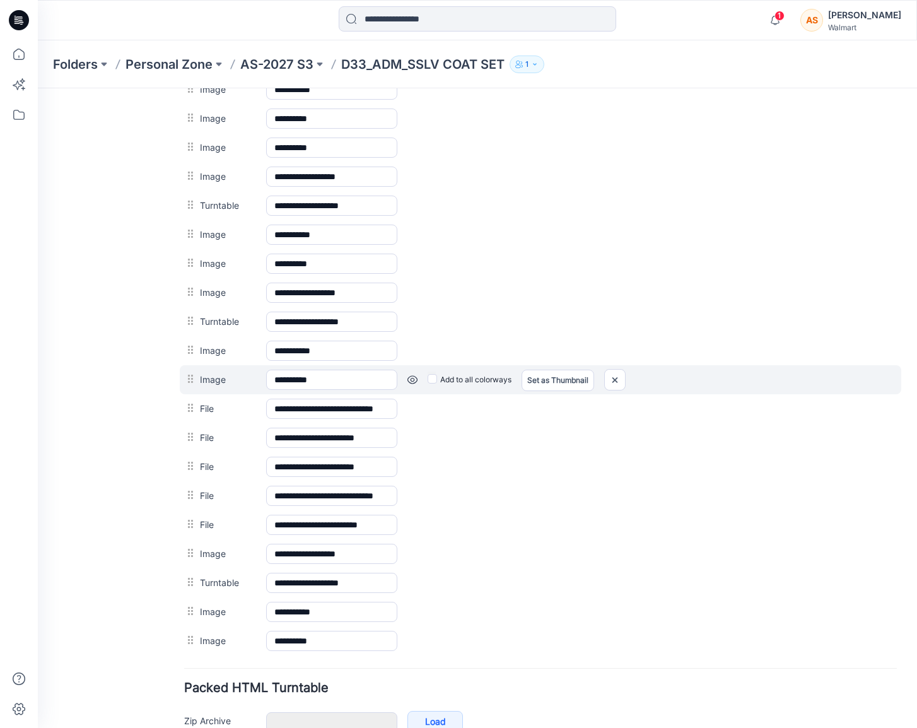
click at [38, 88] on link at bounding box center [38, 88] width 0 height 0
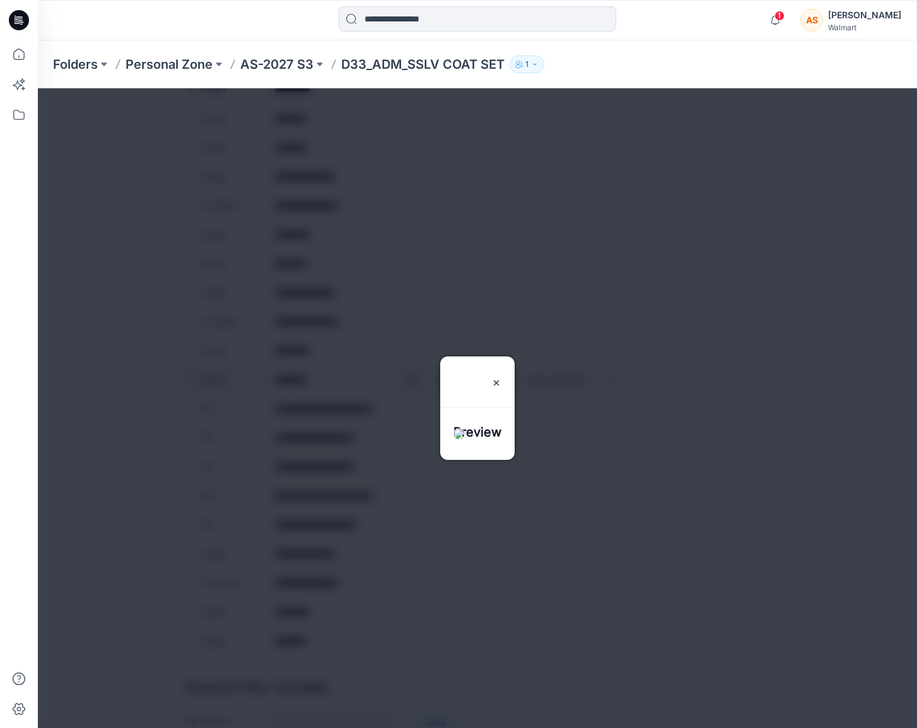
click at [411, 383] on div at bounding box center [477, 408] width 879 height 640
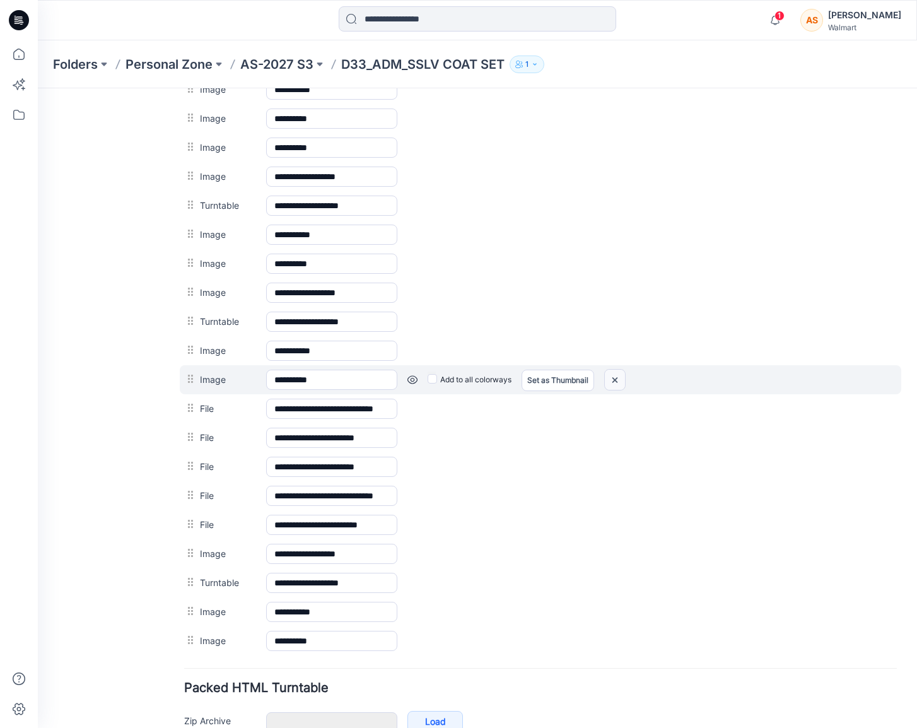
click at [38, 88] on img at bounding box center [38, 88] width 0 height 0
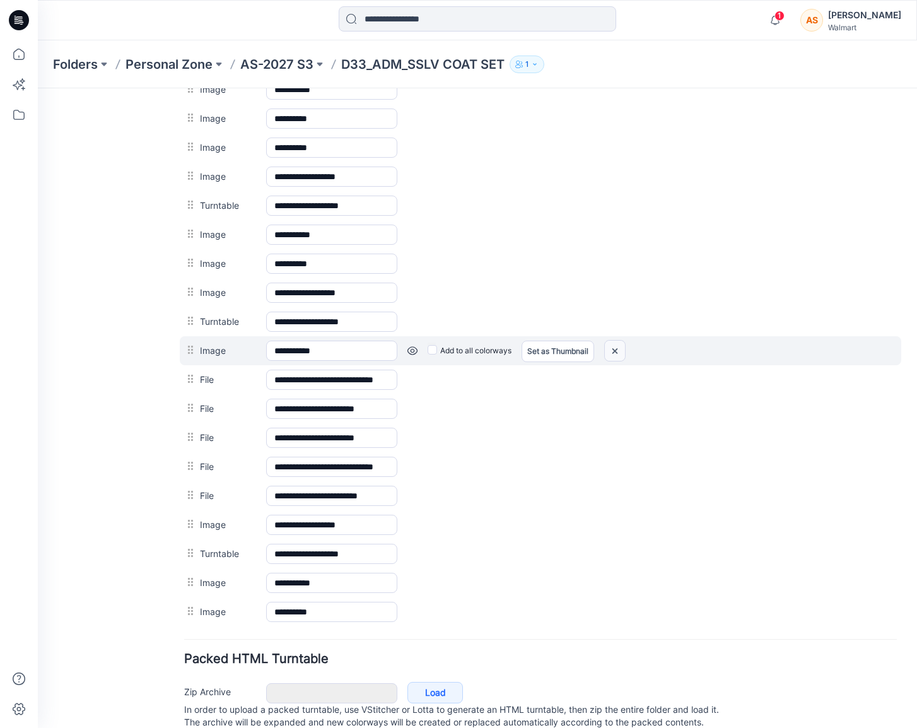
click at [38, 88] on img at bounding box center [38, 88] width 0 height 0
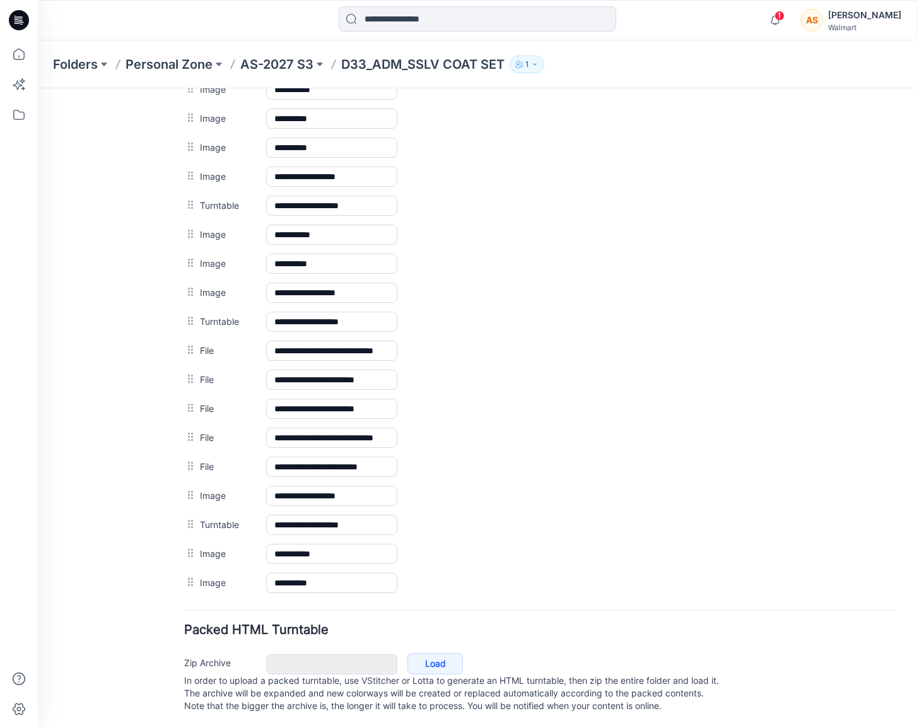
click at [38, 88] on img at bounding box center [38, 88] width 0 height 0
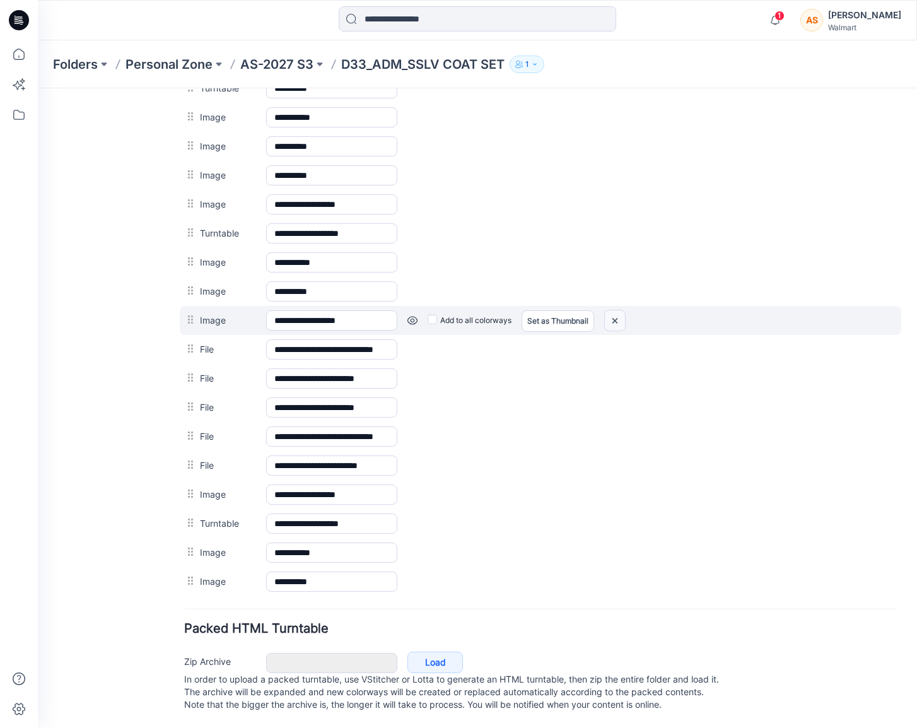
click at [38, 88] on img at bounding box center [38, 88] width 0 height 0
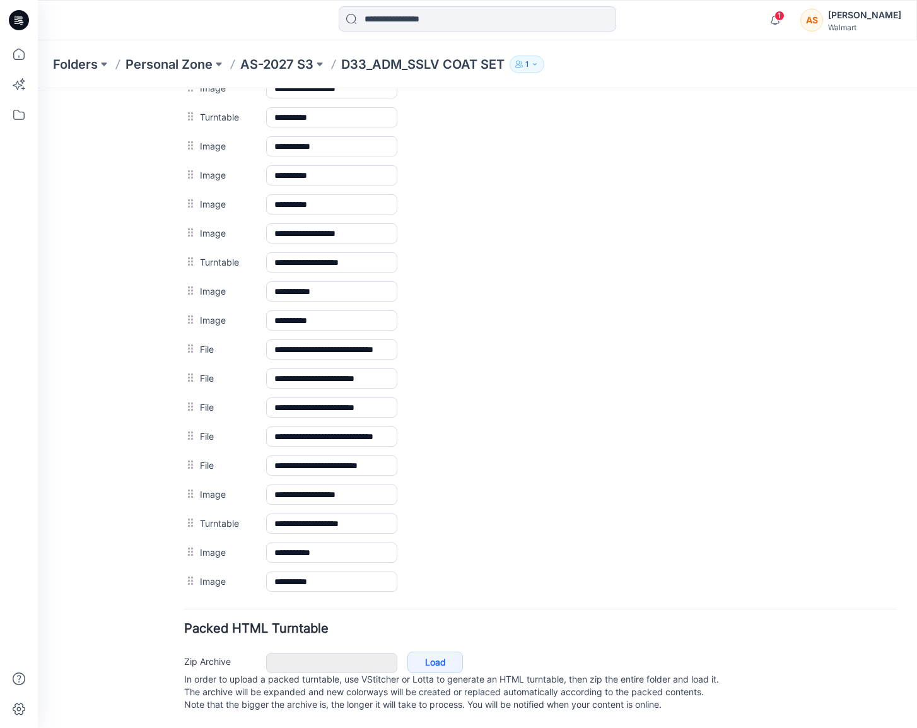
scroll to position [662, 0]
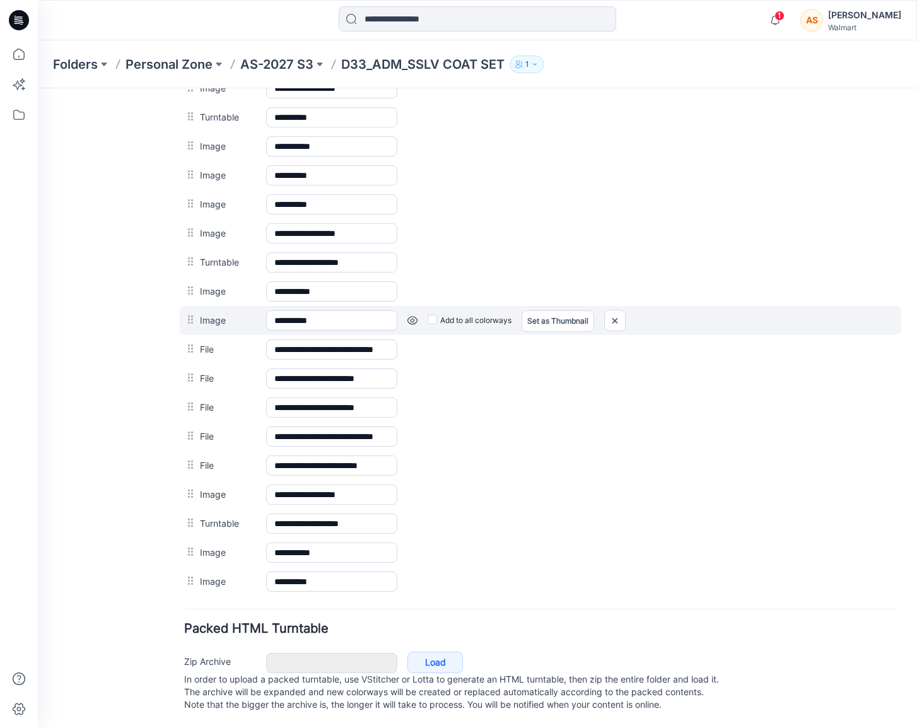
click at [38, 88] on link at bounding box center [38, 88] width 0 height 0
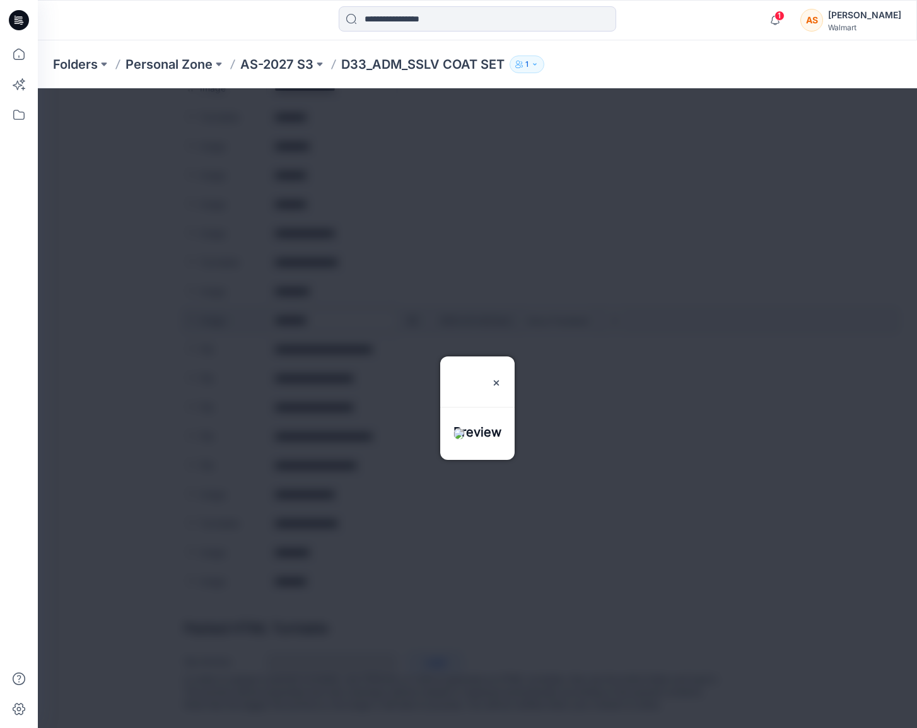
click at [413, 311] on div at bounding box center [477, 408] width 879 height 640
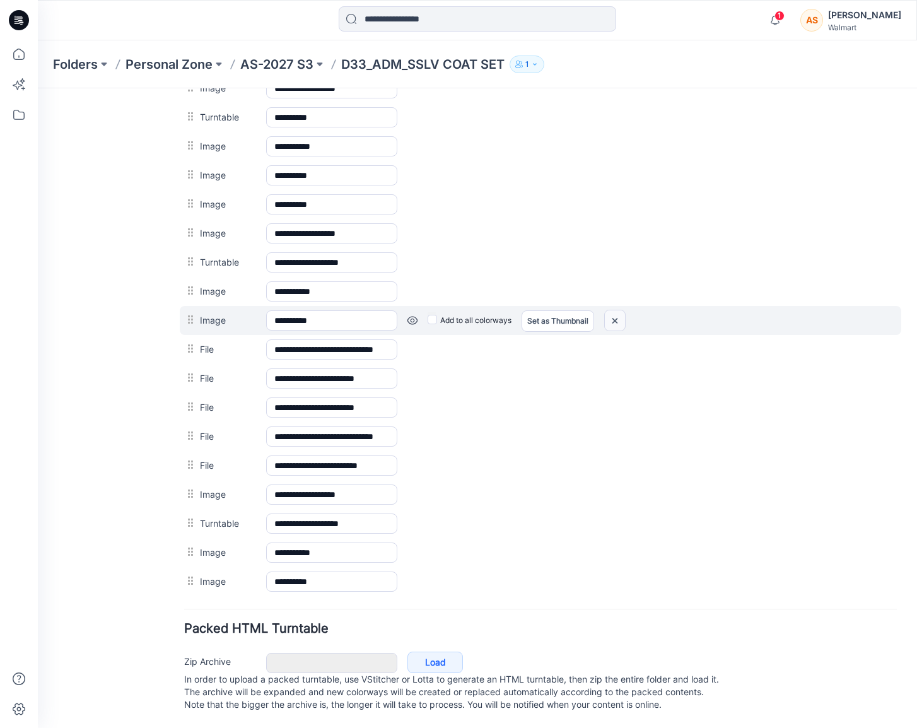
click at [38, 88] on img at bounding box center [38, 88] width 0 height 0
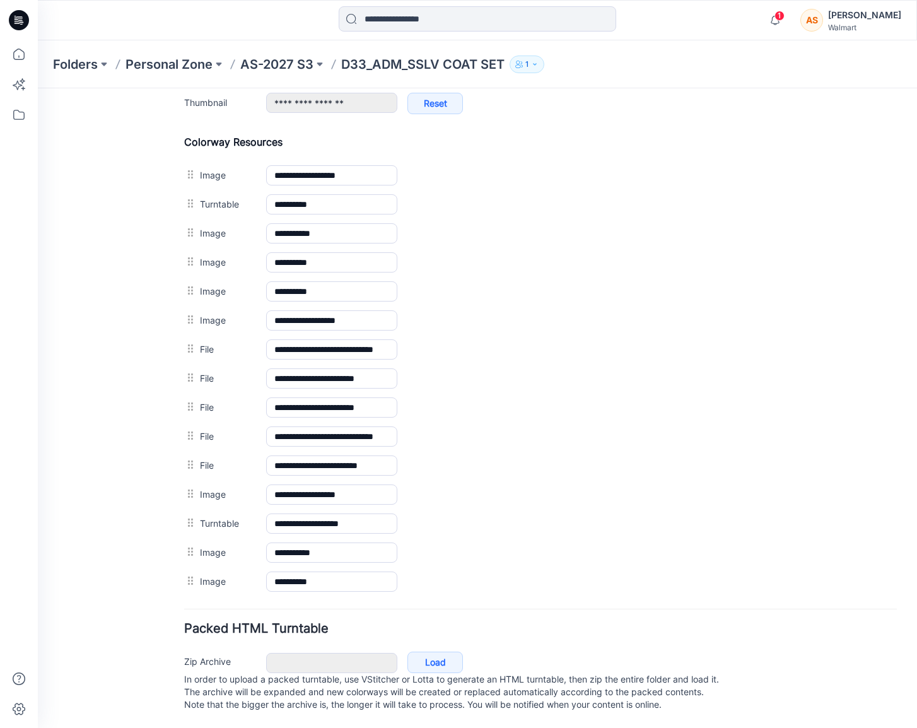
scroll to position [575, 0]
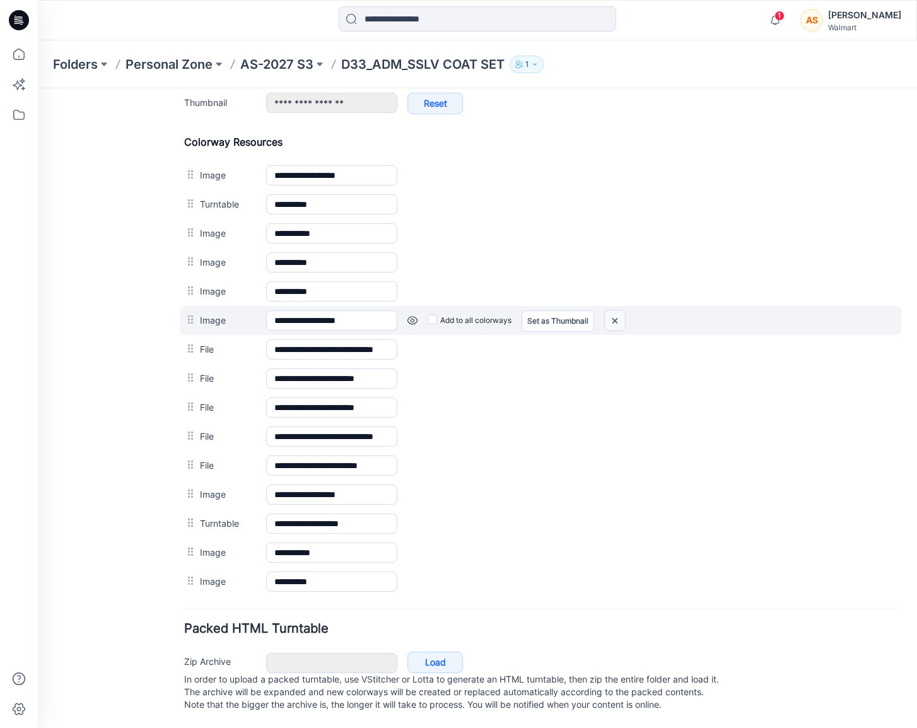
click at [38, 88] on img at bounding box center [38, 88] width 0 height 0
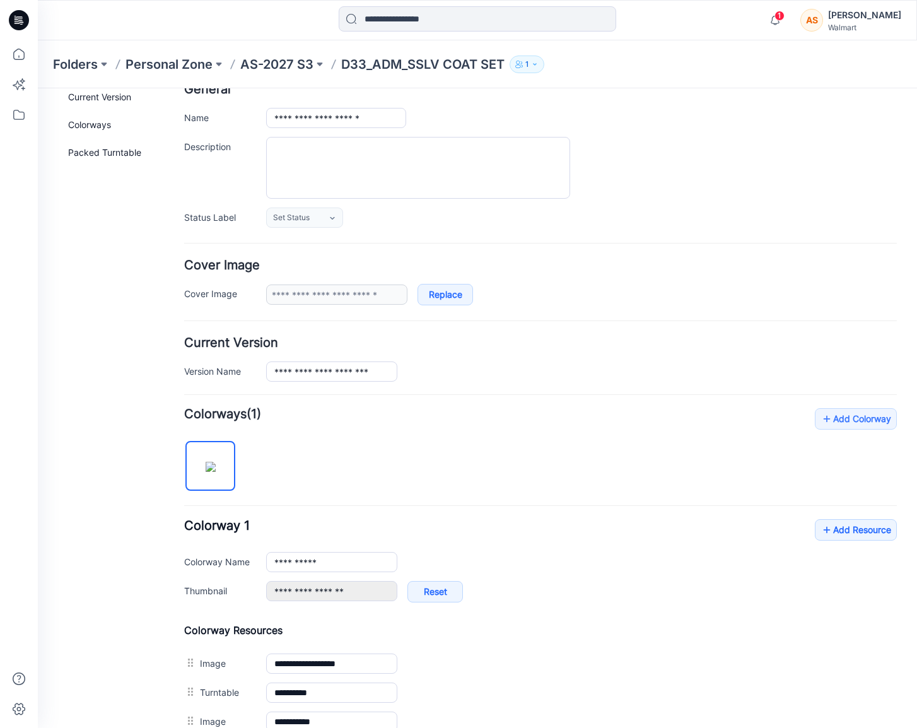
scroll to position [0, 0]
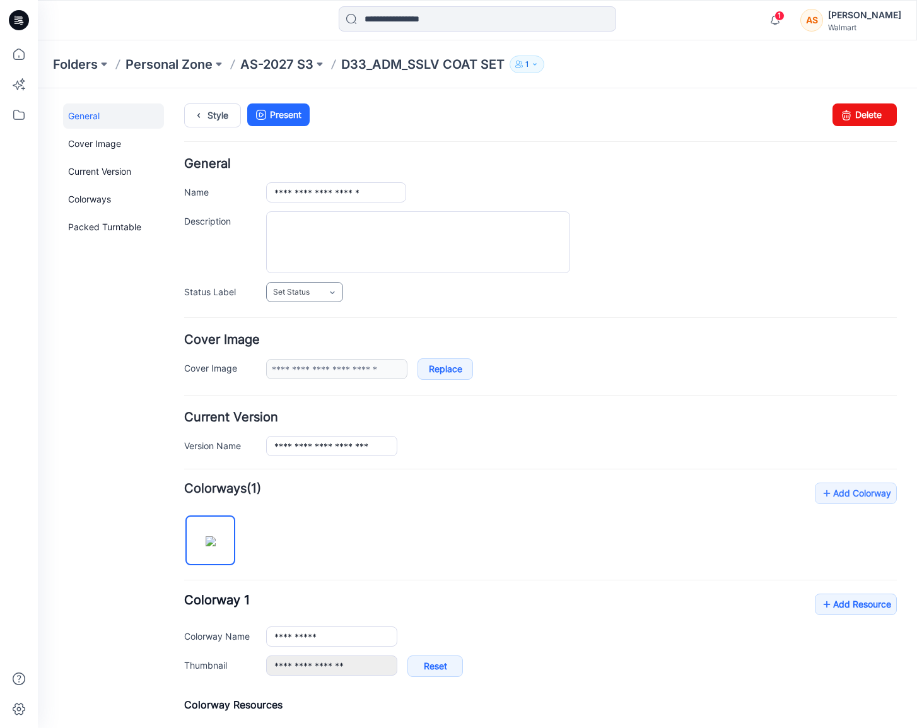
click at [324, 293] on link "Set Status" at bounding box center [304, 292] width 77 height 20
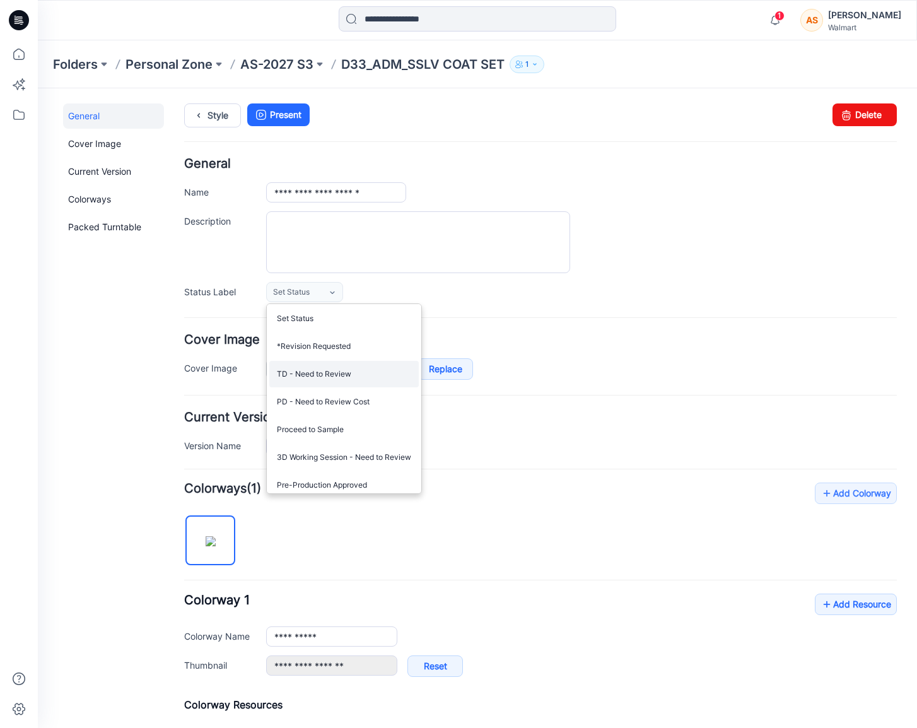
click at [356, 370] on link "TD - Need to Review" at bounding box center [344, 374] width 150 height 26
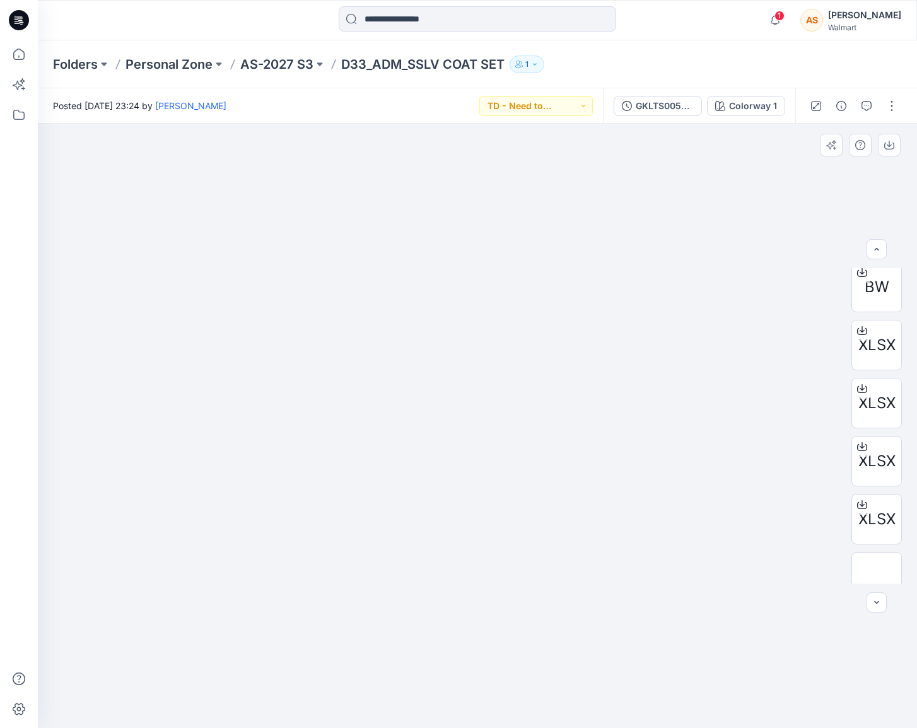
scroll to position [490, 0]
click at [297, 63] on p "AS-2027 S3" at bounding box center [276, 65] width 73 height 18
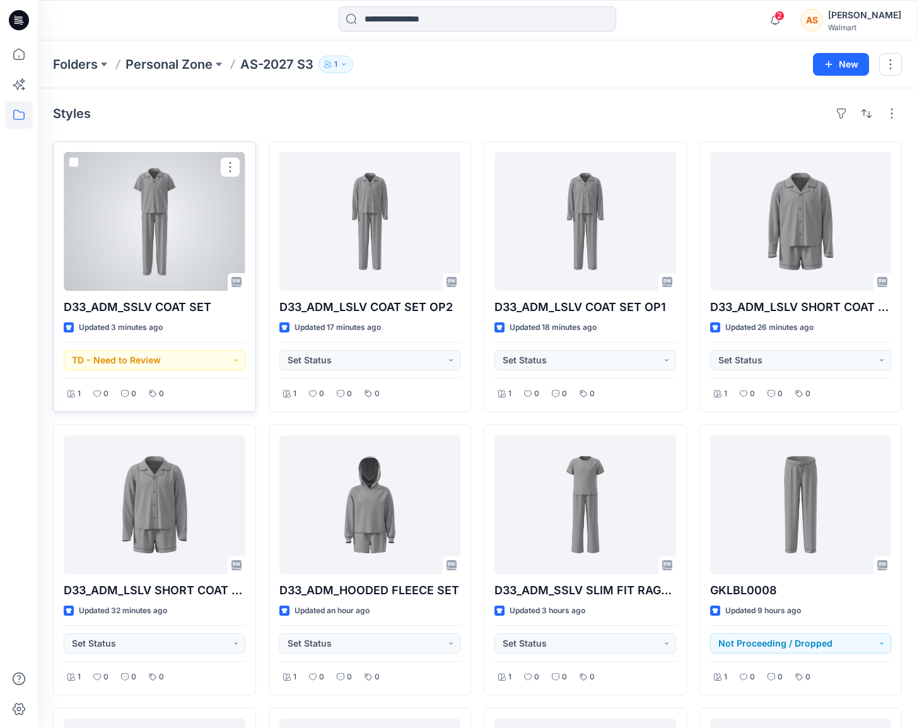
click at [213, 216] on div at bounding box center [155, 221] width 182 height 139
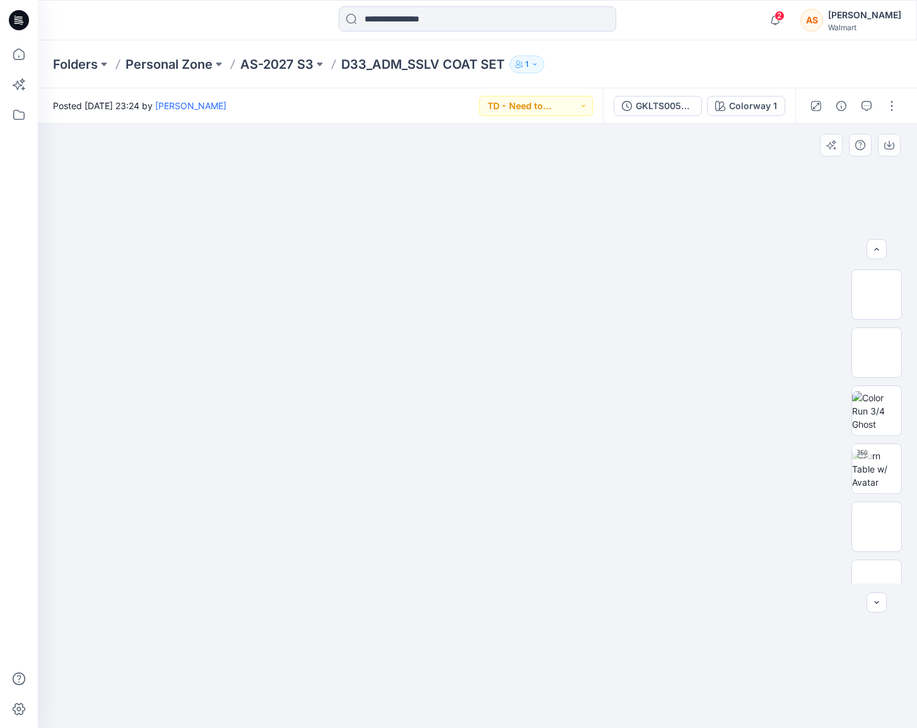
scroll to position [722, 0]
click at [876, 459] on img at bounding box center [876, 443] width 49 height 40
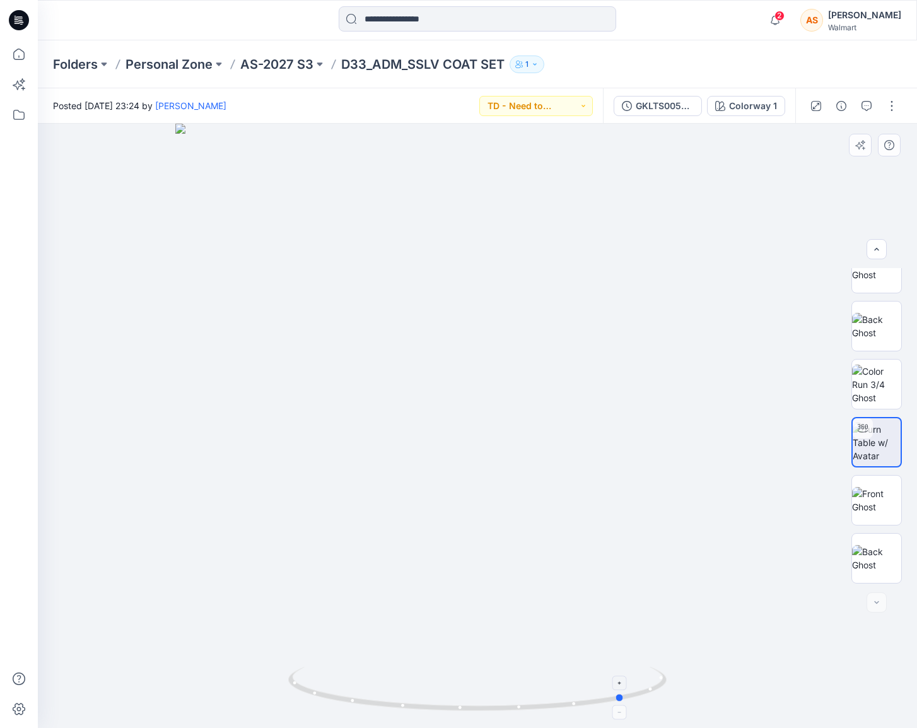
drag, startPoint x: 629, startPoint y: 677, endPoint x: 398, endPoint y: 685, distance: 231.1
click at [398, 685] on icon at bounding box center [479, 690] width 382 height 47
click at [890, 105] on button "button" at bounding box center [892, 106] width 20 height 20
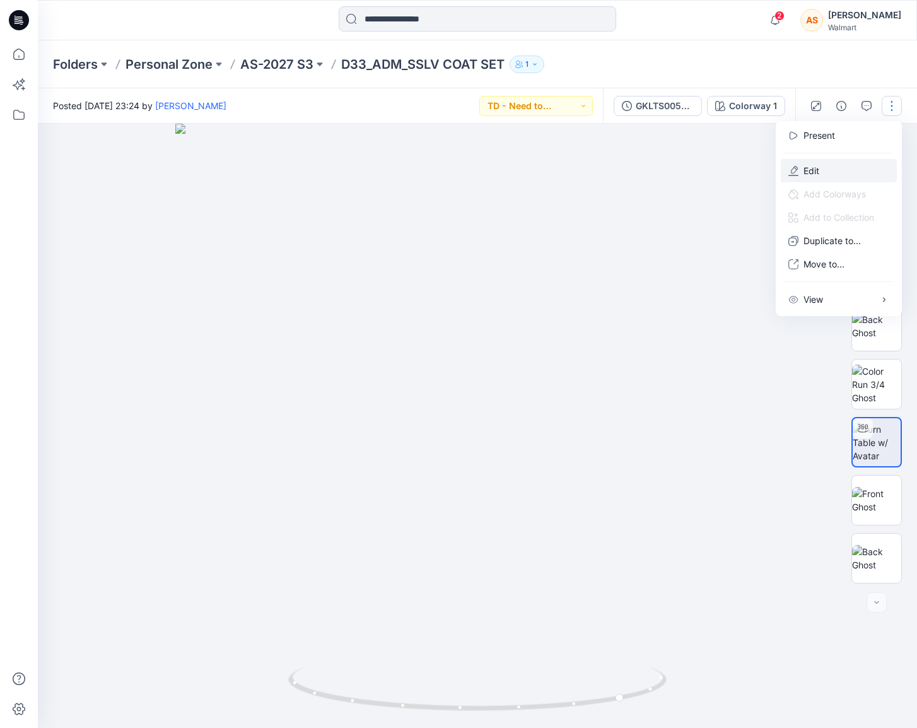
click at [832, 173] on button "Edit" at bounding box center [839, 170] width 116 height 23
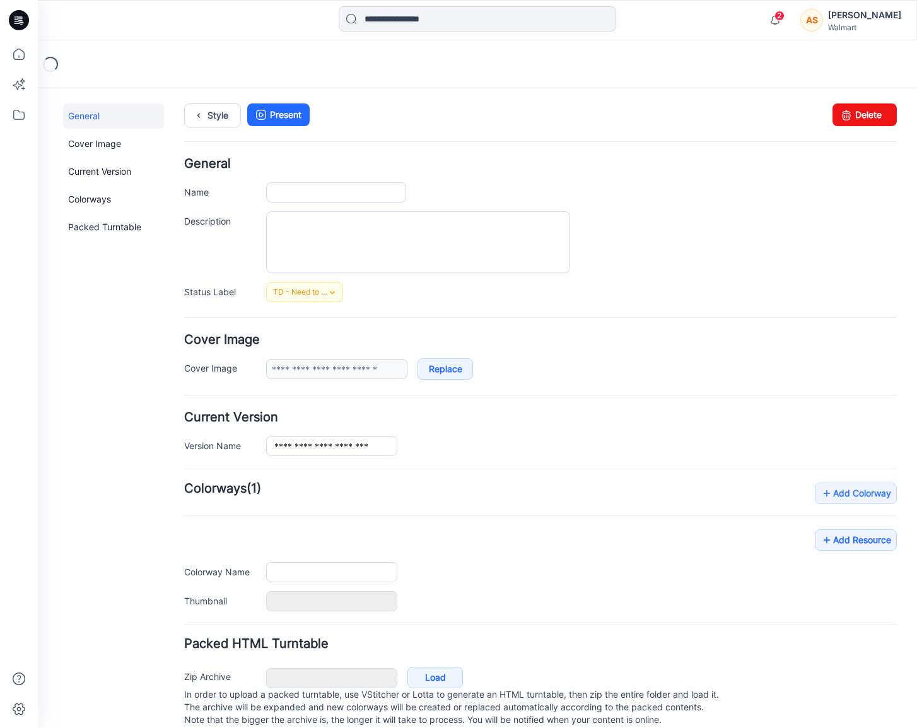
scroll to position [28, 0]
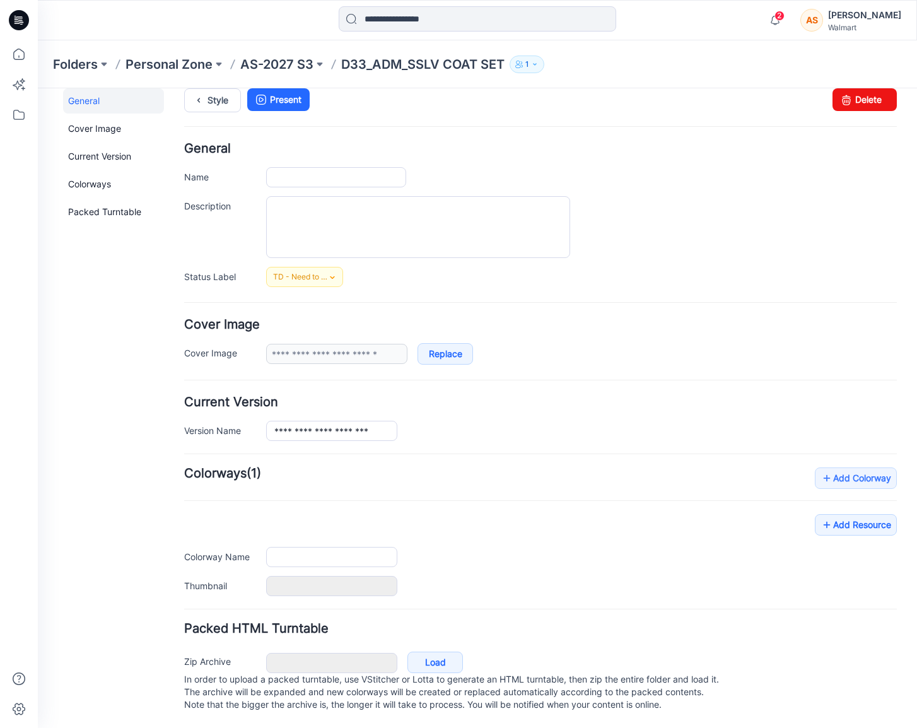
type input "**********"
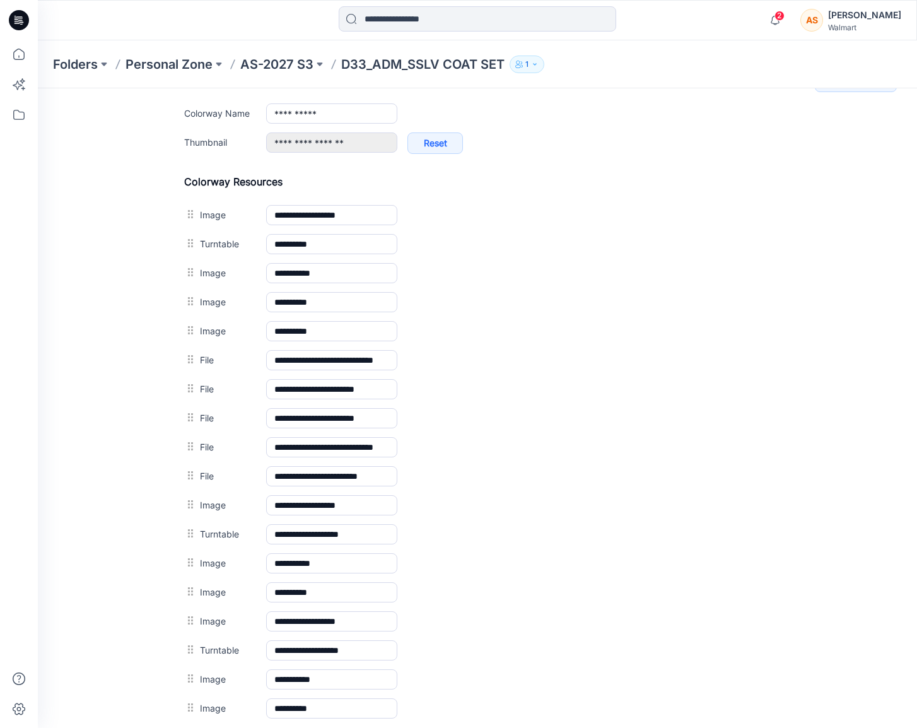
scroll to position [524, 0]
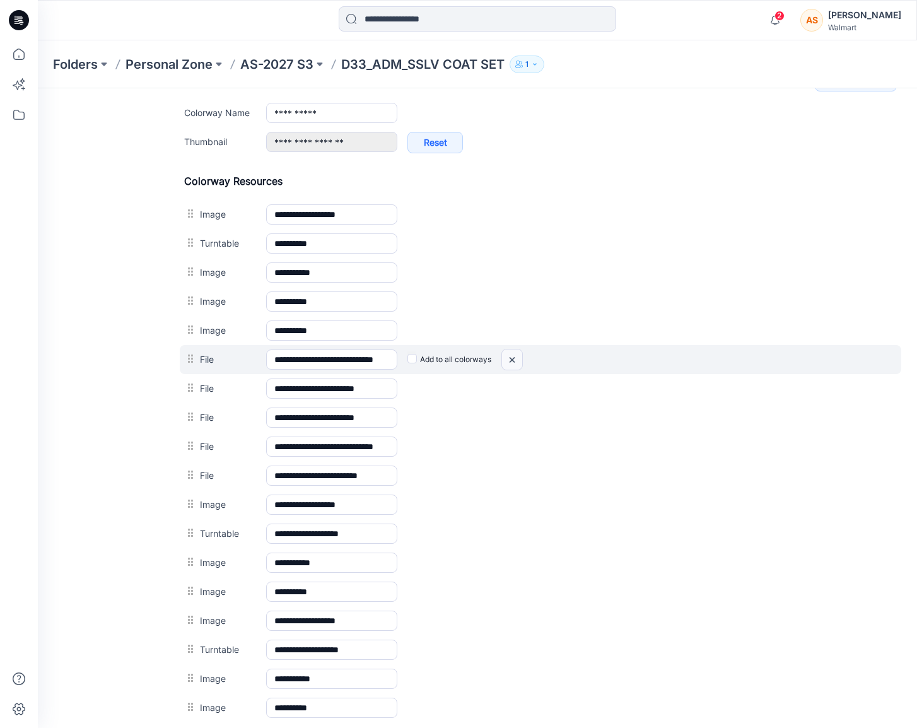
click at [38, 88] on img at bounding box center [38, 88] width 0 height 0
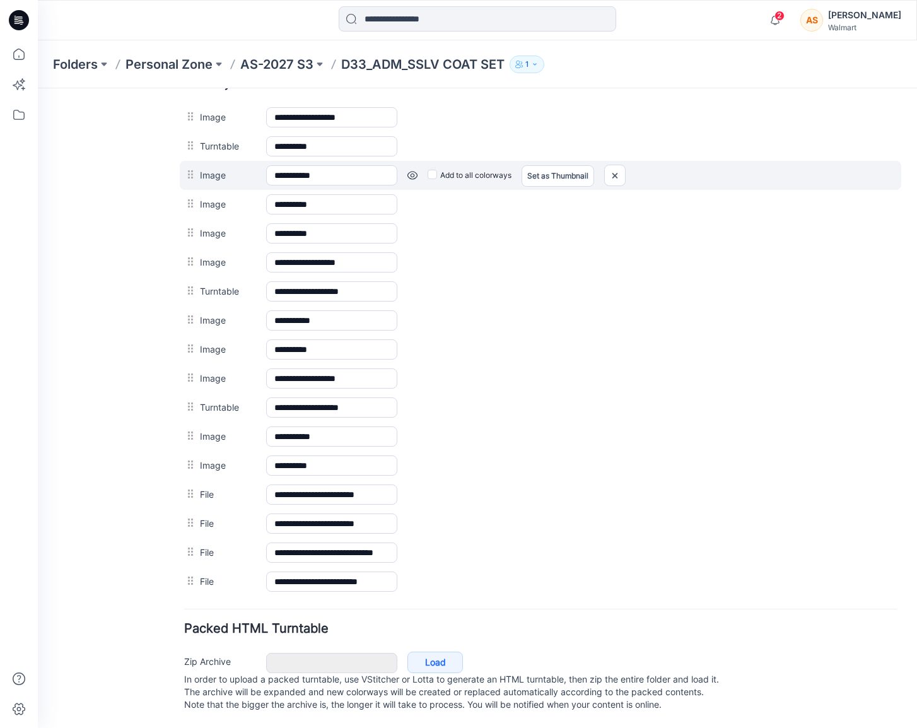
scroll to position [510, 0]
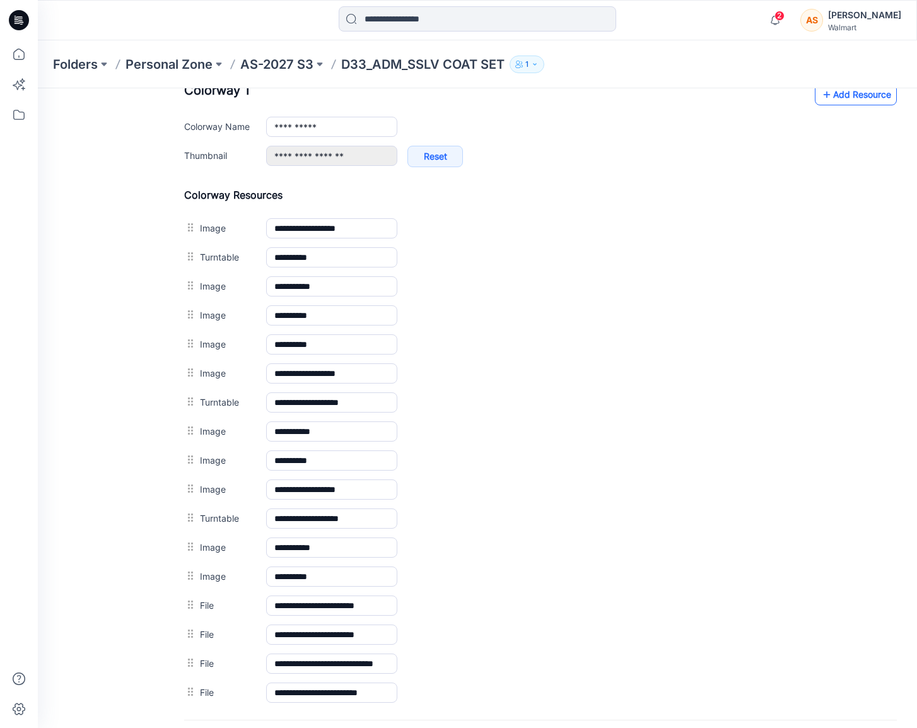
click at [843, 93] on link "Add Resource" at bounding box center [856, 94] width 82 height 21
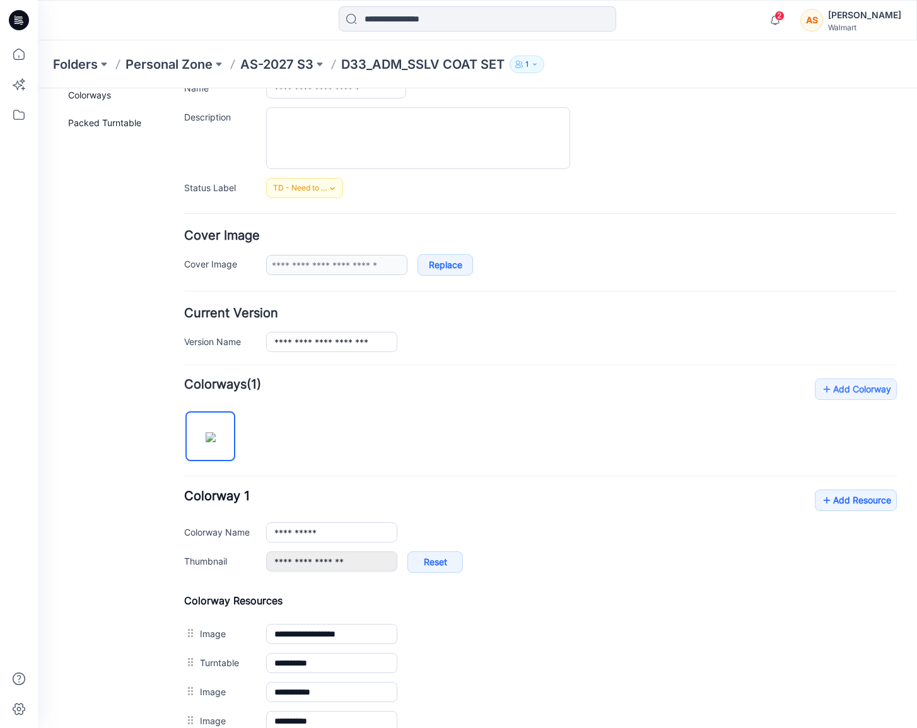
scroll to position [0, 0]
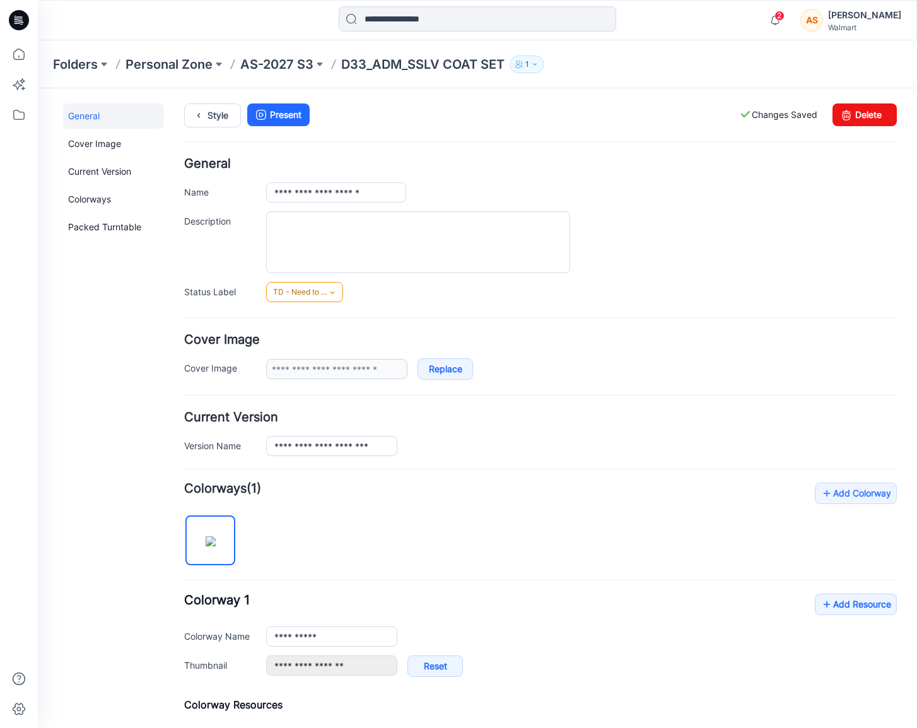
click at [295, 284] on link "TD - Need to Review" at bounding box center [304, 292] width 77 height 20
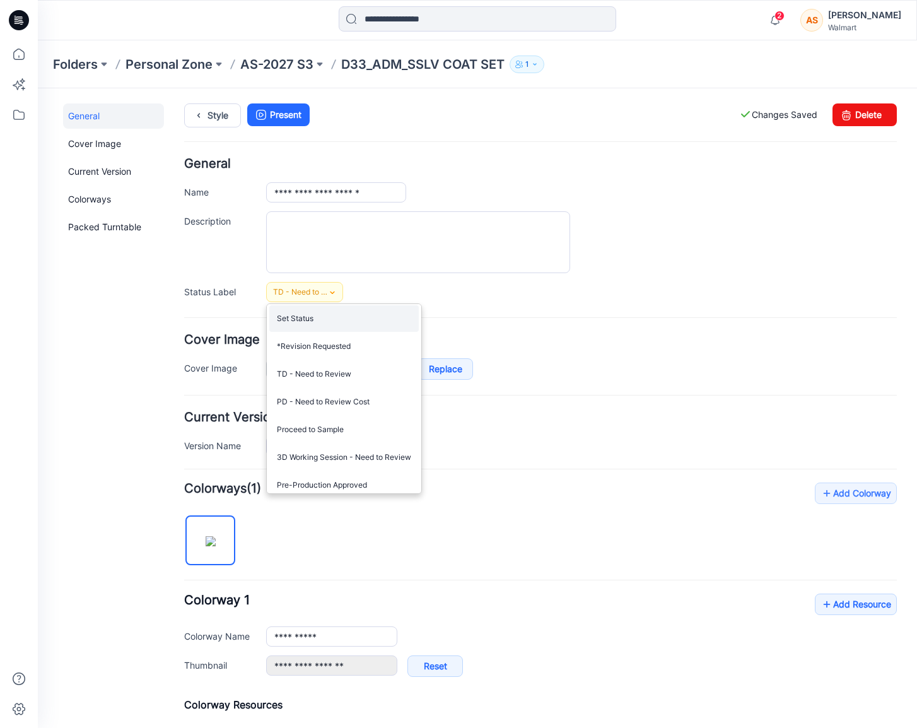
click at [301, 321] on link "Set Status" at bounding box center [344, 318] width 150 height 26
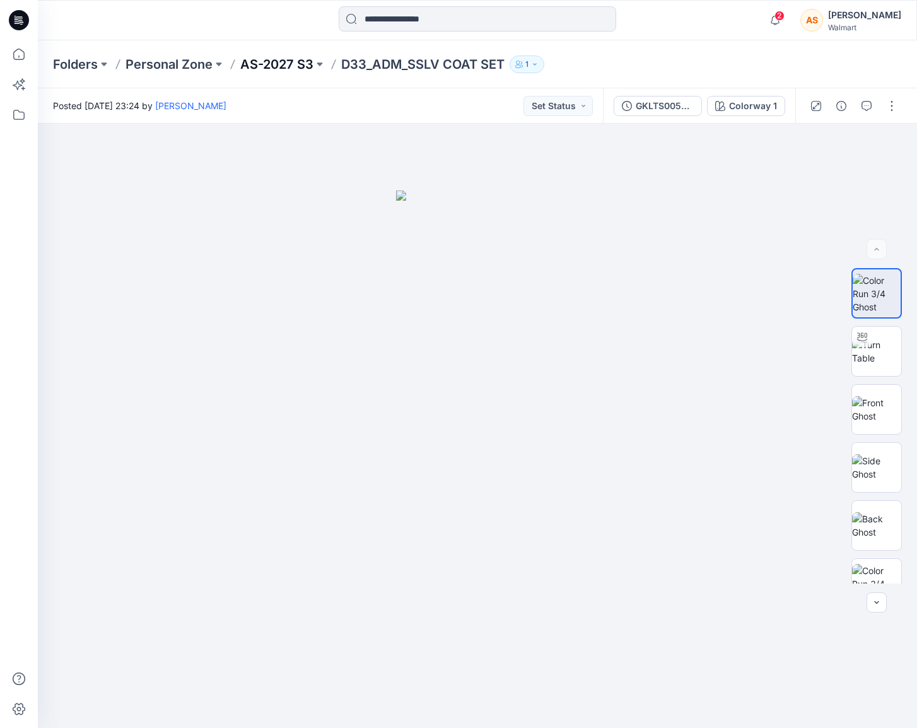
click at [267, 59] on p "AS-2027 S3" at bounding box center [276, 65] width 73 height 18
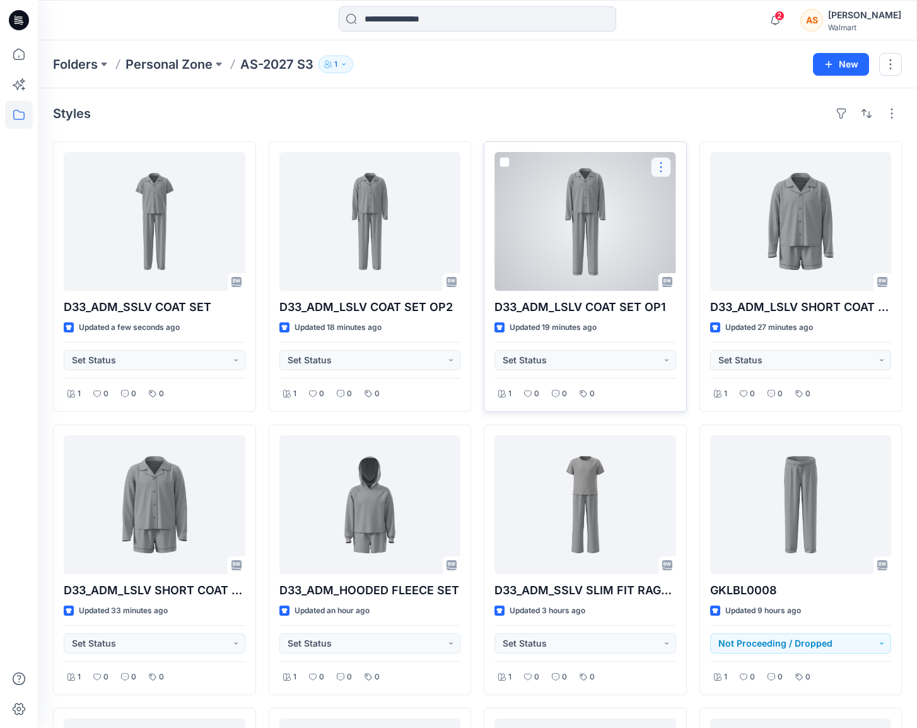
click at [666, 167] on button "button" at bounding box center [661, 167] width 20 height 20
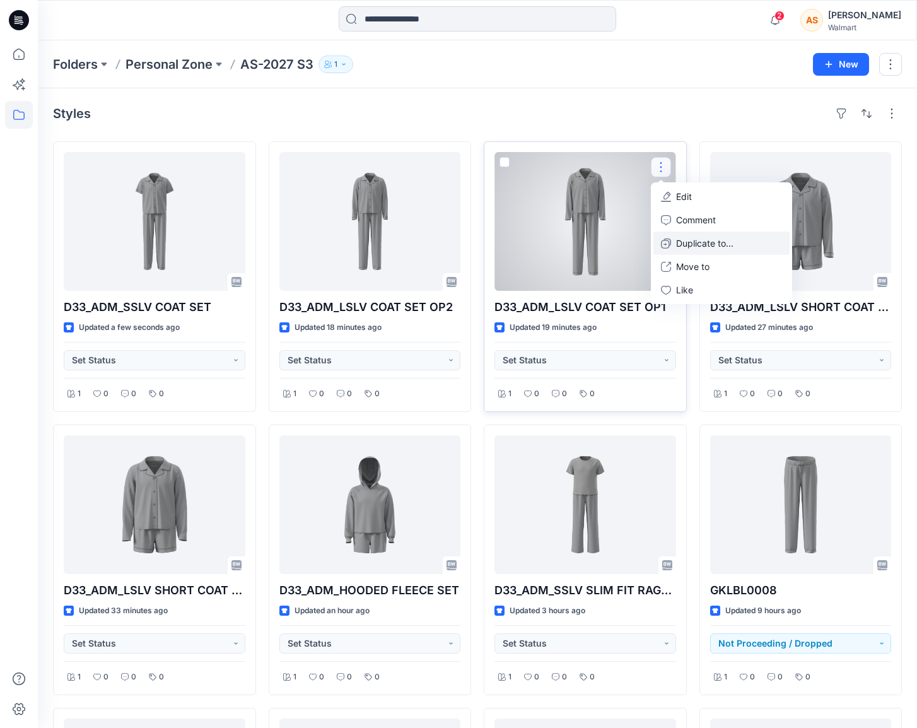
click at [706, 246] on p "Duplicate to..." at bounding box center [704, 243] width 57 height 13
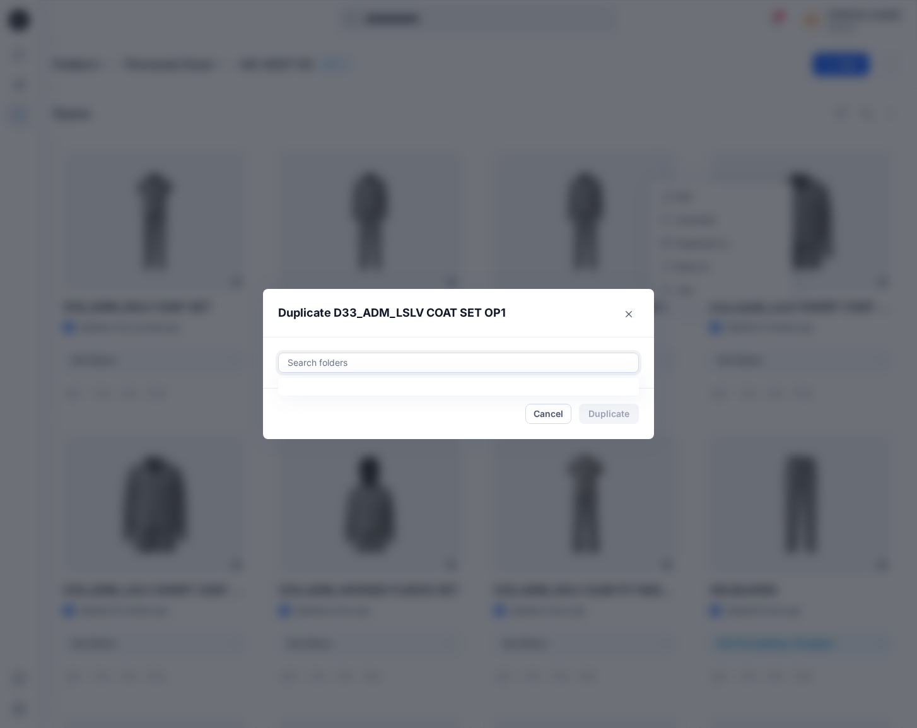
click at [478, 361] on div at bounding box center [458, 362] width 344 height 15
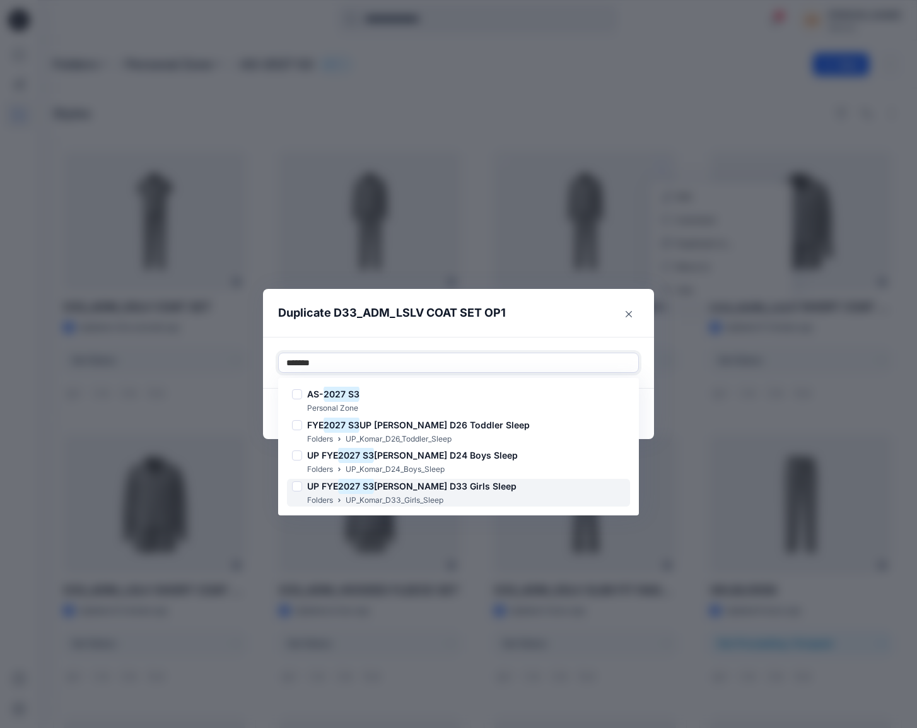
click at [437, 490] on span "[PERSON_NAME] D33 Girls Sleep" at bounding box center [445, 486] width 143 height 11
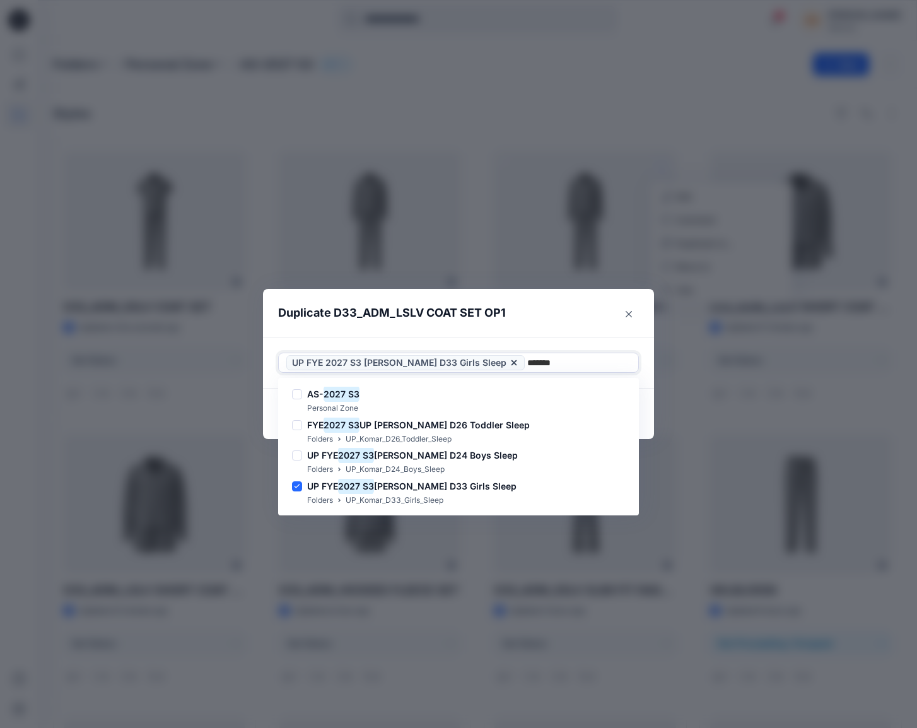
type input "*******"
click at [524, 331] on header "Duplicate D33_ADM_LSLV COAT SET OP1" at bounding box center [446, 313] width 366 height 48
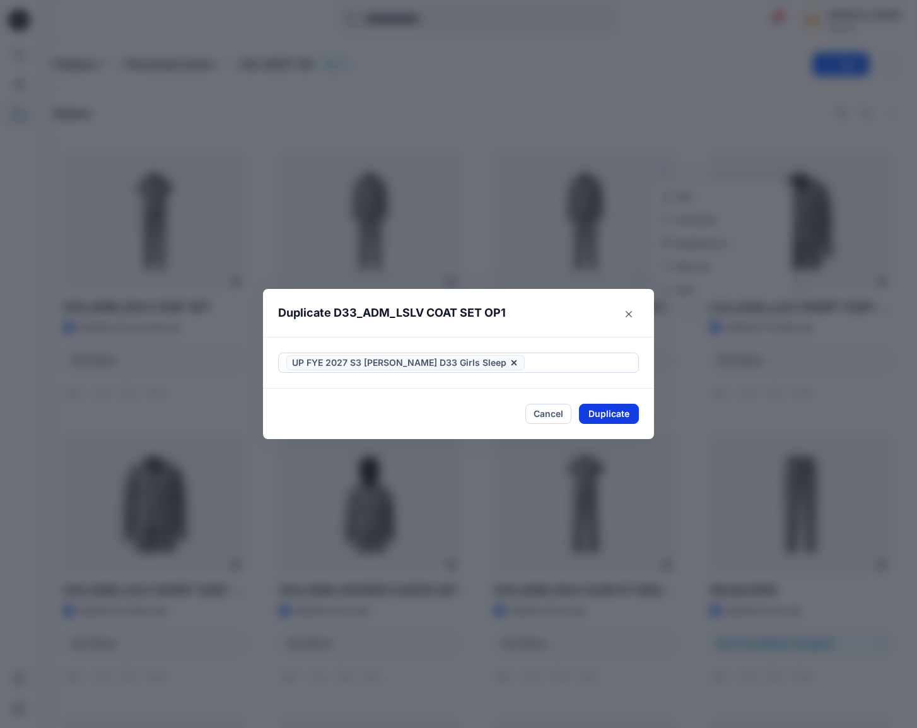
click at [614, 414] on button "Duplicate" at bounding box center [609, 414] width 60 height 20
click at [624, 413] on button "Close" at bounding box center [618, 414] width 41 height 20
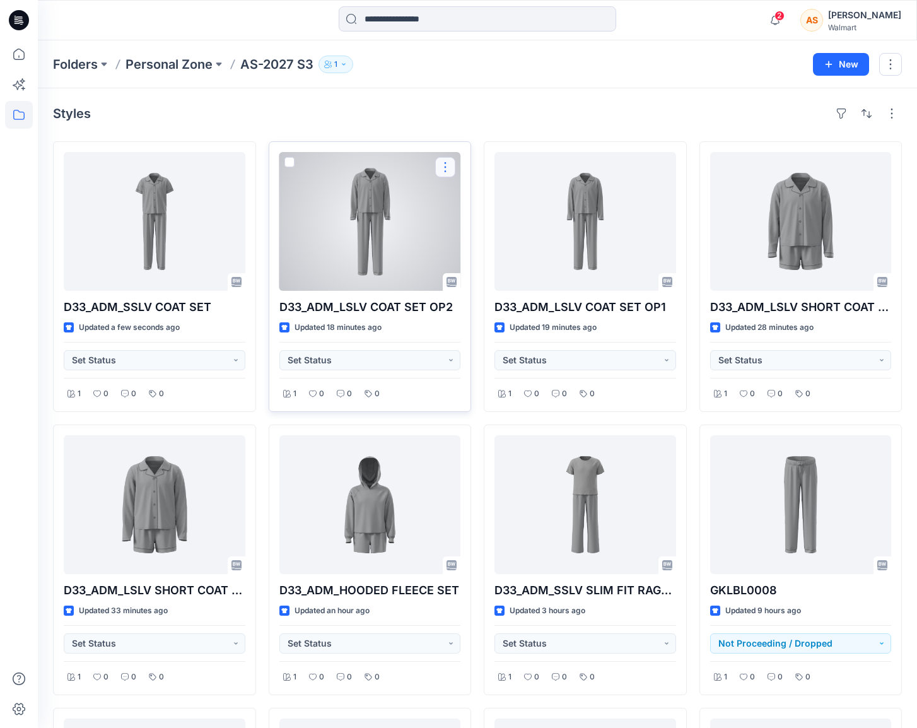
click at [449, 168] on button "button" at bounding box center [445, 167] width 20 height 20
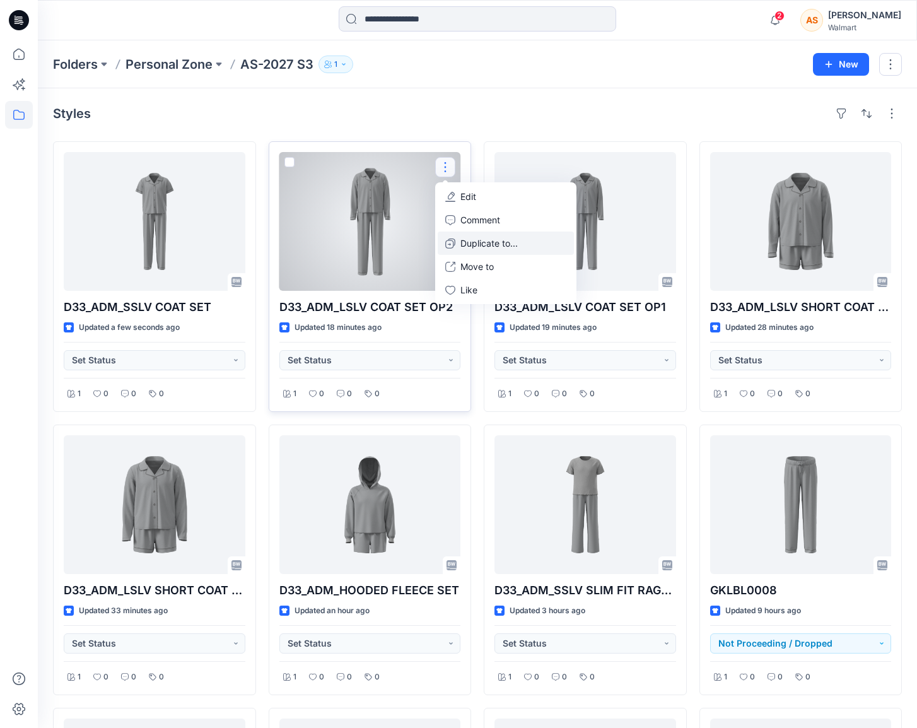
click at [500, 245] on p "Duplicate to..." at bounding box center [489, 243] width 57 height 13
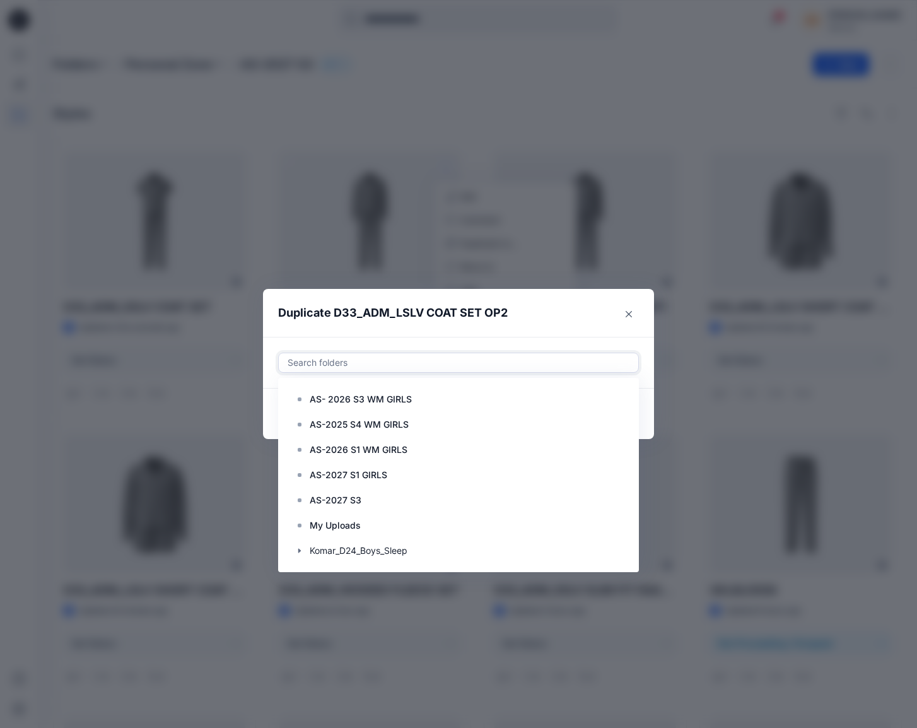
click at [358, 358] on div at bounding box center [458, 362] width 344 height 15
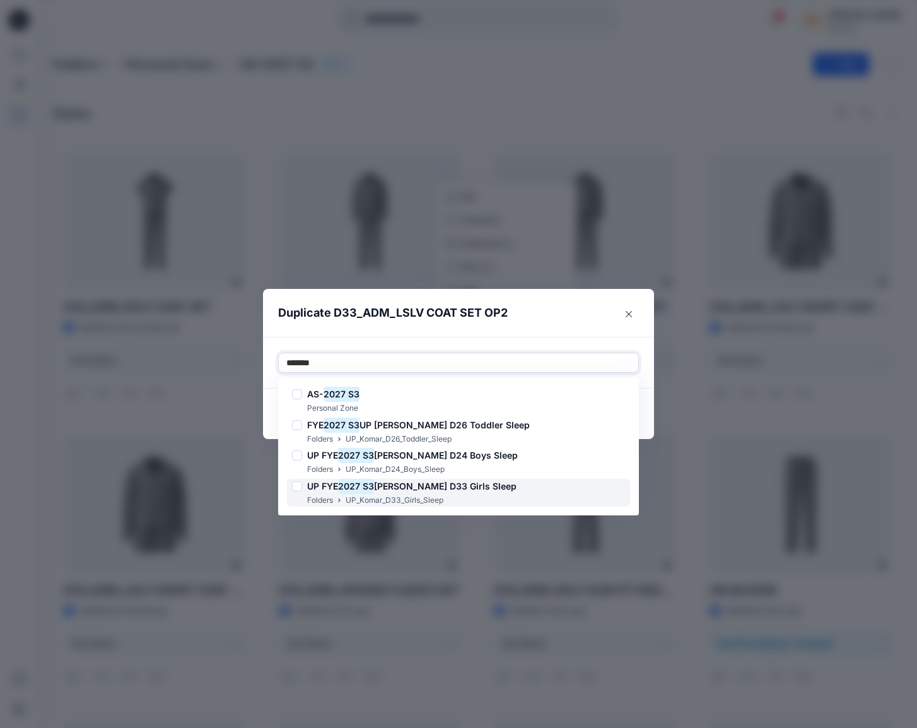
click at [391, 492] on h6 "UP FYE 2027 S3 Komar D33 Girls Sleep" at bounding box center [411, 486] width 209 height 15
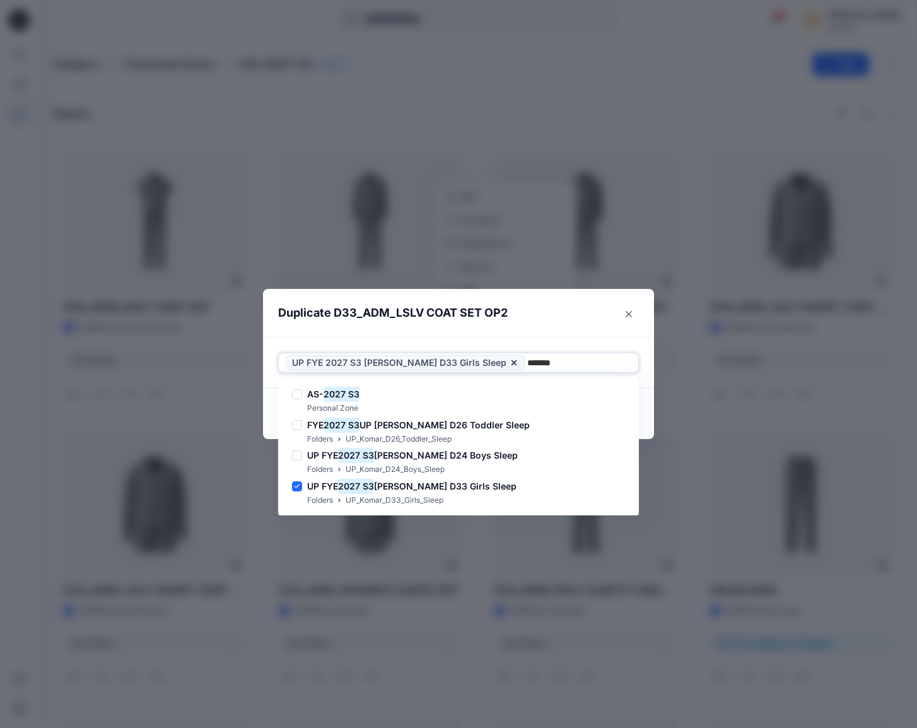
type input "*******"
click at [560, 331] on header "Duplicate D33_ADM_LSLV COAT SET OP2" at bounding box center [446, 313] width 366 height 48
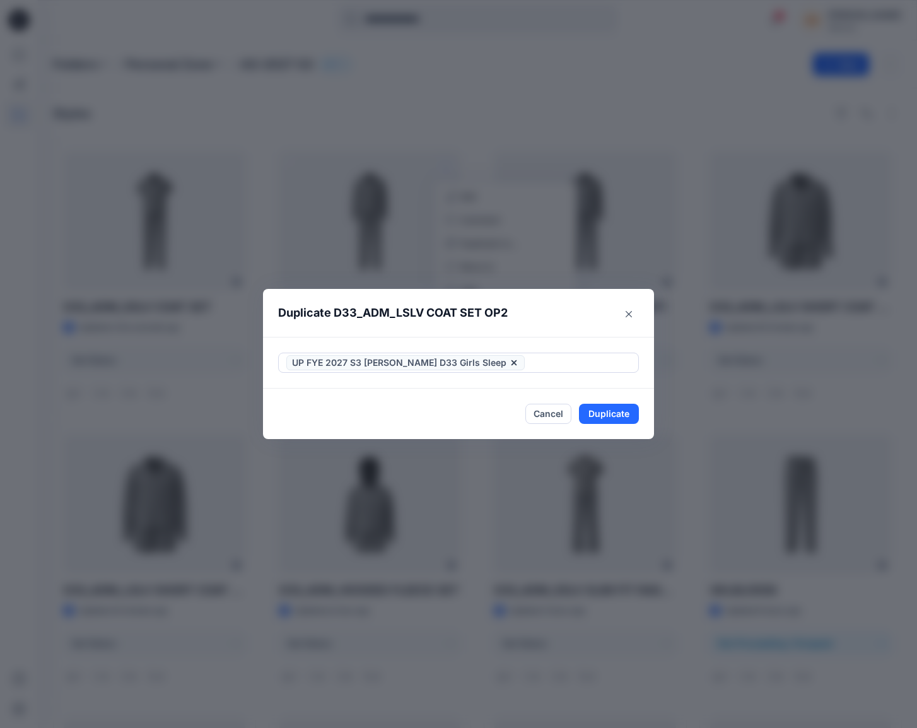
click at [612, 430] on footer "Cancel Duplicate" at bounding box center [458, 414] width 391 height 50
click at [627, 416] on button "Duplicate" at bounding box center [609, 414] width 60 height 20
click at [615, 413] on button "Close" at bounding box center [618, 414] width 41 height 20
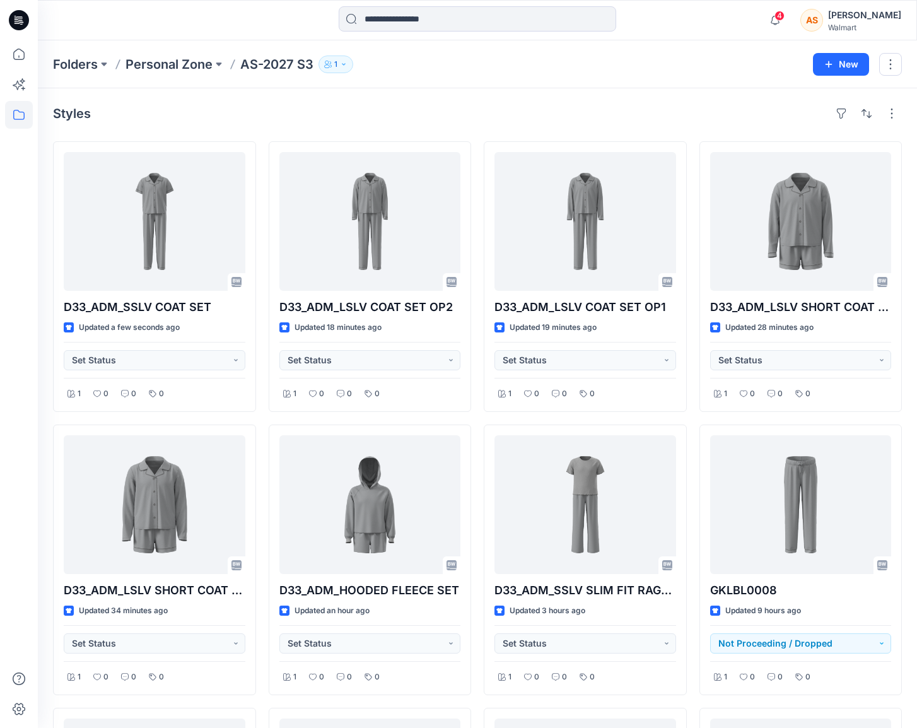
click at [18, 625] on div at bounding box center [19, 384] width 28 height 688
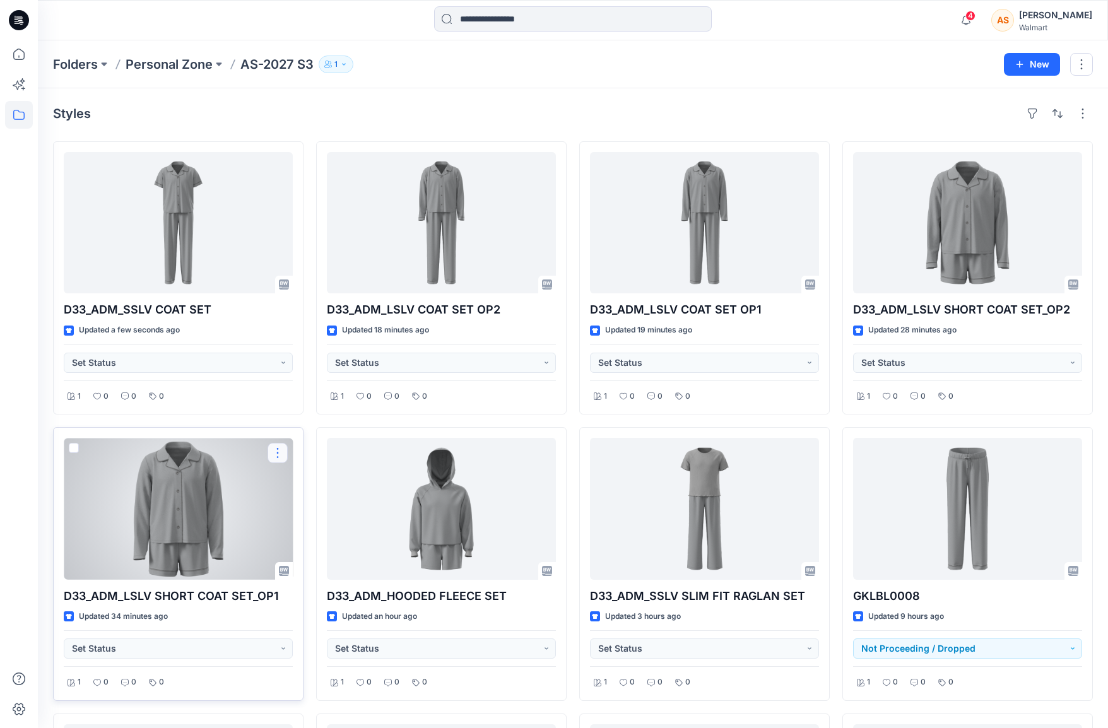
click at [279, 455] on button "button" at bounding box center [278, 453] width 20 height 20
click at [352, 530] on button "Duplicate to..." at bounding box center [338, 528] width 136 height 23
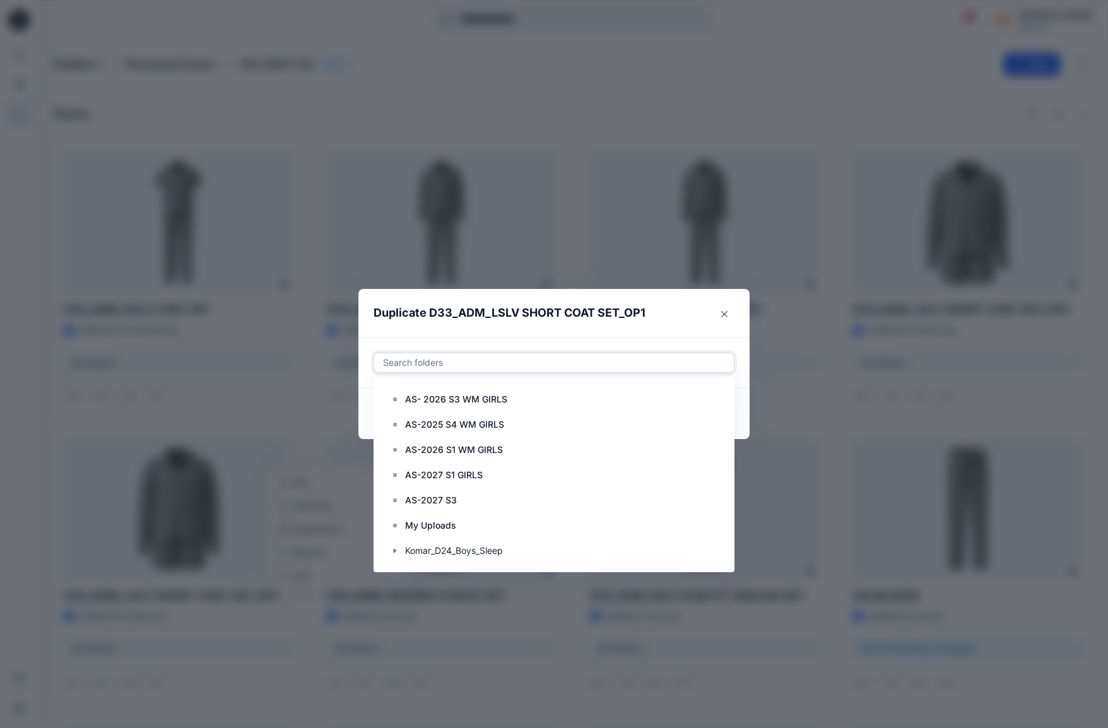
click at [448, 363] on div at bounding box center [554, 362] width 344 height 15
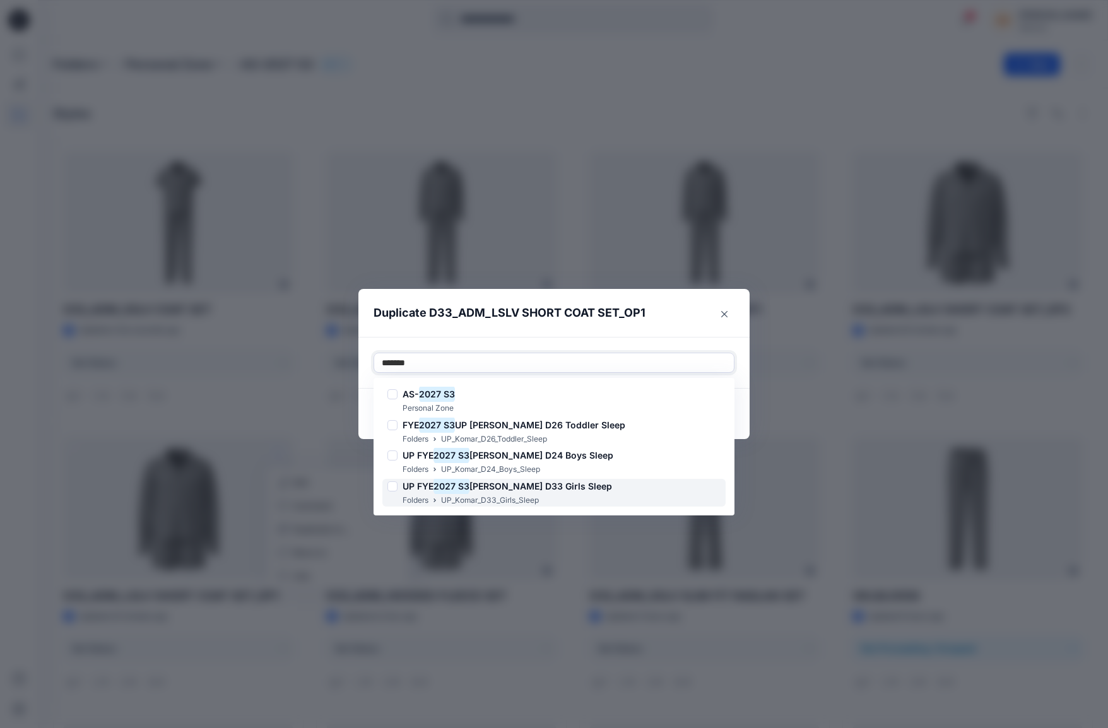
click at [504, 495] on p "UP_Komar_D33_Girls_Sleep" at bounding box center [490, 500] width 98 height 13
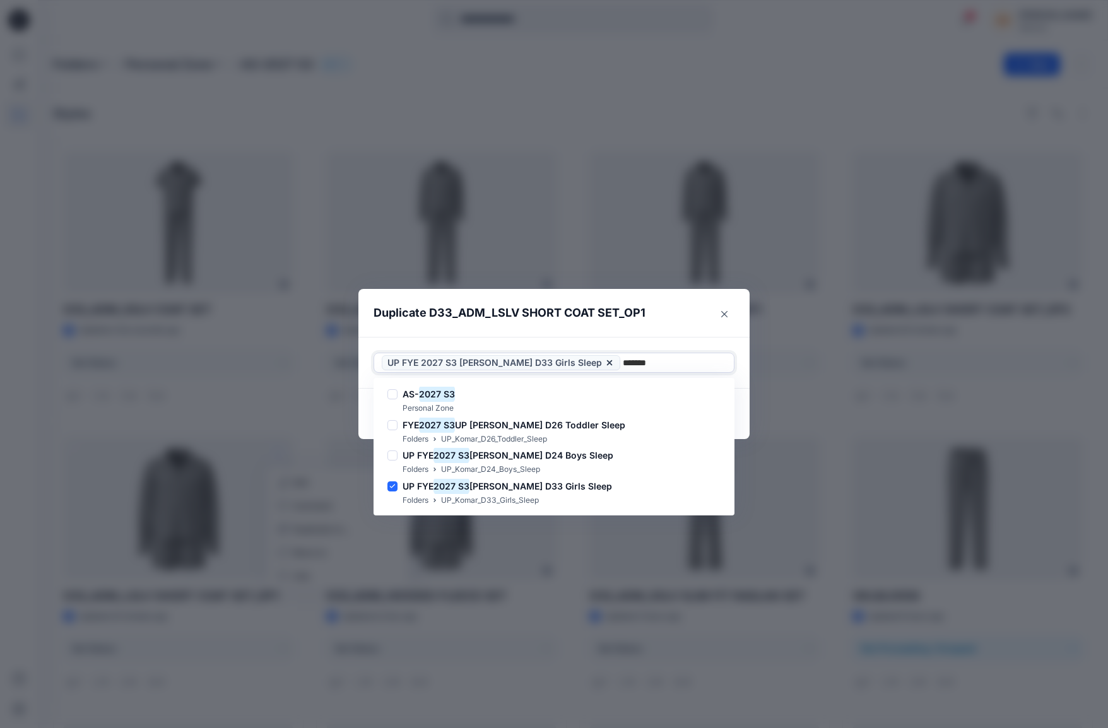
type input "*******"
click at [676, 328] on header "Duplicate D33_ADM_LSLV SHORT COAT SET_OP1" at bounding box center [541, 313] width 366 height 48
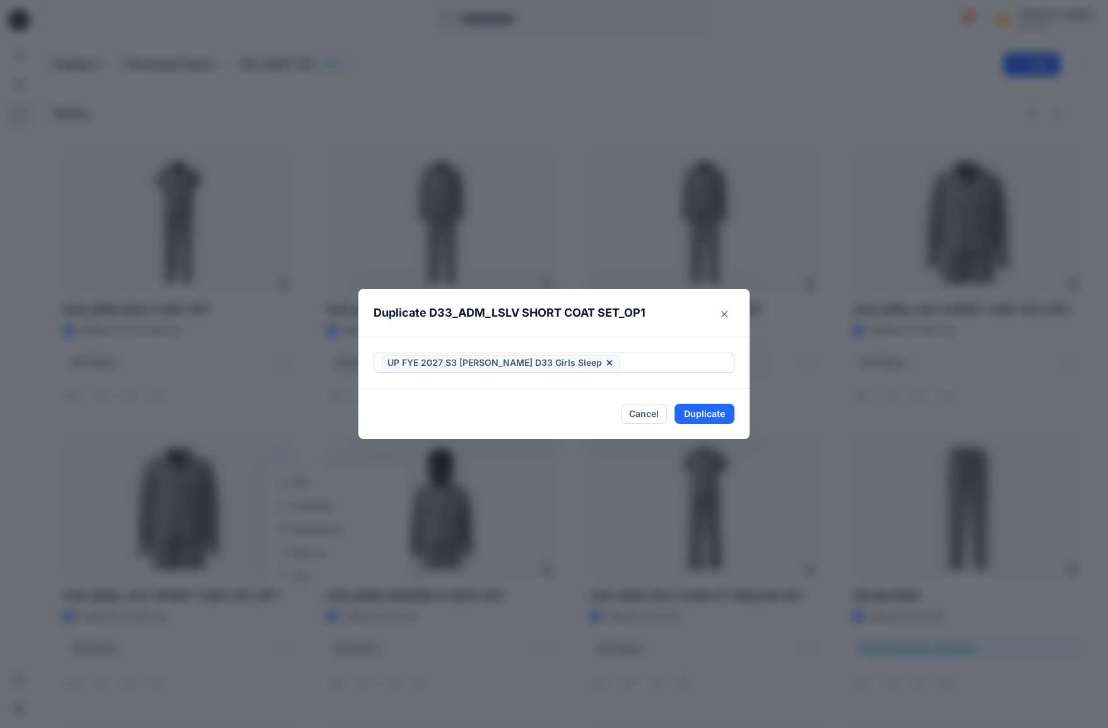
click at [697, 424] on footer "Cancel Duplicate" at bounding box center [553, 414] width 391 height 50
click at [715, 416] on button "Duplicate" at bounding box center [704, 414] width 60 height 20
click at [715, 416] on button "Close" at bounding box center [713, 414] width 41 height 20
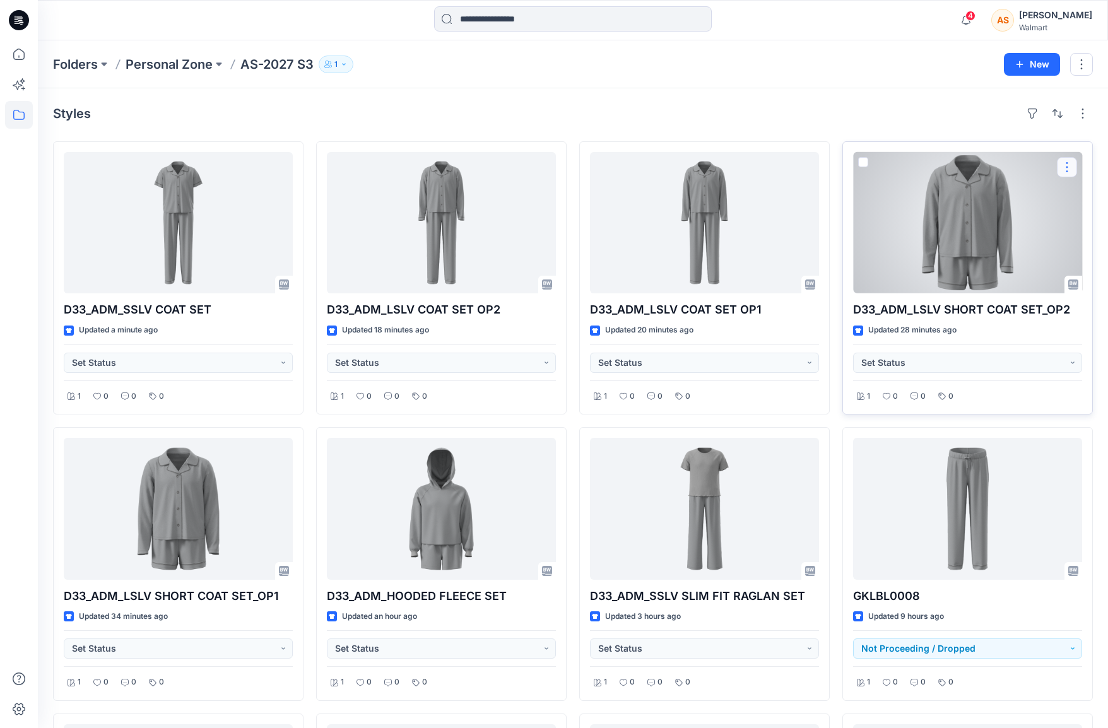
click at [917, 166] on button "button" at bounding box center [1067, 167] width 20 height 20
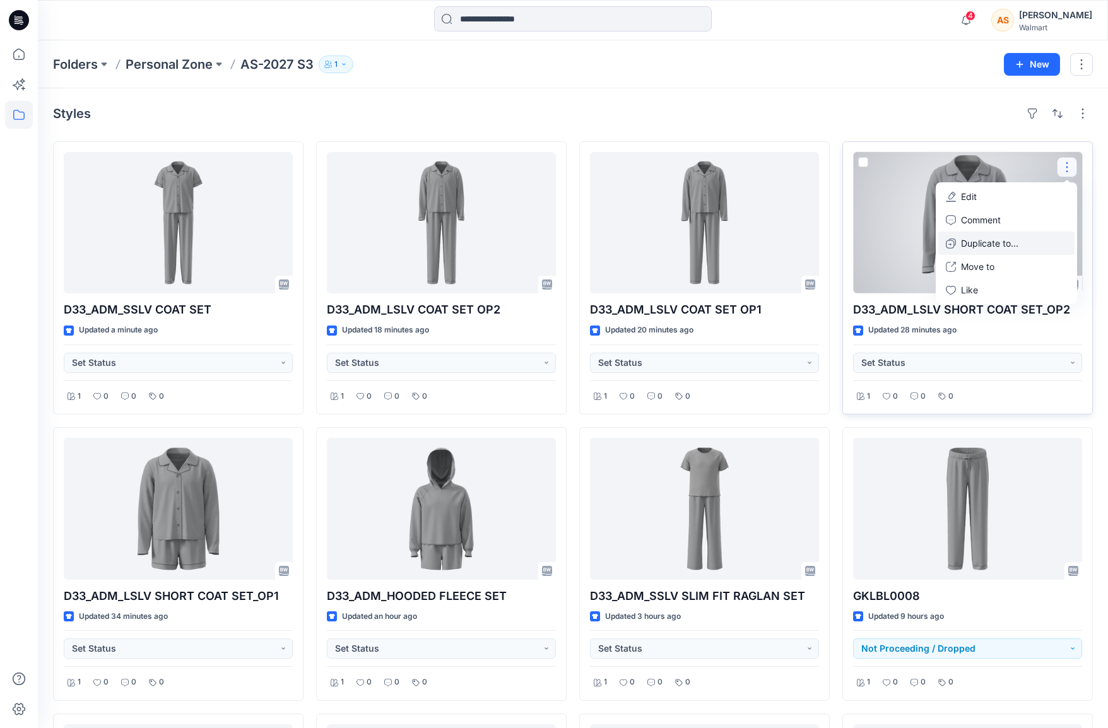
click at [917, 245] on p "Duplicate to..." at bounding box center [989, 243] width 57 height 13
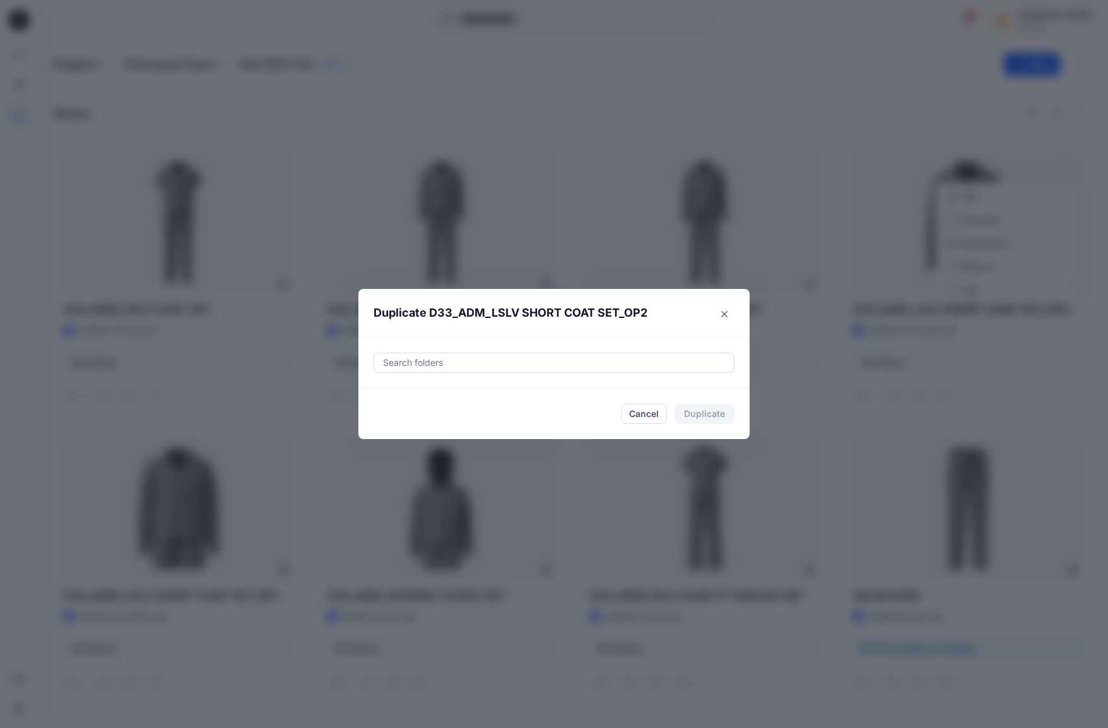
click at [631, 356] on div at bounding box center [554, 362] width 344 height 15
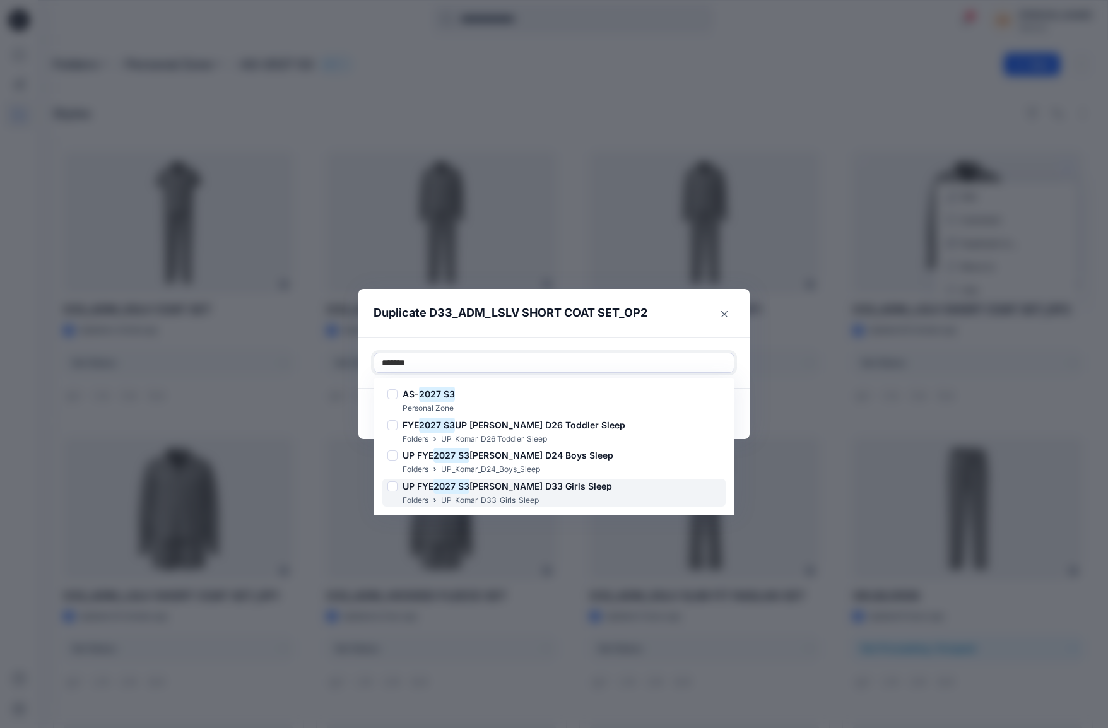
click at [514, 495] on p "UP_Komar_D33_Girls_Sleep" at bounding box center [490, 500] width 98 height 13
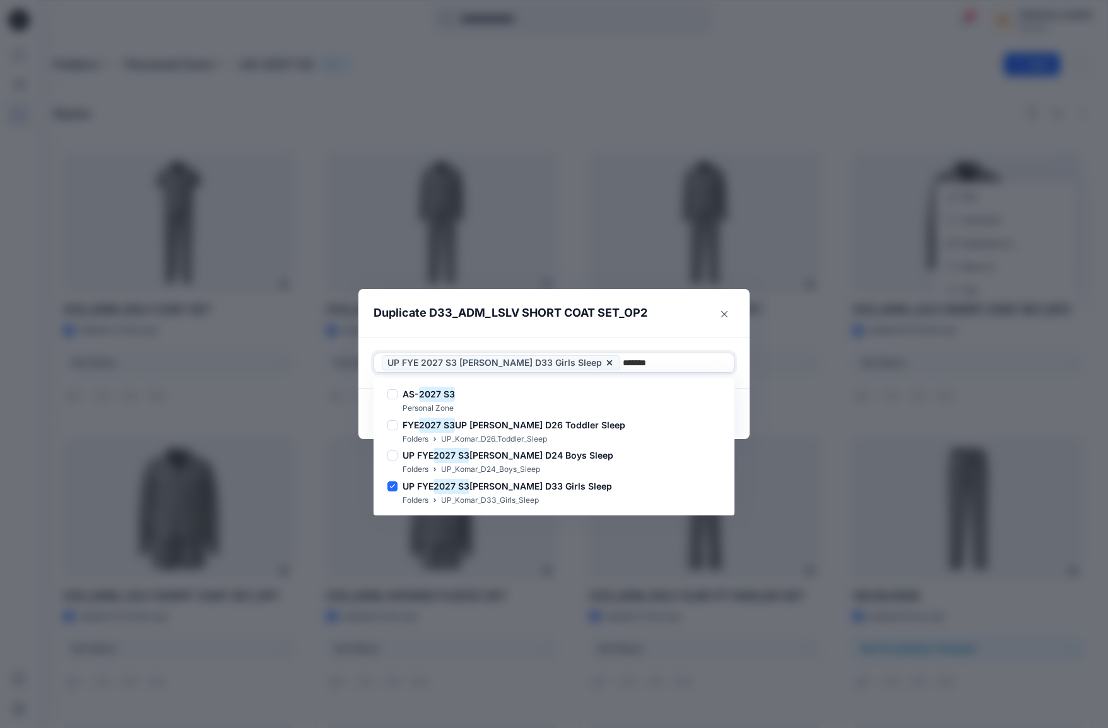
type input "*******"
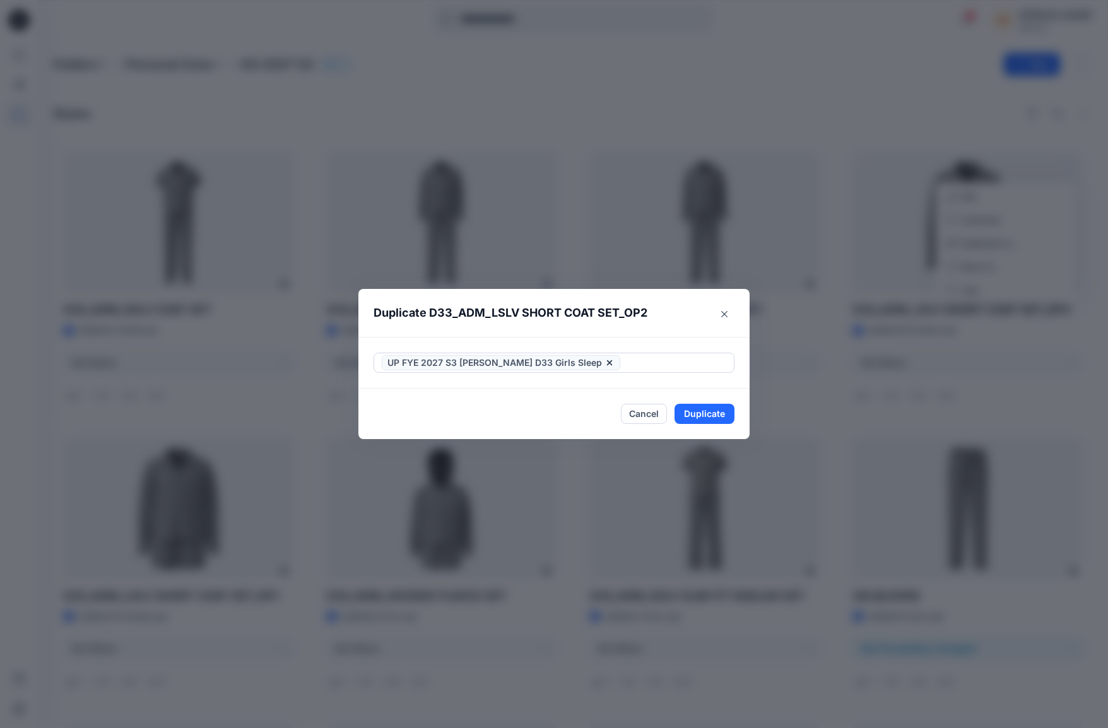
click at [613, 333] on header "Duplicate D33_ADM_LSLV SHORT COAT SET_OP2" at bounding box center [541, 313] width 366 height 48
click at [700, 416] on button "Duplicate" at bounding box center [704, 414] width 60 height 20
click at [707, 421] on button "Close" at bounding box center [713, 414] width 41 height 20
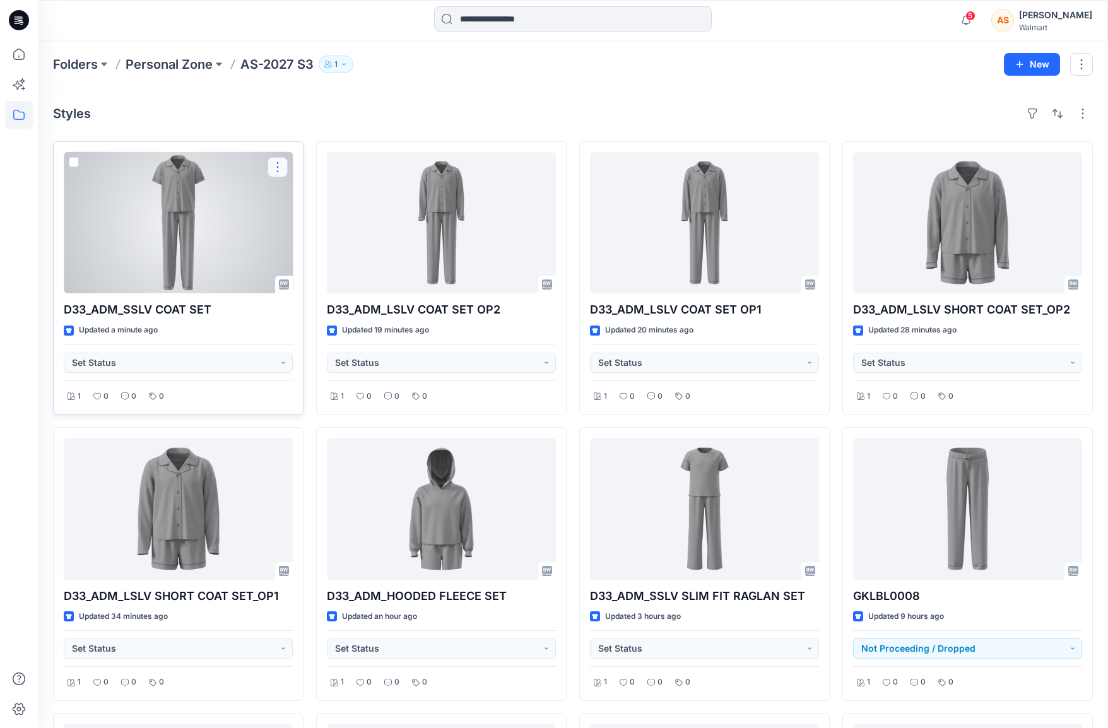
click at [274, 168] on button "button" at bounding box center [278, 167] width 20 height 20
click at [350, 242] on button "Duplicate to..." at bounding box center [338, 243] width 136 height 23
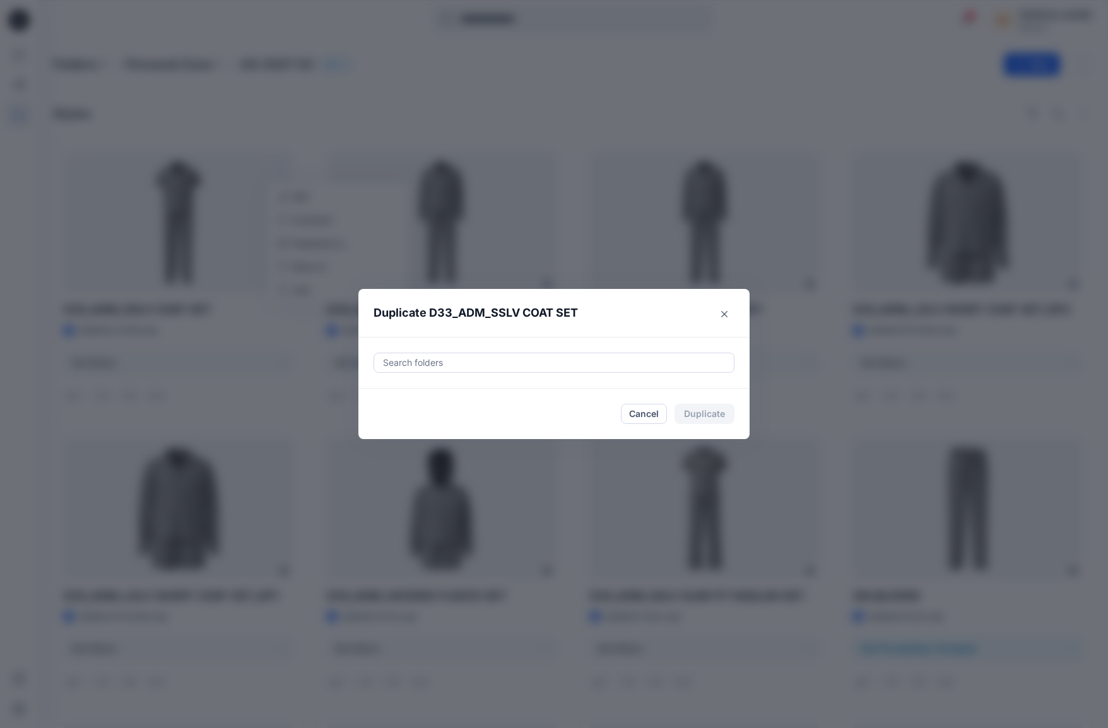
click at [473, 365] on div at bounding box center [554, 362] width 344 height 15
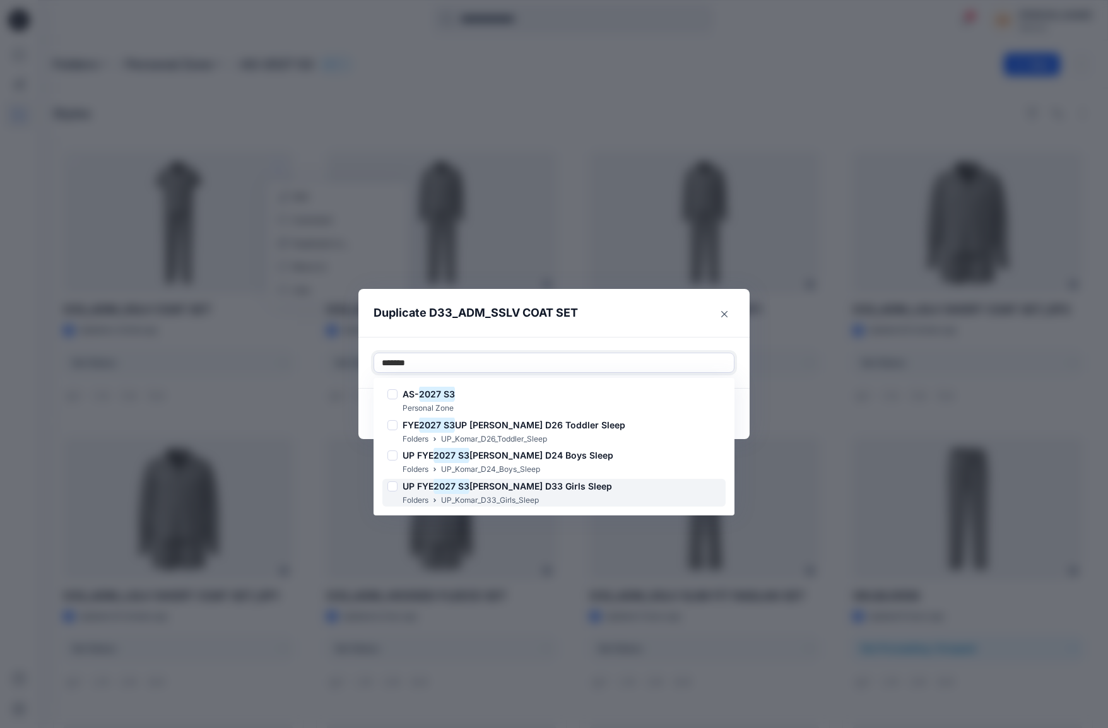
click at [525, 490] on span "Komar D33 Girls Sleep" at bounding box center [540, 486] width 143 height 11
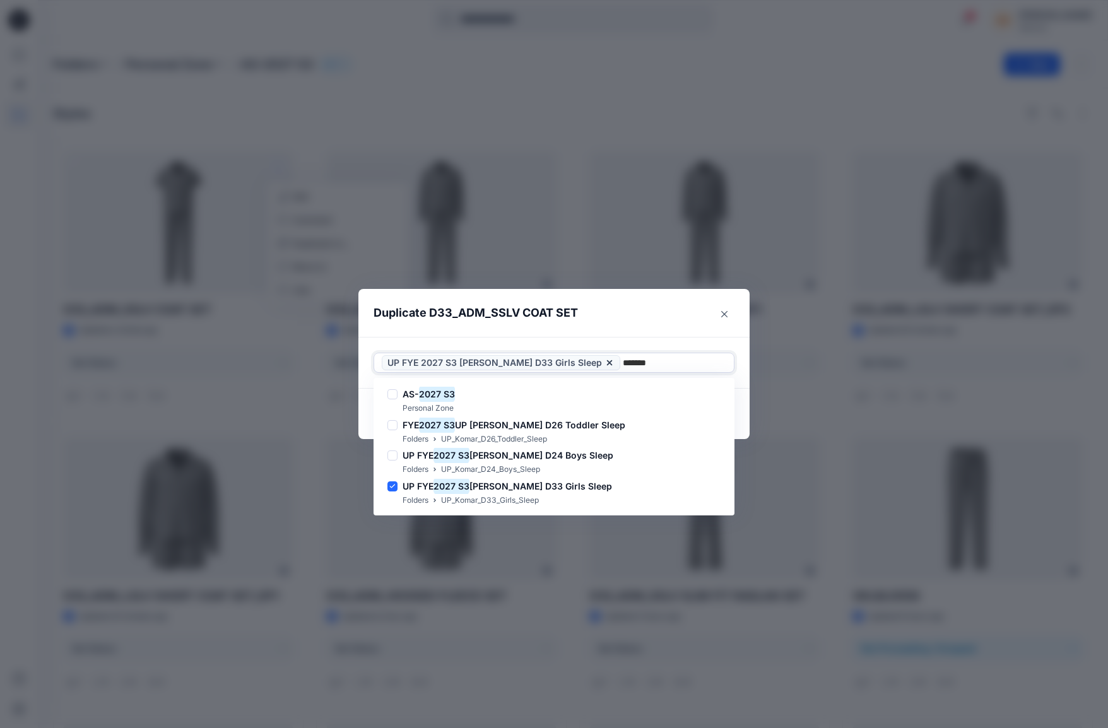
type input "*******"
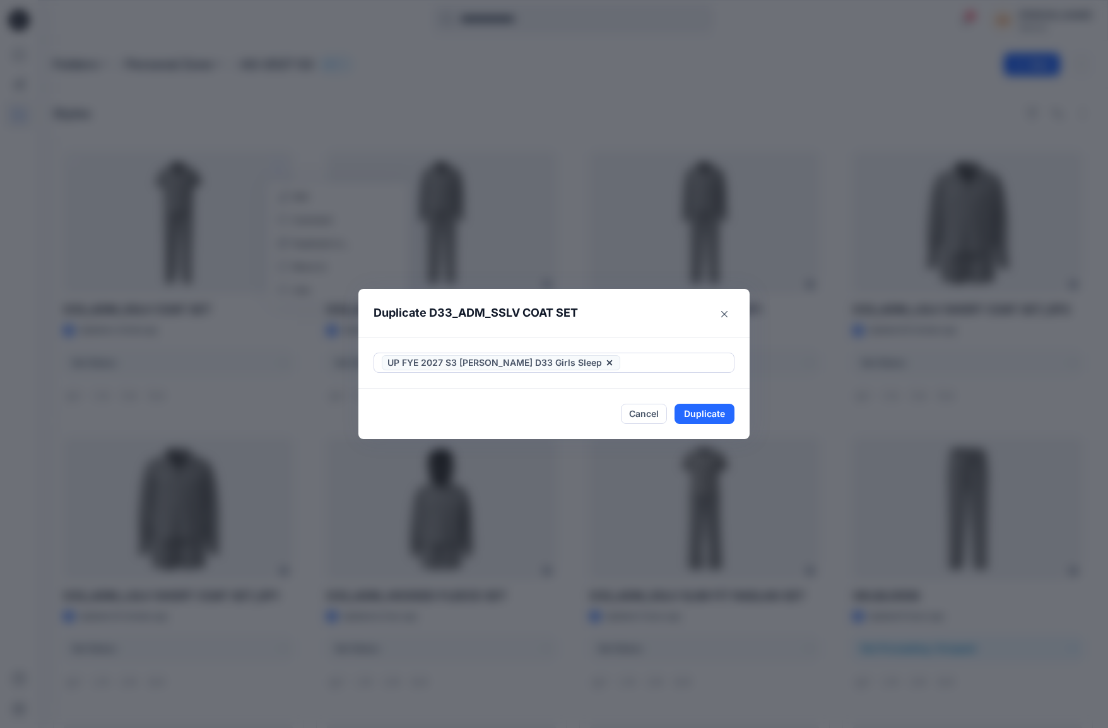
click at [670, 322] on header "Duplicate D33_ADM_SSLV COAT SET" at bounding box center [541, 313] width 366 height 48
click at [703, 419] on button "Duplicate" at bounding box center [704, 414] width 60 height 20
click at [715, 414] on button "Close" at bounding box center [713, 414] width 41 height 20
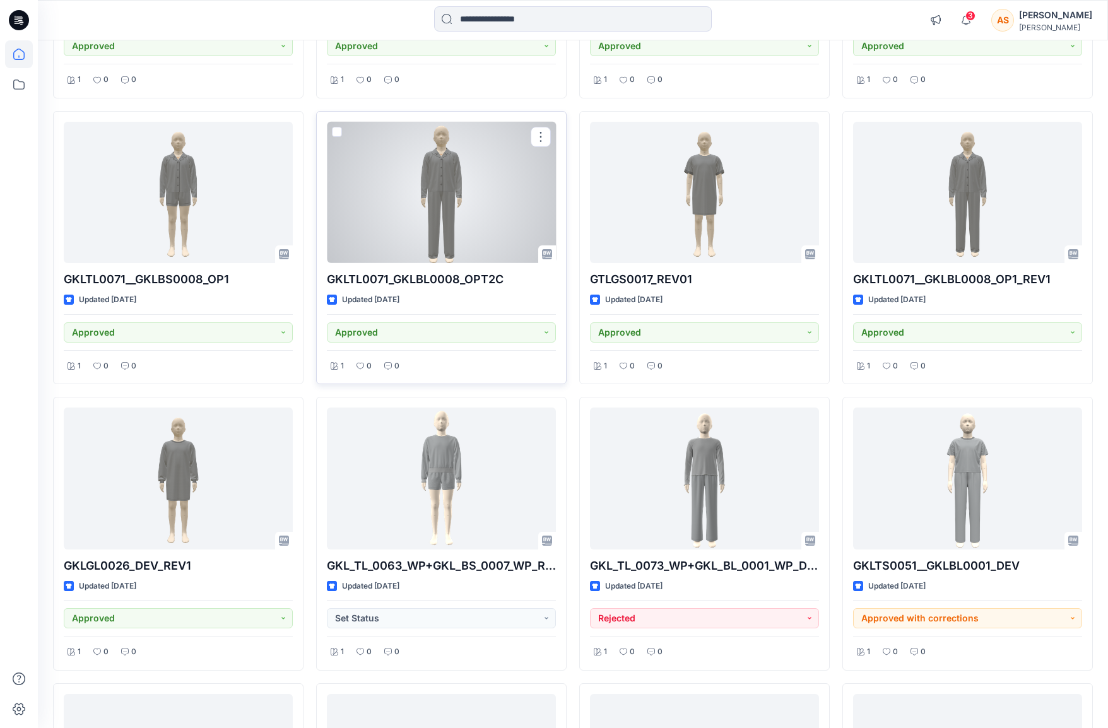
scroll to position [1805, 0]
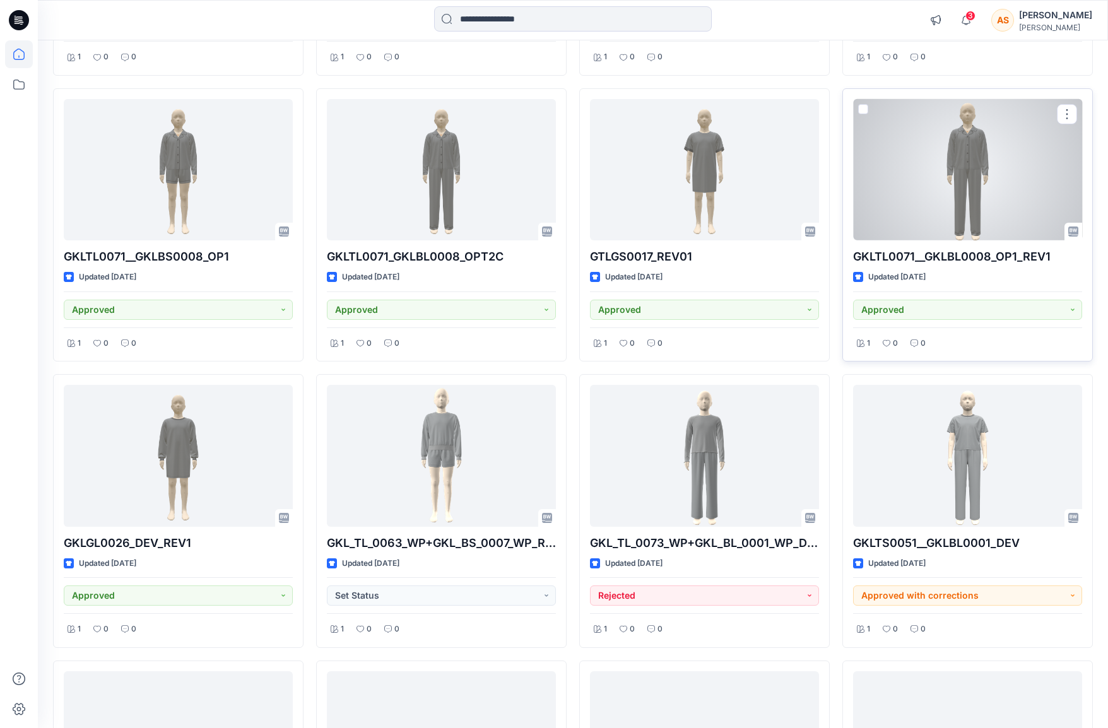
click at [984, 189] on div at bounding box center [967, 169] width 229 height 141
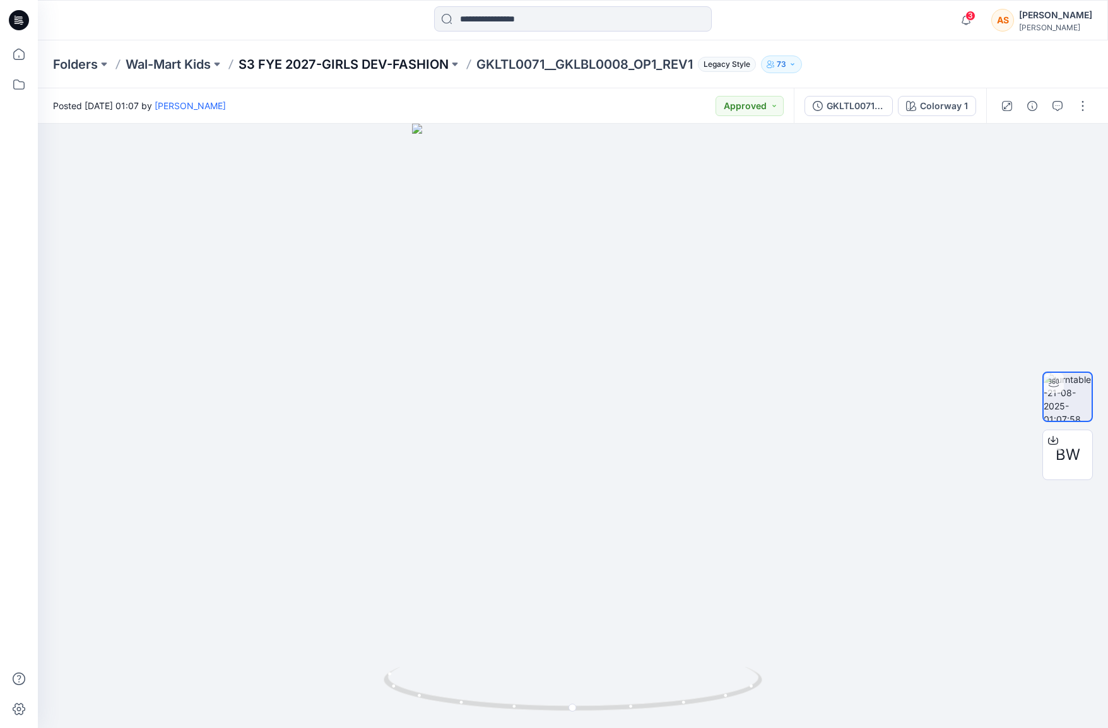
click at [419, 62] on p "S3 FYE 2027-GIRLS DEV-FASHION" at bounding box center [343, 65] width 210 height 18
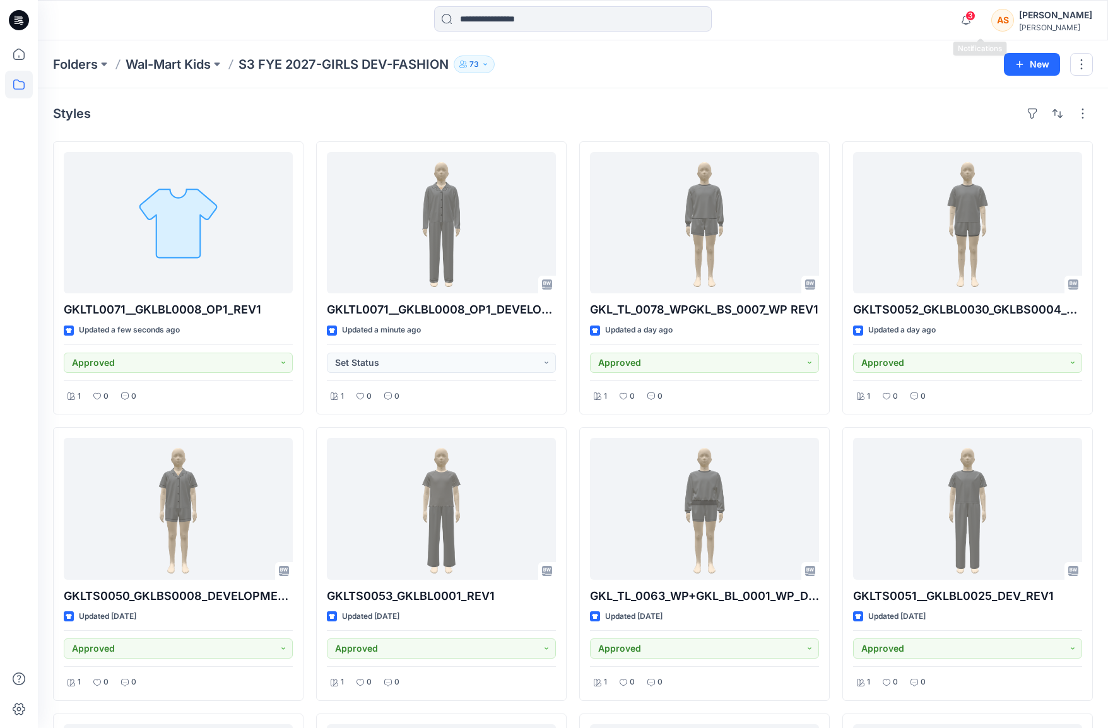
click at [975, 18] on span "3" at bounding box center [970, 16] width 10 height 10
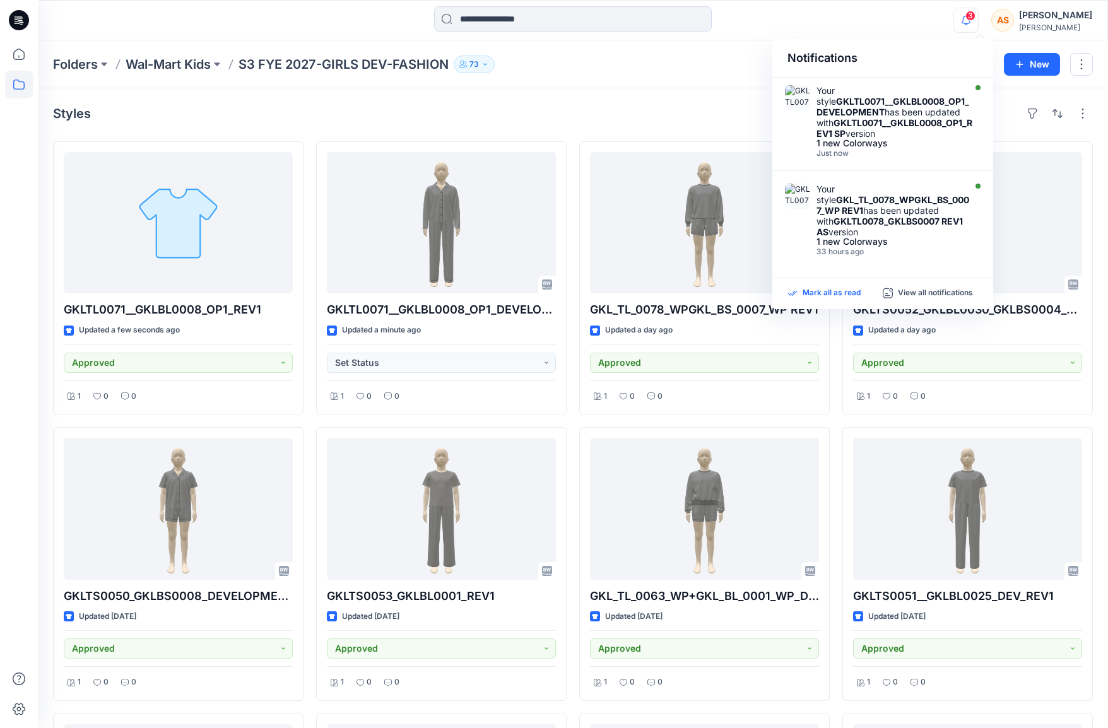
click at [834, 294] on p "Mark all as read" at bounding box center [832, 293] width 58 height 11
click at [564, 114] on div "Styles" at bounding box center [573, 113] width 1040 height 20
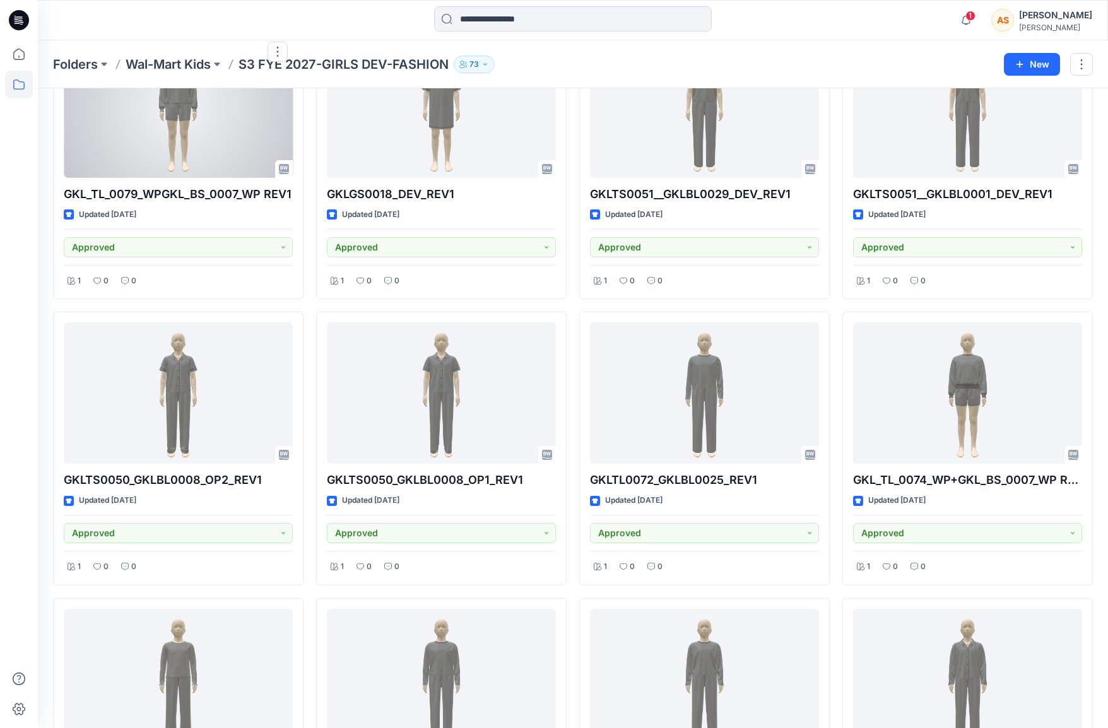
scroll to position [691, 0]
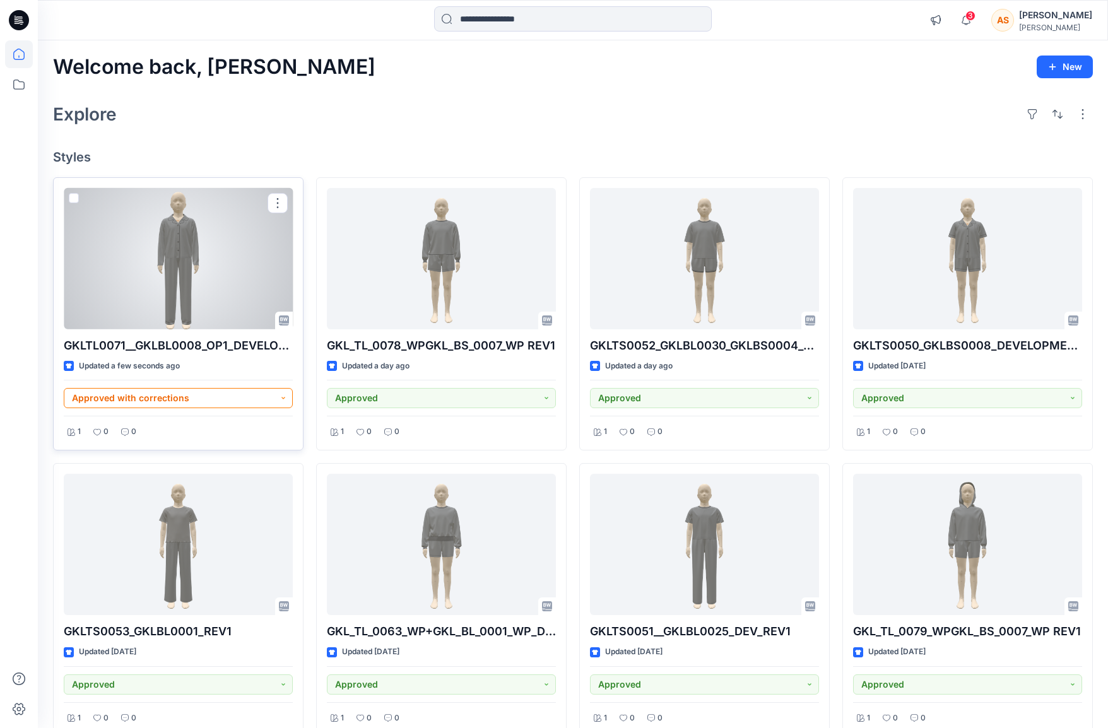
click at [266, 391] on button "Approved with corrections" at bounding box center [178, 398] width 229 height 20
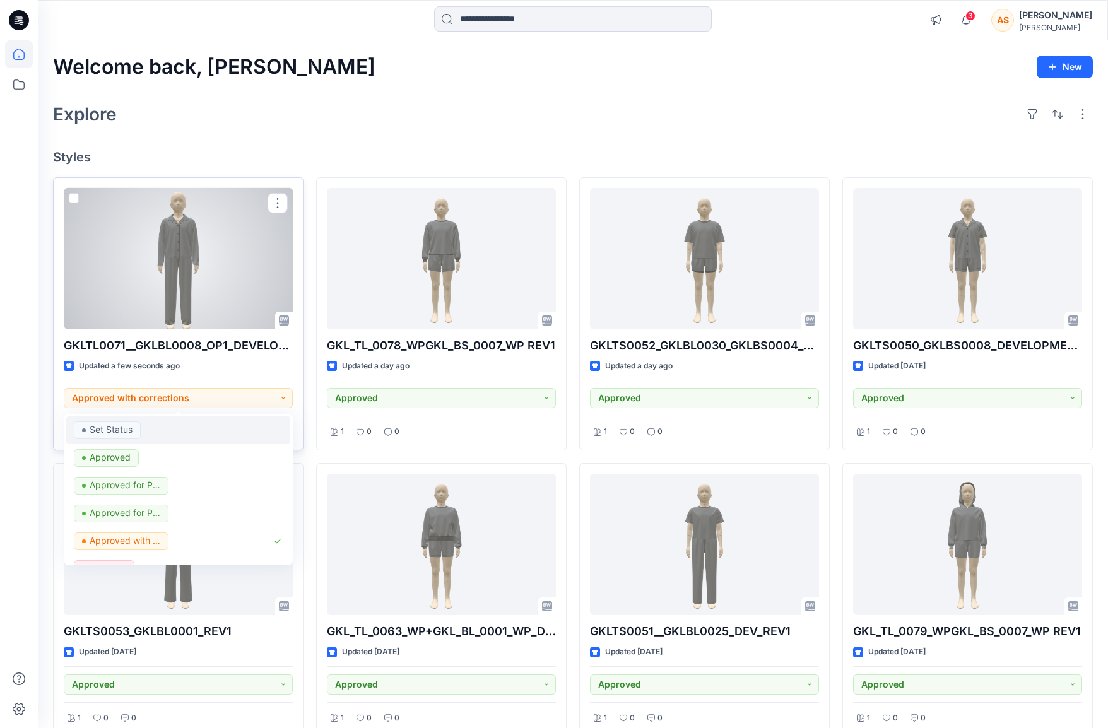
click at [160, 430] on div "Set Status" at bounding box center [178, 430] width 209 height 18
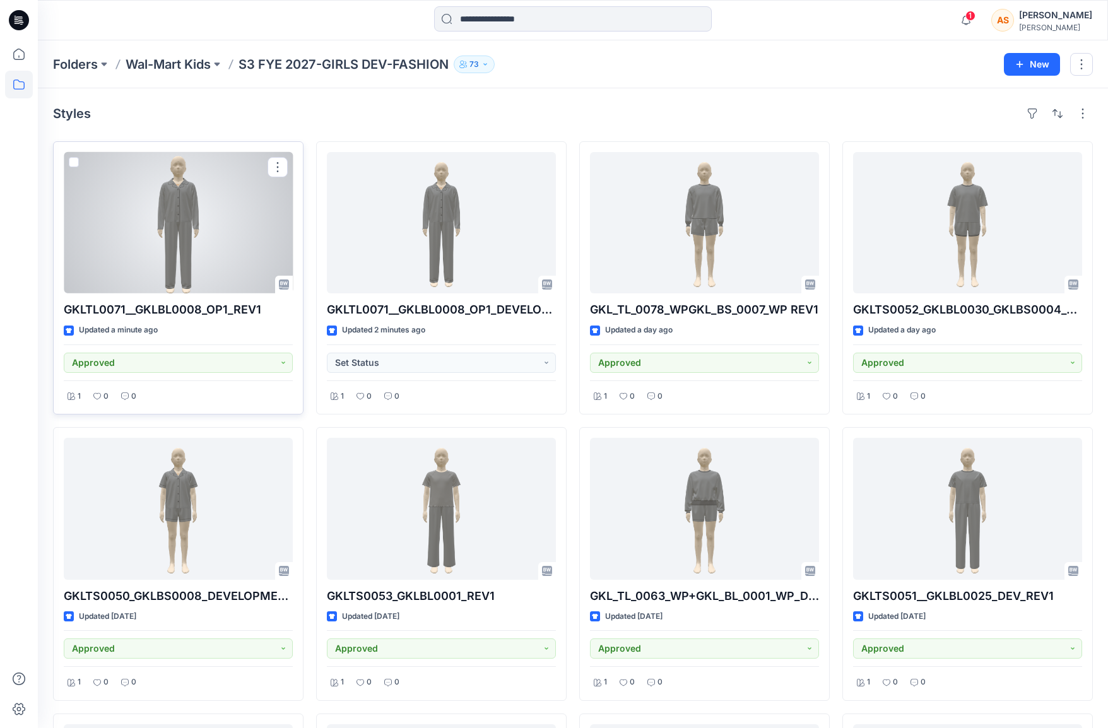
click at [196, 257] on div at bounding box center [178, 222] width 229 height 141
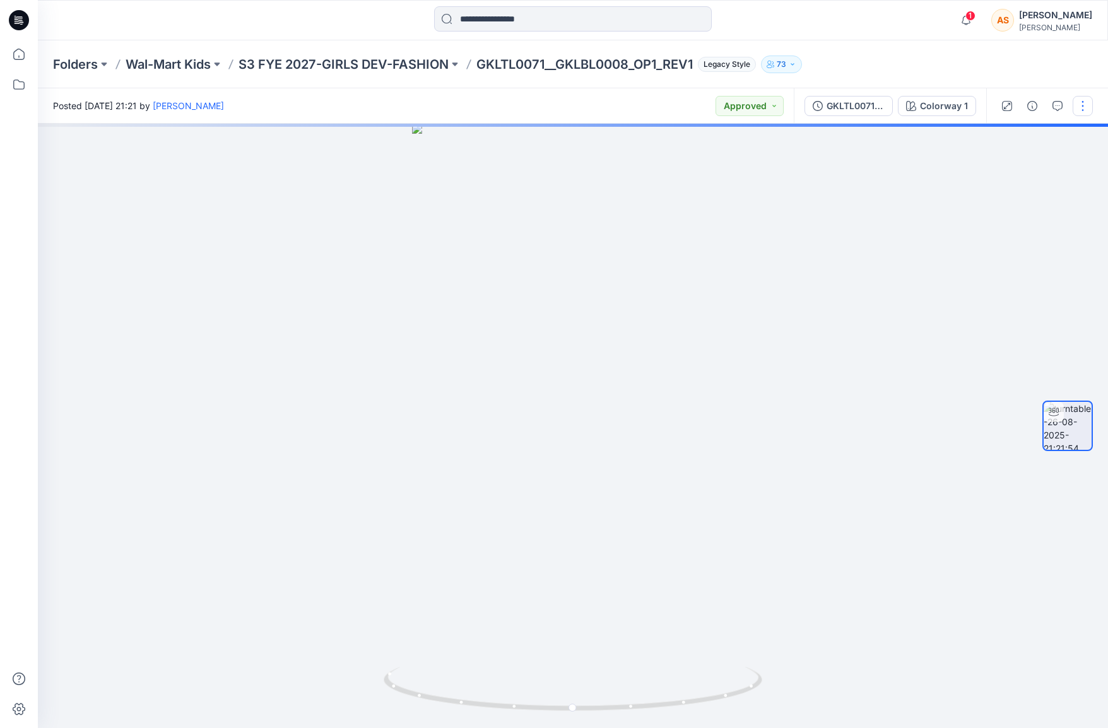
click at [1078, 109] on button "button" at bounding box center [1083, 106] width 20 height 20
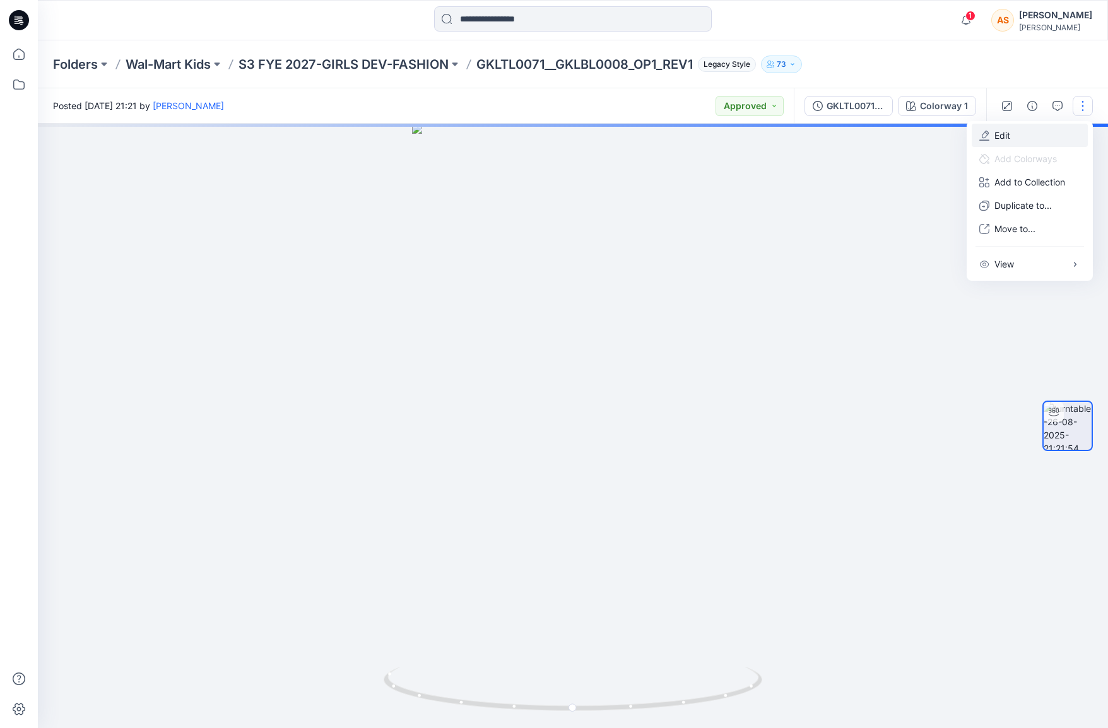
click at [1023, 134] on button "Edit" at bounding box center [1030, 135] width 116 height 23
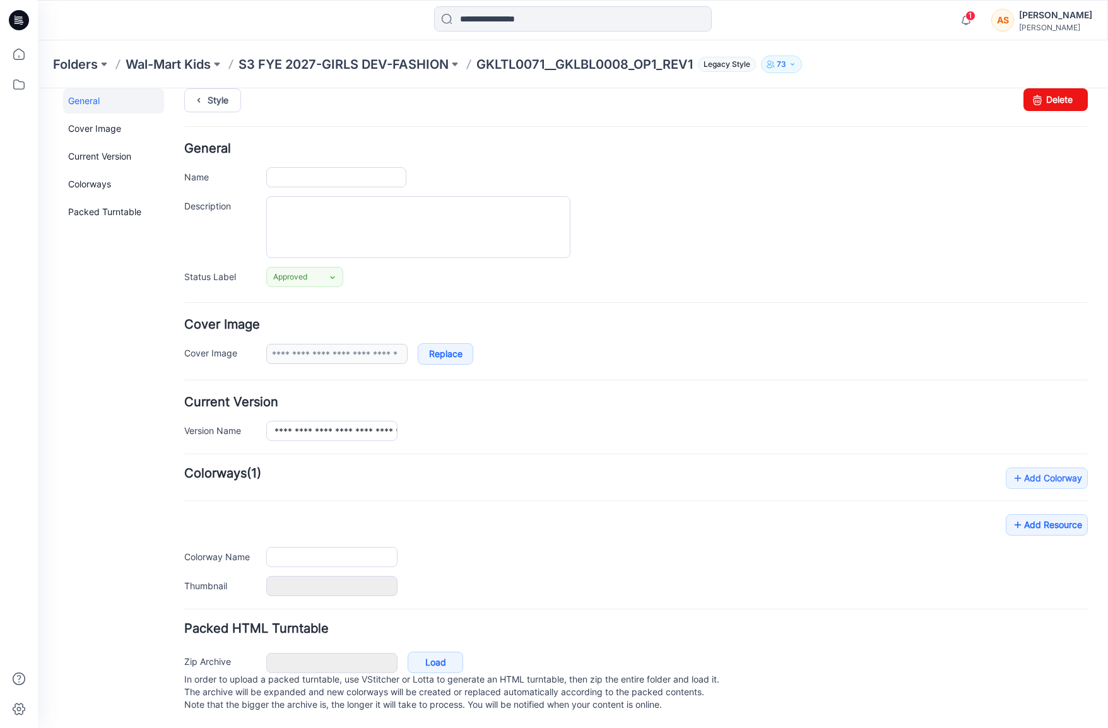
type input "**********"
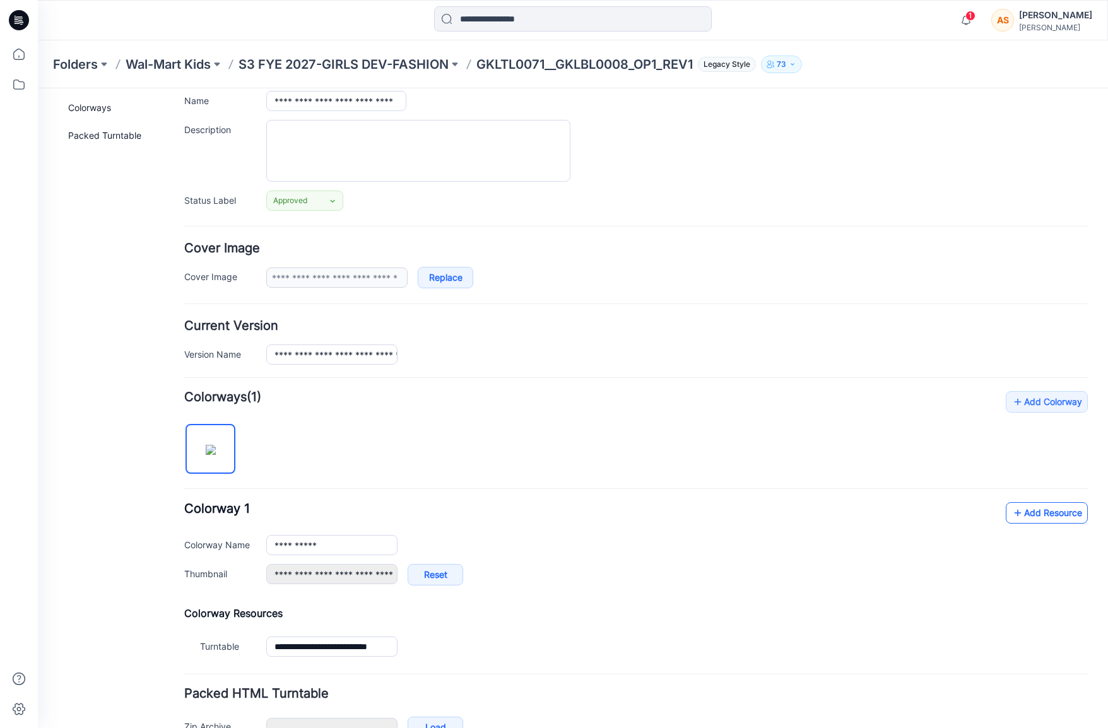
click at [1021, 514] on icon at bounding box center [1017, 513] width 13 height 20
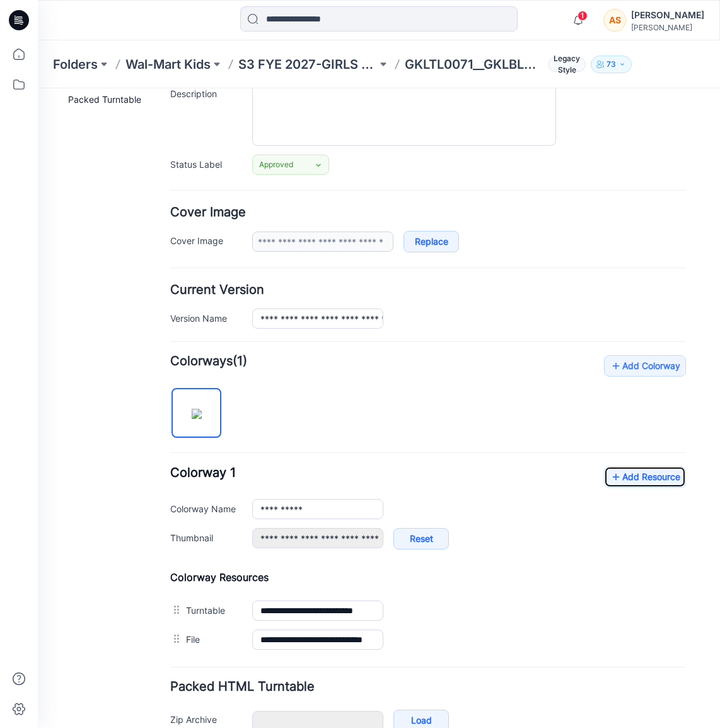
scroll to position [0, 0]
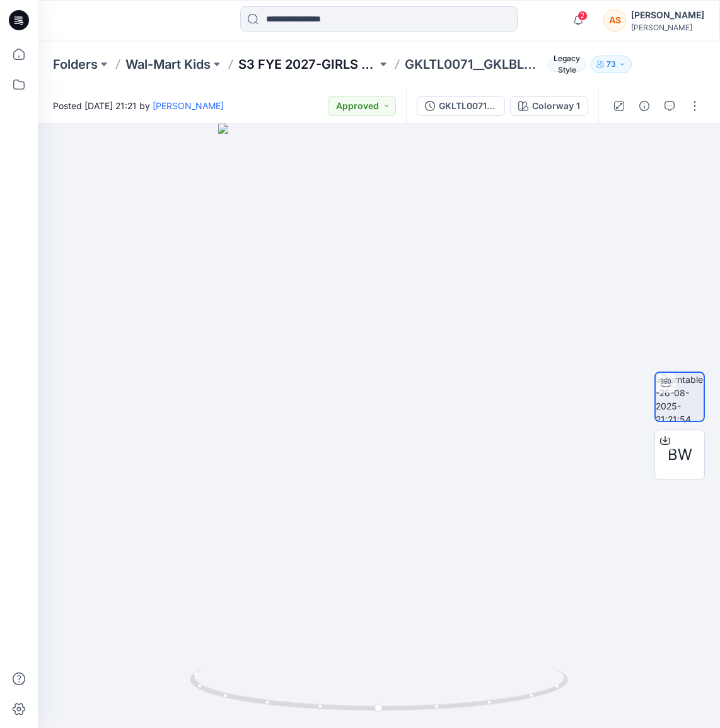
click at [348, 72] on p "S3 FYE 2027-GIRLS DEV-FASHION" at bounding box center [307, 65] width 139 height 18
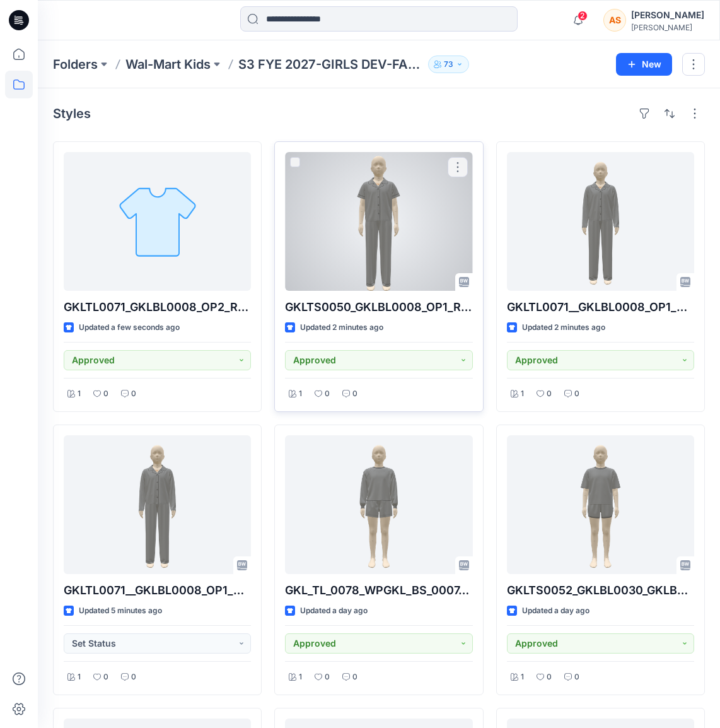
click at [427, 221] on div at bounding box center [378, 221] width 187 height 139
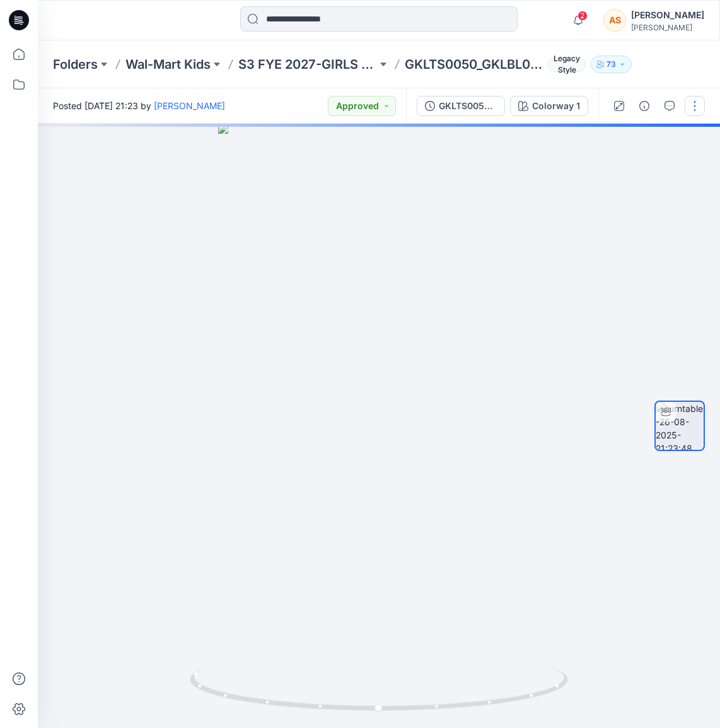
click at [697, 113] on button "button" at bounding box center [695, 106] width 20 height 20
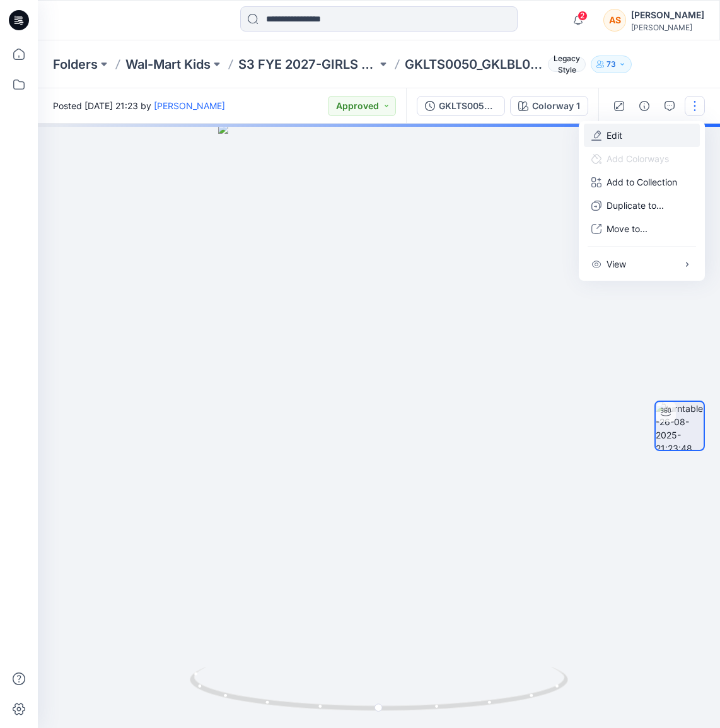
click at [629, 135] on button "Edit" at bounding box center [642, 135] width 116 height 23
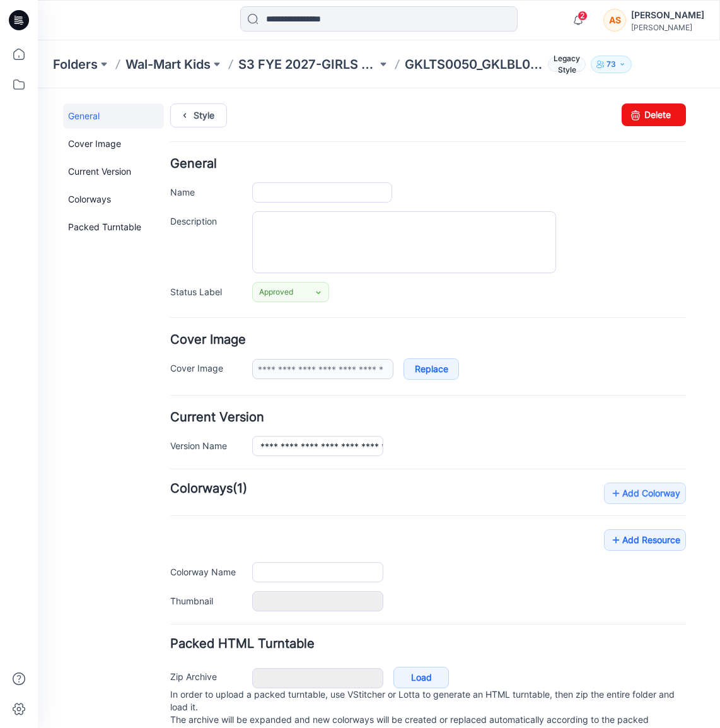
type input "**********"
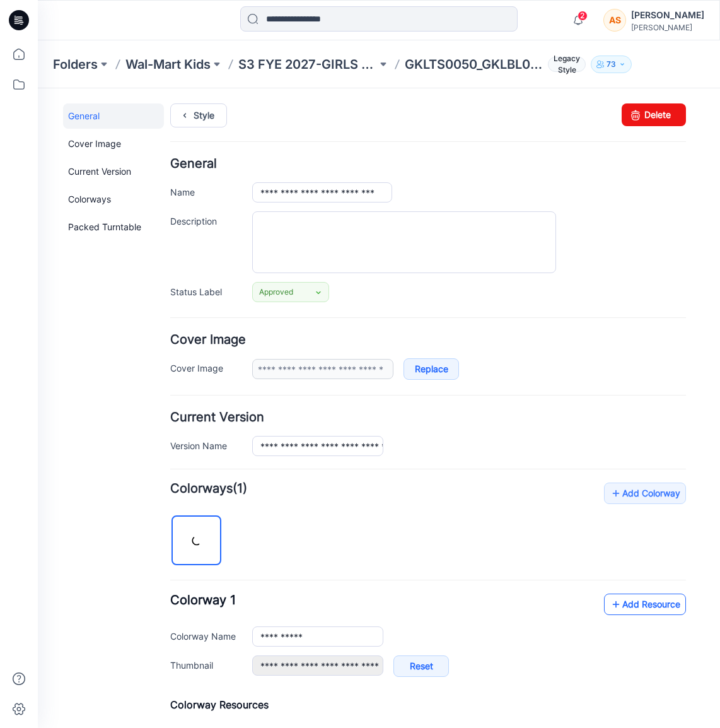
click at [621, 599] on icon at bounding box center [616, 604] width 13 height 20
click at [195, 117] on link "Style" at bounding box center [198, 115] width 57 height 24
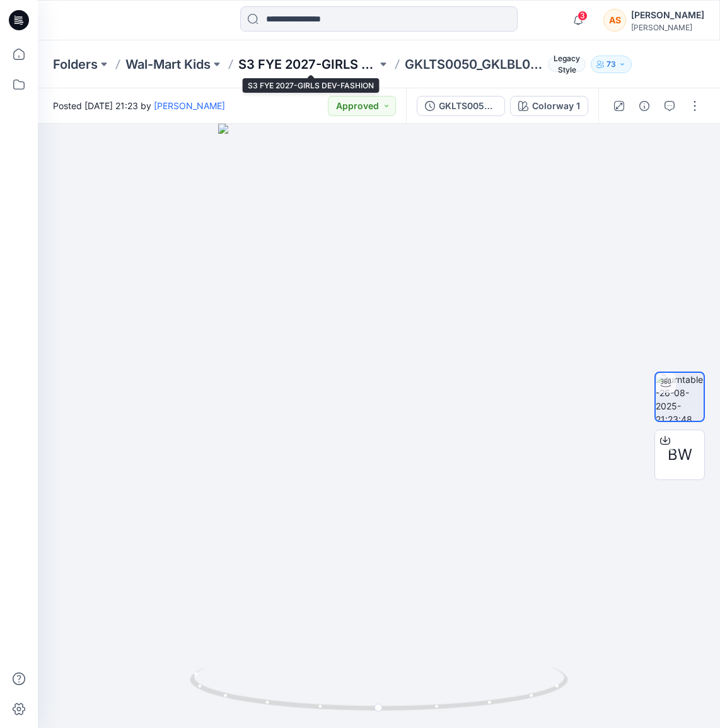
click at [292, 70] on p "S3 FYE 2027-GIRLS DEV-FASHION" at bounding box center [307, 65] width 139 height 18
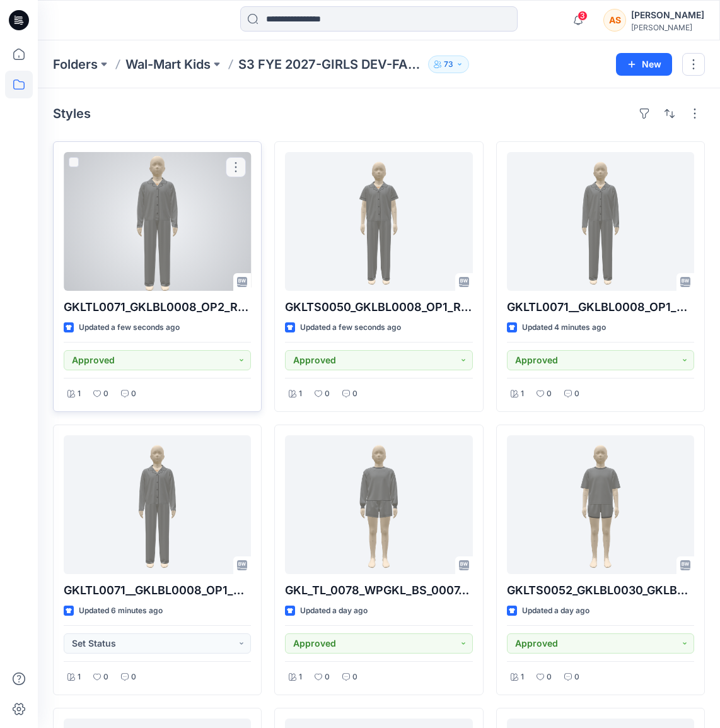
click at [207, 231] on div at bounding box center [157, 221] width 187 height 139
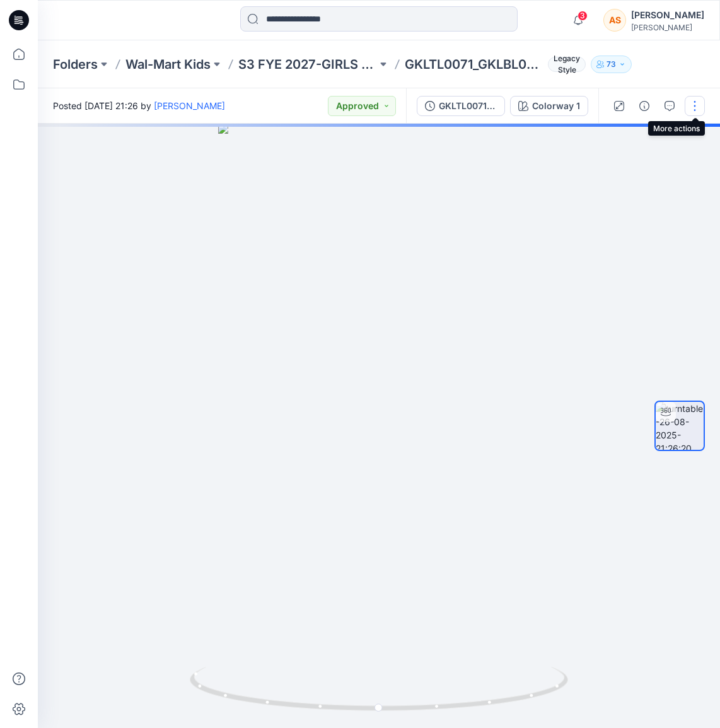
click at [693, 104] on button "button" at bounding box center [695, 106] width 20 height 20
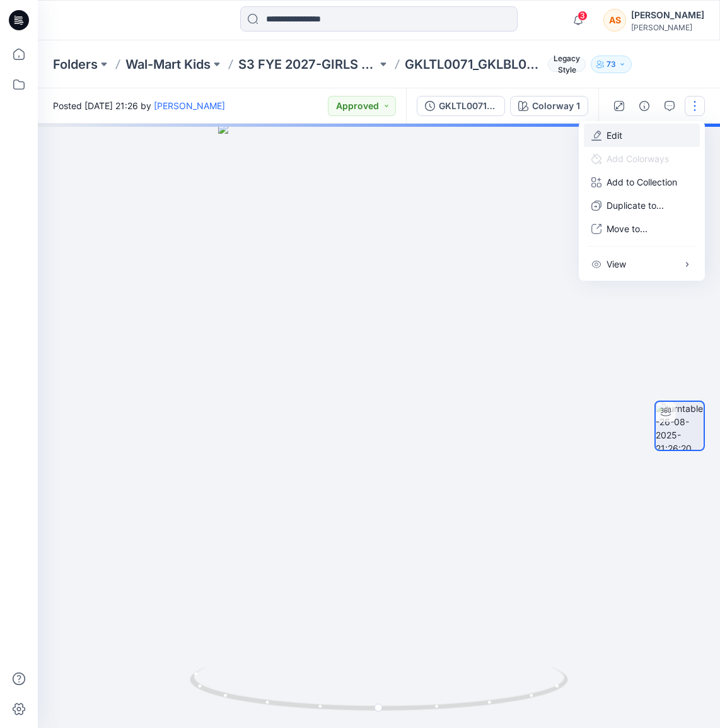
click at [626, 139] on button "Edit" at bounding box center [642, 135] width 116 height 23
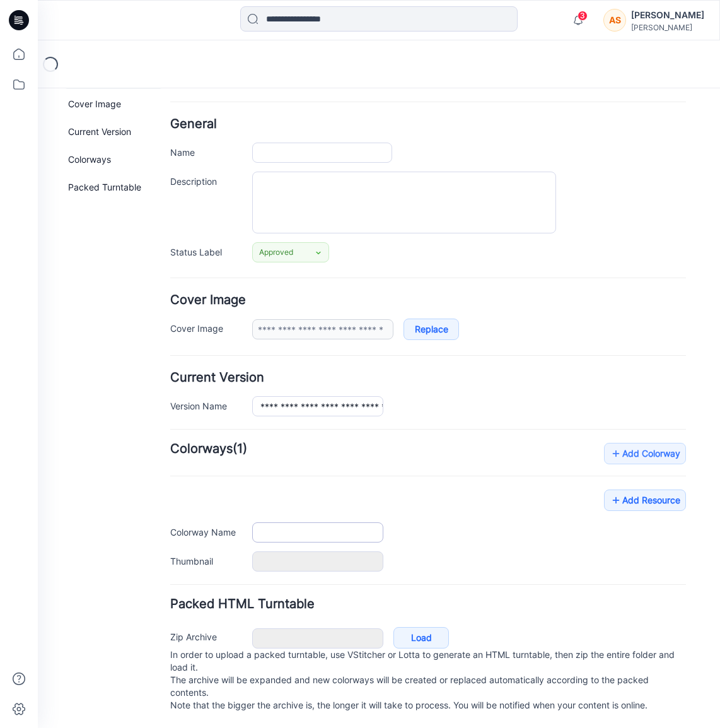
type input "**********"
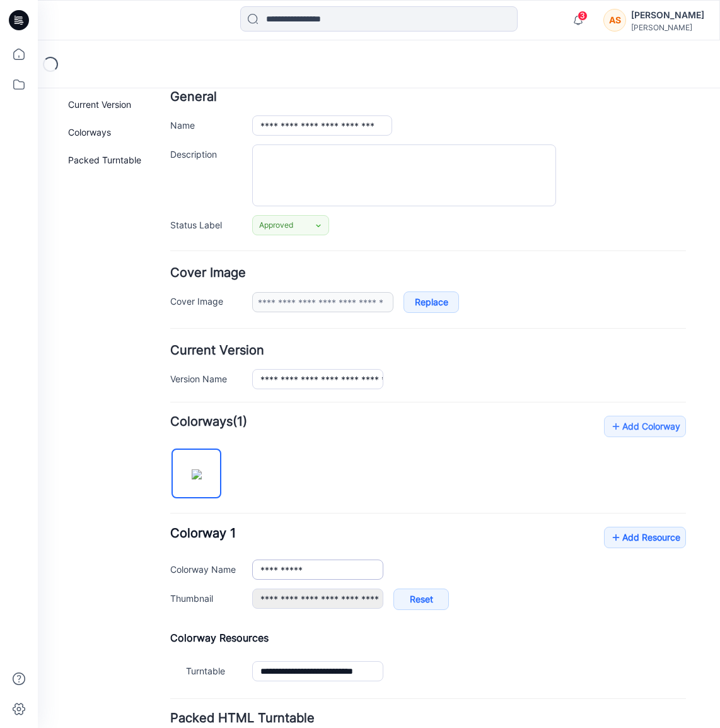
scroll to position [71, 0]
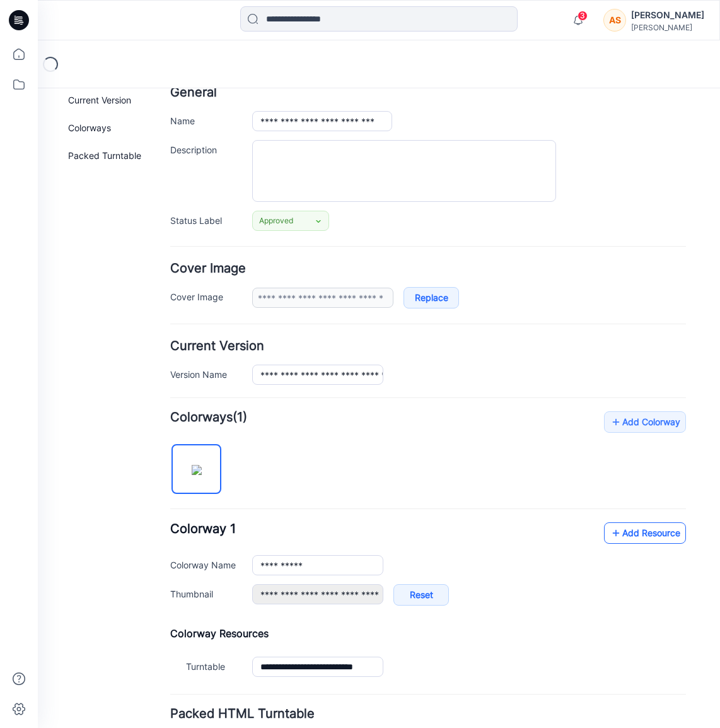
click at [627, 536] on link "Add Resource" at bounding box center [645, 532] width 82 height 21
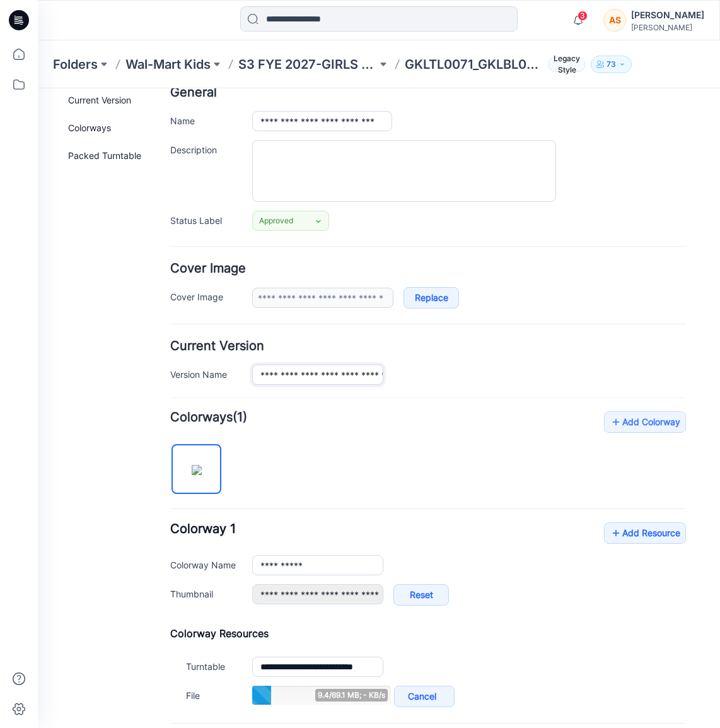
click at [331, 373] on input "**********" at bounding box center [317, 375] width 131 height 20
click at [440, 476] on div "**********" at bounding box center [428, 560] width 516 height 299
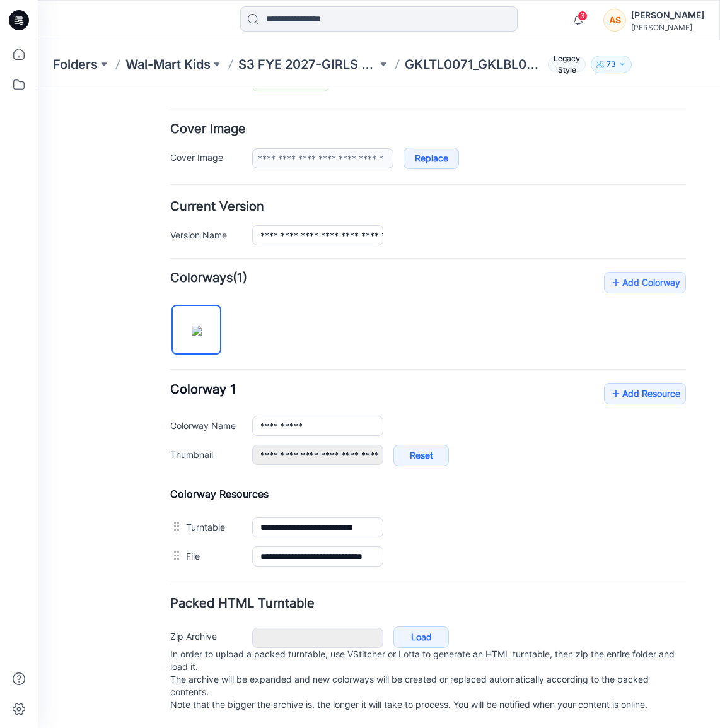
scroll to position [0, 0]
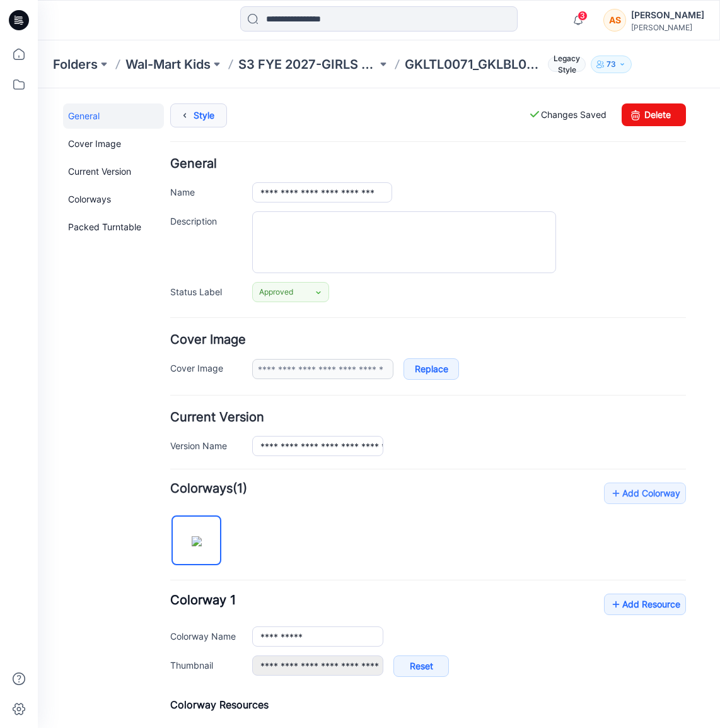
click at [199, 112] on link "Style" at bounding box center [198, 115] width 57 height 24
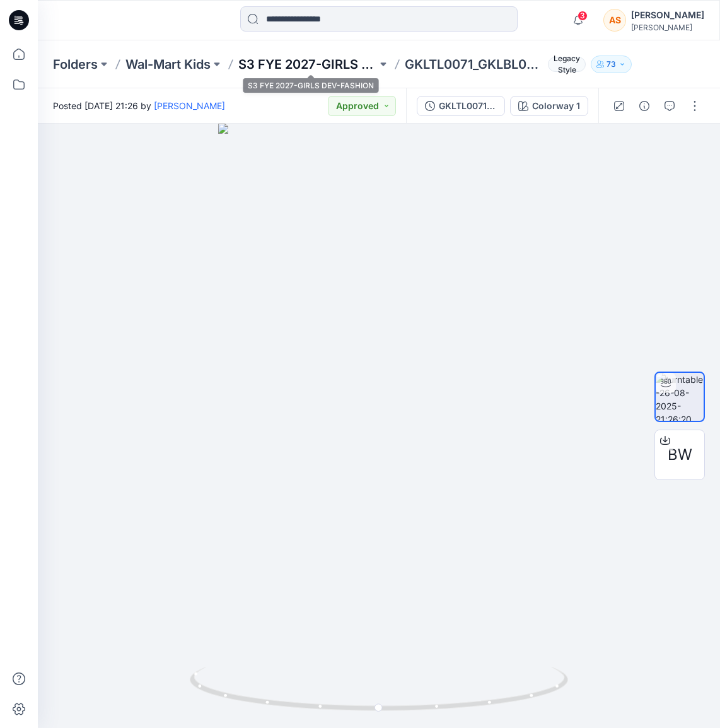
click at [328, 60] on p "S3 FYE 2027-GIRLS DEV-FASHION" at bounding box center [307, 65] width 139 height 18
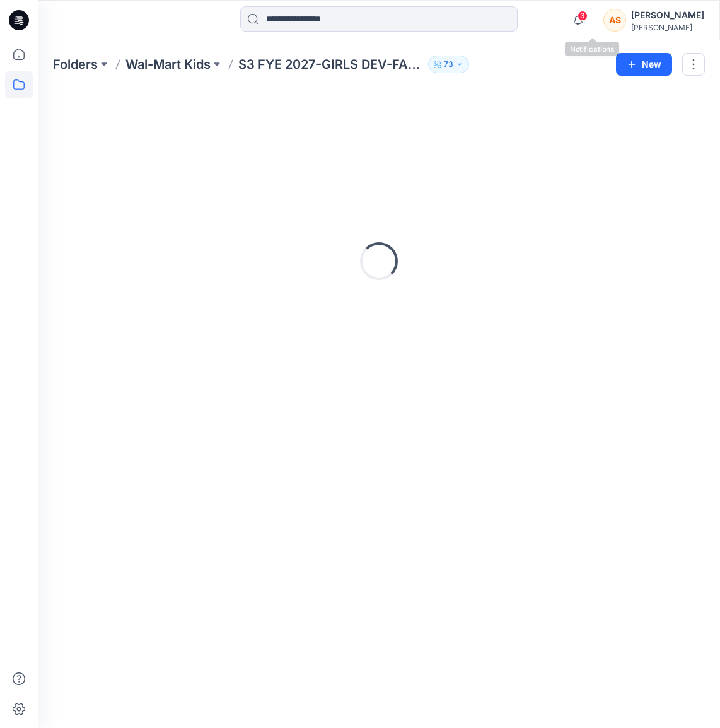
click at [608, 3] on div "3 Notifications Your style GKLTL0071_GKLBL0008_OP2_REV1 has been updated with G…" at bounding box center [379, 20] width 683 height 40
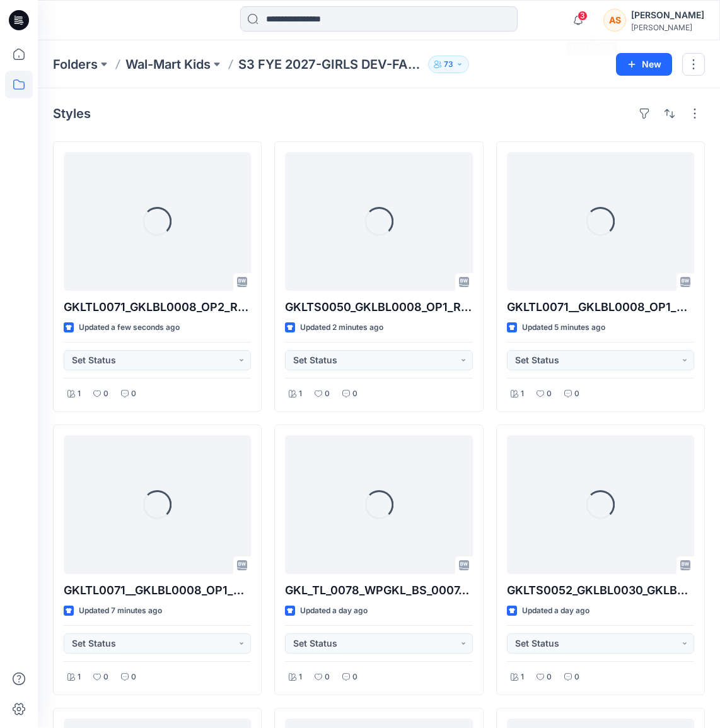
click at [588, 19] on span "3" at bounding box center [583, 16] width 10 height 10
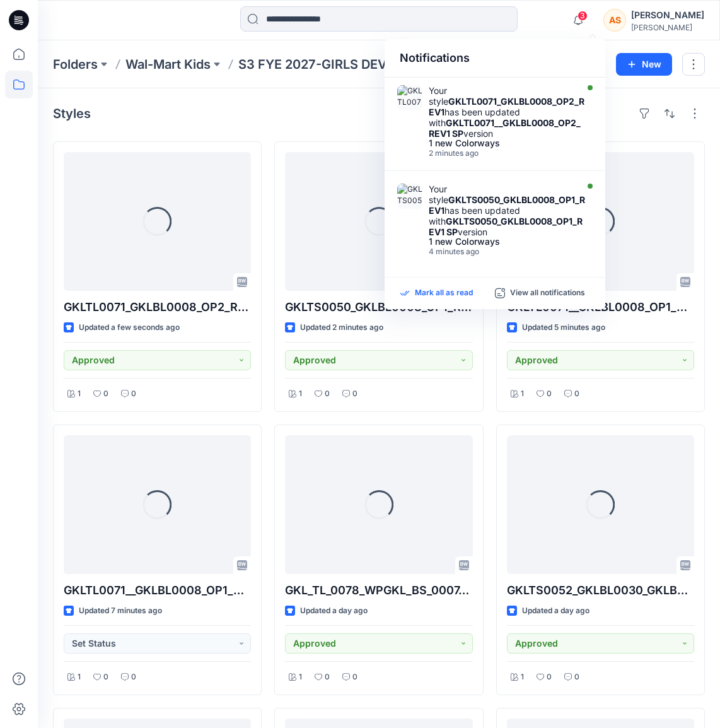
click at [439, 293] on p "Mark all as read" at bounding box center [444, 293] width 58 height 11
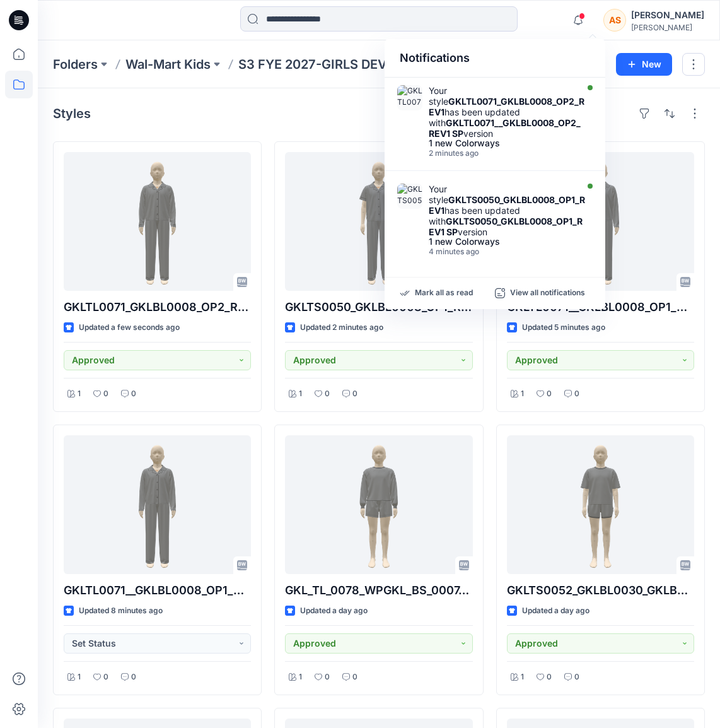
click at [548, 16] on div at bounding box center [378, 20] width 341 height 28
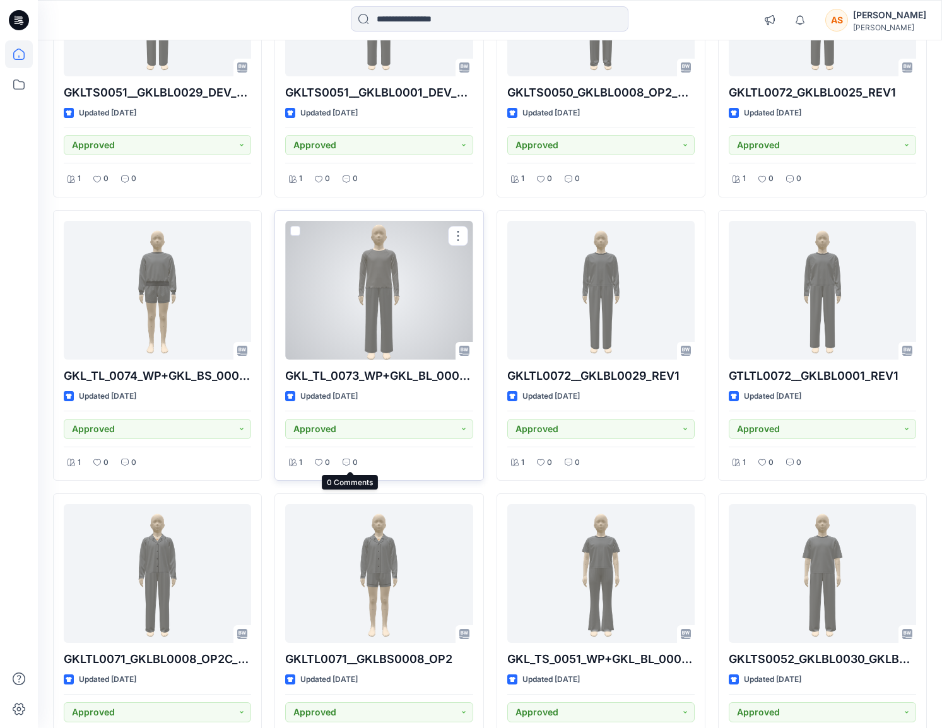
scroll to position [1102, 0]
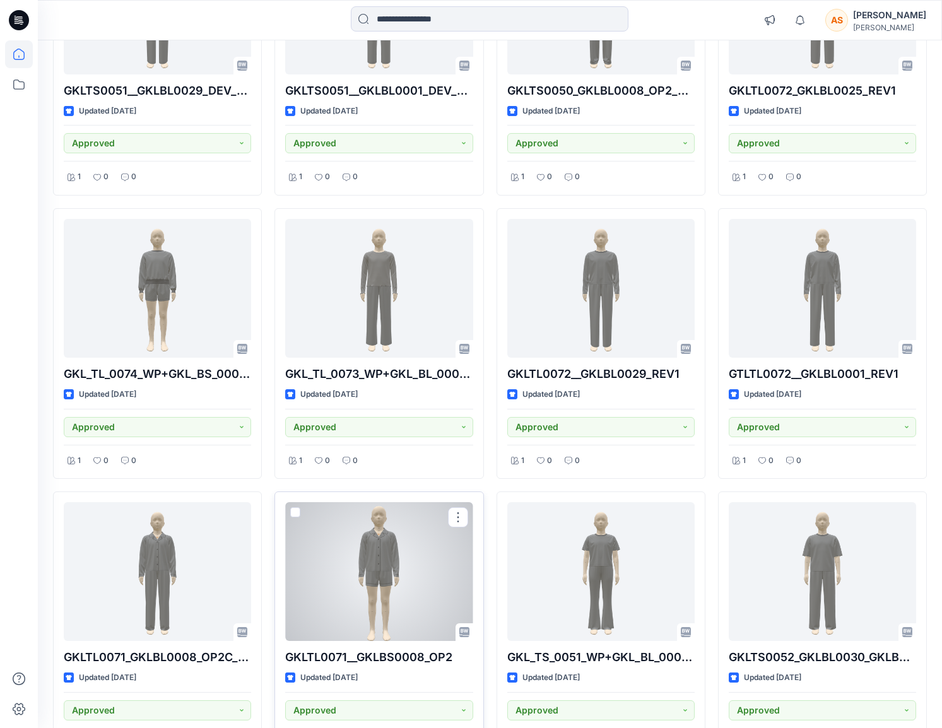
click at [384, 558] on div at bounding box center [378, 571] width 187 height 139
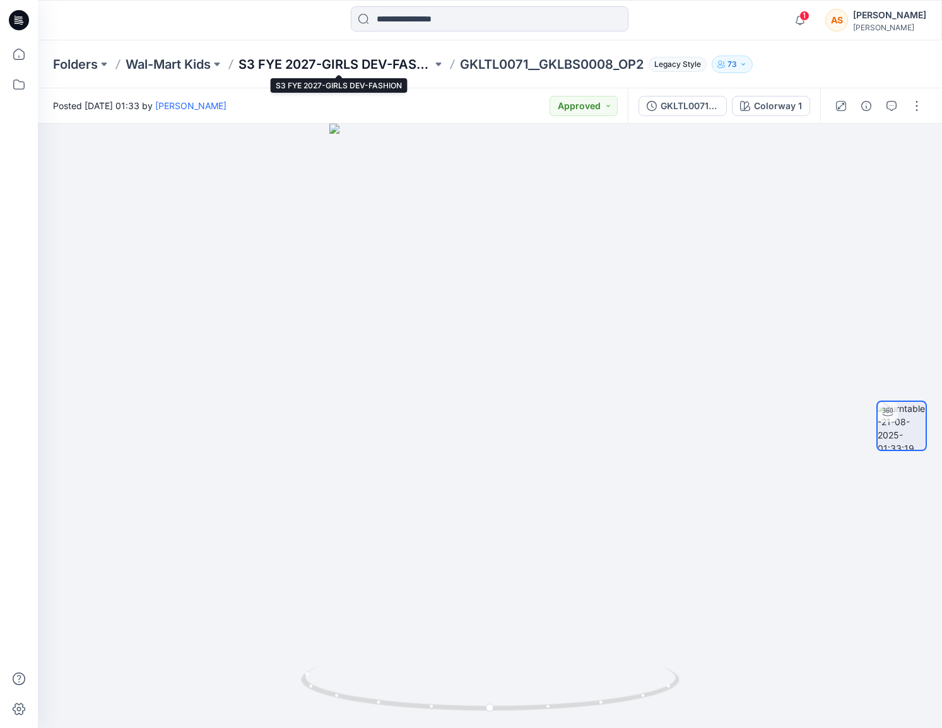
click at [352, 61] on p "S3 FYE 2027-GIRLS DEV-FASHION" at bounding box center [335, 65] width 194 height 18
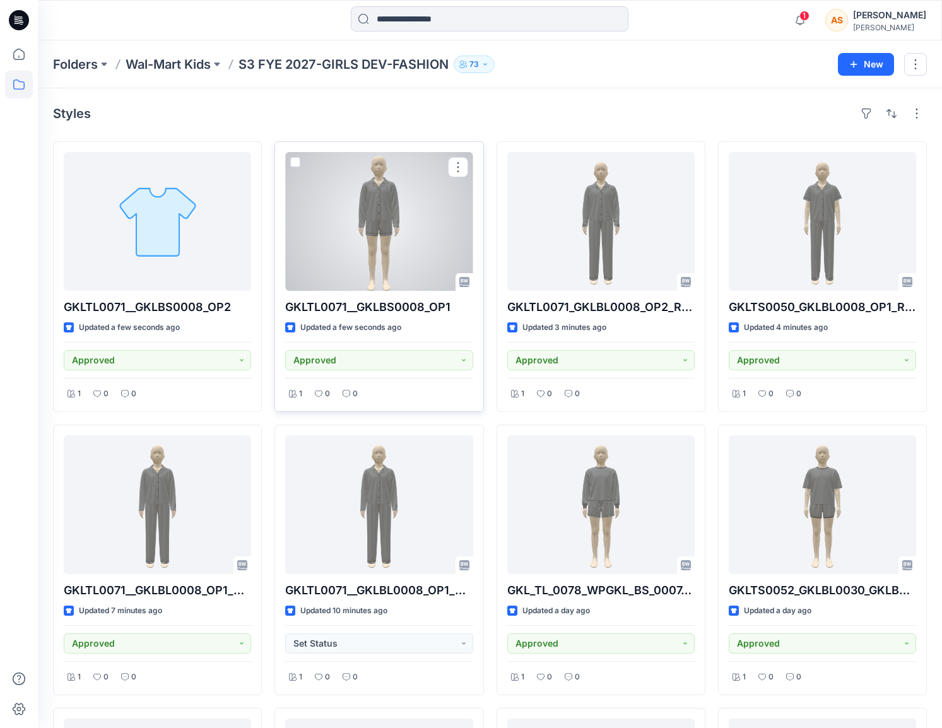
click at [396, 210] on div at bounding box center [378, 221] width 187 height 139
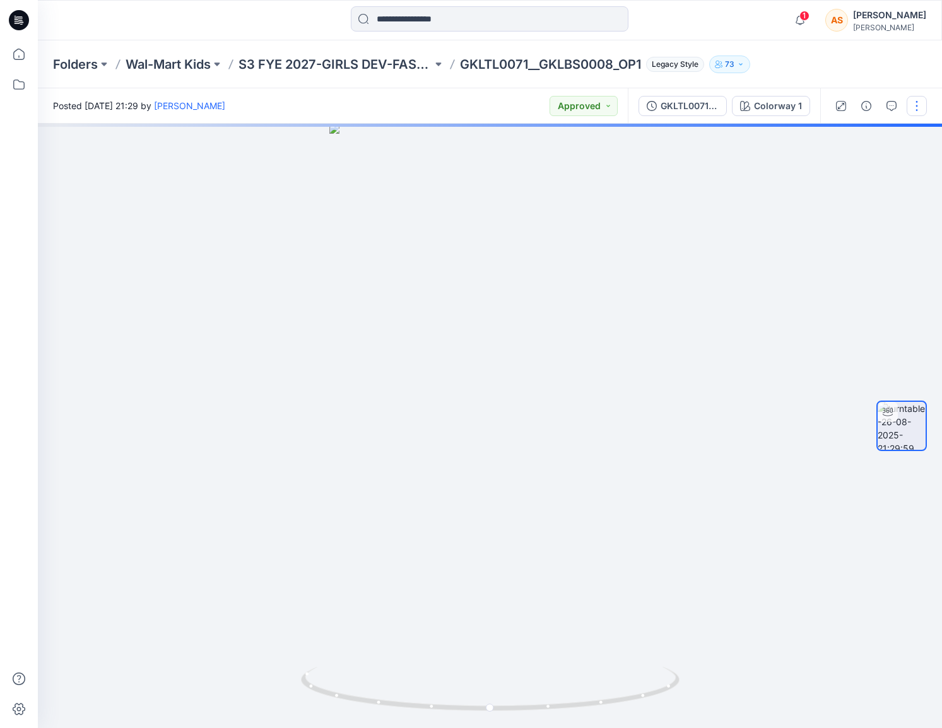
click at [720, 97] on button "button" at bounding box center [917, 106] width 20 height 20
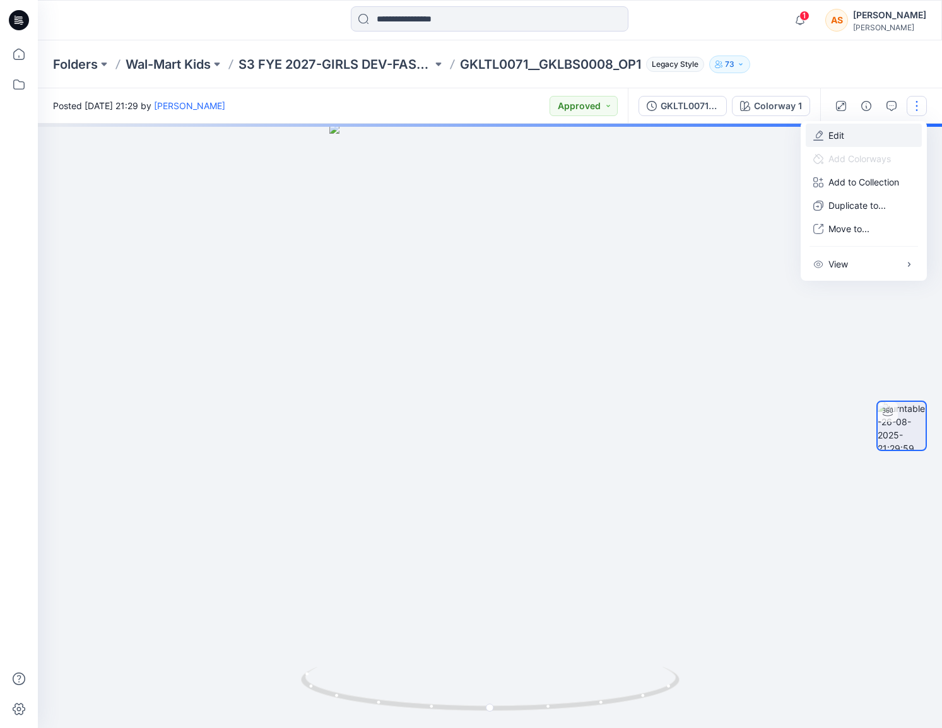
click at [720, 140] on button "Edit" at bounding box center [864, 135] width 116 height 23
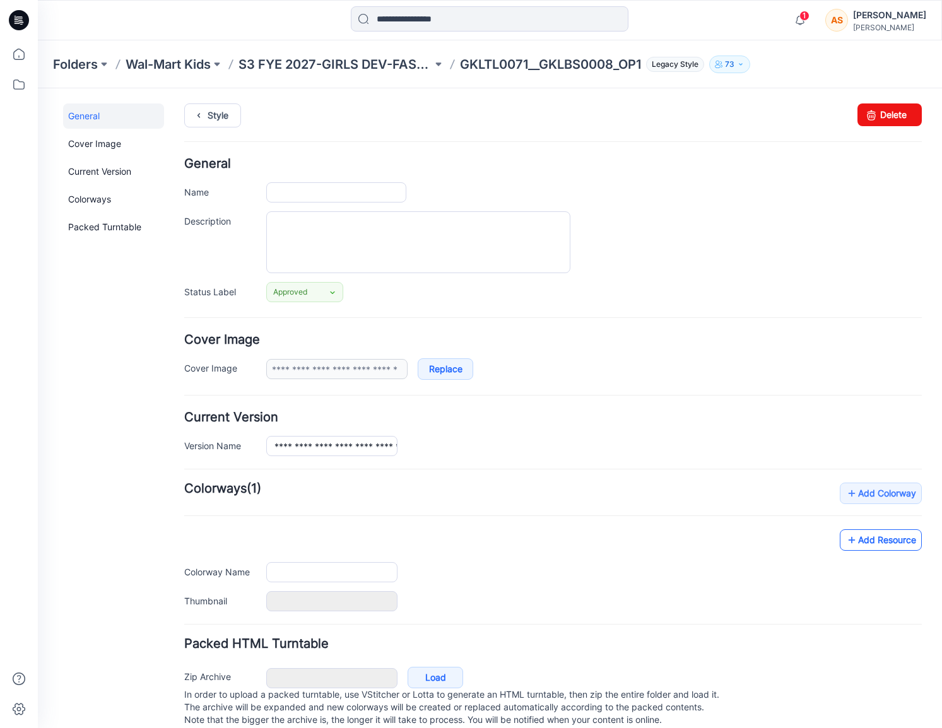
type input "**********"
click at [879, 531] on div "**********" at bounding box center [553, 547] width 738 height 129
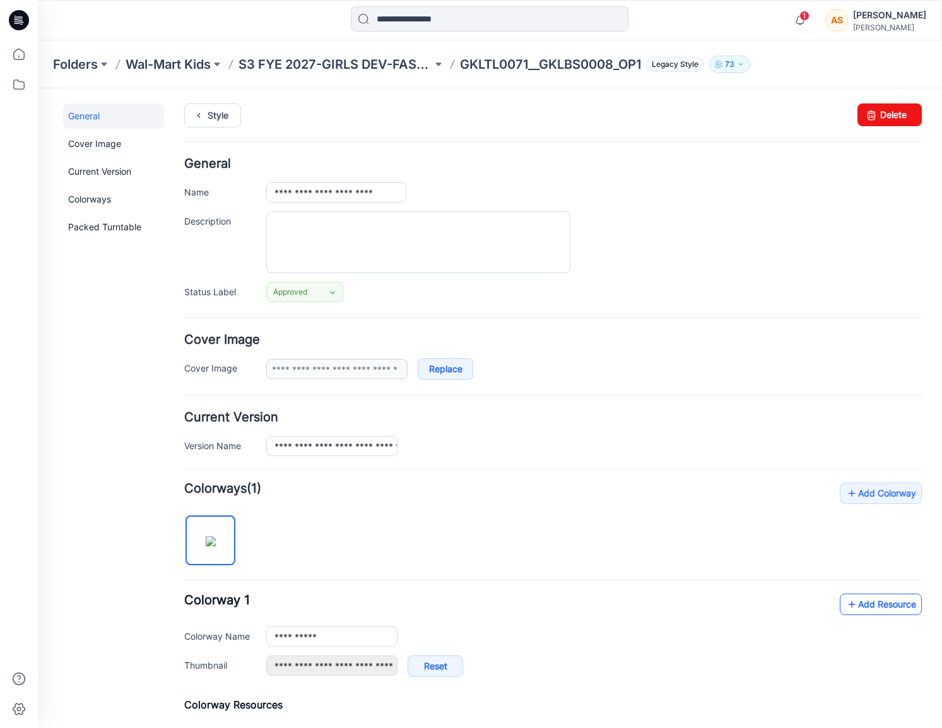
click at [862, 606] on link "Add Resource" at bounding box center [881, 604] width 82 height 21
click at [225, 122] on link "Style" at bounding box center [212, 115] width 57 height 24
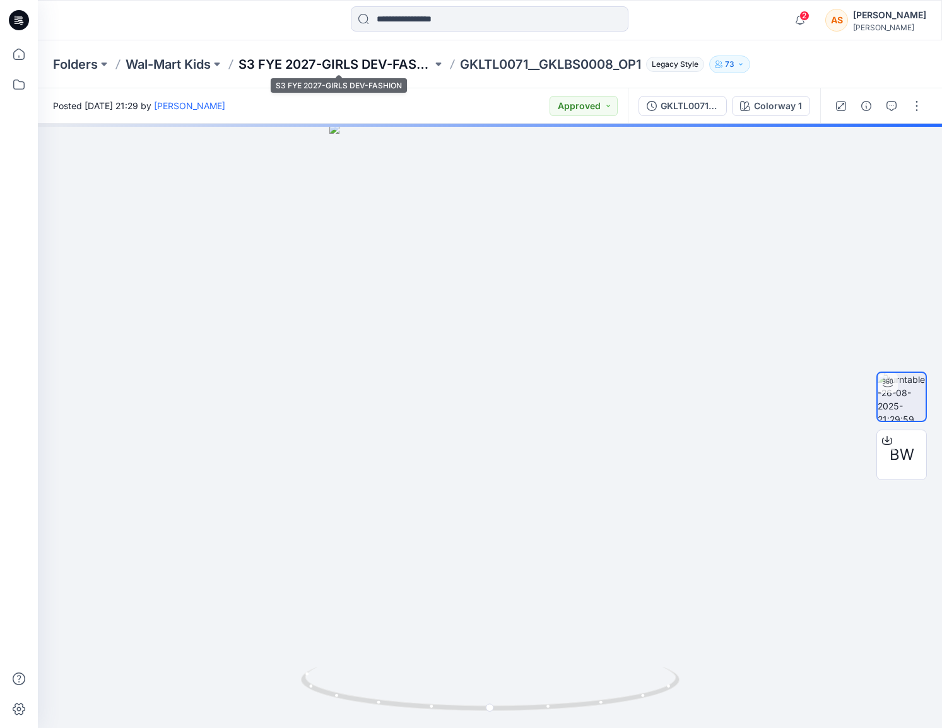
click at [375, 68] on p "S3 FYE 2027-GIRLS DEV-FASHION" at bounding box center [335, 65] width 194 height 18
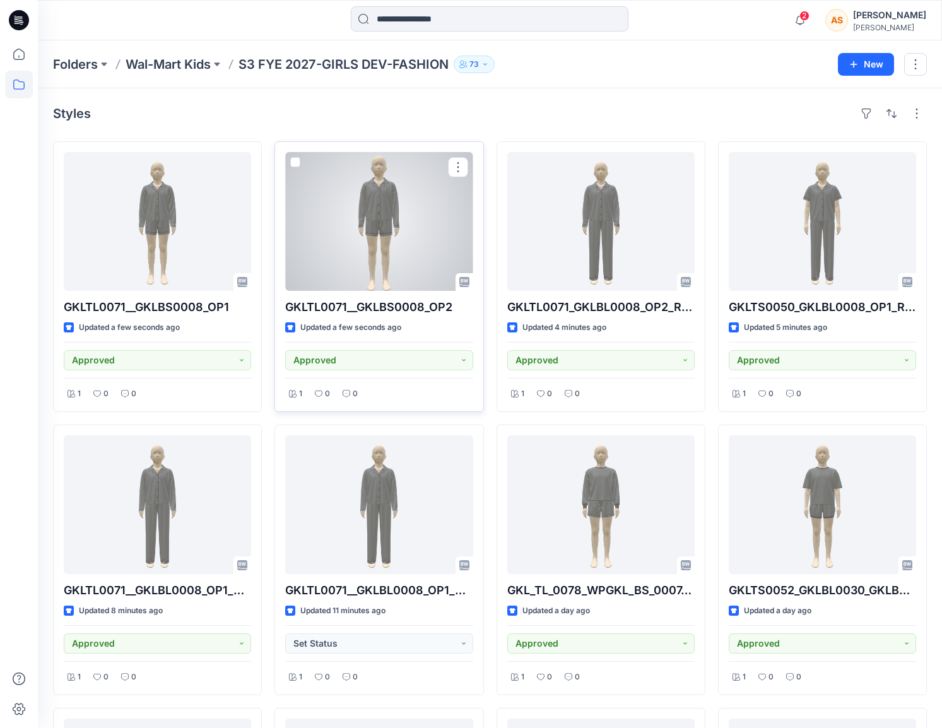
click at [443, 180] on div at bounding box center [378, 221] width 187 height 139
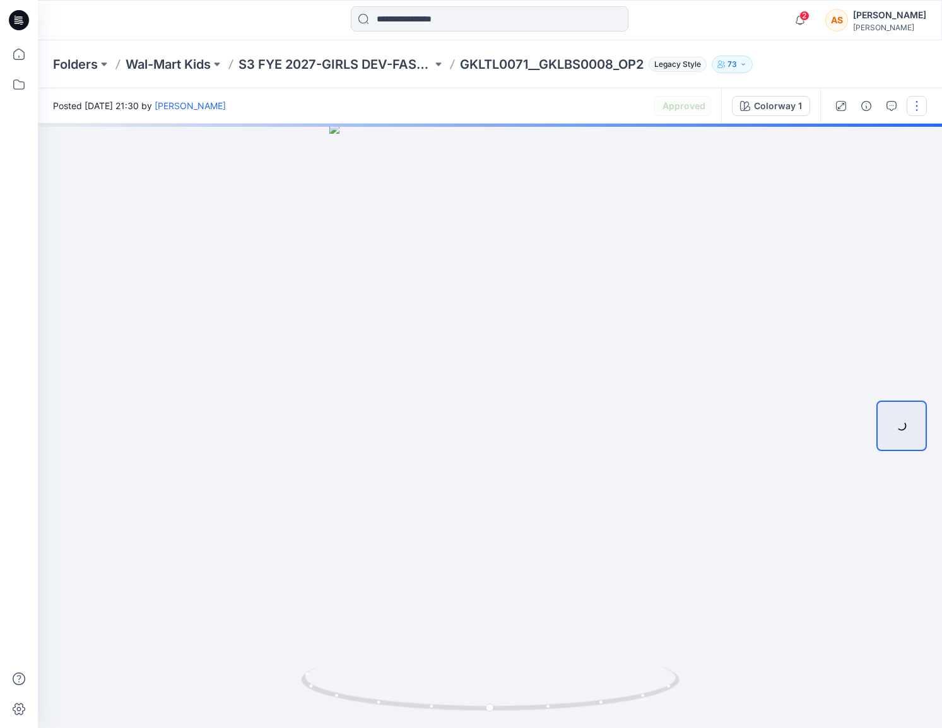
click at [919, 112] on button "button" at bounding box center [917, 106] width 20 height 20
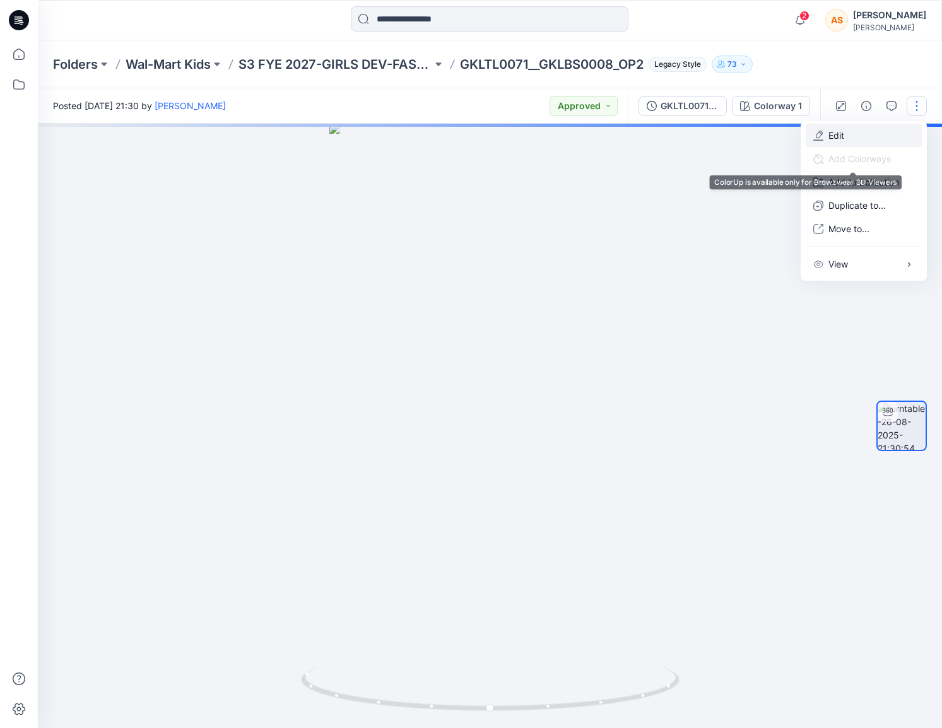
click at [842, 140] on p "Edit" at bounding box center [836, 135] width 16 height 13
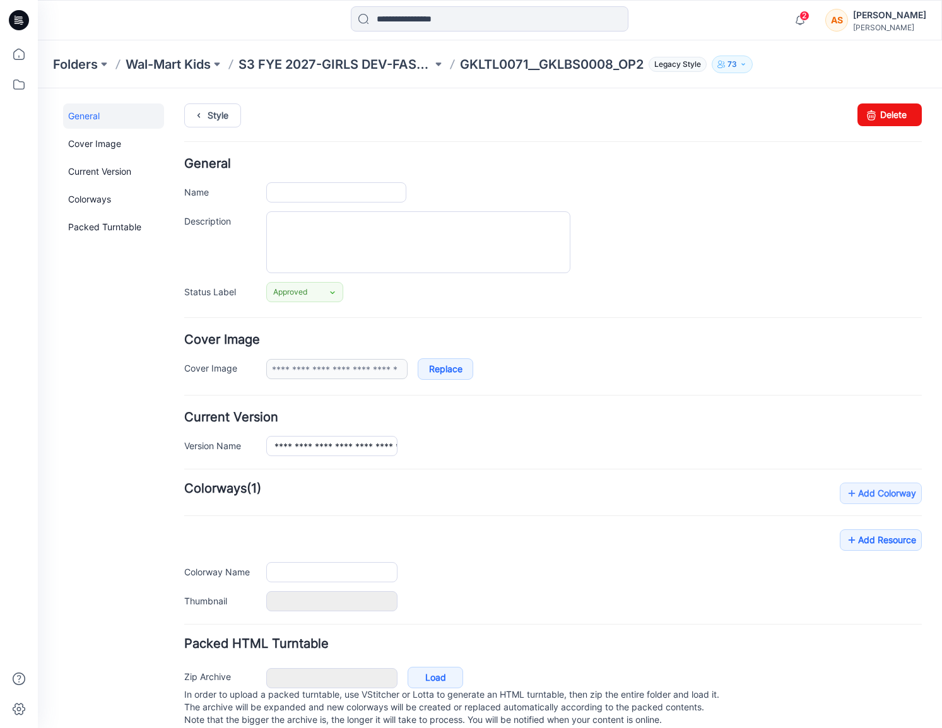
type input "**********"
click at [850, 535] on div "**********" at bounding box center [553, 547] width 738 height 129
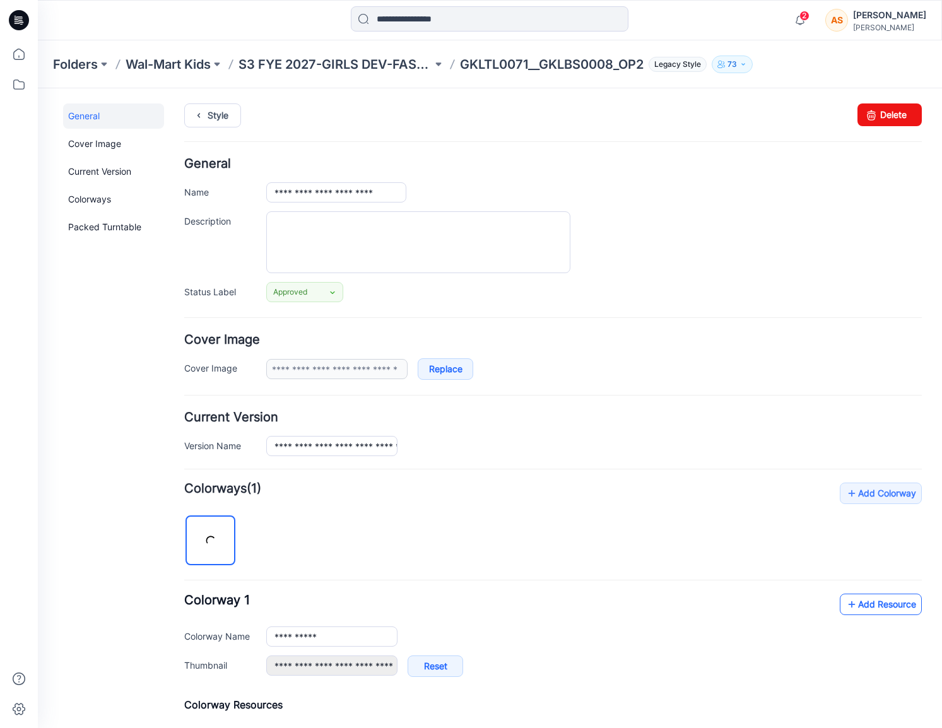
click at [856, 594] on icon at bounding box center [851, 604] width 13 height 20
click at [218, 122] on link "Style" at bounding box center [212, 115] width 57 height 24
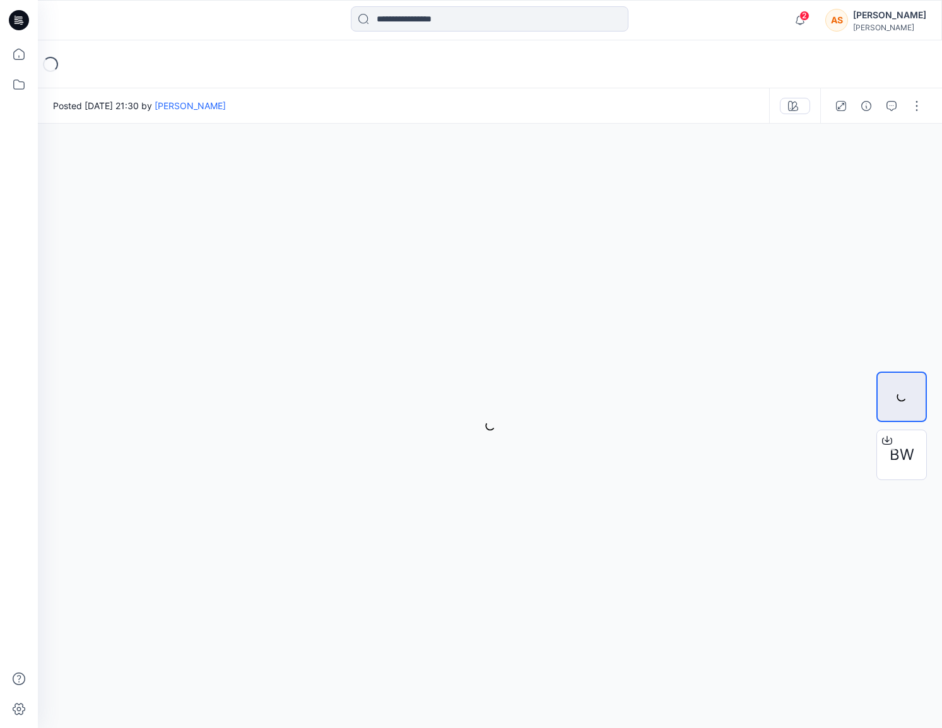
click at [18, 24] on icon at bounding box center [19, 20] width 20 height 20
